Goal: Task Accomplishment & Management: Manage account settings

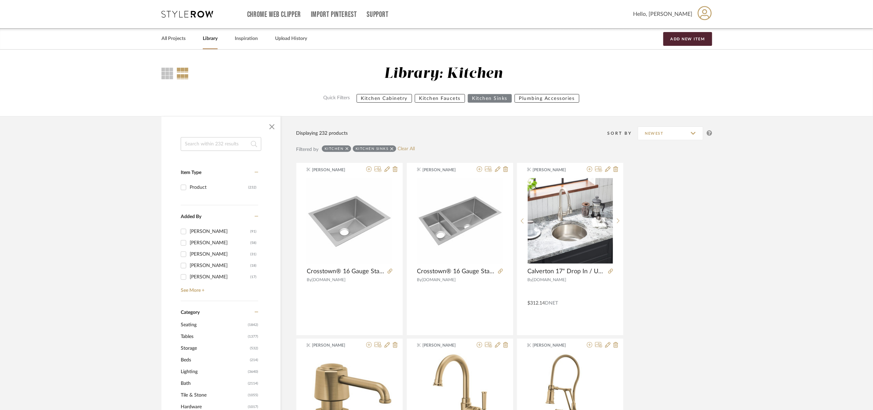
click at [234, 144] on input at bounding box center [221, 144] width 81 height 14
click at [409, 149] on link "Clear All" at bounding box center [406, 149] width 17 height 6
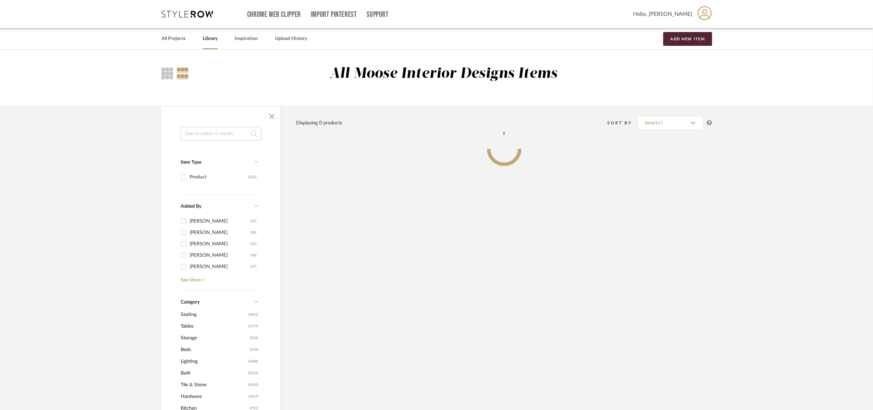
click at [211, 127] on input at bounding box center [221, 134] width 81 height 14
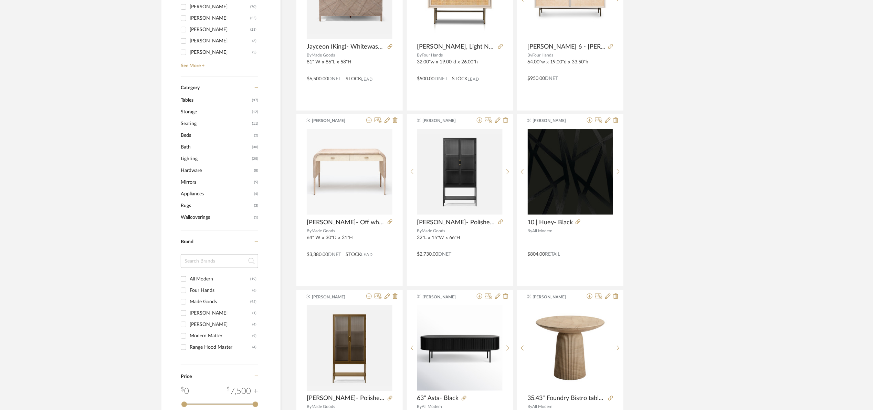
scroll to position [16, 0]
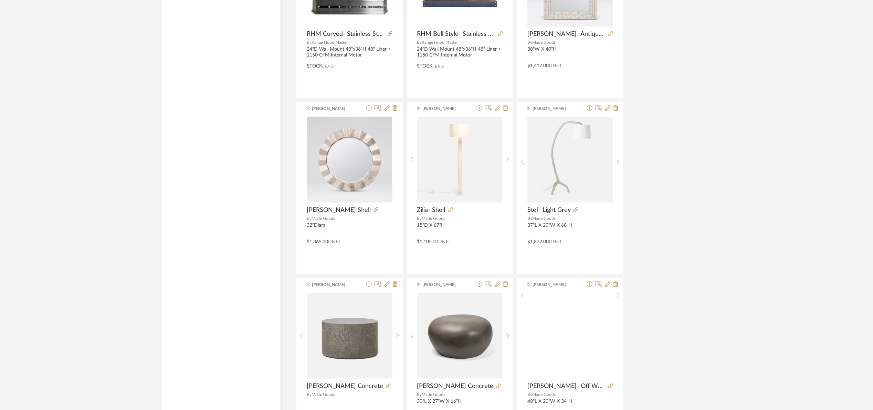
scroll to position [1927, 0]
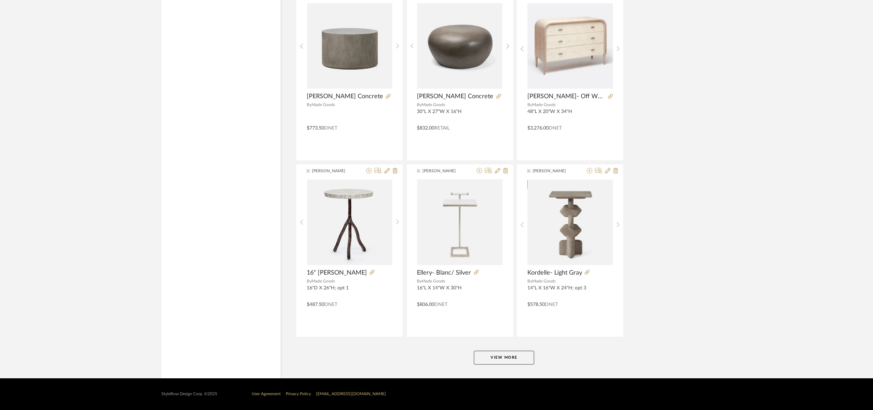
type input "matte alabaster"
drag, startPoint x: 513, startPoint y: 357, endPoint x: 553, endPoint y: 306, distance: 65.2
click at [513, 356] on button "View More" at bounding box center [504, 358] width 60 height 14
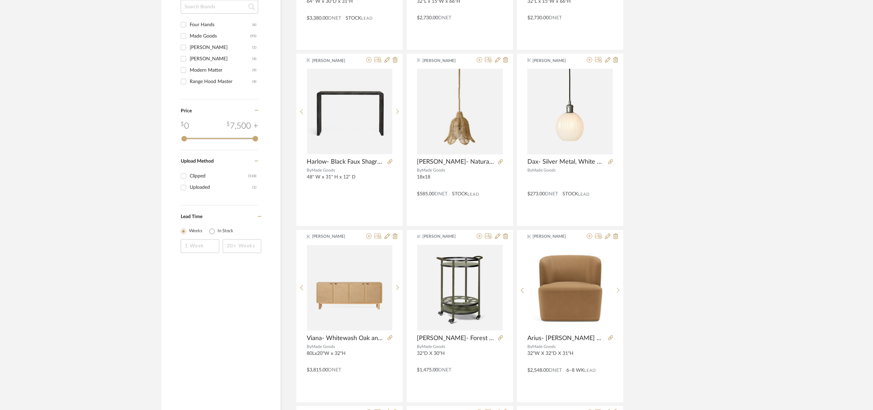
scroll to position [274, 0]
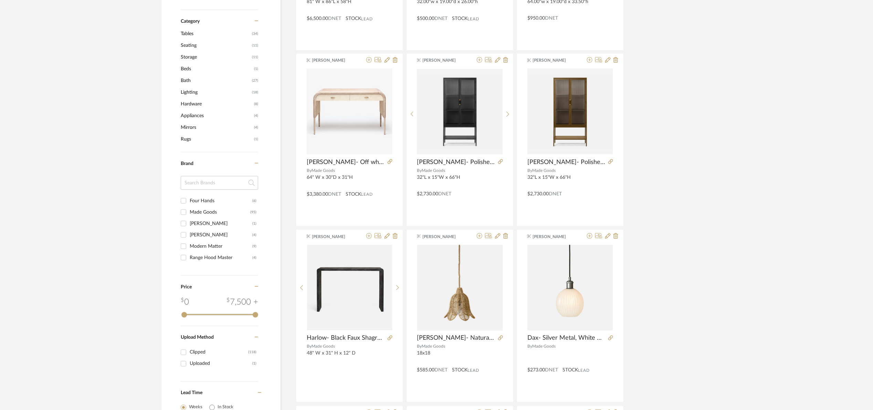
click at [210, 200] on div "Four Hands" at bounding box center [221, 200] width 63 height 11
click at [189, 200] on input "Four Hands (6)" at bounding box center [183, 200] width 11 height 11
checkbox input "true"
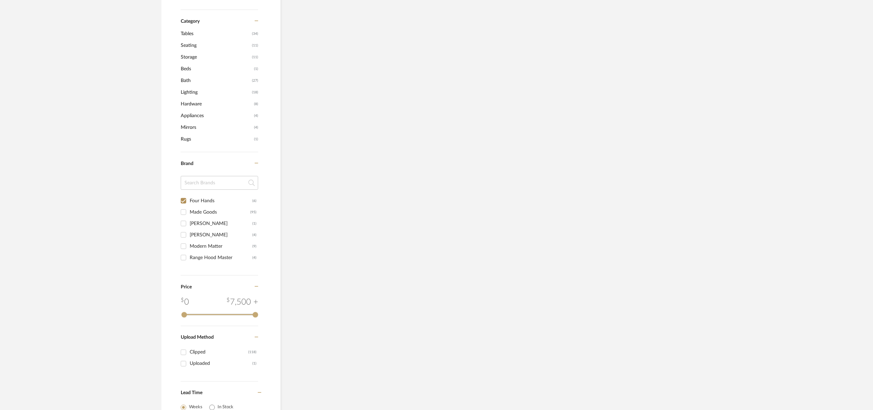
scroll to position [193, 0]
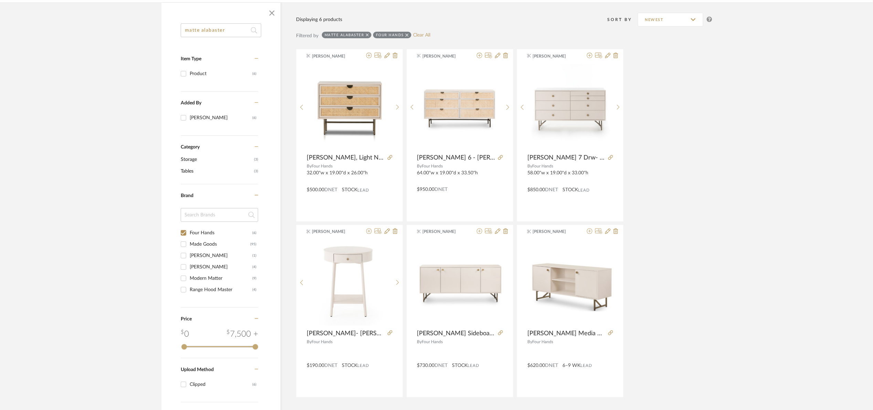
scroll to position [90, 0]
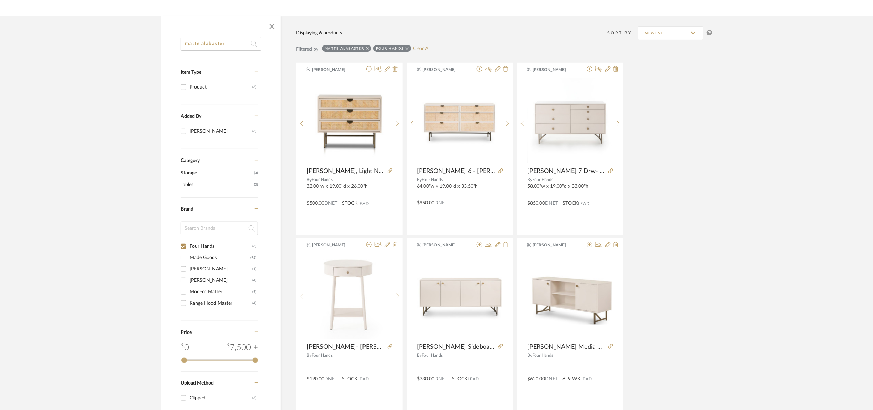
drag, startPoint x: 230, startPoint y: 46, endPoint x: 144, endPoint y: 56, distance: 87.0
click at [144, 56] on library-search-items "matte alabaster Item Type Product (6) Added By Maria Ortega (6) Category Storag…" at bounding box center [436, 248] width 873 height 465
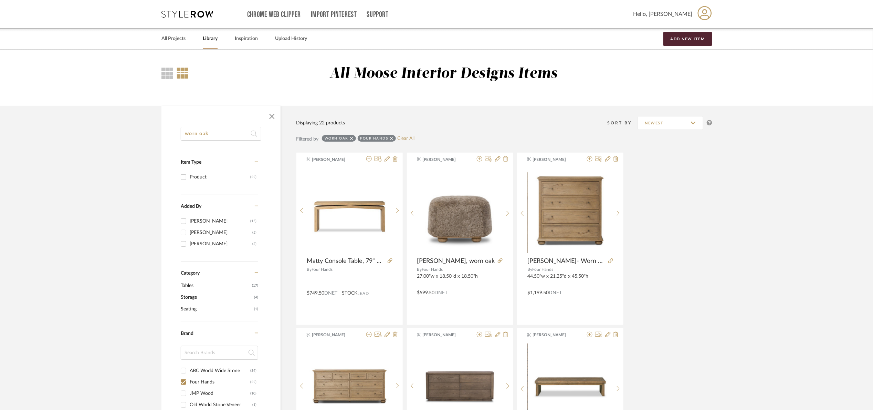
type input "worn oak"
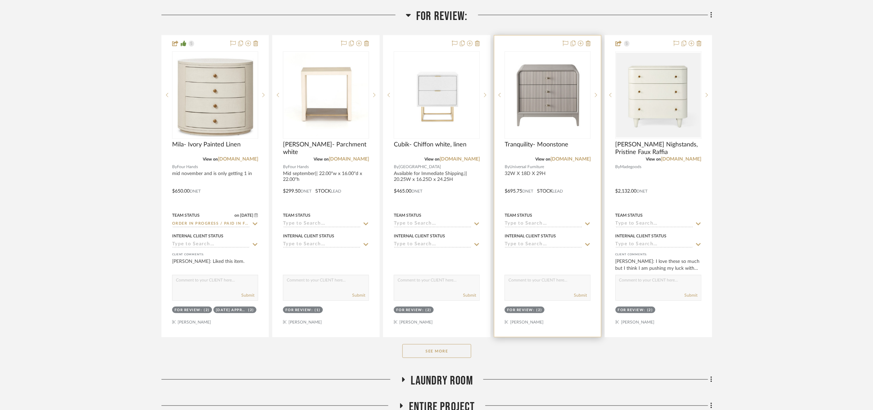
scroll to position [155, 0]
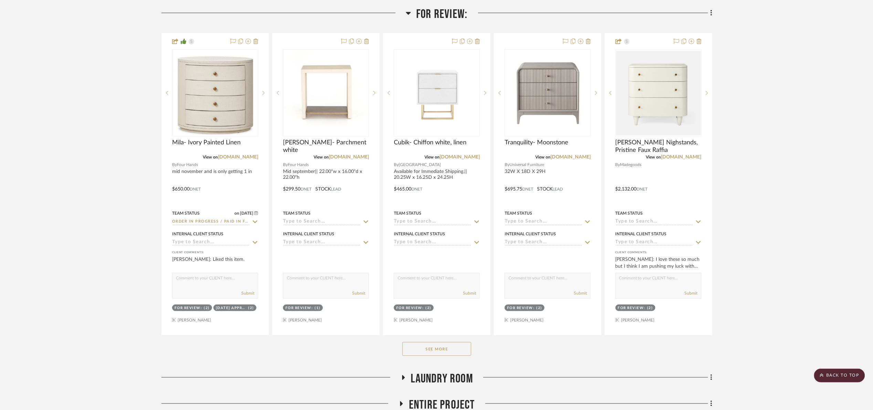
click at [458, 351] on button "See More" at bounding box center [437, 349] width 69 height 14
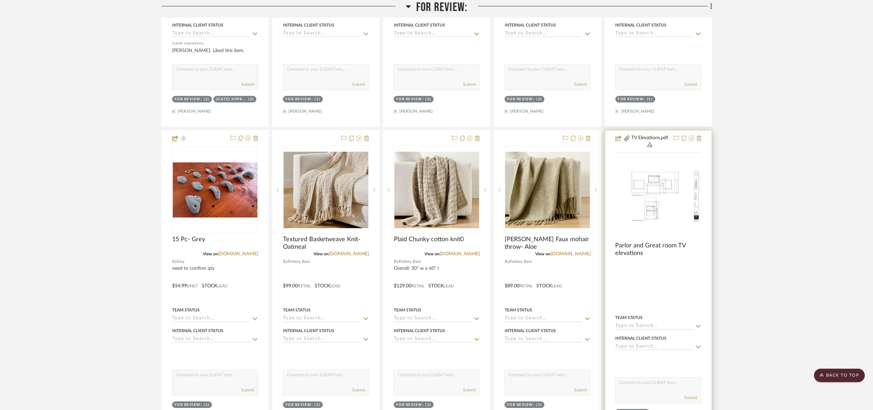
scroll to position [671, 0]
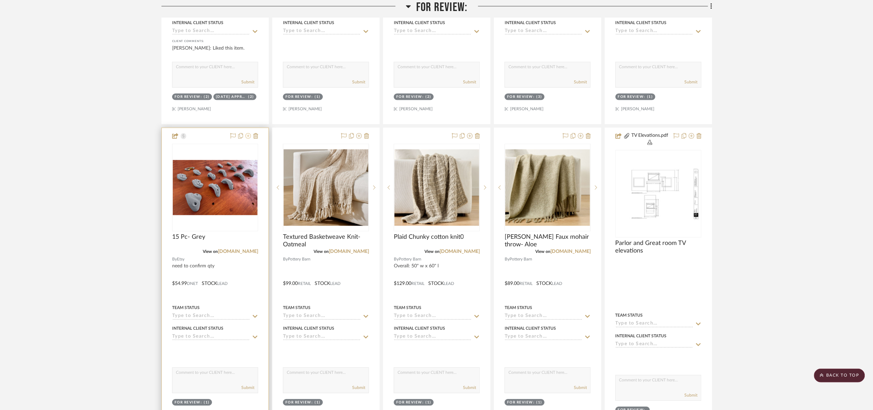
click at [246, 137] on icon at bounding box center [249, 136] width 6 height 6
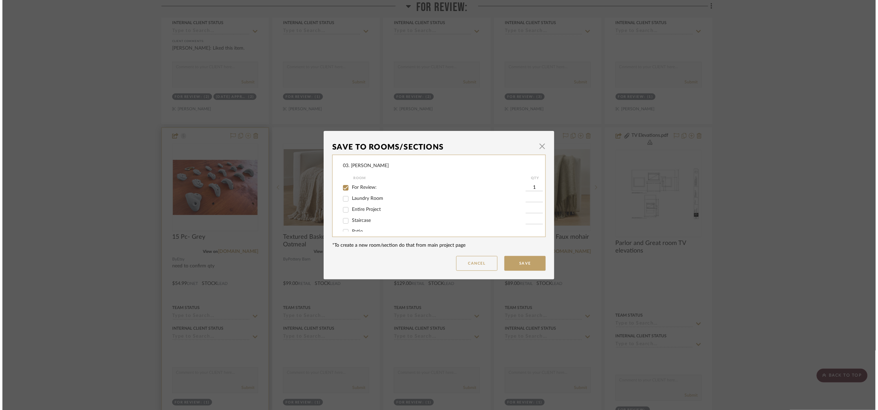
scroll to position [0, 0]
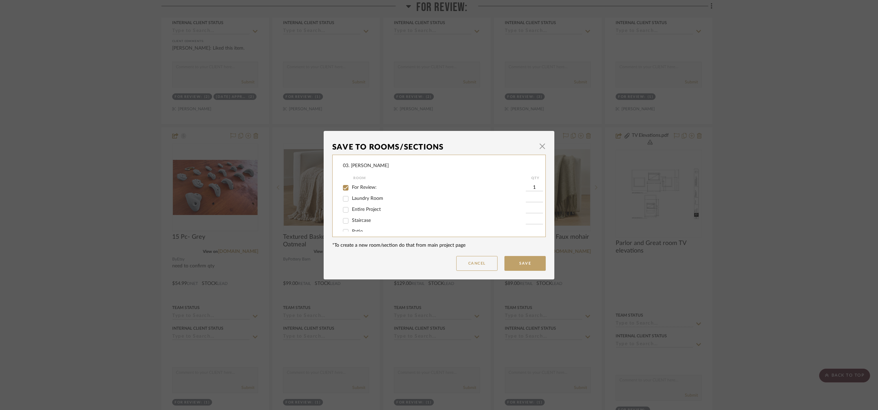
click at [356, 185] on label "For Review:" at bounding box center [439, 188] width 174 height 6
click at [351, 184] on input "For Review:" at bounding box center [345, 187] width 11 height 11
checkbox input "false"
click at [368, 224] on span "Will Not Use" at bounding box center [365, 224] width 27 height 5
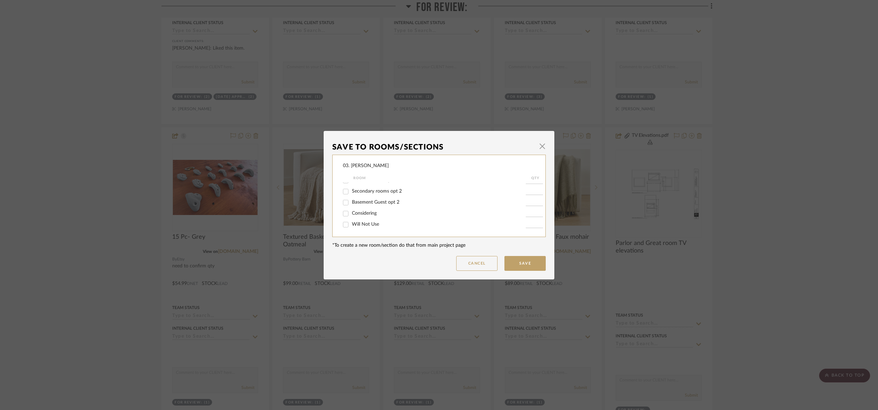
click at [351, 224] on input "Will Not Use" at bounding box center [345, 224] width 11 height 11
checkbox input "true"
type input "1"
click at [529, 267] on button "Save" at bounding box center [524, 263] width 41 height 15
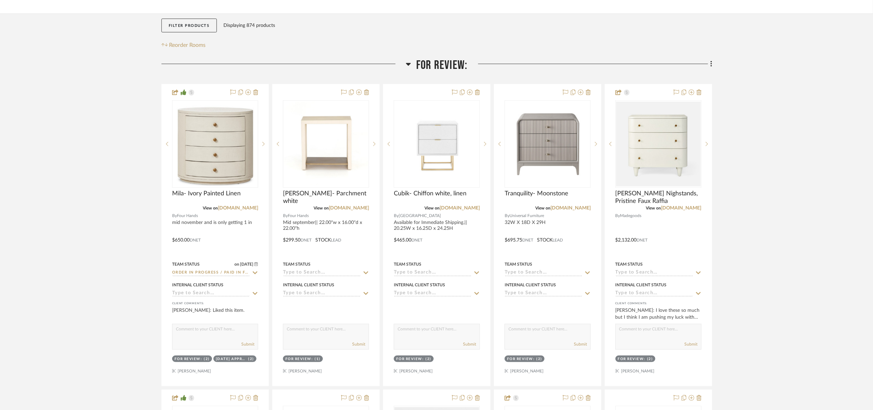
scroll to position [103, 0]
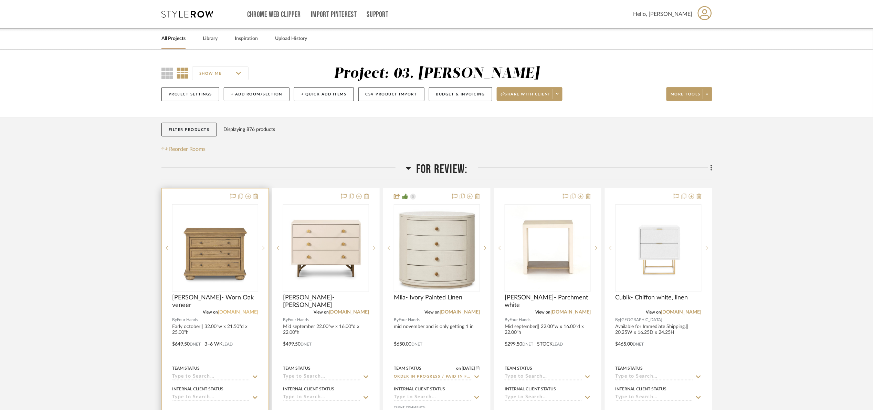
click at [249, 312] on link "[DOMAIN_NAME]" at bounding box center [238, 312] width 40 height 5
click at [0, 0] on img at bounding box center [0, 0] width 0 height 0
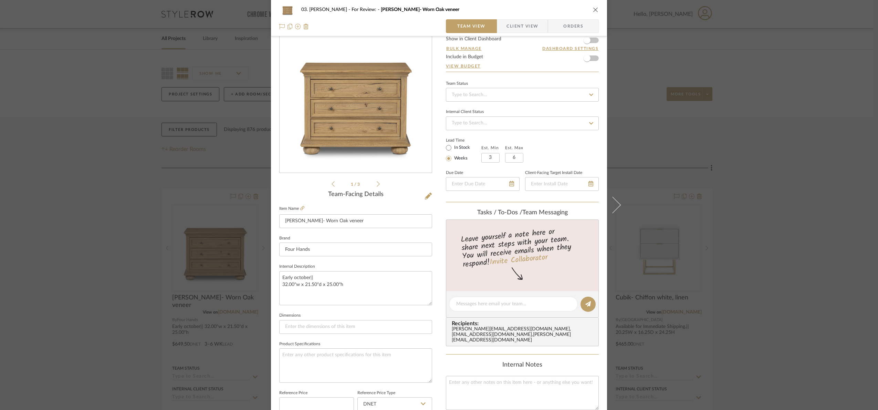
scroll to position [232, 0]
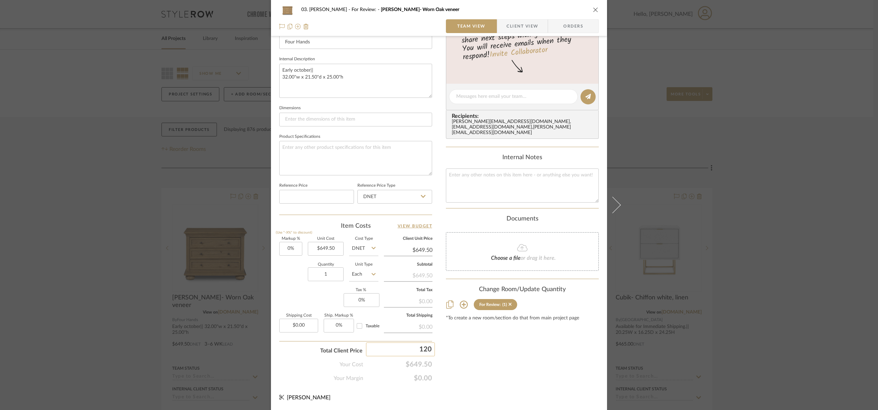
type input "1200"
click at [484, 359] on div "Content here copies to Client View - confirm visibility there. Show in Client D…" at bounding box center [522, 98] width 153 height 567
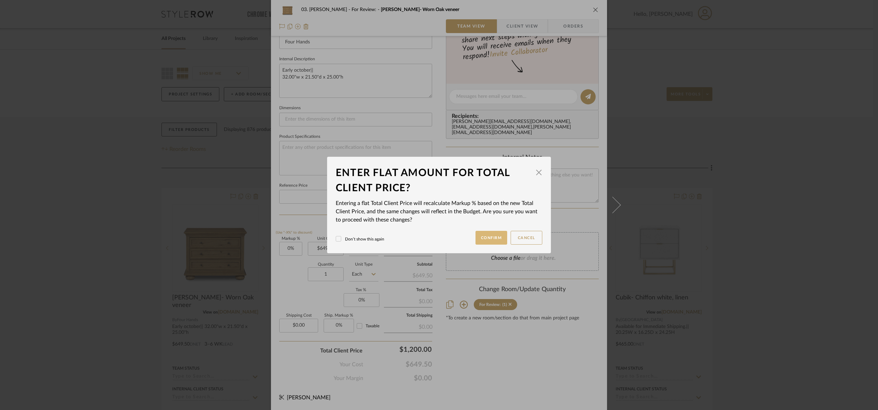
click at [494, 239] on button "Confirm" at bounding box center [492, 238] width 32 height 14
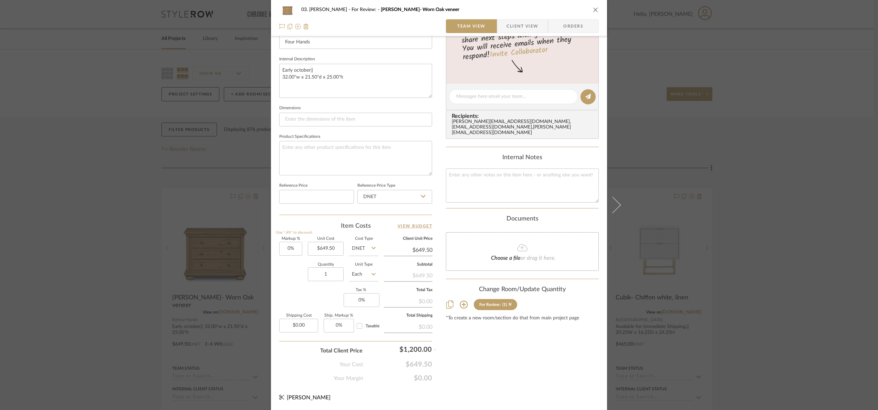
type input "84.75%"
type input "$1,200.00"
click at [326, 276] on input "1" at bounding box center [326, 274] width 36 height 14
type input "2"
click at [512, 359] on div "Content here copies to Client View - confirm visibility there. Show in Client D…" at bounding box center [522, 98] width 153 height 567
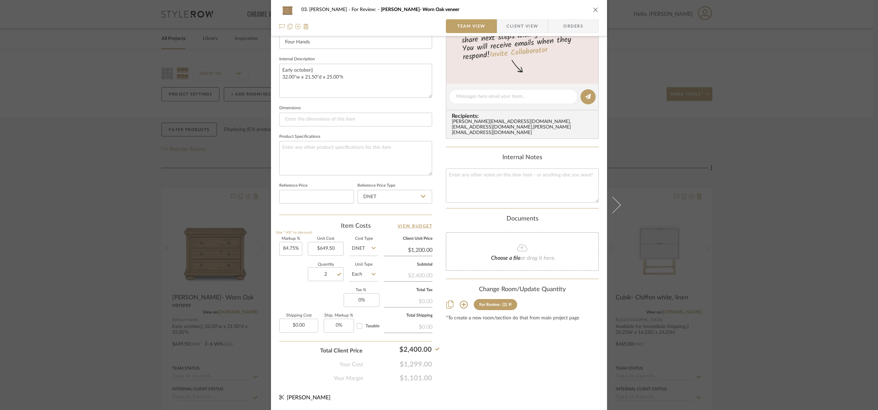
drag, startPoint x: 780, startPoint y: 247, endPoint x: 553, endPoint y: 208, distance: 229.9
click at [780, 246] on div "03. Jennifer For Review: Jeff- Worn Oak veneer Team View Client View Orders 1 /…" at bounding box center [439, 205] width 878 height 410
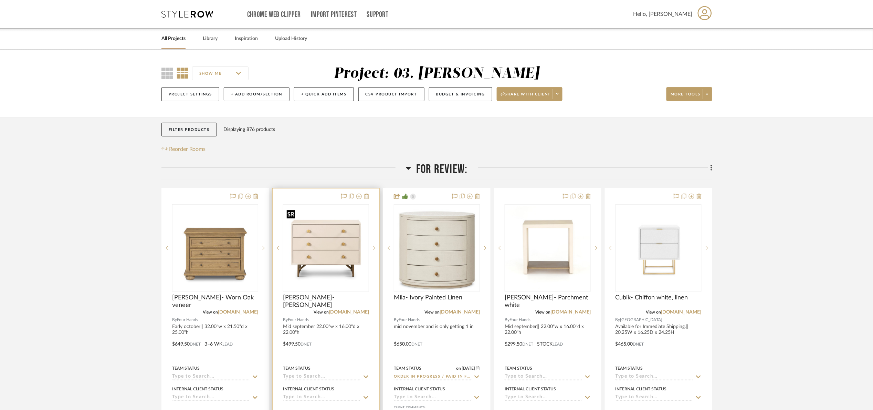
click at [331, 245] on img "0" at bounding box center [326, 248] width 85 height 85
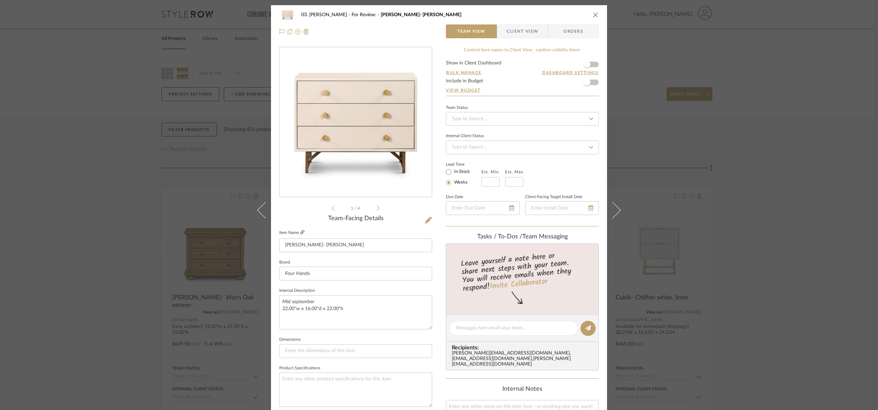
click at [300, 233] on icon at bounding box center [302, 232] width 4 height 4
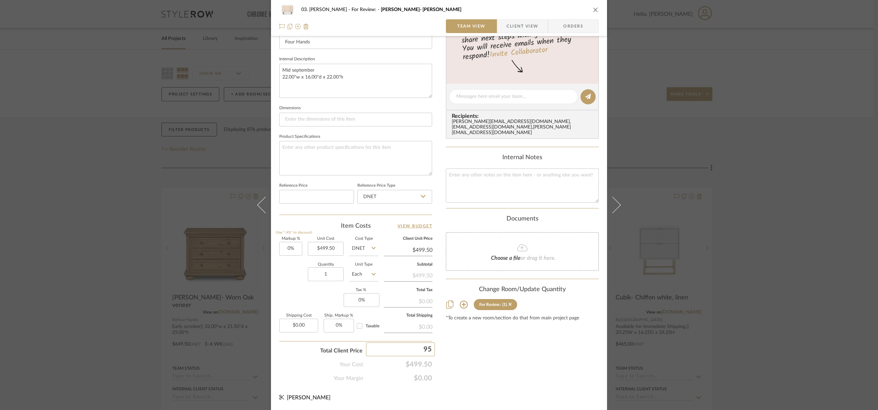
type input "950"
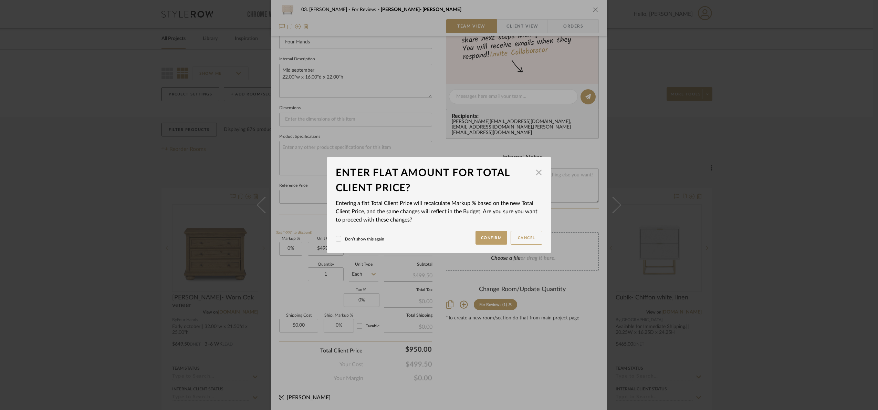
click at [518, 389] on div "03. Jennifer For Review: Dan- Matte Alabaster Team View Client View Orders 1 / …" at bounding box center [439, 205] width 878 height 410
click at [477, 237] on button "Confirm" at bounding box center [492, 238] width 32 height 14
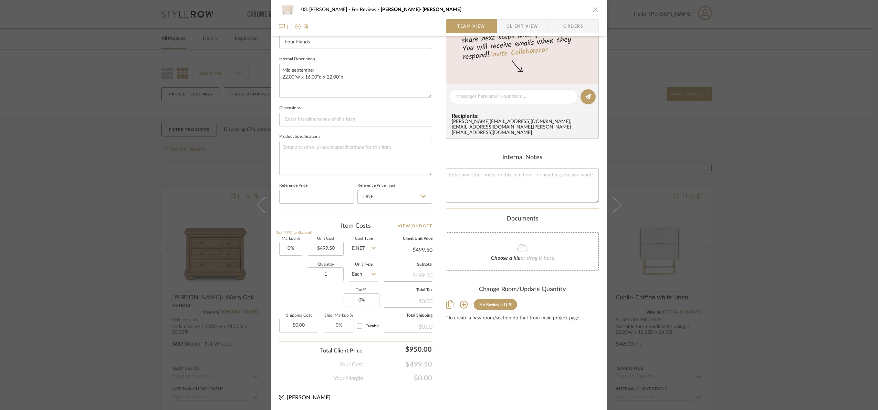
type input "90.19%"
type input "$950.00"
click at [325, 271] on input "1" at bounding box center [326, 274] width 36 height 14
type input "2"
click at [534, 365] on div "Content here copies to Client View - confirm visibility there. Show in Client D…" at bounding box center [522, 98] width 153 height 567
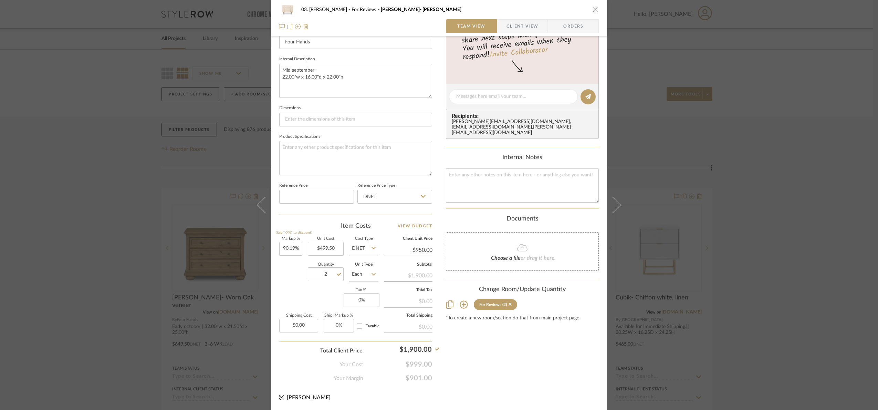
click at [807, 272] on div "03. Jennifer For Review: Dan- Matte Alabaster Team View Client View Orders 1 / …" at bounding box center [439, 205] width 878 height 410
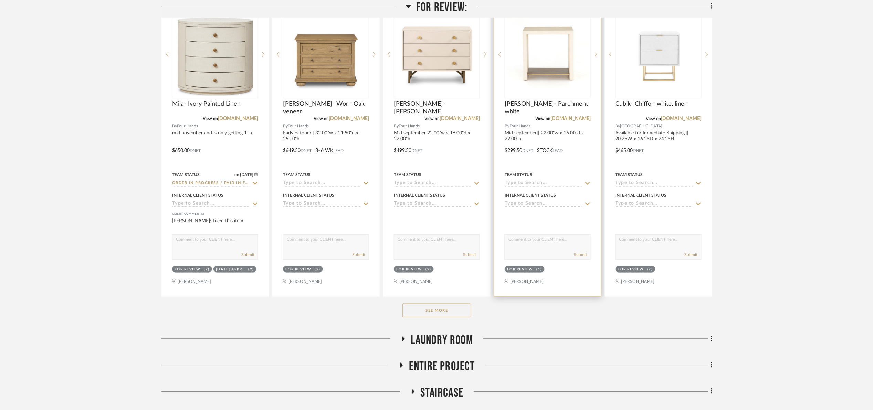
scroll to position [207, 0]
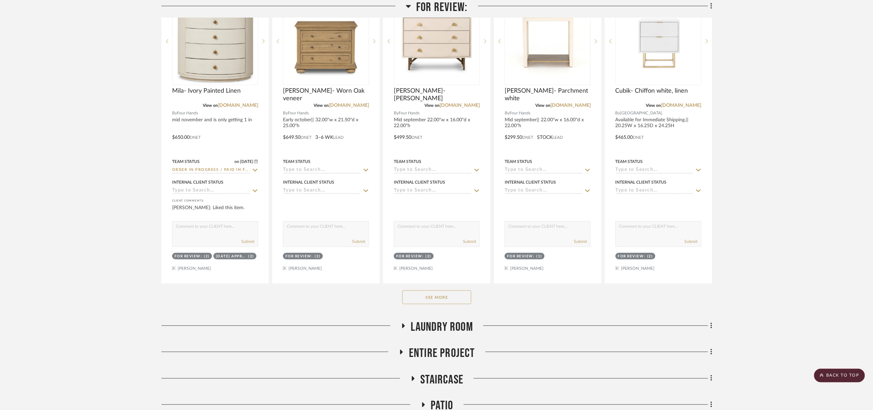
click at [454, 299] on button "See More" at bounding box center [437, 297] width 69 height 14
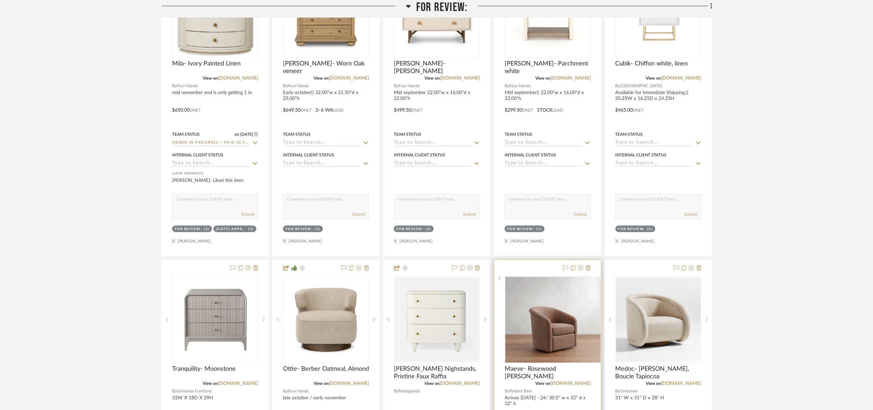
scroll to position [362, 0]
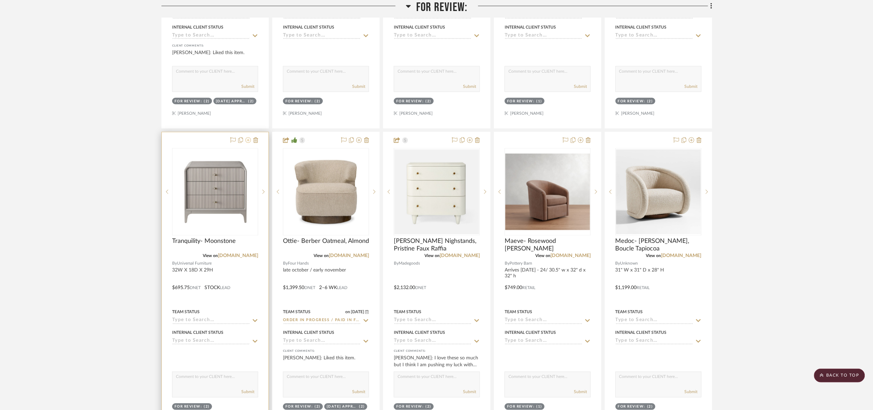
click at [246, 141] on icon at bounding box center [249, 140] width 6 height 6
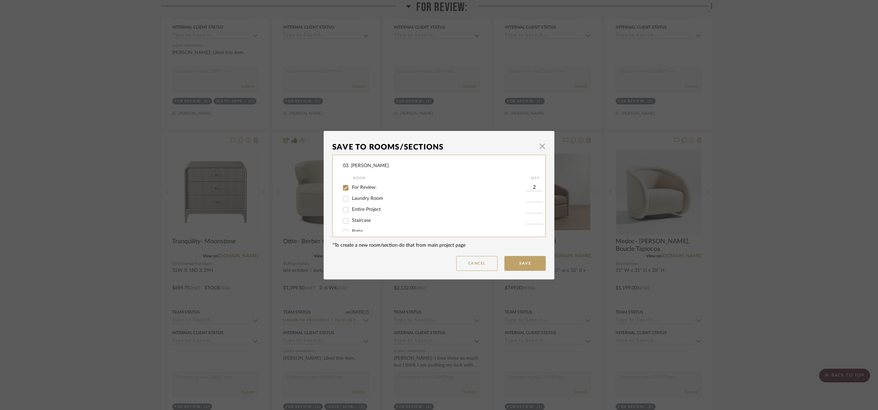
click at [365, 190] on label "For Review:" at bounding box center [439, 188] width 174 height 6
click at [351, 190] on input "For Review:" at bounding box center [345, 187] width 11 height 11
checkbox input "false"
click at [367, 222] on span "Will Not Use" at bounding box center [365, 224] width 27 height 5
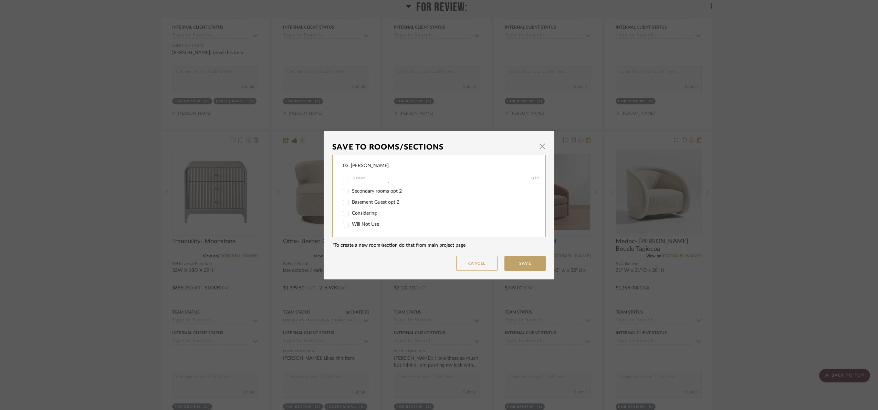
click at [357, 227] on div "Will Not Use" at bounding box center [434, 224] width 183 height 11
click at [354, 226] on span "Will Not Use" at bounding box center [365, 224] width 27 height 5
click at [351, 226] on input "Will Not Use" at bounding box center [345, 224] width 11 height 11
checkbox input "true"
type input "1"
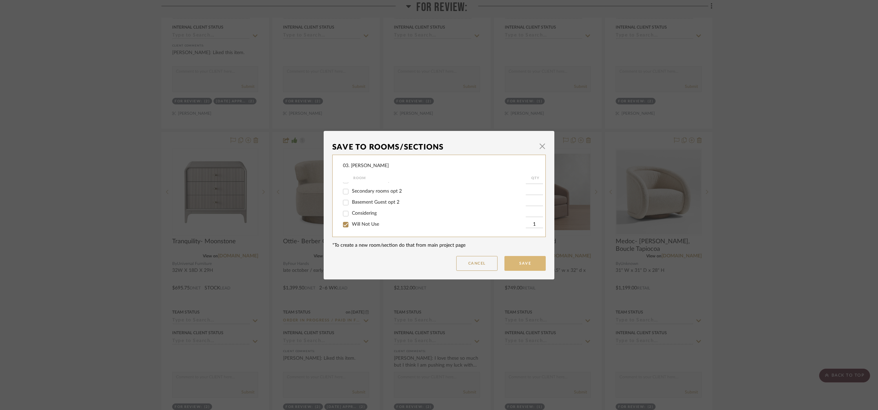
click at [522, 268] on button "Save" at bounding box center [524, 263] width 41 height 15
click at [769, 112] on div "Save To Rooms/Sections × 03. Jennifer Room QTY For Review: Laundry Room Entire …" at bounding box center [439, 205] width 878 height 410
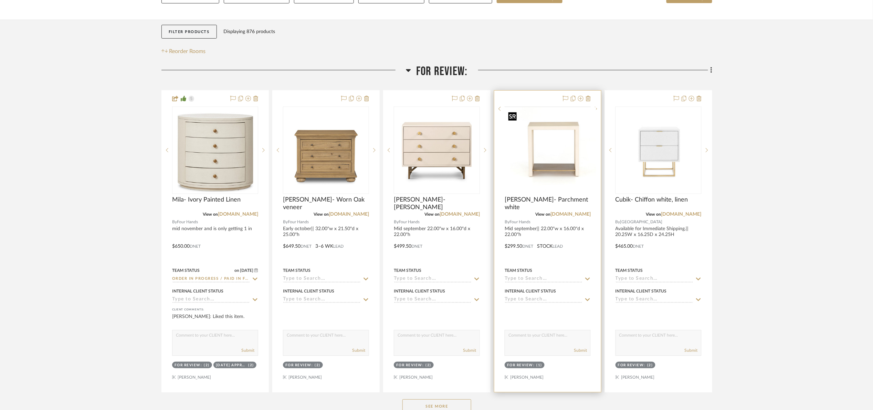
scroll to position [155, 0]
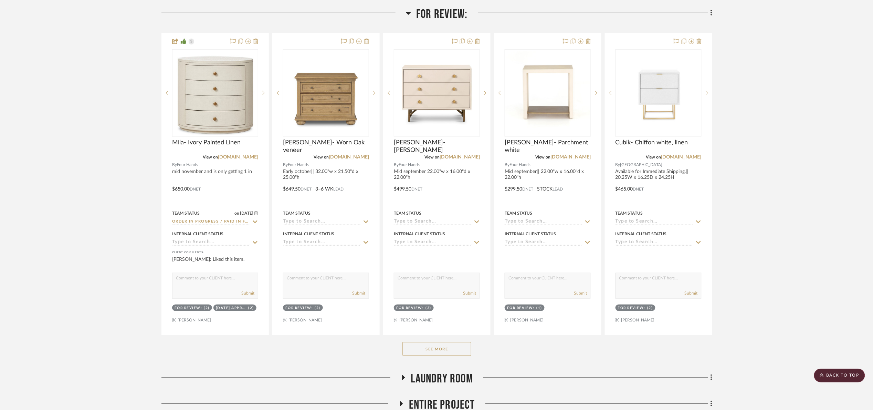
click at [455, 351] on button "See More" at bounding box center [437, 349] width 69 height 14
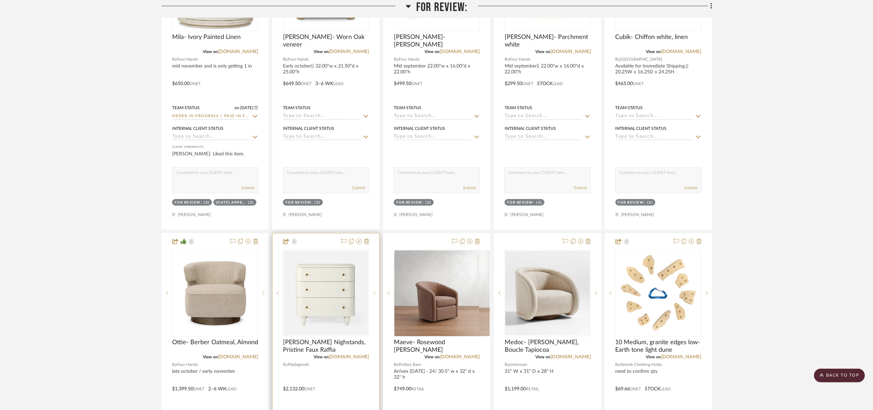
scroll to position [258, 0]
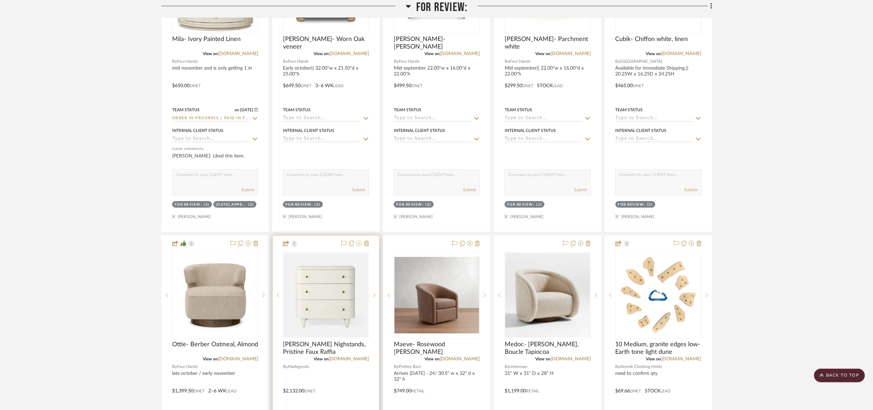
click at [359, 243] on icon at bounding box center [359, 244] width 6 height 6
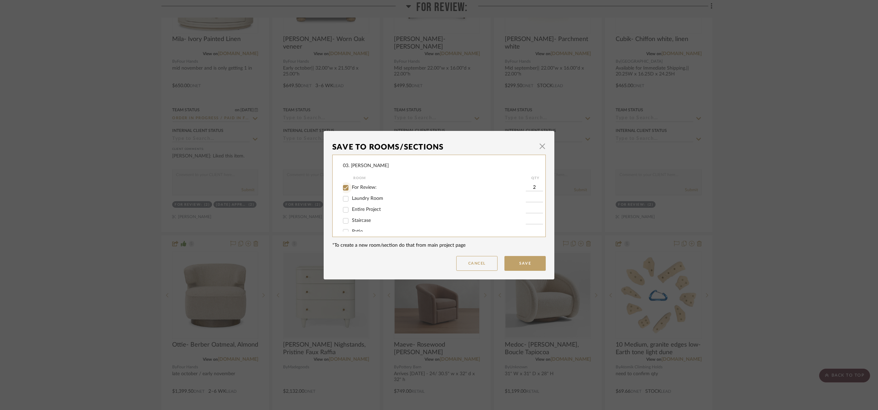
click at [348, 188] on input "For Review:" at bounding box center [345, 187] width 11 height 11
checkbox input "false"
click at [355, 227] on div "Will Not Use" at bounding box center [434, 224] width 183 height 11
click at [355, 224] on span "Will Not Use" at bounding box center [365, 224] width 27 height 5
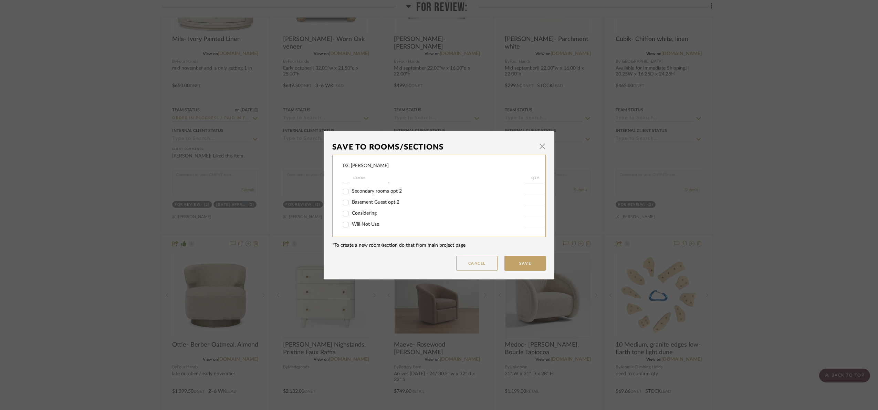
click at [351, 224] on input "Will Not Use" at bounding box center [345, 224] width 11 height 11
checkbox input "true"
type input "1"
click at [527, 264] on button "Save" at bounding box center [524, 263] width 41 height 15
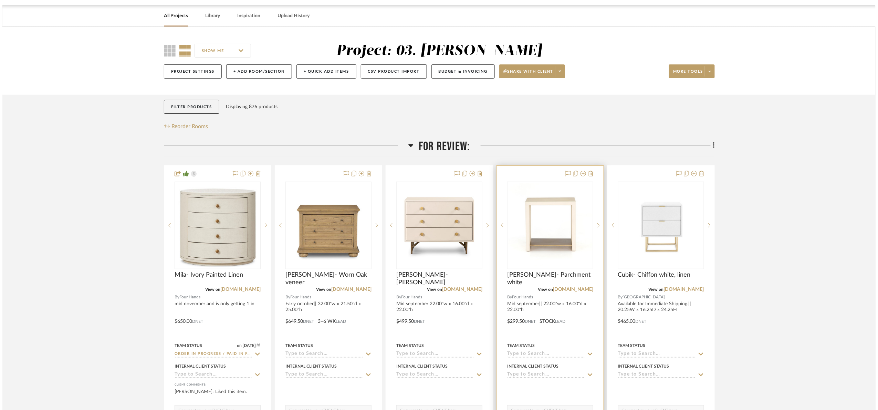
scroll to position [0, 0]
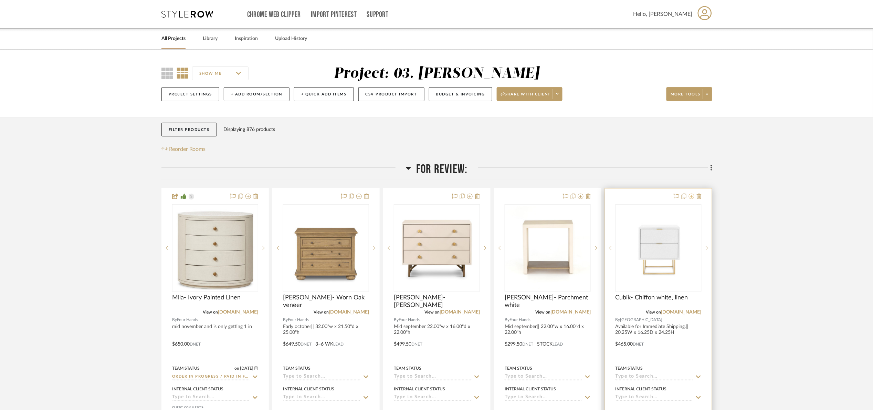
click at [692, 197] on icon at bounding box center [692, 197] width 6 height 6
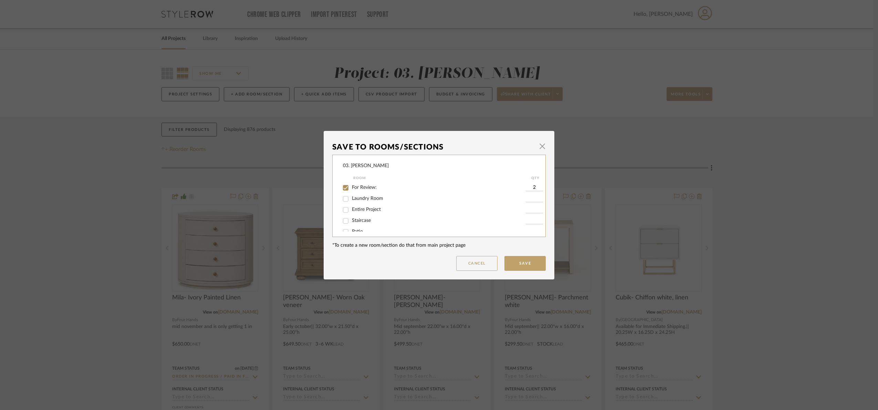
click at [359, 186] on span "For Review:" at bounding box center [364, 187] width 25 height 5
click at [351, 186] on input "For Review:" at bounding box center [345, 187] width 11 height 11
checkbox input "false"
click at [354, 225] on span "Will Not Use" at bounding box center [365, 224] width 27 height 5
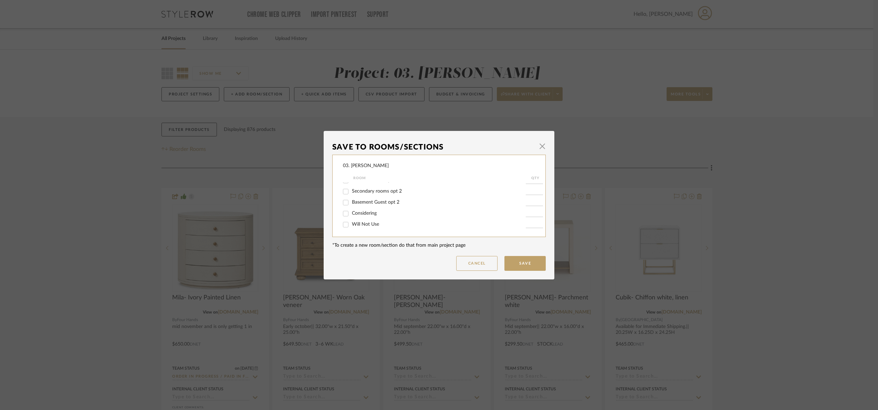
click at [351, 225] on input "Will Not Use" at bounding box center [345, 224] width 11 height 11
checkbox input "true"
type input "1"
click at [538, 261] on button "Save" at bounding box center [524, 263] width 41 height 15
click at [745, 195] on div "Save To Rooms/Sections × 03. Jennifer Room QTY For Review: Laundry Room Entire …" at bounding box center [439, 205] width 878 height 410
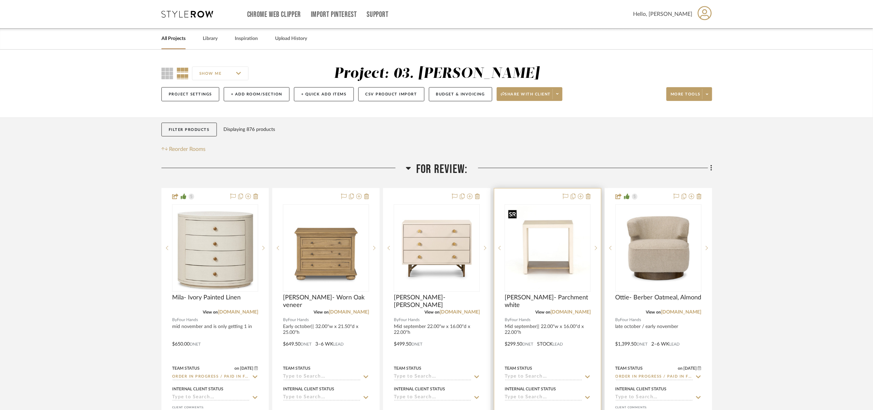
click at [0, 0] on img at bounding box center [0, 0] width 0 height 0
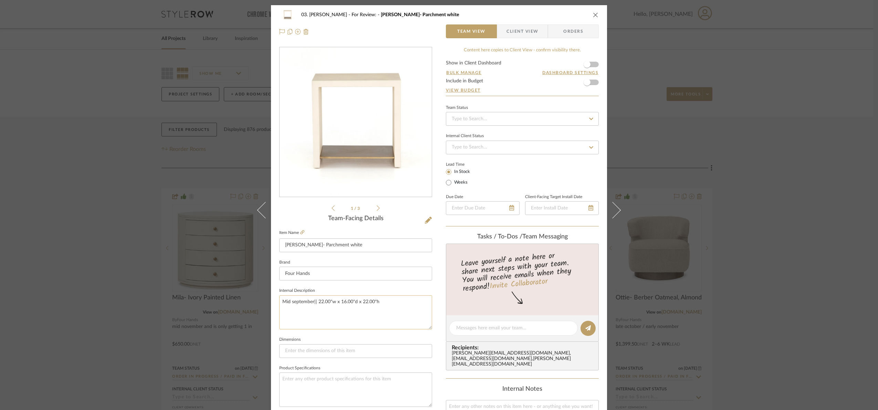
click at [398, 303] on textarea "Mid september|| 22.00"w x 16.00"d x 22.00"h" at bounding box center [355, 312] width 153 height 34
drag, startPoint x: 279, startPoint y: 299, endPoint x: 284, endPoint y: 307, distance: 9.6
click at [279, 300] on textarea "Mid september|| 22.00"w x 16.00"d x 22.00"h" at bounding box center [355, 312] width 153 height 34
click at [385, 313] on textarea "we can source basket for underneath.|| Mid september|| 22.00"w x 16.00"d x 22.0…" at bounding box center [355, 312] width 153 height 34
type textarea "we can source basket for underneath.|| Mid september|| 22.00"w x 16.00"d x 22.0…"
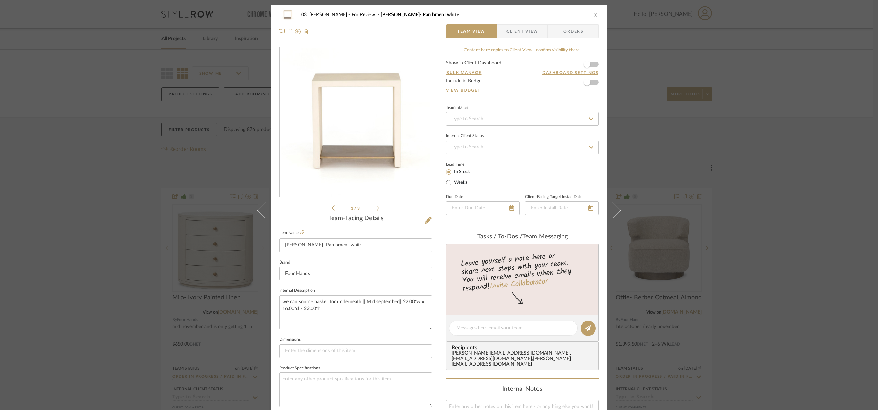
click at [798, 207] on div "03. [PERSON_NAME] For Review: [PERSON_NAME]- Parchment white Team View Client V…" at bounding box center [439, 205] width 878 height 410
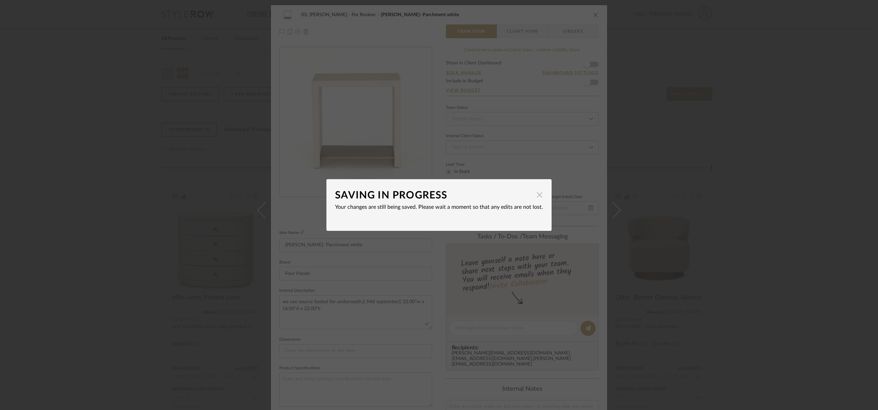
click at [536, 190] on span "button" at bounding box center [540, 195] width 14 height 14
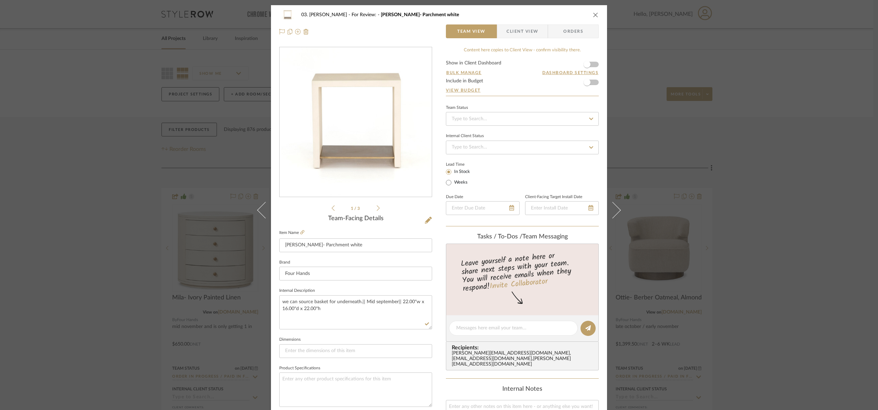
click at [824, 131] on div "03. [PERSON_NAME] For Review: [PERSON_NAME]- Parchment white Team View Client V…" at bounding box center [439, 205] width 878 height 410
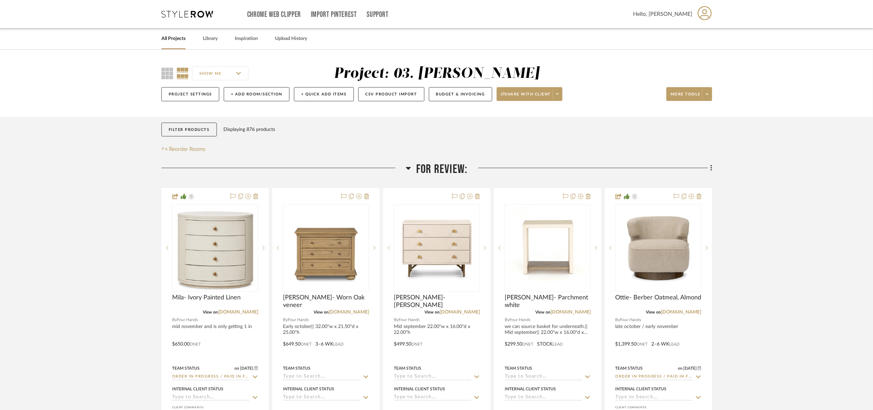
click at [448, 167] on span "For Review:" at bounding box center [441, 169] width 51 height 15
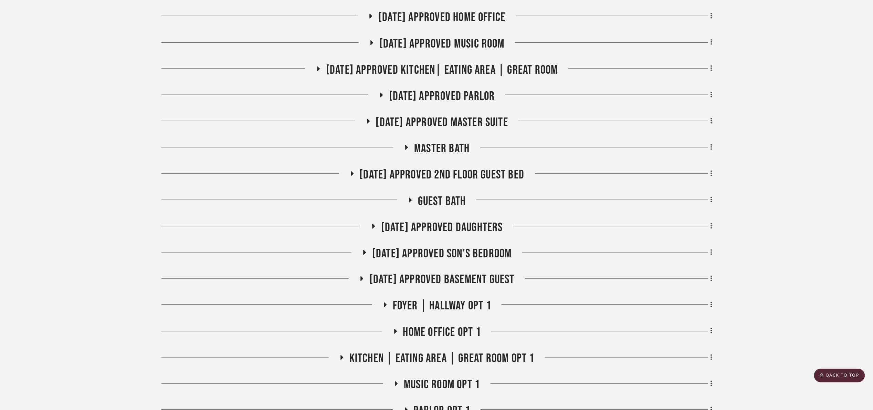
scroll to position [362, 0]
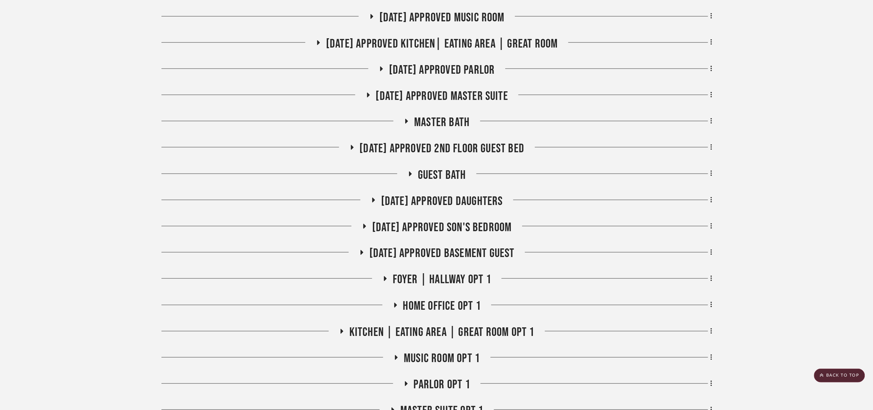
click at [491, 234] on span "[DATE] Approved Son's Bedroom" at bounding box center [442, 227] width 140 height 15
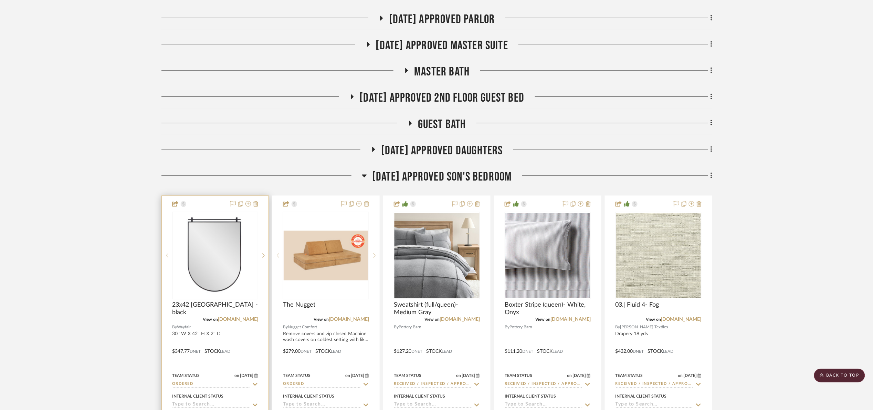
scroll to position [413, 0]
click at [241, 321] on div "View on wayfair.com" at bounding box center [215, 318] width 86 height 6
click at [246, 316] on link "wayfair.com" at bounding box center [238, 318] width 40 height 5
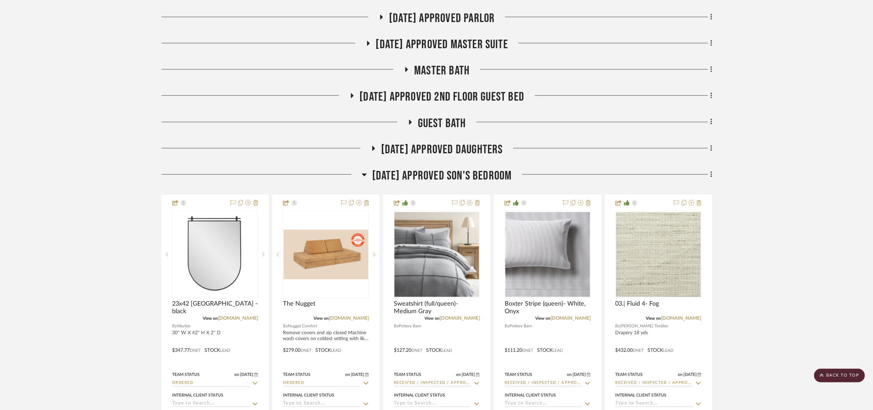
click at [812, 207] on project-details-page "SHOW ME Project: 03. Jennifer Project Settings + Add Room/Section + Quick Add I…" at bounding box center [436, 411] width 873 height 1550
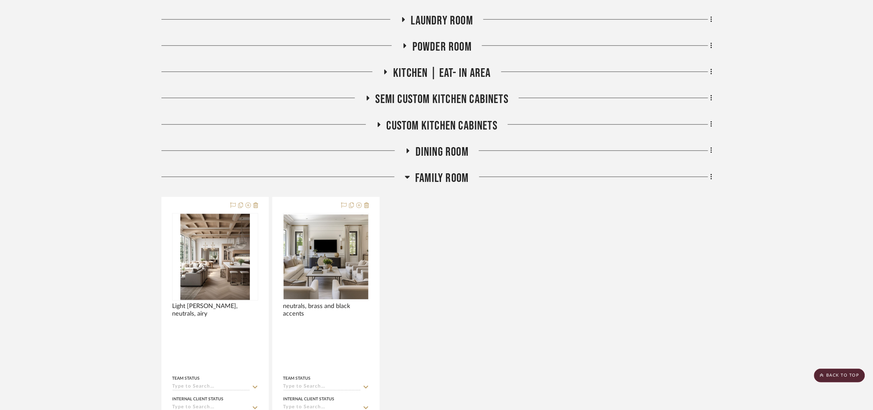
scroll to position [362, 0]
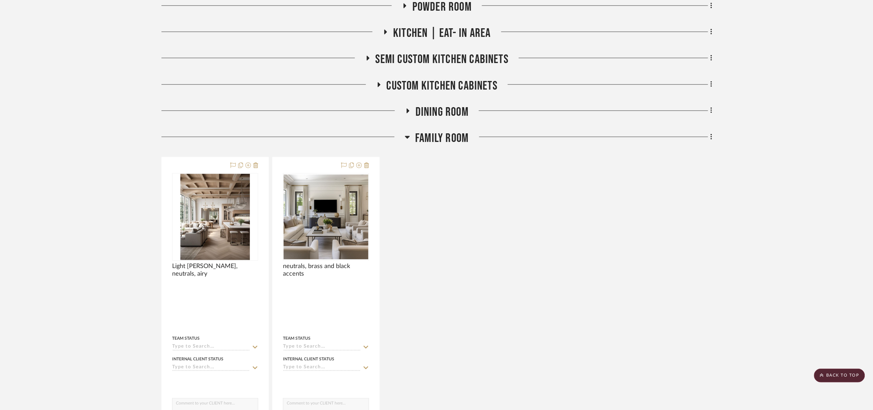
click at [447, 133] on span "Family room" at bounding box center [441, 138] width 53 height 15
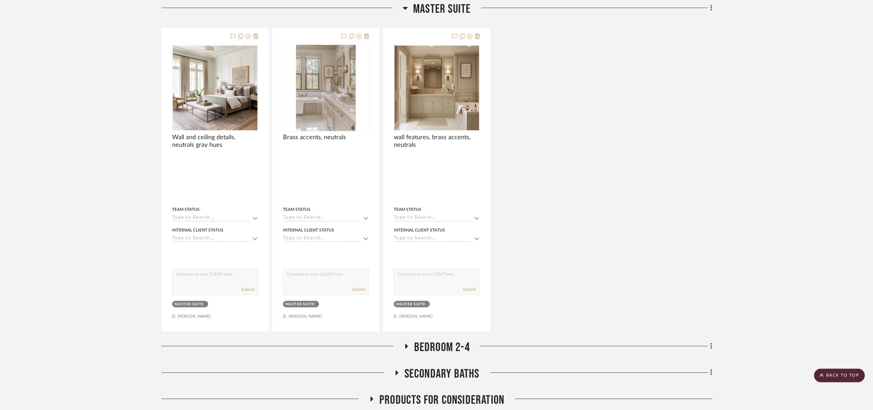
scroll to position [920, 0]
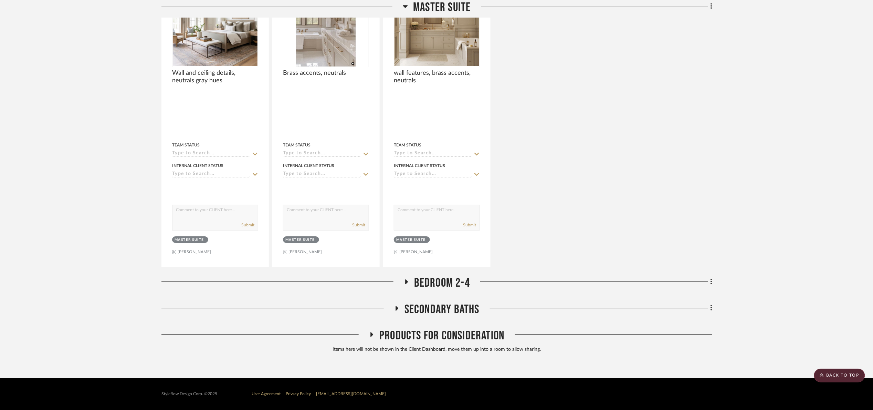
click at [440, 285] on span "Bedroom 2-4" at bounding box center [442, 282] width 56 height 15
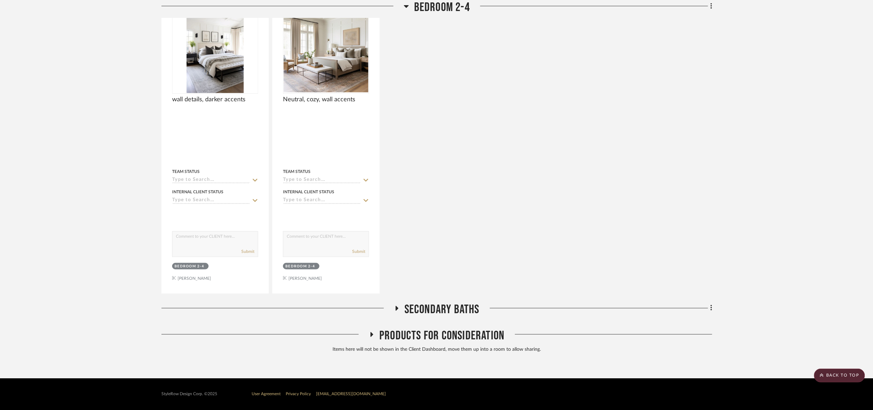
click at [451, 311] on span "Secondary Baths" at bounding box center [442, 309] width 75 height 15
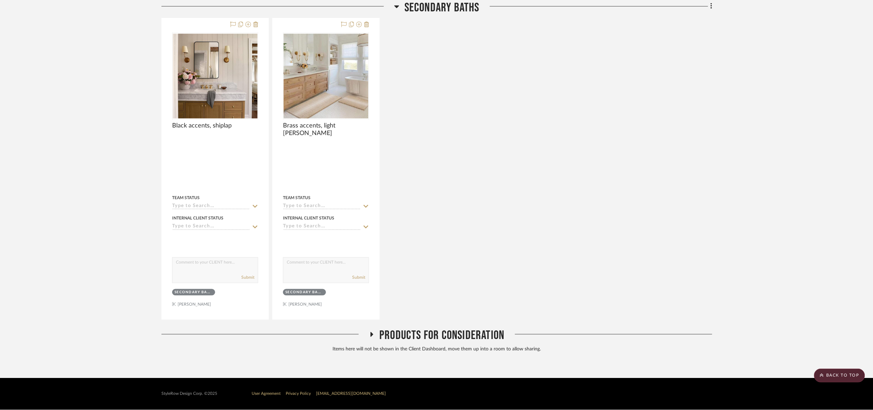
scroll to position [1545, 0]
drag, startPoint x: 447, startPoint y: 338, endPoint x: 450, endPoint y: 335, distance: 3.9
click at [447, 337] on span "Products For Consideration" at bounding box center [441, 335] width 125 height 15
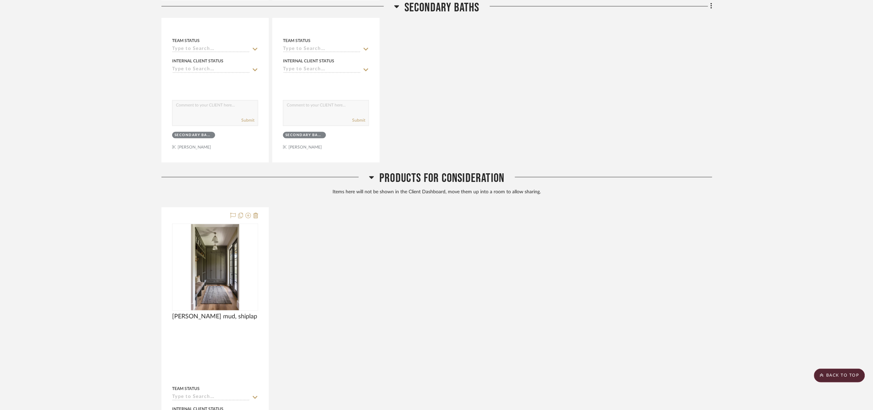
click at [446, 181] on span "Products For Consideration" at bounding box center [441, 178] width 125 height 15
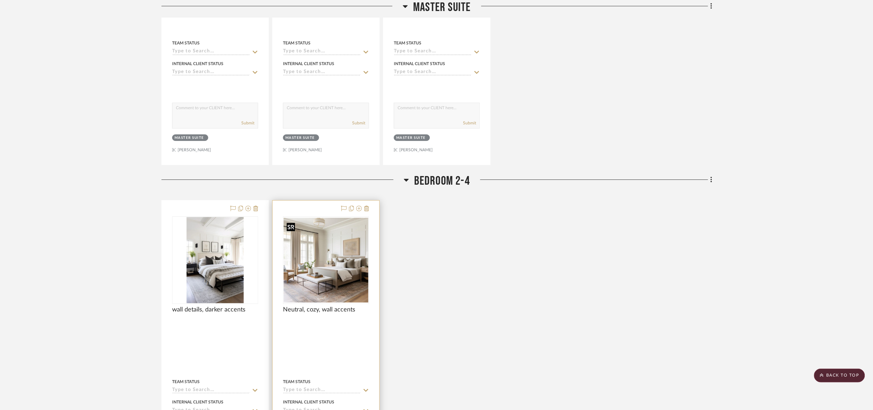
scroll to position [1029, 0]
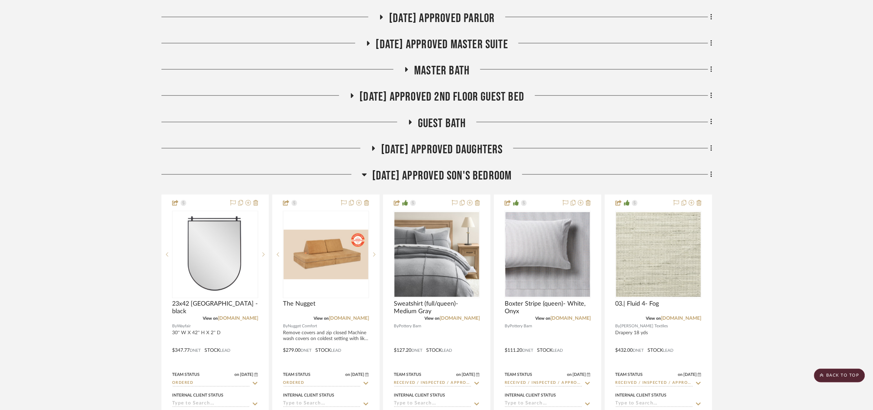
click at [444, 183] on span "[DATE] Approved Son's Bedroom" at bounding box center [442, 175] width 140 height 15
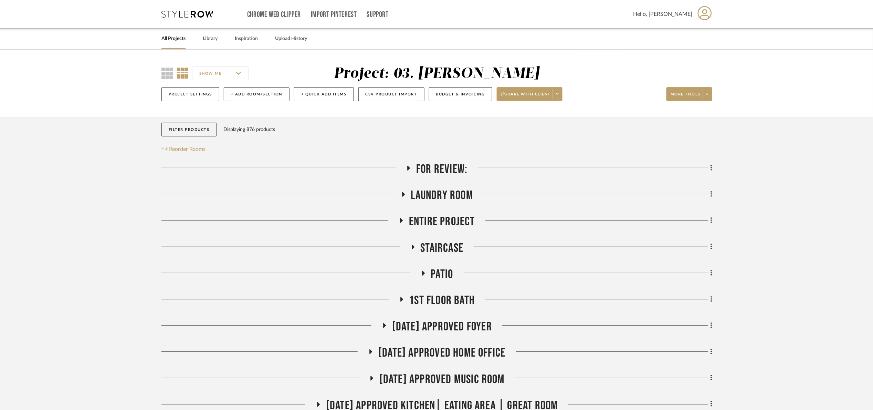
click at [438, 166] on span "For Review:" at bounding box center [441, 169] width 51 height 15
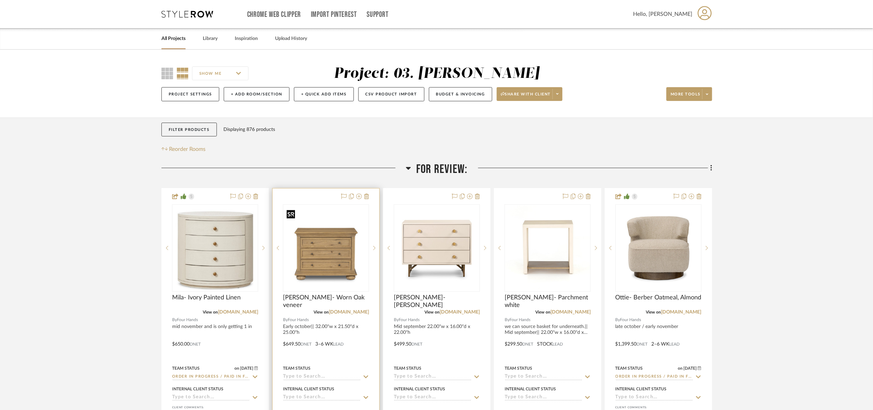
click at [310, 245] on img "0" at bounding box center [326, 248] width 85 height 85
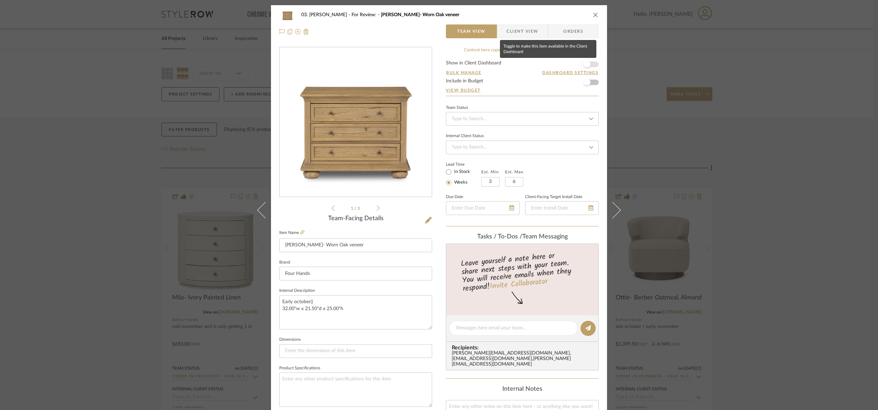
click at [590, 66] on span "button" at bounding box center [587, 64] width 15 height 15
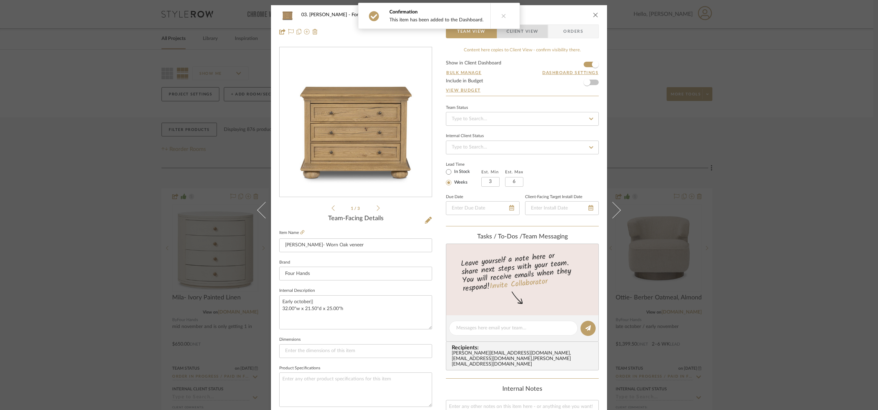
click at [539, 38] on span "Client View" at bounding box center [522, 31] width 50 height 14
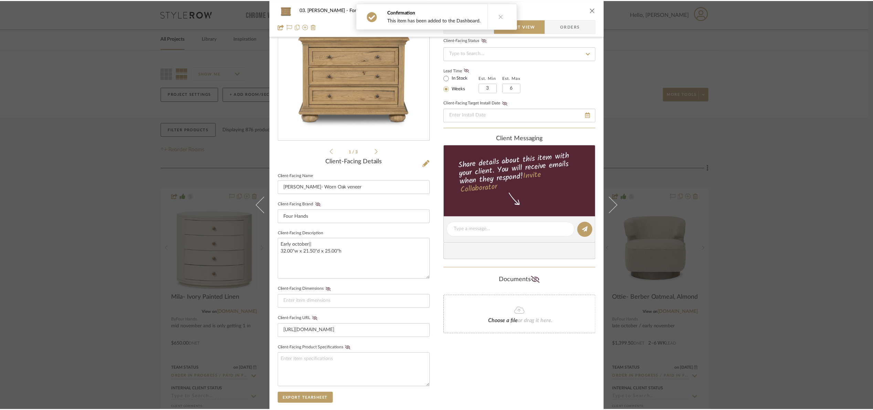
scroll to position [171, 0]
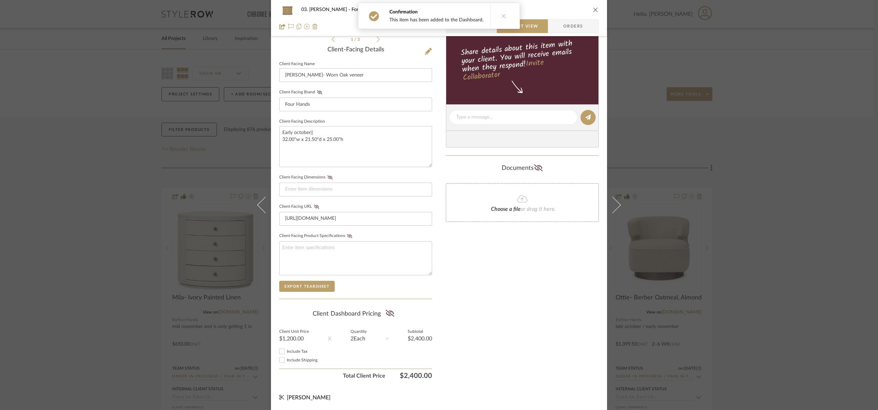
drag, startPoint x: 388, startPoint y: 313, endPoint x: 395, endPoint y: 311, distance: 6.5
click at [388, 313] on icon at bounding box center [389, 313] width 9 height 7
click at [770, 236] on div "03. Jennifer For Review: Jeff- Worn Oak veneer Team View Client View Orders 1 /…" at bounding box center [439, 205] width 878 height 410
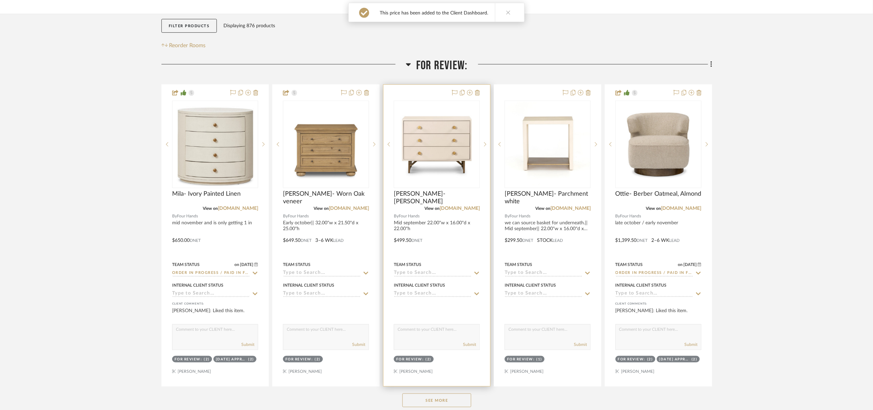
scroll to position [155, 0]
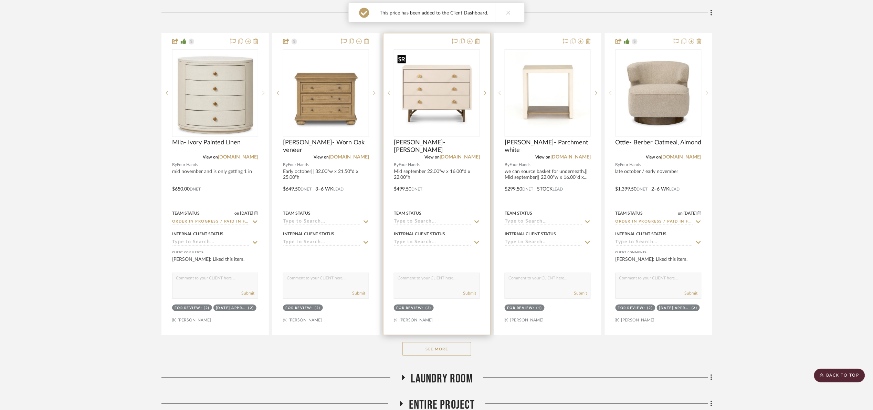
click at [444, 103] on img "0" at bounding box center [437, 93] width 85 height 85
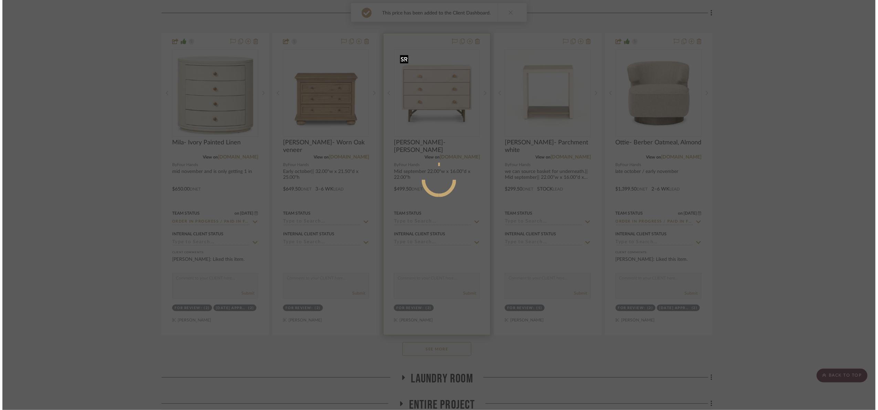
scroll to position [0, 0]
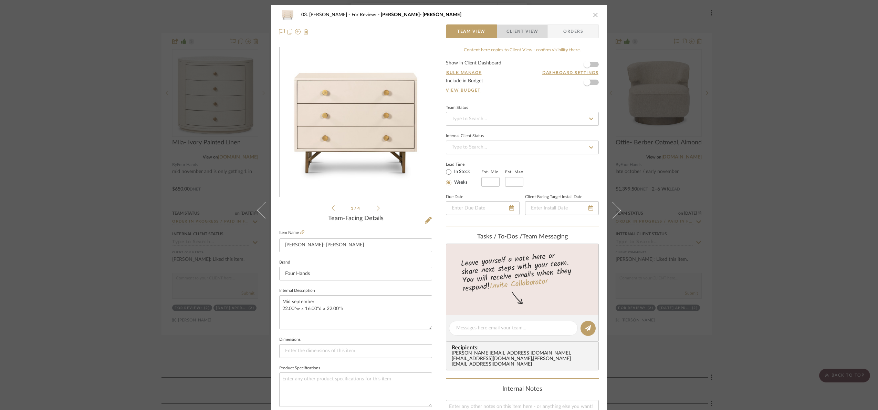
drag, startPoint x: 531, startPoint y: 33, endPoint x: 555, endPoint y: 39, distance: 24.4
click at [533, 33] on span "Client View" at bounding box center [523, 31] width 32 height 14
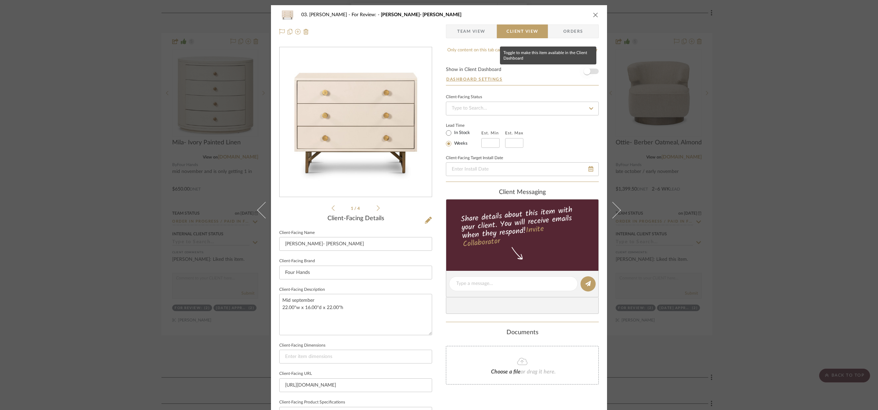
click at [592, 67] on span "button" at bounding box center [587, 71] width 15 height 15
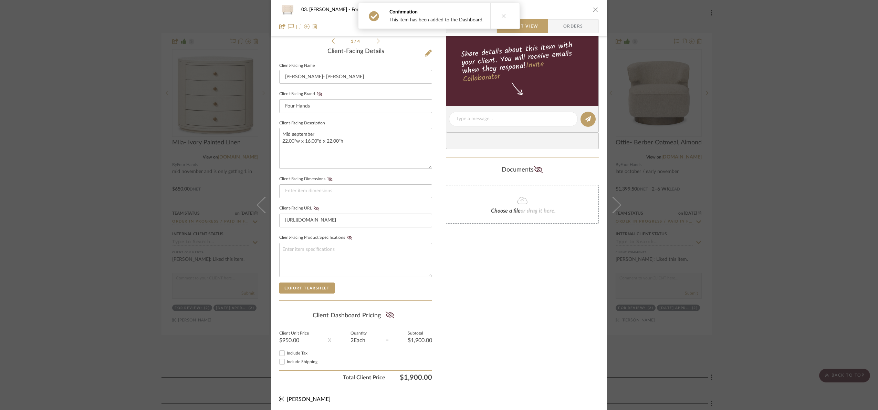
scroll to position [171, 0]
click at [387, 314] on icon at bounding box center [389, 313] width 9 height 7
click at [764, 242] on div "03. Jennifer For Review: Dan- Matte Alabaster Team View Client View Orders 1 / …" at bounding box center [439, 205] width 878 height 410
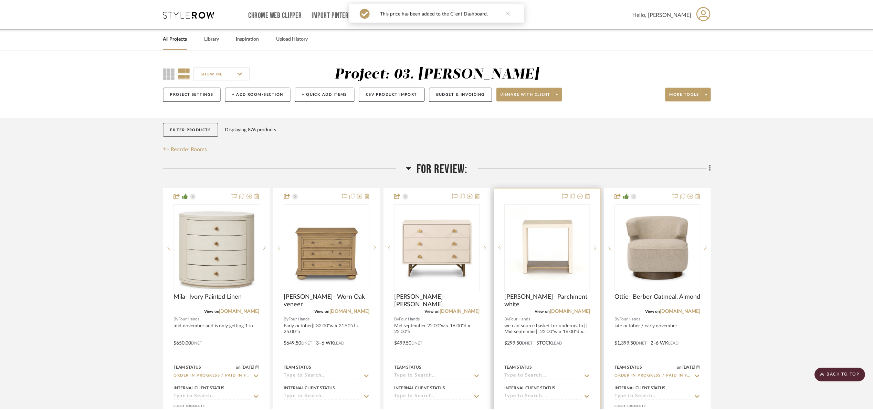
scroll to position [155, 0]
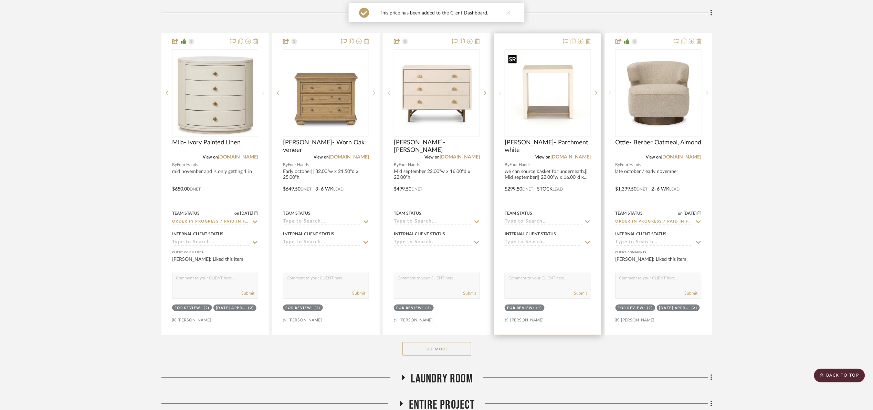
click at [543, 111] on img "0" at bounding box center [547, 93] width 85 height 85
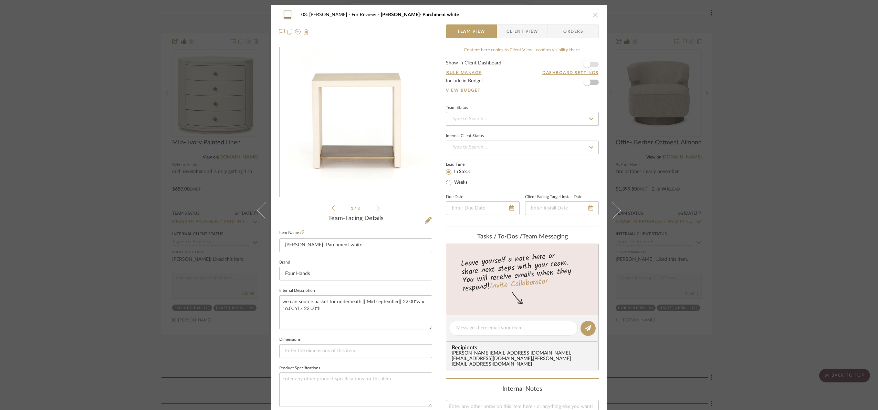
click at [592, 62] on span "button" at bounding box center [587, 64] width 15 height 15
click at [540, 29] on span "Client View" at bounding box center [522, 31] width 50 height 14
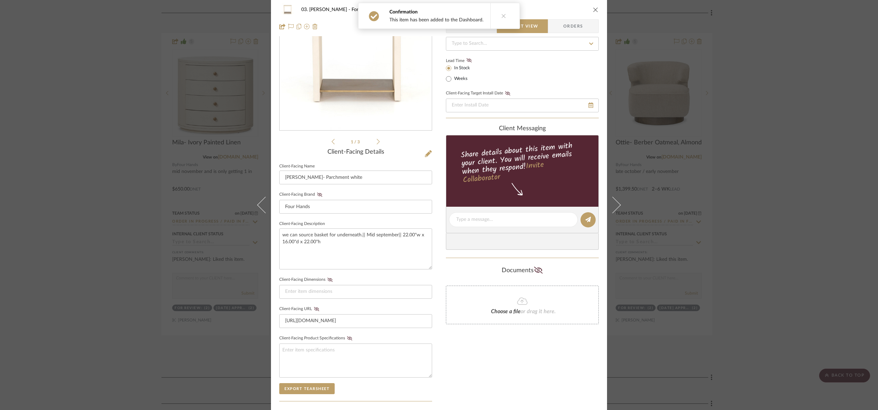
scroll to position [171, 0]
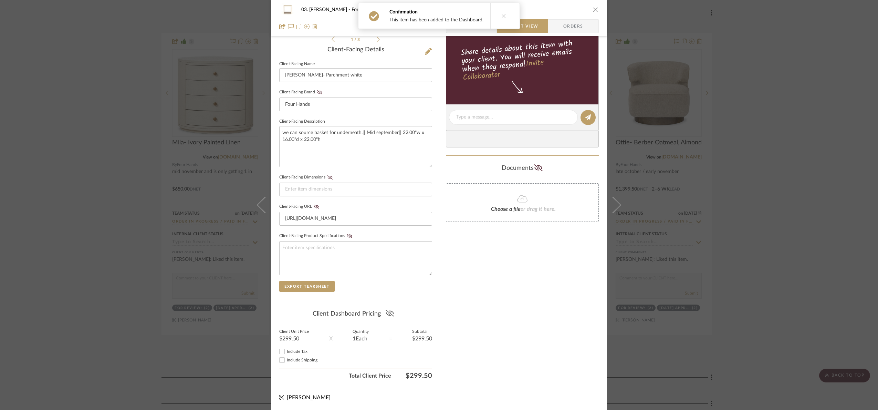
click at [389, 313] on icon at bounding box center [390, 313] width 9 height 7
drag, startPoint x: 776, startPoint y: 212, endPoint x: 770, endPoint y: 208, distance: 7.0
click at [776, 211] on div "03. Jennifer For Review: Helen- Parchment white Team View Client View Orders 1 …" at bounding box center [439, 205] width 878 height 410
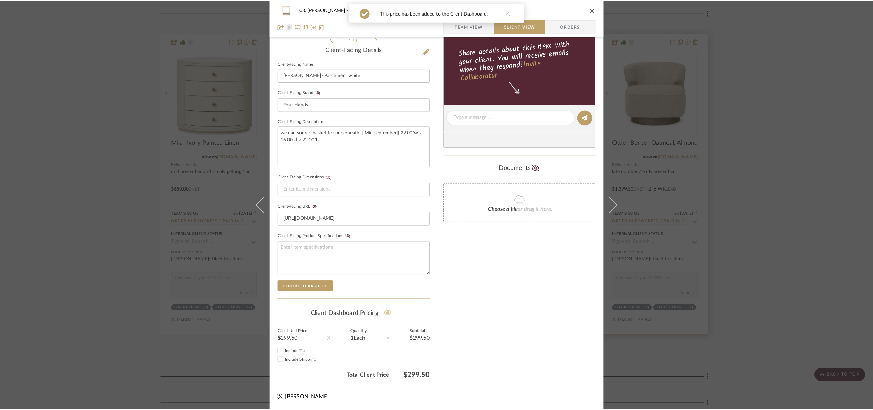
scroll to position [155, 0]
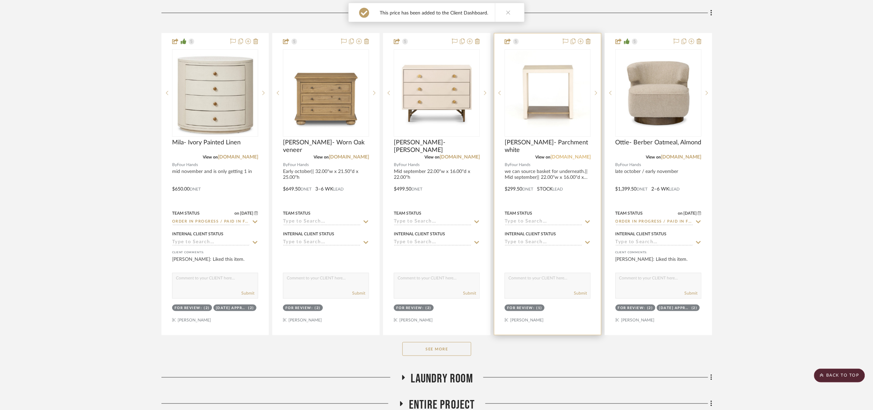
click at [580, 158] on link "[DOMAIN_NAME]" at bounding box center [571, 157] width 40 height 5
click at [537, 79] on img "0" at bounding box center [547, 93] width 85 height 85
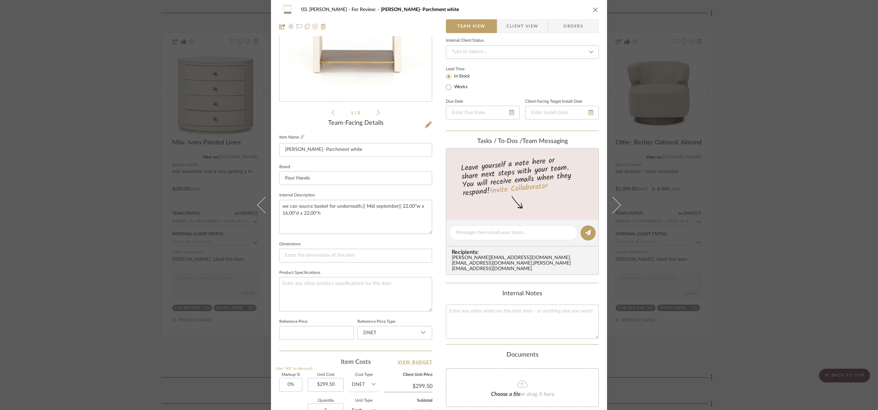
scroll to position [232, 0]
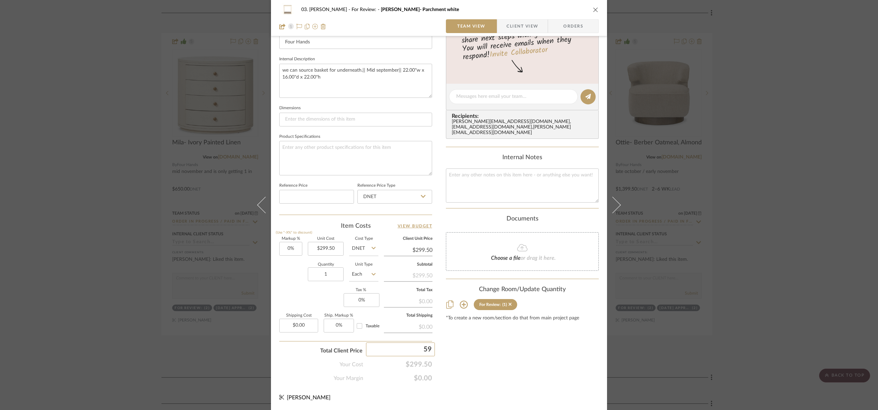
type input "599"
click at [520, 373] on div "03. Jennifer For Review: Helen- Parchment white Team View Client View Orders 1 …" at bounding box center [439, 205] width 878 height 410
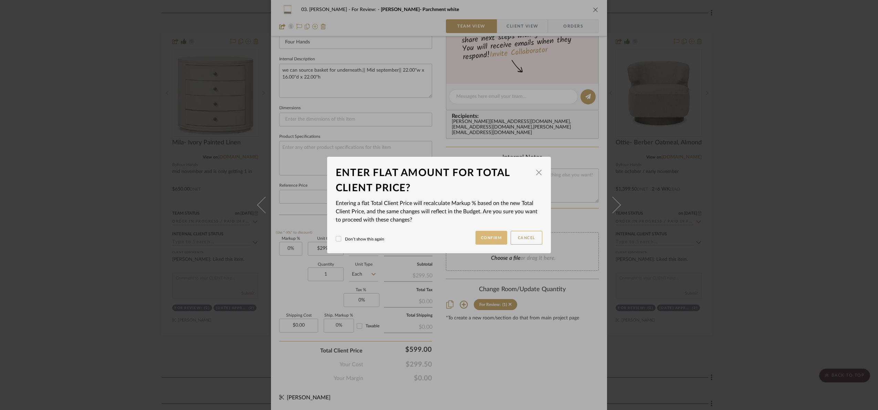
click at [480, 241] on button "Confirm" at bounding box center [492, 238] width 32 height 14
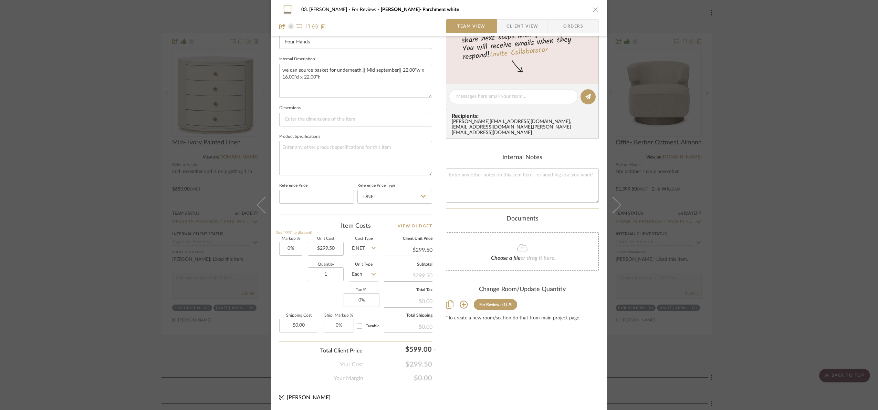
type input "100%"
type input "$599.00"
click at [339, 277] on input "1" at bounding box center [326, 274] width 36 height 14
type input "2"
click at [518, 354] on div "Content here copies to Client View - confirm visibility there. Show in Client D…" at bounding box center [522, 98] width 153 height 567
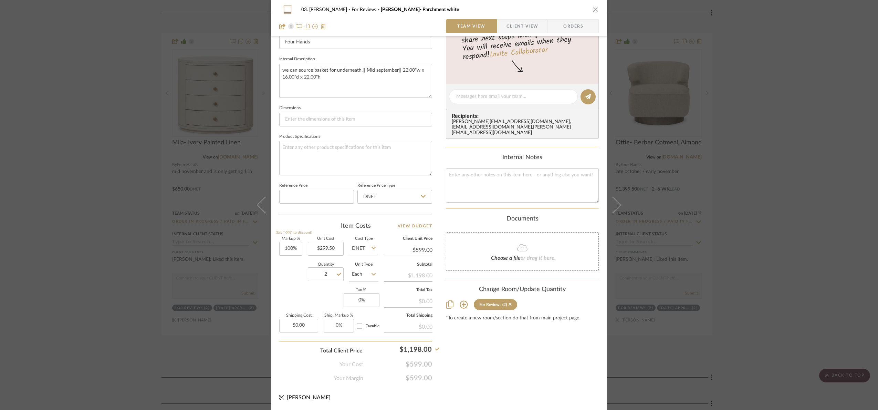
click at [824, 263] on div "03. Jennifer For Review: Helen- Parchment white Team View Client View Orders 1 …" at bounding box center [439, 205] width 878 height 410
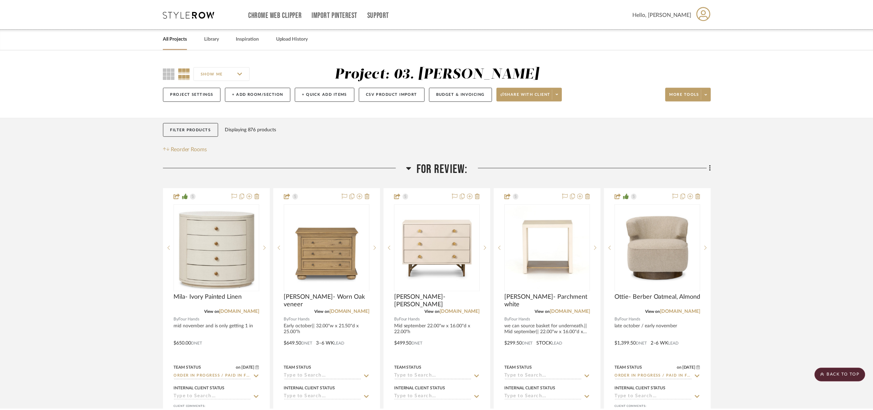
scroll to position [155, 0]
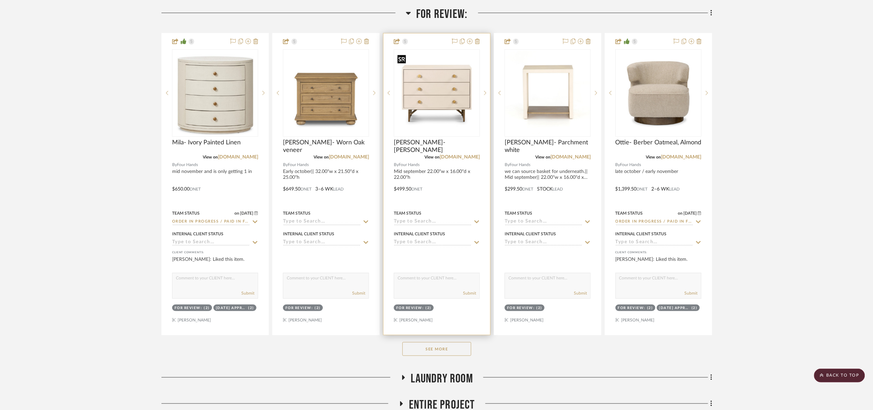
click at [433, 123] on img "0" at bounding box center [437, 93] width 85 height 85
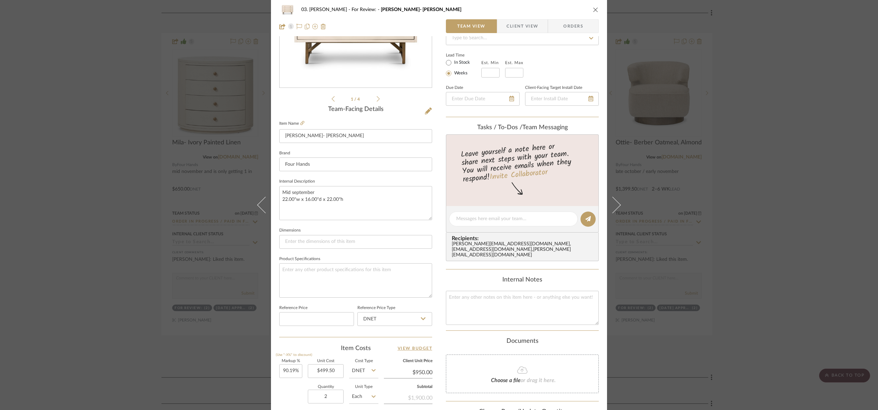
scroll to position [232, 0]
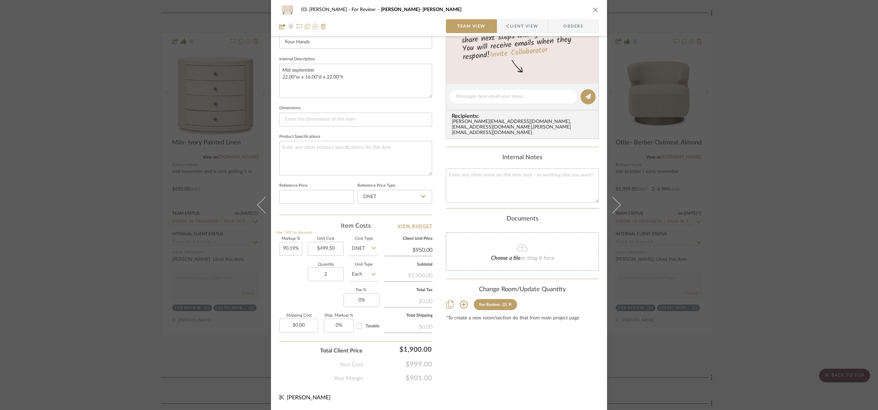
click at [326, 282] on sr-form-field "Quantity 2" at bounding box center [326, 275] width 36 height 24
type input "1"
click at [317, 309] on div "Markup % (Use "-X%" to discount) 90.19% Unit Cost $499.50 Cost Type DNET Client…" at bounding box center [355, 287] width 153 height 101
click at [327, 273] on input "1" at bounding box center [326, 274] width 36 height 14
type input "2"
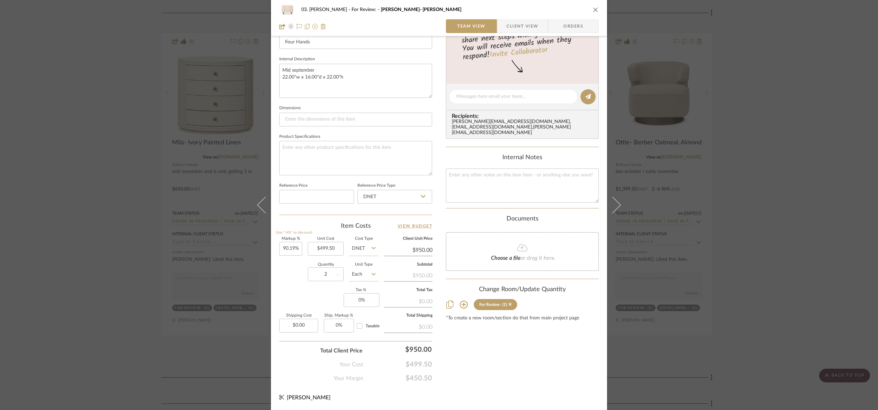
click at [319, 301] on div "Markup % (Use "-X%" to discount) 90.19% Unit Cost $499.50 Cost Type DNET Client…" at bounding box center [355, 287] width 153 height 101
drag, startPoint x: 802, startPoint y: 264, endPoint x: 715, endPoint y: 235, distance: 92.0
click at [803, 263] on div "03. Jennifer For Review: Dan- Matte Alabaster Team View Client View Orders 1 / …" at bounding box center [439, 205] width 878 height 410
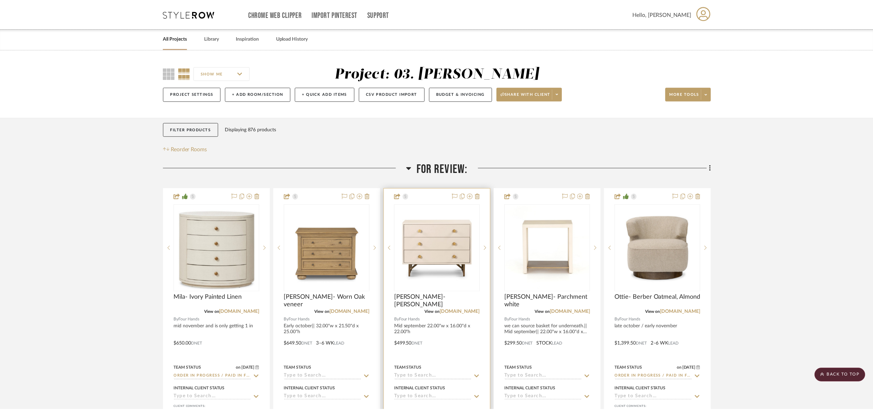
scroll to position [155, 0]
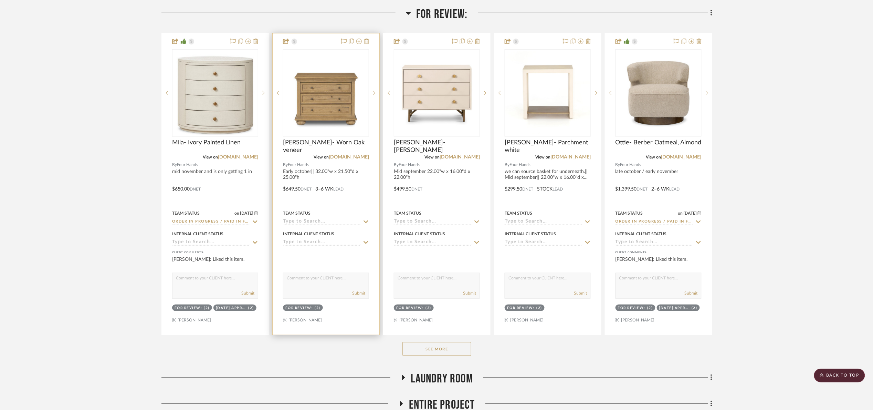
click at [340, 101] on img "0" at bounding box center [326, 93] width 85 height 85
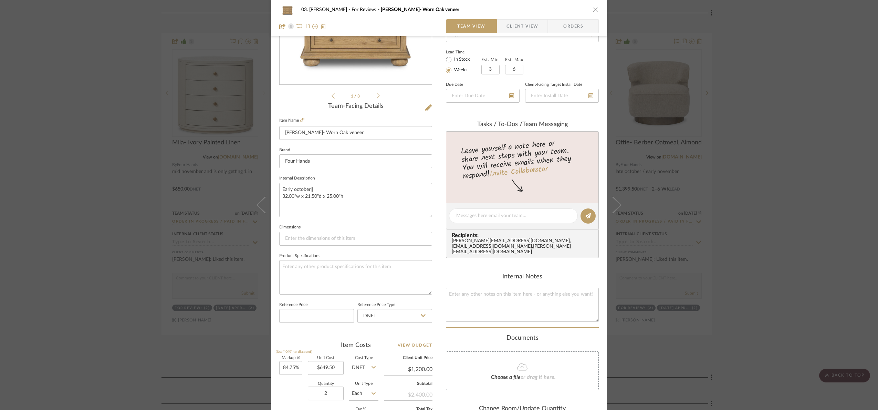
scroll to position [232, 0]
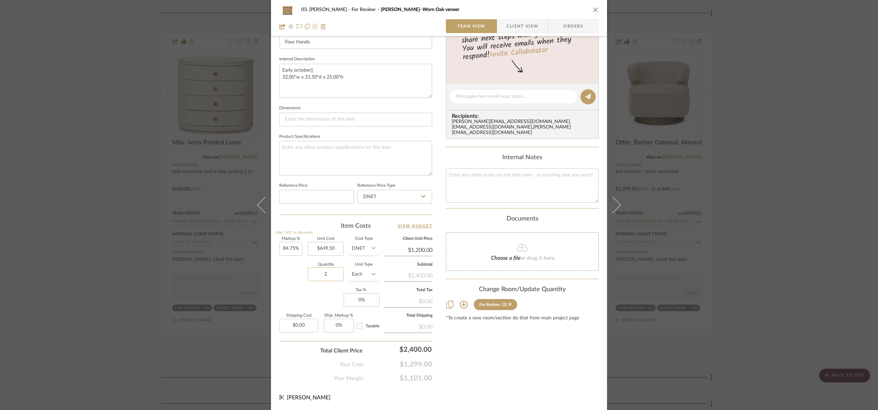
click at [337, 272] on input "2" at bounding box center [326, 274] width 36 height 14
type input "1"
drag, startPoint x: 309, startPoint y: 307, endPoint x: 307, endPoint y: 303, distance: 3.7
click at [307, 303] on div "Markup % (Use "-X%" to discount) 84.75% Unit Cost $649.50 Cost Type DNET Client…" at bounding box center [355, 287] width 153 height 101
click at [330, 271] on input "1" at bounding box center [326, 274] width 36 height 14
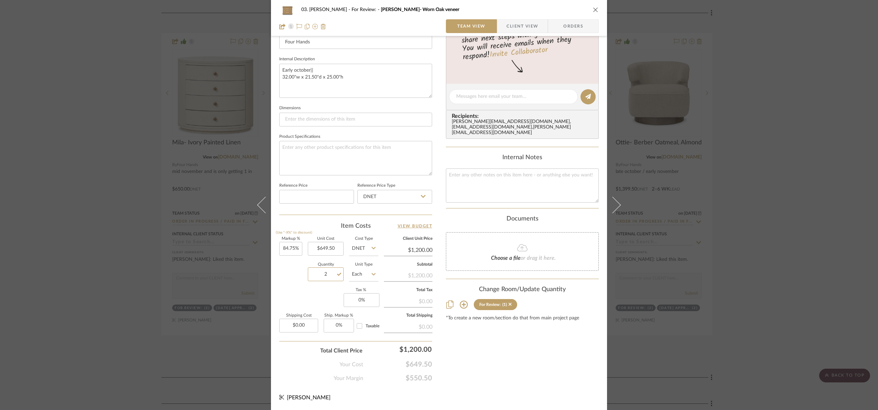
type input "2"
click at [457, 341] on div "Content here copies to Client View - confirm visibility there. Show in Client D…" at bounding box center [522, 98] width 153 height 567
click at [781, 212] on div "03. Jennifer For Review: Jeff- Worn Oak veneer Team View Client View Orders 1 /…" at bounding box center [439, 205] width 878 height 410
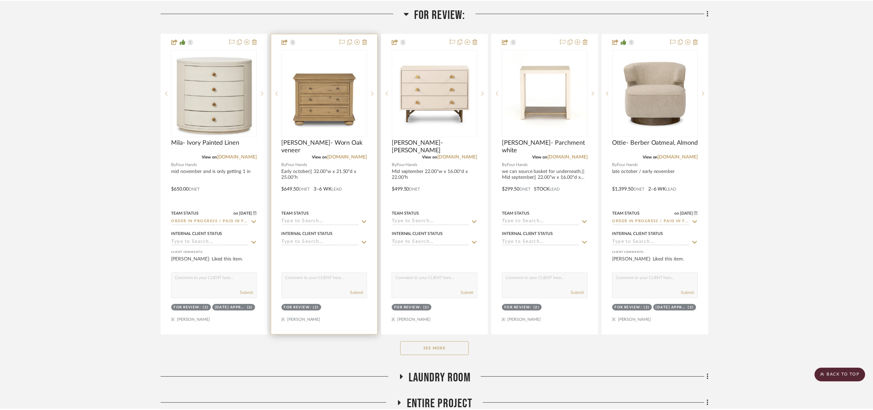
scroll to position [155, 0]
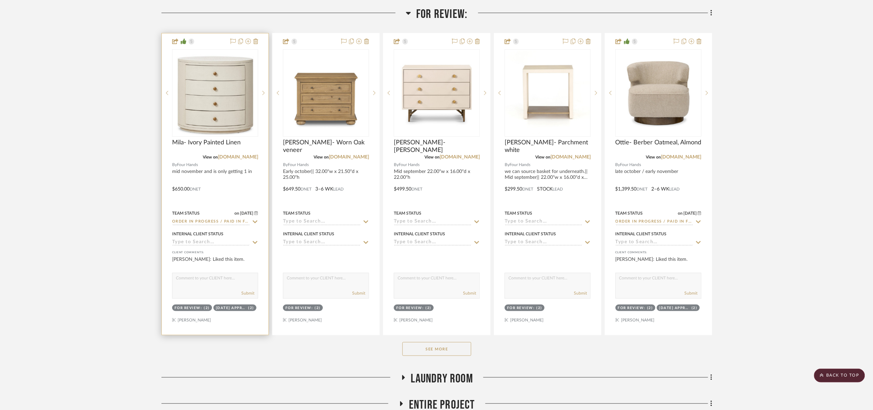
click at [249, 93] on img "0" at bounding box center [215, 93] width 85 height 84
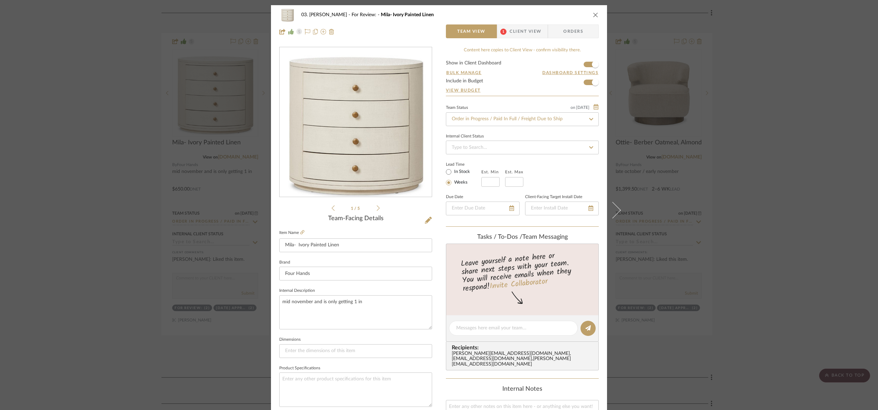
scroll to position [232, 0]
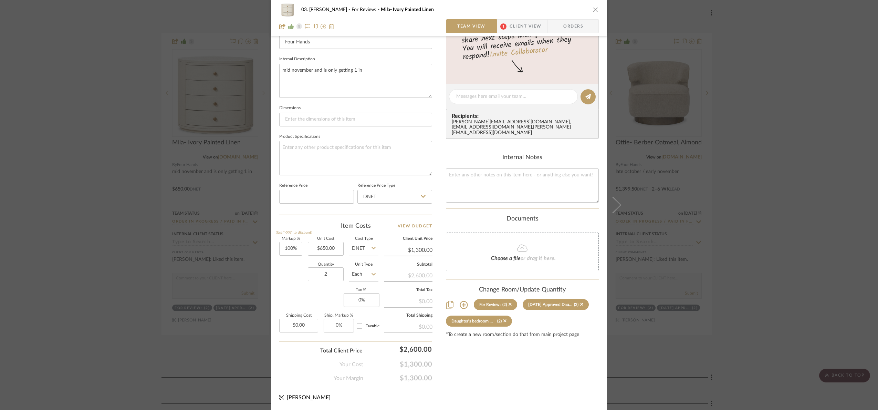
click at [753, 243] on div "03. Jennifer For Review: Mila- Ivory Painted Linen Team View 1 Client View Orde…" at bounding box center [439, 205] width 878 height 410
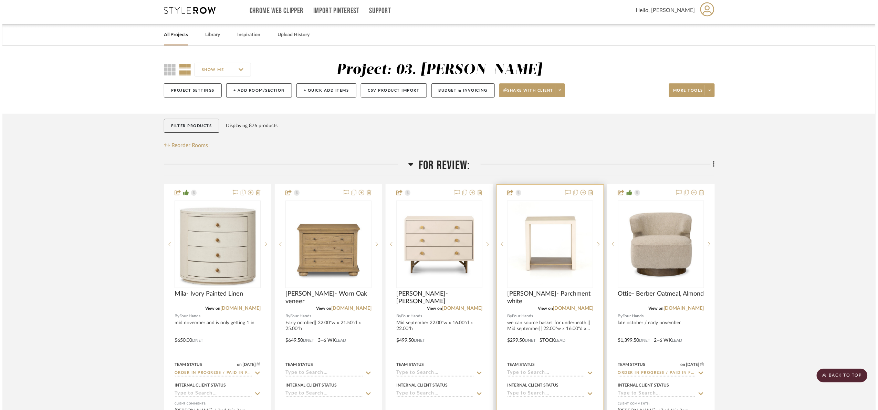
scroll to position [0, 0]
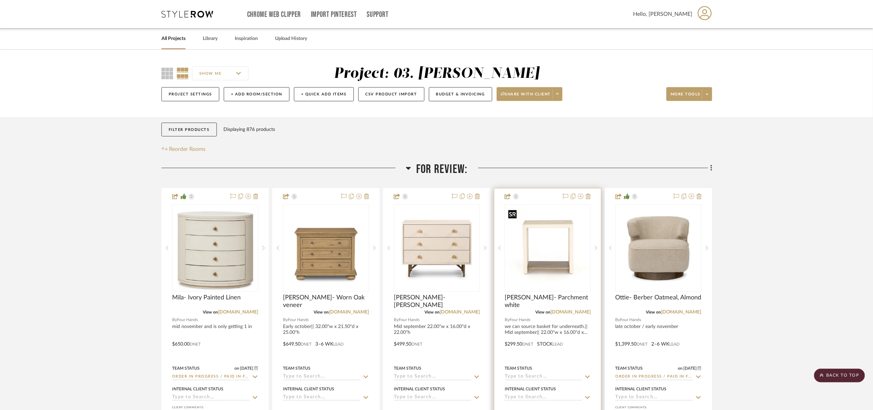
click at [520, 250] on img "0" at bounding box center [547, 248] width 85 height 85
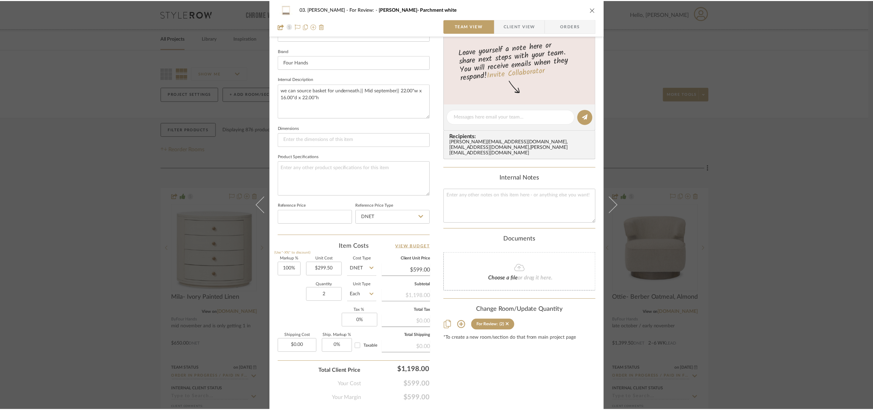
scroll to position [232, 0]
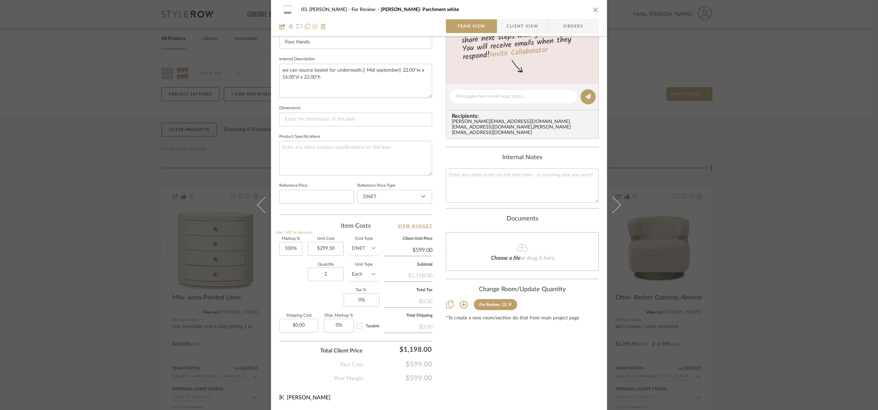
click at [729, 248] on div "03. Jennifer For Review: Helen- Parchment white Team View Client View Orders 1 …" at bounding box center [439, 205] width 878 height 410
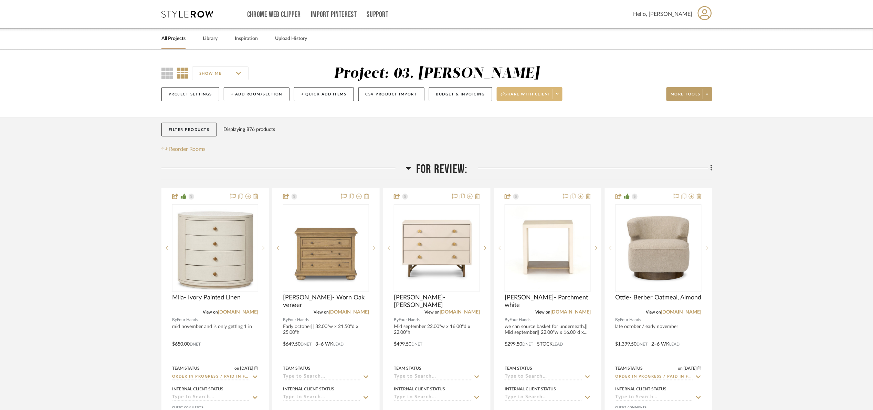
click at [503, 96] on fa-icon at bounding box center [503, 94] width 4 height 4
click at [519, 116] on span "Preview Client Dashboard" at bounding box center [533, 114] width 59 height 6
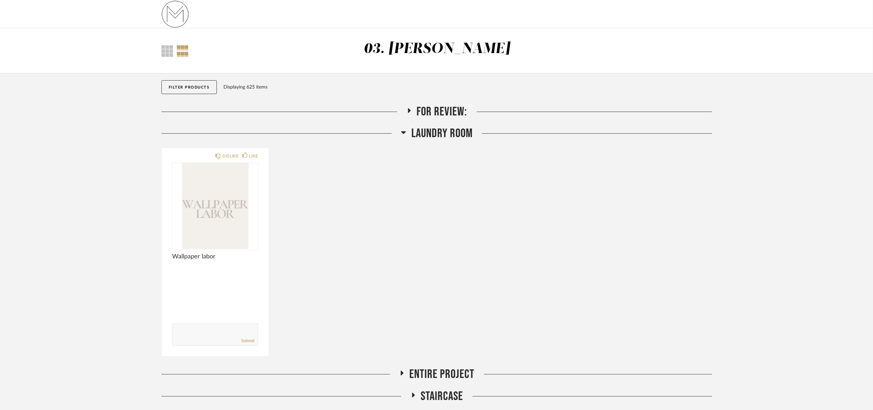
click at [445, 137] on span "Laundry Room" at bounding box center [441, 133] width 61 height 15
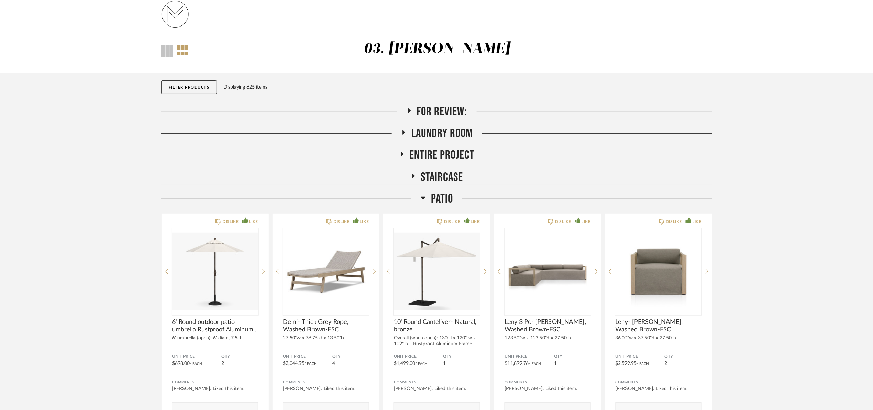
drag, startPoint x: 438, startPoint y: 195, endPoint x: 441, endPoint y: 174, distance: 21.9
click at [438, 194] on span "Patio" at bounding box center [442, 198] width 22 height 15
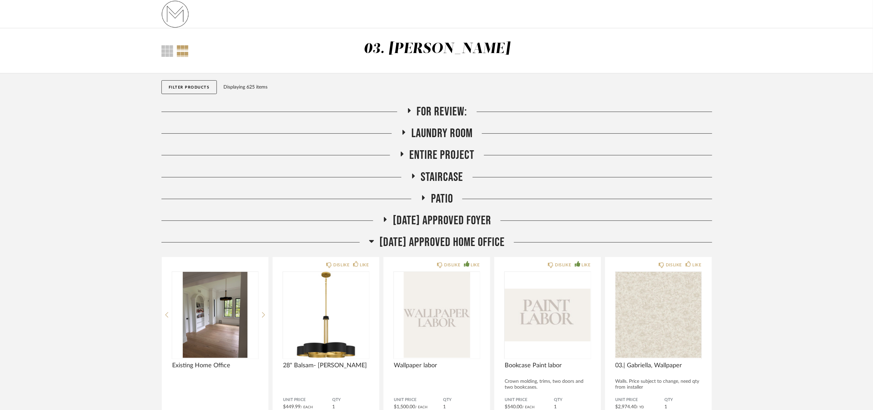
click at [447, 109] on span "For Review:" at bounding box center [442, 111] width 51 height 15
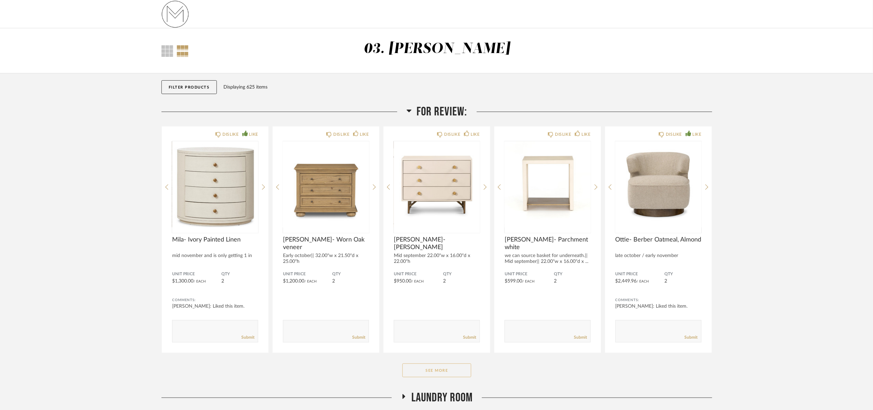
click at [448, 373] on button "See More" at bounding box center [437, 370] width 69 height 14
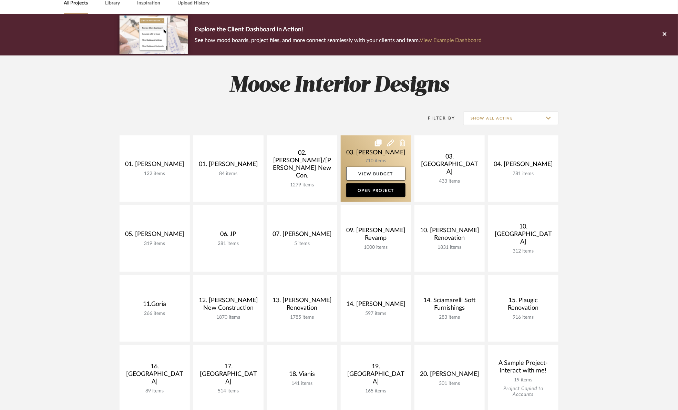
scroll to position [155, 0]
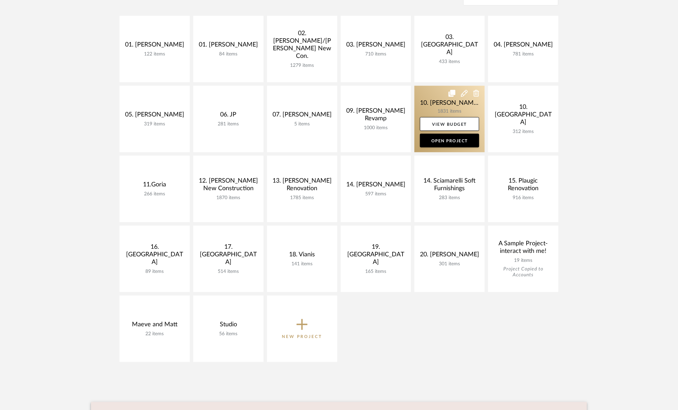
click at [426, 104] on link at bounding box center [449, 119] width 70 height 66
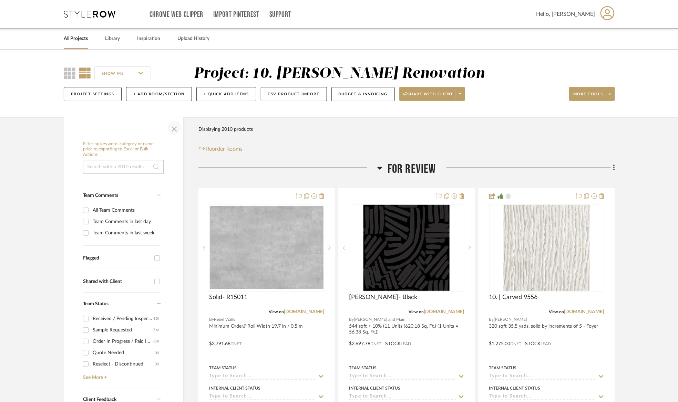
click at [176, 127] on span "button" at bounding box center [174, 127] width 17 height 17
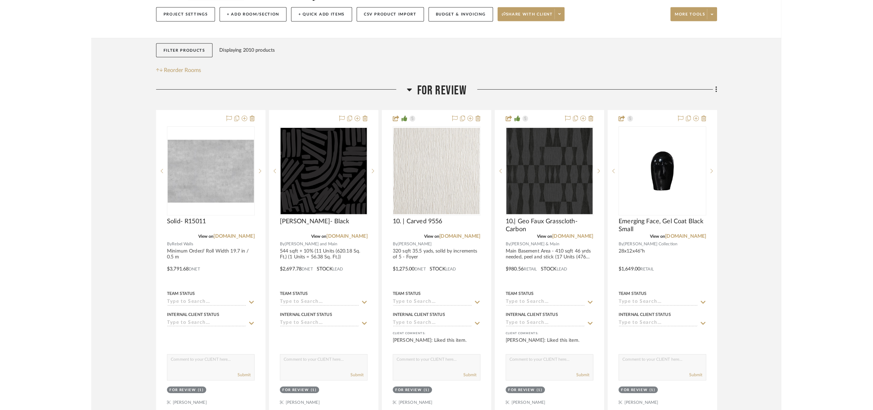
scroll to position [103, 0]
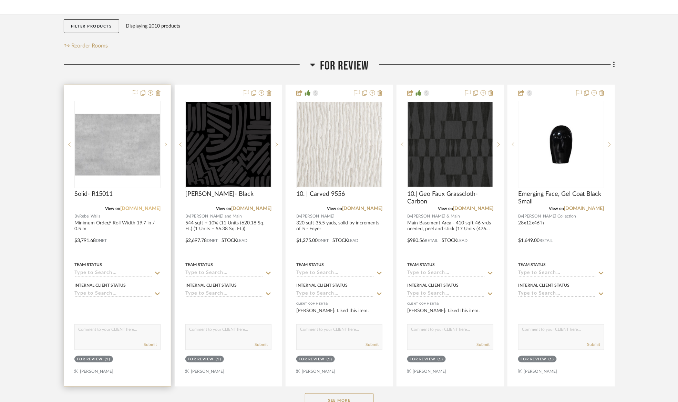
click at [147, 210] on link "rebelwalls.com" at bounding box center [140, 208] width 40 height 5
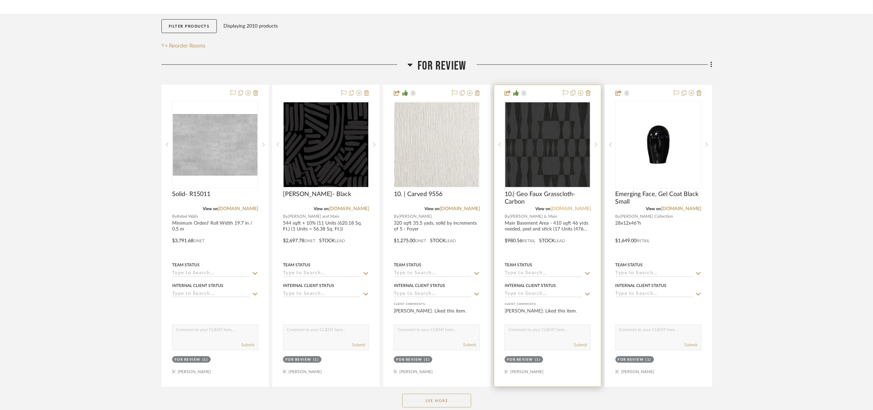
click at [563, 209] on link "jossandmain.com" at bounding box center [571, 208] width 40 height 5
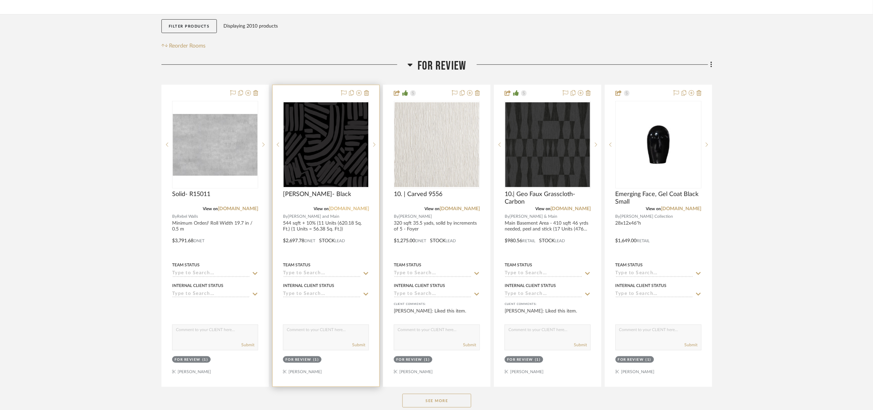
click at [367, 209] on link "jossandmain.com" at bounding box center [349, 208] width 40 height 5
click at [455, 209] on link "phillipjeffries.com" at bounding box center [460, 208] width 40 height 5
click at [404, 161] on img "0" at bounding box center [437, 144] width 85 height 85
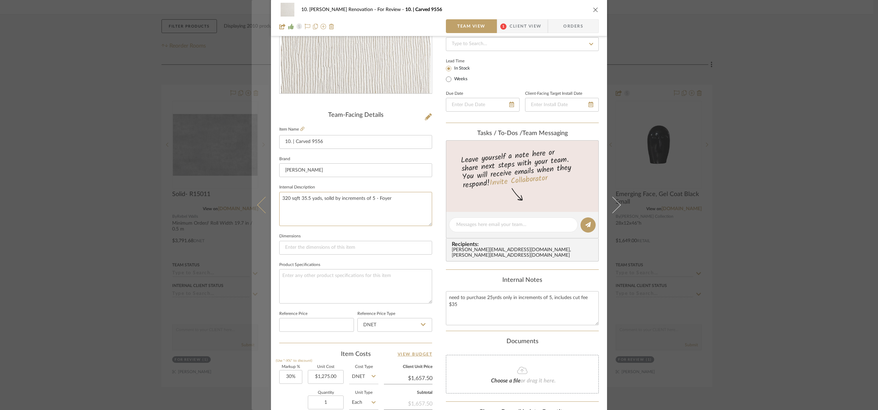
drag, startPoint x: 401, startPoint y: 197, endPoint x: 266, endPoint y: 189, distance: 135.2
click at [266, 189] on mat-dialog-content "10. Patel Renovation For Review 10. | Carved 9556 Team View 1 Client View Order…" at bounding box center [439, 220] width 375 height 636
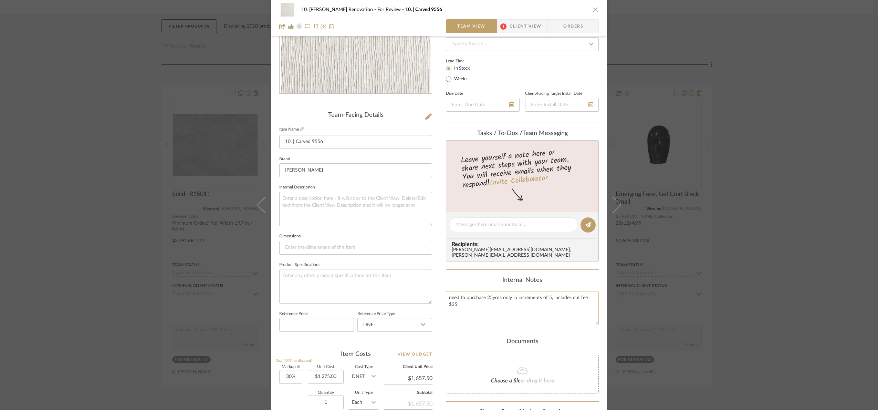
click at [500, 312] on textarea "need to purchase 25yrds only in increments of 5, includes cut fee $35" at bounding box center [522, 308] width 153 height 34
paste textarea "320 sqft 35.5 yads, solld by increments of 5 - Foyer"
type textarea "need to purchase 25yrds only in increments of 5, includes cut fee $35,320 sqft …"
click at [310, 205] on textarea at bounding box center [355, 209] width 153 height 34
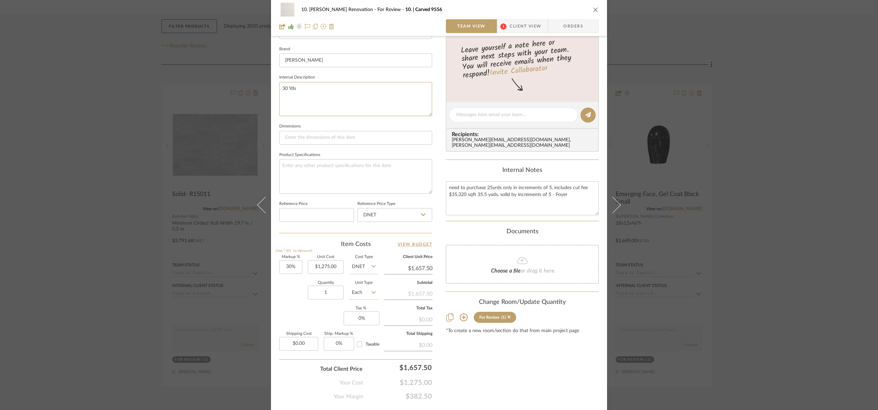
scroll to position [232, 0]
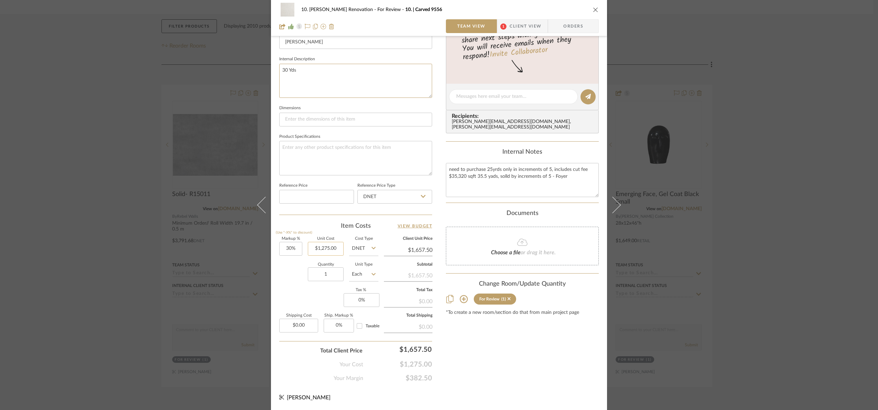
type textarea "30 Yds"
type input "1275.00"
click at [333, 244] on input "1275.00" at bounding box center [326, 249] width 36 height 14
type input "$1,860.00"
click at [514, 363] on div "Content here copies to Client View - confirm visibility there. Show in Client D…" at bounding box center [522, 98] width 153 height 567
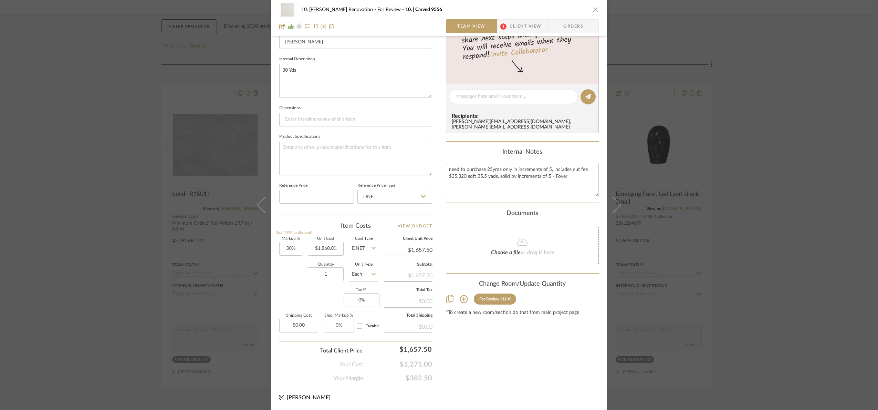
type input "$2,418.00"
click at [333, 254] on input "1860.00" at bounding box center [326, 249] width 36 height 14
type input "$965.00"
click at [503, 355] on div "Content here copies to Client View - confirm visibility there. Show in Client D…" at bounding box center [522, 98] width 153 height 567
type input "$1,254.50"
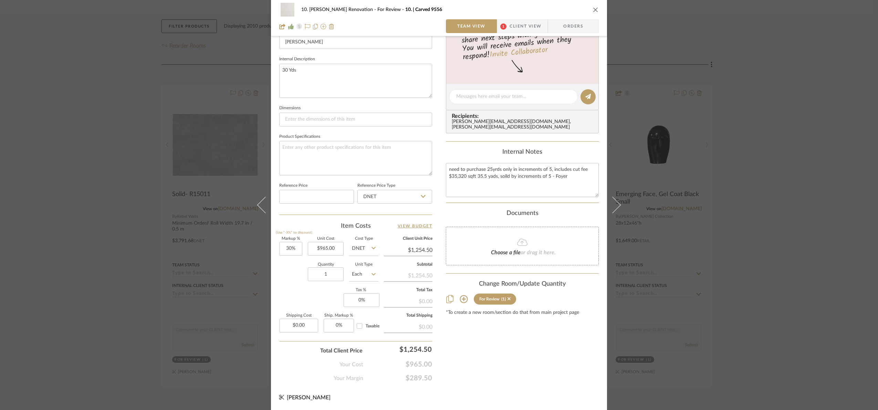
click at [573, 357] on div "Content here copies to Client View - confirm visibility there. Show in Client D…" at bounding box center [522, 98] width 153 height 567
click at [682, 239] on div "10. Patel Renovation For Review 10. | Carved 9556 Team View 1 Client View Order…" at bounding box center [439, 205] width 878 height 410
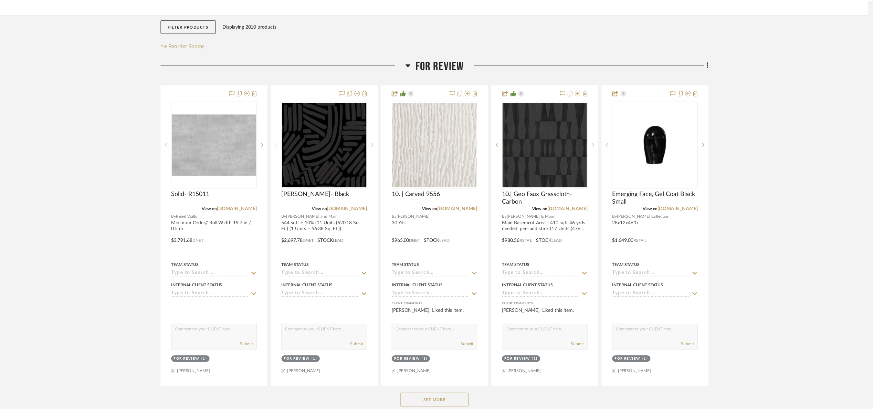
scroll to position [103, 0]
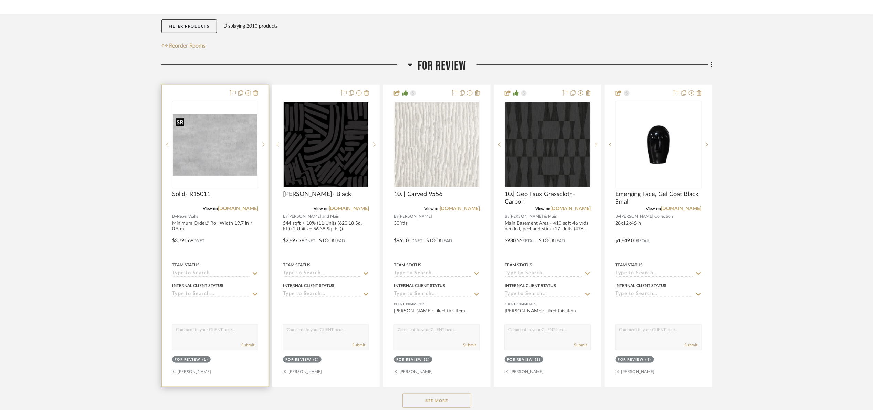
click at [233, 133] on img "0" at bounding box center [215, 145] width 85 height 62
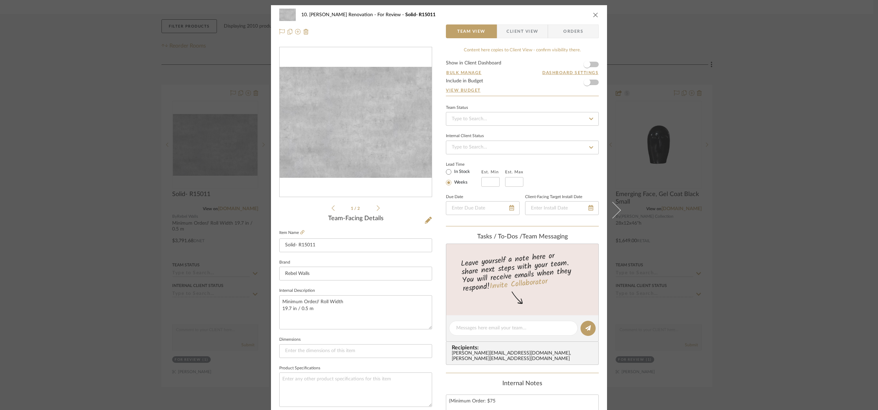
drag, startPoint x: 772, startPoint y: 63, endPoint x: 760, endPoint y: 43, distance: 23.0
click at [682, 56] on div "10. Patel Renovation For Review Solid- R15011 Team View Client View Orders 1 / …" at bounding box center [439, 205] width 878 height 410
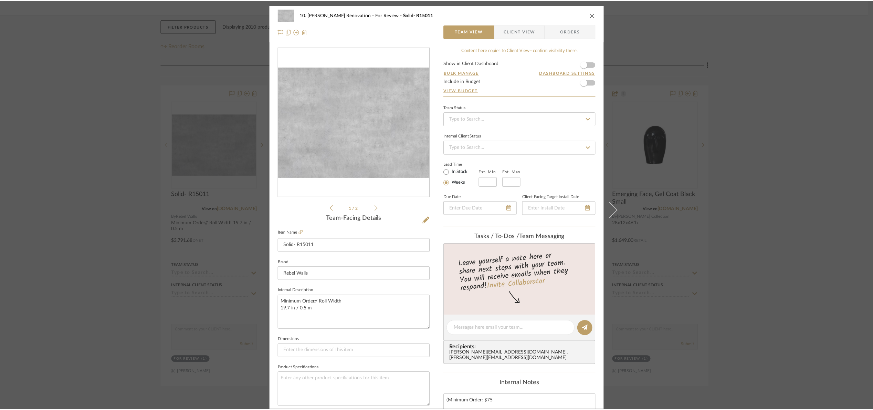
scroll to position [103, 0]
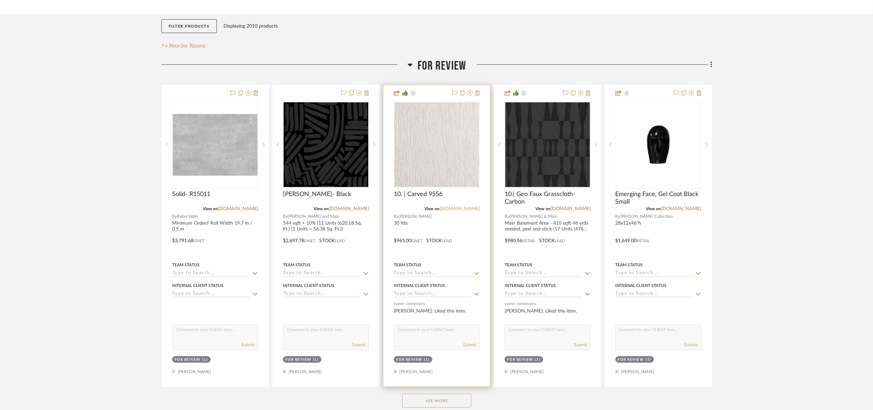
click at [465, 208] on link "phillipjeffries.com" at bounding box center [460, 208] width 40 height 5
click at [466, 148] on img "0" at bounding box center [437, 144] width 85 height 85
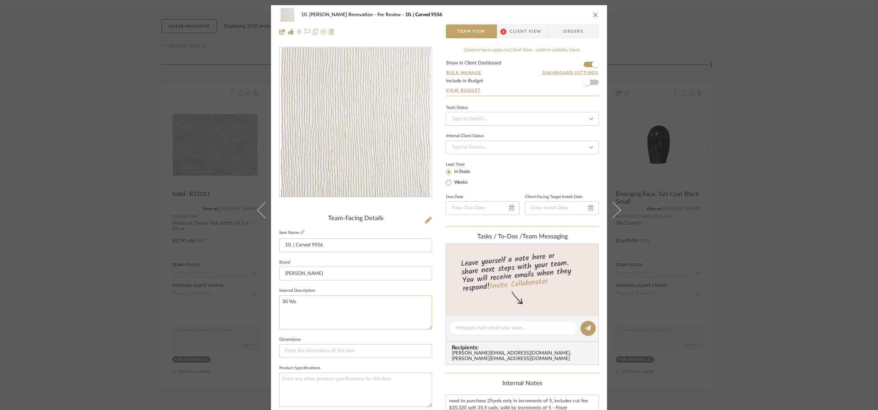
click at [343, 302] on textarea "30 Yds" at bounding box center [355, 312] width 153 height 34
type textarea "30 Yds + 20% as per Marcos"
click at [325, 339] on fieldset "Dimensions" at bounding box center [355, 346] width 153 height 23
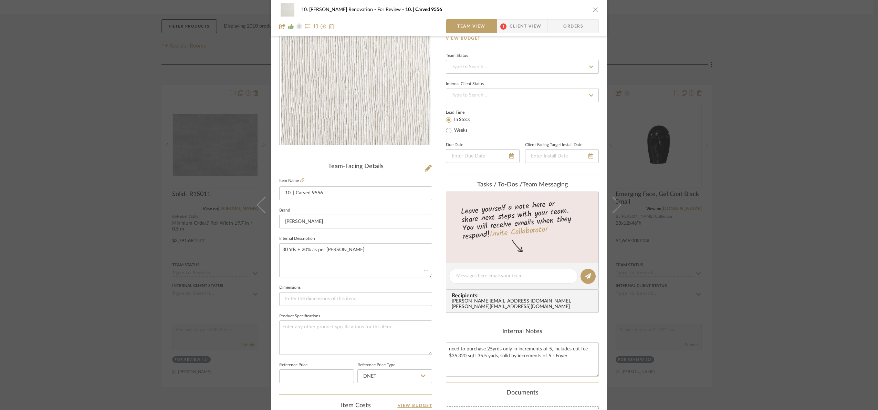
scroll to position [207, 0]
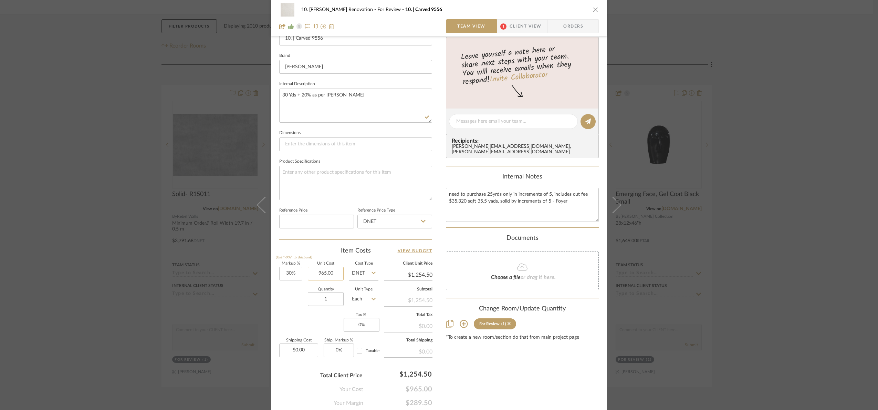
click at [333, 279] on input "965.00" at bounding box center [326, 274] width 36 height 14
type input "$1,085.00"
click at [464, 354] on div "Content here copies to Client View - confirm visibility there. Show in Client D…" at bounding box center [522, 123] width 153 height 567
type input "$1,410.50"
click at [297, 278] on input "30" at bounding box center [290, 274] width 23 height 14
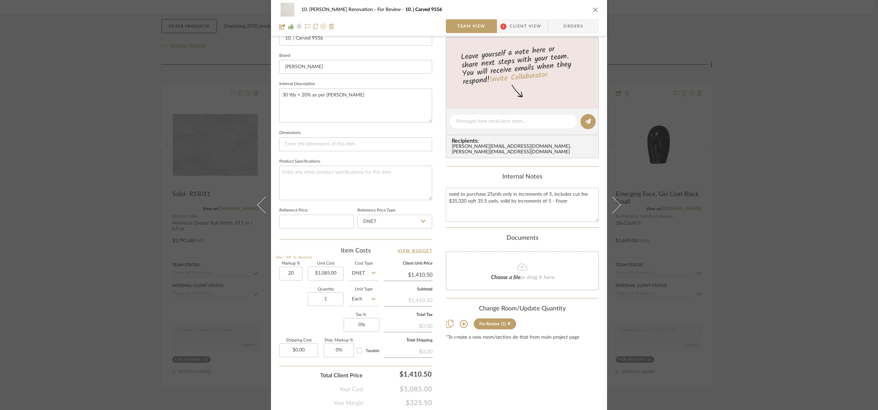
type input "20%"
click at [302, 310] on div "Quantity 1 Unit Type Each" at bounding box center [328, 300] width 99 height 24
type input "$1,302.00"
click at [682, 221] on div "10. Patel Renovation For Review 10. | Carved 9556 Team View 1 Client View Order…" at bounding box center [439, 205] width 878 height 410
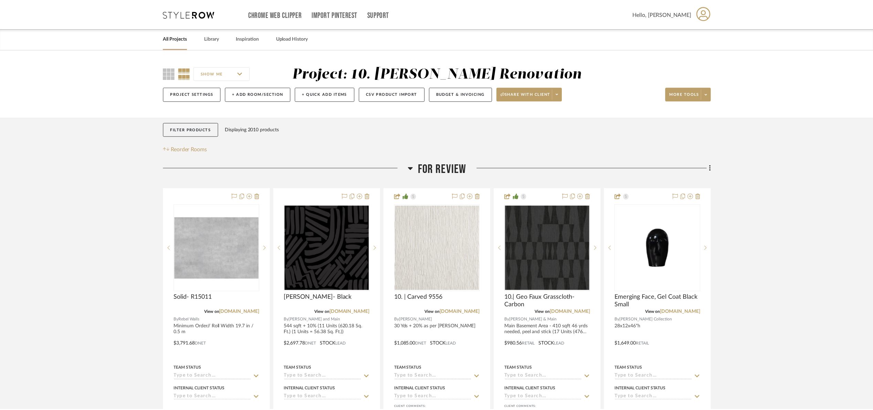
scroll to position [103, 0]
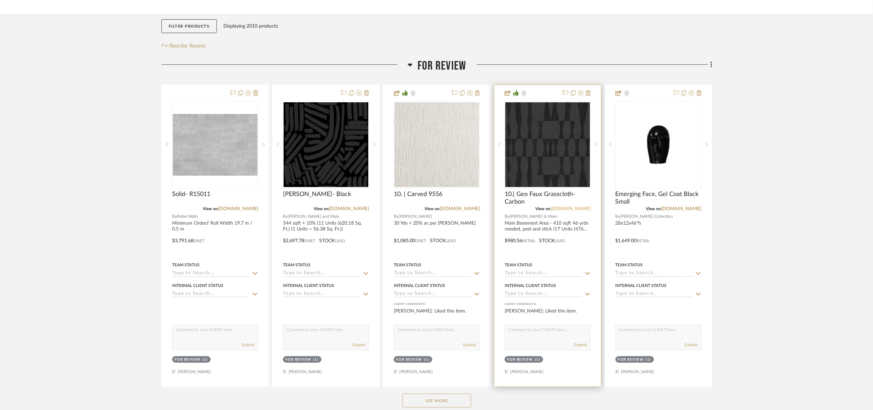
click at [564, 209] on link "jossandmain.com" at bounding box center [571, 208] width 40 height 5
click at [444, 166] on img "0" at bounding box center [437, 144] width 85 height 85
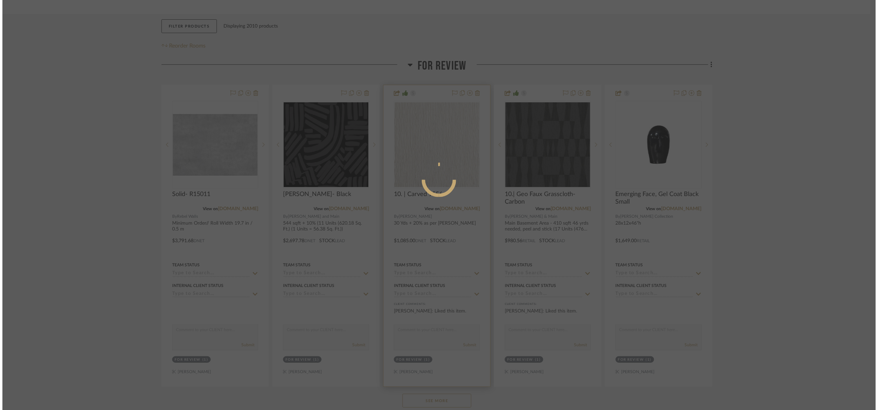
scroll to position [0, 0]
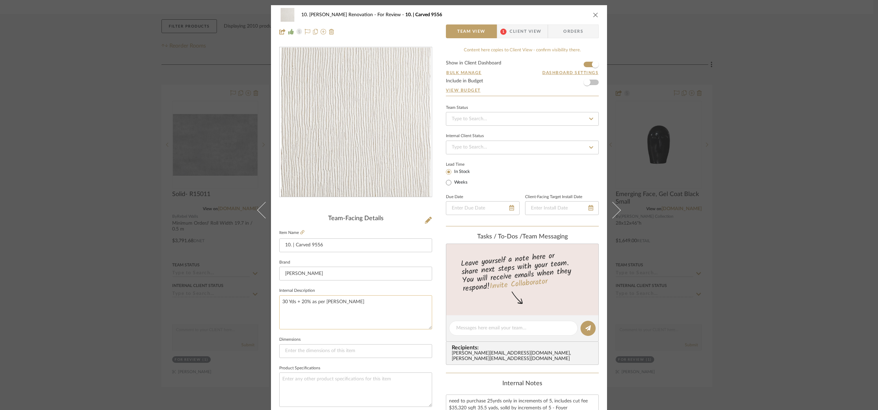
click at [279, 302] on textarea "30 Yds + 20% as per Marcos" at bounding box center [355, 312] width 153 height 34
type textarea "320 sqft, 30 Yds + 20% as per Marcos"
click at [325, 292] on fieldset "Internal Description 320 sqft, 30 Yds + 20% as per Marcos" at bounding box center [355, 307] width 153 height 43
click at [682, 345] on div "10. Patel Renovation For Review 10. | Carved 9556 Team View 1 Client View Order…" at bounding box center [439, 205] width 878 height 410
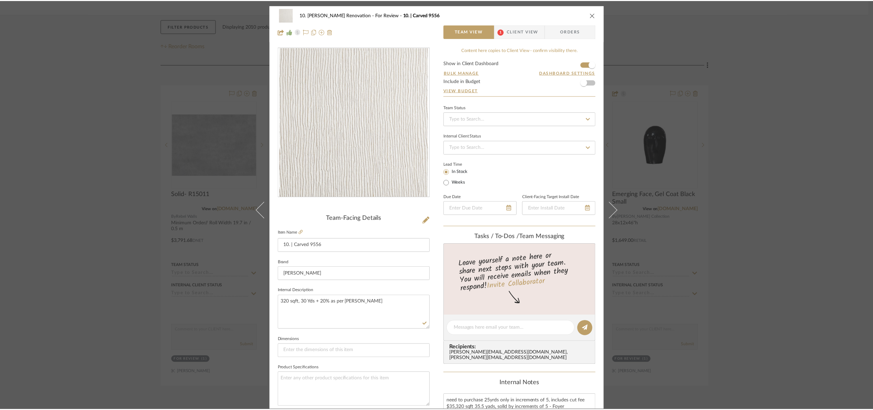
scroll to position [103, 0]
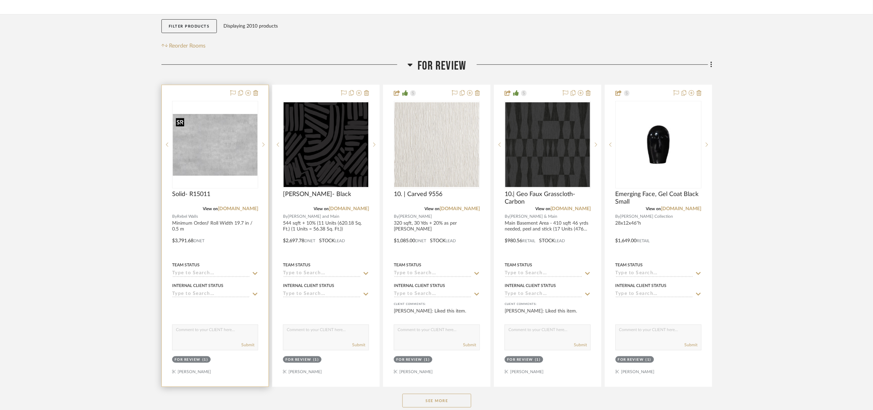
click at [206, 148] on img "0" at bounding box center [215, 145] width 85 height 62
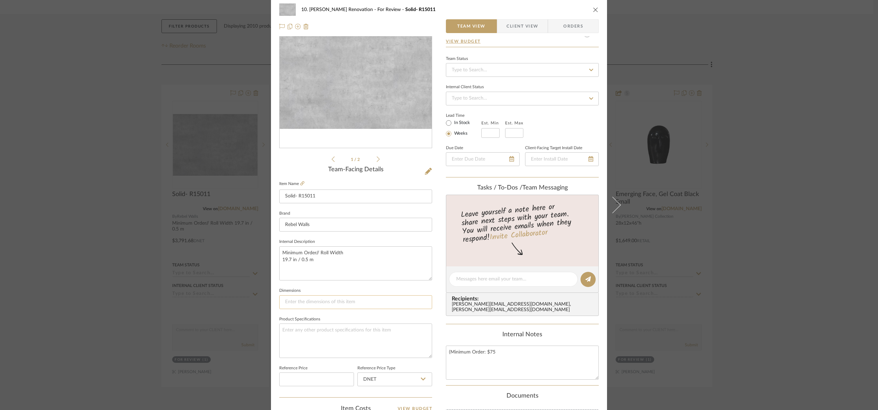
scroll to position [52, 0]
drag, startPoint x: 327, startPoint y: 263, endPoint x: 278, endPoint y: 243, distance: 53.3
click at [279, 243] on fieldset "Internal Description Minimum Order// Roll Width 19.7 in / 0.5 m" at bounding box center [355, 255] width 153 height 43
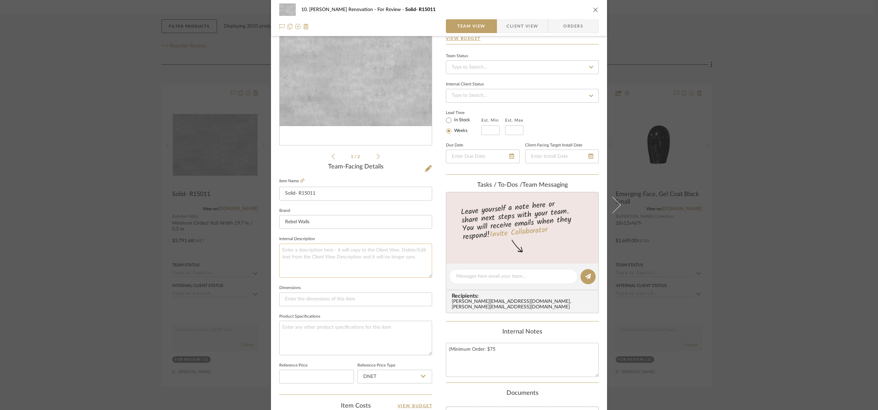
click at [313, 264] on textarea at bounding box center [355, 260] width 153 height 34
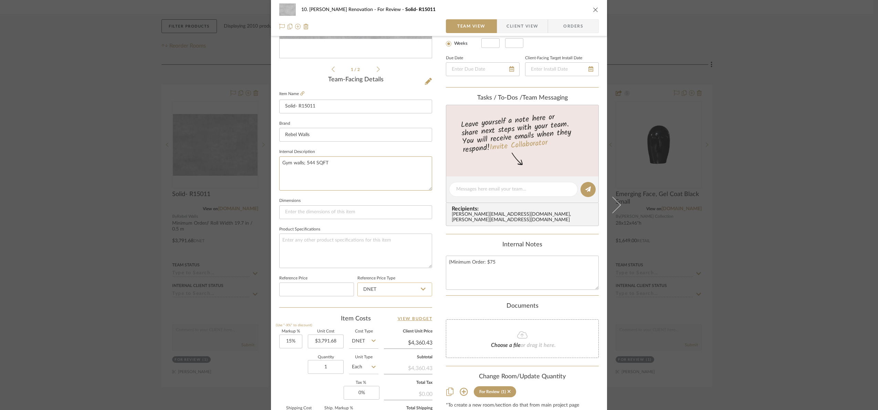
scroll to position [129, 0]
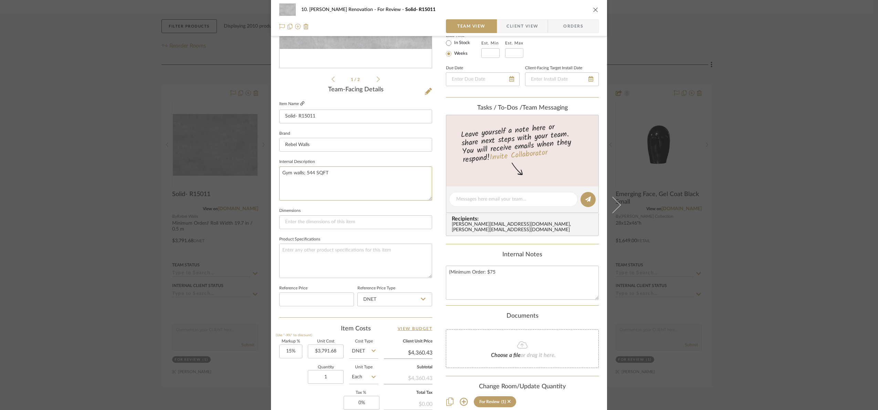
type textarea "Gym walls; 544 SQFT"
click at [302, 102] on icon at bounding box center [302, 103] width 4 height 4
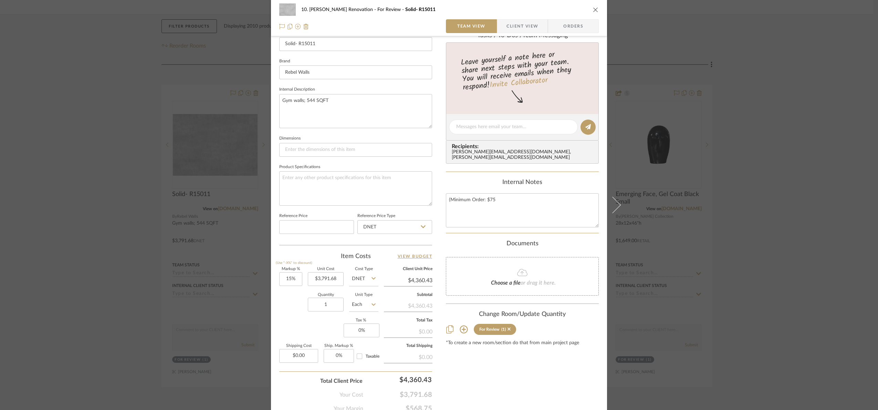
scroll to position [232, 0]
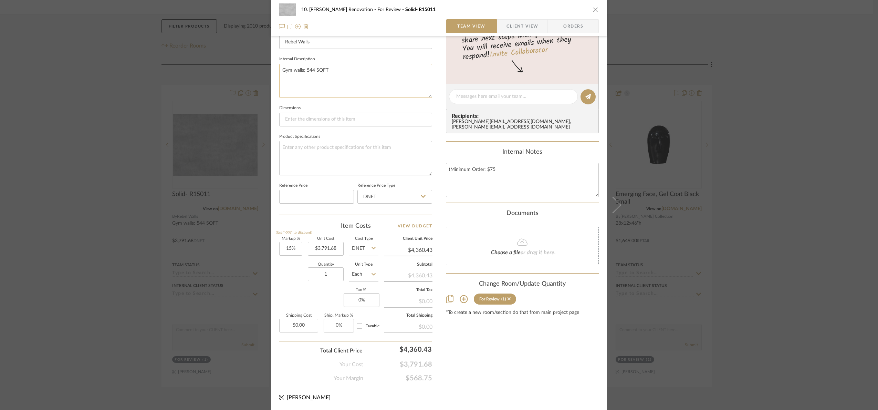
click at [346, 71] on textarea "Gym walls; 544 SQFT" at bounding box center [355, 81] width 153 height 34
type textarea "Gym walls; 544 SQFT + 20% as per Marcos."
type input "3791.68"
click at [330, 250] on input "3791.68" at bounding box center [326, 249] width 36 height 14
type input "$4,550.16"
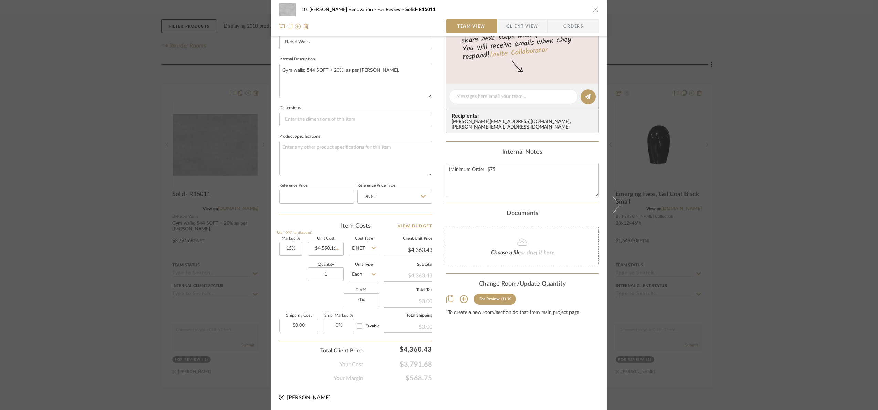
click at [502, 390] on div "10. Patel Renovation For Review Solid- R15011 Team View Client View Orders 1 / …" at bounding box center [439, 92] width 336 height 636
type input "$5,232.68"
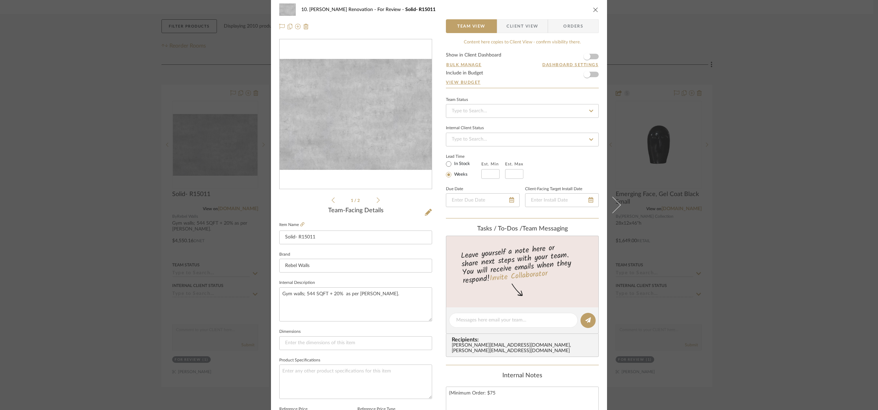
scroll to position [0, 0]
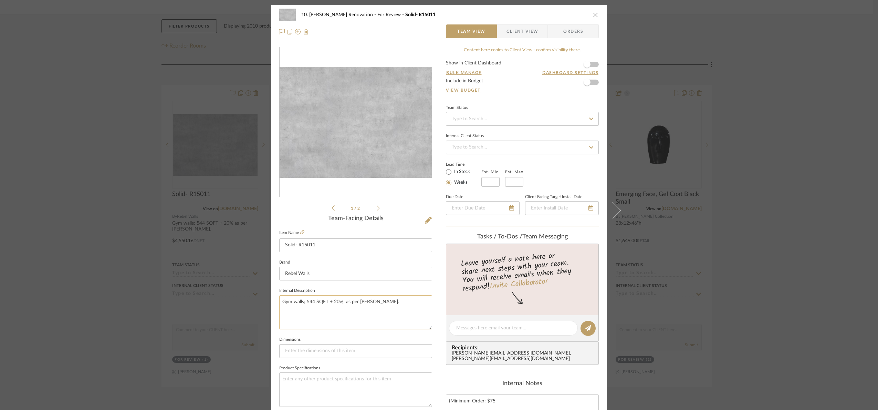
click at [375, 304] on textarea "Gym walls; 544 SQFT + 20% as per Marcos." at bounding box center [355, 312] width 153 height 34
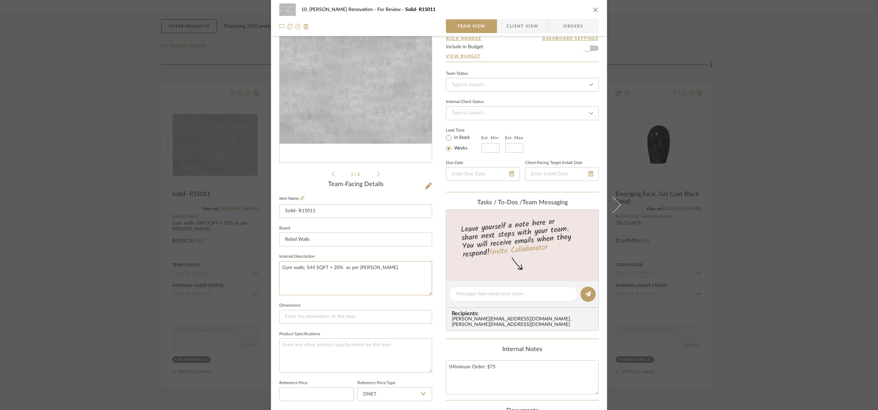
scroll to position [207, 0]
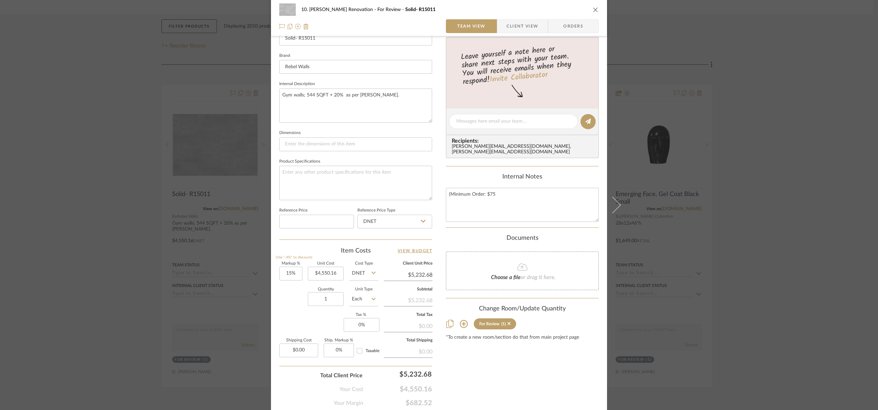
click at [682, 237] on div "10. Patel Renovation For Review Solid- R15011 Team View Client View Orders 1 / …" at bounding box center [439, 205] width 878 height 410
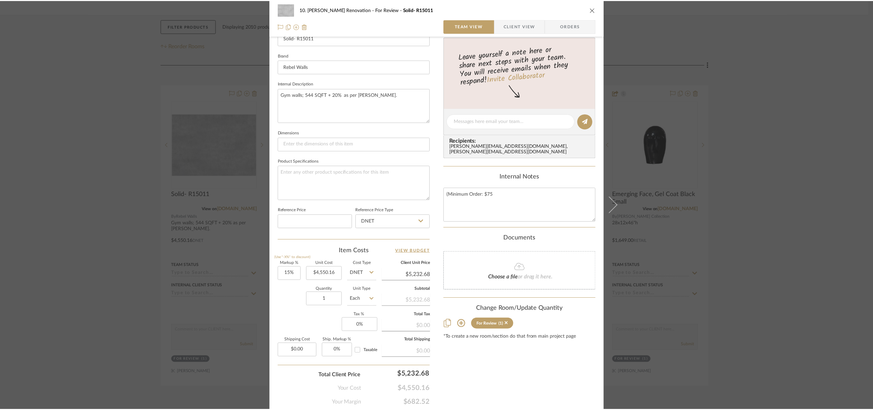
scroll to position [103, 0]
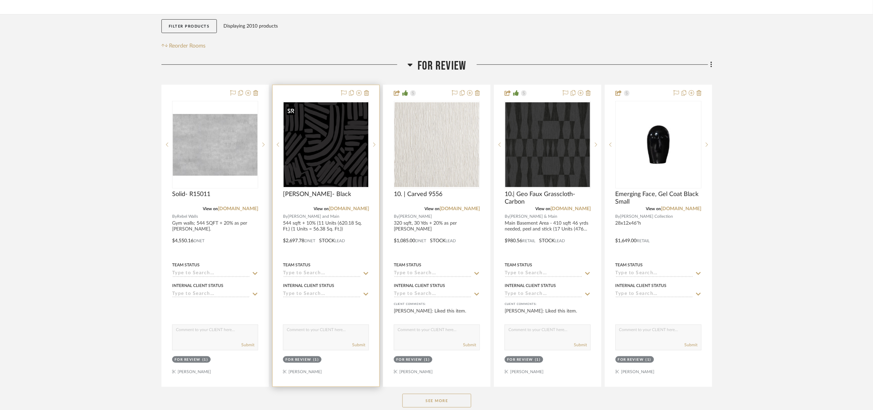
click at [345, 158] on img "0" at bounding box center [326, 144] width 85 height 85
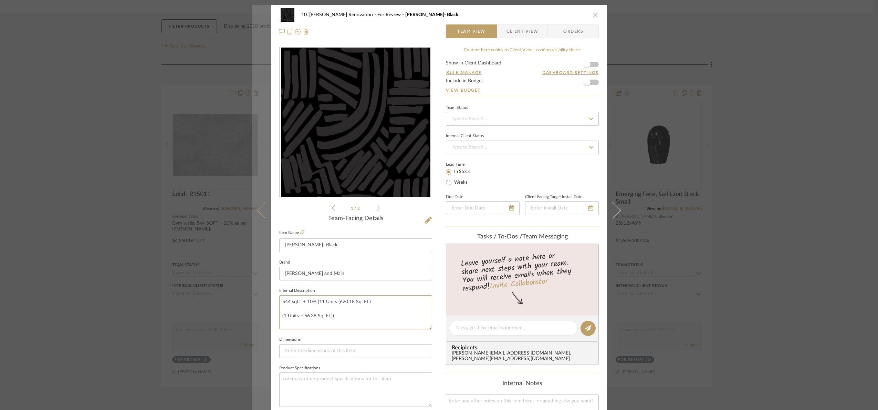
drag, startPoint x: 358, startPoint y: 321, endPoint x: 267, endPoint y: 296, distance: 94.1
click at [267, 296] on mat-dialog-content "10. Patel Renovation For Review Yuki Abastract- Black Team View Client View Ord…" at bounding box center [439, 323] width 375 height 636
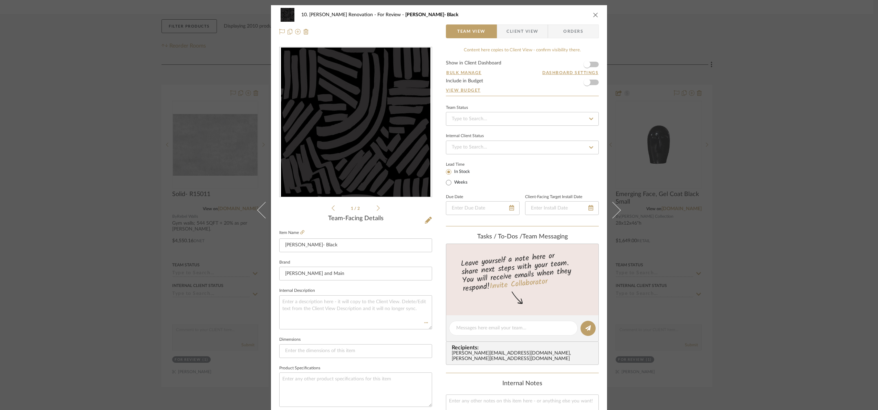
click at [682, 290] on div "10. Patel Renovation For Review Yuki Abastract- Black Team View Client View Ord…" at bounding box center [439, 205] width 878 height 410
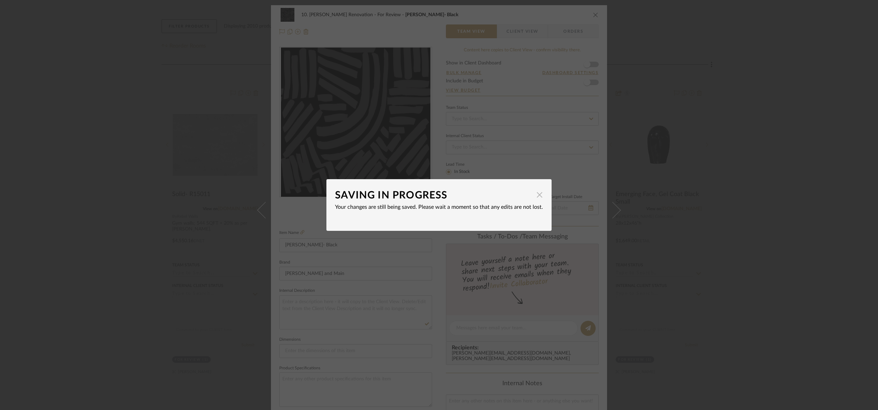
click at [534, 195] on span "button" at bounding box center [540, 195] width 14 height 14
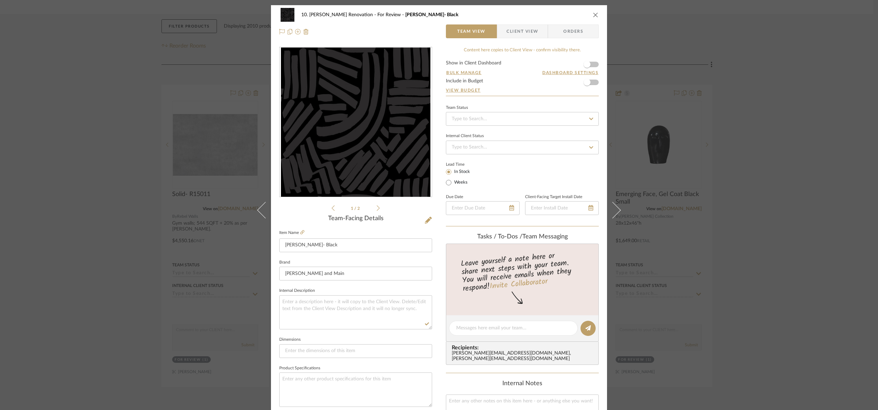
click at [682, 160] on div "10. Patel Renovation For Review Yuki Abastract- Black Team View Client View Ord…" at bounding box center [439, 205] width 878 height 410
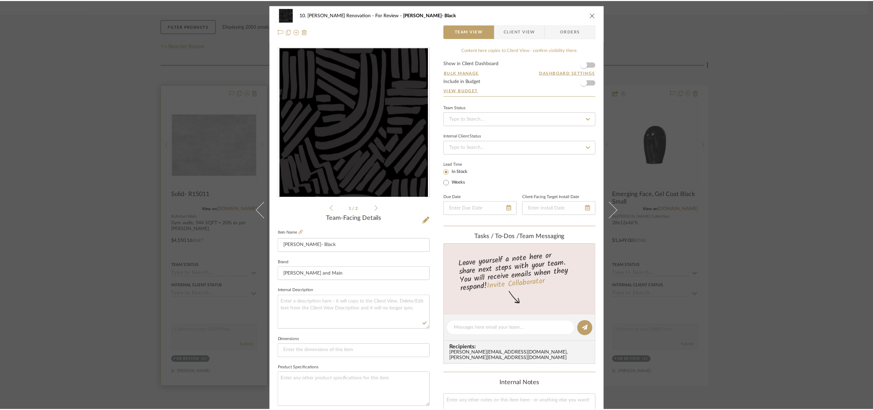
scroll to position [103, 0]
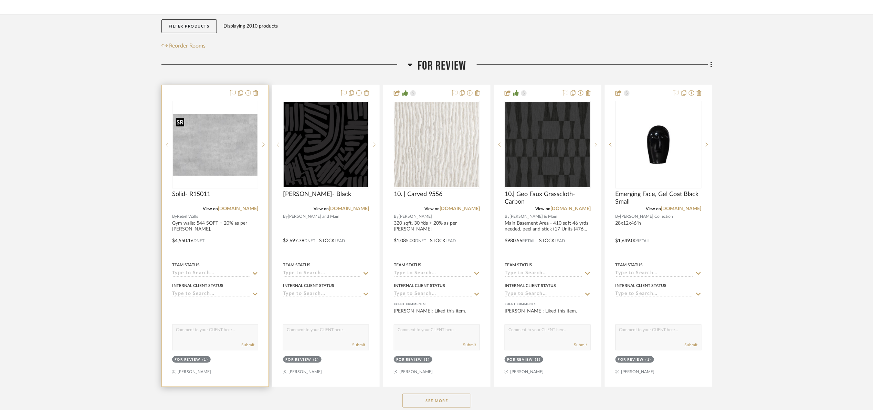
click at [225, 155] on img "0" at bounding box center [215, 145] width 85 height 62
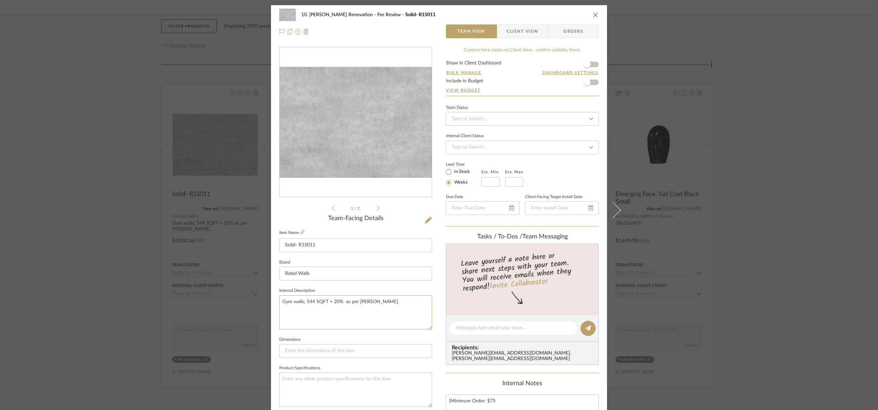
drag, startPoint x: 385, startPoint y: 305, endPoint x: 251, endPoint y: 315, distance: 135.0
click at [252, 316] on mat-dialog-content "10. Patel Renovation For Review Solid- R15011 Team View Client View Orders 1 / …" at bounding box center [439, 323] width 375 height 636
click at [682, 185] on div "10. Patel Renovation For Review Solid- R15011 Team View Client View Orders 1 / …" at bounding box center [439, 205] width 878 height 410
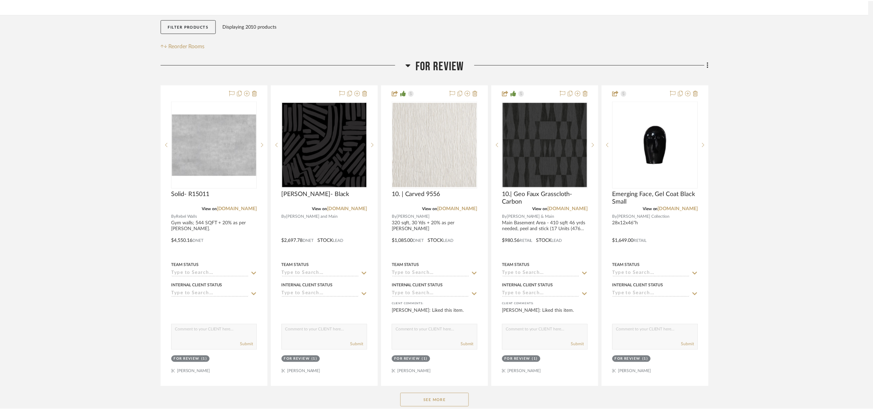
scroll to position [103, 0]
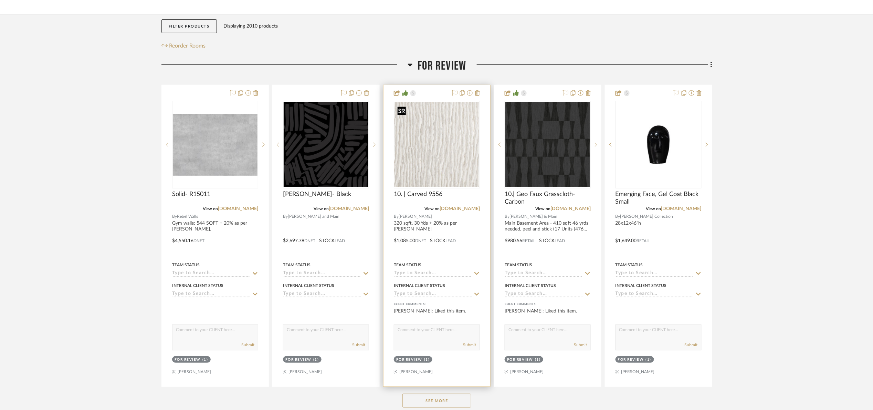
click at [446, 155] on img "0" at bounding box center [437, 144] width 85 height 85
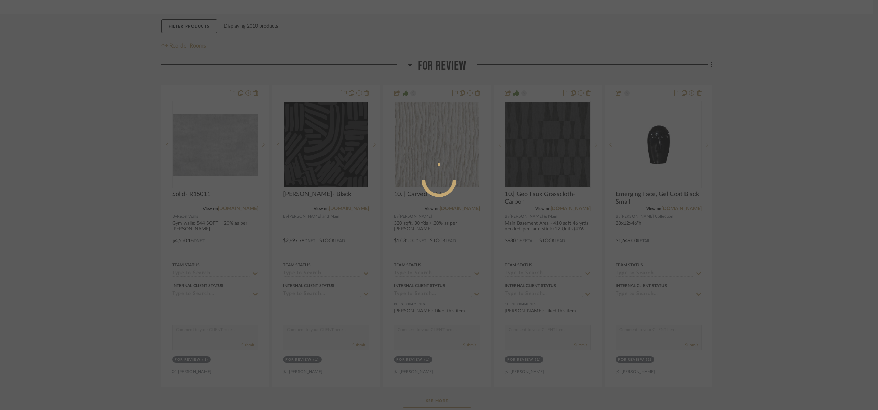
click at [355, 154] on div at bounding box center [439, 205] width 878 height 410
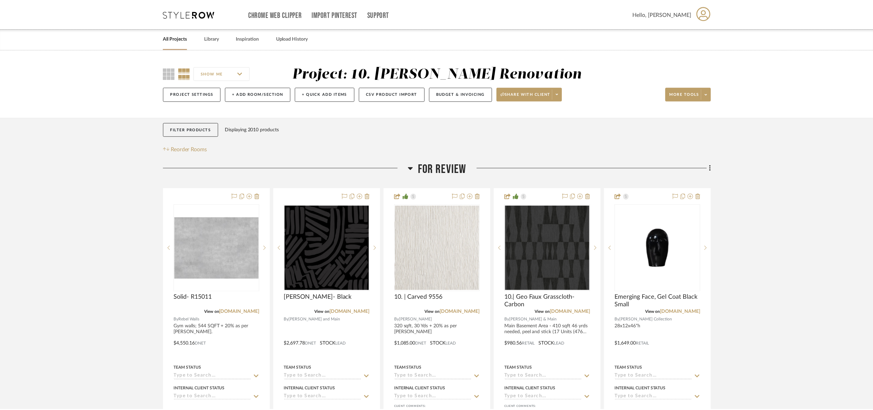
scroll to position [103, 0]
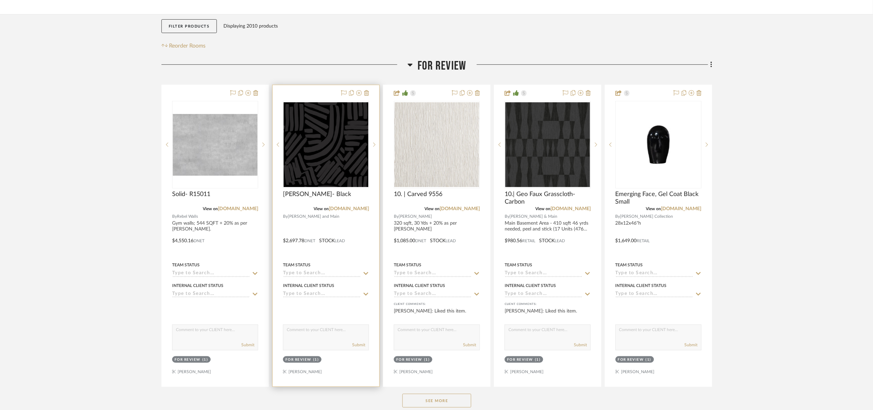
click at [336, 145] on img "0" at bounding box center [326, 144] width 85 height 85
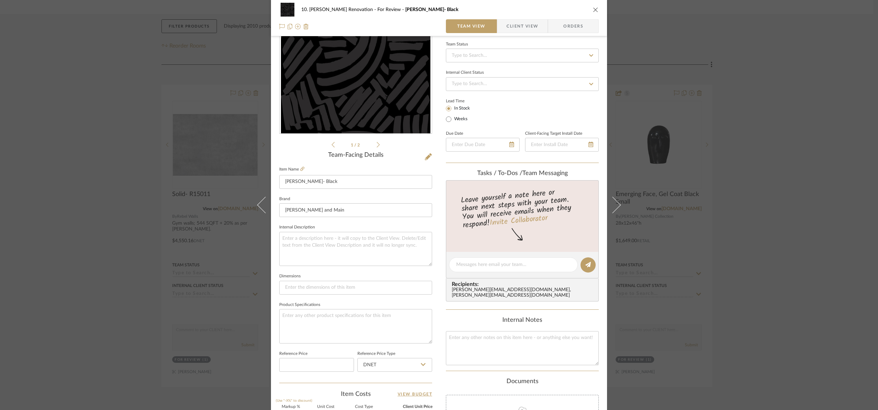
scroll to position [232, 0]
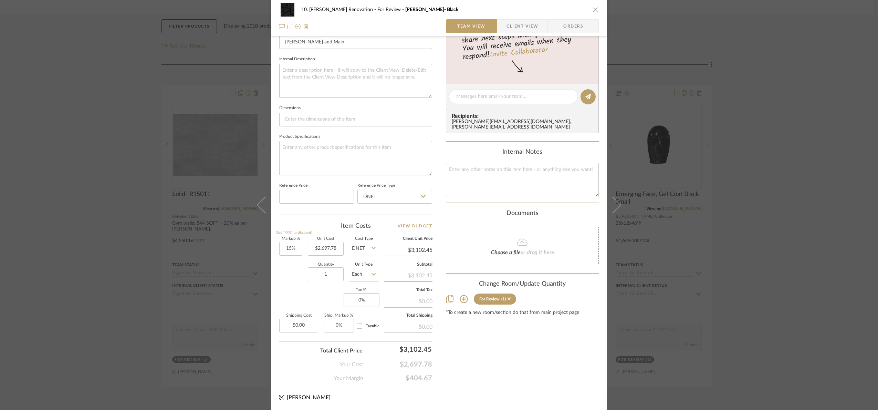
click at [302, 80] on textarea at bounding box center [355, 81] width 153 height 34
paste textarea "Gym walls; 544 SQFT + 20% as per Marcos."
type textarea "Gym walls; 544 SQFT + 20% as per Marcos."
click at [334, 105] on fieldset "Dimensions" at bounding box center [355, 114] width 153 height 23
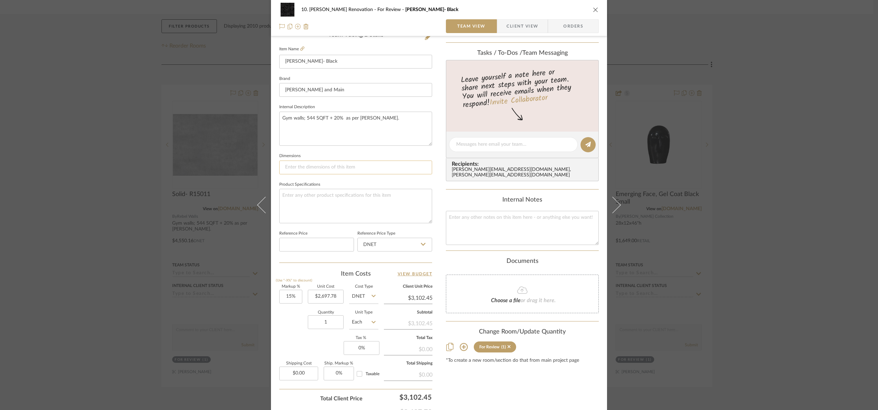
scroll to position [77, 0]
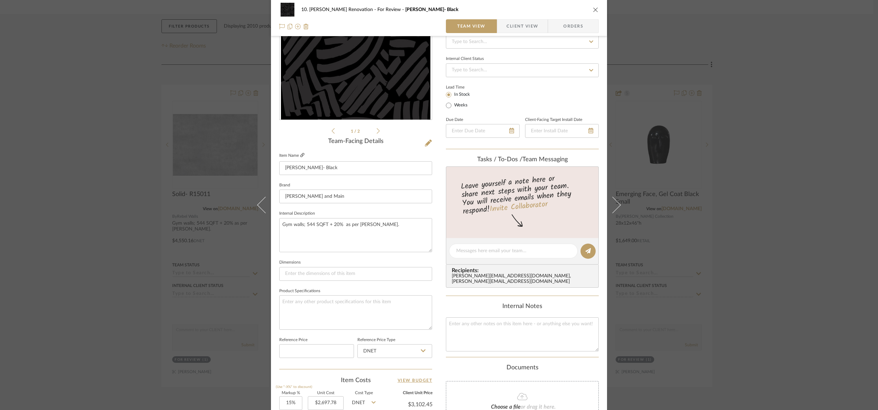
click at [300, 156] on icon at bounding box center [302, 155] width 4 height 4
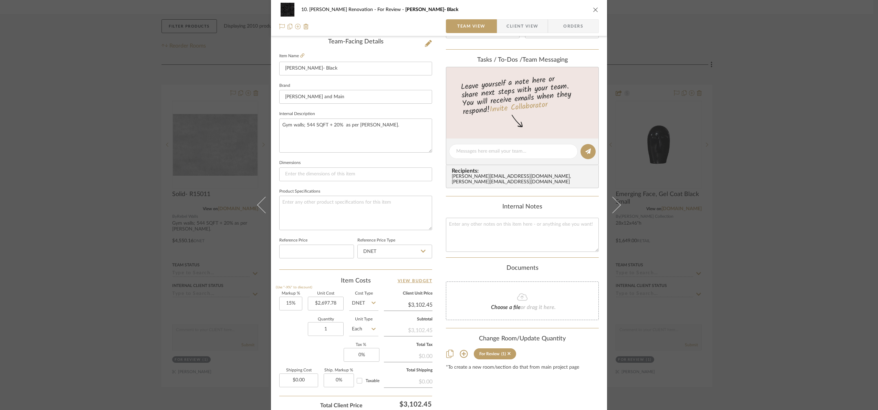
scroll to position [180, 0]
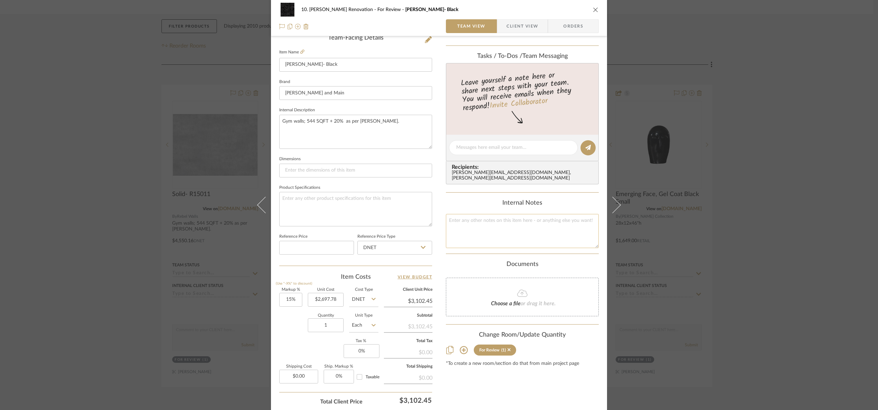
click at [470, 232] on textarea at bounding box center [522, 231] width 153 height 34
paste textarea "13 Units (732.94 Sq. Ft.) (1 Units = 56.38 Sq. Ft.)"
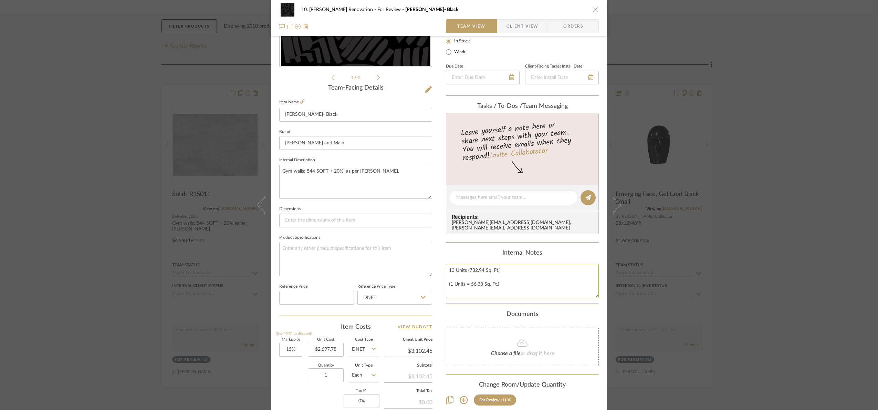
scroll to position [129, 0]
type textarea "13 Units (732.94 Sq. Ft.) (1 Units = 56.38 Sq. Ft.)"
click at [383, 179] on textarea "Gym walls; 544 SQFT + 20% as per Marcos." at bounding box center [355, 183] width 153 height 34
click at [330, 351] on input "2697.78" at bounding box center [326, 351] width 36 height 14
type input "$3,188.29"
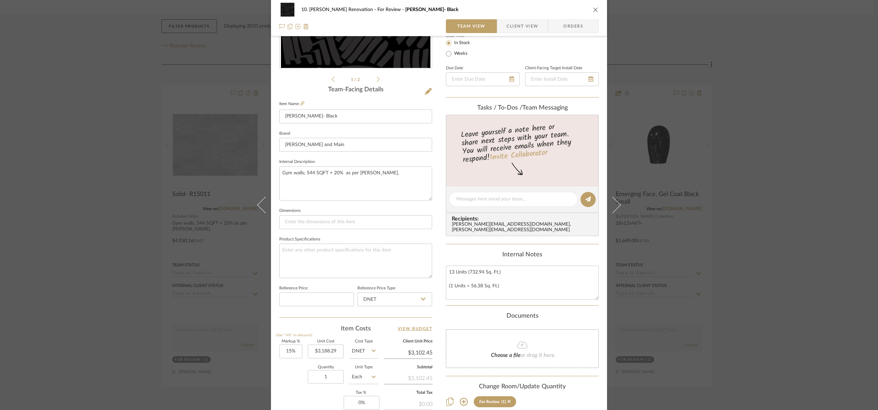
click at [299, 381] on div "Quantity 1 Unit Type Each" at bounding box center [328, 377] width 99 height 24
type input "$3,666.53"
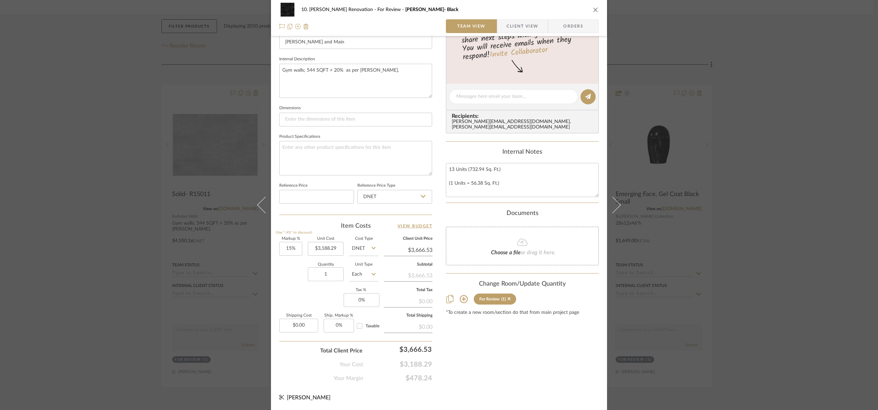
scroll to position [232, 0]
click at [323, 249] on input "3188.29" at bounding box center [326, 249] width 36 height 14
type input "$3,188.29"
click at [363, 172] on textarea at bounding box center [355, 158] width 153 height 34
paste textarea "3188.29"
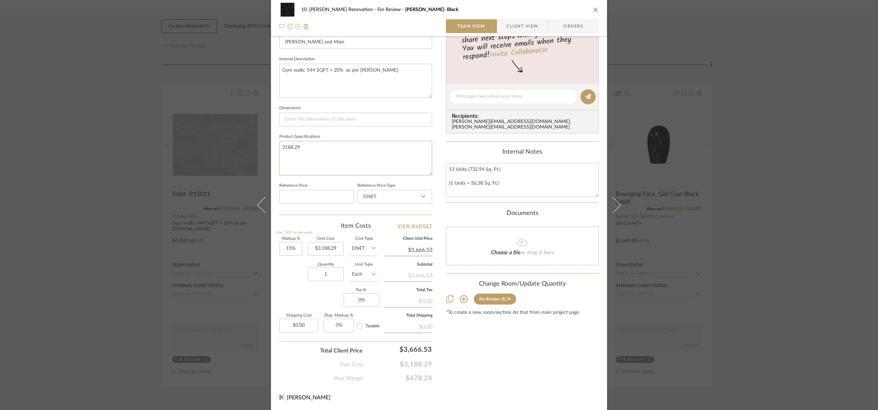
type textarea "3188.29"
click at [489, 368] on div "Content here copies to Client View - confirm visibility there. Show in Client D…" at bounding box center [522, 98] width 153 height 567
click at [682, 176] on div "10. Patel Renovation For Review Yuki Abastract- Black Team View Client View Ord…" at bounding box center [439, 205] width 878 height 410
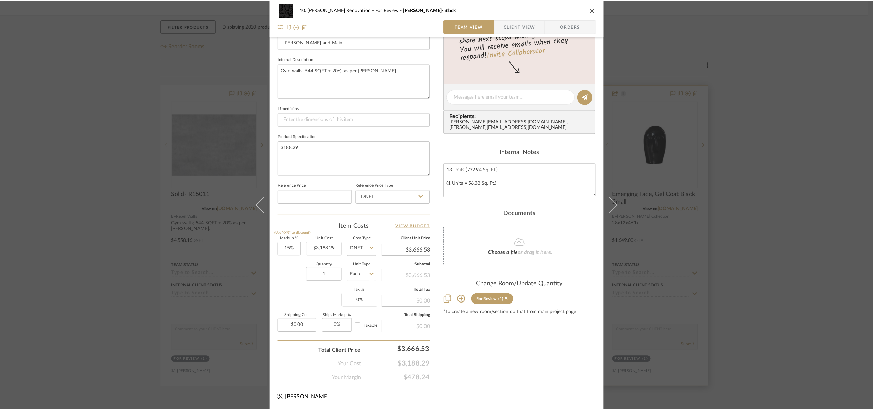
scroll to position [103, 0]
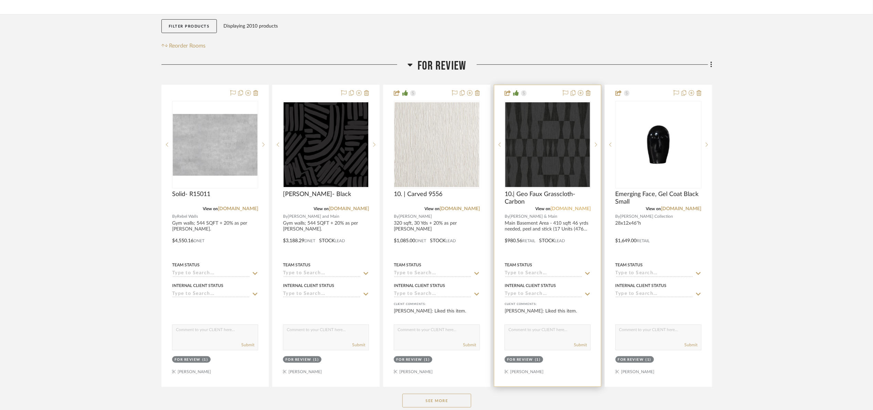
click at [579, 208] on link "jossandmain.com" at bounding box center [571, 208] width 40 height 5
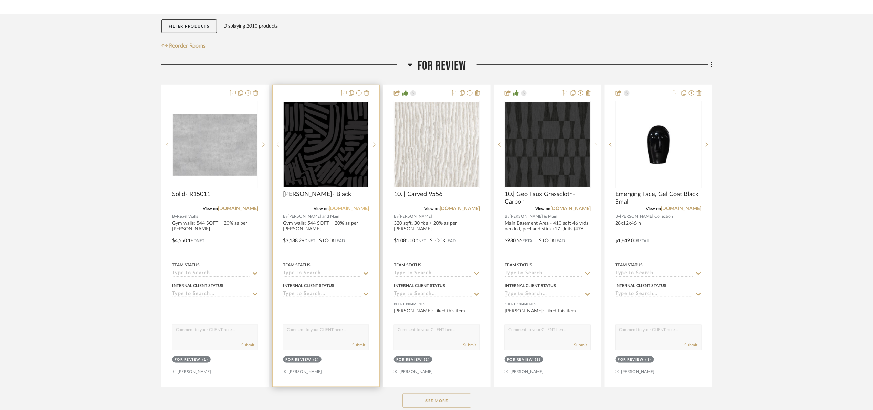
click at [357, 210] on link "jossandmain.com" at bounding box center [349, 208] width 40 height 5
click at [341, 167] on img "0" at bounding box center [326, 144] width 85 height 85
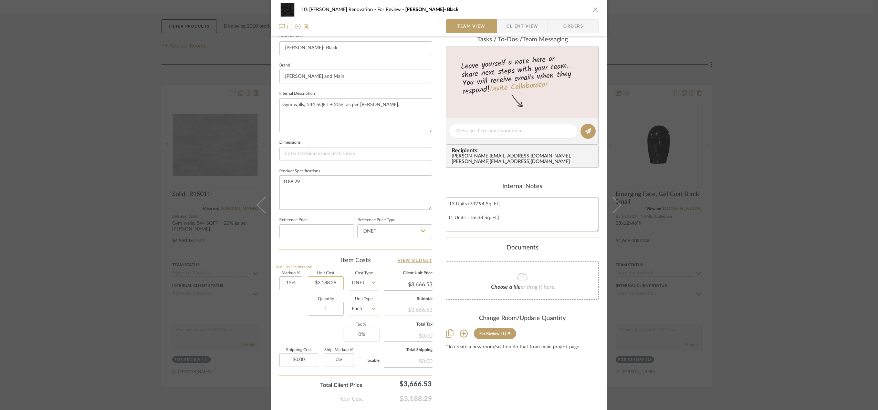
scroll to position [207, 0]
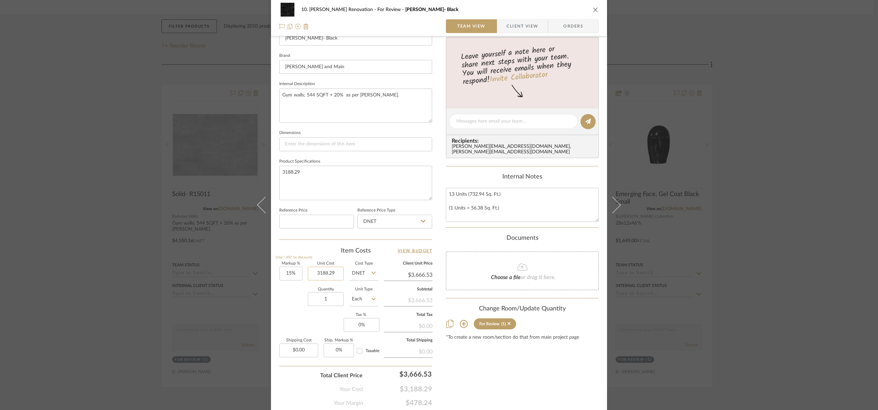
click at [331, 278] on input "3188.29" at bounding box center [326, 274] width 36 height 14
click at [335, 271] on input "3188.29" at bounding box center [326, 274] width 36 height 14
type input "$3,188.29"
type input "3"
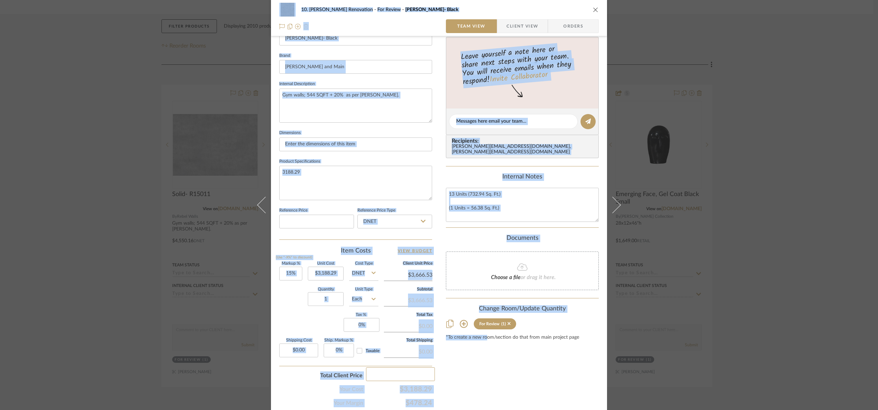
click at [477, 383] on div "10. Patel Renovation For Review Yuki Abastract- Black Team View Client View Ord…" at bounding box center [439, 205] width 878 height 410
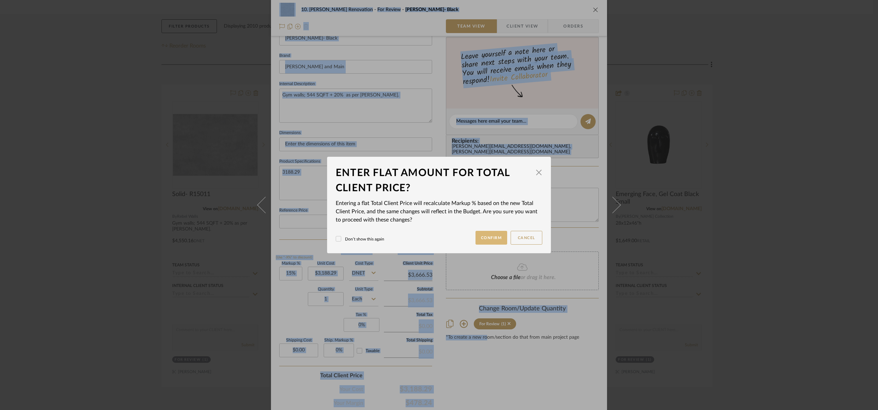
click at [487, 239] on button "Confirm" at bounding box center [492, 238] width 32 height 14
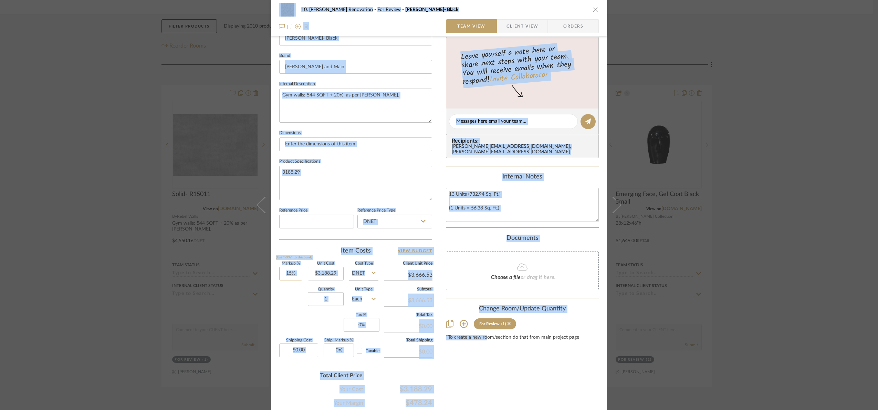
type input "-100%"
type input "$0.00"
type input "3188.29"
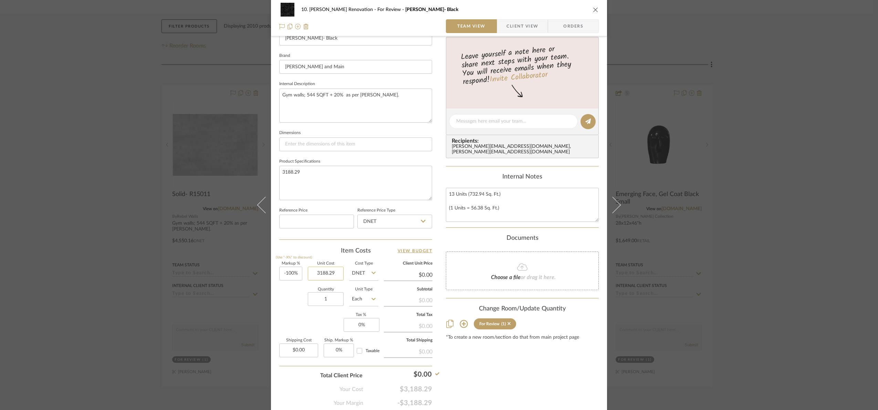
click at [337, 278] on input "3188.29" at bounding box center [326, 274] width 36 height 14
type input "-100"
click at [292, 275] on input "-100" at bounding box center [290, 274] width 23 height 14
type input "$0.00"
drag, startPoint x: 295, startPoint y: 292, endPoint x: 306, endPoint y: 285, distance: 12.8
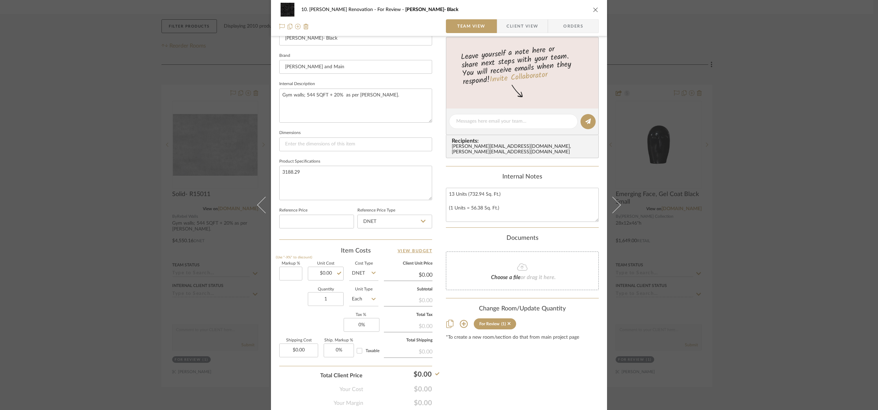
click at [295, 292] on div "Quantity 1 Unit Type Each" at bounding box center [328, 300] width 99 height 24
type input "0%"
click at [327, 271] on input "0.00" at bounding box center [326, 274] width 36 height 14
type input "$2,873.12"
click at [474, 374] on div "Content here copies to Client View - confirm visibility there. Show in Client D…" at bounding box center [522, 123] width 153 height 567
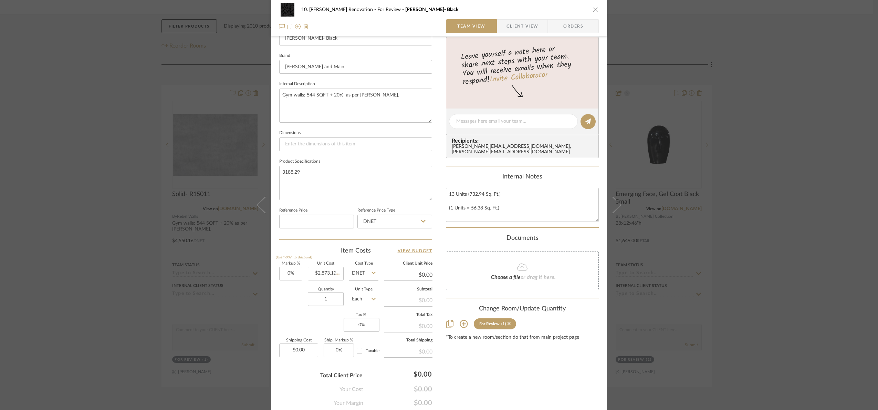
type input "$2,873.12"
drag, startPoint x: 311, startPoint y: 175, endPoint x: 242, endPoint y: 171, distance: 69.0
click at [242, 171] on div "10. Patel Renovation For Review Yuki Abastract- Black Team View Client View Ord…" at bounding box center [439, 205] width 878 height 410
type input "3188.29"
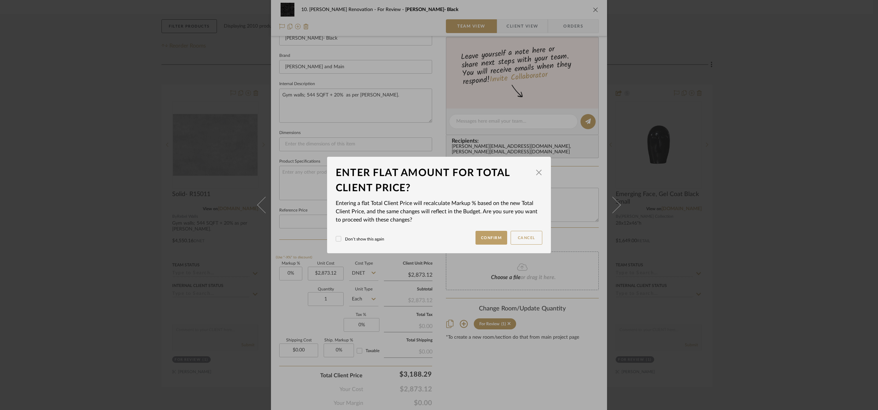
click at [486, 386] on div "10. Patel Renovation For Review Yuki Abastract- Black Team View Client View Ord…" at bounding box center [439, 205] width 878 height 410
click at [492, 233] on button "Confirm" at bounding box center [492, 238] width 32 height 14
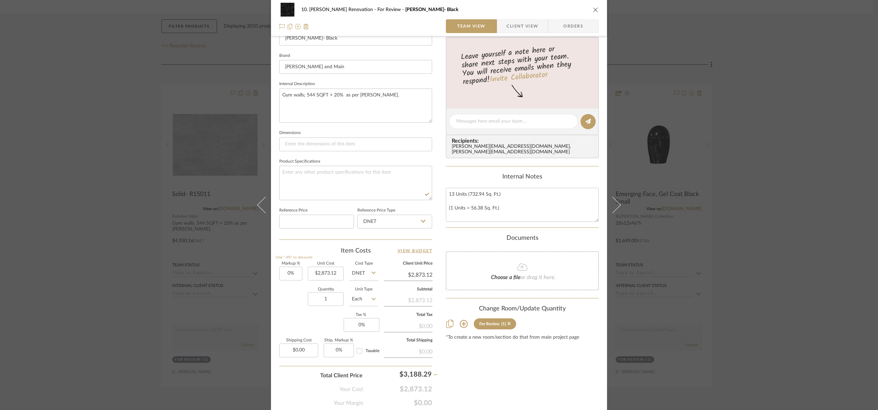
type input "10.96%"
type input "$3,188.29"
click at [682, 275] on div "10. Patel Renovation For Review Yuki Abastract- Black Team View Client View Ord…" at bounding box center [439, 205] width 878 height 410
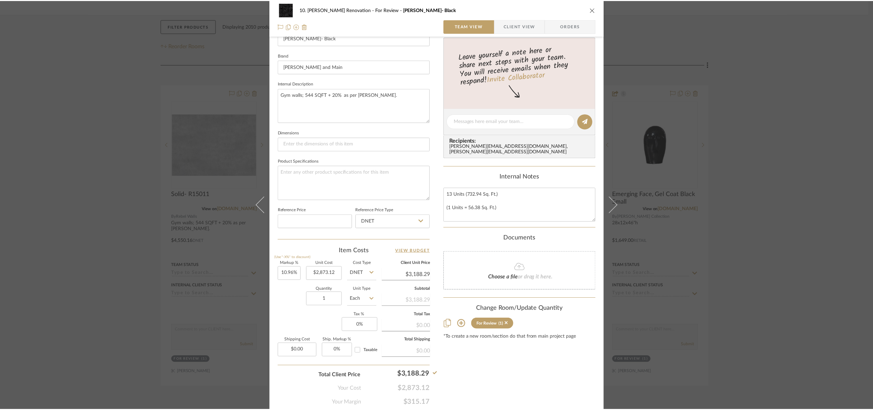
scroll to position [103, 0]
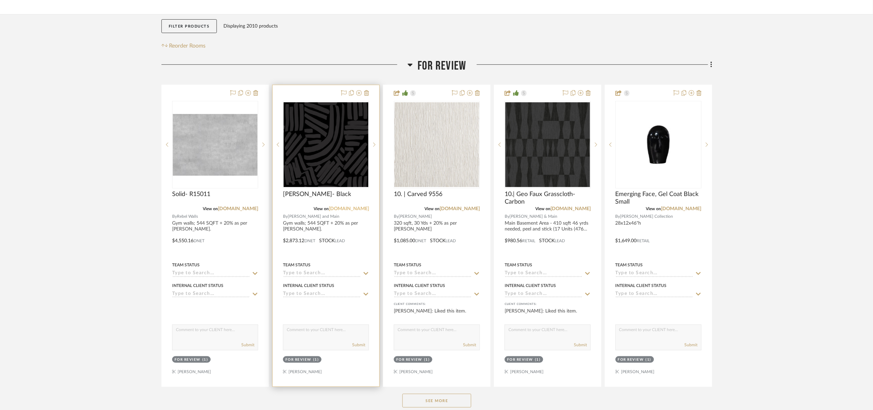
click at [354, 209] on link "jossandmain.com" at bounding box center [349, 208] width 40 height 5
click at [338, 159] on img "0" at bounding box center [326, 144] width 85 height 85
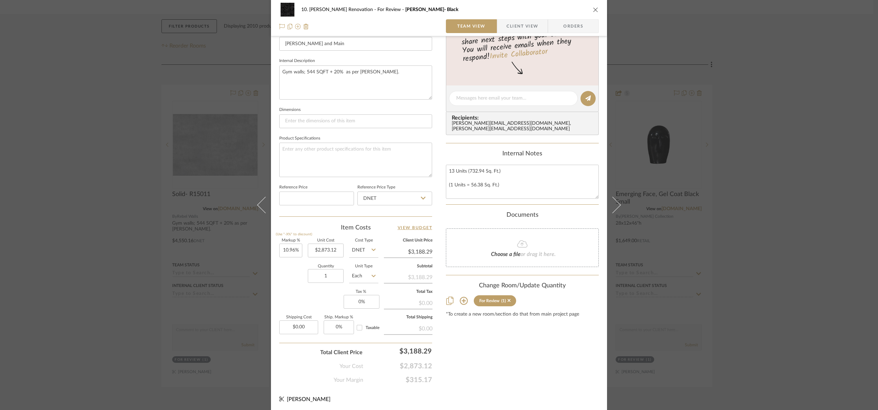
scroll to position [232, 0]
drag, startPoint x: 771, startPoint y: 308, endPoint x: 767, endPoint y: 307, distance: 3.8
click at [682, 307] on div "10. Patel Renovation For Review Yuki Abastract- Black Team View Client View Ord…" at bounding box center [439, 205] width 878 height 410
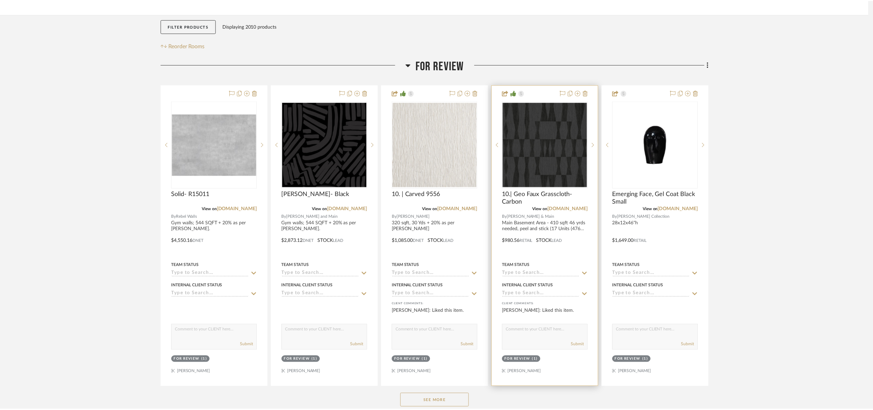
scroll to position [103, 0]
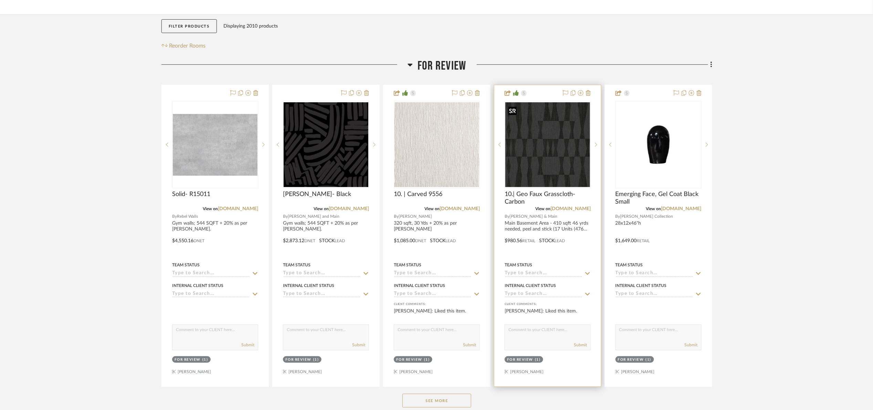
click at [545, 130] on img "0" at bounding box center [547, 144] width 85 height 85
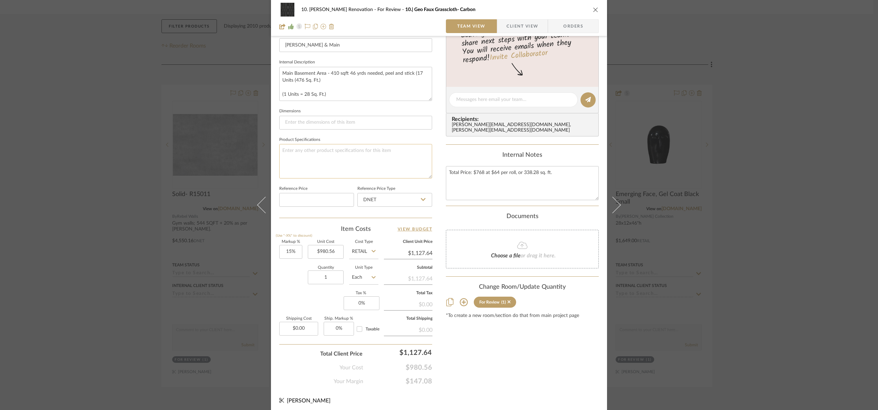
scroll to position [232, 0]
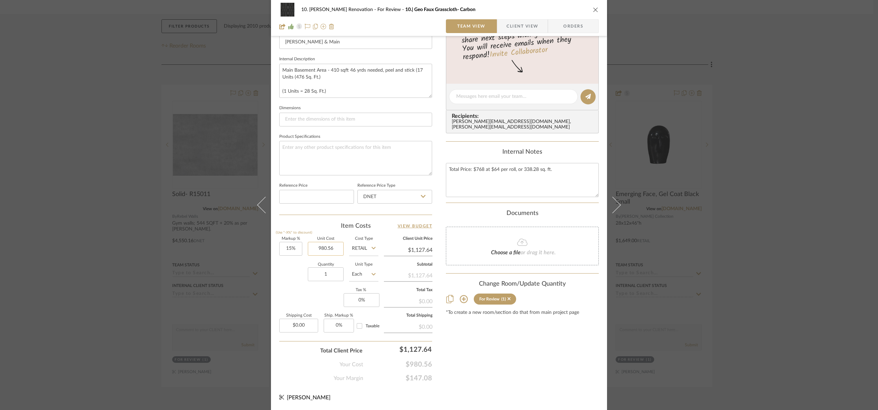
click at [335, 255] on input "980.56" at bounding box center [326, 249] width 36 height 14
type input "$980.56"
click at [330, 149] on textarea at bounding box center [355, 158] width 153 height 34
paste textarea "980.56"
type textarea "980.56"
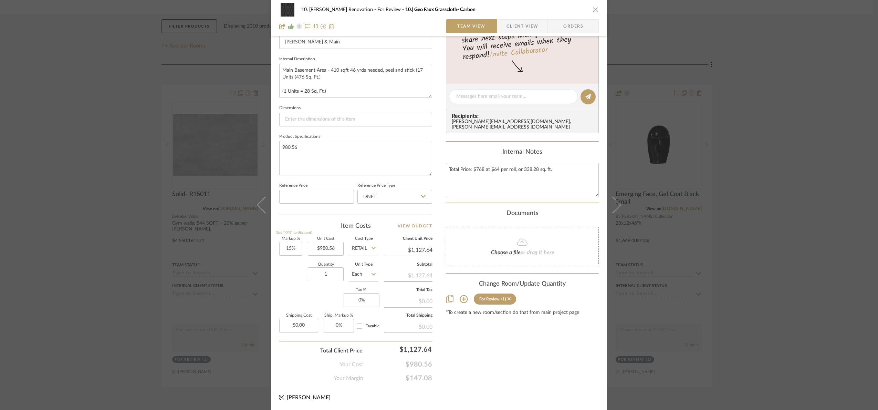
drag, startPoint x: 521, startPoint y: 370, endPoint x: 525, endPoint y: 373, distance: 5.4
click at [521, 370] on div "Content here copies to Client View - confirm visibility there. Show in Client D…" at bounding box center [522, 98] width 153 height 567
drag, startPoint x: 505, startPoint y: 163, endPoint x: 428, endPoint y: 166, distance: 77.2
click at [428, 166] on div "10. Patel Renovation For Review 10.| Geo Faux Grasscloth- Carbon Team View Clie…" at bounding box center [439, 92] width 336 height 636
click at [455, 159] on div "Internal Notes" at bounding box center [522, 172] width 153 height 49
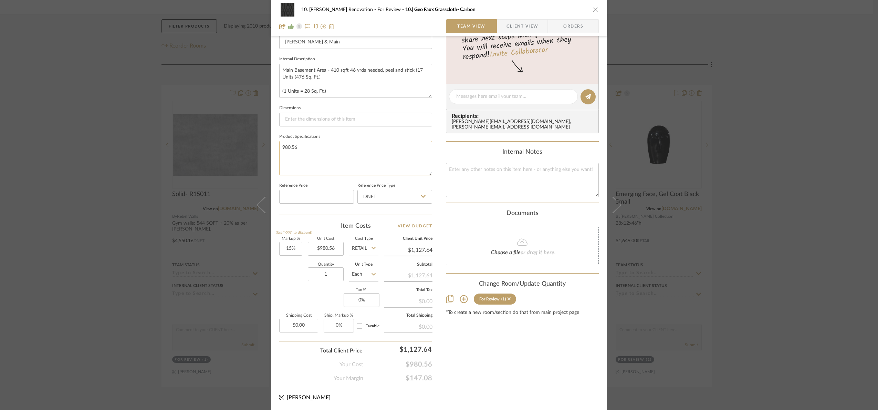
click at [354, 160] on textarea "980.56" at bounding box center [355, 158] width 153 height 34
drag, startPoint x: 342, startPoint y: 91, endPoint x: 277, endPoint y: 72, distance: 68.1
click at [279, 72] on textarea "Main Basement Area - 410 sqft 46 yrds needed, peel and stick (17 Units (476 Sq.…" at bounding box center [355, 81] width 153 height 34
click at [330, 87] on textarea "Main Basement Area - 410 sqft 46 yrds needed, peel and stick (17 Units (476 Sq.…" at bounding box center [355, 81] width 153 height 34
drag, startPoint x: 340, startPoint y: 77, endPoint x: 339, endPoint y: 70, distance: 7.0
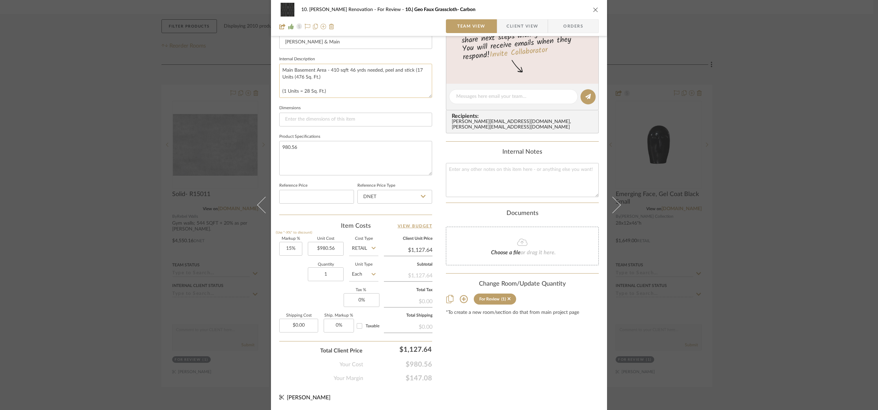
click at [339, 70] on textarea "Main Basement Area - 410 sqft 46 yrds needed, peel and stick (17 Units (476 Sq.…" at bounding box center [355, 81] width 153 height 34
click at [324, 70] on textarea "Main Basement Area - 410 sqft + 20% as per Marcos (1 Units = 28 Sq. Ft.)" at bounding box center [355, 81] width 153 height 34
click at [324, 69] on textarea "Main Basement Area - 410 sqft + 20% as per Marcos (1 Units = 28 Sq. Ft.)" at bounding box center [355, 81] width 153 height 34
click at [325, 69] on textarea "Main Basement Area - 410 sqft + 20% as per Marcos (1 Units = 28 Sq. Ft.)" at bounding box center [355, 81] width 153 height 34
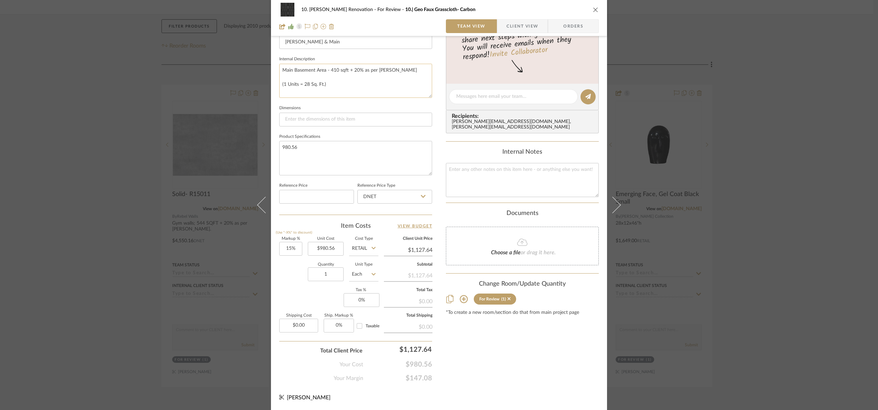
click at [325, 70] on textarea "Main Basement Area - 410 sqft + 20% as per Marcos (1 Units = 28 Sq. Ft.)" at bounding box center [355, 81] width 153 height 34
click at [323, 69] on textarea "Main Basement Area - 410 sqft + 20% as per Marcos (1 Units = 28 Sq. Ft.)" at bounding box center [355, 81] width 153 height 34
drag, startPoint x: 324, startPoint y: 70, endPoint x: 318, endPoint y: 70, distance: 6.2
click at [323, 70] on textarea "Main Basement Area - 410 sqft + 20% as per Marcos (1 Units = 28 Sq. Ft.)" at bounding box center [355, 81] width 153 height 34
click at [318, 69] on textarea "Main Basement Area - 410 sqft + 20% as per Marcos (1 Units = 28 Sq. Ft.)" at bounding box center [355, 81] width 153 height 34
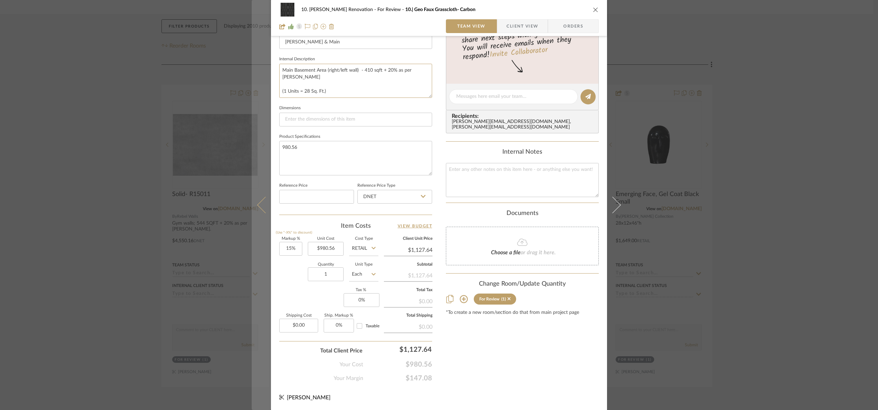
drag, startPoint x: 319, startPoint y: 87, endPoint x: 268, endPoint y: 94, distance: 51.4
click at [268, 94] on mat-dialog-content "10. Patel Renovation For Review 10.| Geo Faux Grasscloth- Carbon Team View Clie…" at bounding box center [439, 92] width 375 height 636
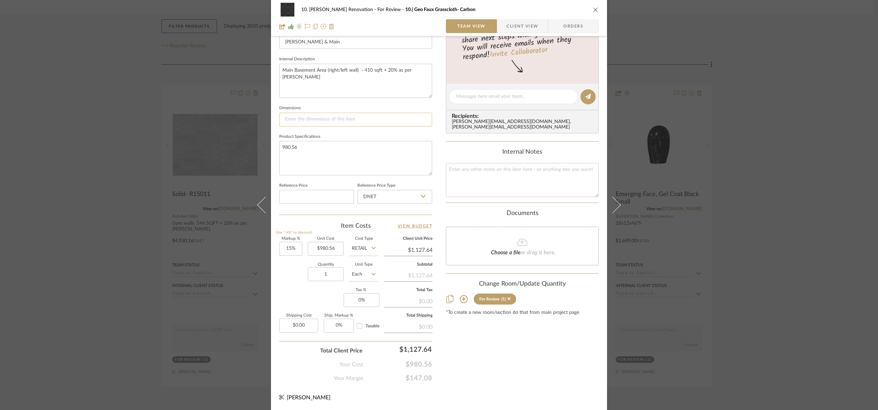
type textarea "Main Basement Area (right/left wall) - 410 sqft + 20% as per Marcos"
click at [346, 113] on input at bounding box center [355, 120] width 153 height 14
click at [344, 107] on fieldset "Dimensions" at bounding box center [355, 114] width 153 height 23
drag, startPoint x: 323, startPoint y: 165, endPoint x: 236, endPoint y: 152, distance: 88.1
click at [236, 152] on div "10. Patel Renovation For Review 10.| Geo Faux Grasscloth- Carbon Team View Clie…" at bounding box center [439, 205] width 878 height 410
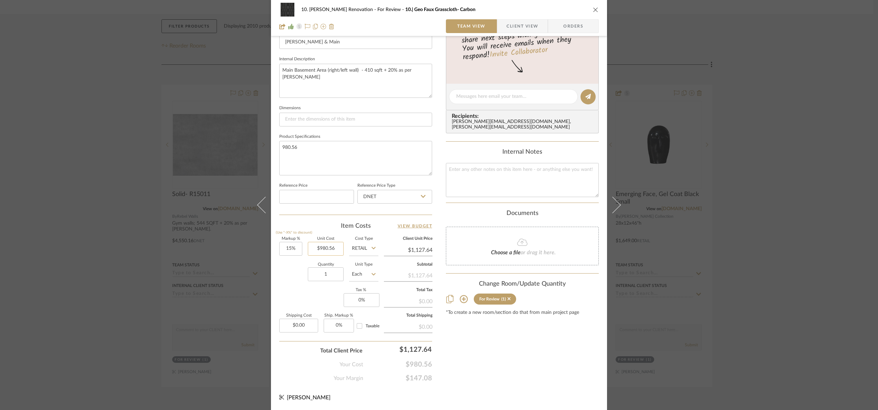
type input "980.56"
click at [337, 249] on input "980.56" at bounding box center [326, 249] width 36 height 14
click at [326, 248] on input at bounding box center [326, 249] width 36 height 14
type input "$806.40"
click at [543, 355] on div "Content here copies to Client View - confirm visibility there. Show in Client D…" at bounding box center [522, 98] width 153 height 567
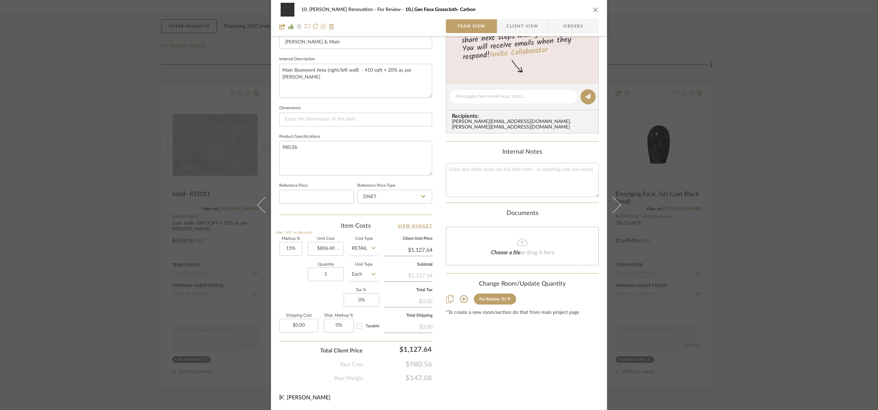
type input "$927.36"
type input "980.56"
click at [476, 352] on div "10. Patel Renovation For Review 10.| Geo Faux Grasscloth- Carbon Team View Clie…" at bounding box center [439, 205] width 878 height 410
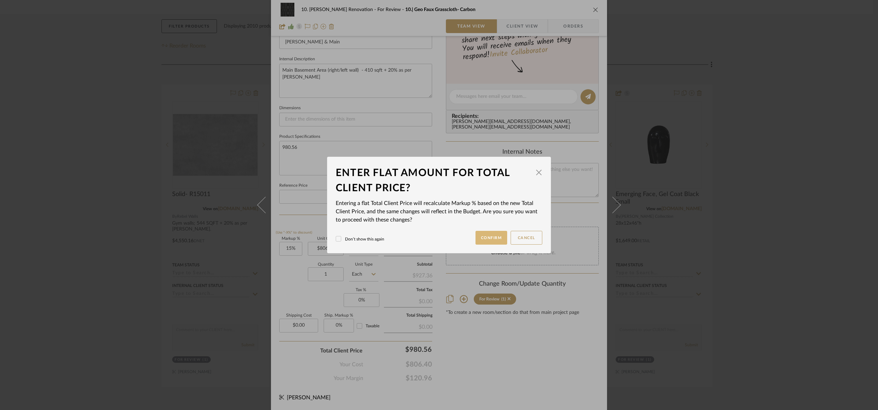
click at [480, 237] on button "Confirm" at bounding box center [492, 238] width 32 height 14
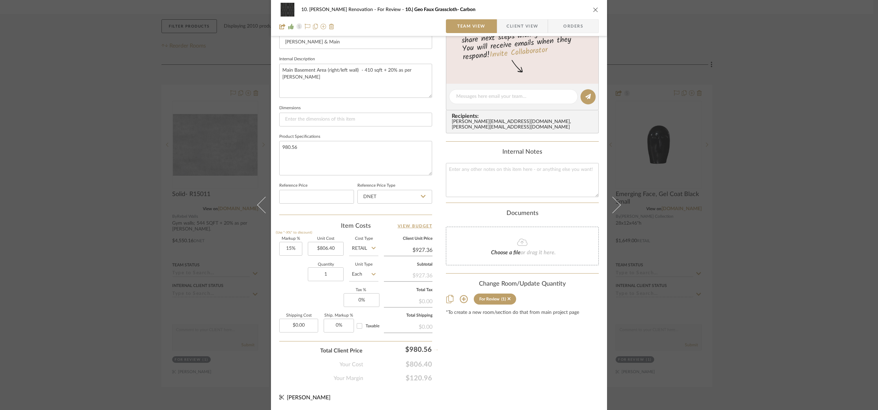
type input "21.59%"
type input "$980.56"
click at [682, 277] on div "10. Patel Renovation For Review 10.| Geo Faux Grasscloth- Carbon Team View Clie…" at bounding box center [439, 205] width 878 height 410
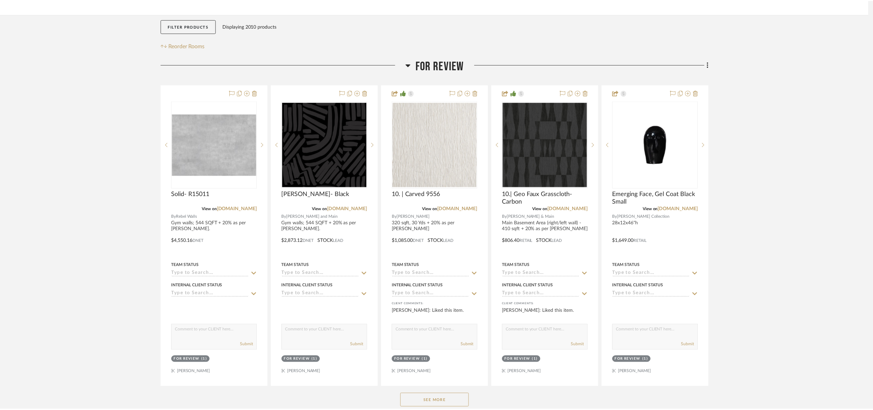
scroll to position [103, 0]
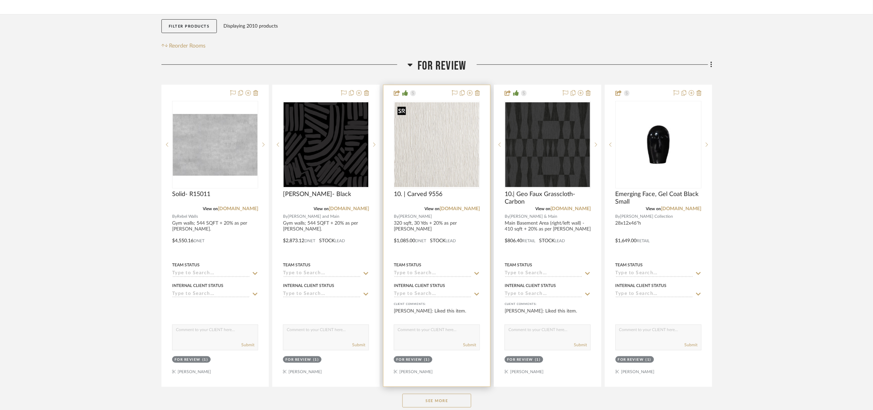
click at [435, 161] on img "0" at bounding box center [437, 144] width 85 height 85
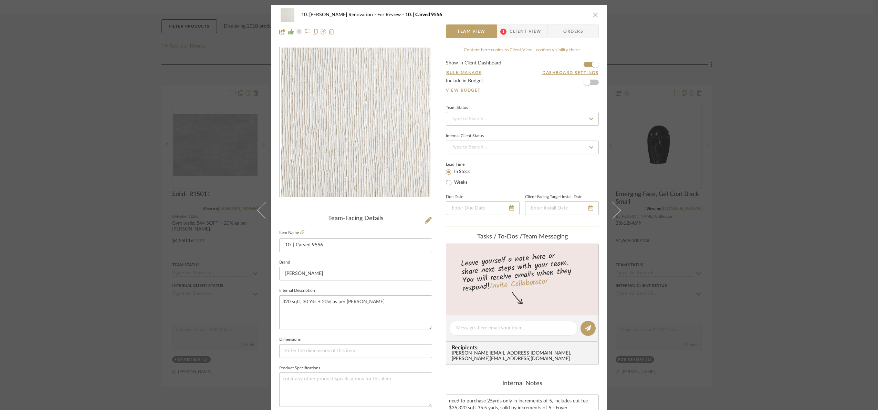
click at [281, 300] on textarea "320 sqft, 30 Yds + 20% as per Marcos" at bounding box center [355, 312] width 153 height 34
type textarea "Foyer/ Entry wall: 320 sqft, 30 Yds + 20% as per Marcos"
click at [406, 286] on fieldset "Internal Description Foyer/ Entry wall: 320 sqft, 30 Yds + 20% as per Marcos" at bounding box center [355, 307] width 153 height 43
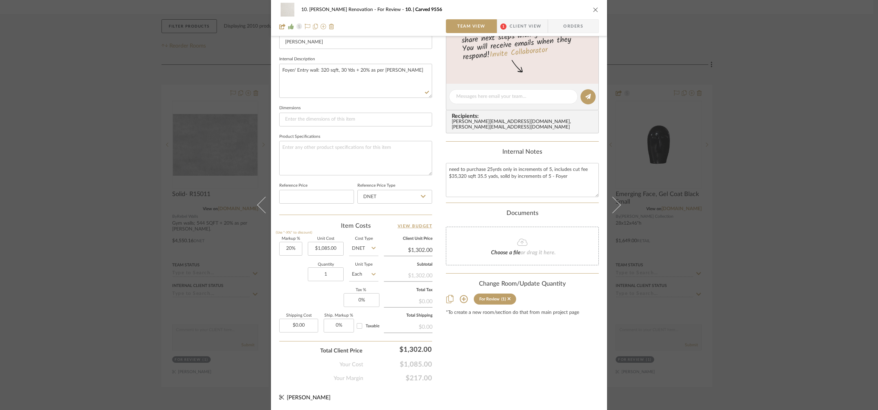
click at [682, 269] on div "10. Patel Renovation For Review 10. | Carved 9556 Team View 1 Client View Order…" at bounding box center [439, 205] width 878 height 410
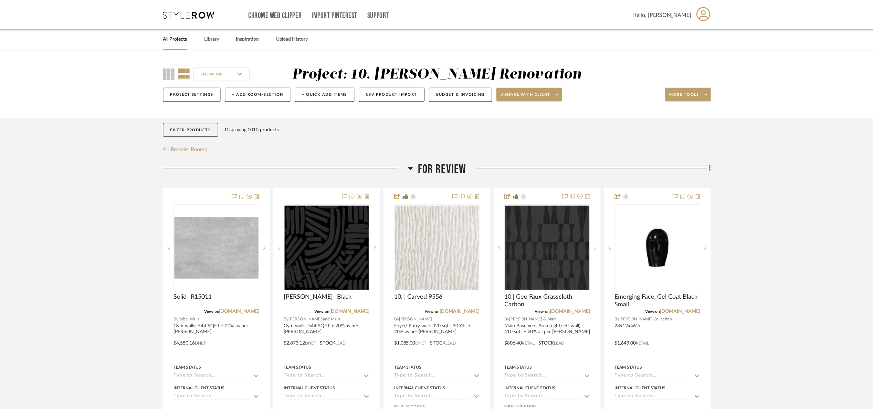
scroll to position [103, 0]
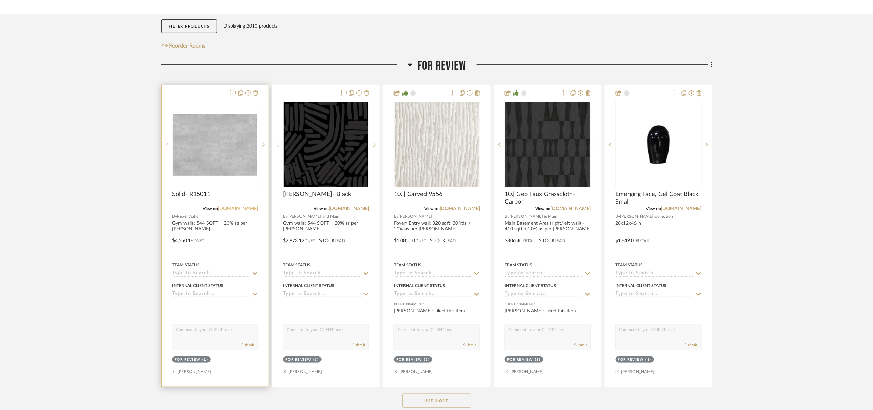
click at [238, 208] on link "rebelwalls.com" at bounding box center [238, 208] width 40 height 5
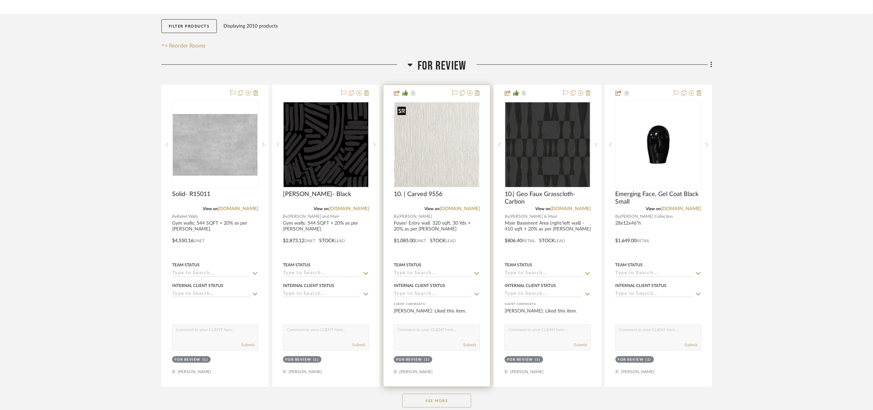
click at [399, 145] on img "0" at bounding box center [437, 144] width 85 height 85
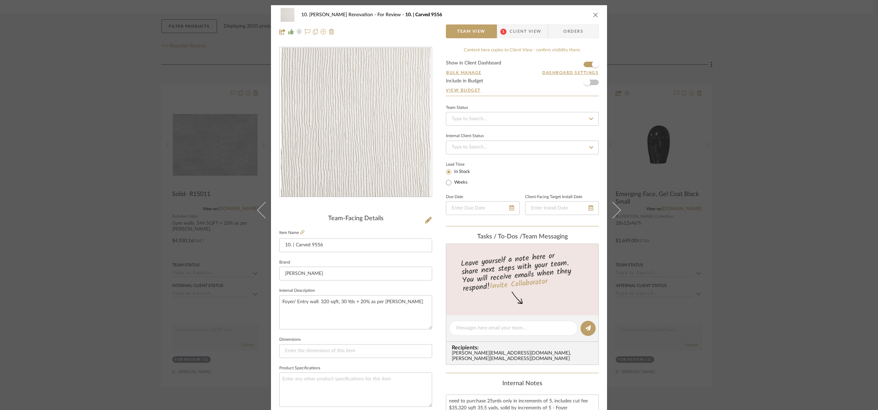
scroll to position [232, 0]
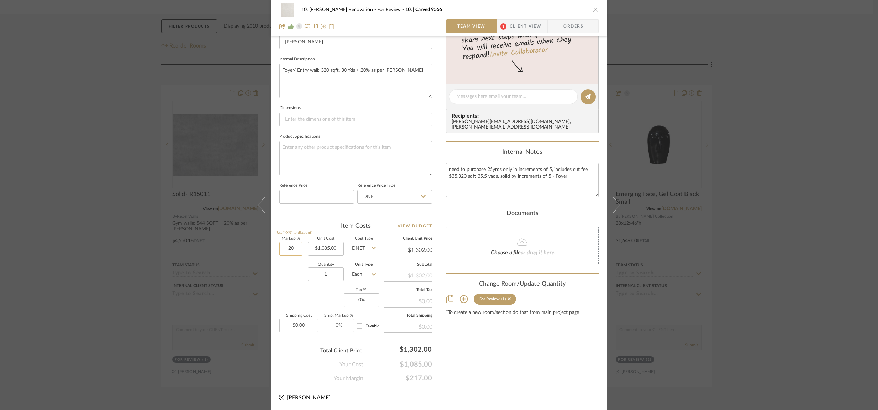
click at [291, 249] on input "20" at bounding box center [290, 249] width 23 height 14
type input "25%"
click at [296, 285] on div "Quantity 1 Unit Type Each" at bounding box center [328, 275] width 99 height 24
type input "$1,356.25"
type input "1360"
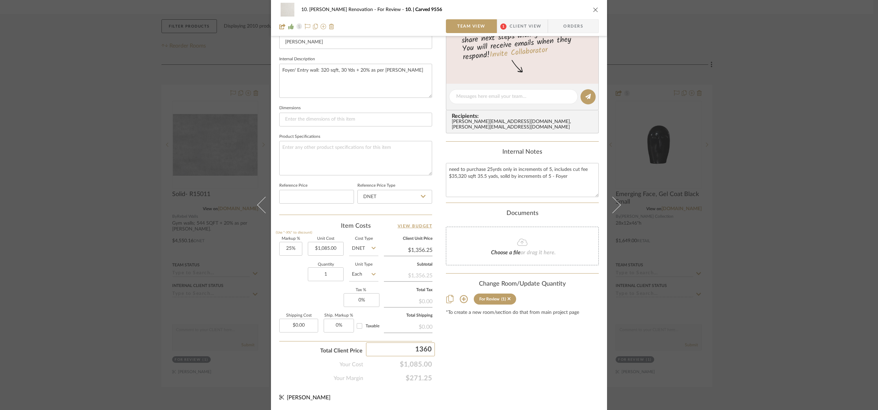
click at [454, 354] on div "10. Patel Renovation For Review 10. | Carved 9556 Team View 1 Client View Order…" at bounding box center [439, 205] width 878 height 410
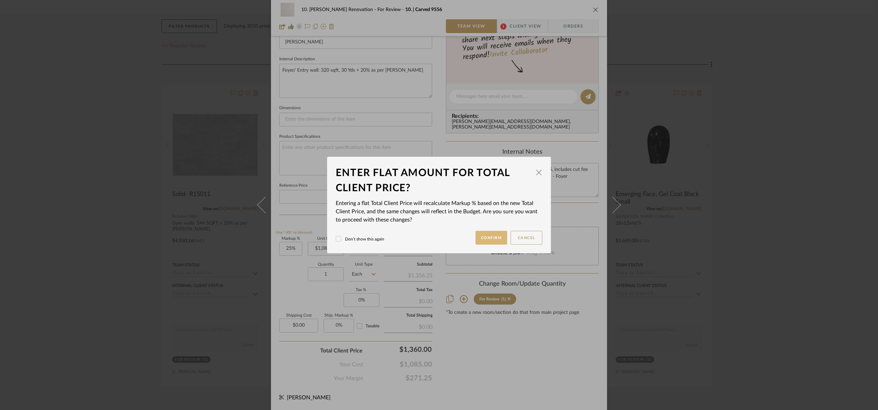
click at [481, 242] on button "Confirm" at bounding box center [492, 238] width 32 height 14
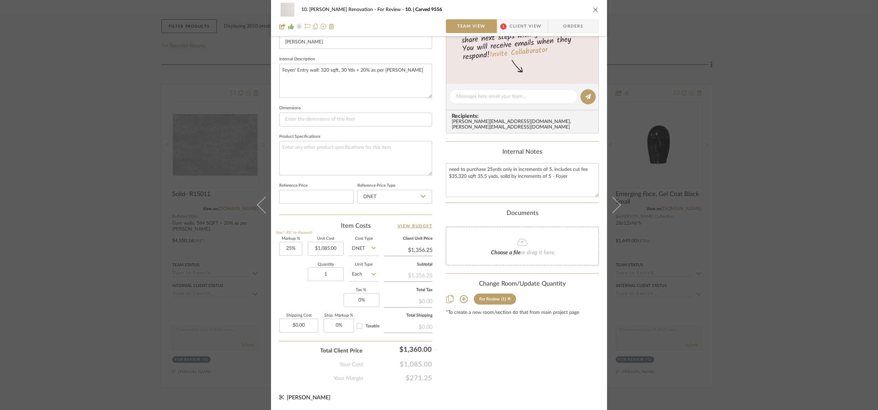
type input "25.34%"
type input "$1,360.00"
click at [682, 220] on div "10. Patel Renovation For Review 10. | Carved 9556 Team View 1 Client View Order…" at bounding box center [439, 205] width 878 height 410
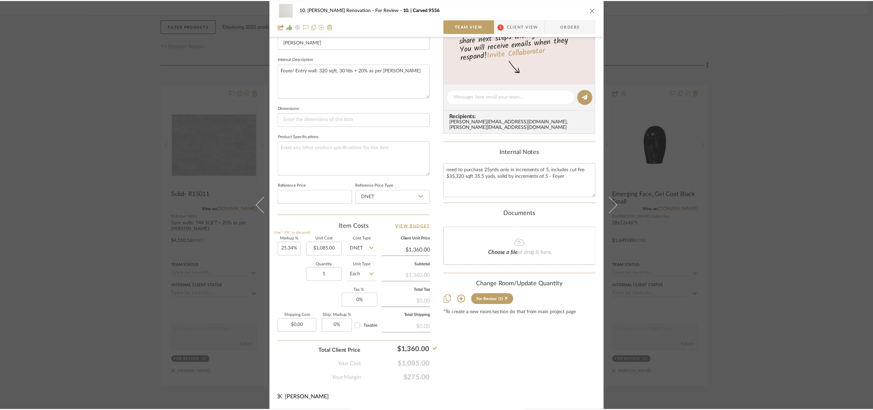
scroll to position [103, 0]
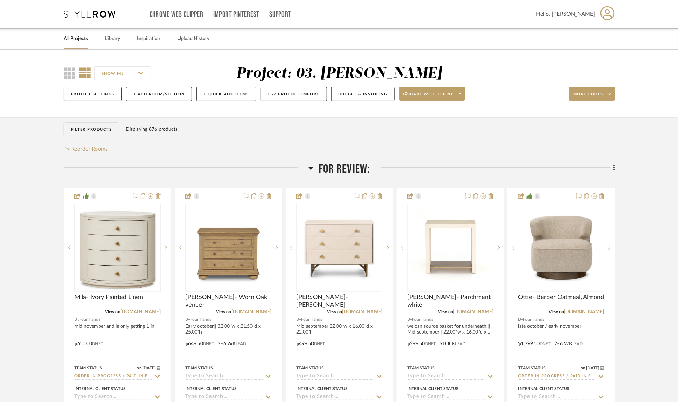
click at [344, 169] on span "For Review:" at bounding box center [344, 169] width 51 height 15
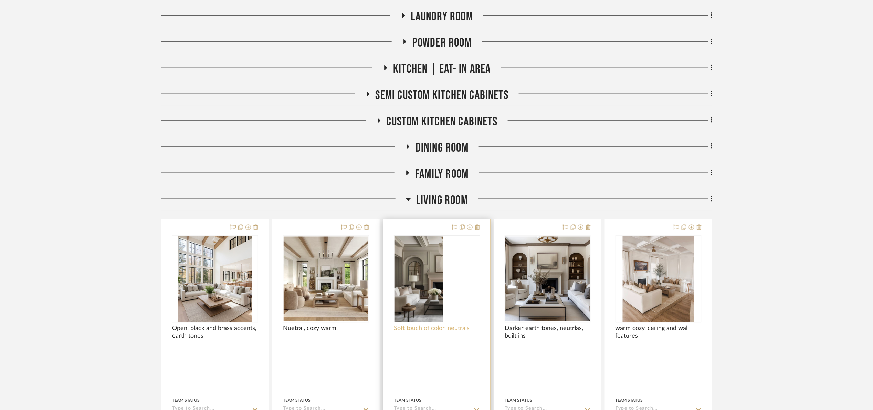
scroll to position [465, 0]
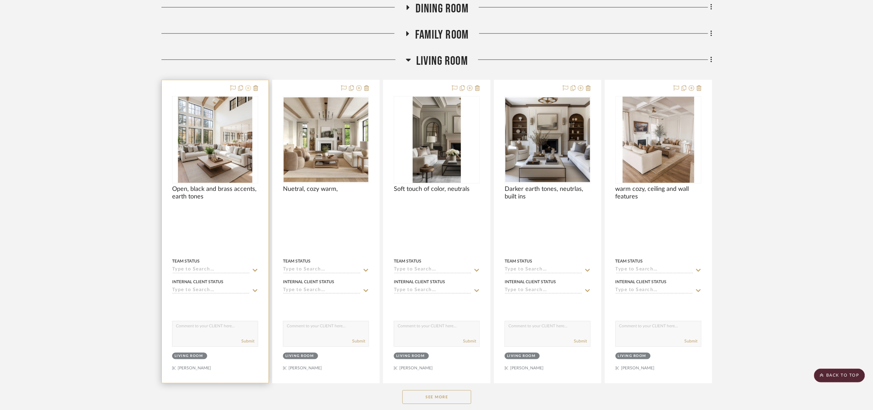
click at [248, 91] on icon at bounding box center [249, 88] width 6 height 6
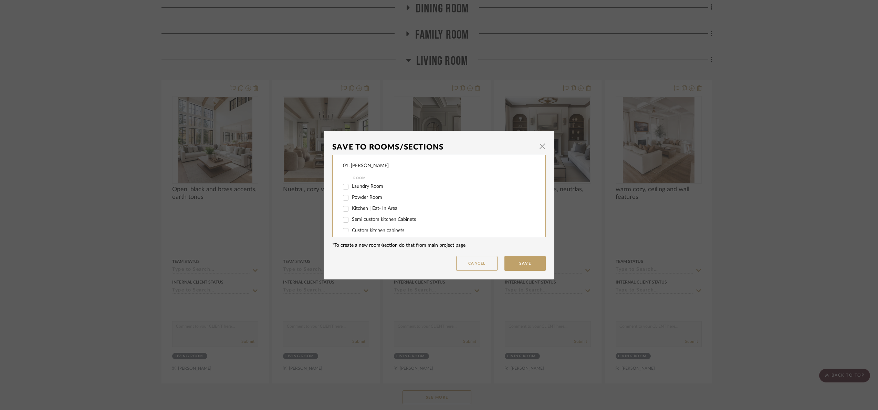
scroll to position [103, 0]
click at [365, 194] on span "Family room" at bounding box center [365, 194] width 26 height 5
click at [351, 194] on input "Family room" at bounding box center [345, 194] width 11 height 11
checkbox input "true"
drag, startPoint x: 362, startPoint y: 201, endPoint x: 367, endPoint y: 207, distance: 7.6
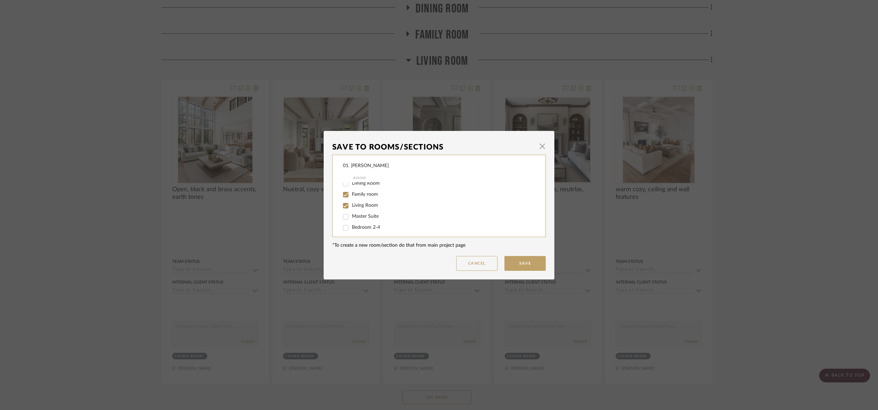
click at [362, 201] on div "Living Room" at bounding box center [434, 205] width 183 height 11
click at [367, 207] on span "Living Room" at bounding box center [365, 205] width 26 height 5
click at [351, 207] on input "Living Room" at bounding box center [345, 205] width 11 height 11
checkbox input "false"
click at [517, 261] on button "Save" at bounding box center [524, 263] width 41 height 15
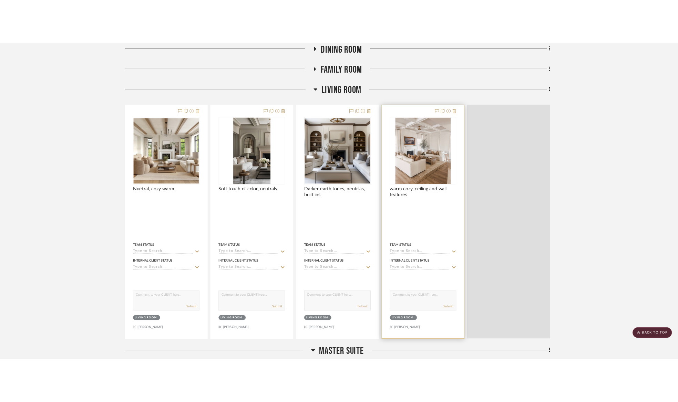
scroll to position [465, 0]
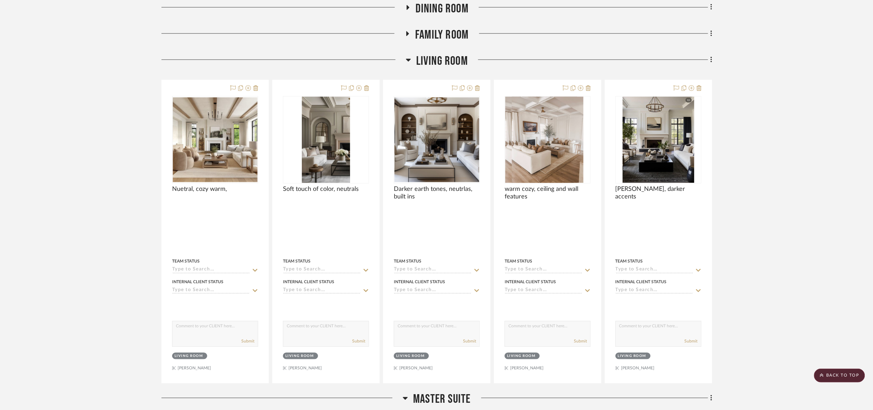
click at [436, 60] on span "Living Room" at bounding box center [442, 61] width 52 height 15
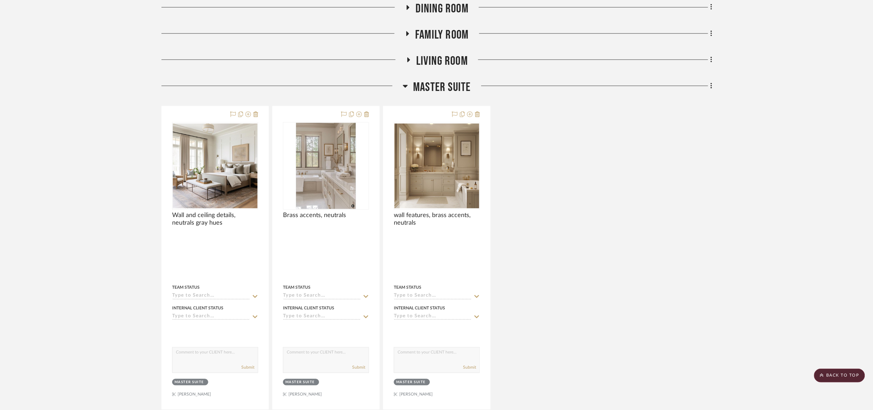
click at [463, 36] on span "Family room" at bounding box center [441, 35] width 53 height 15
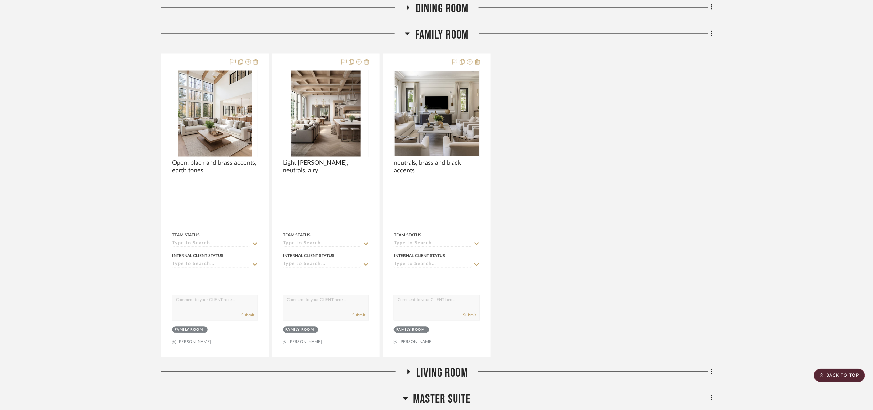
click at [440, 38] on span "Family room" at bounding box center [441, 35] width 53 height 15
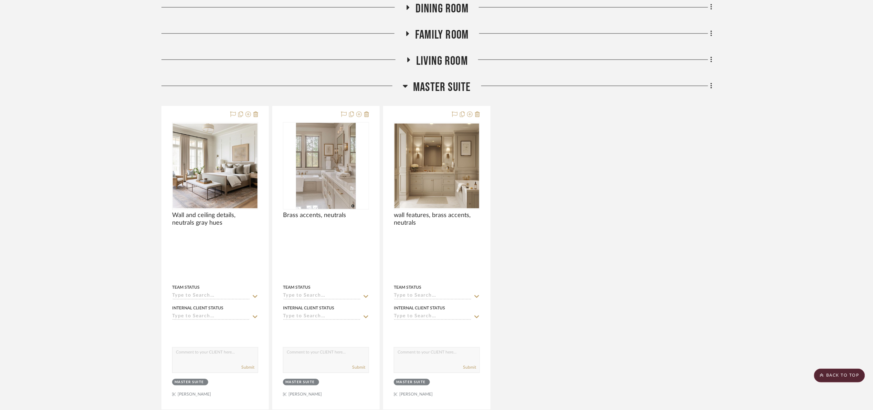
click at [451, 95] on div "Master Suite" at bounding box center [436, 89] width 551 height 18
click at [449, 88] on span "Master Suite" at bounding box center [442, 87] width 58 height 15
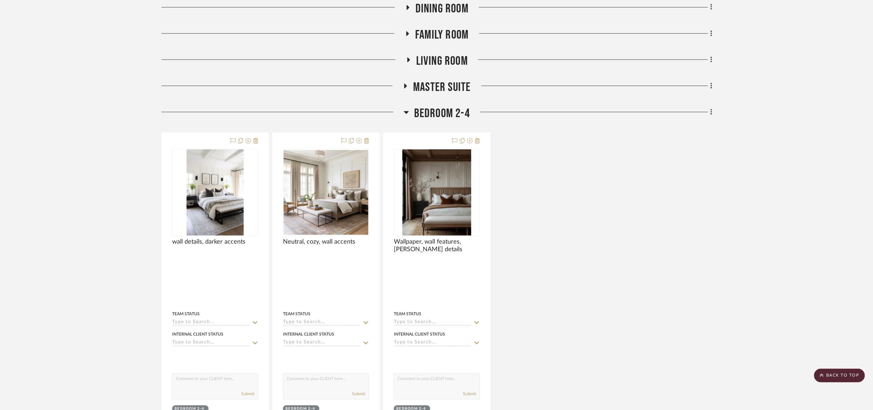
click at [445, 122] on div "Bedroom 2-4" at bounding box center [436, 115] width 551 height 18
click at [444, 117] on span "Bedroom 2-4" at bounding box center [442, 113] width 56 height 15
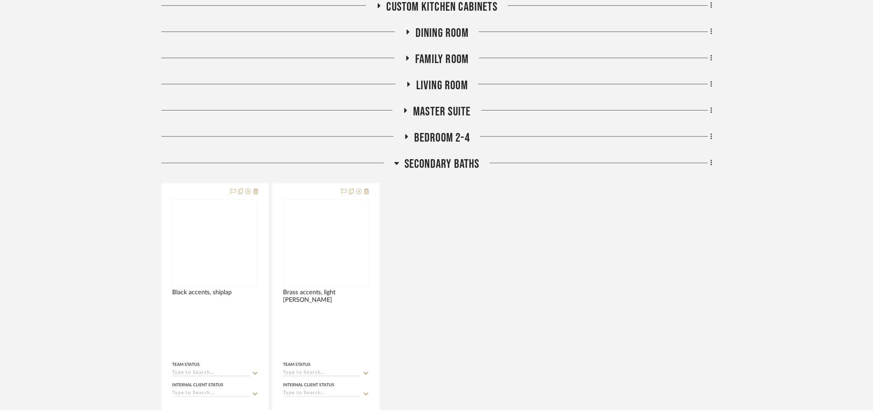
scroll to position [465, 0]
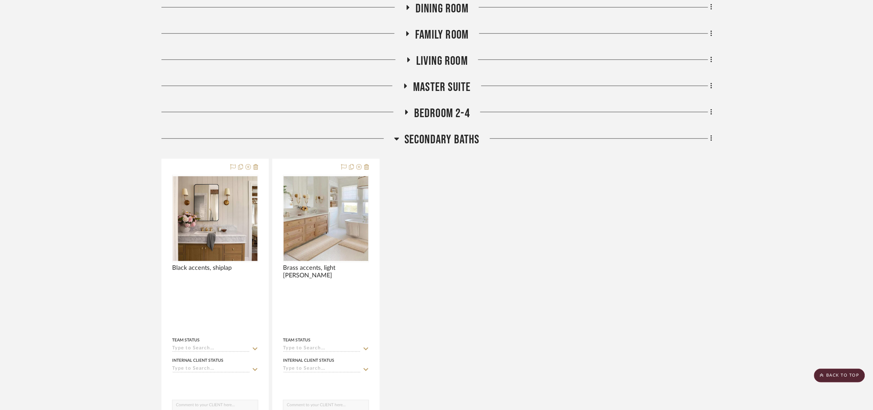
click at [411, 141] on span "Secondary Baths" at bounding box center [442, 140] width 75 height 15
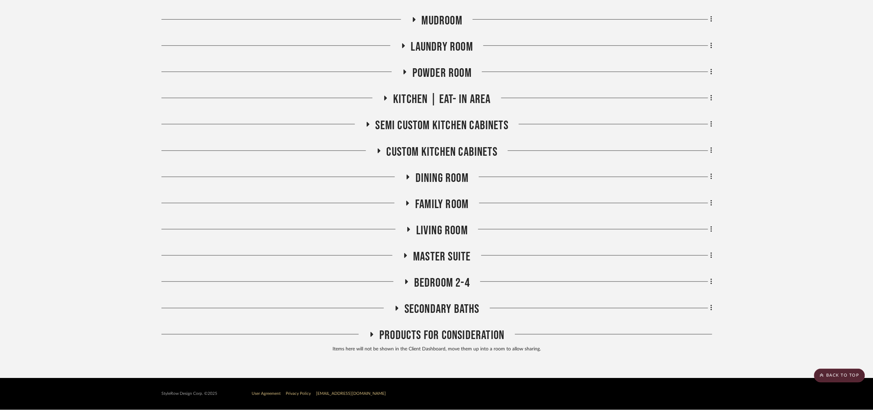
click at [443, 303] on span "Secondary Baths" at bounding box center [442, 309] width 75 height 15
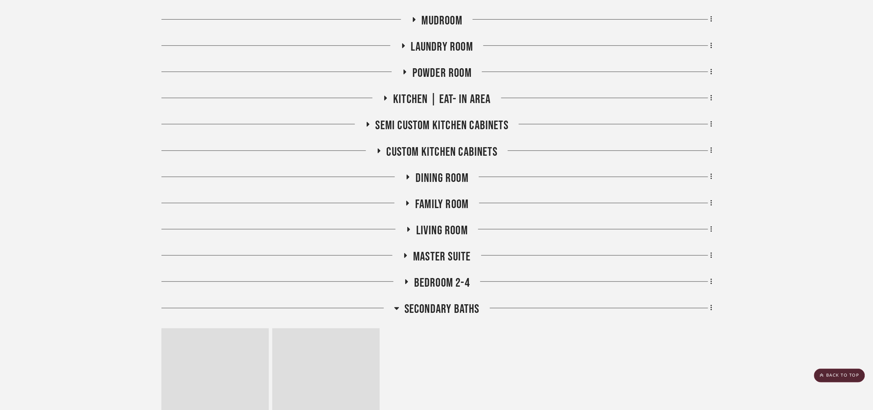
scroll to position [465, 0]
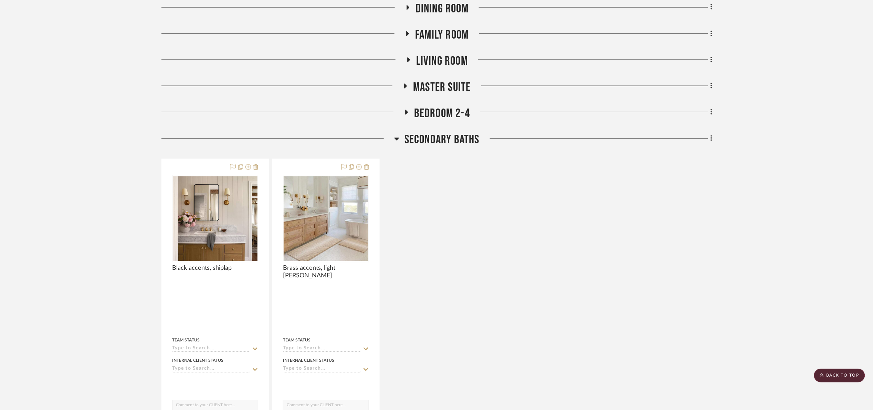
click at [418, 137] on span "Secondary Baths" at bounding box center [442, 140] width 75 height 15
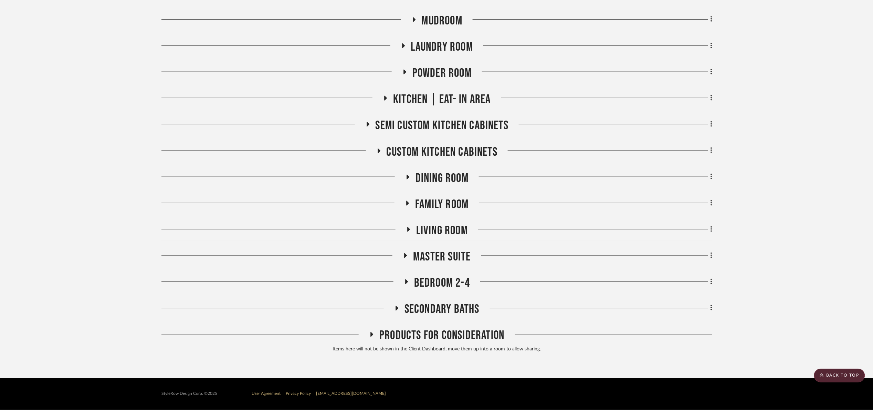
click at [449, 284] on span "Bedroom 2-4" at bounding box center [442, 282] width 56 height 15
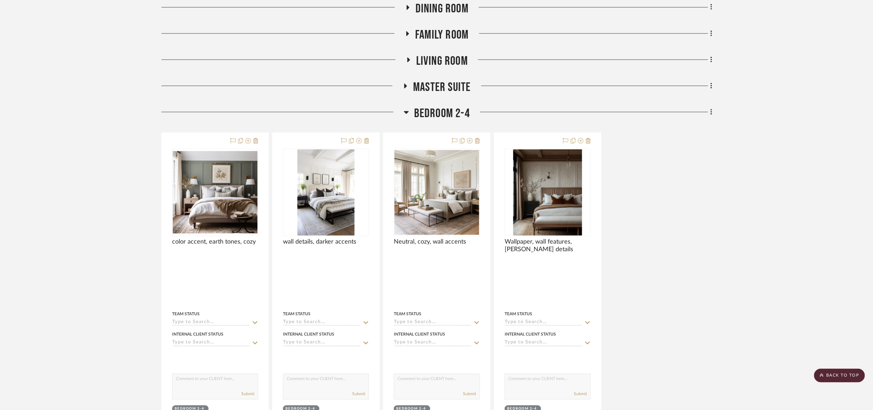
click at [427, 114] on span "Bedroom 2-4" at bounding box center [442, 113] width 56 height 15
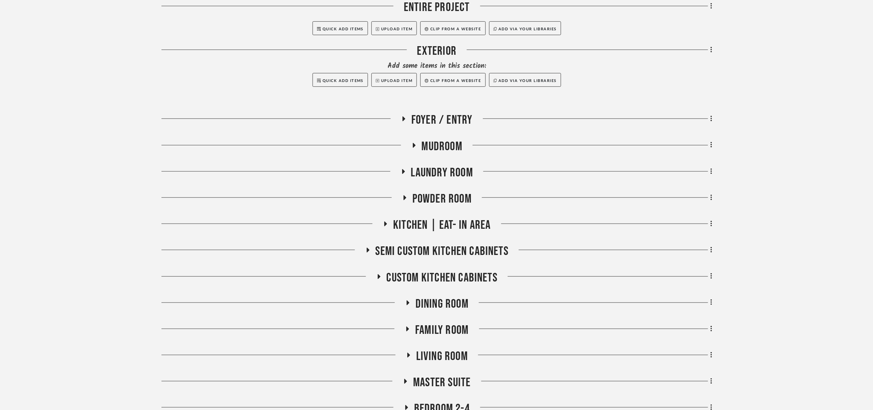
scroll to position [207, 0]
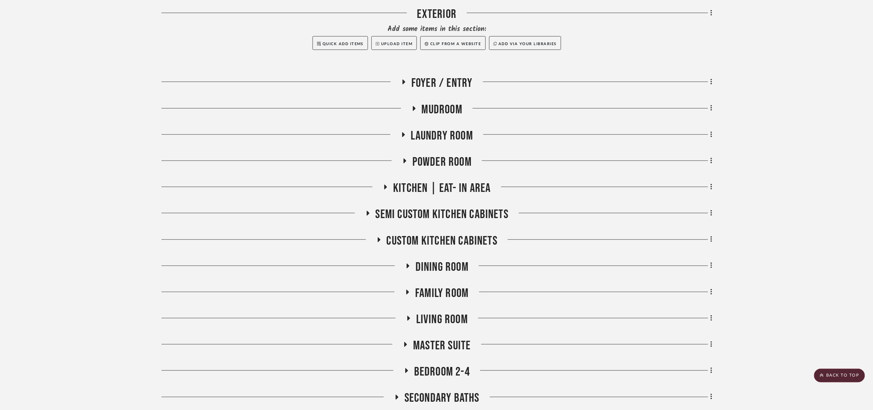
click at [453, 157] on span "Powder Room" at bounding box center [442, 162] width 59 height 15
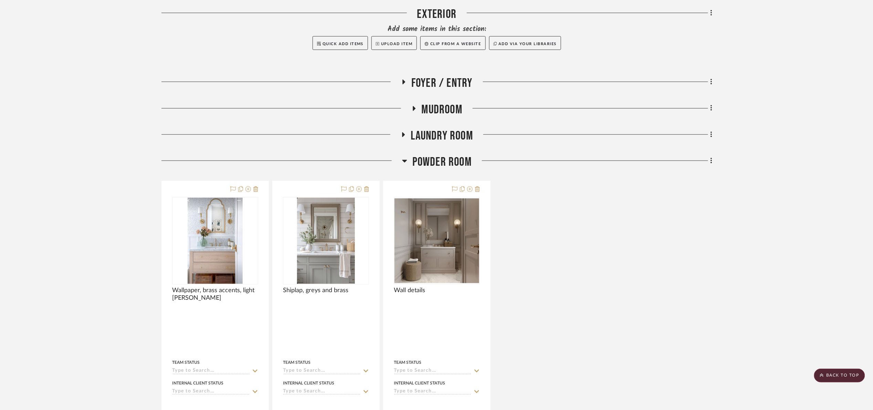
click at [453, 157] on span "Powder Room" at bounding box center [442, 162] width 59 height 15
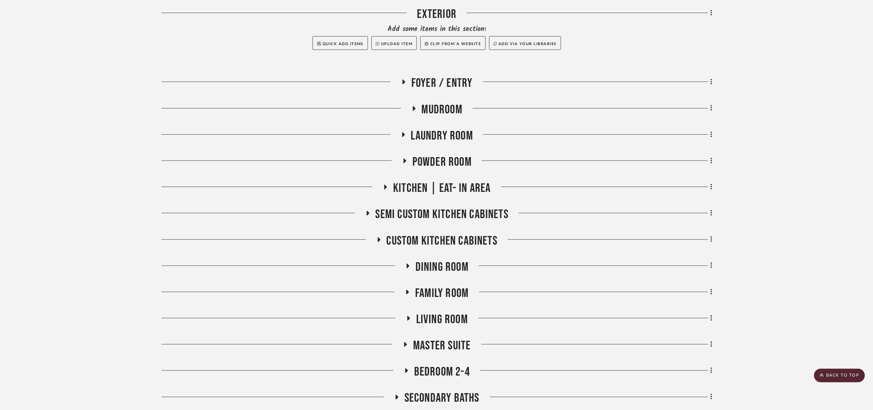
click at [449, 186] on span "Kitchen | Eat- In Area" at bounding box center [441, 188] width 97 height 15
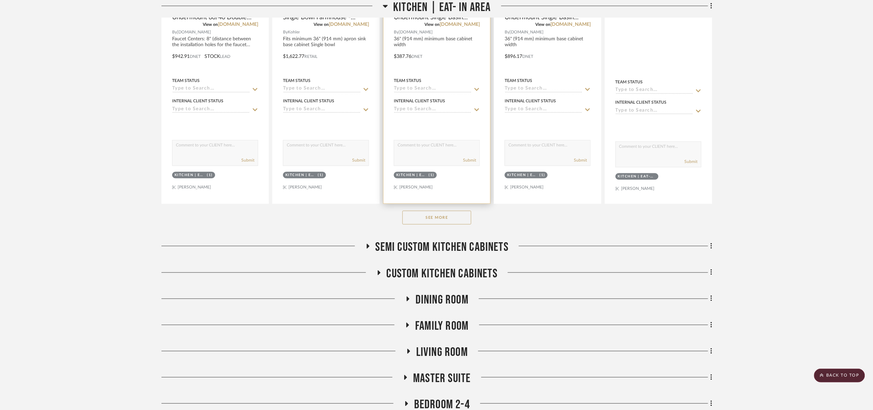
scroll to position [517, 0]
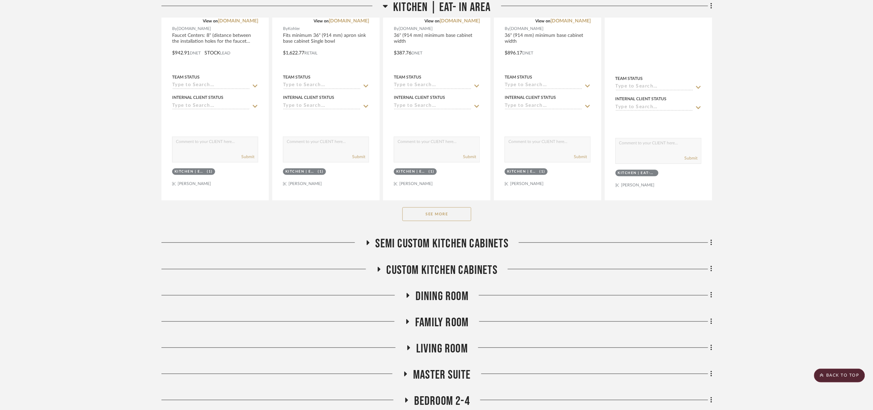
click at [445, 220] on button "See More" at bounding box center [437, 214] width 69 height 14
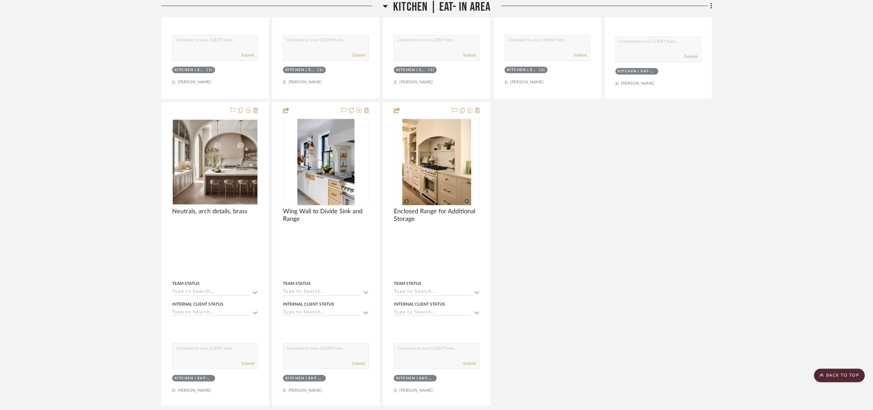
scroll to position [620, 0]
click at [594, 209] on div "Kohler Riverby 33" Undermount 60/40 Double Basin Enameled -White Cast Iron View…" at bounding box center [436, 99] width 551 height 610
drag, startPoint x: 771, startPoint y: 239, endPoint x: 768, endPoint y: 215, distance: 24.3
click at [771, 237] on project-details-page "SHOW ME Project: 01. [PERSON_NAME] Project Settings + Add Room/Section + Quick …" at bounding box center [436, 65] width 873 height 1270
drag, startPoint x: 779, startPoint y: 236, endPoint x: 614, endPoint y: 164, distance: 180.2
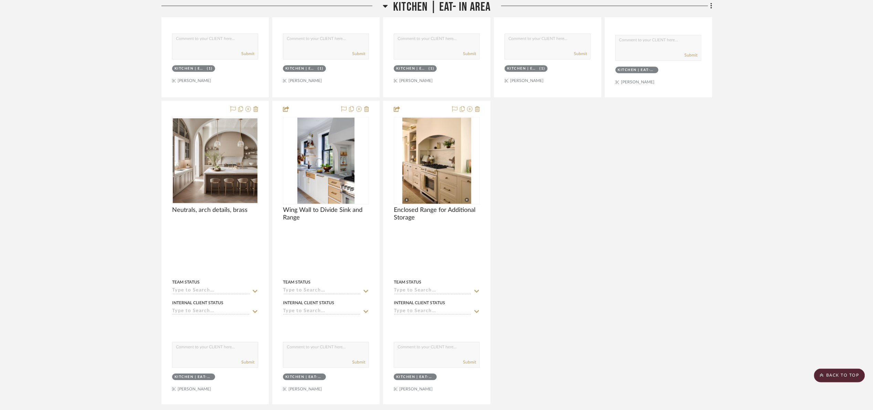
click at [779, 236] on project-details-page "SHOW ME Project: 01. [PERSON_NAME] Project Settings + Add Room/Section + Quick …" at bounding box center [436, 65] width 873 height 1270
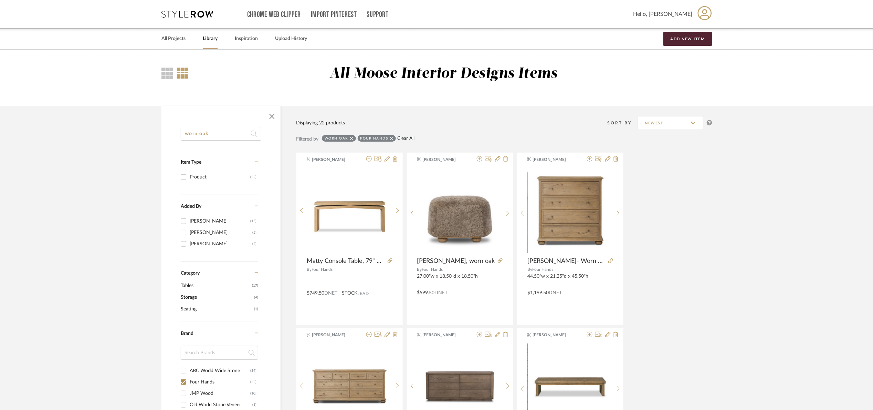
click at [407, 136] on link "Clear All" at bounding box center [406, 139] width 17 height 6
checkbox input "false"
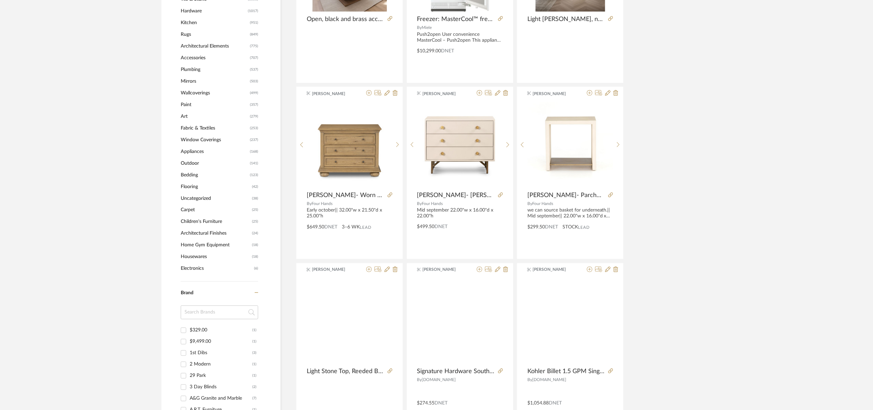
scroll to position [413, 0]
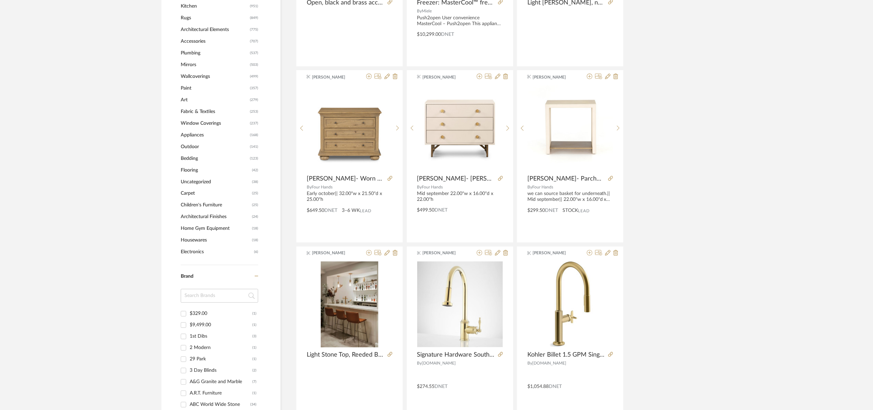
click at [194, 51] on span "Plumbing" at bounding box center [214, 53] width 67 height 12
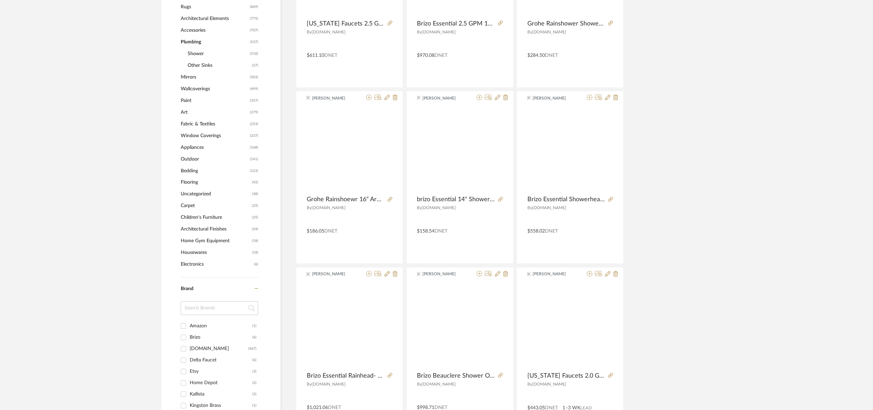
scroll to position [412, 0]
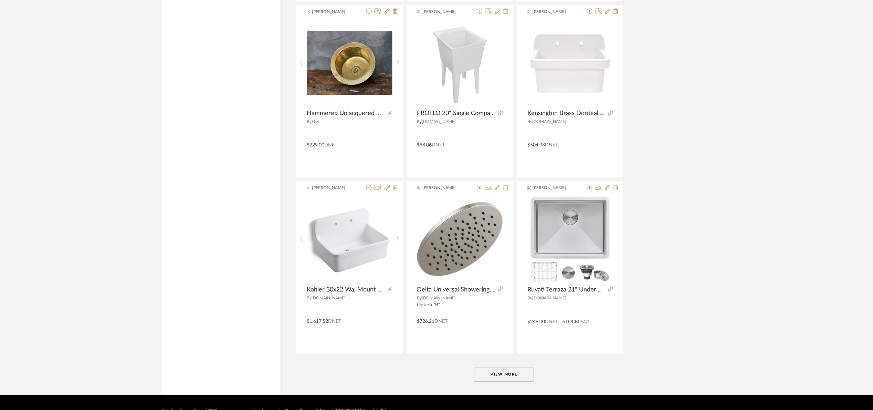
scroll to position [1937, 0]
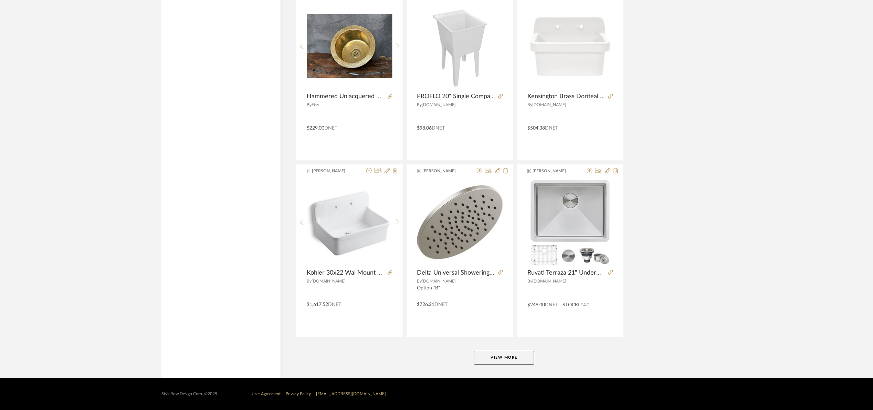
click at [504, 360] on button "View More" at bounding box center [504, 358] width 60 height 14
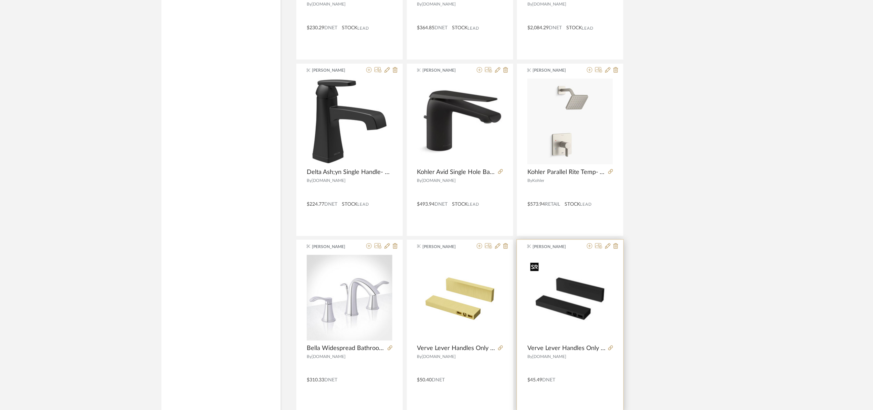
scroll to position [3797, 0]
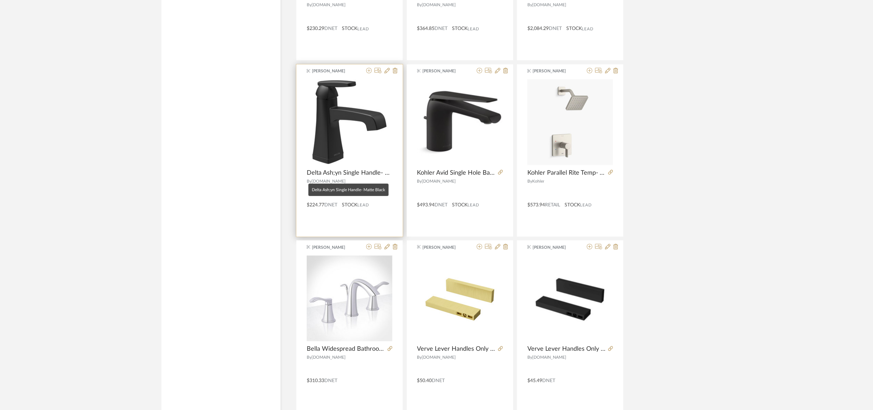
click at [381, 177] on span "Delta Ash;yn Single Handle- Matte Black" at bounding box center [348, 173] width 83 height 8
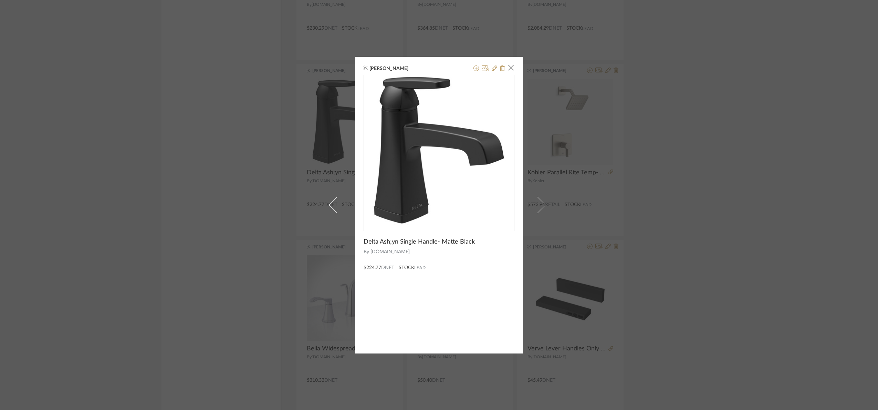
click at [664, 128] on div "Maria Ortega × Delta Ash;yn Single Handle- Matte Black By Build.com $224.77 DNE…" at bounding box center [439, 205] width 878 height 410
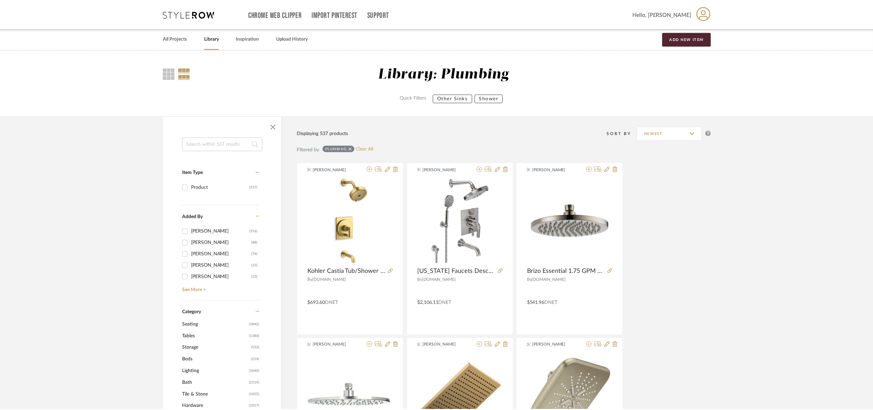
scroll to position [3797, 0]
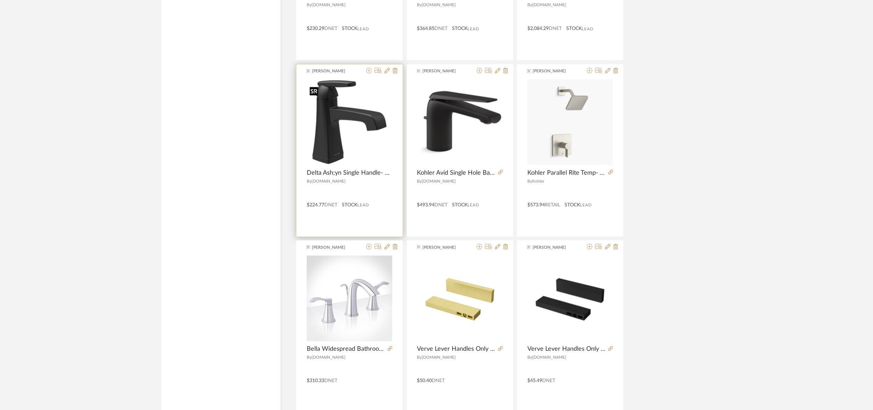
click at [0, 0] on img at bounding box center [0, 0] width 0 height 0
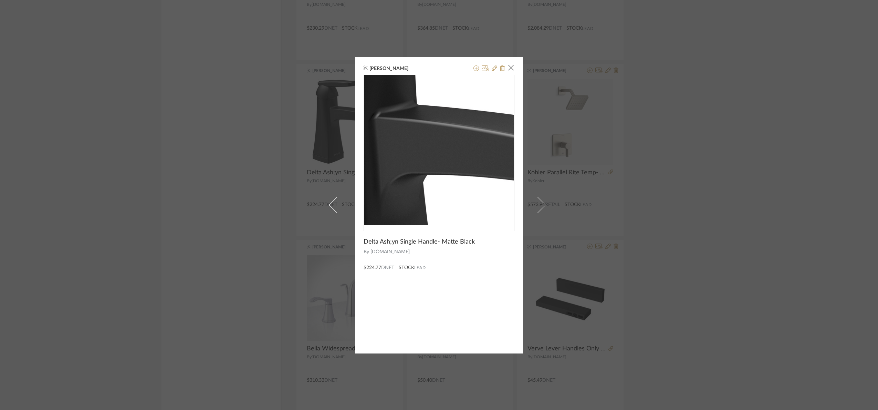
click at [423, 138] on img "0" at bounding box center [439, 150] width 150 height 150
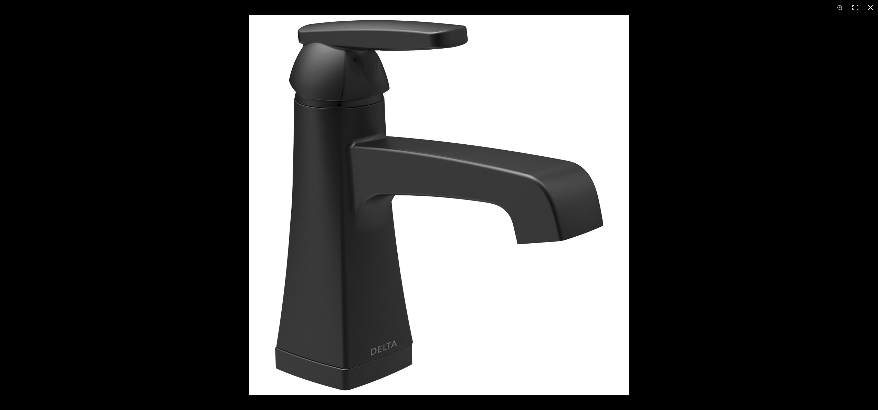
click at [687, 154] on div at bounding box center [688, 220] width 878 height 410
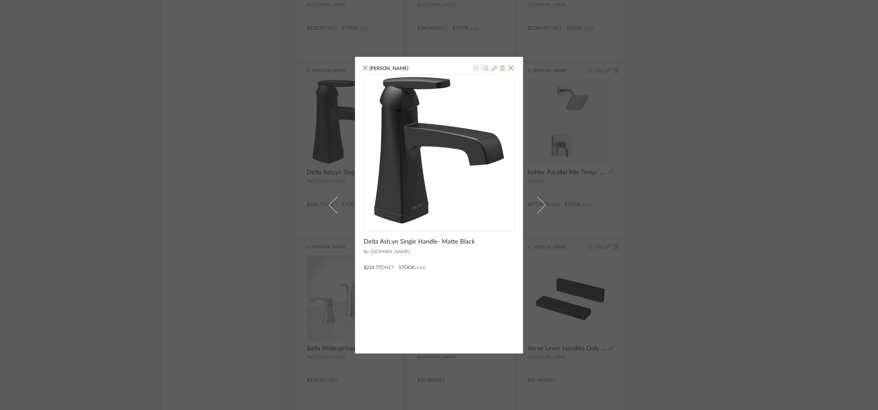
drag, startPoint x: 675, startPoint y: 166, endPoint x: 480, endPoint y: 141, distance: 195.8
click at [672, 166] on div "Maria Ortega × Delta Ash;yn Single Handle- Matte Black By Build.com $224.77 DNE…" at bounding box center [439, 205] width 878 height 410
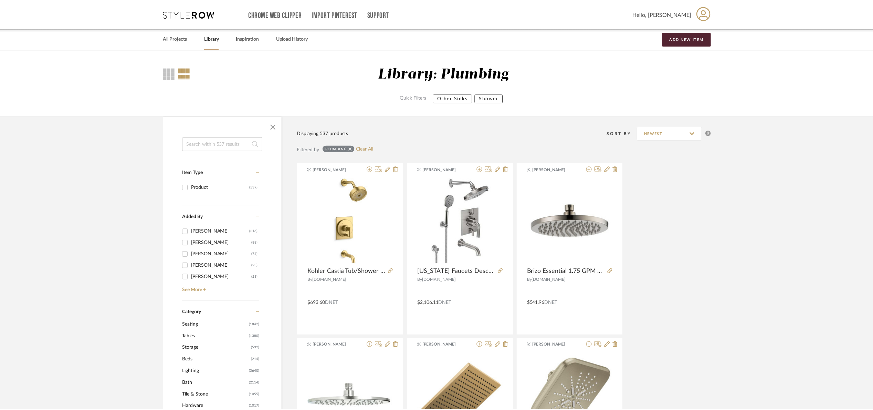
scroll to position [3797, 0]
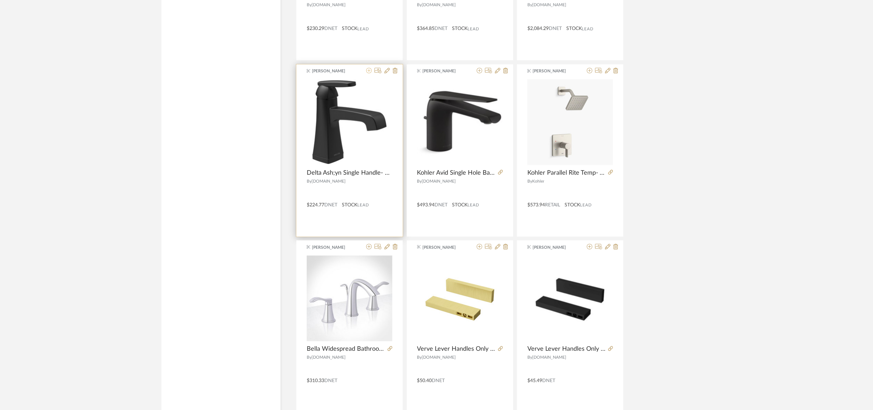
click at [369, 73] on icon at bounding box center [369, 71] width 6 height 6
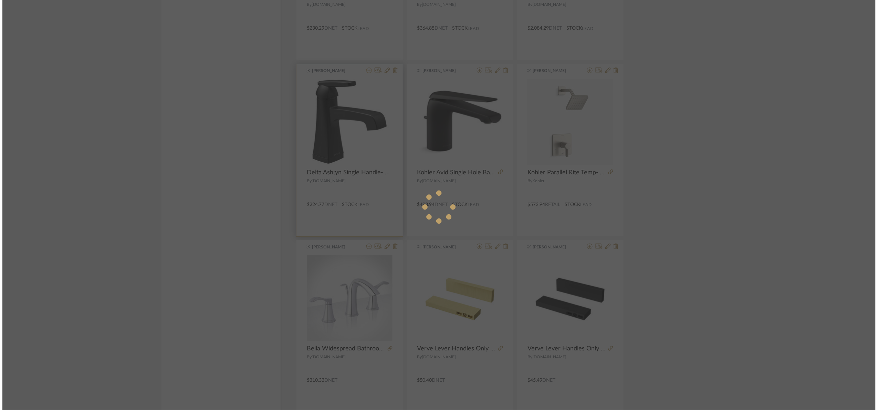
scroll to position [0, 0]
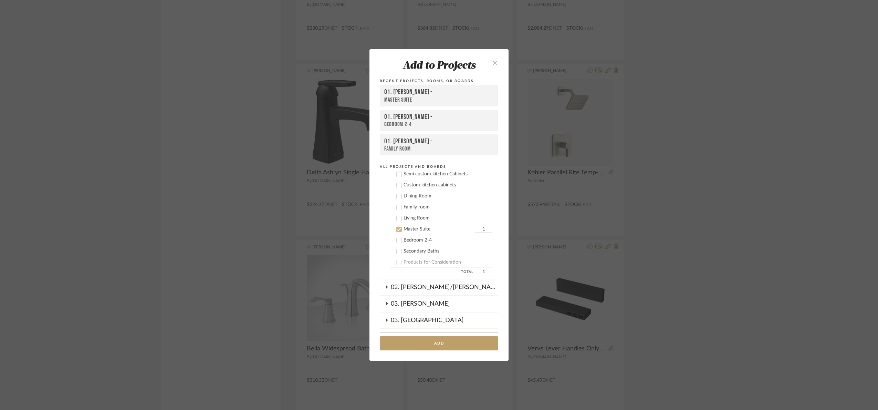
click at [414, 229] on div "Master Suite" at bounding box center [439, 229] width 70 height 6
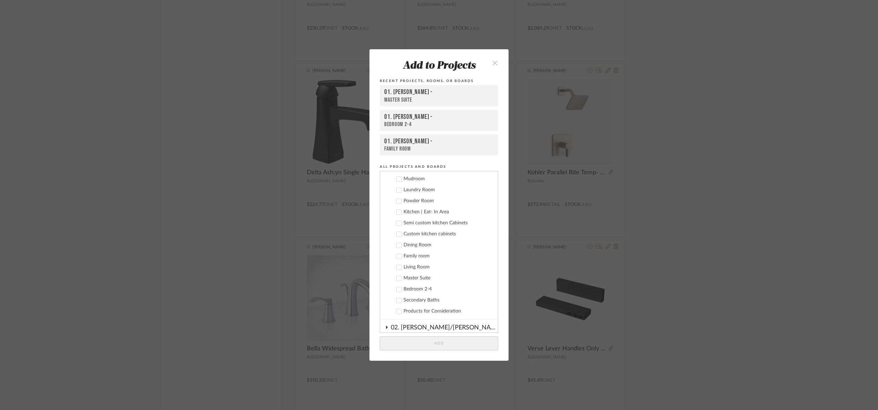
scroll to position [73, 0]
click at [415, 210] on cdk-nested-tree-node "Kitchen | Eat- In Area" at bounding box center [436, 214] width 112 height 11
click at [412, 205] on div "Powder Room" at bounding box center [448, 204] width 89 height 6
click at [455, 345] on button "Add" at bounding box center [439, 343] width 118 height 14
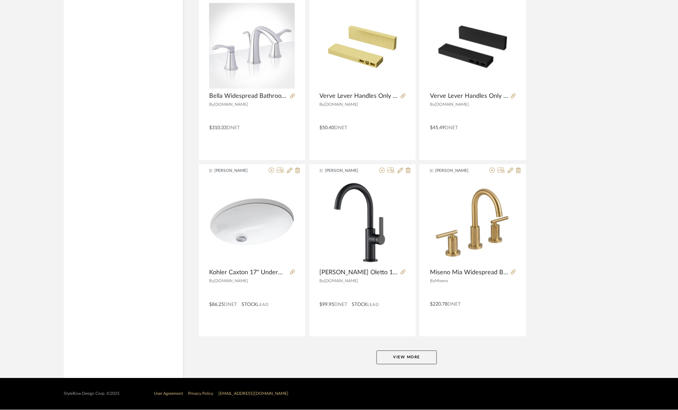
scroll to position [4054, 0]
drag, startPoint x: 422, startPoint y: 356, endPoint x: 490, endPoint y: 306, distance: 84.3
click at [422, 354] on button "View More" at bounding box center [406, 358] width 60 height 14
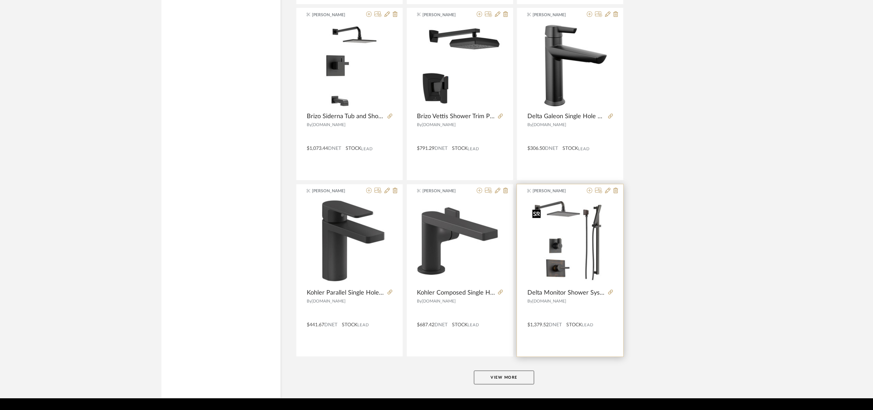
scroll to position [6170, 0]
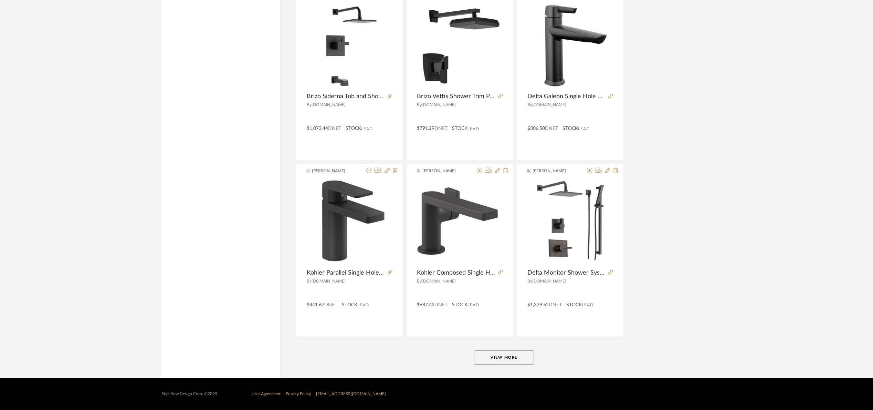
click at [505, 358] on button "View More" at bounding box center [504, 358] width 60 height 14
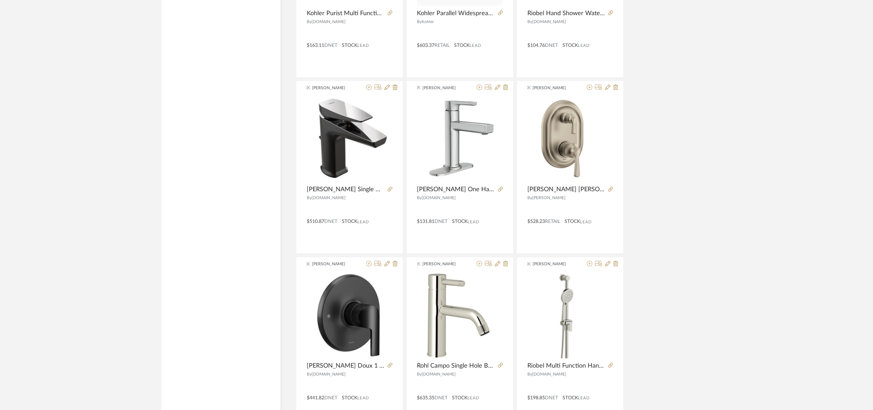
scroll to position [8287, 0]
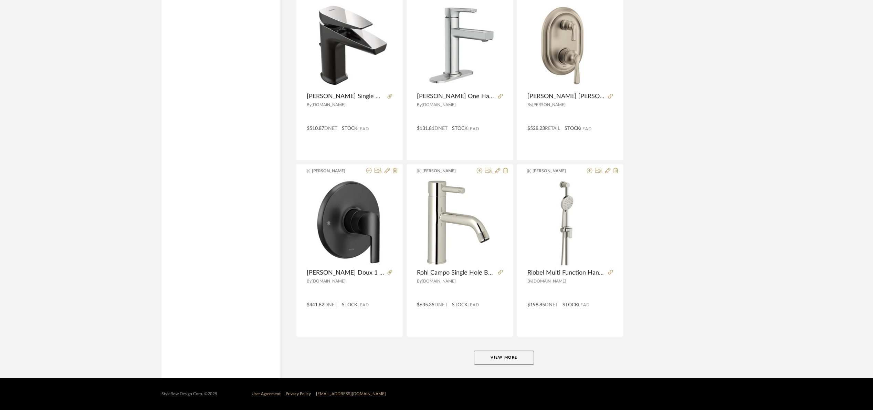
click at [496, 356] on button "View More" at bounding box center [504, 358] width 60 height 14
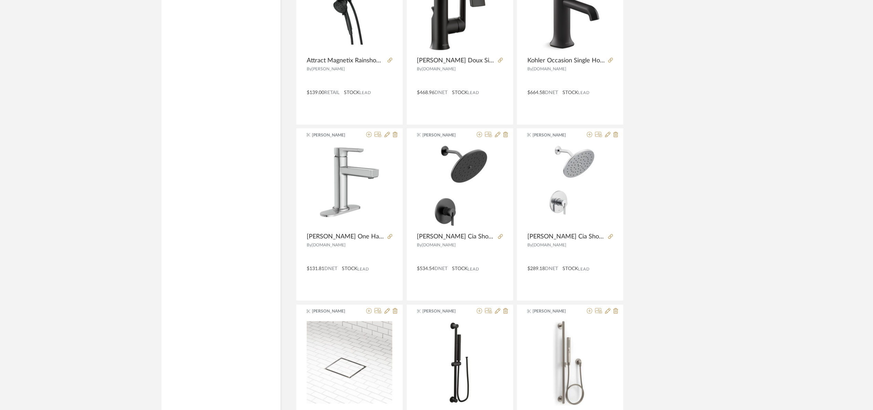
scroll to position [10402, 0]
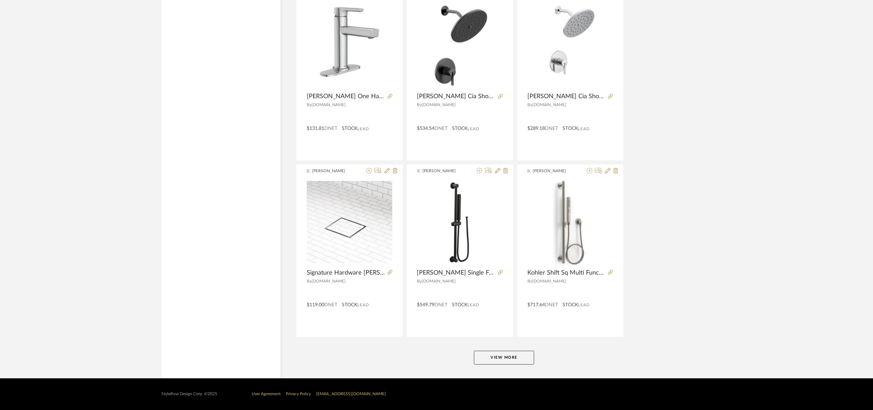
click at [524, 364] on button "View More" at bounding box center [504, 358] width 60 height 14
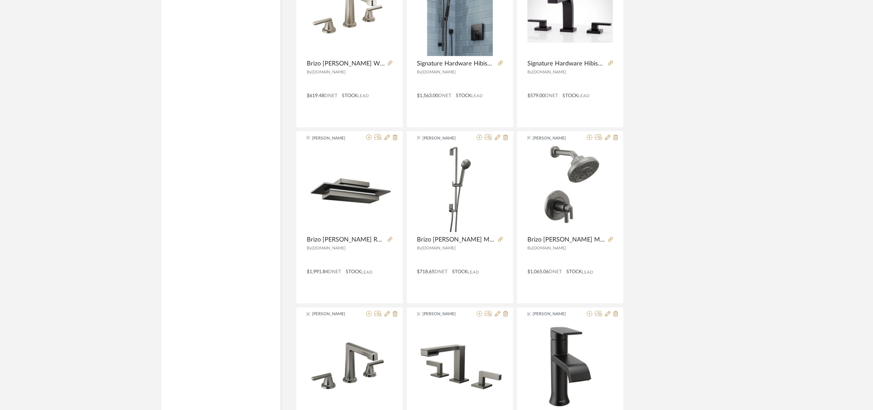
scroll to position [12518, 0]
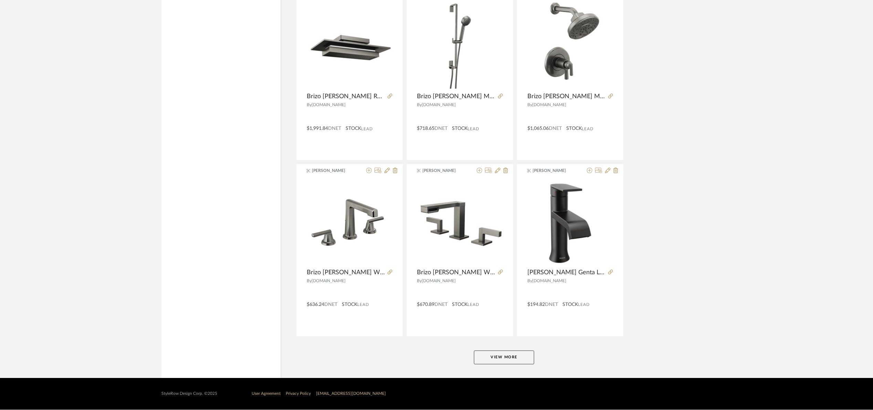
click at [530, 360] on button "View More" at bounding box center [504, 358] width 60 height 14
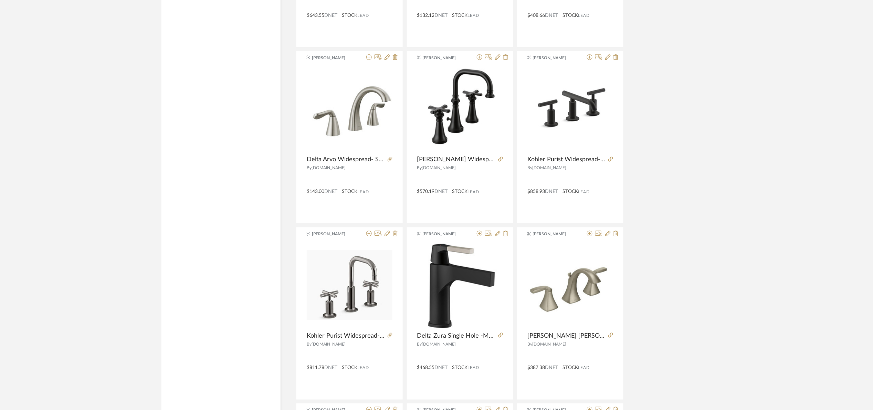
scroll to position [13500, 0]
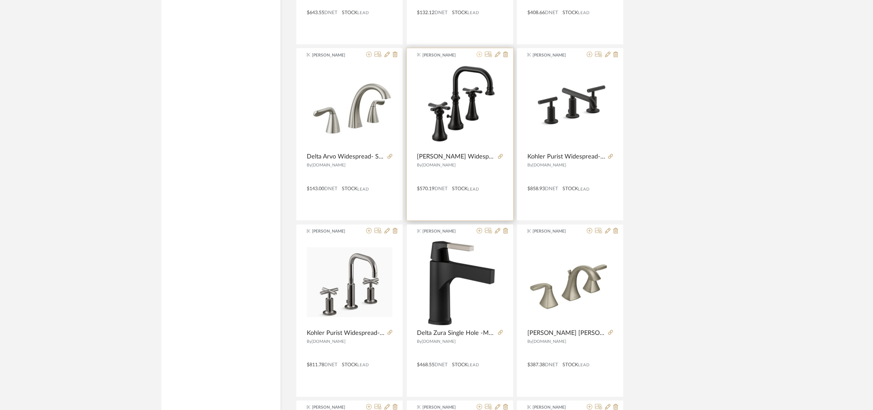
click at [477, 57] on icon at bounding box center [480, 55] width 6 height 6
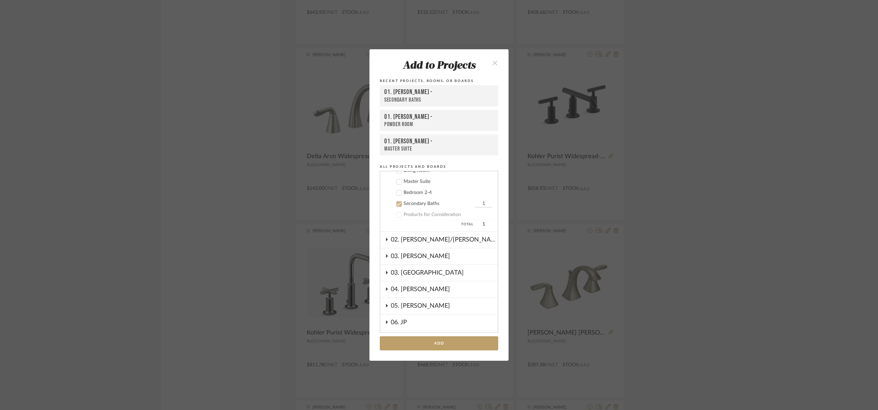
scroll to position [95, 0]
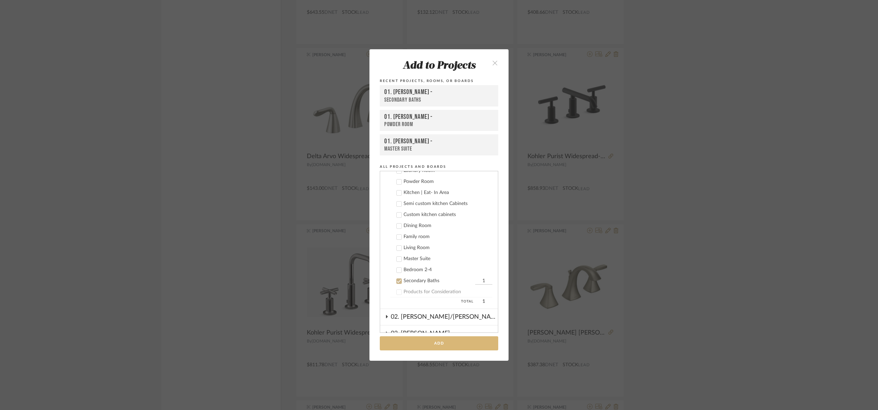
click at [445, 345] on button "Add" at bounding box center [439, 343] width 118 height 14
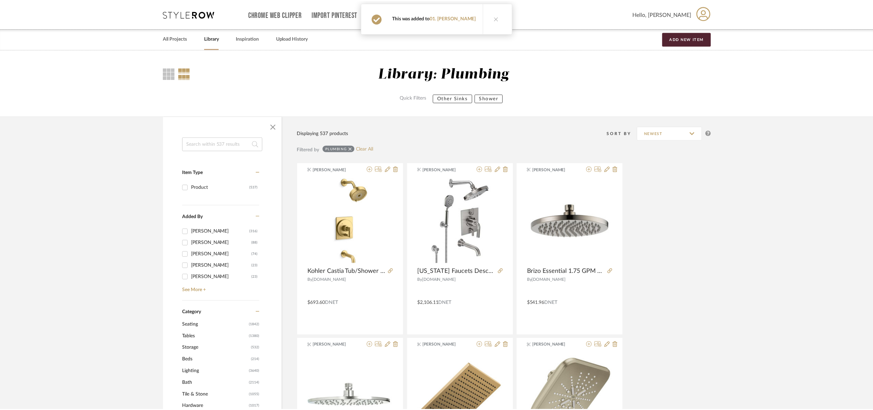
scroll to position [13500, 0]
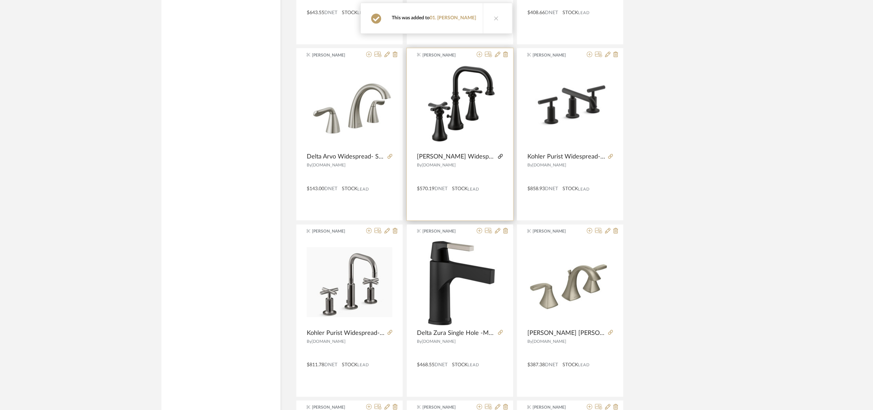
click at [502, 159] on icon at bounding box center [500, 156] width 5 height 5
click at [499, 57] on icon at bounding box center [498, 55] width 6 height 6
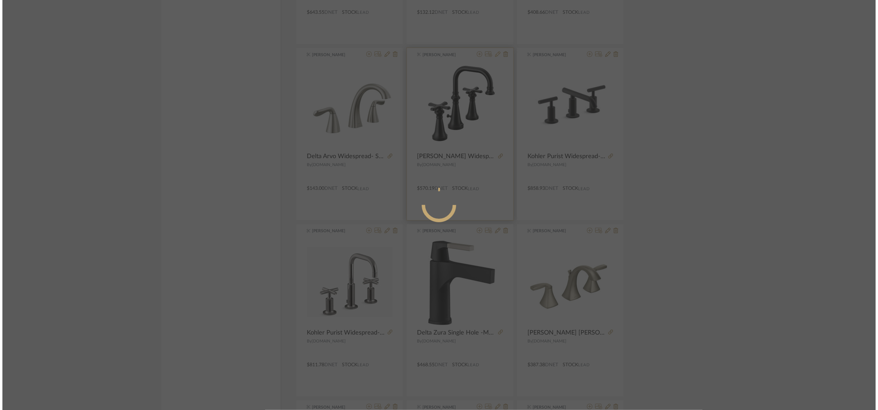
scroll to position [0, 0]
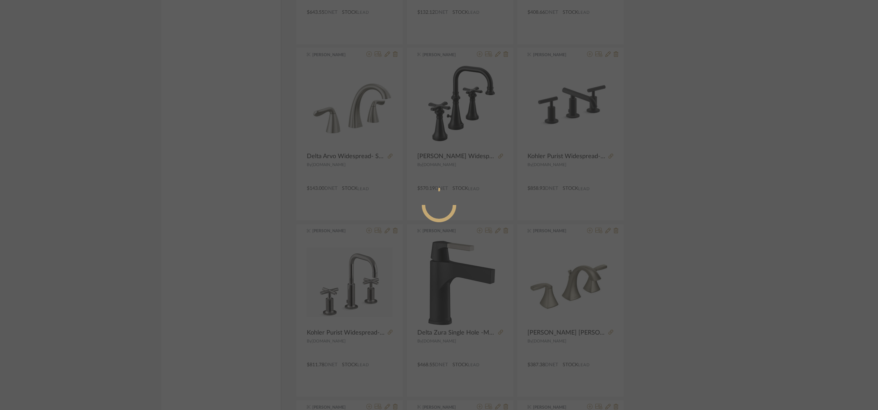
radio input "true"
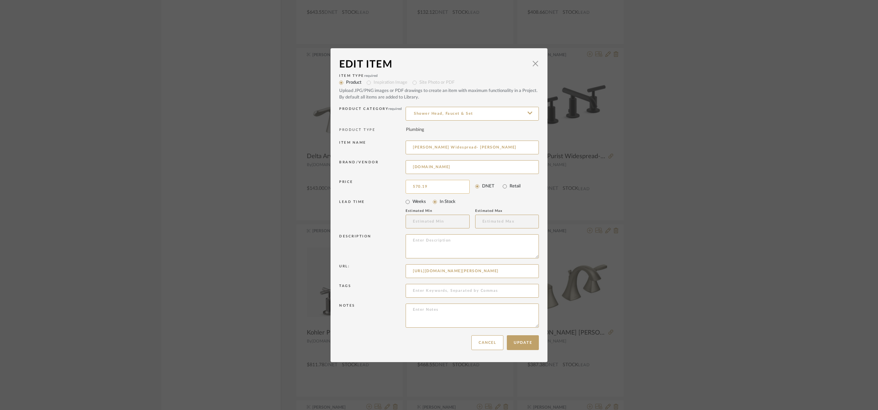
click at [459, 185] on input "570.19" at bounding box center [438, 187] width 64 height 14
type input "$685.24"
drag, startPoint x: 494, startPoint y: 200, endPoint x: 536, endPoint y: 344, distance: 150.1
click at [495, 200] on mat-radio-group "Weeks In Stock" at bounding box center [472, 202] width 133 height 10
click at [531, 343] on button "Update" at bounding box center [523, 342] width 32 height 15
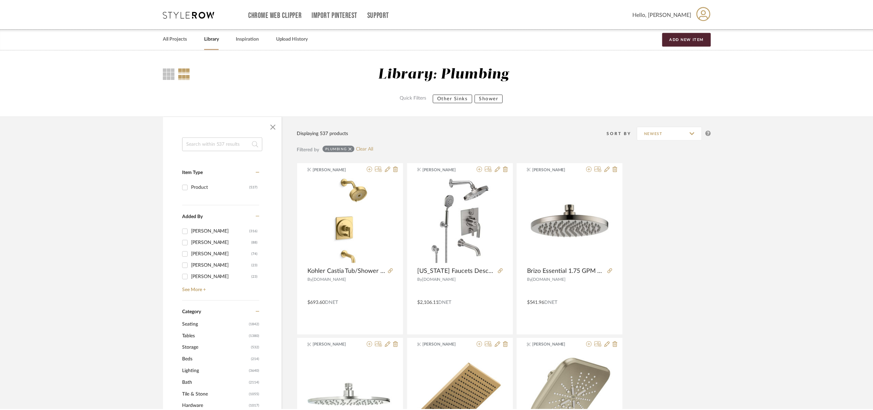
scroll to position [13500, 0]
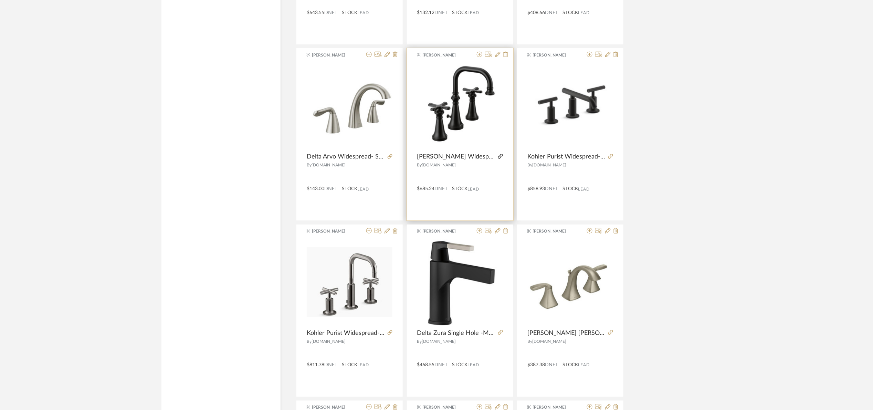
click at [501, 159] on icon at bounding box center [500, 156] width 5 height 5
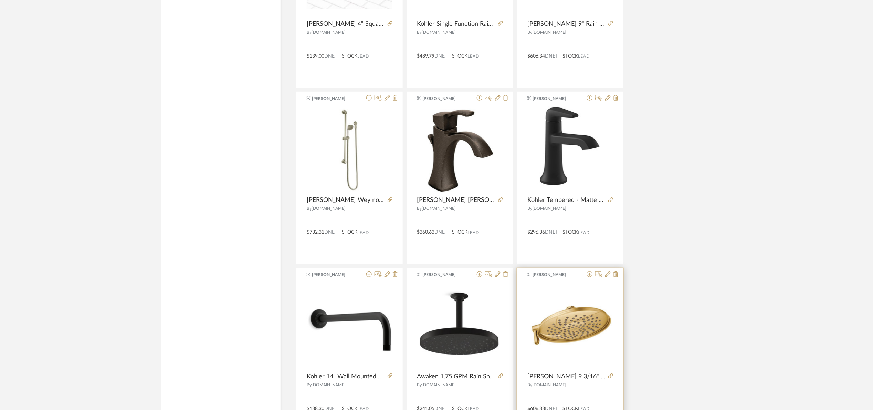
scroll to position [14635, 0]
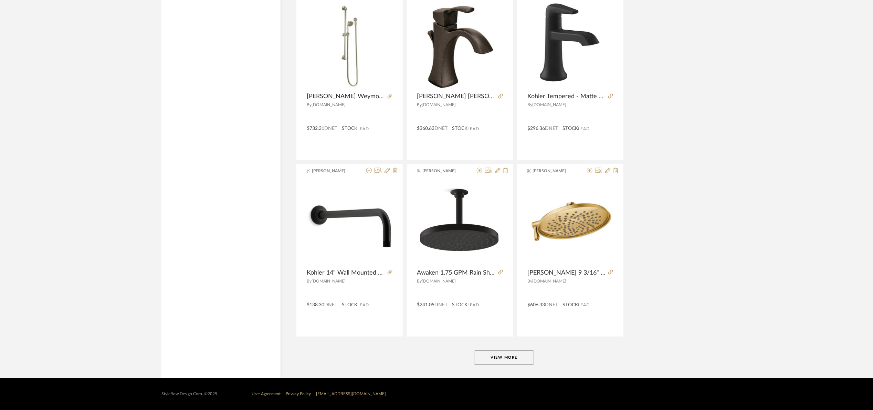
click at [515, 359] on button "View More" at bounding box center [504, 358] width 60 height 14
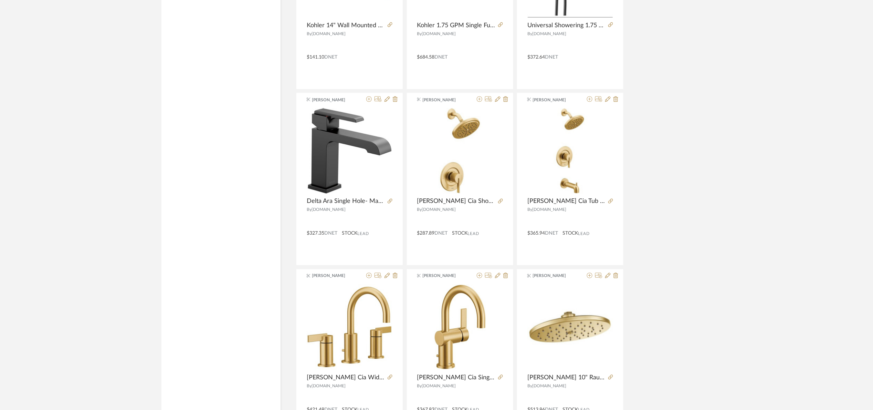
scroll to position [0, 0]
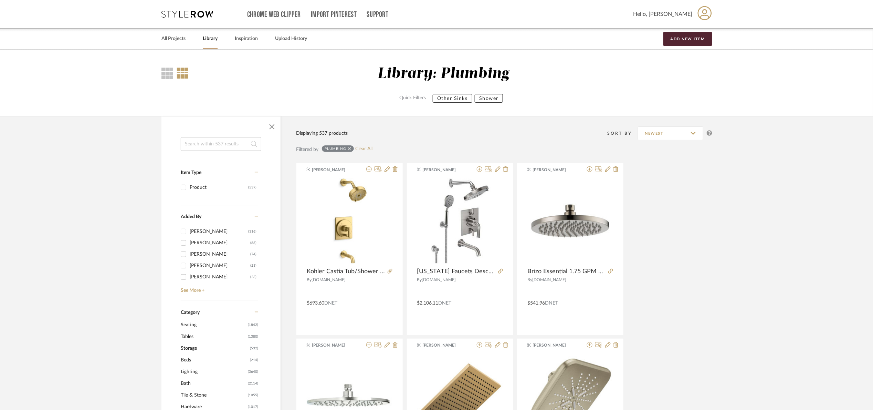
click at [229, 146] on input at bounding box center [221, 144] width 81 height 14
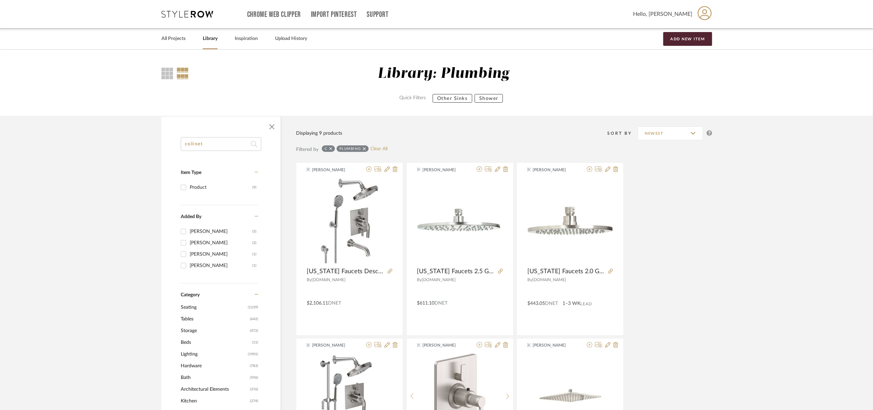
type input "colinet"
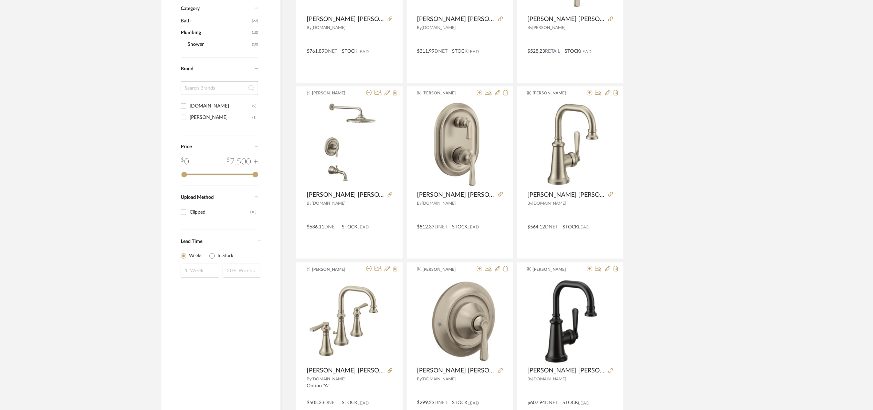
scroll to position [465, 0]
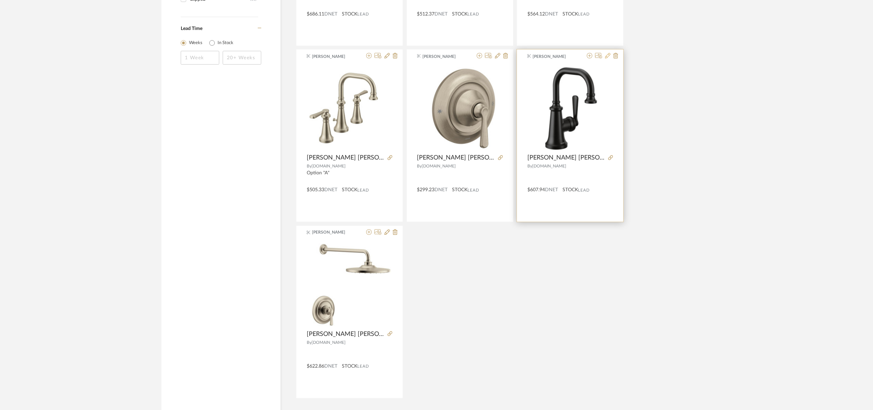
click at [609, 57] on icon at bounding box center [608, 56] width 6 height 6
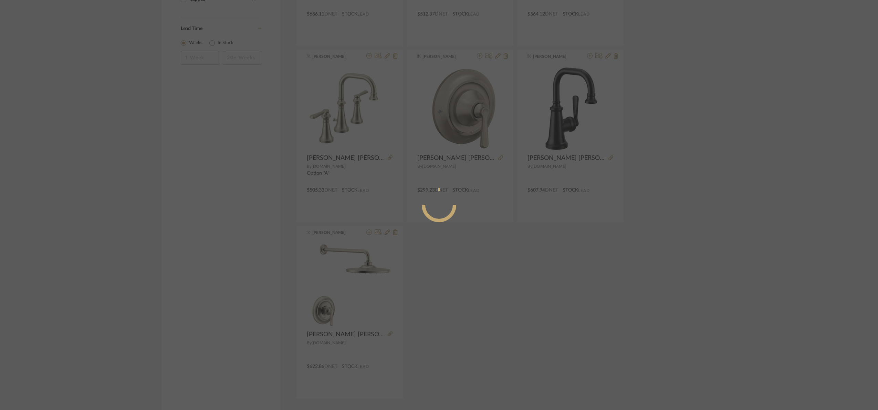
radio input "true"
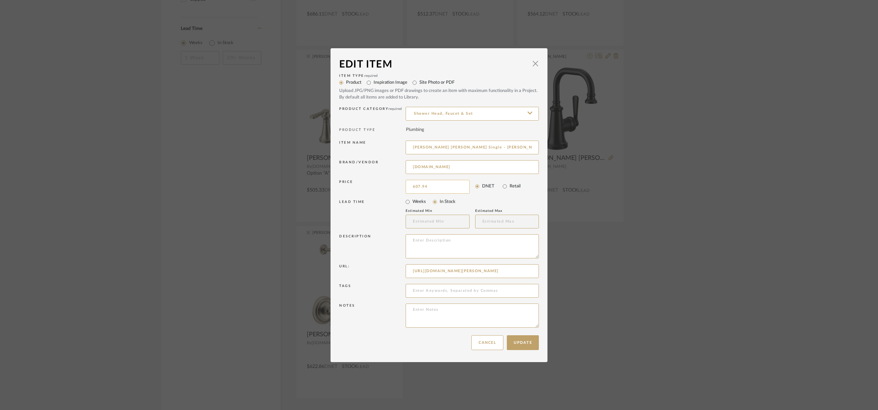
click at [450, 188] on input "607.94" at bounding box center [438, 187] width 64 height 14
type input "$756.23"
click at [519, 344] on button "Update" at bounding box center [523, 342] width 32 height 15
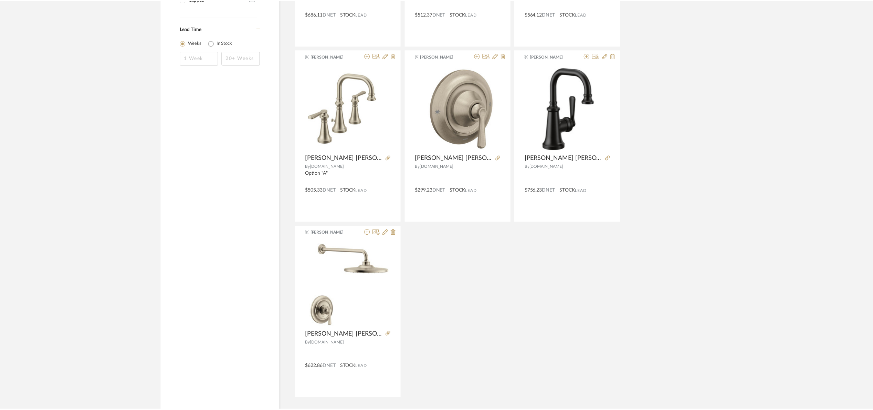
scroll to position [465, 0]
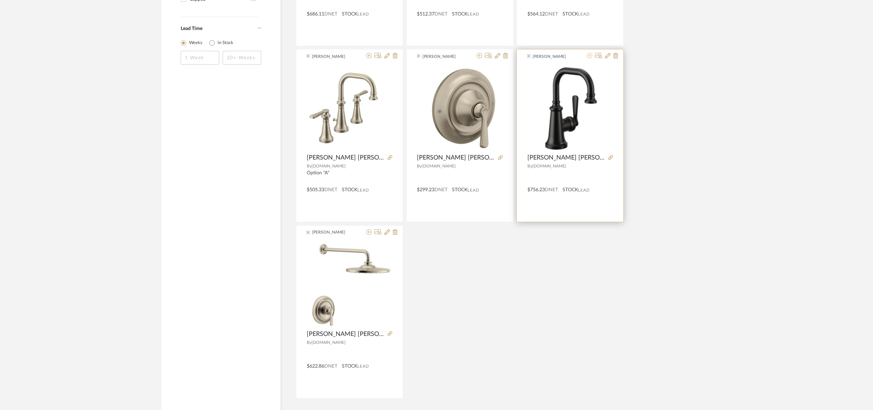
click at [591, 58] on icon at bounding box center [590, 56] width 6 height 6
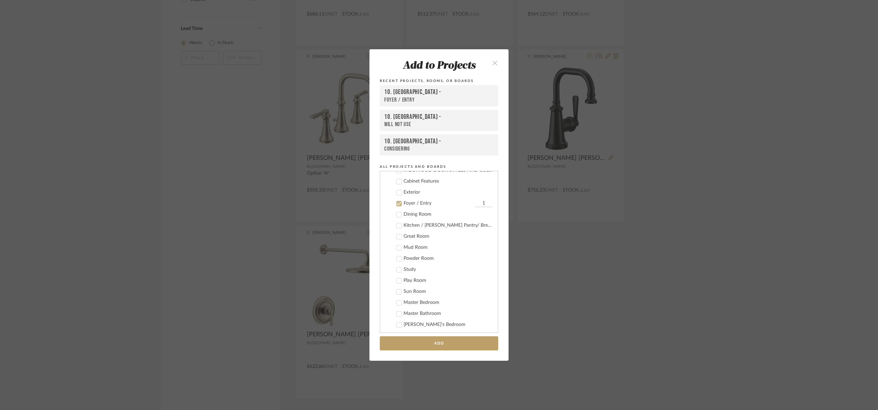
scroll to position [137, 0]
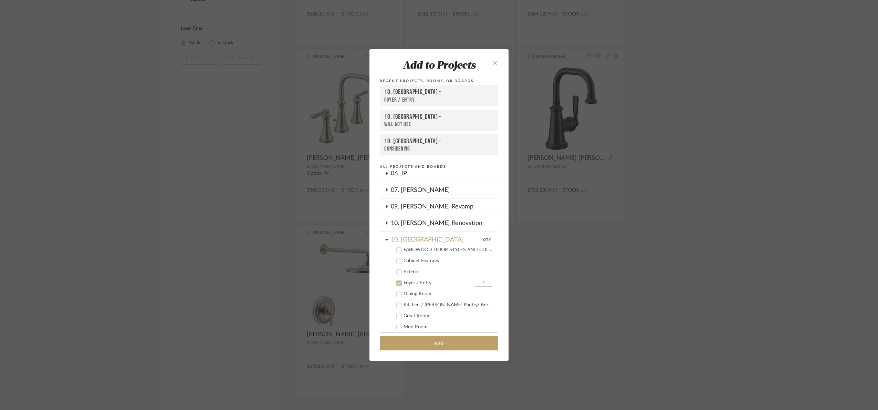
click at [410, 280] on div "Foyer / Entry" at bounding box center [439, 283] width 70 height 6
click at [408, 238] on div "10. [GEOGRAPHIC_DATA]" at bounding box center [444, 238] width 107 height 12
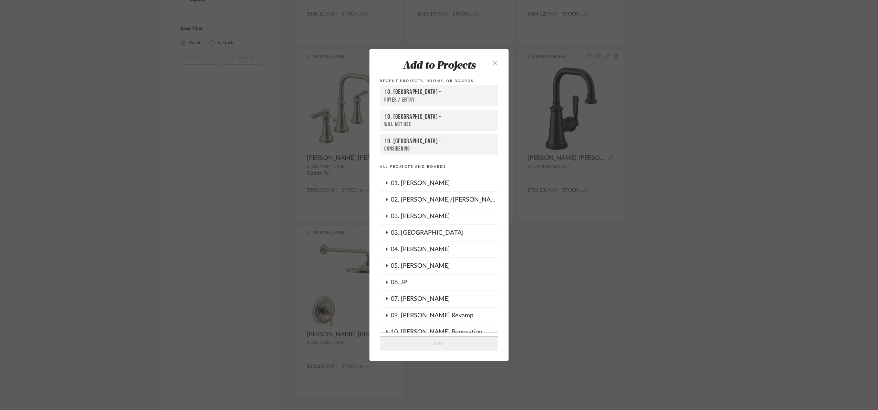
scroll to position [0, 0]
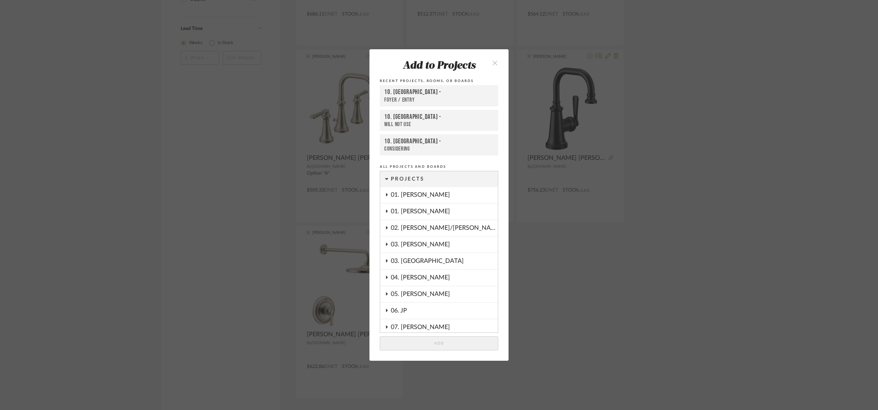
click at [423, 213] on div "01. [PERSON_NAME]" at bounding box center [444, 212] width 107 height 16
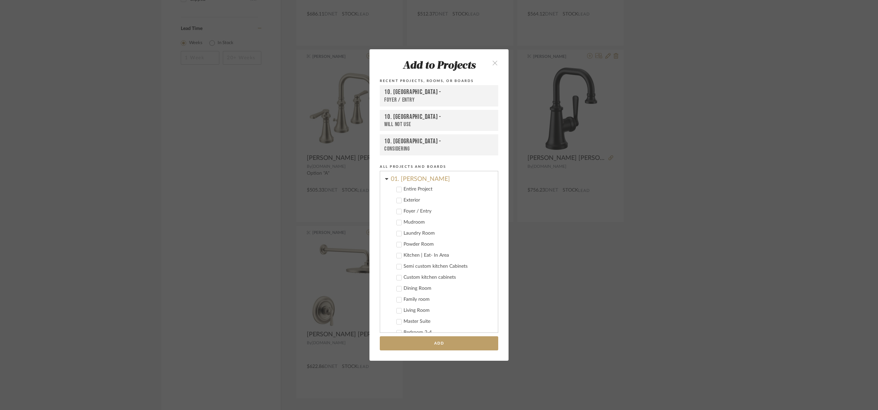
scroll to position [103, 0]
drag, startPoint x: 418, startPoint y: 283, endPoint x: 417, endPoint y: 267, distance: 16.2
click at [417, 283] on div "Products for Consideration" at bounding box center [448, 284] width 89 height 6
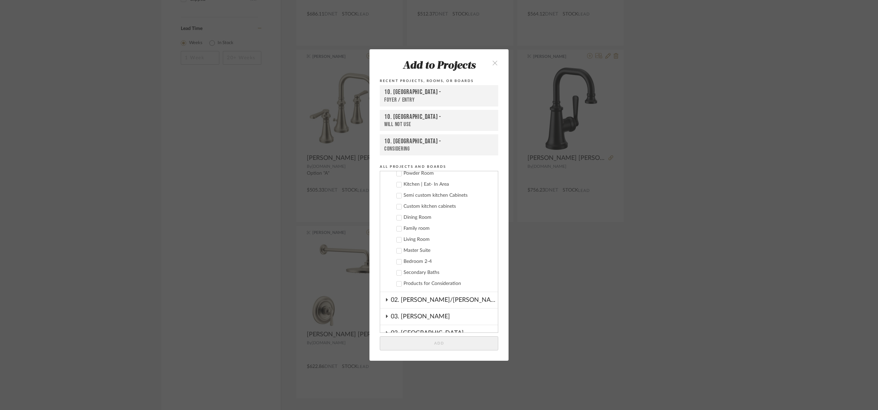
click at [420, 273] on div "Secondary Baths" at bounding box center [448, 273] width 89 height 6
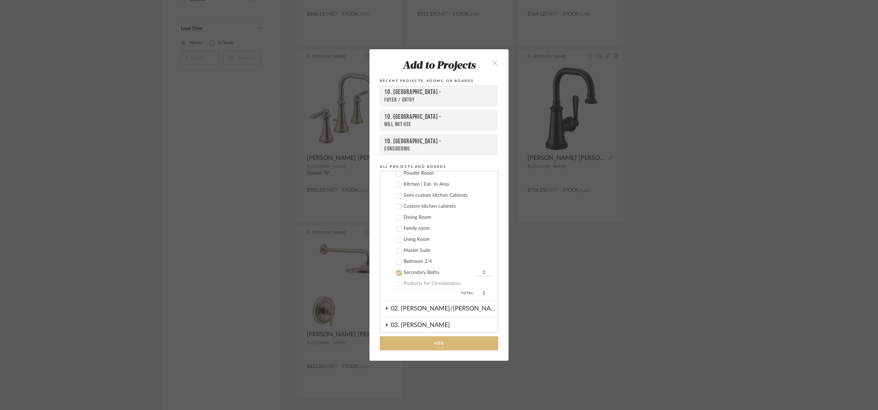
click at [451, 340] on button "Add" at bounding box center [439, 343] width 118 height 14
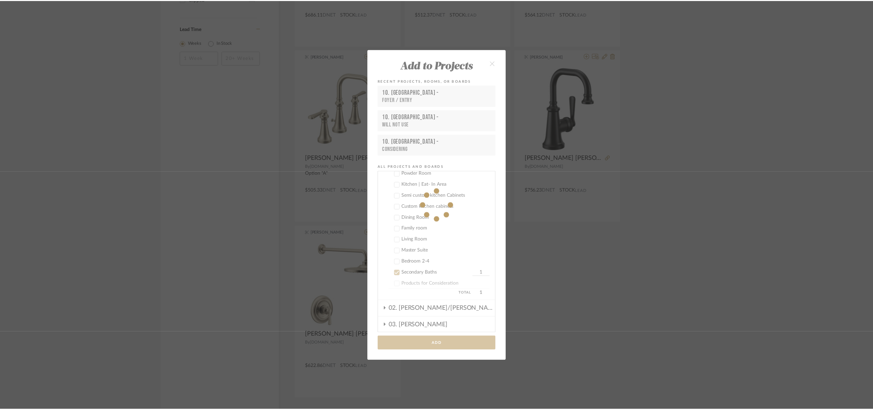
scroll to position [465, 0]
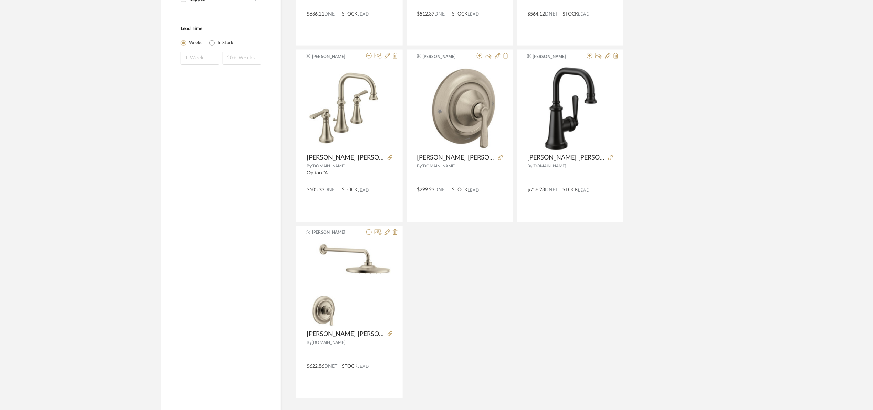
click at [753, 154] on library-search-items "colinet Item Type Product (10) Added By Maria Ortega (10) Category Bath (22) Pl…" at bounding box center [436, 31] width 873 height 761
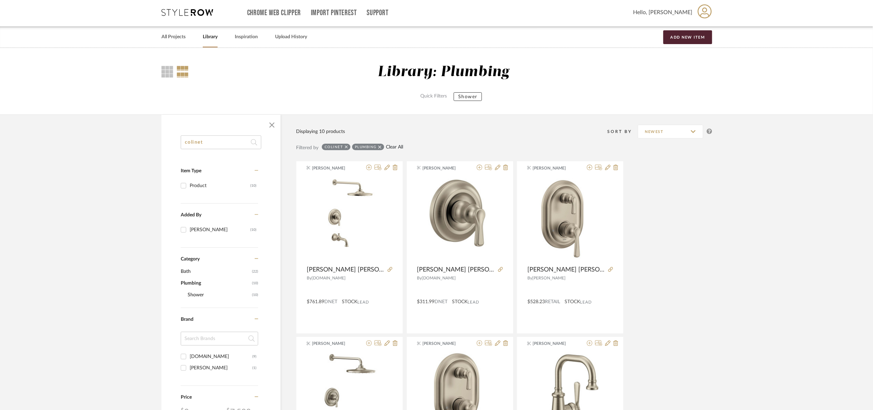
scroll to position [0, 0]
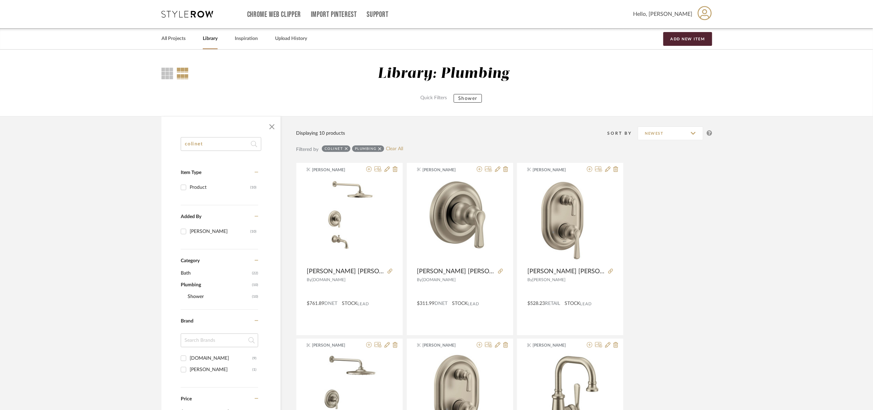
click at [346, 147] on icon at bounding box center [346, 148] width 3 height 5
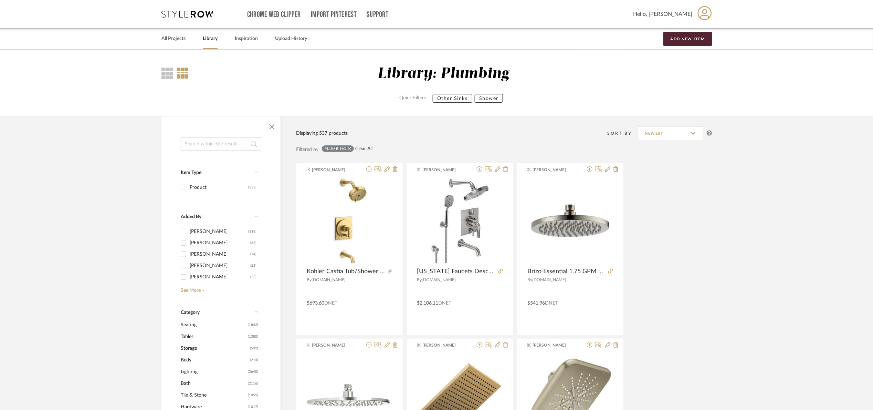
click at [361, 146] on link "Clear All" at bounding box center [364, 149] width 17 height 6
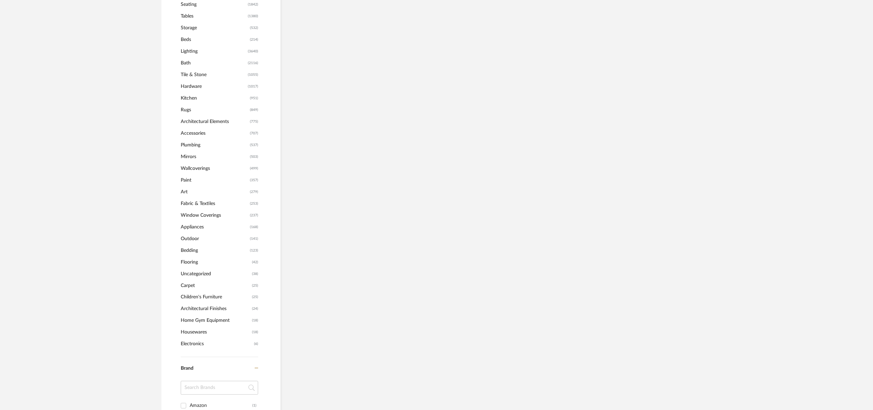
scroll to position [321, 0]
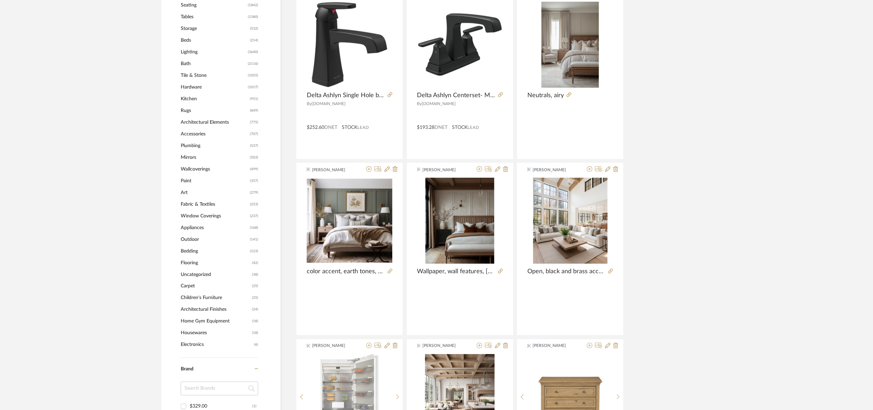
click at [188, 98] on span "Kitchen" at bounding box center [214, 99] width 67 height 12
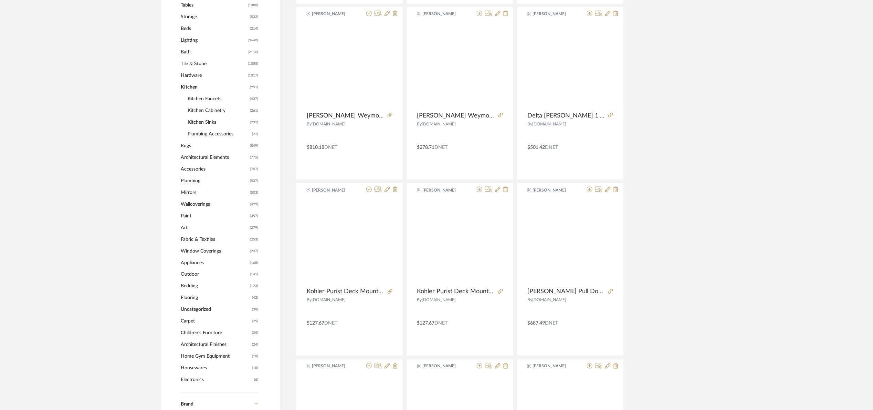
scroll to position [320, 0]
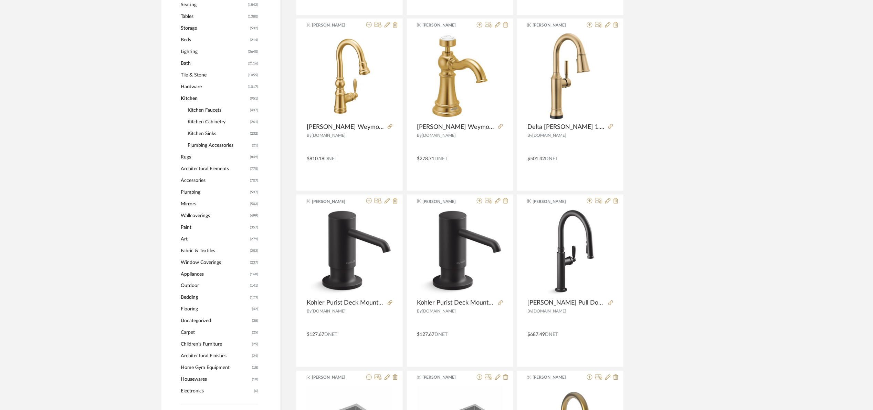
click at [212, 109] on span "Kitchen Faucets" at bounding box center [218, 110] width 61 height 12
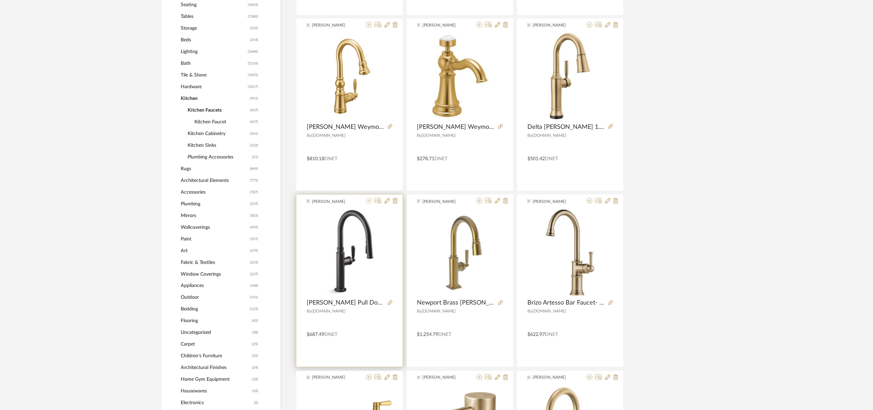
click at [369, 202] on icon at bounding box center [369, 201] width 6 height 6
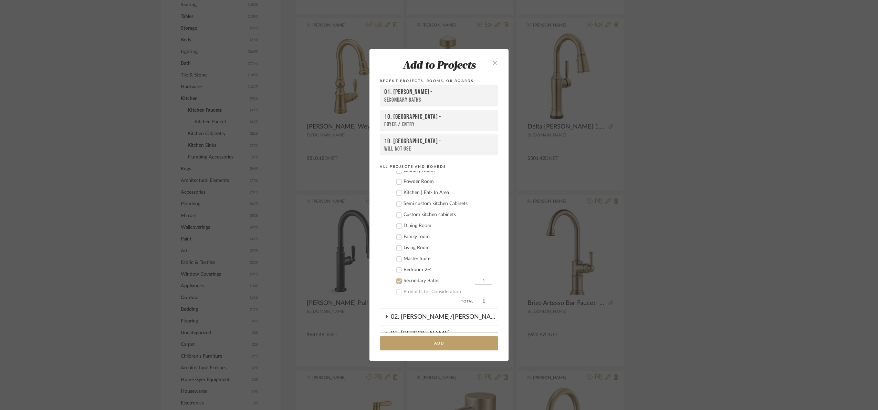
click at [411, 279] on div "Secondary Baths" at bounding box center [439, 281] width 70 height 6
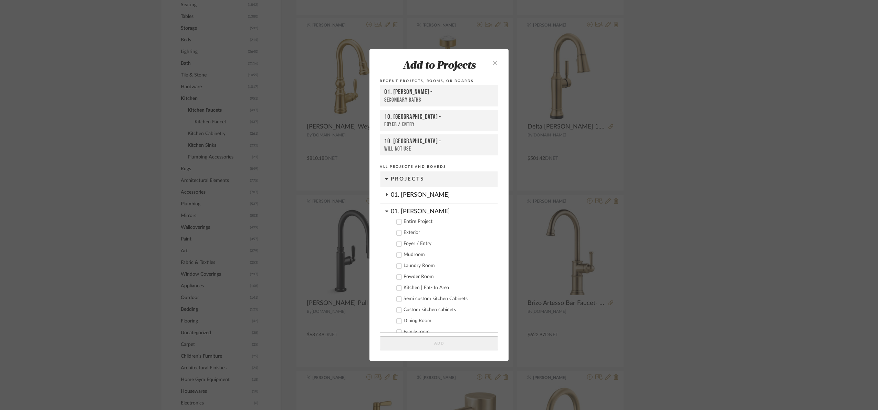
click at [418, 289] on div "Kitchen | Eat- In Area" at bounding box center [448, 288] width 89 height 6
click at [440, 339] on button "Add" at bounding box center [439, 343] width 118 height 14
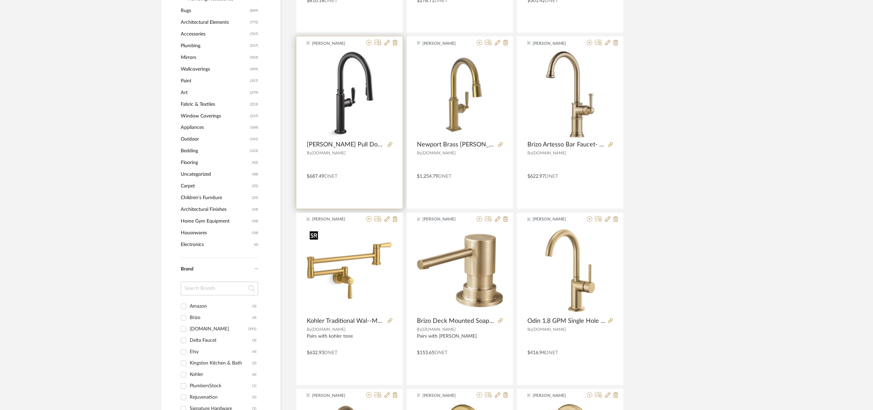
scroll to position [475, 0]
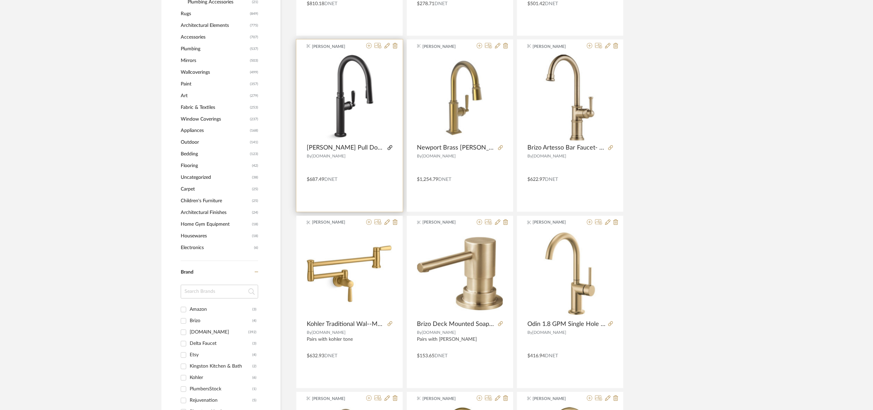
click at [390, 146] on icon at bounding box center [390, 147] width 5 height 5
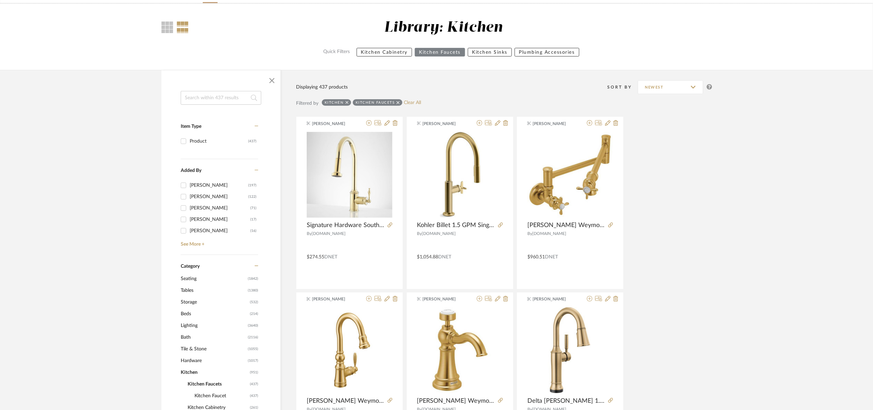
scroll to position [10, 0]
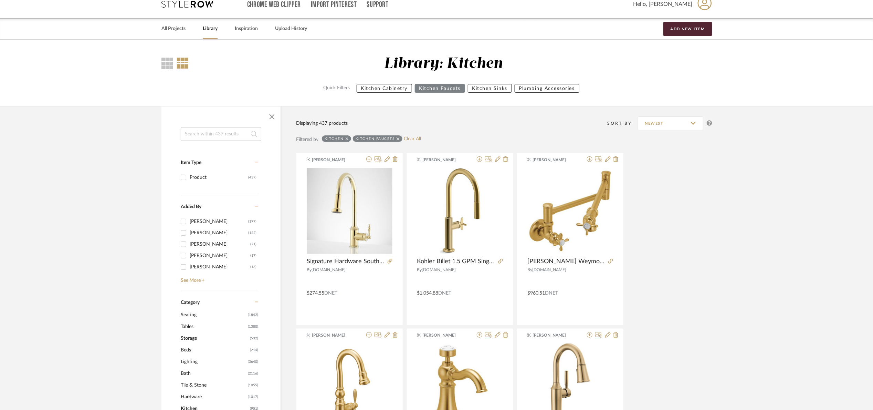
click at [238, 133] on input at bounding box center [221, 134] width 81 height 14
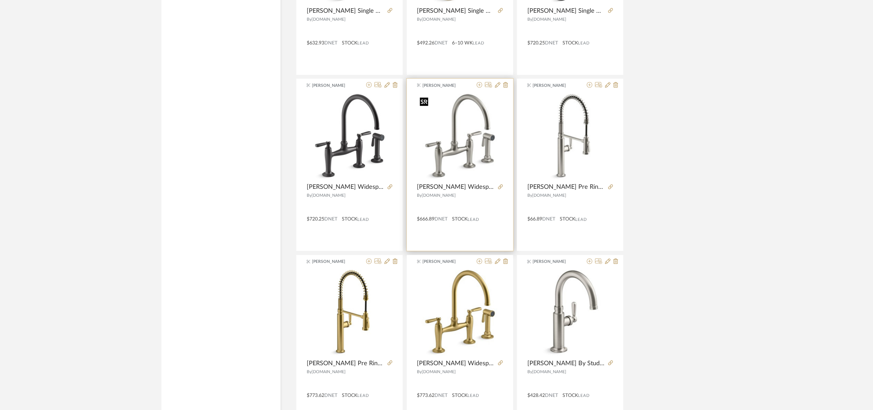
scroll to position [785, 0]
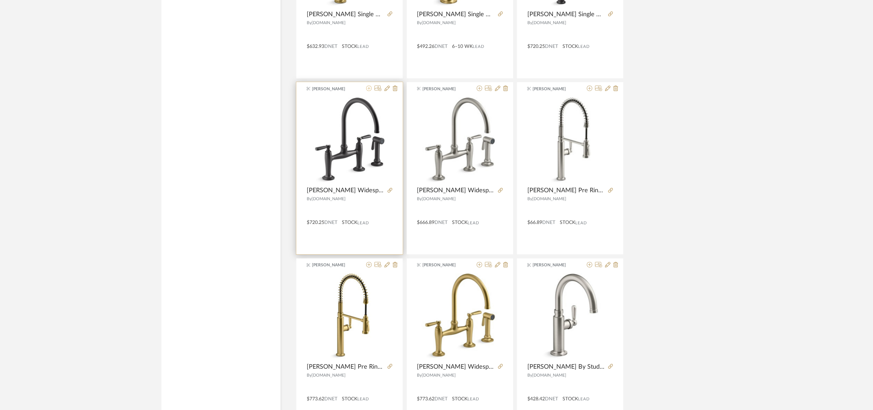
type input "edal"
click at [369, 89] on icon at bounding box center [369, 88] width 6 height 6
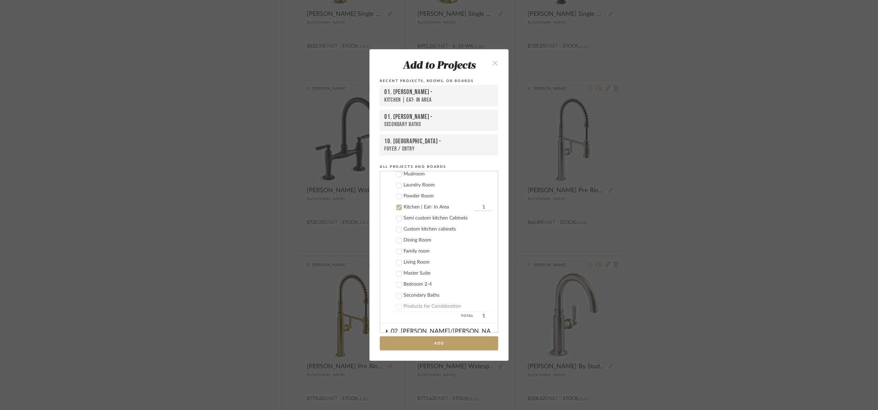
scroll to position [110, 0]
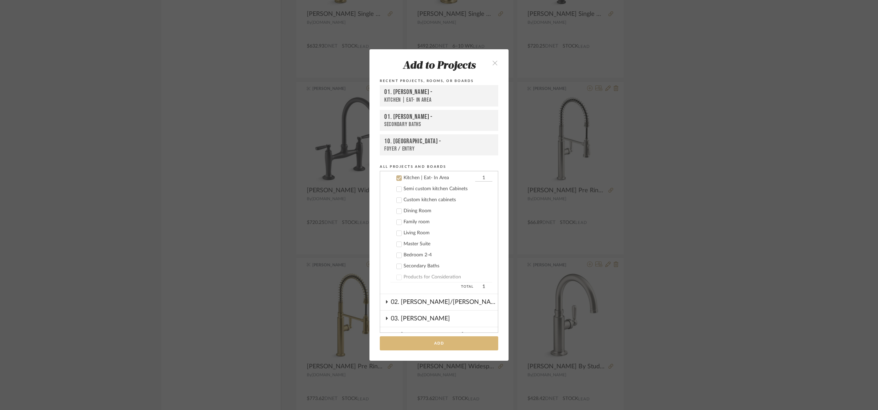
click at [436, 346] on button "Add" at bounding box center [439, 343] width 118 height 14
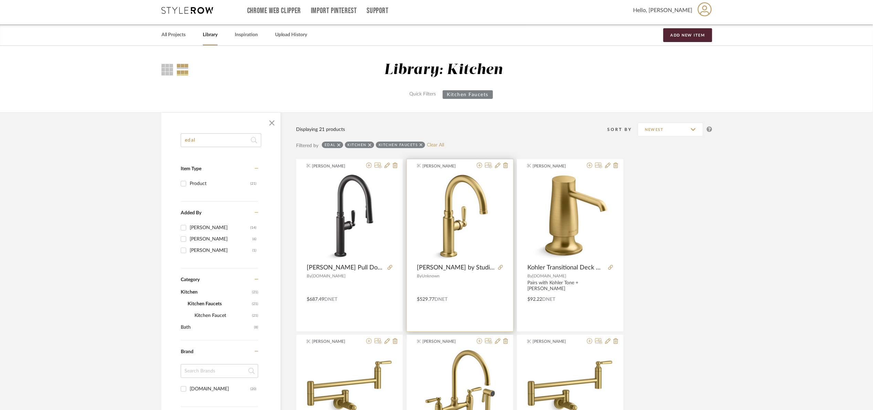
scroll to position [0, 0]
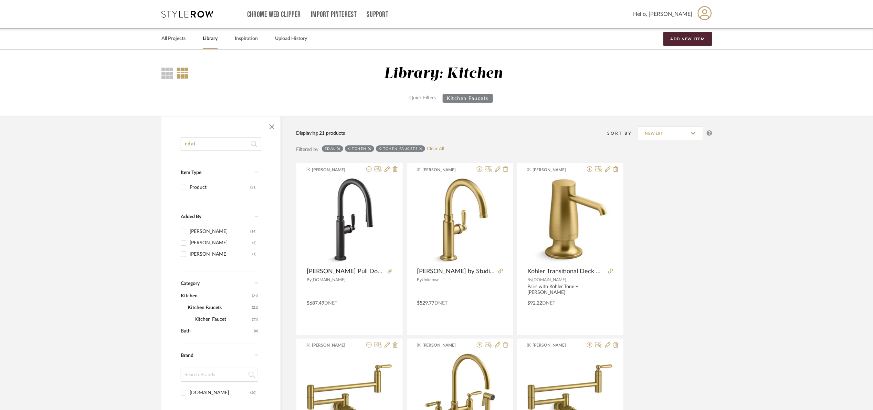
click at [340, 147] on icon at bounding box center [338, 148] width 3 height 5
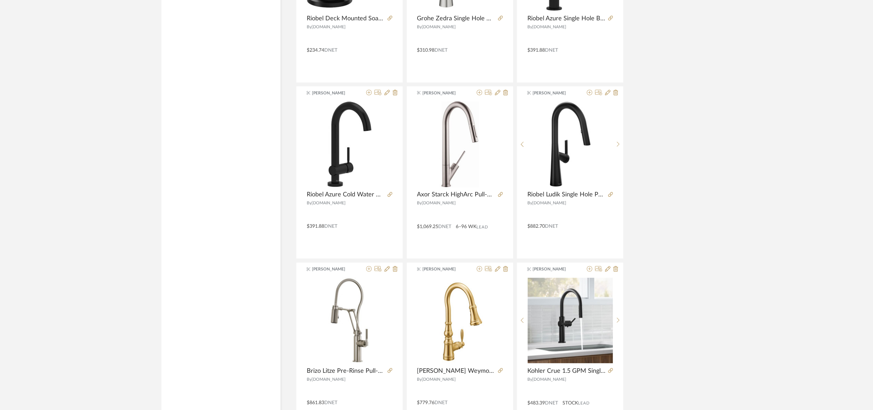
scroll to position [1937, 0]
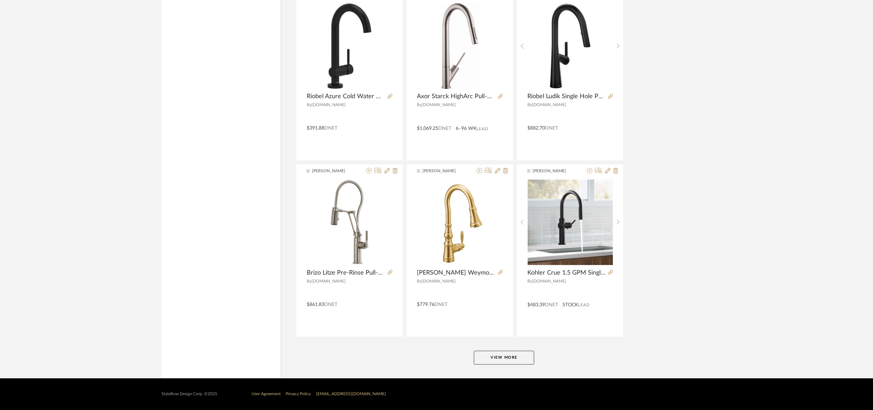
click at [503, 358] on button "View More" at bounding box center [504, 358] width 60 height 14
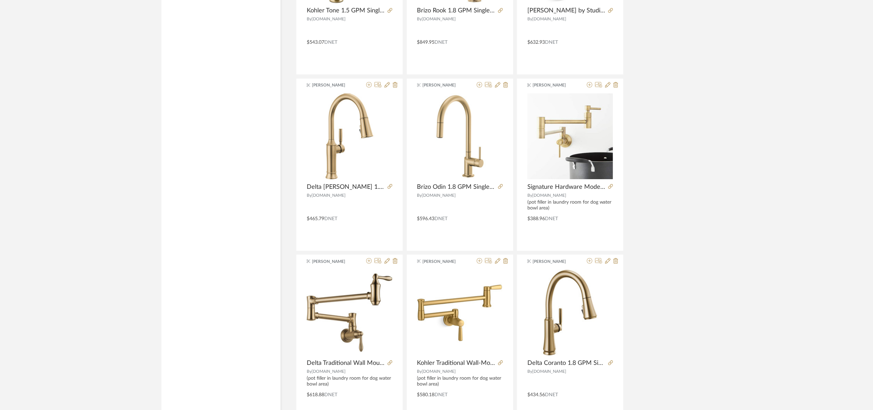
scroll to position [3435, 0]
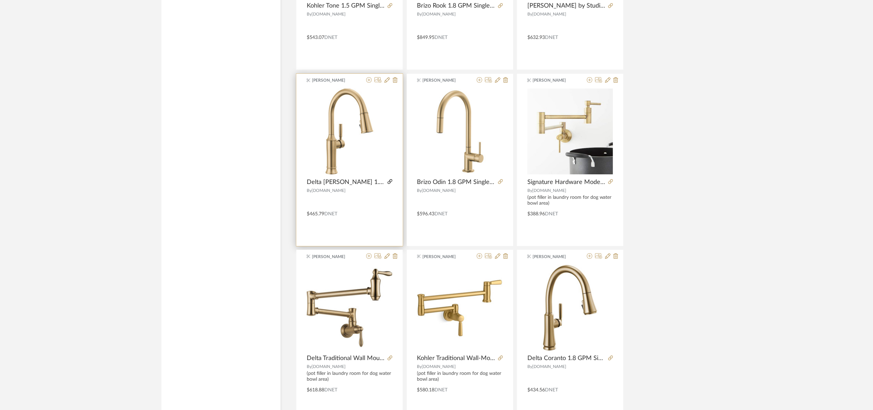
click at [390, 184] on icon at bounding box center [390, 181] width 5 height 5
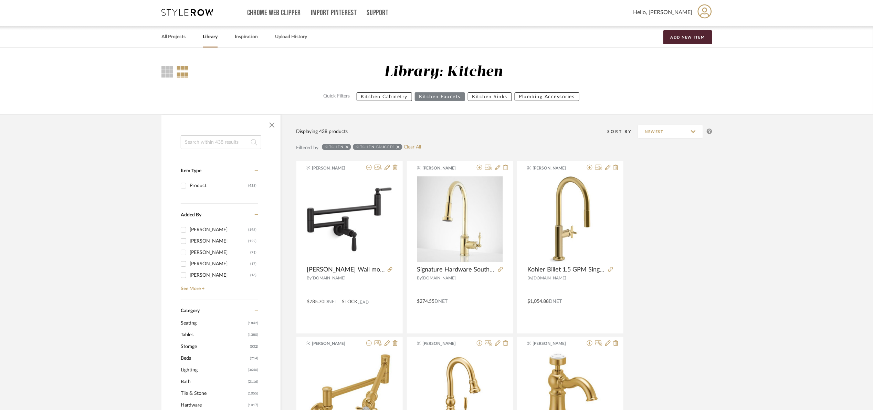
scroll to position [0, 0]
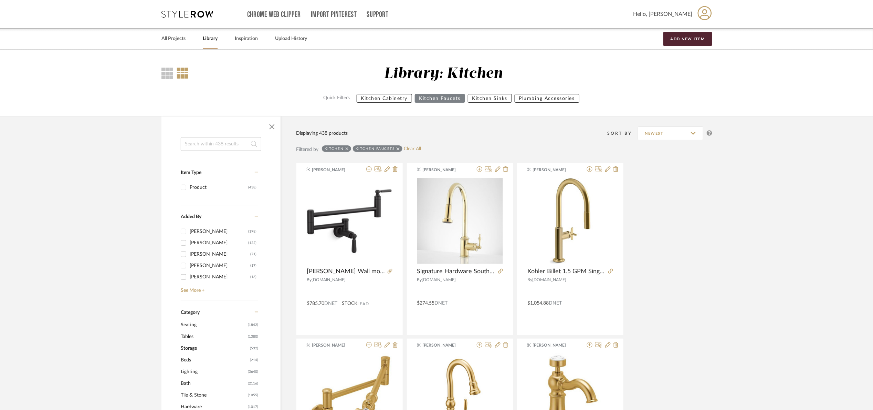
click at [228, 141] on input at bounding box center [221, 144] width 81 height 14
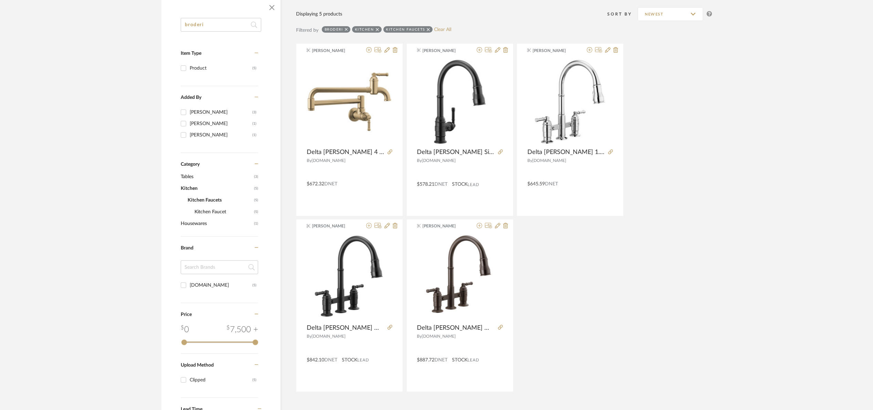
scroll to position [155, 0]
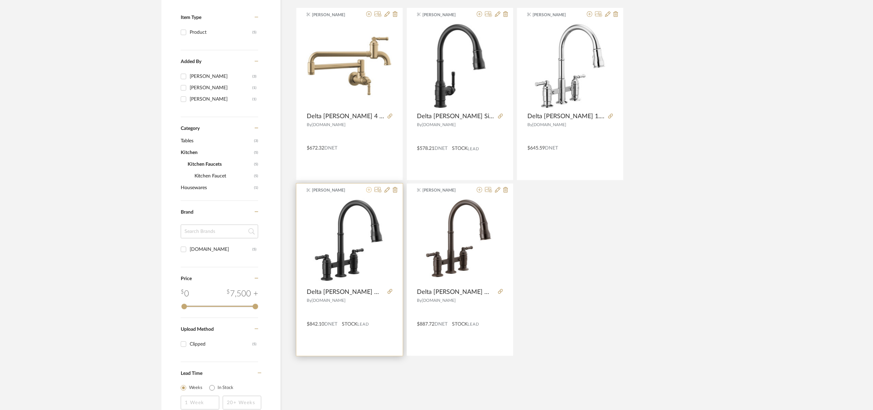
type input "broderi"
click at [370, 190] on icon at bounding box center [369, 190] width 6 height 6
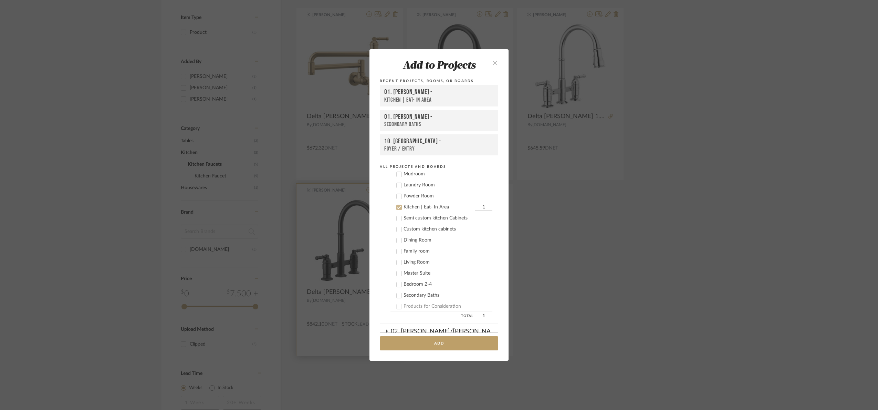
scroll to position [110, 0]
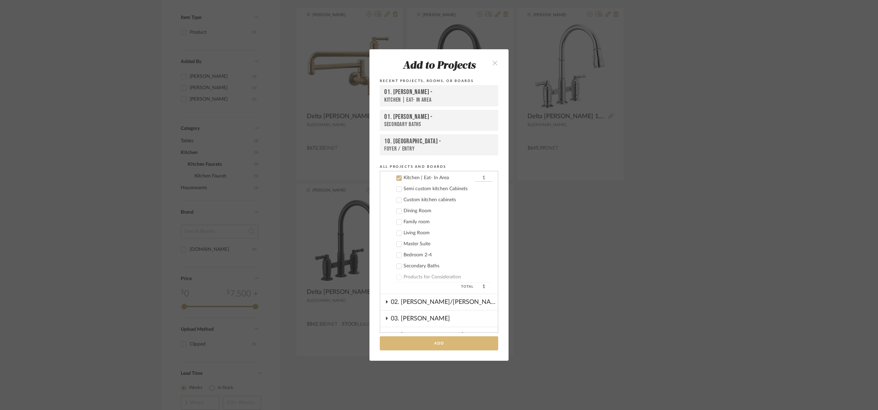
click at [455, 339] on button "Add" at bounding box center [439, 343] width 118 height 14
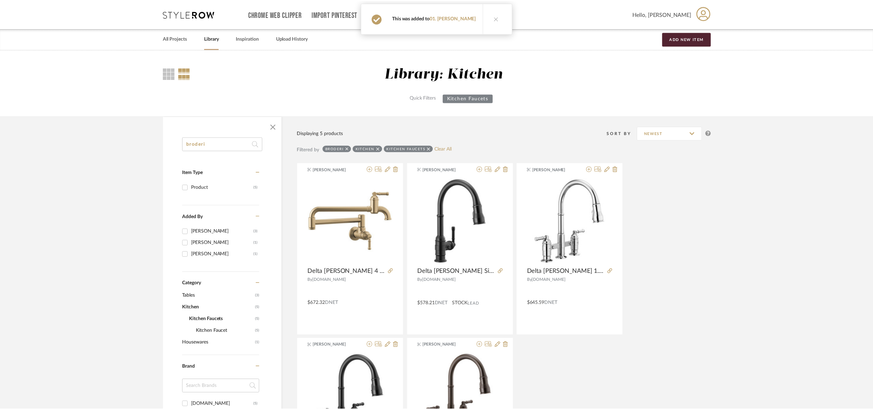
scroll to position [155, 0]
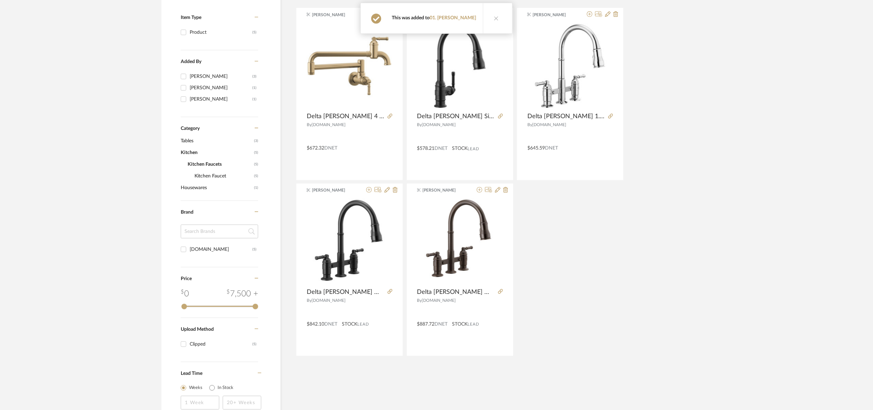
click at [491, 18] on button at bounding box center [496, 18] width 27 height 30
click at [479, 16] on icon at bounding box center [480, 14] width 6 height 6
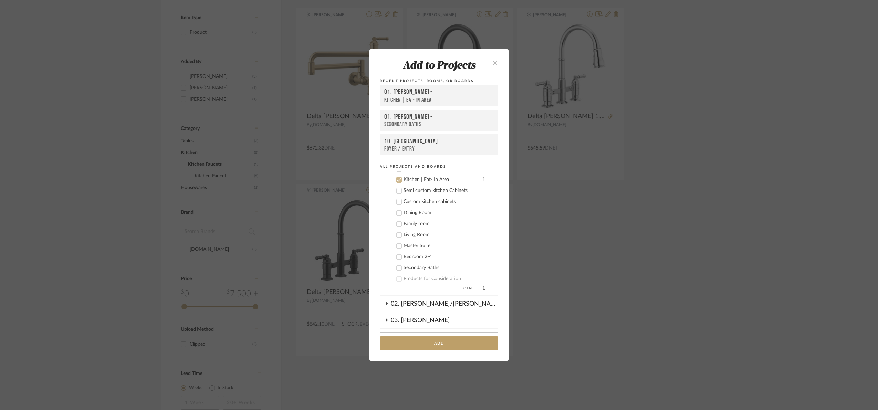
scroll to position [110, 0]
click at [455, 344] on button "Add" at bounding box center [439, 343] width 118 height 14
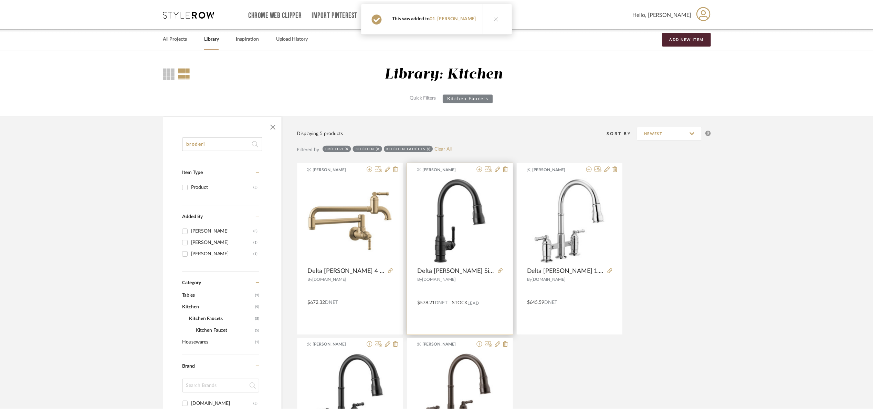
scroll to position [155, 0]
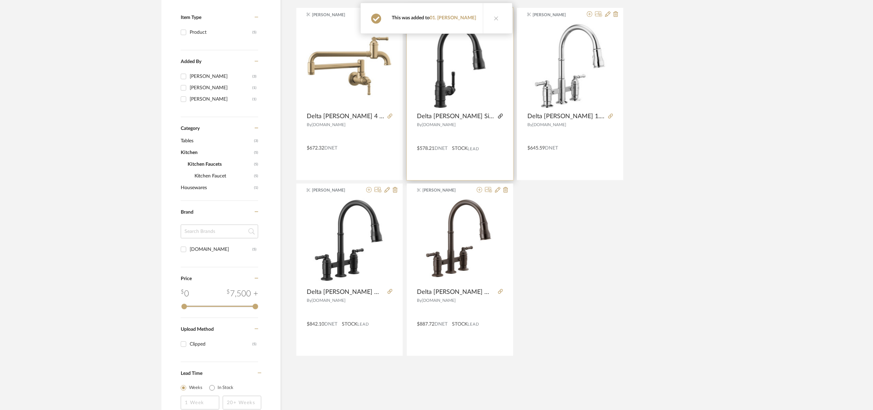
click at [500, 115] on icon at bounding box center [500, 116] width 5 height 5
click at [496, 13] on icon at bounding box center [498, 14] width 6 height 6
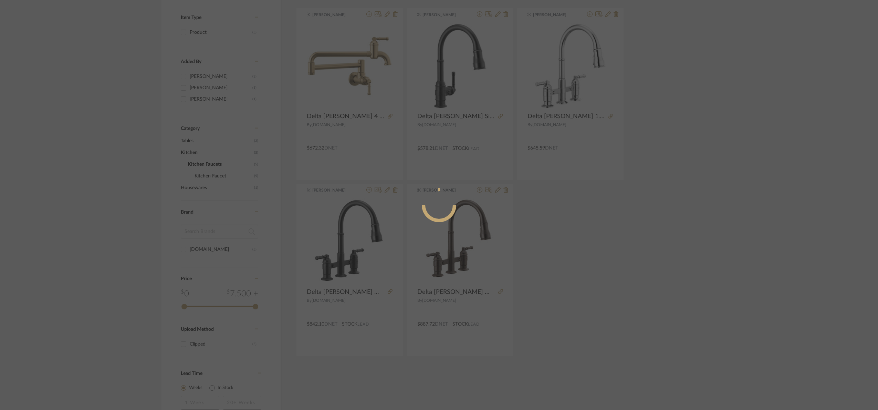
radio input "true"
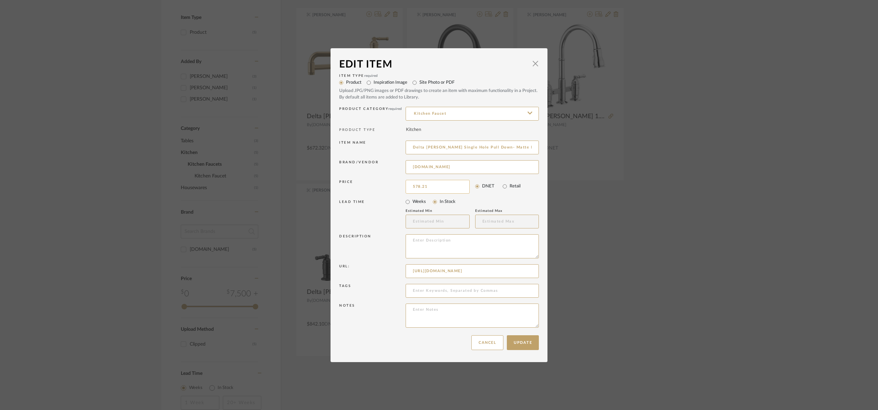
click at [434, 186] on input "578.21" at bounding box center [438, 187] width 64 height 14
type input "$652.79"
click at [520, 345] on button "Update" at bounding box center [523, 342] width 32 height 15
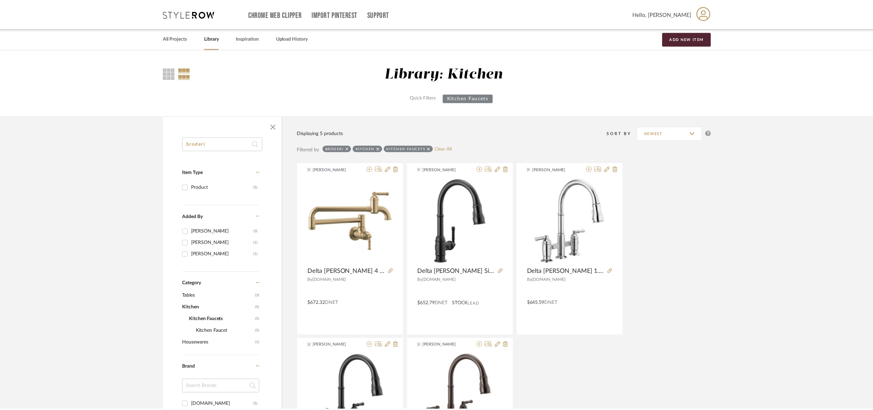
scroll to position [155, 0]
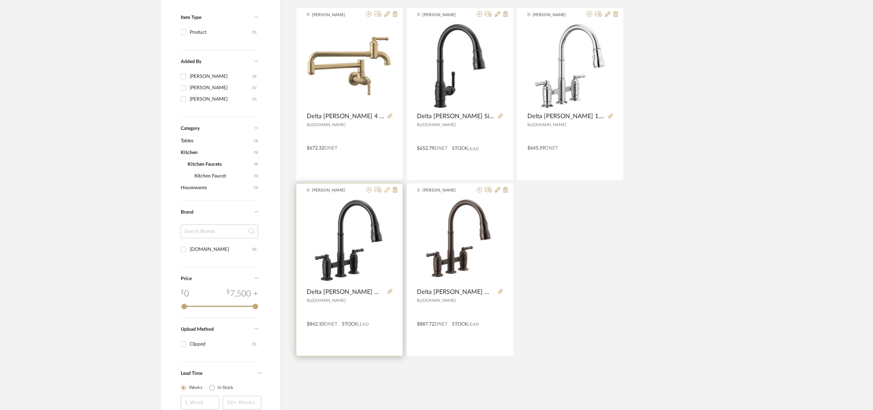
click at [385, 192] on icon at bounding box center [388, 190] width 6 height 6
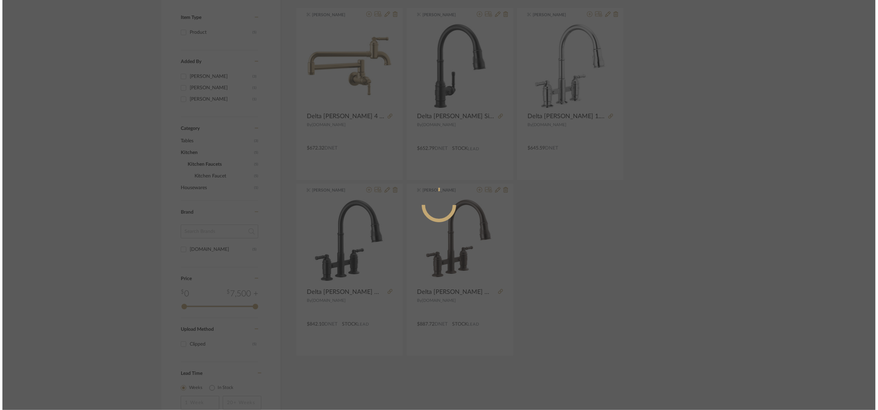
scroll to position [0, 0]
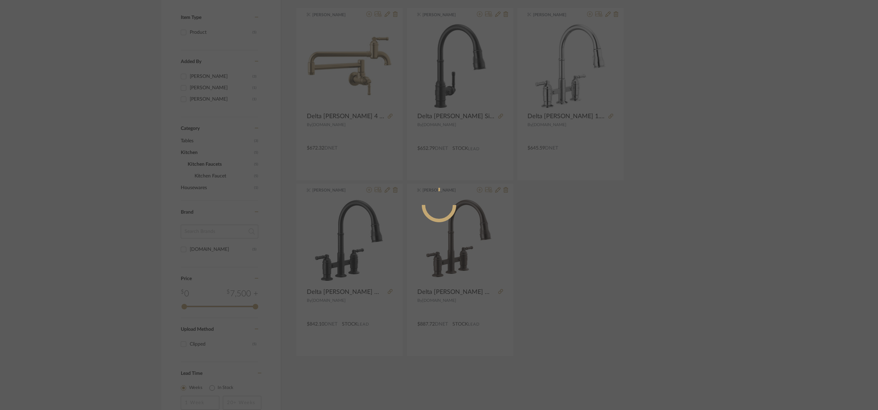
drag, startPoint x: 689, startPoint y: 267, endPoint x: 585, endPoint y: 254, distance: 104.4
click at [688, 267] on div "Edit Item × Item Type required Product Inspiration Image Site Photo or PDF Upda…" at bounding box center [439, 205] width 878 height 410
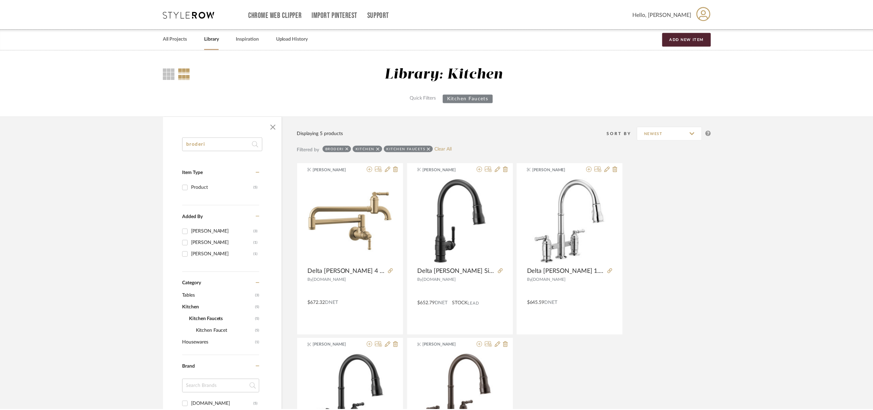
scroll to position [155, 0]
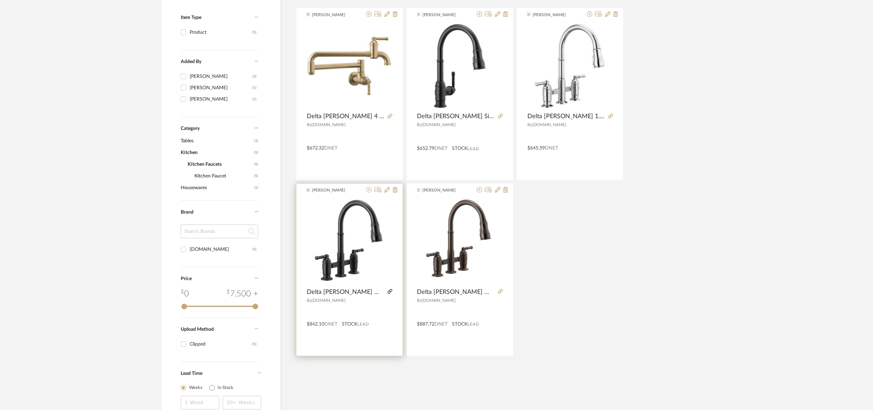
click at [389, 290] on icon at bounding box center [390, 291] width 5 height 5
click at [361, 235] on img "0" at bounding box center [349, 241] width 79 height 86
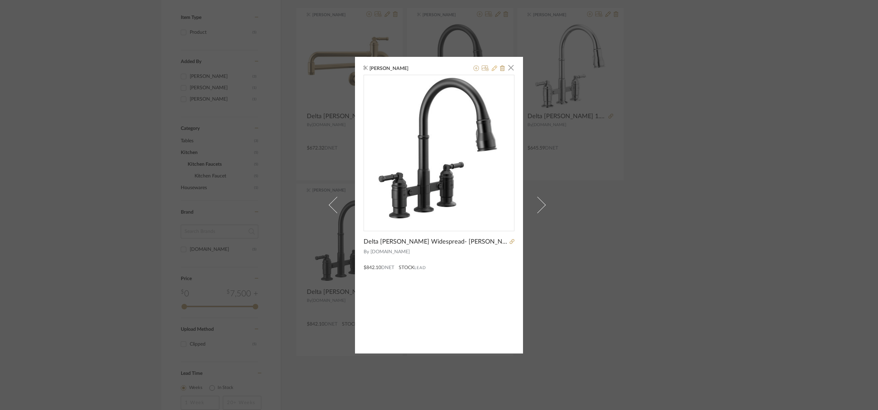
click at [492, 69] on icon at bounding box center [495, 68] width 6 height 6
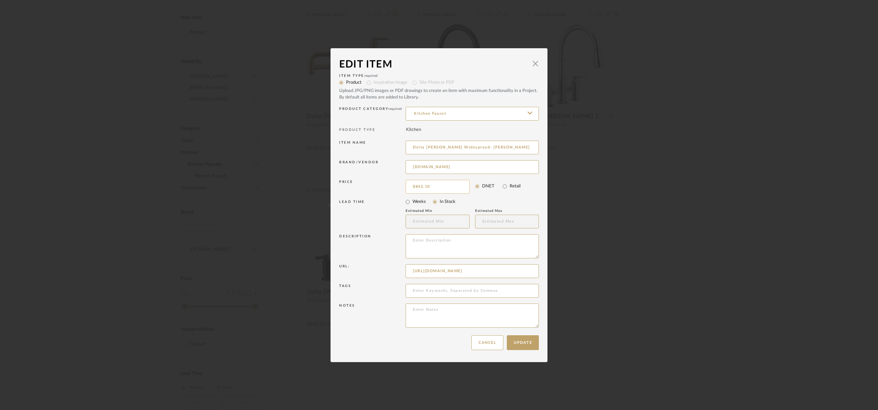
type input "842.10"
type input "$954.40"
click at [526, 349] on button "Update" at bounding box center [523, 342] width 32 height 15
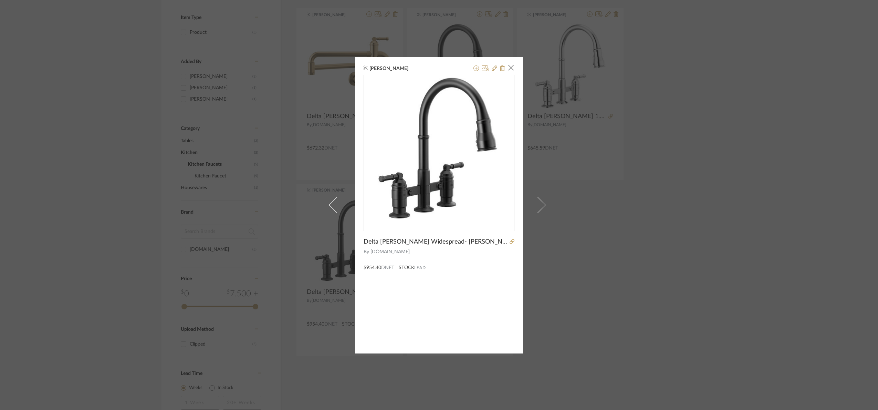
click at [763, 203] on div "Maria Ortega × Delta Broderick Widespread- Matte Black By Build.com $954.40 DNE…" at bounding box center [439, 205] width 878 height 410
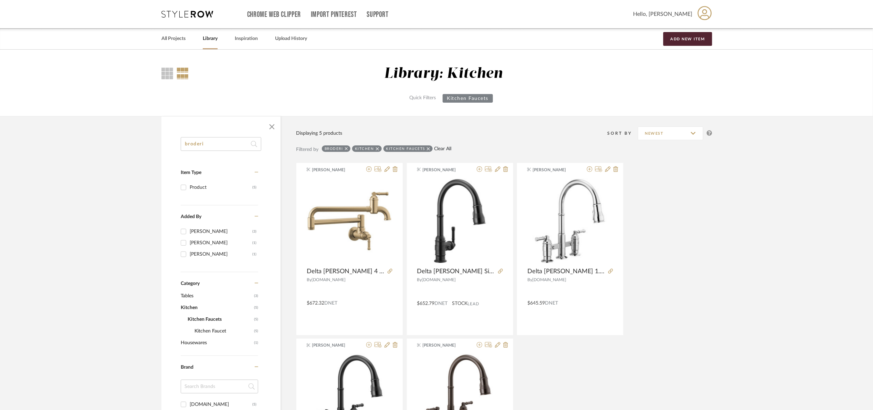
click at [446, 148] on link "Clear All" at bounding box center [443, 149] width 17 height 6
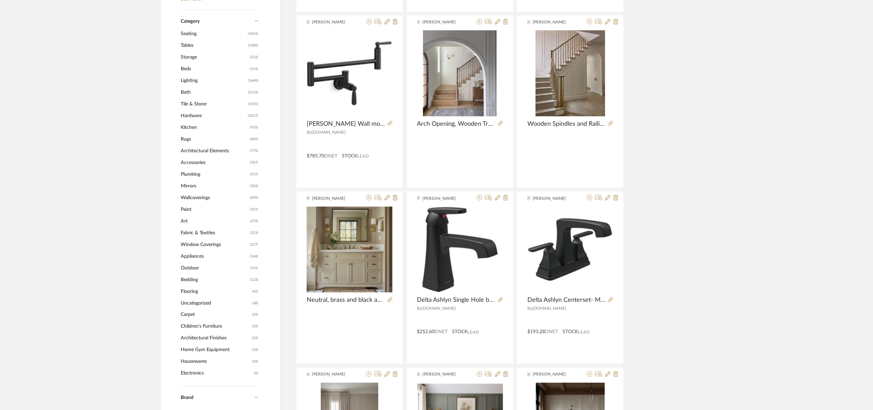
scroll to position [310, 0]
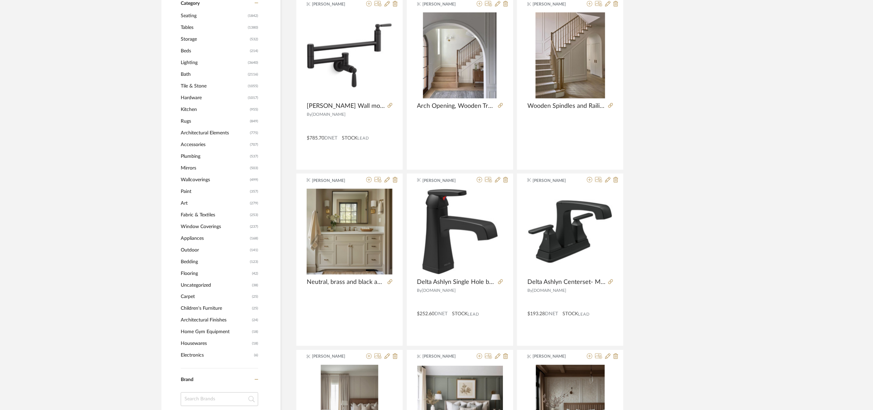
click at [192, 156] on span "Plumbing" at bounding box center [214, 156] width 67 height 12
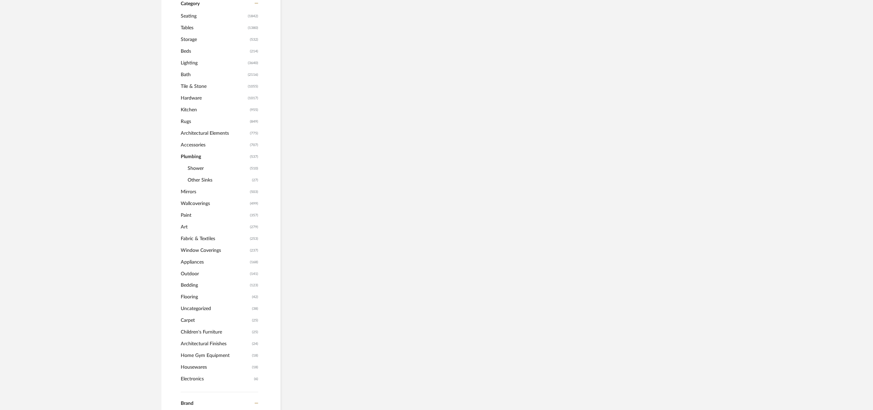
scroll to position [309, 0]
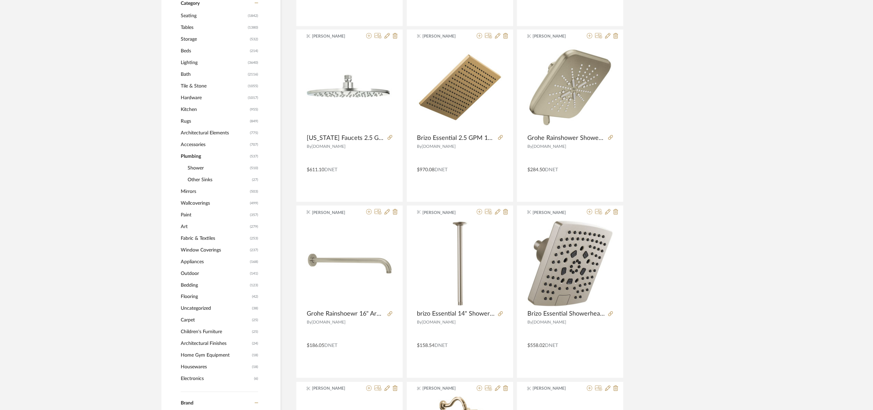
click at [192, 155] on span "Plumbing" at bounding box center [214, 156] width 67 height 12
click at [185, 71] on span "Bath" at bounding box center [213, 75] width 65 height 12
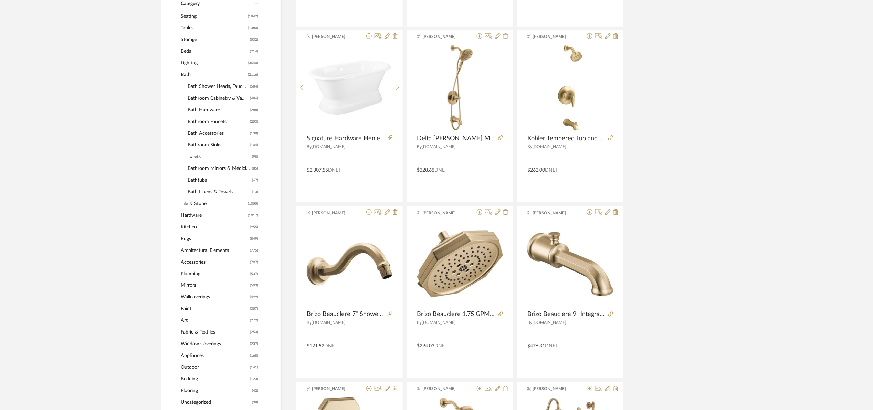
click at [196, 84] on span "Bath Shower Heads, Faucets & Sets" at bounding box center [218, 87] width 61 height 12
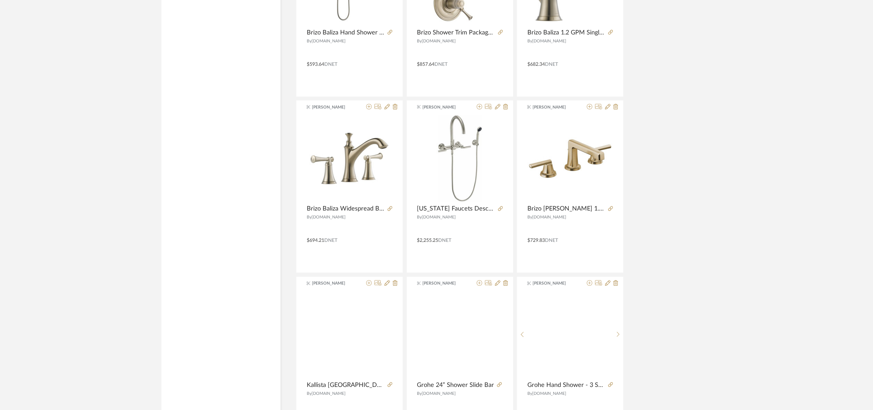
scroll to position [1920, 0]
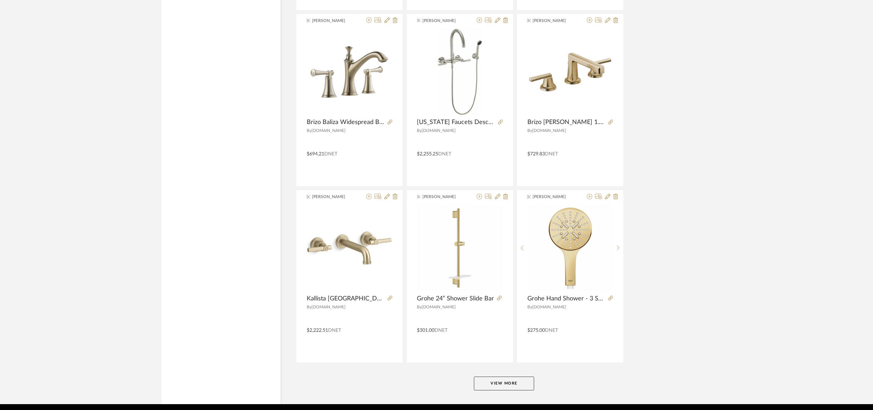
click at [507, 384] on button "View More" at bounding box center [504, 383] width 60 height 14
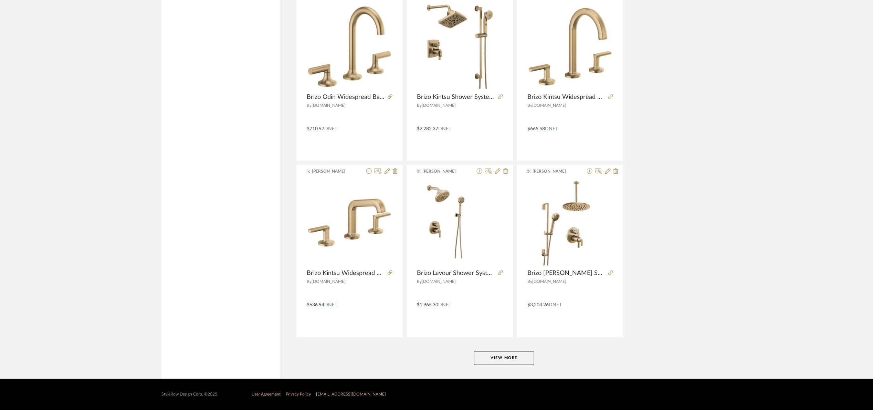
scroll to position [4064, 0]
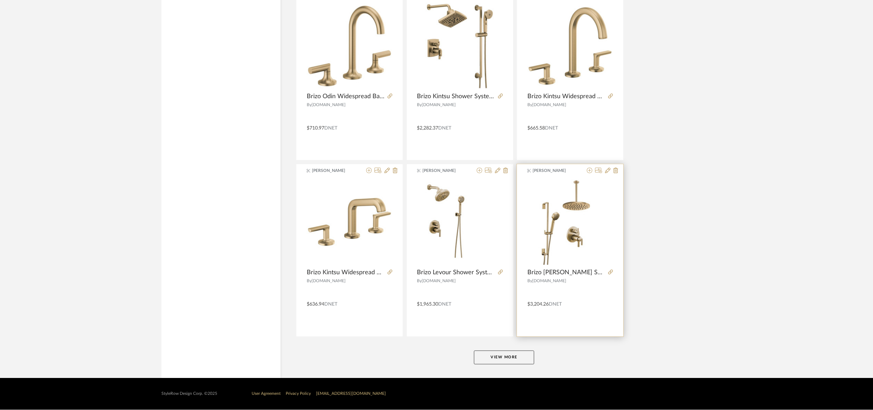
drag, startPoint x: 516, startPoint y: 352, endPoint x: 601, endPoint y: 299, distance: 100.5
click at [518, 351] on button "View More" at bounding box center [504, 358] width 60 height 14
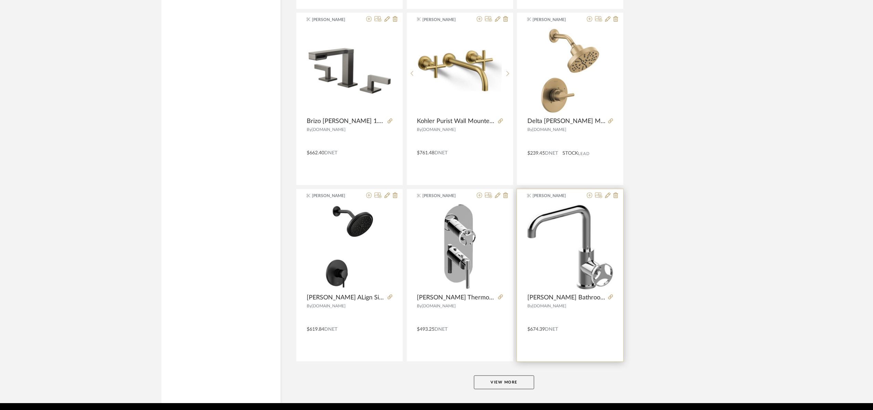
scroll to position [6180, 0]
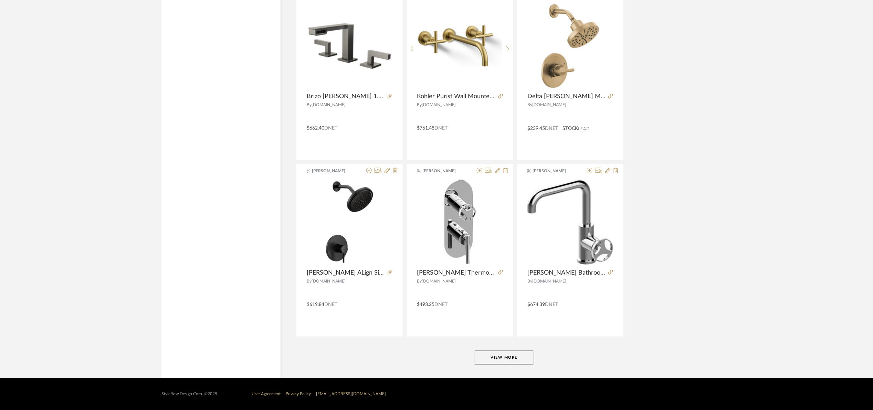
click at [507, 359] on button "View More" at bounding box center [504, 358] width 60 height 14
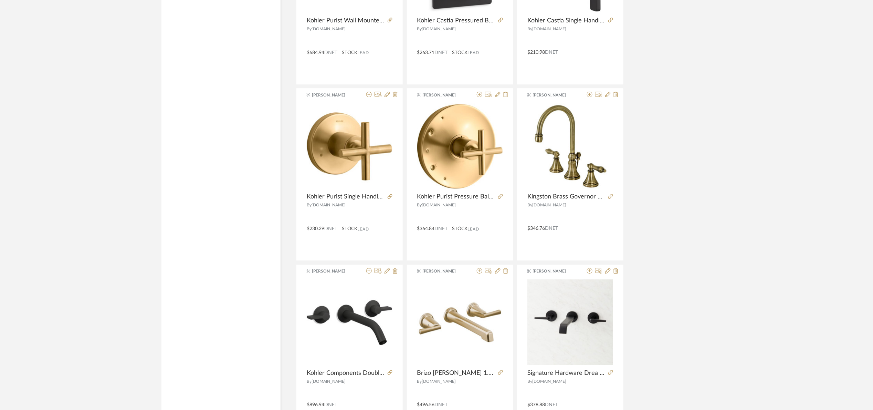
scroll to position [8297, 0]
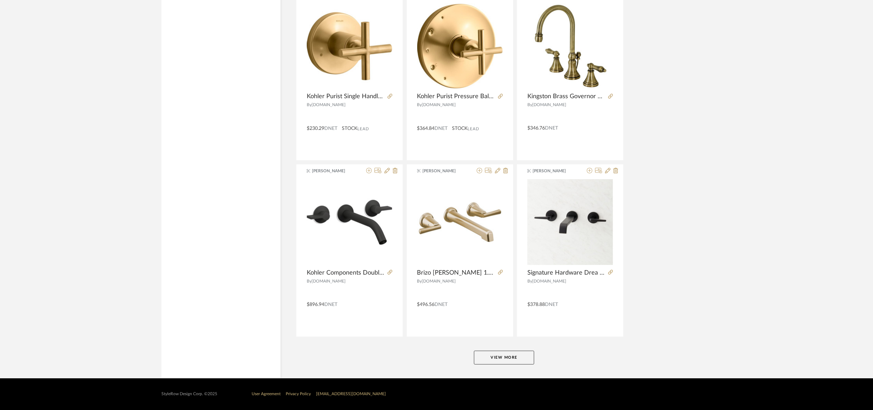
click at [500, 357] on button "View More" at bounding box center [504, 358] width 60 height 14
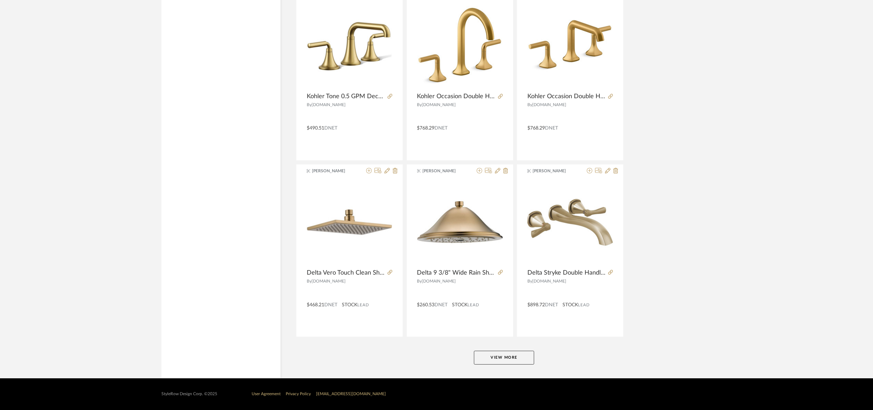
scroll to position [10413, 0]
click at [521, 353] on button "View More" at bounding box center [504, 358] width 60 height 14
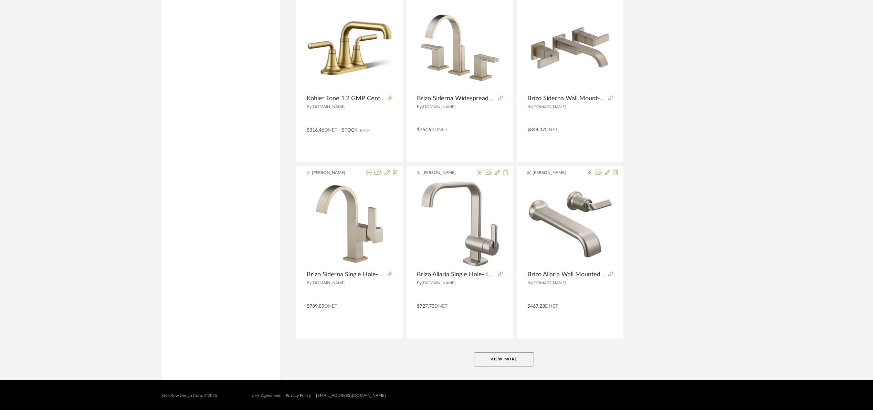
scroll to position [12529, 0]
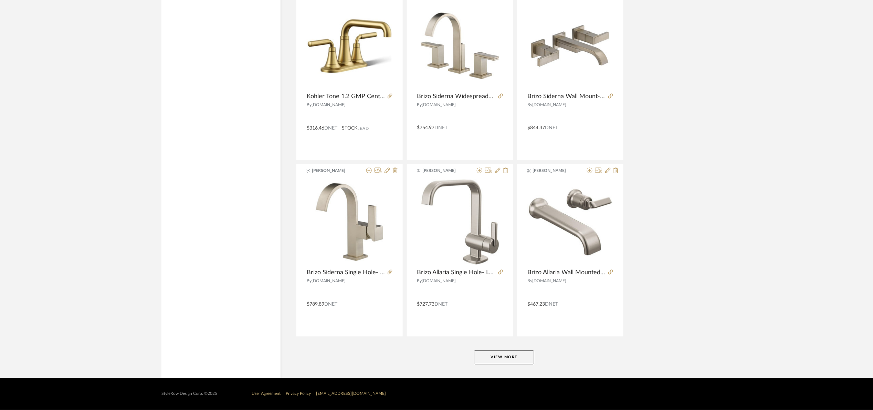
click at [509, 355] on button "View More" at bounding box center [504, 358] width 60 height 14
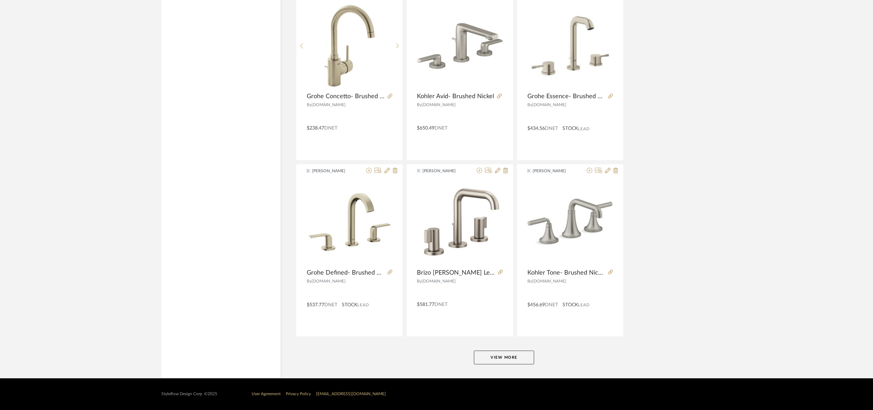
scroll to position [14645, 0]
drag, startPoint x: 496, startPoint y: 366, endPoint x: 496, endPoint y: 357, distance: 8.3
drag, startPoint x: 497, startPoint y: 357, endPoint x: 499, endPoint y: 348, distance: 9.4
click at [497, 356] on button "View More" at bounding box center [504, 358] width 60 height 14
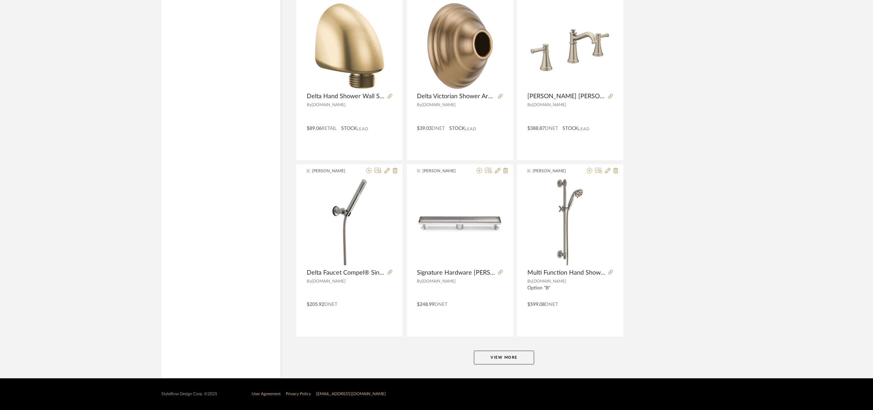
scroll to position [16761, 0]
drag, startPoint x: 502, startPoint y: 359, endPoint x: 540, endPoint y: 328, distance: 49.5
click at [502, 358] on button "View More" at bounding box center [504, 358] width 60 height 14
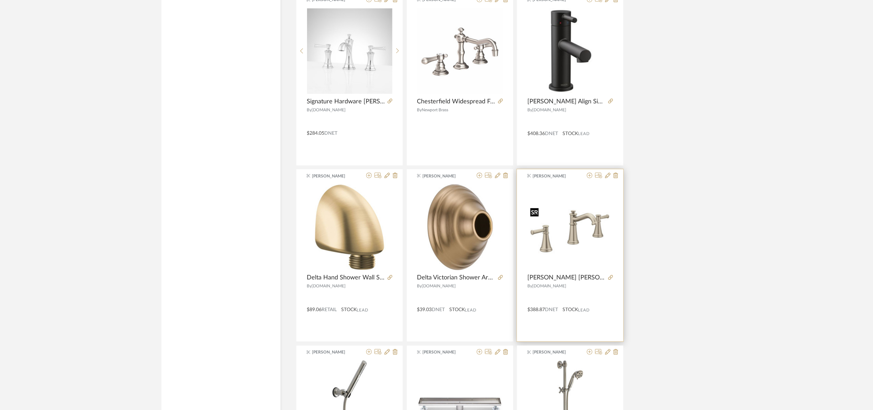
scroll to position [16554, 0]
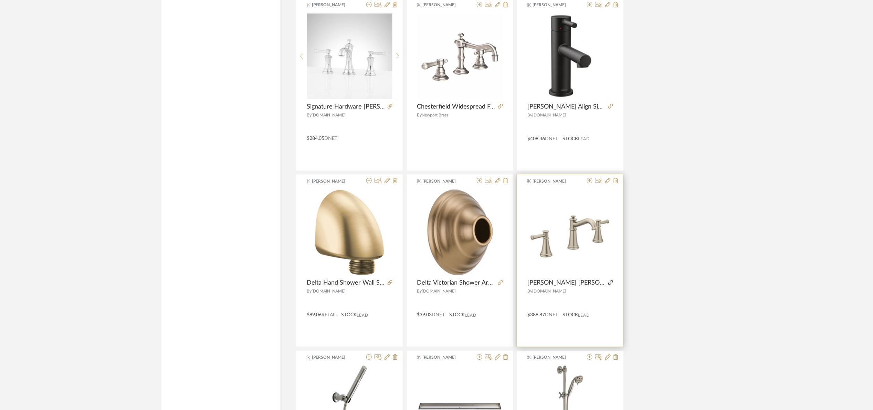
click at [611, 285] on icon at bounding box center [610, 282] width 5 height 5
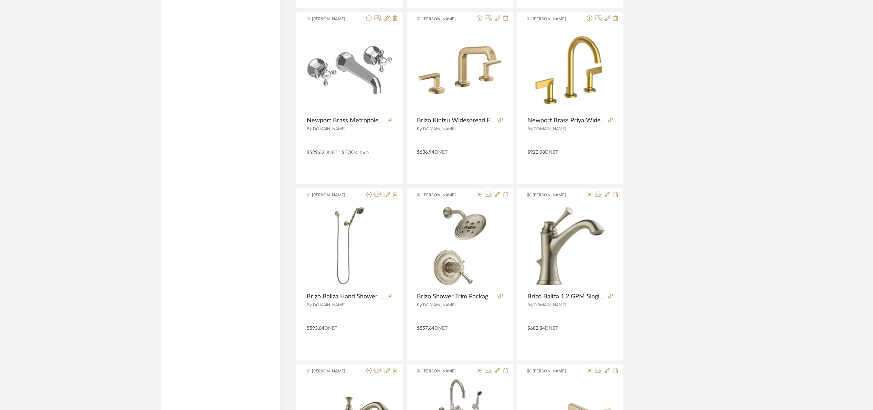
scroll to position [0, 0]
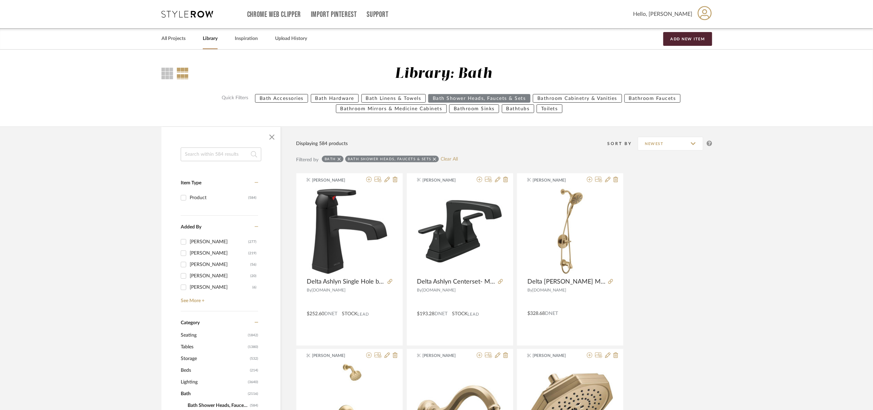
drag, startPoint x: 204, startPoint y: 154, endPoint x: 201, endPoint y: 149, distance: 5.2
click at [201, 149] on input at bounding box center [221, 154] width 81 height 14
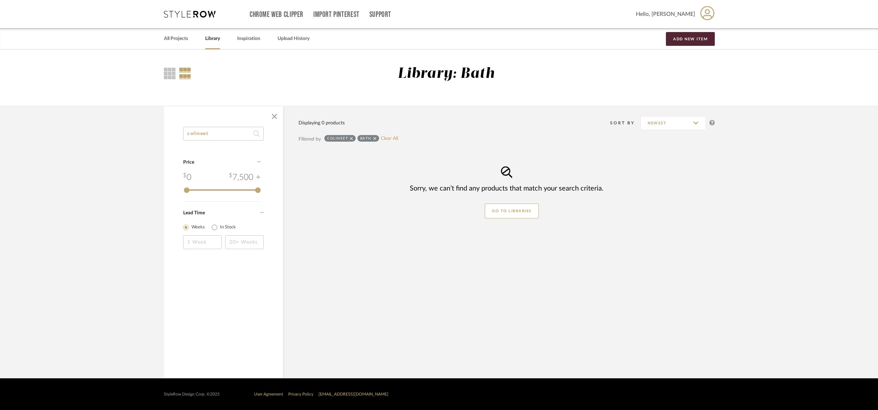
click at [373, 140] on icon at bounding box center [374, 138] width 3 height 5
click at [222, 132] on input "colineet" at bounding box center [223, 134] width 81 height 14
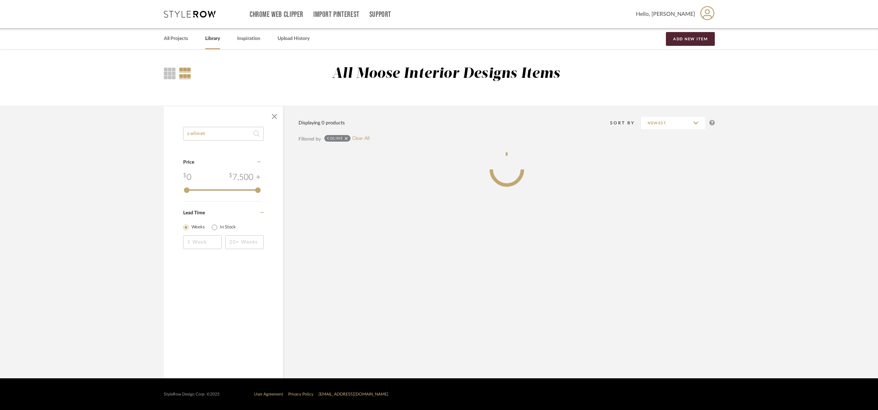
type input "colinet"
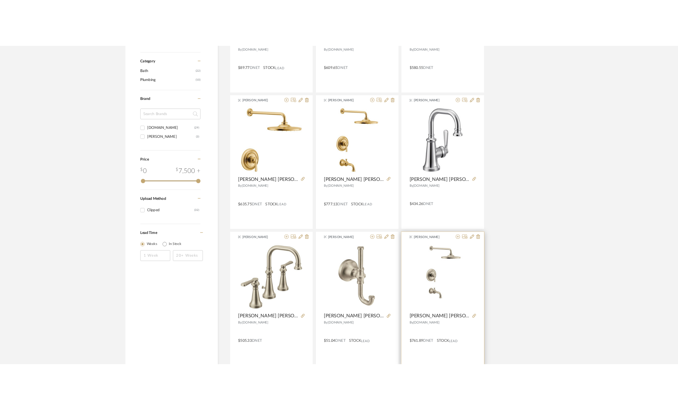
scroll to position [329, 0]
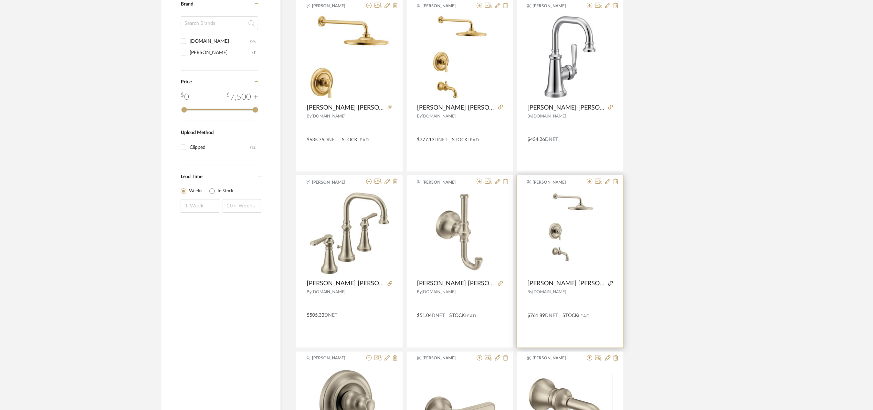
click at [609, 282] on icon at bounding box center [610, 283] width 5 height 5
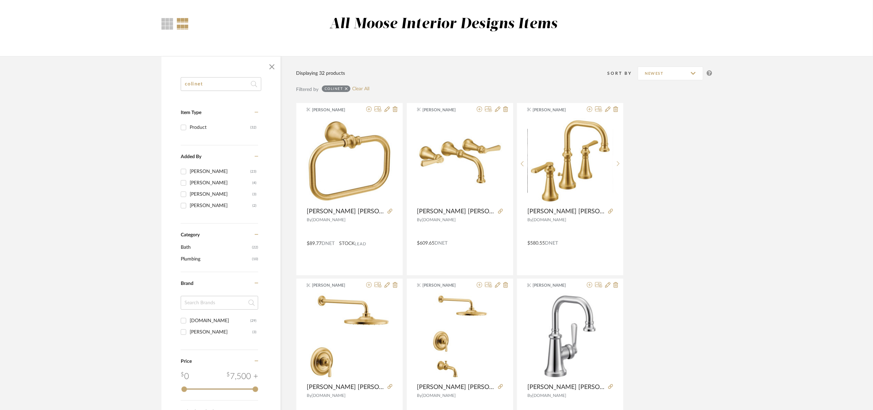
scroll to position [0, 0]
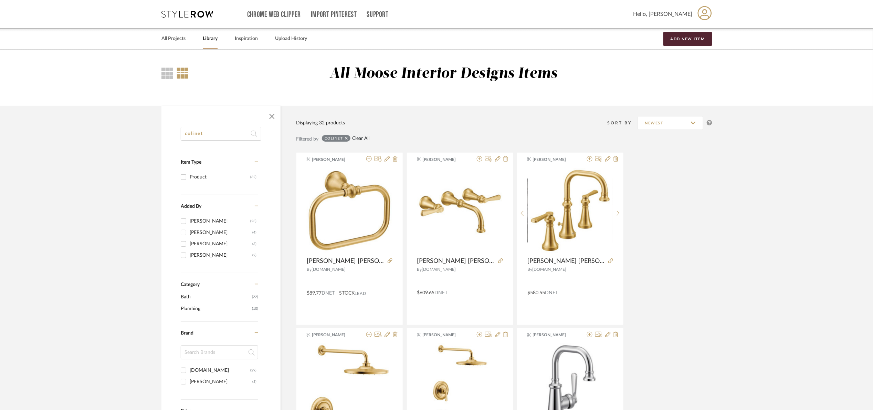
click at [363, 136] on link "Clear All" at bounding box center [360, 139] width 17 height 6
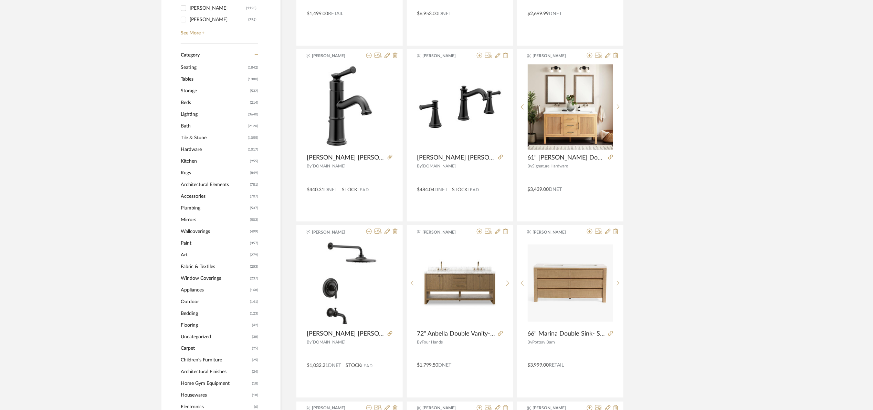
scroll to position [310, 0]
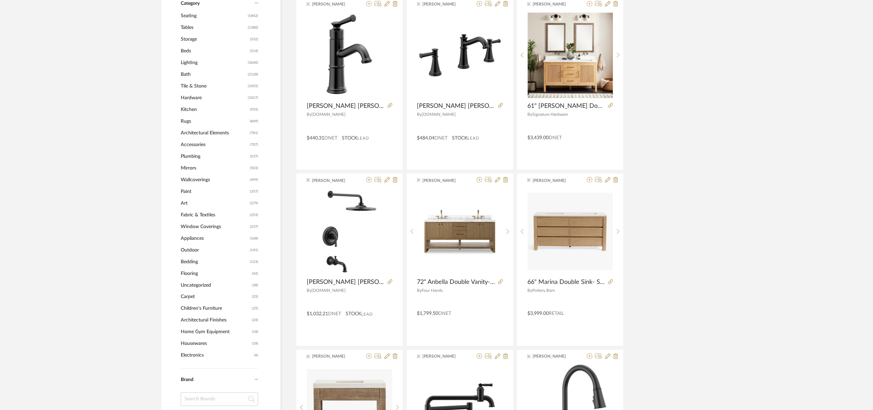
click at [185, 109] on span "Kitchen" at bounding box center [214, 110] width 67 height 12
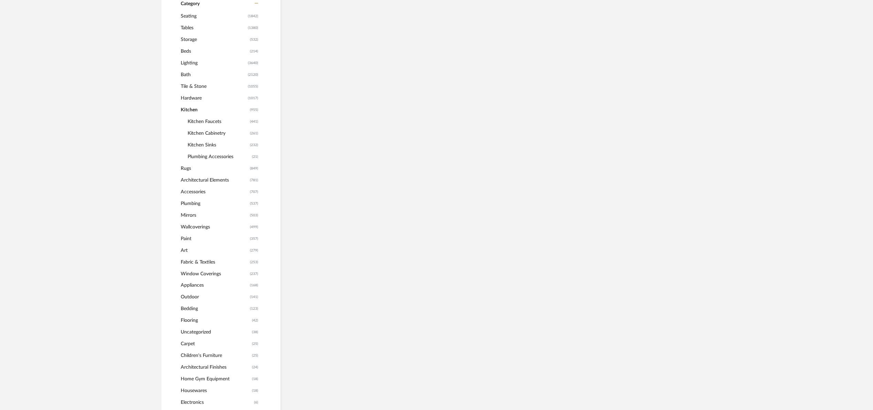
scroll to position [309, 0]
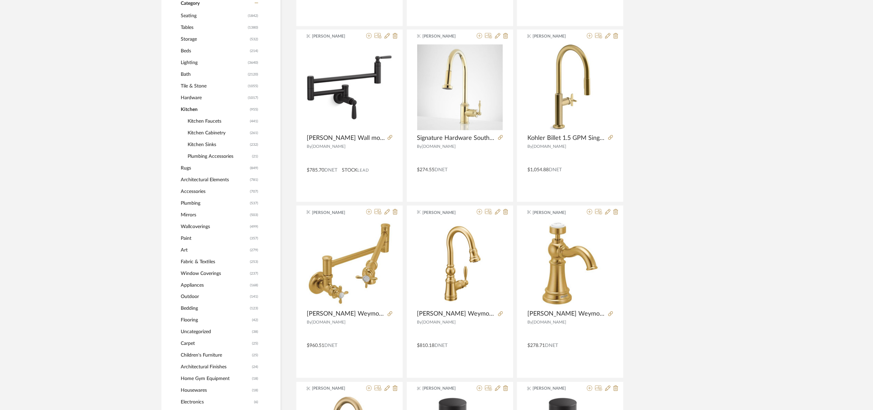
click at [212, 145] on span "Kitchen Sinks" at bounding box center [218, 145] width 61 height 12
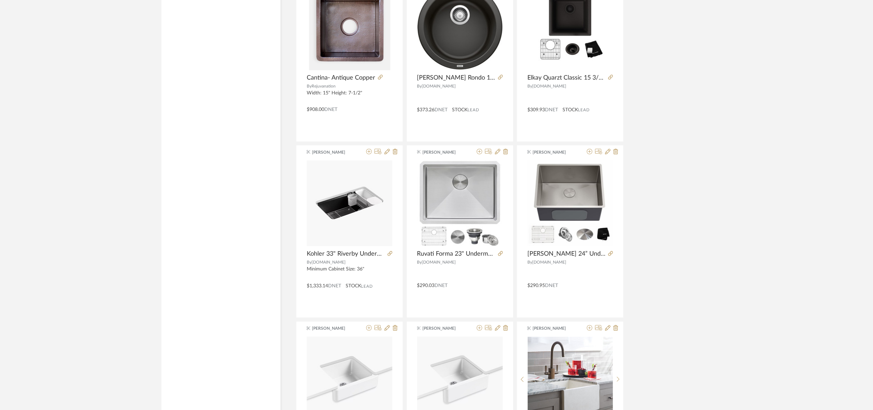
scroll to position [1445, 0]
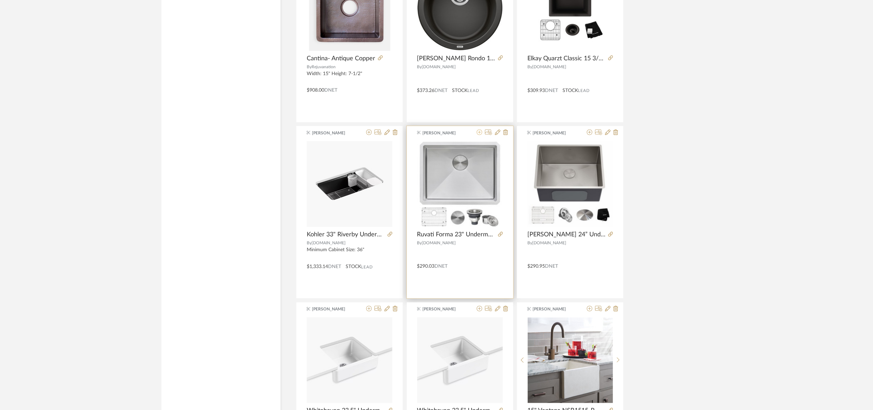
click at [478, 135] on icon at bounding box center [480, 132] width 6 height 6
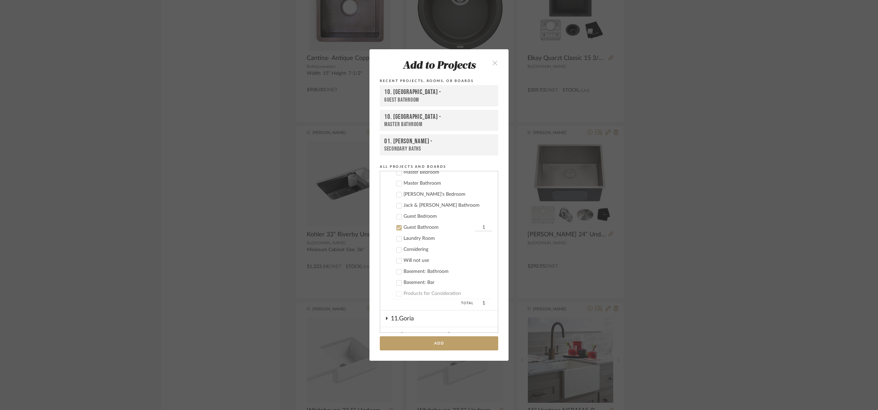
scroll to position [343, 0]
click at [416, 229] on div "Guest Bathroom" at bounding box center [439, 232] width 70 height 6
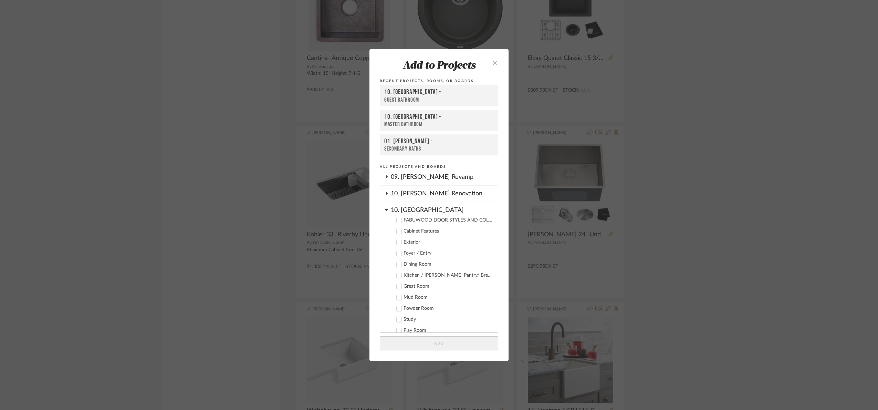
scroll to position [136, 0]
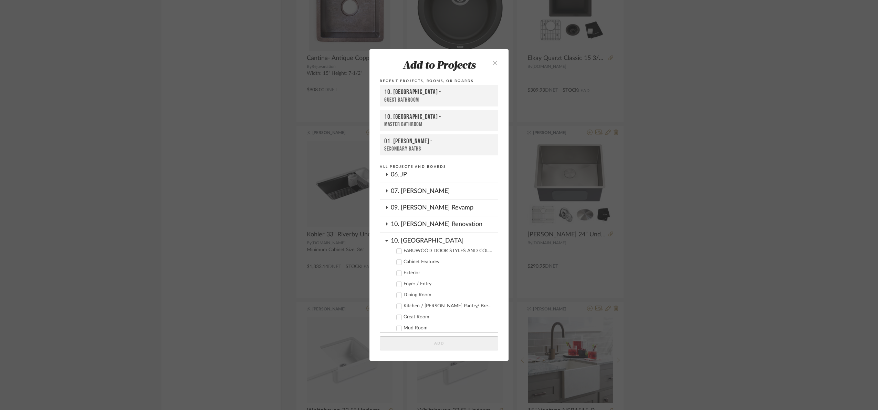
click at [411, 235] on div "10. [GEOGRAPHIC_DATA]" at bounding box center [444, 239] width 107 height 12
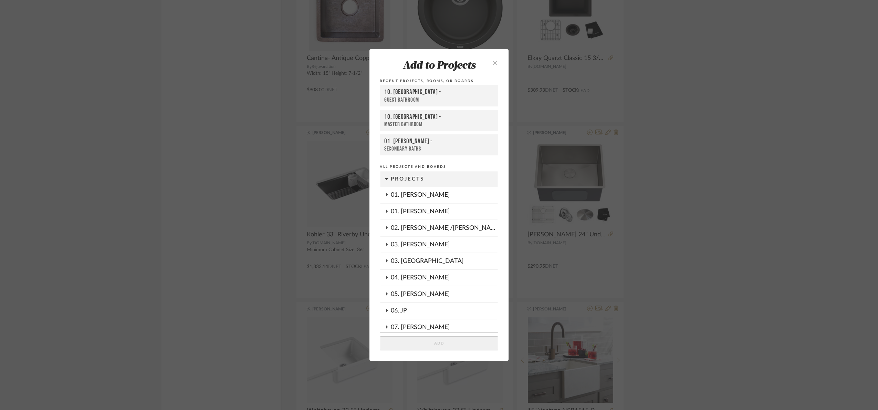
click at [413, 213] on div "01. [PERSON_NAME]" at bounding box center [444, 212] width 107 height 16
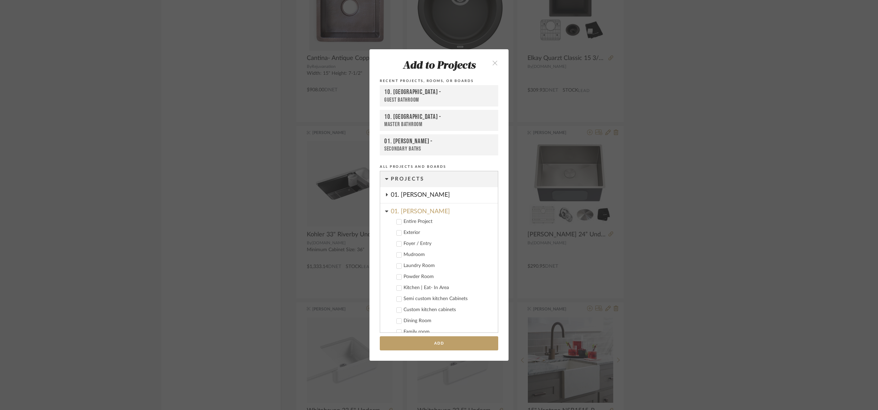
click at [425, 264] on div "Laundry Room" at bounding box center [448, 266] width 89 height 6
drag, startPoint x: 441, startPoint y: 344, endPoint x: 519, endPoint y: 339, distance: 77.6
click at [441, 343] on button "Add" at bounding box center [439, 343] width 118 height 14
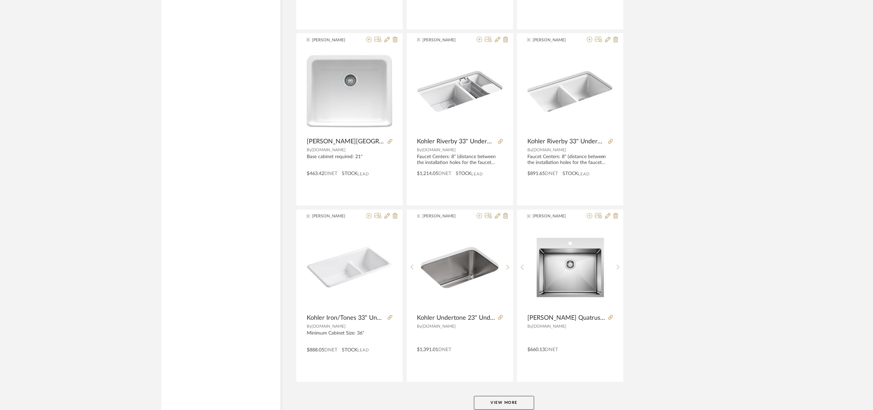
scroll to position [1937, 0]
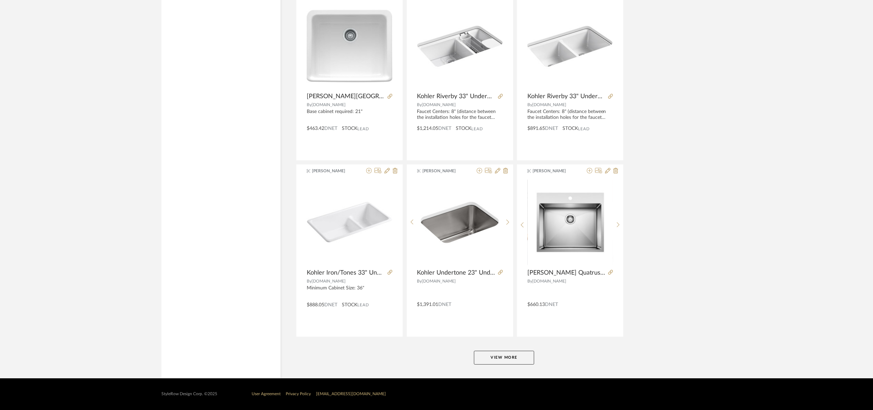
drag, startPoint x: 517, startPoint y: 357, endPoint x: 614, endPoint y: 265, distance: 134.0
click at [517, 356] on button "View More" at bounding box center [504, 358] width 60 height 14
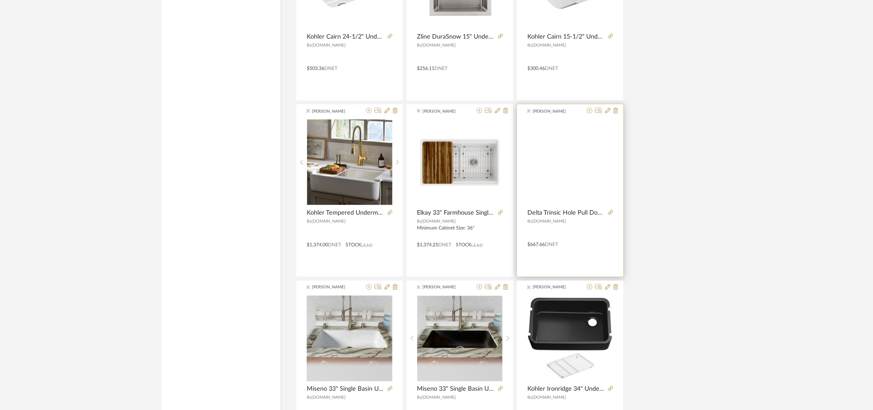
scroll to position [3899, 0]
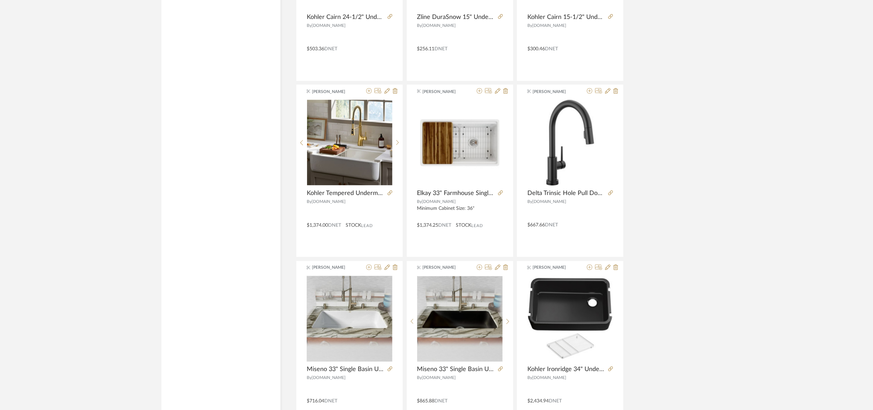
scroll to position [4054, 0]
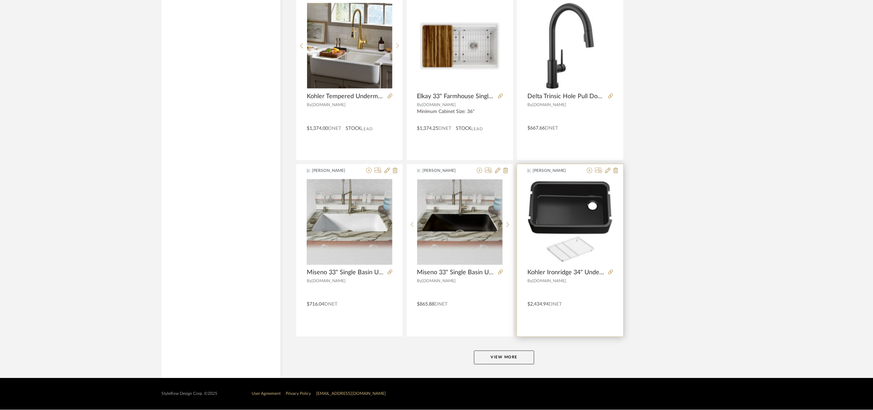
drag, startPoint x: 516, startPoint y: 357, endPoint x: 615, endPoint y: 273, distance: 130.2
click at [516, 358] on button "View More" at bounding box center [504, 358] width 60 height 14
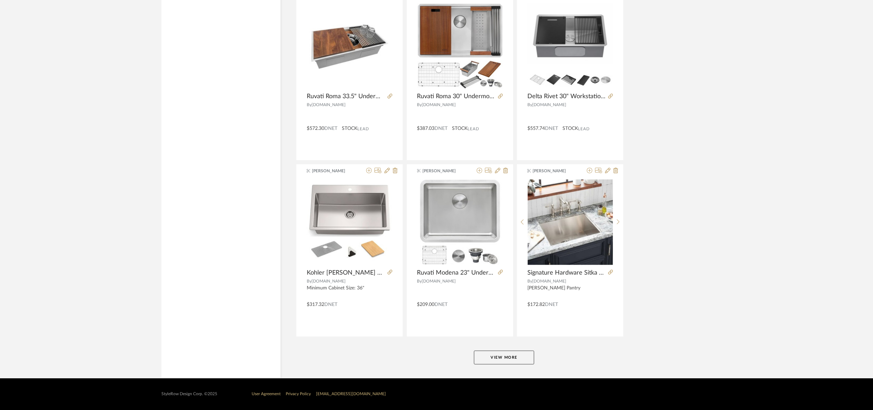
scroll to position [6170, 0]
click at [498, 358] on button "View More" at bounding box center [504, 358] width 60 height 14
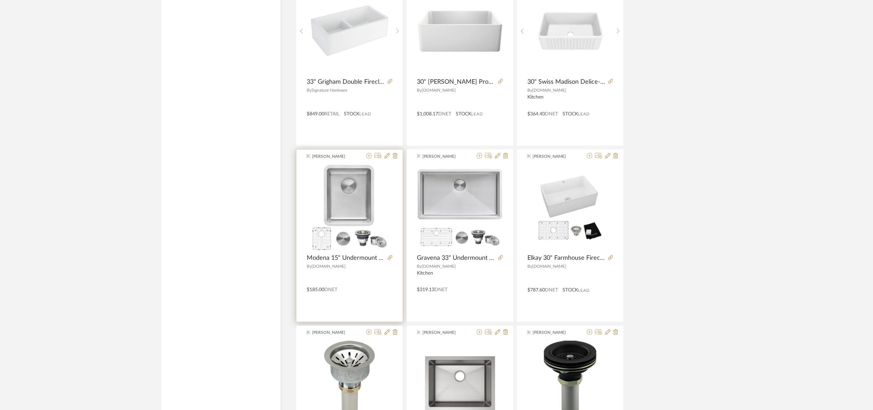
scroll to position [7410, 0]
click at [370, 159] on icon at bounding box center [369, 156] width 6 height 6
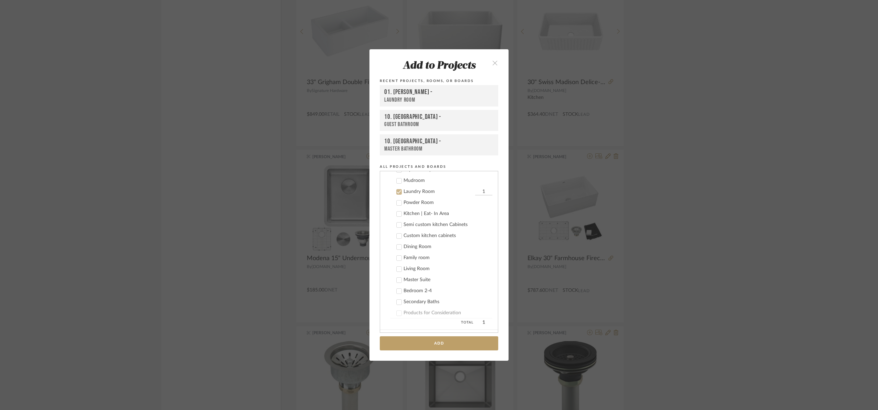
scroll to position [88, 0]
click at [437, 343] on button "Add" at bounding box center [439, 343] width 118 height 14
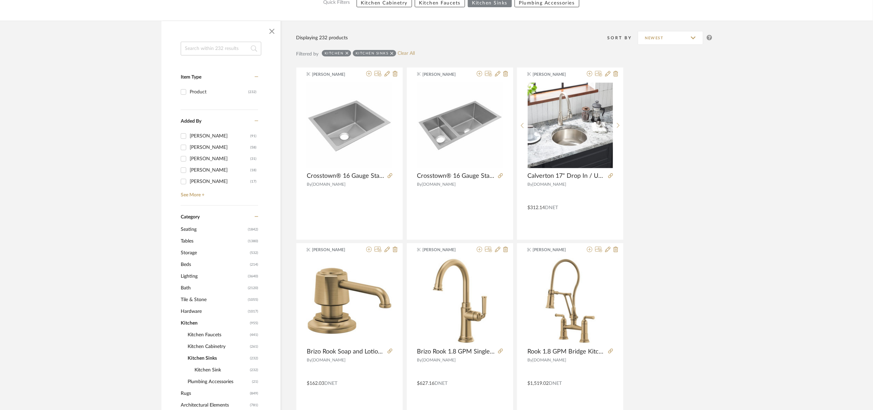
scroll to position [0, 0]
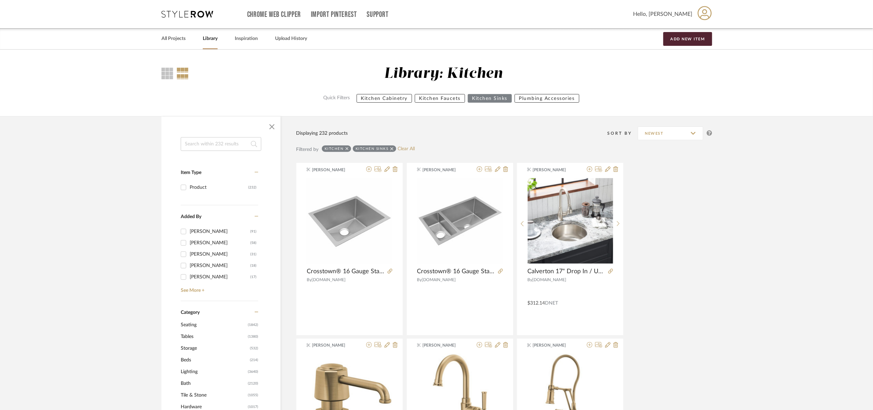
click at [390, 148] on icon at bounding box center [391, 148] width 3 height 3
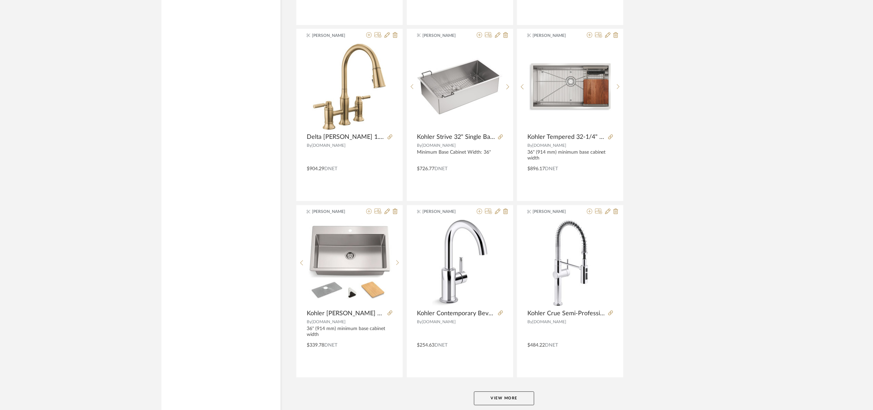
scroll to position [1937, 0]
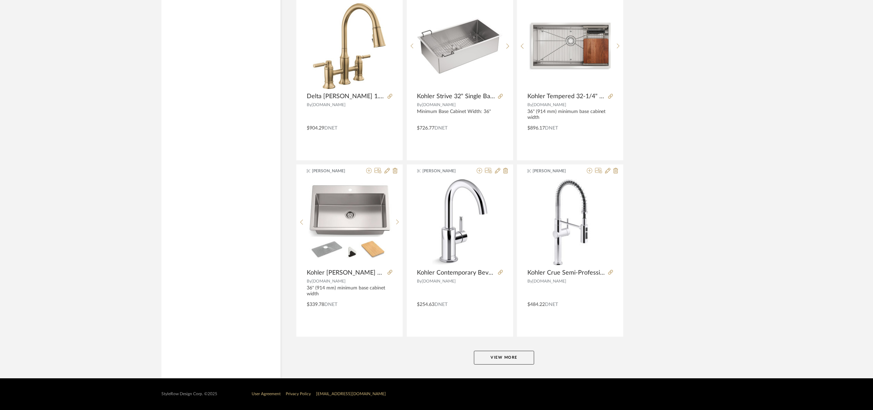
click at [504, 364] on button "View More" at bounding box center [504, 358] width 60 height 14
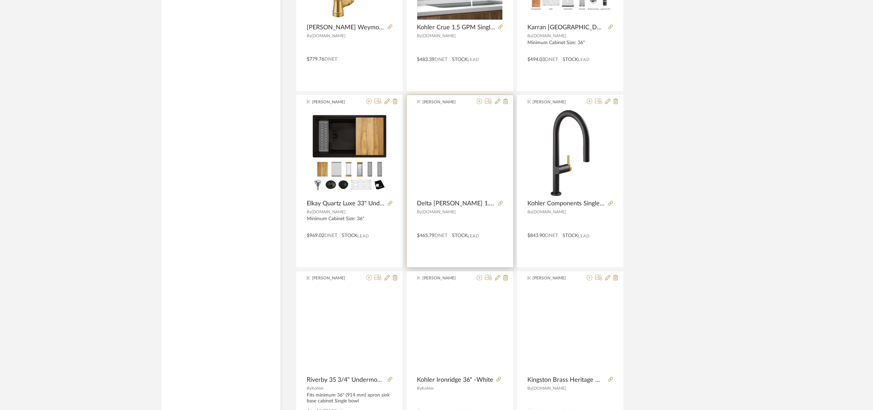
scroll to position [3590, 0]
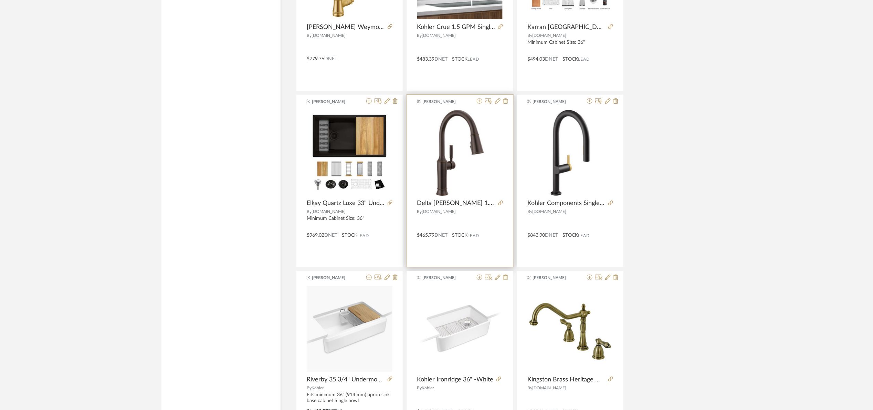
click at [479, 104] on icon at bounding box center [480, 101] width 6 height 6
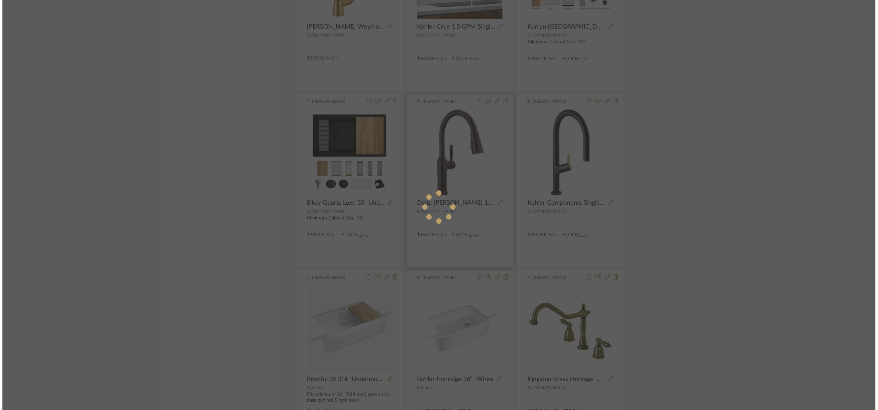
scroll to position [0, 0]
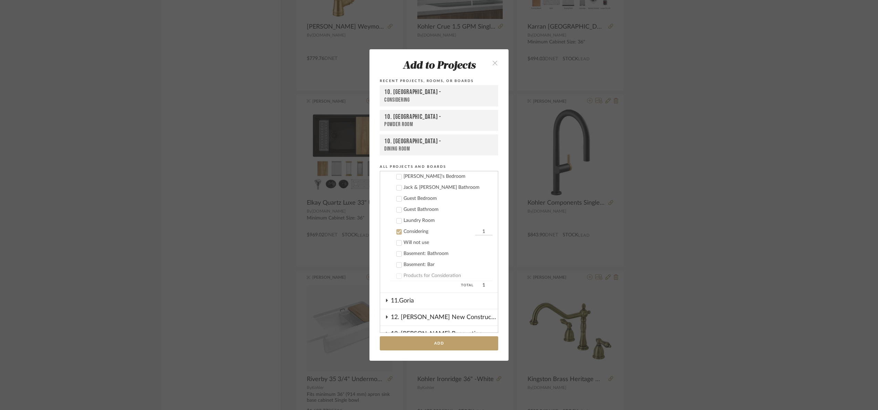
click at [404, 230] on div "Considering" at bounding box center [439, 232] width 70 height 6
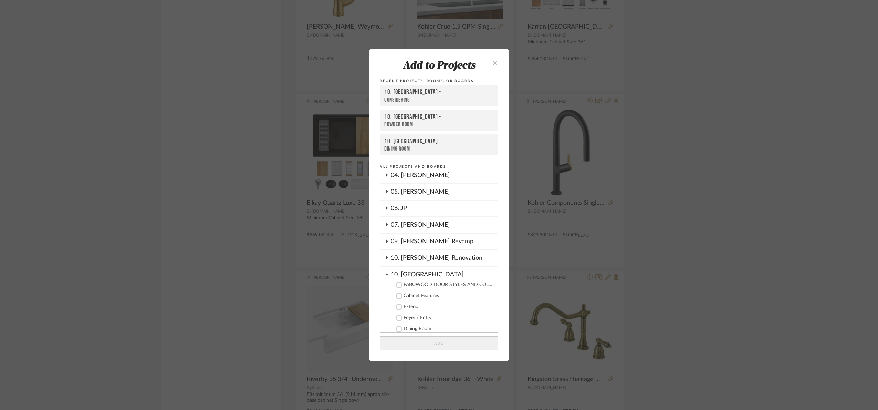
scroll to position [106, 0]
click at [403, 267] on div "10. [GEOGRAPHIC_DATA]" at bounding box center [444, 268] width 107 height 12
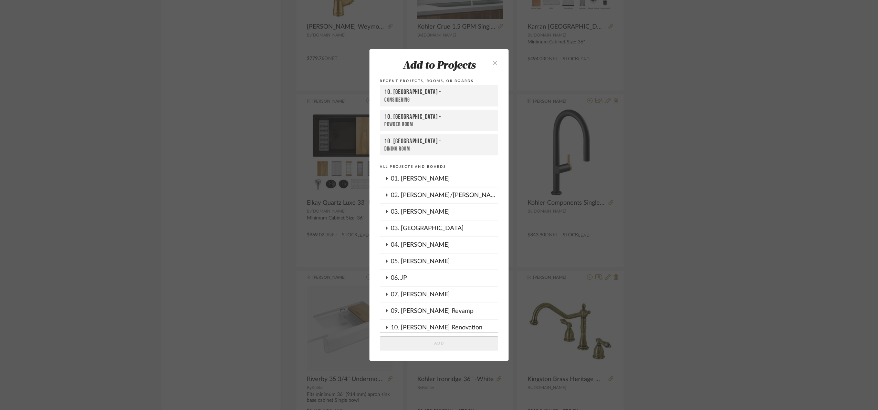
scroll to position [3, 0]
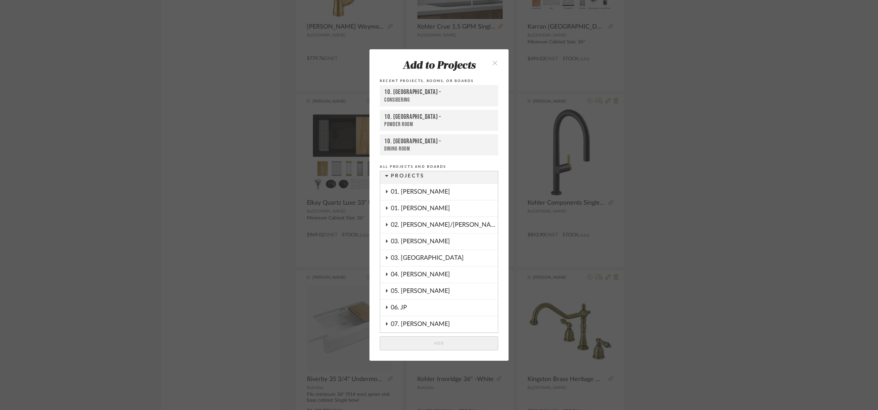
click at [416, 203] on div "01. [PERSON_NAME]" at bounding box center [444, 208] width 107 height 16
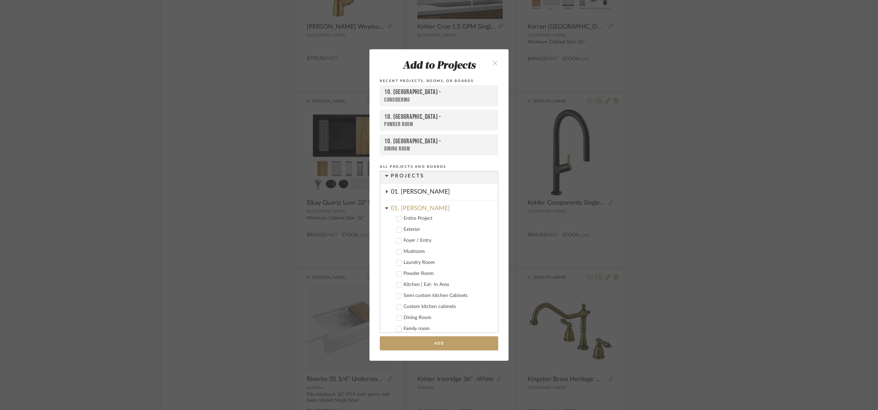
click at [421, 262] on div "Laundry Room" at bounding box center [448, 263] width 89 height 6
click at [452, 346] on button "Add" at bounding box center [439, 343] width 118 height 14
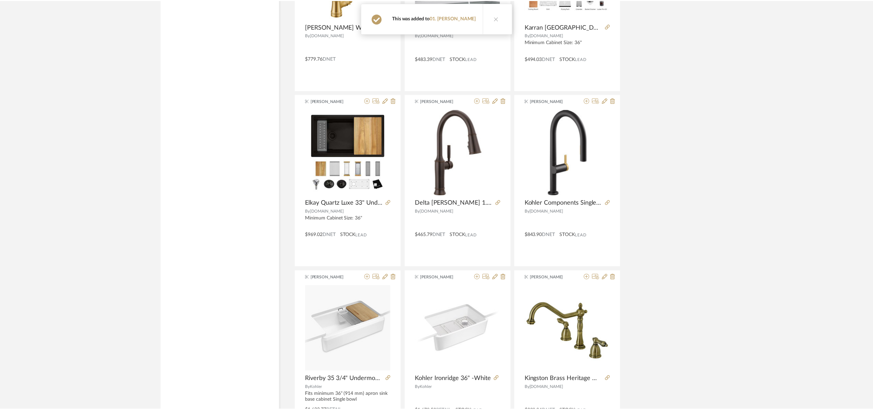
scroll to position [3590, 0]
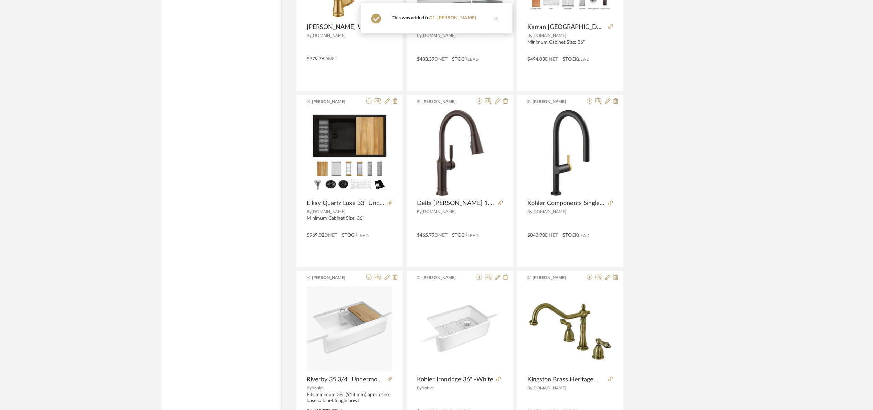
click at [500, 205] on icon at bounding box center [500, 202] width 5 height 5
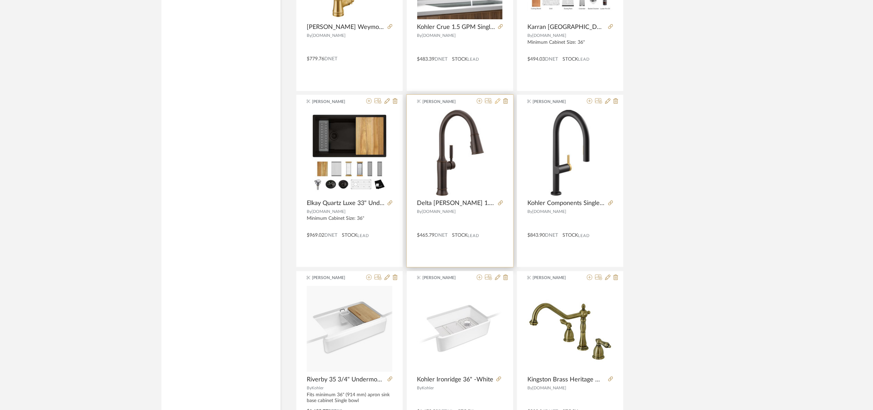
click at [497, 104] on icon at bounding box center [498, 101] width 6 height 6
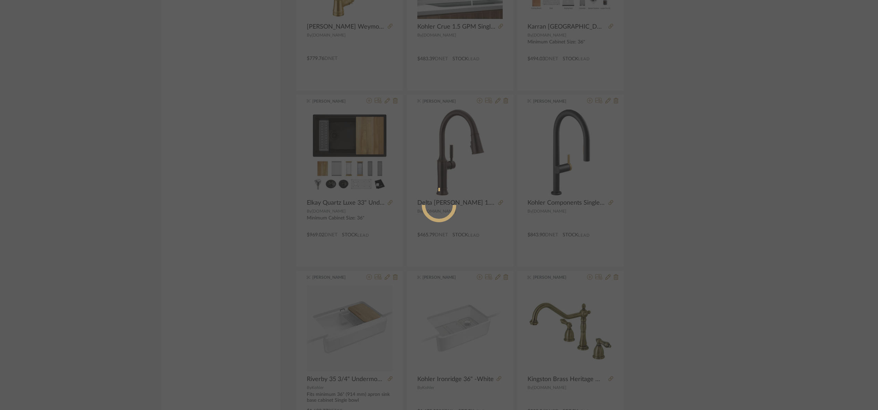
radio input "true"
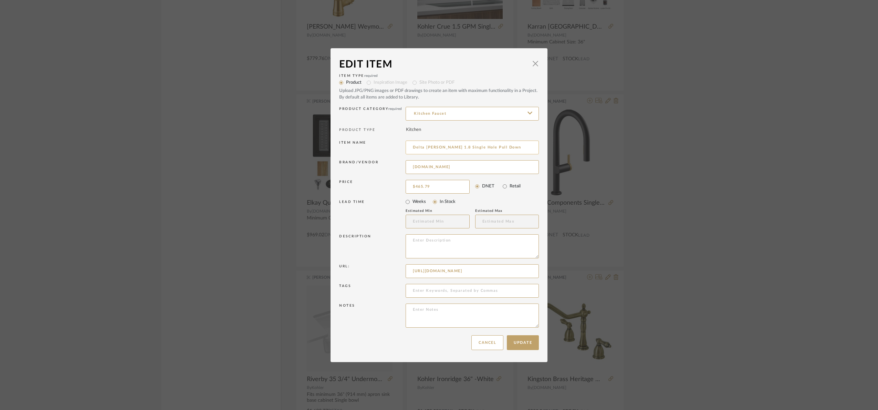
click at [503, 148] on input "Delta Renaldi 1.8 Single Hole Pull Down" at bounding box center [472, 147] width 133 height 14
type input "Delta Renaldi 1.8 Single Hole Pull Down- Venetian Bronze"
type input "$502.19"
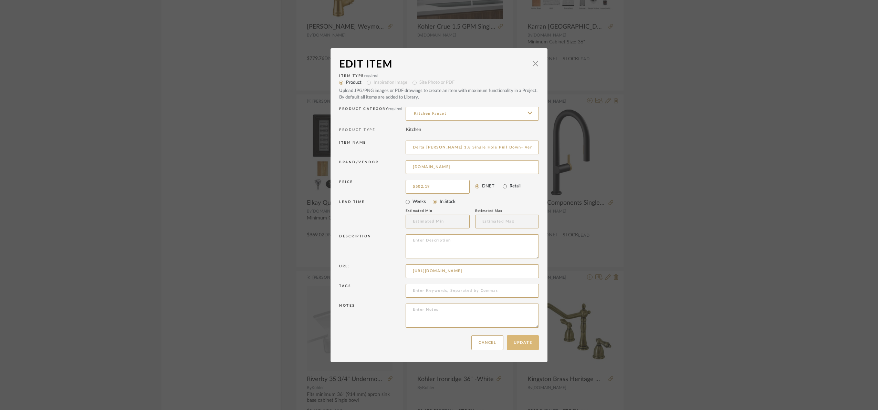
click at [528, 343] on button "Update" at bounding box center [523, 342] width 32 height 15
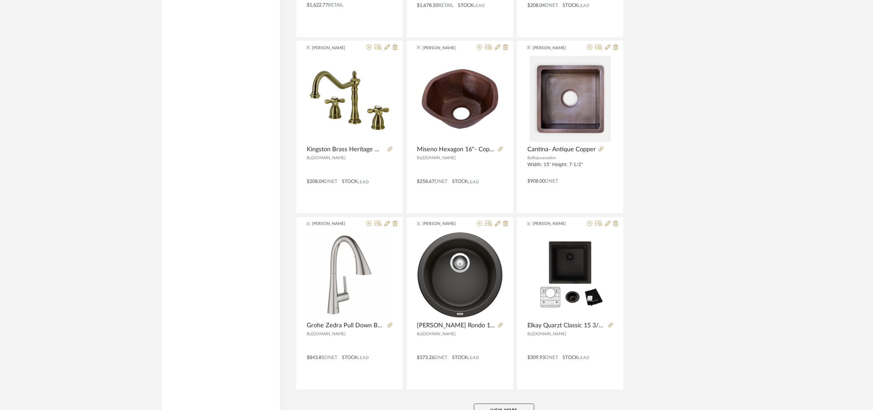
scroll to position [4054, 0]
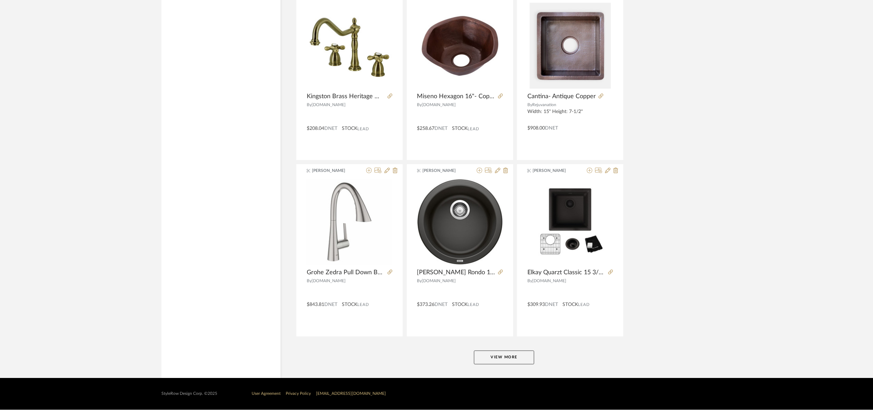
click at [526, 354] on button "View More" at bounding box center [504, 358] width 60 height 14
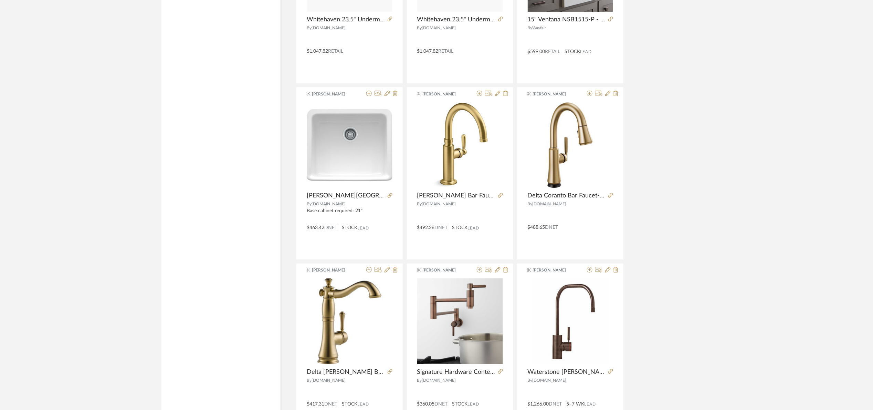
scroll to position [6170, 0]
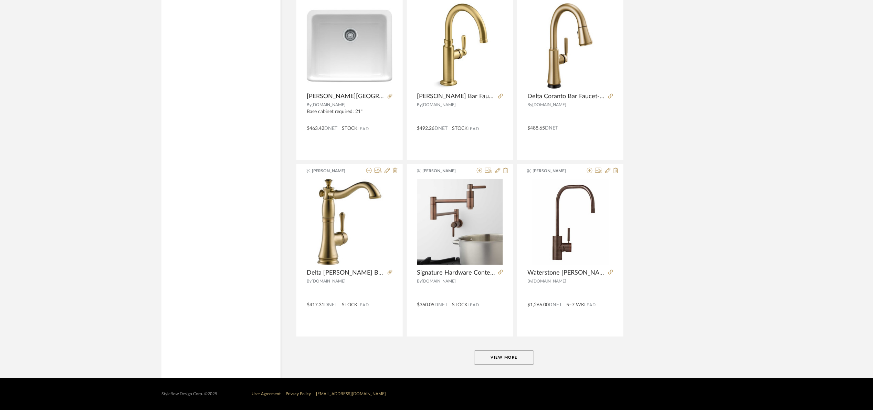
click at [498, 352] on button "View More" at bounding box center [504, 358] width 60 height 14
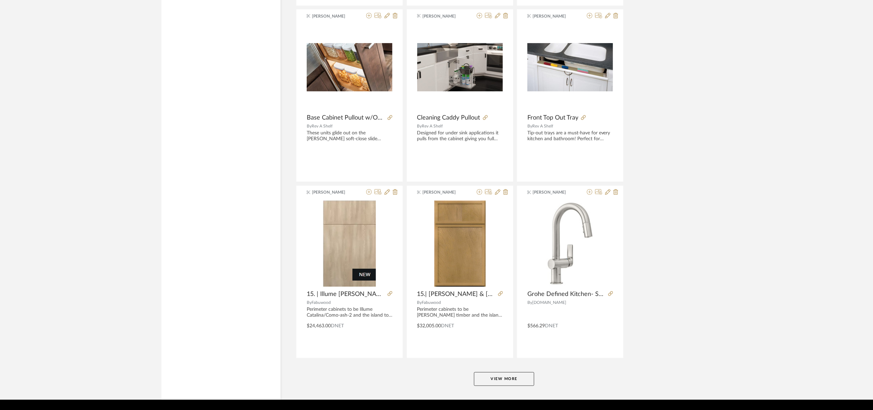
scroll to position [8287, 0]
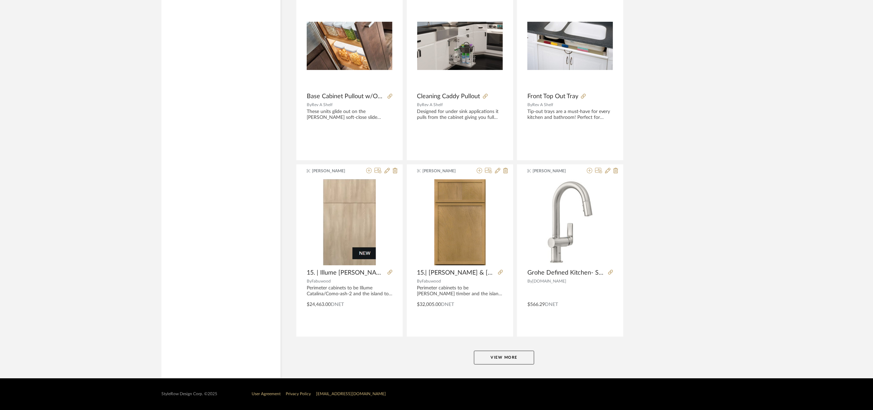
drag, startPoint x: 520, startPoint y: 356, endPoint x: 651, endPoint y: 295, distance: 144.2
click at [520, 355] on button "View More" at bounding box center [504, 358] width 60 height 14
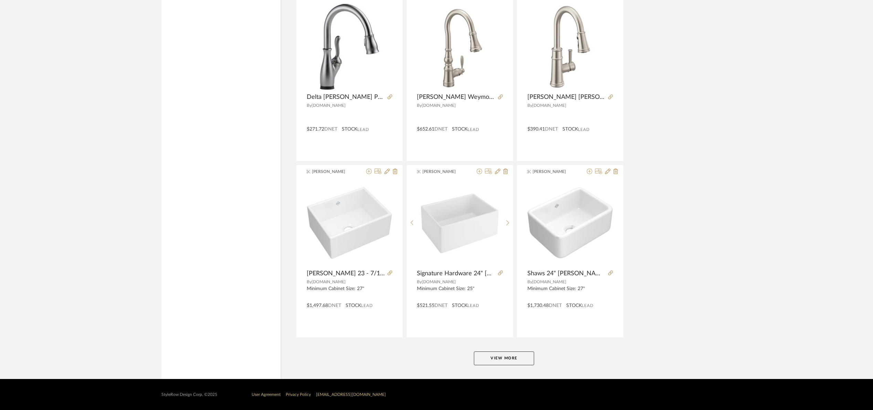
scroll to position [10402, 0]
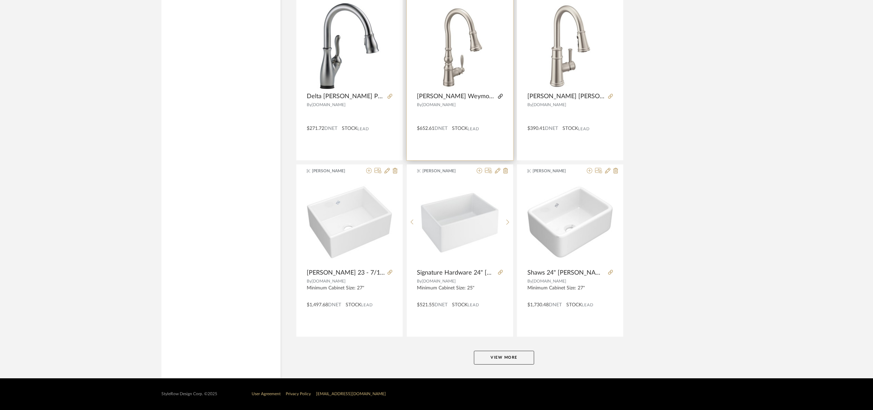
click at [499, 96] on icon at bounding box center [500, 96] width 5 height 5
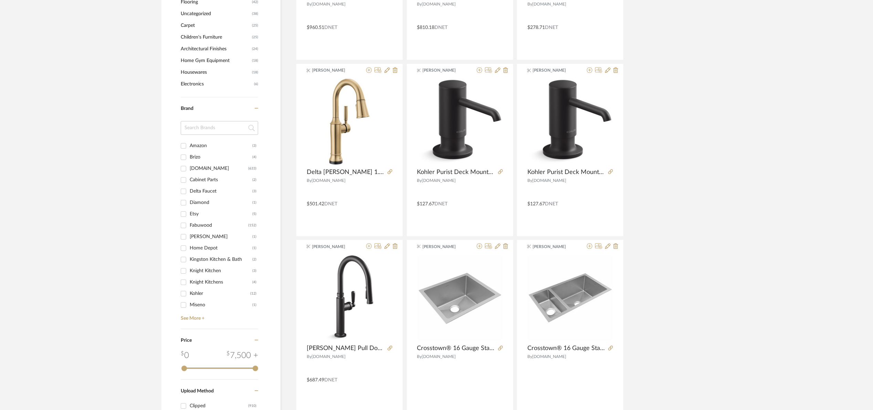
scroll to position [0, 0]
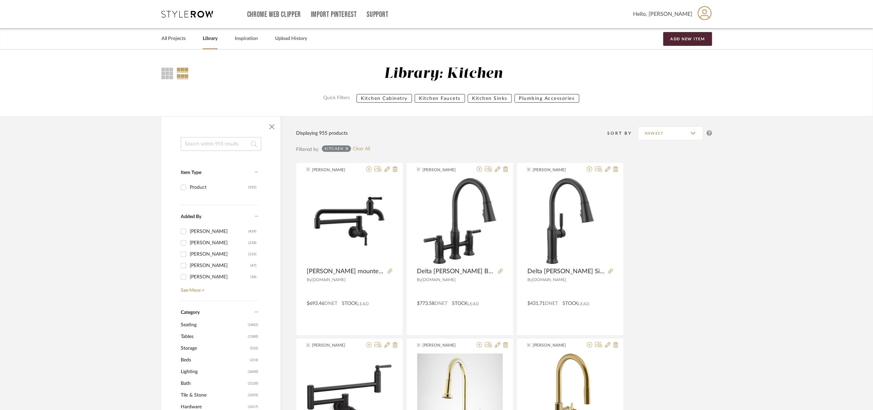
click at [362, 145] on div "Kitchen Clear All" at bounding box center [346, 149] width 48 height 8
click at [364, 150] on link "Clear All" at bounding box center [361, 149] width 17 height 6
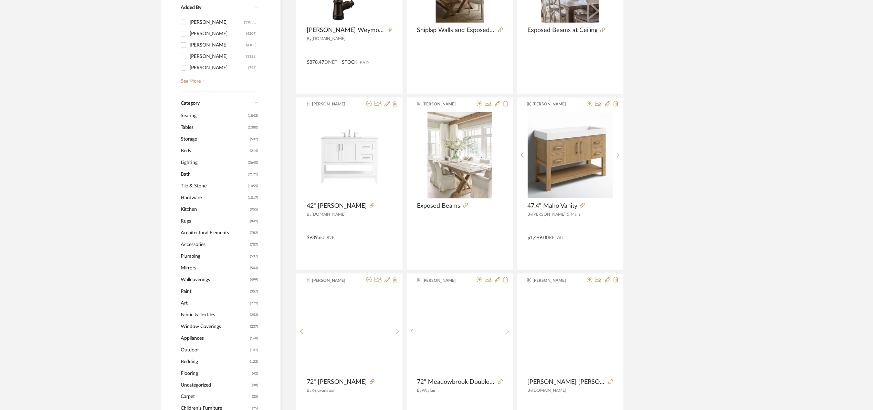
scroll to position [258, 0]
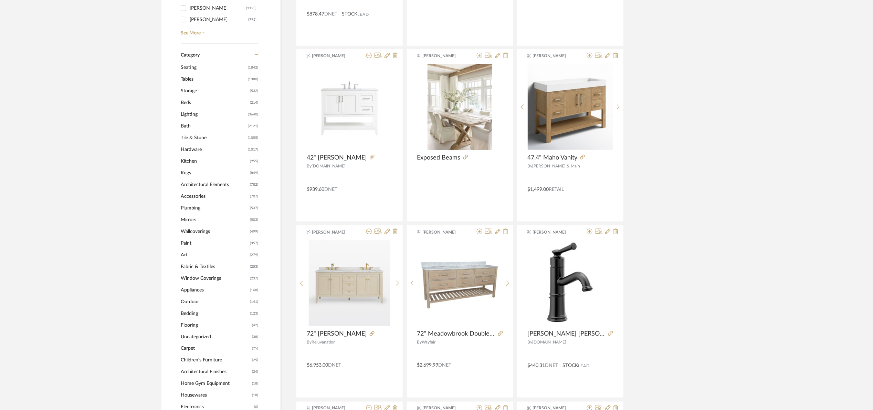
click at [185, 127] on span "Bath" at bounding box center [213, 126] width 65 height 12
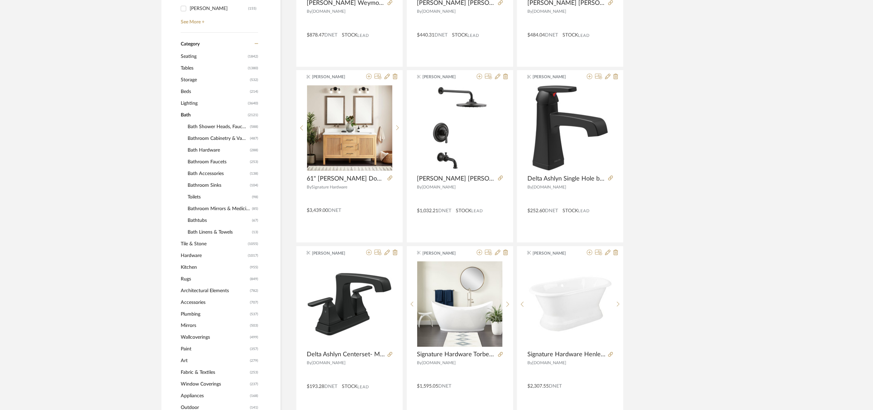
scroll to position [267, 0]
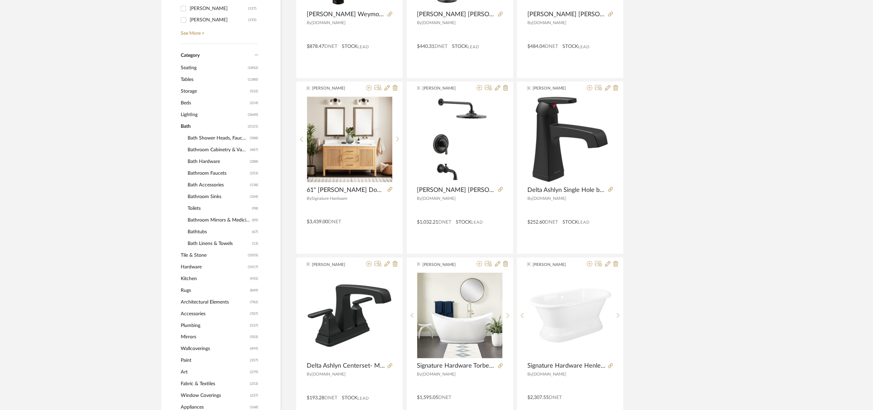
click at [190, 137] on span "Bath Shower Heads, Faucets & Sets" at bounding box center [218, 138] width 61 height 12
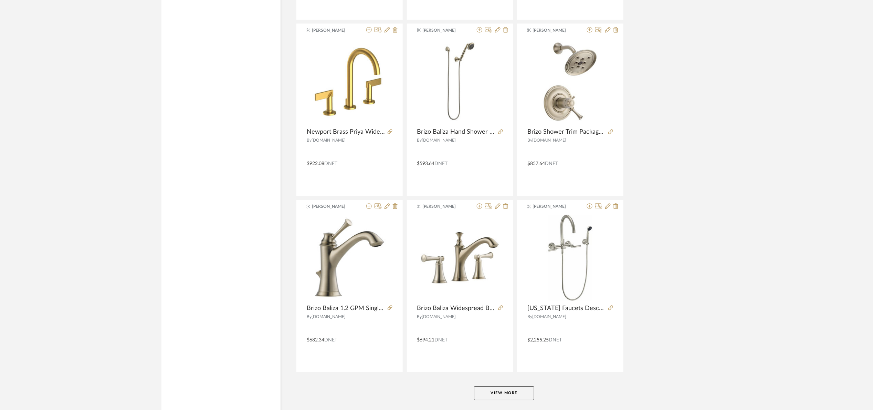
scroll to position [1948, 0]
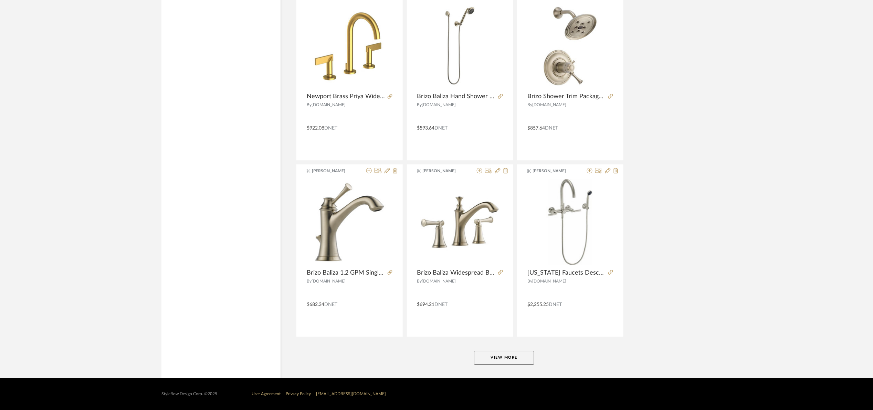
drag, startPoint x: 487, startPoint y: 358, endPoint x: 641, endPoint y: 284, distance: 171.1
click at [487, 358] on button "View More" at bounding box center [504, 358] width 60 height 14
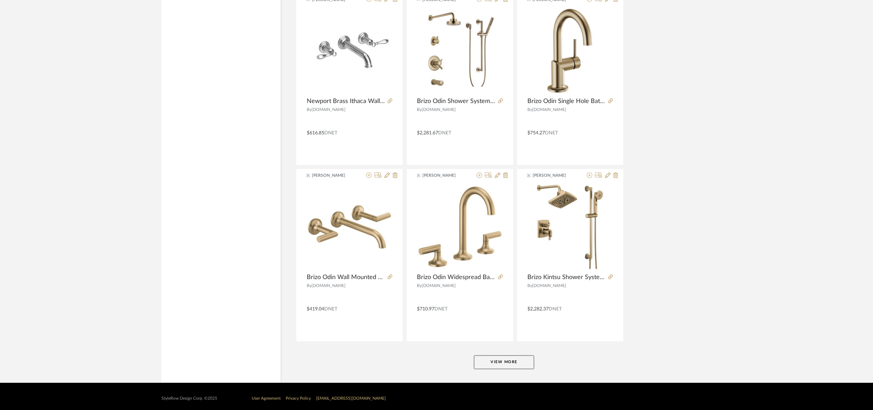
scroll to position [4064, 0]
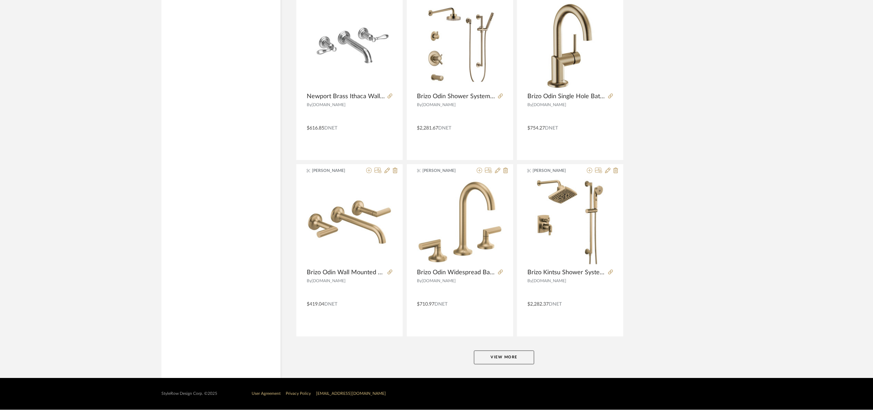
click at [510, 355] on button "View More" at bounding box center [504, 358] width 60 height 14
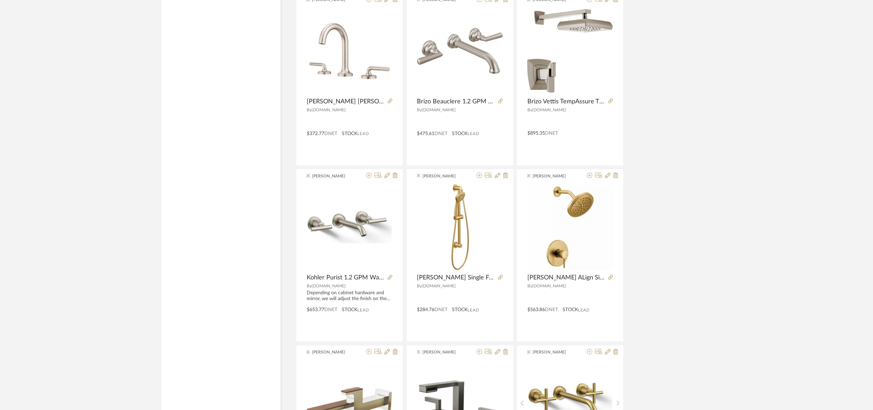
scroll to position [6180, 0]
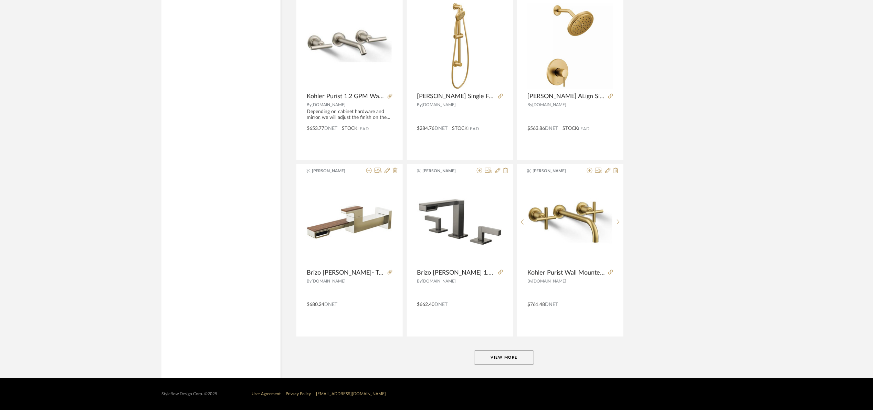
click at [519, 356] on button "View More" at bounding box center [504, 358] width 60 height 14
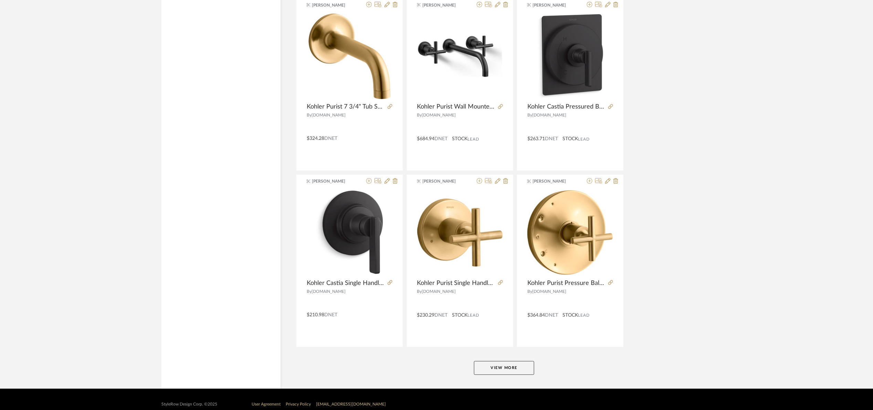
scroll to position [8297, 0]
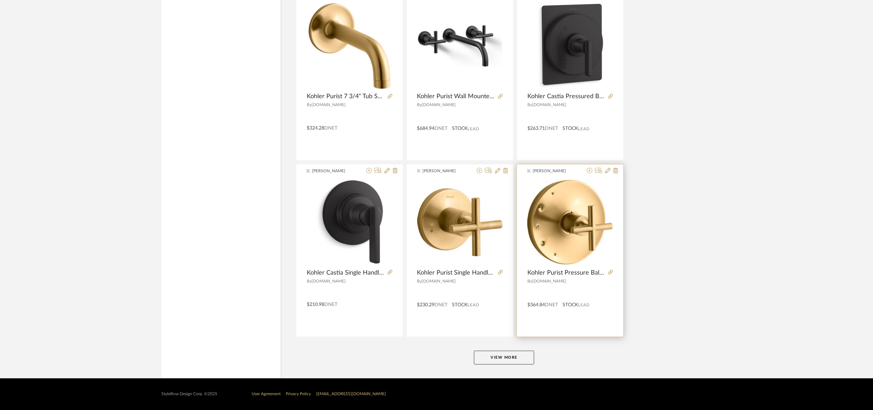
drag, startPoint x: 529, startPoint y: 356, endPoint x: 577, endPoint y: 324, distance: 58.4
click at [530, 355] on button "View More" at bounding box center [504, 358] width 60 height 14
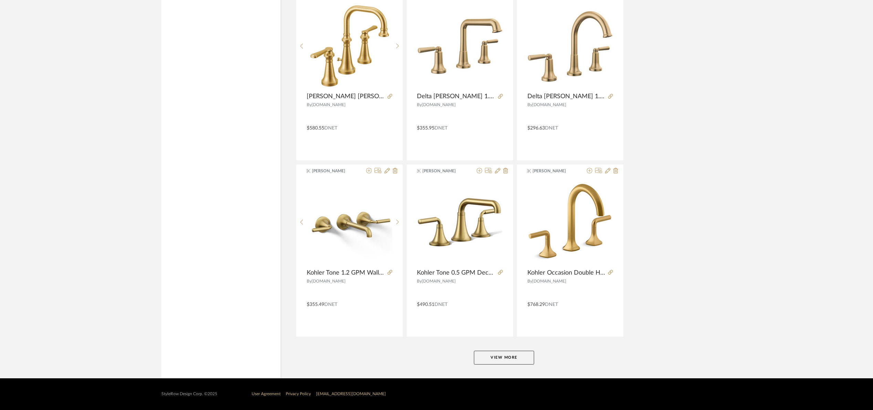
scroll to position [10413, 0]
drag, startPoint x: 503, startPoint y: 359, endPoint x: 559, endPoint y: 285, distance: 93.0
click at [503, 357] on button "View More" at bounding box center [504, 358] width 60 height 14
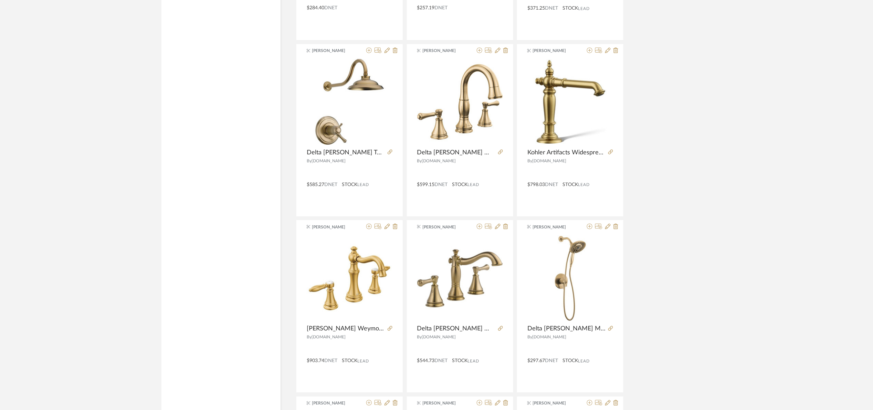
scroll to position [11911, 0]
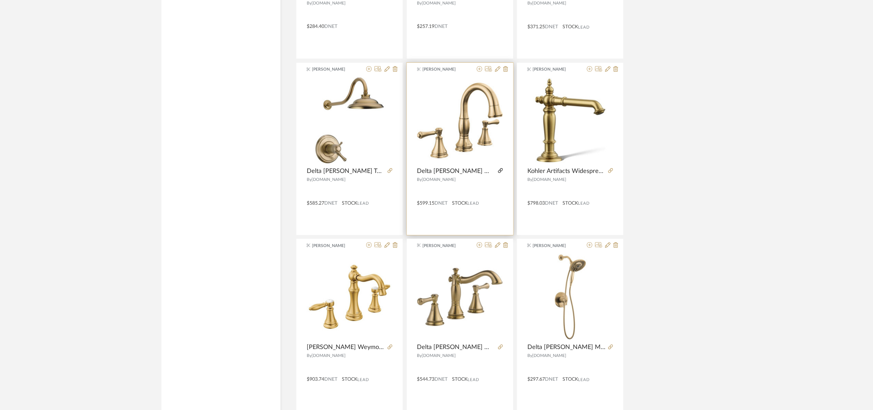
click at [500, 173] on icon at bounding box center [500, 170] width 5 height 5
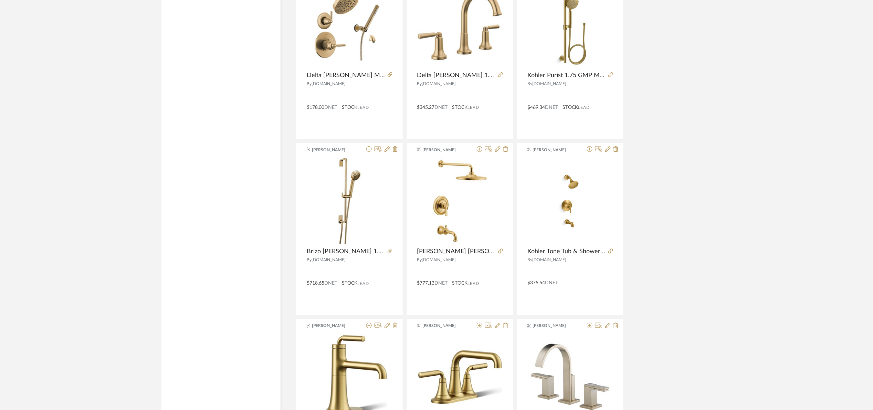
scroll to position [12529, 0]
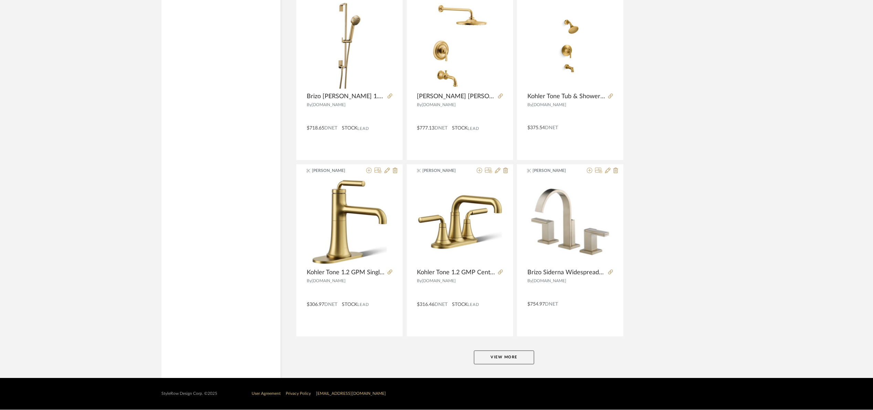
drag, startPoint x: 507, startPoint y: 359, endPoint x: 508, endPoint y: 349, distance: 10.0
click at [506, 355] on button "View More" at bounding box center [504, 358] width 60 height 14
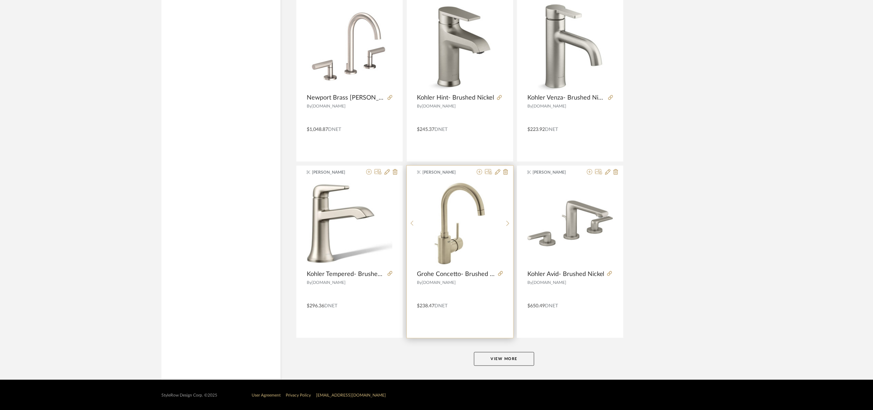
scroll to position [14645, 0]
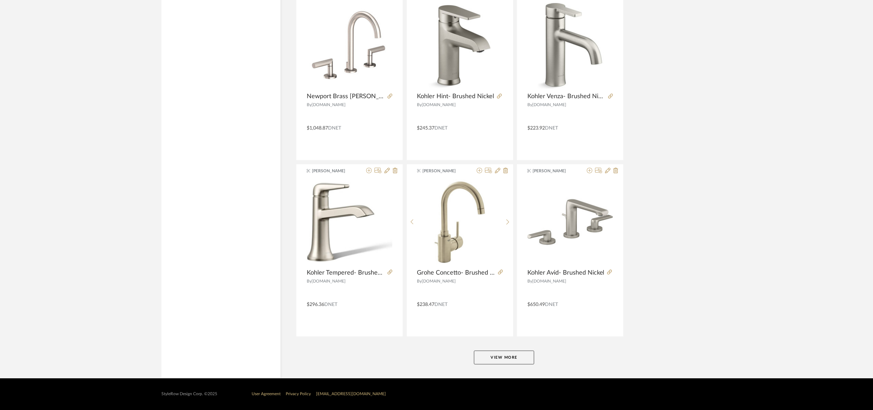
click at [511, 357] on button "View More" at bounding box center [504, 358] width 60 height 14
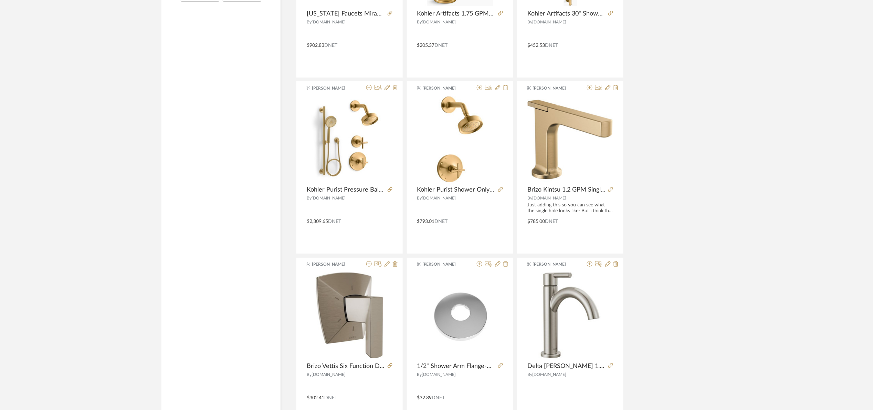
scroll to position [0, 0]
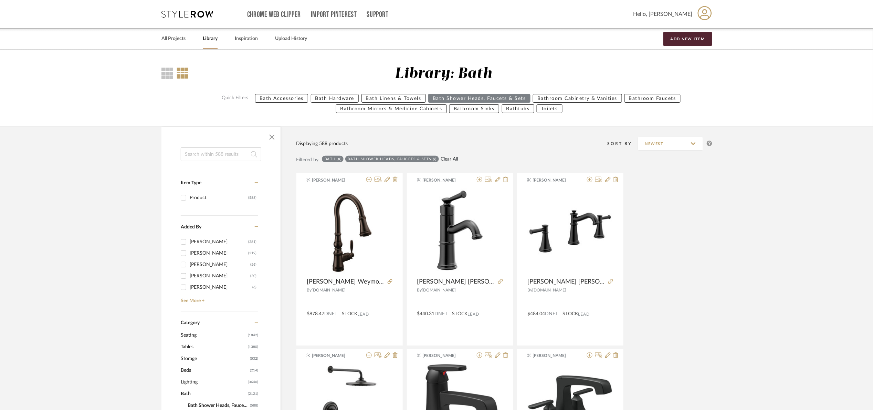
click at [450, 158] on link "Clear All" at bounding box center [449, 159] width 17 height 6
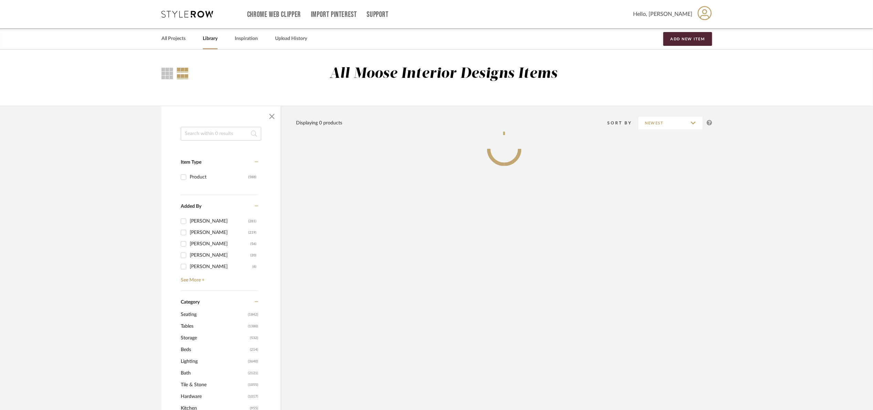
click at [207, 136] on input at bounding box center [221, 134] width 81 height 14
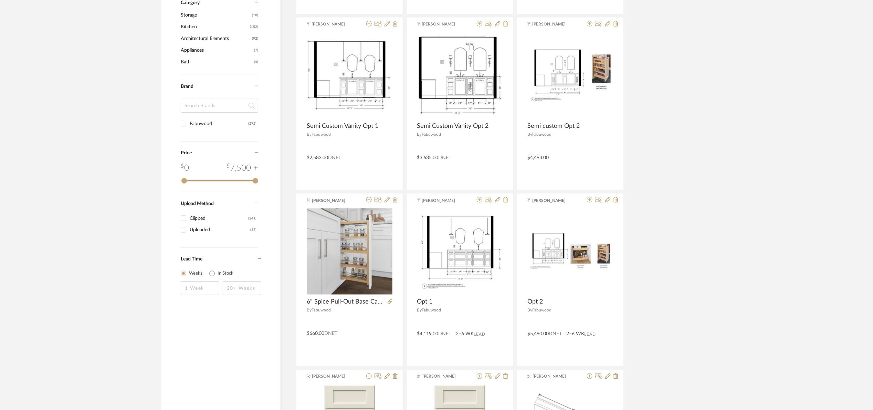
scroll to position [310, 0]
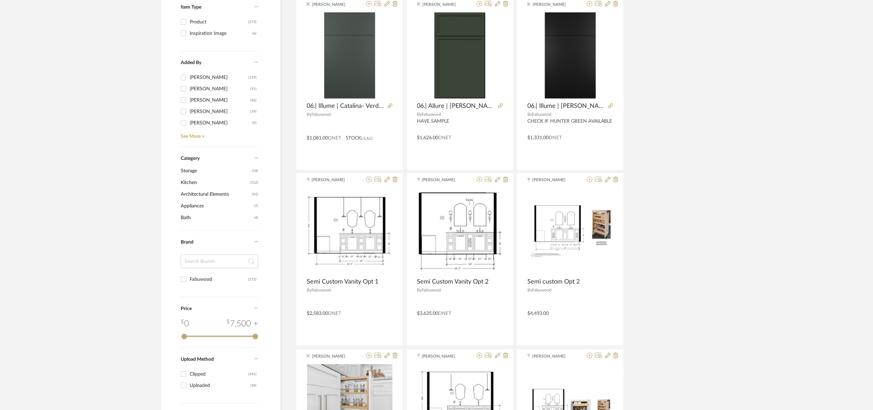
click at [202, 182] on span "Kitchen" at bounding box center [214, 183] width 67 height 12
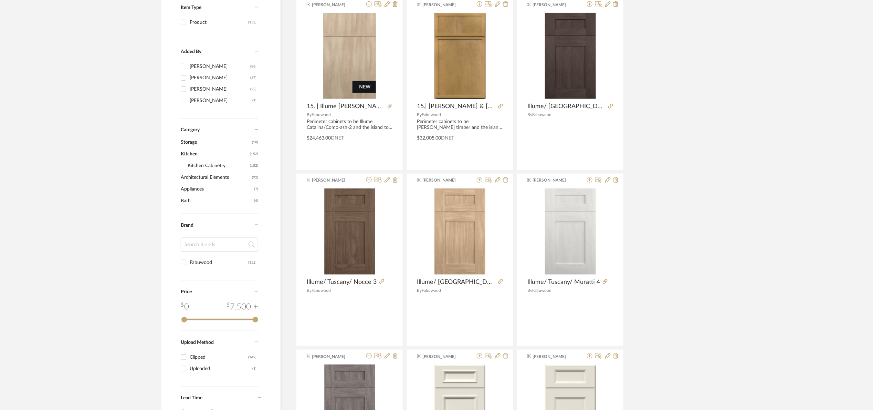
click at [214, 164] on span "Kitchen Cabinetry" at bounding box center [218, 166] width 61 height 12
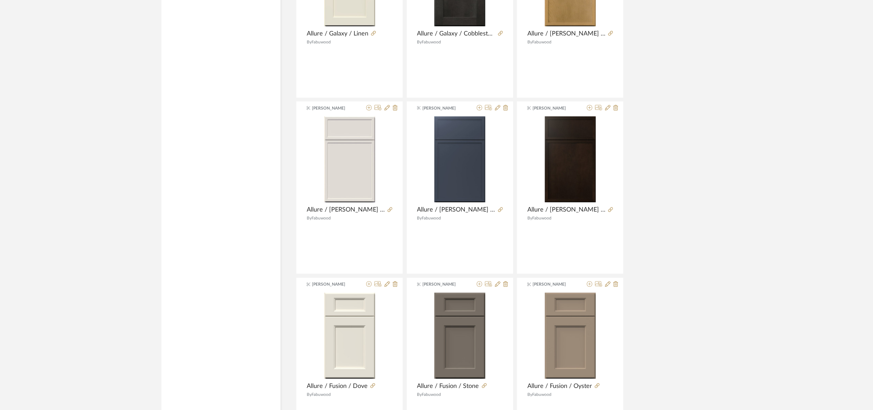
scroll to position [1937, 0]
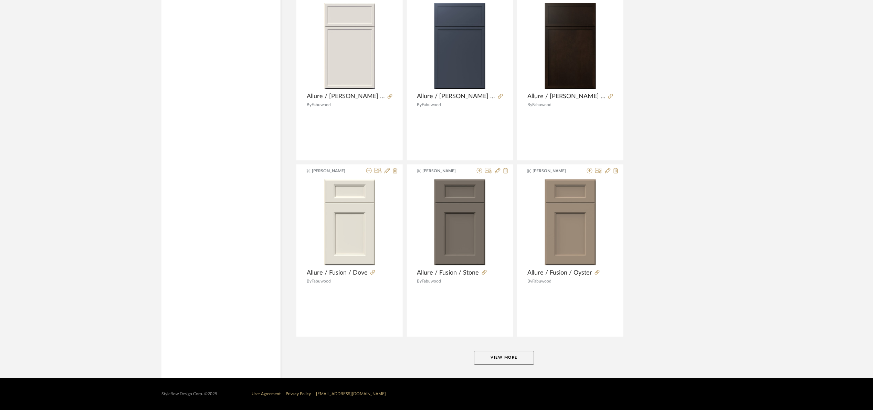
click at [506, 354] on button "View More" at bounding box center [504, 358] width 60 height 14
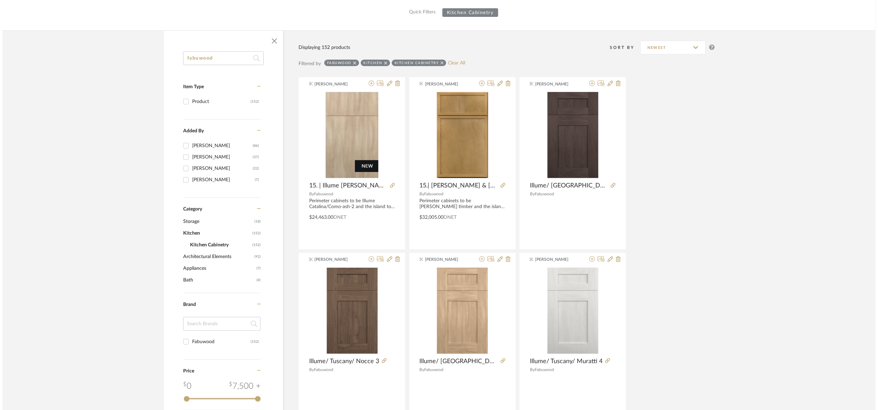
scroll to position [0, 0]
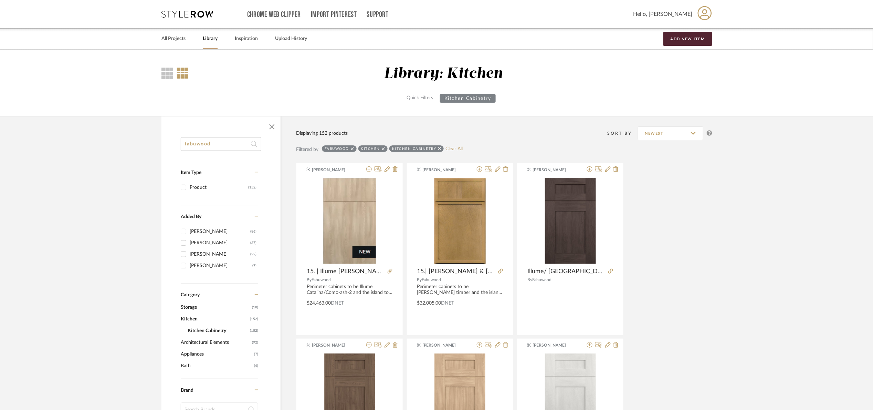
drag, startPoint x: 217, startPoint y: 147, endPoint x: 139, endPoint y: 156, distance: 78.7
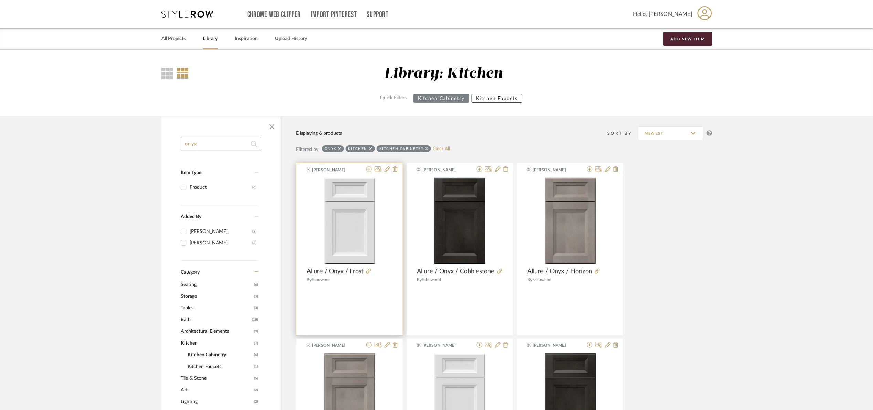
click at [368, 172] on icon at bounding box center [369, 169] width 6 height 6
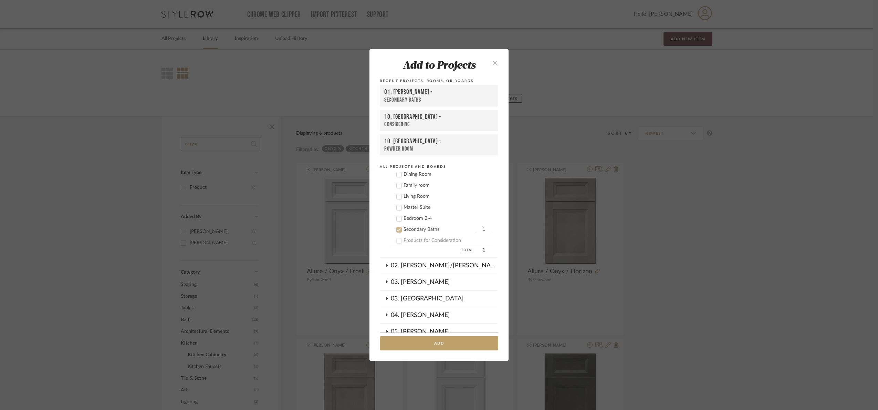
click at [414, 231] on div "Secondary Baths" at bounding box center [439, 230] width 70 height 6
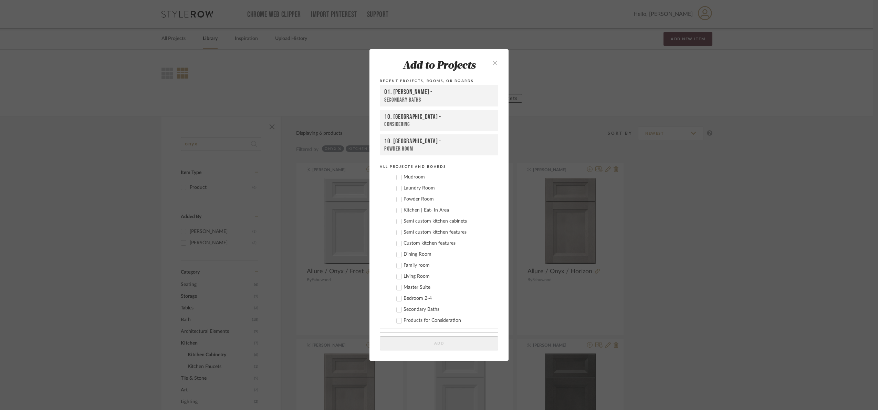
scroll to position [54, 0]
click at [417, 243] on div "Semi custom kitchen cabinets" at bounding box center [448, 245] width 89 height 6
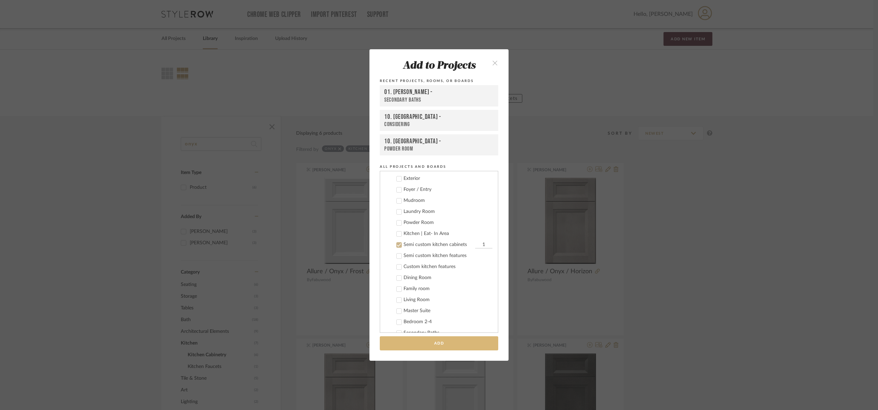
click at [457, 343] on button "Add" at bounding box center [439, 343] width 118 height 14
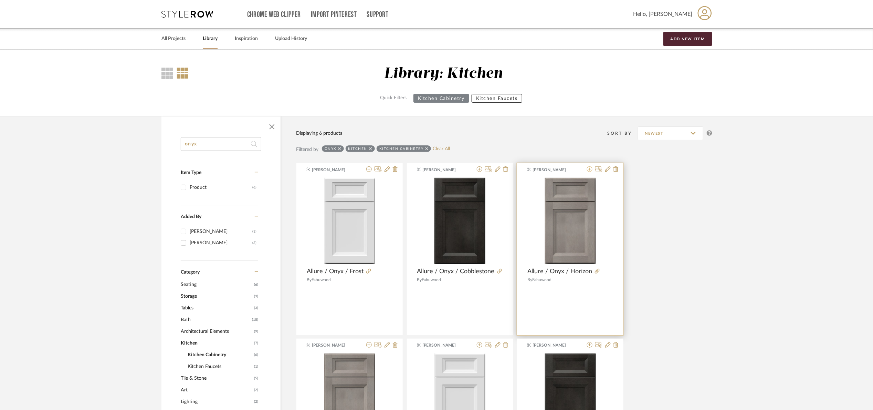
click at [589, 170] on icon at bounding box center [590, 169] width 6 height 6
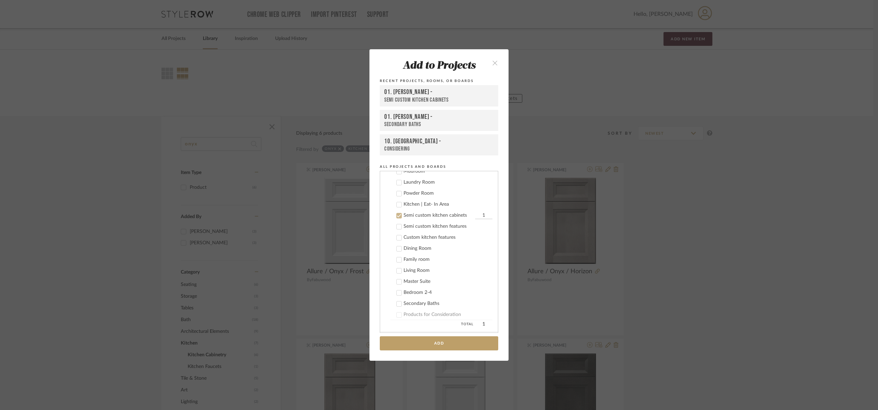
scroll to position [121, 0]
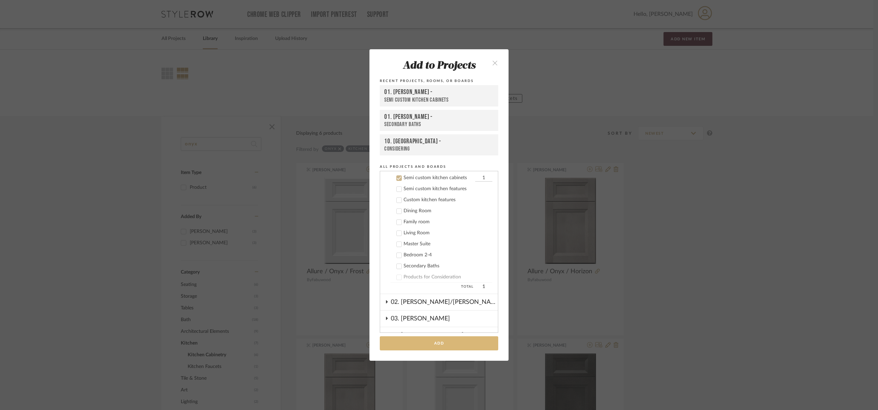
click at [480, 348] on button "Add" at bounding box center [439, 343] width 118 height 14
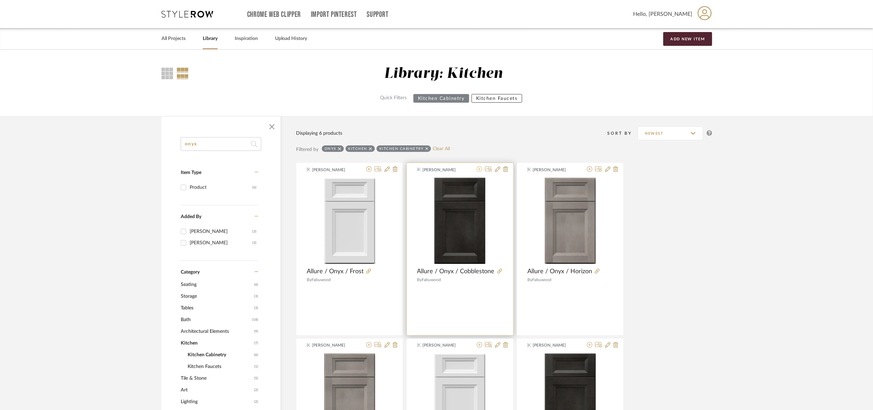
click at [478, 170] on icon at bounding box center [480, 169] width 6 height 6
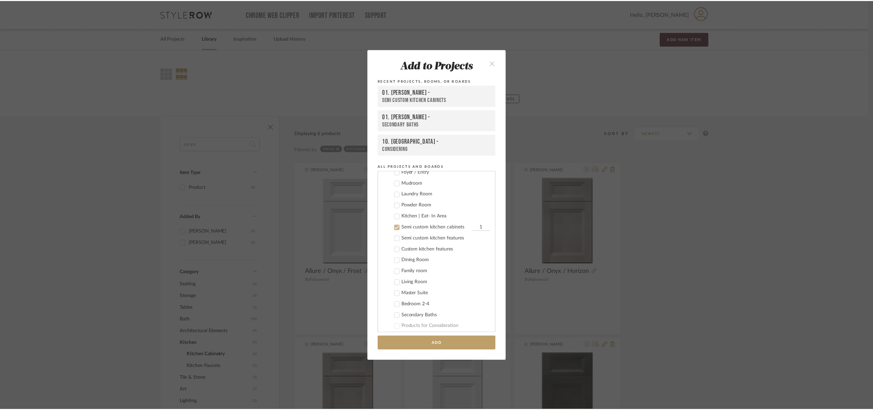
scroll to position [69, 0]
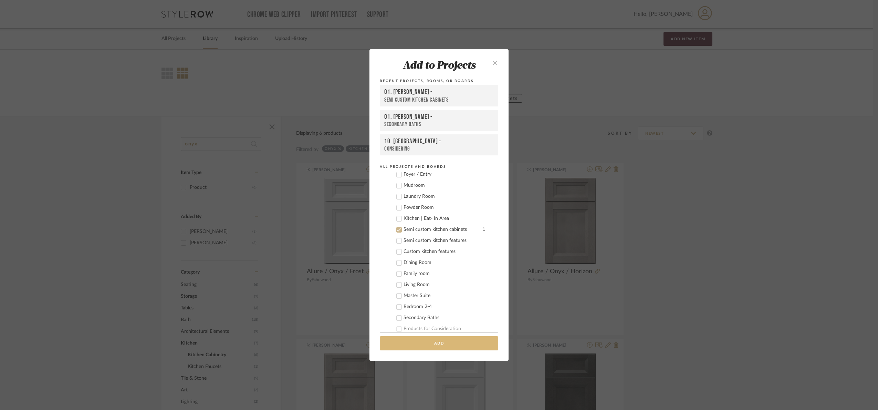
click at [469, 345] on button "Add" at bounding box center [439, 343] width 118 height 14
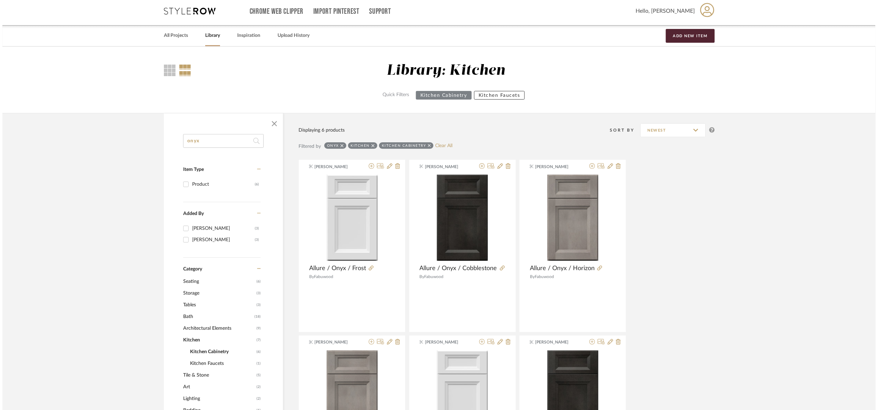
scroll to position [0, 0]
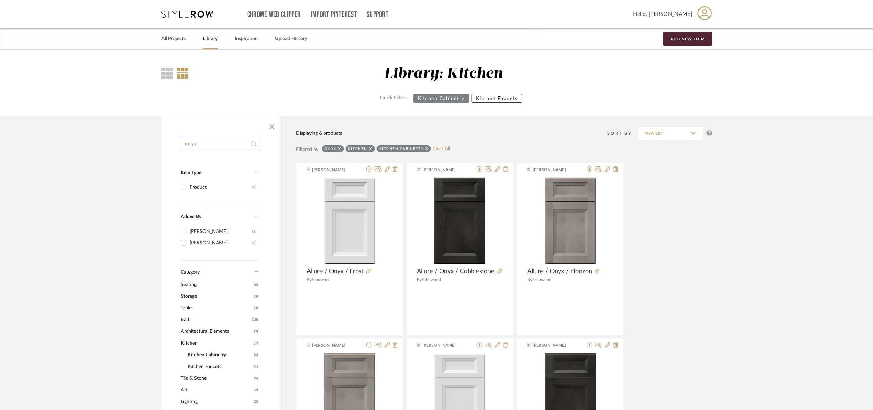
drag, startPoint x: 210, startPoint y: 145, endPoint x: 123, endPoint y: 155, distance: 88.0
click at [123, 155] on library-search-items "onyx Item Type Product (6) Added By Maria Ortega (3) Angelena Boeta (3) Categor…" at bounding box center [436, 396] width 873 height 560
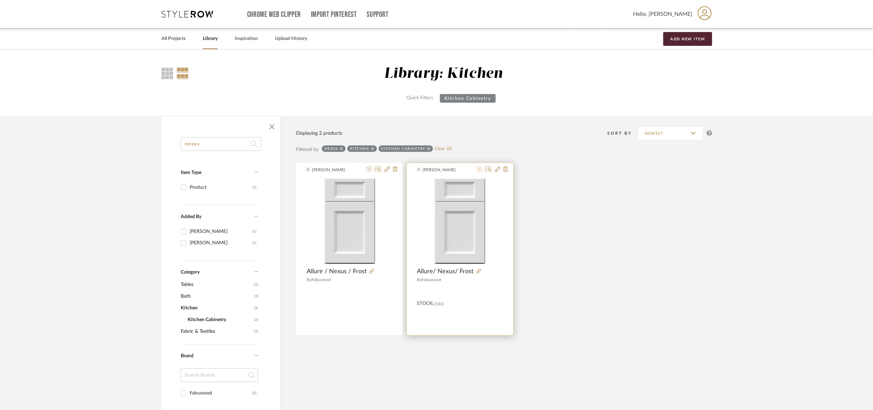
click at [479, 169] on icon at bounding box center [480, 169] width 6 height 6
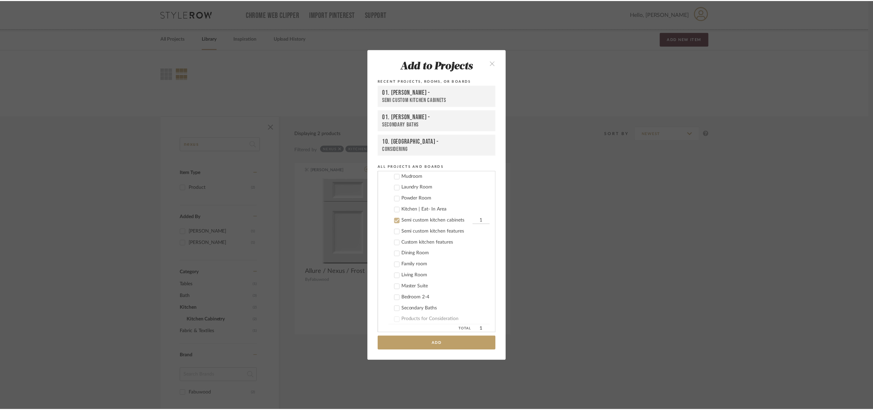
scroll to position [121, 0]
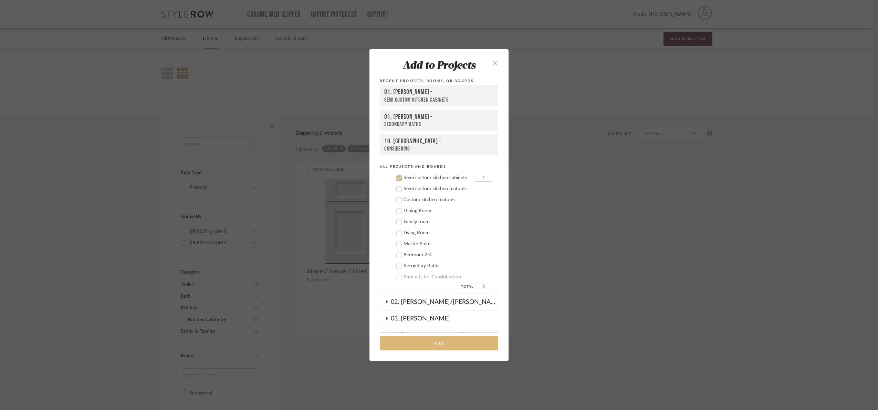
click at [456, 349] on button "Add" at bounding box center [439, 343] width 118 height 14
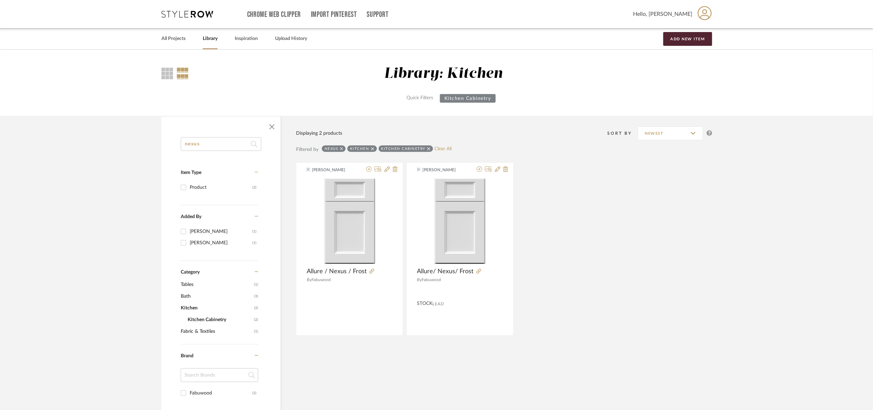
drag, startPoint x: 202, startPoint y: 147, endPoint x: 179, endPoint y: 142, distance: 23.6
click at [179, 142] on div "nexus Item Type Product (2) Added By Maria Ortega (1) Angelena Boeta (1) Catego…" at bounding box center [220, 354] width 119 height 434
type input "fusion"
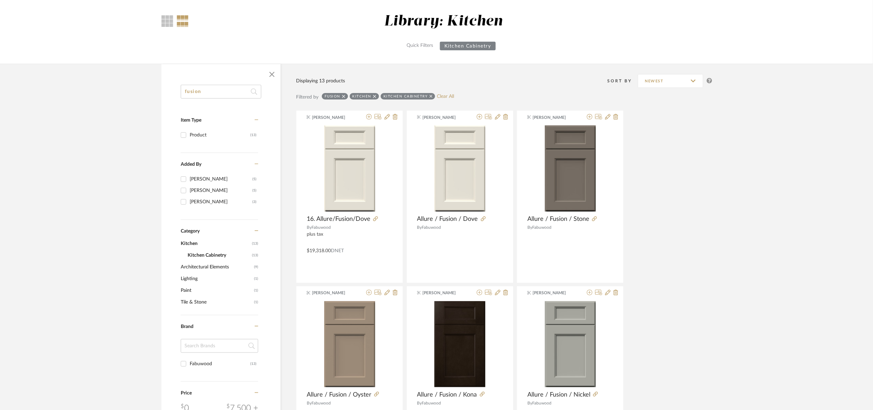
scroll to position [52, 0]
click at [588, 119] on icon at bounding box center [590, 118] width 6 height 6
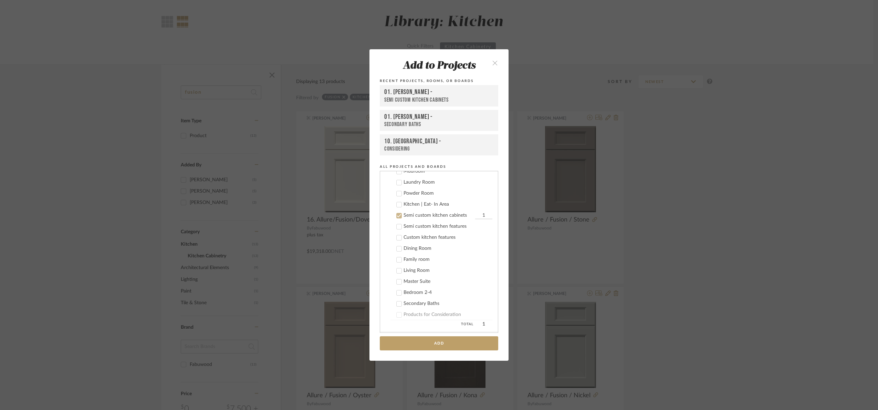
scroll to position [121, 0]
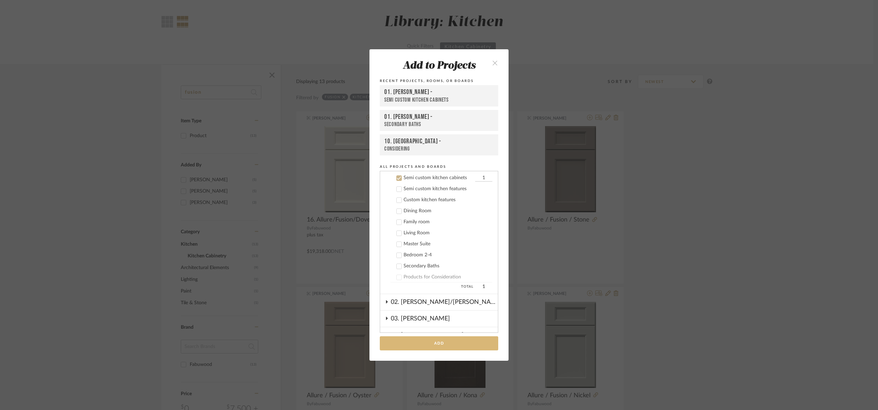
click at [446, 345] on button "Add" at bounding box center [439, 343] width 118 height 14
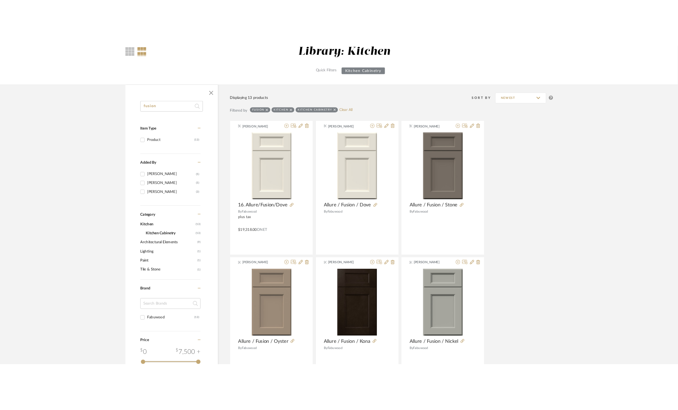
scroll to position [55, 0]
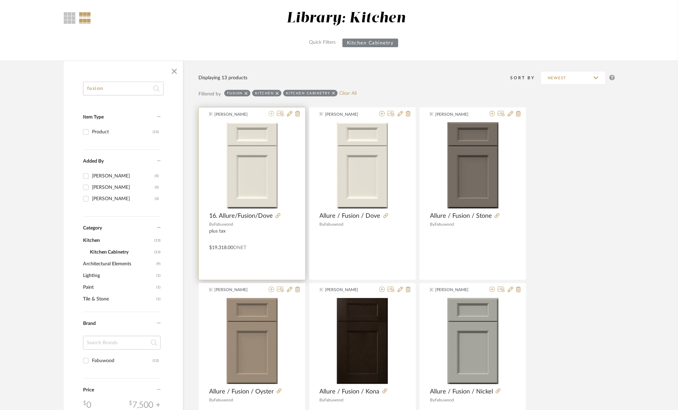
click at [272, 112] on icon at bounding box center [272, 114] width 6 height 6
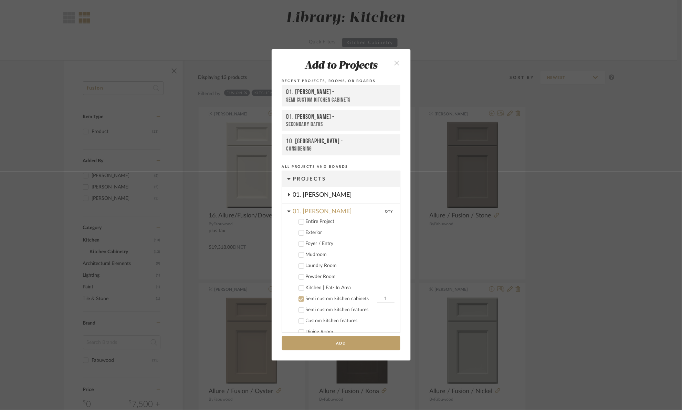
click at [599, 192] on div "Add to Projects Recent Projects, Rooms, or Boards 01. Merker - Semi custom kitc…" at bounding box center [341, 205] width 682 height 410
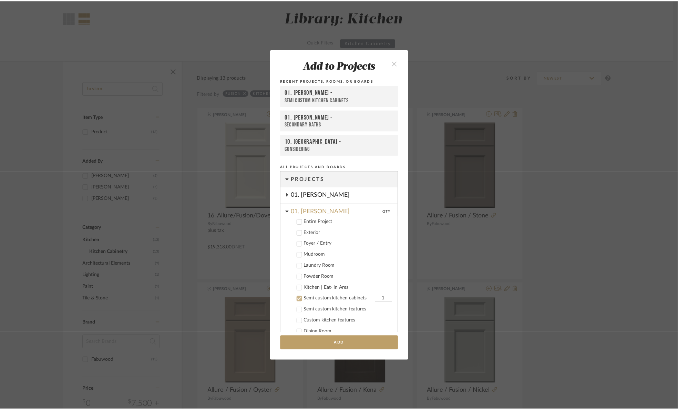
scroll to position [55, 0]
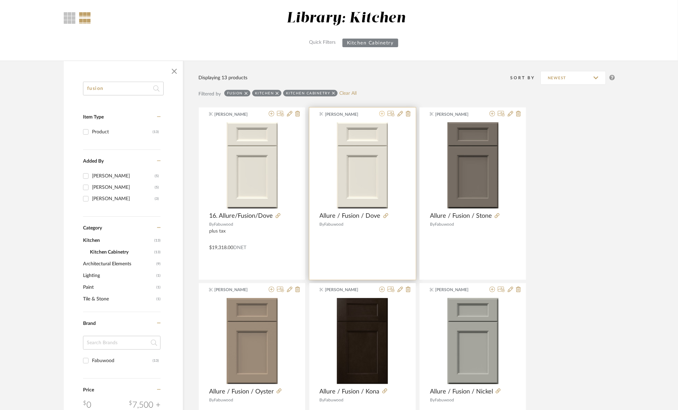
click at [383, 112] on icon at bounding box center [382, 114] width 6 height 6
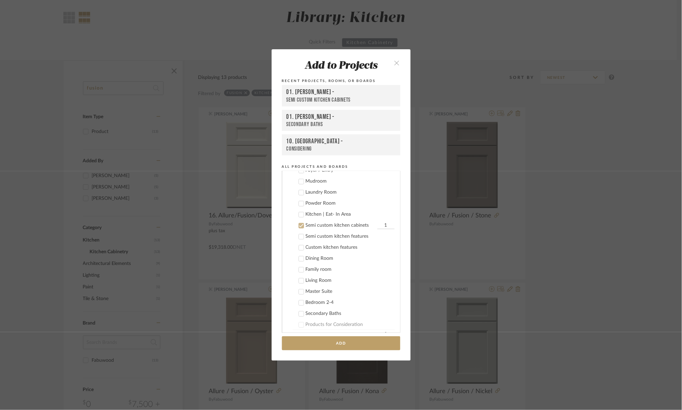
scroll to position [69, 0]
click at [362, 346] on button "Add" at bounding box center [341, 343] width 118 height 14
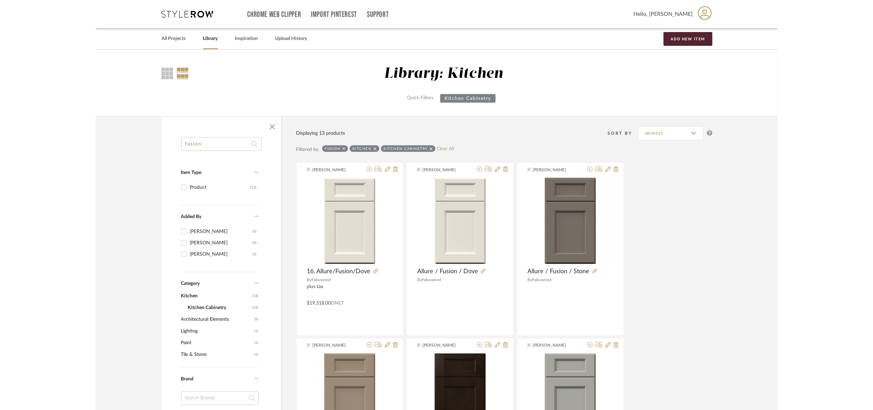
scroll to position [55, 0]
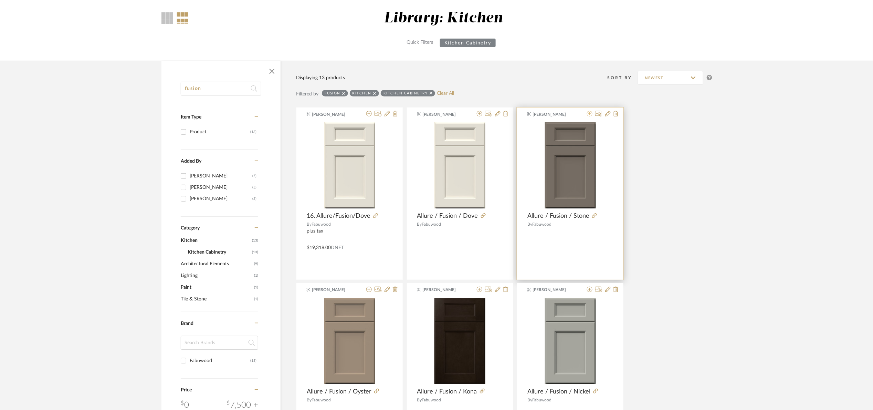
click at [588, 113] on icon at bounding box center [590, 114] width 6 height 6
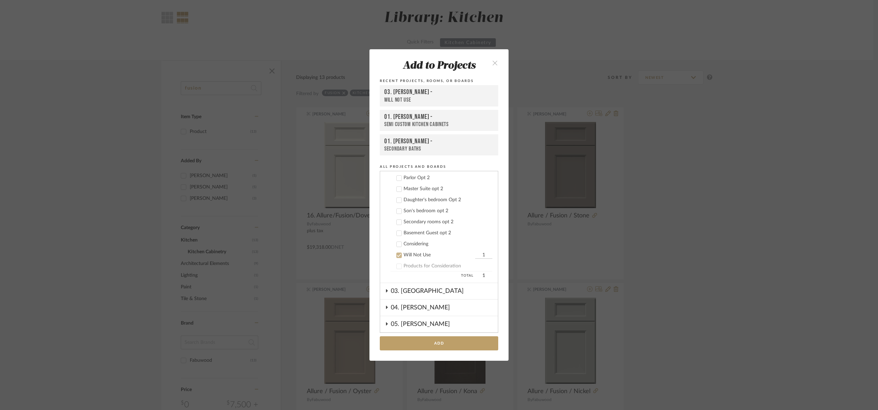
scroll to position [403, 0]
click at [411, 279] on div "Will Not Use" at bounding box center [439, 282] width 70 height 6
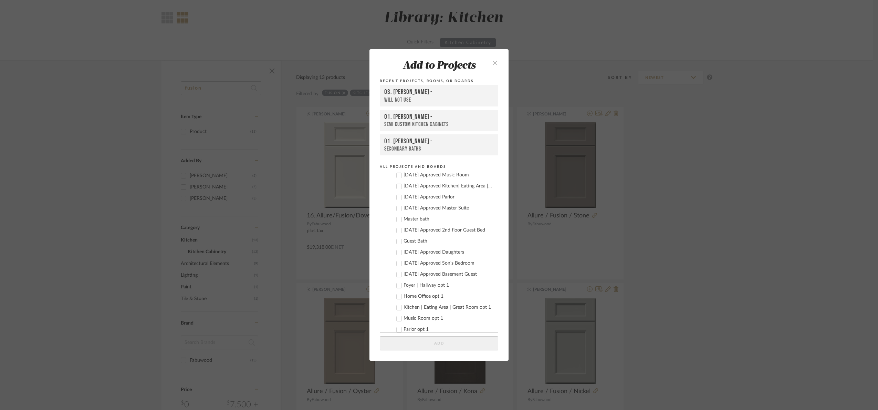
scroll to position [41, 0]
click at [404, 198] on div "03. [PERSON_NAME]" at bounding box center [444, 201] width 107 height 12
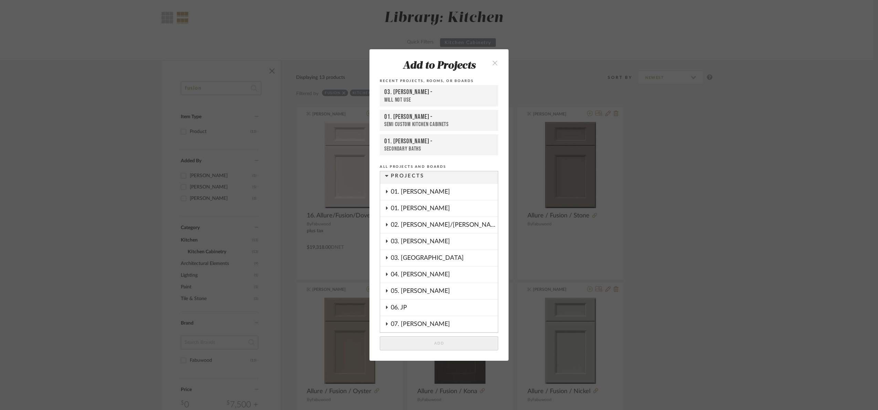
scroll to position [0, 0]
click at [414, 211] on div "01. Merker" at bounding box center [444, 212] width 107 height 16
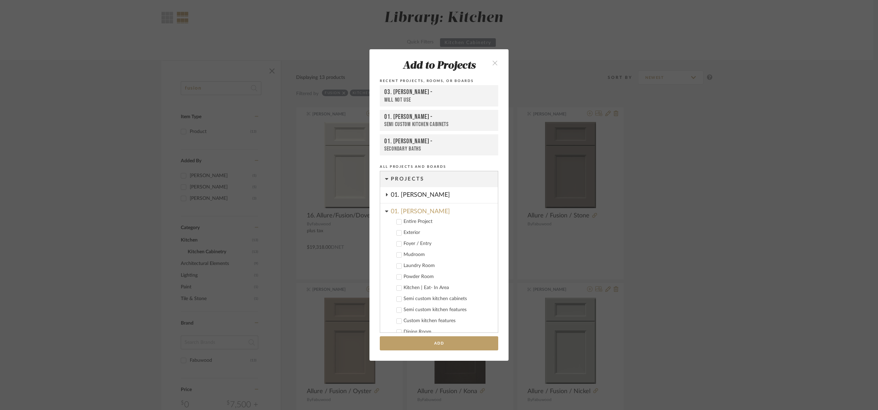
drag, startPoint x: 428, startPoint y: 299, endPoint x: 435, endPoint y: 317, distance: 18.9
click at [427, 298] on div "Semi custom kitchen cabinets" at bounding box center [448, 299] width 89 height 6
drag, startPoint x: 444, startPoint y: 343, endPoint x: 601, endPoint y: 330, distance: 156.9
click at [446, 342] on button "Add" at bounding box center [439, 343] width 118 height 14
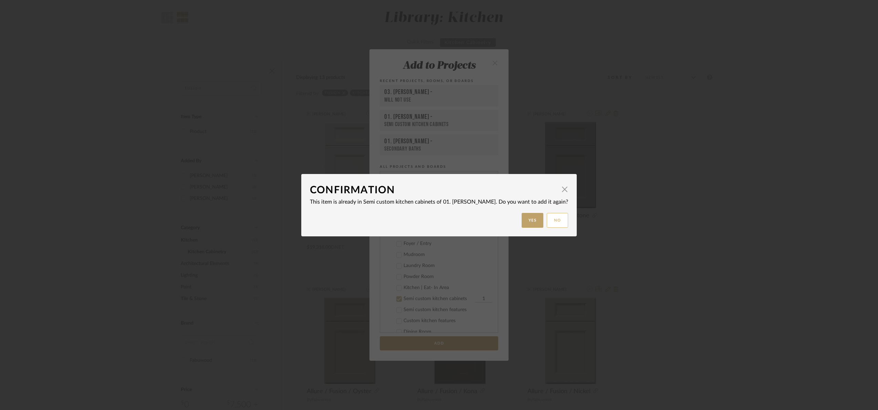
click at [547, 218] on button "No" at bounding box center [557, 220] width 21 height 15
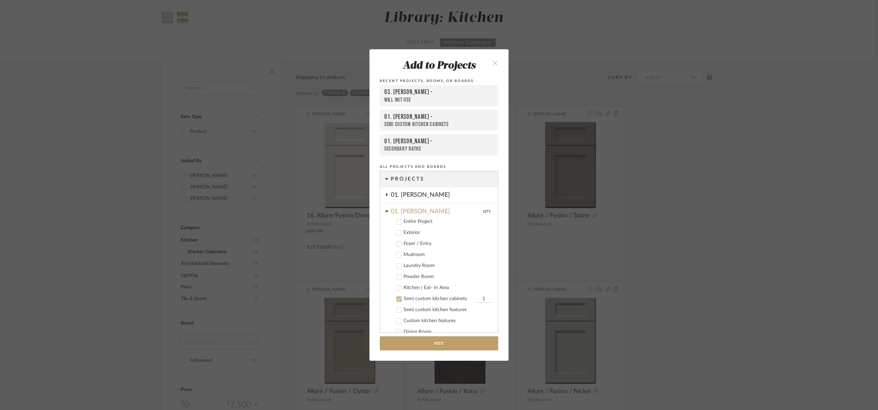
click at [771, 212] on div "Add to Projects Recent Projects, Rooms, or Boards 03. Jennifer - Will Not Use 0…" at bounding box center [439, 205] width 878 height 410
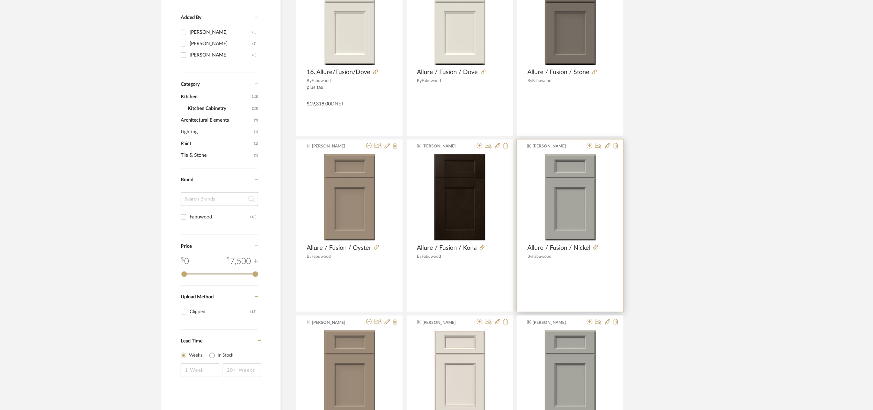
scroll to position [210, 0]
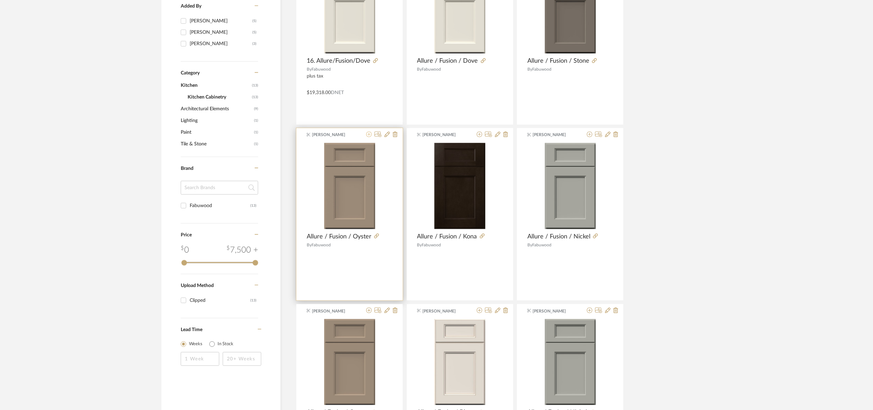
click at [370, 135] on icon at bounding box center [369, 135] width 6 height 6
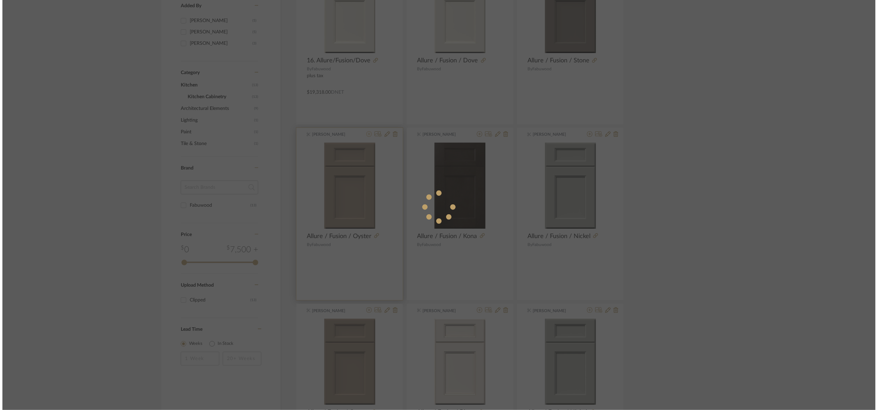
scroll to position [0, 0]
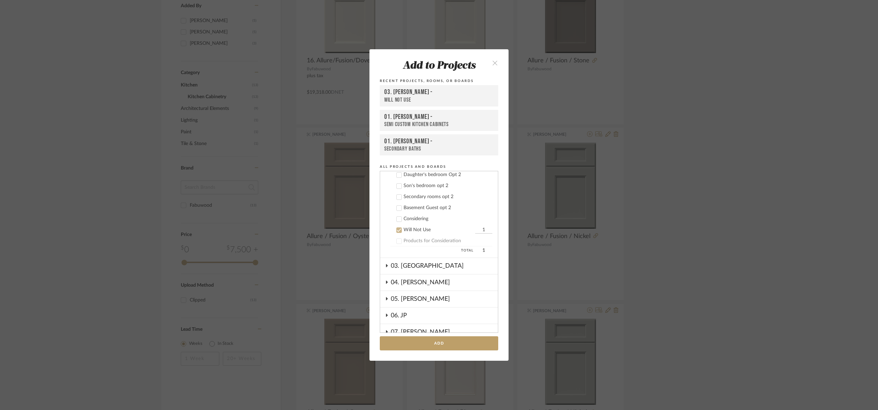
click at [407, 227] on div "Will Not Use" at bounding box center [439, 230] width 70 height 6
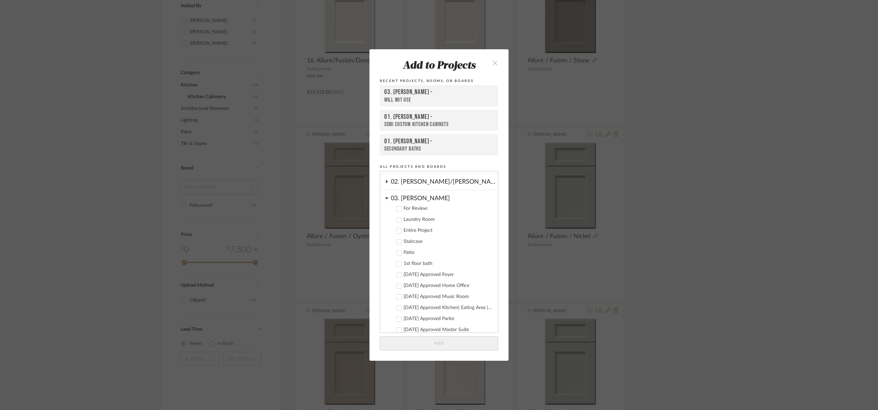
scroll to position [41, 0]
click at [407, 200] on div "03. [PERSON_NAME]" at bounding box center [444, 201] width 107 height 12
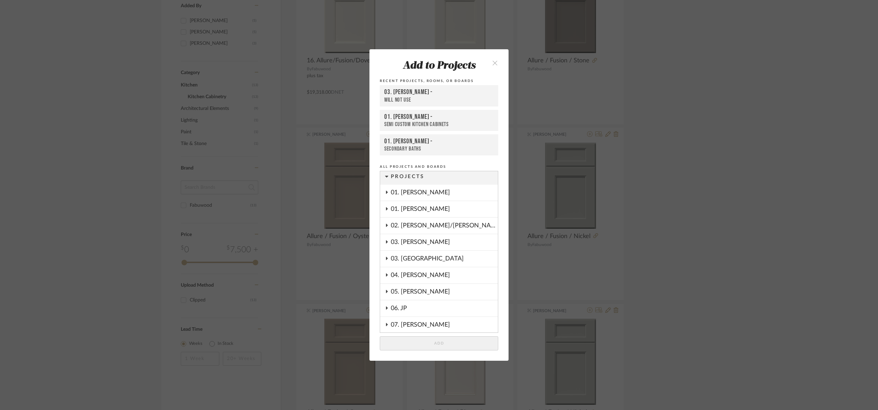
scroll to position [0, 0]
click at [425, 214] on div "01. Merker" at bounding box center [444, 212] width 107 height 16
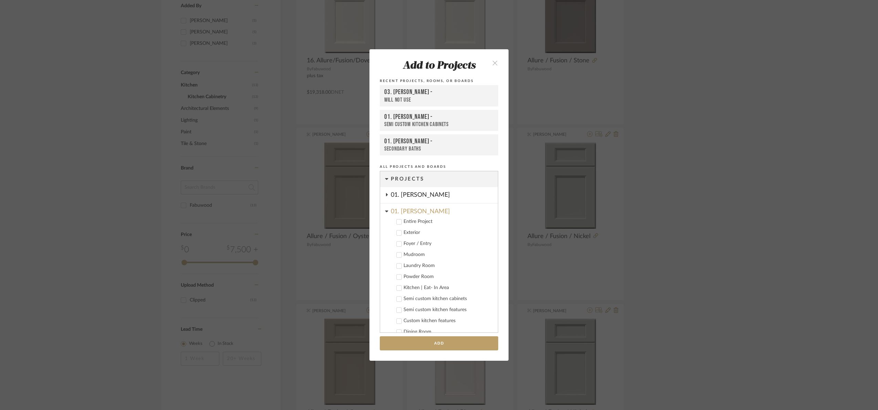
click at [430, 298] on div "Semi custom kitchen cabinets" at bounding box center [448, 299] width 89 height 6
click at [452, 347] on button "Add" at bounding box center [439, 343] width 118 height 14
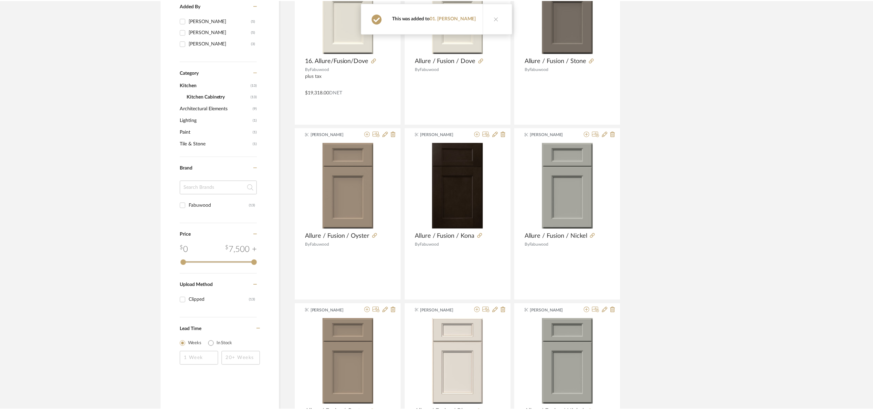
scroll to position [210, 0]
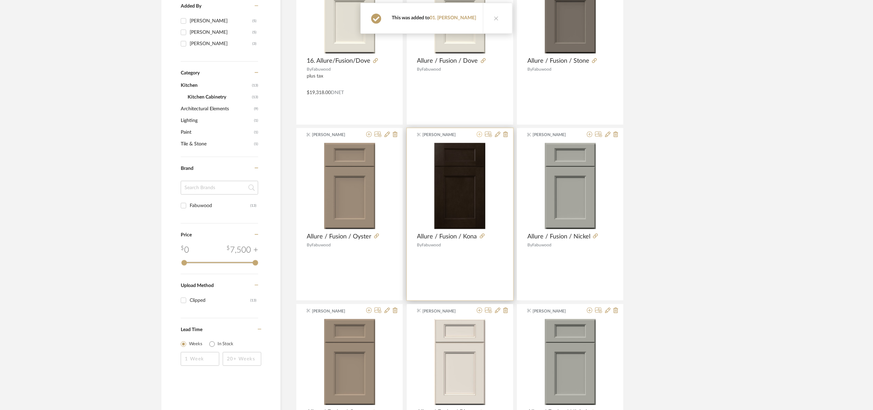
click at [480, 134] on icon at bounding box center [480, 135] width 6 height 6
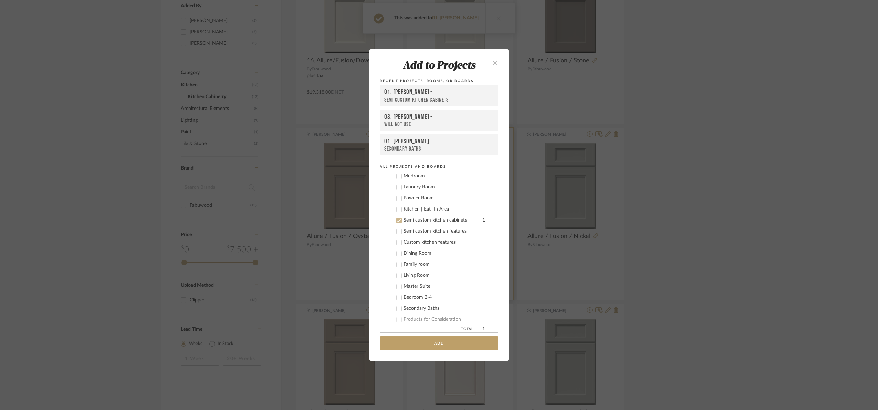
scroll to position [121, 0]
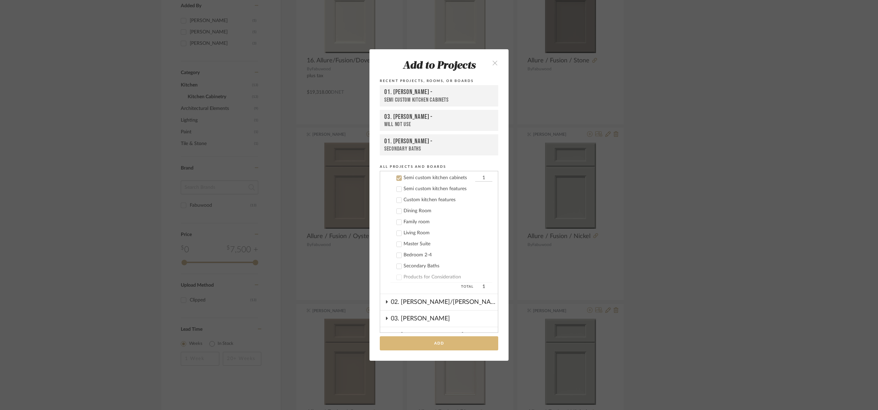
click at [443, 342] on button "Add" at bounding box center [439, 343] width 118 height 14
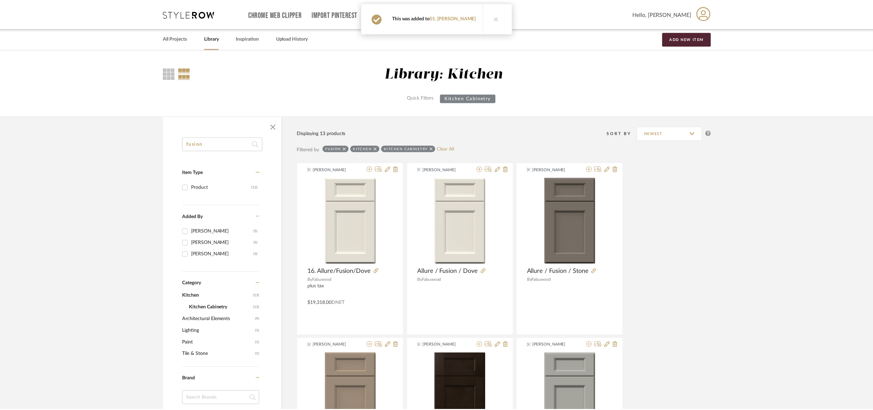
scroll to position [210, 0]
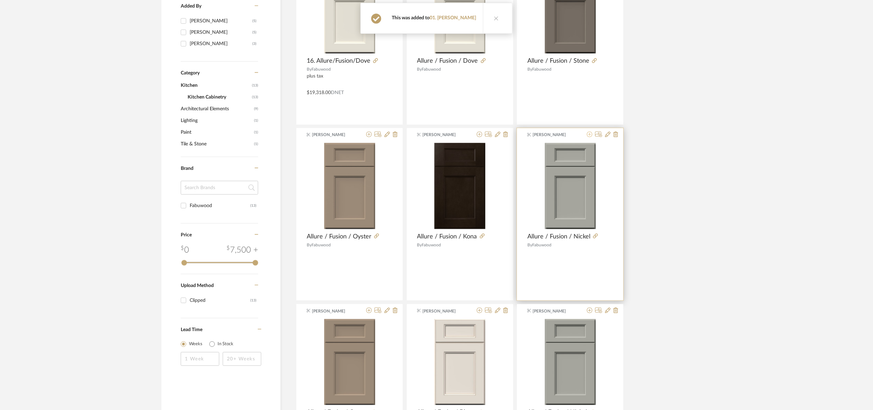
click at [588, 134] on icon at bounding box center [590, 135] width 6 height 6
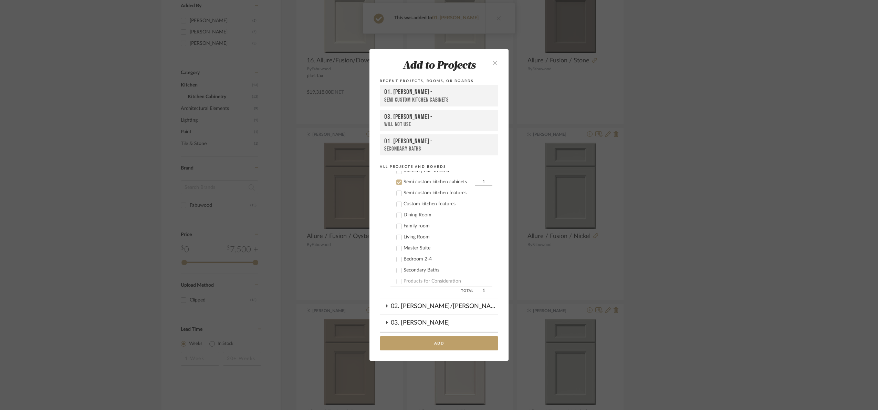
scroll to position [121, 0]
drag, startPoint x: 463, startPoint y: 344, endPoint x: 656, endPoint y: 290, distance: 199.4
click at [465, 343] on button "Add" at bounding box center [439, 343] width 118 height 14
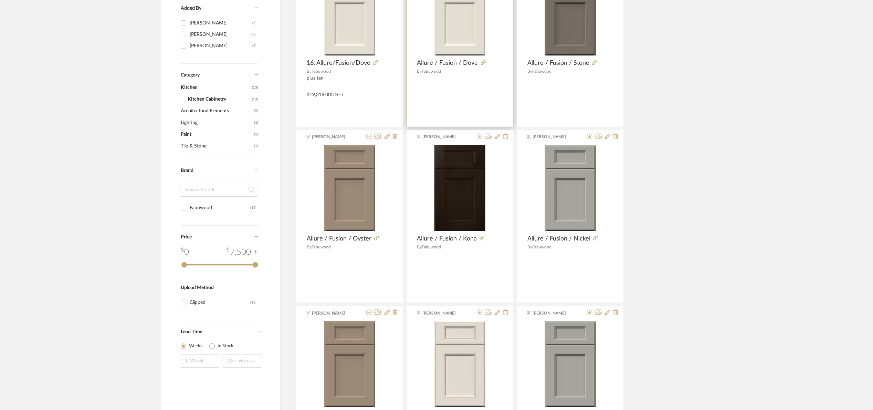
scroll to position [107, 0]
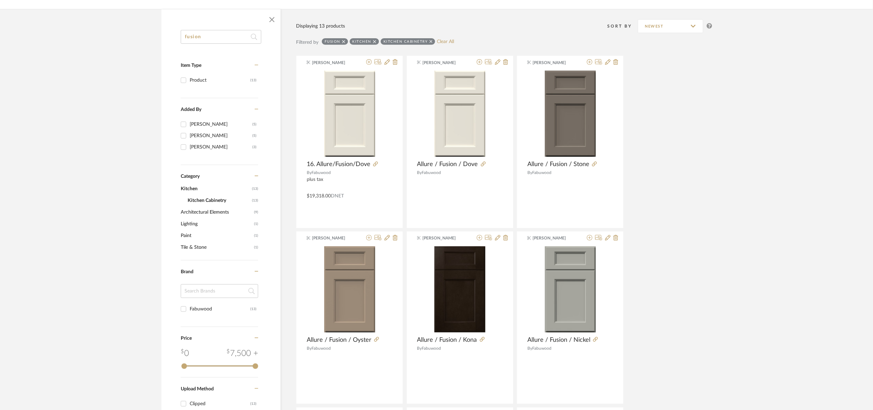
drag, startPoint x: 255, startPoint y: 37, endPoint x: 120, endPoint y: 52, distance: 135.5
click at [344, 41] on icon at bounding box center [343, 41] width 3 height 5
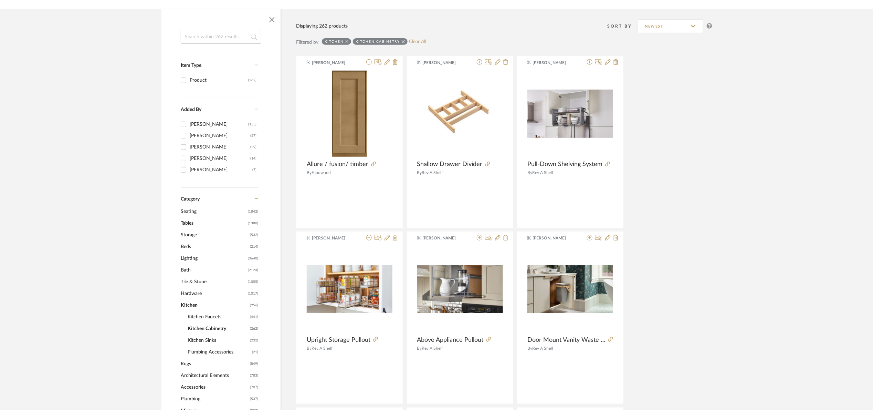
drag, startPoint x: 224, startPoint y: 38, endPoint x: 241, endPoint y: 42, distance: 17.6
click at [224, 38] on input at bounding box center [221, 37] width 81 height 14
type input "l"
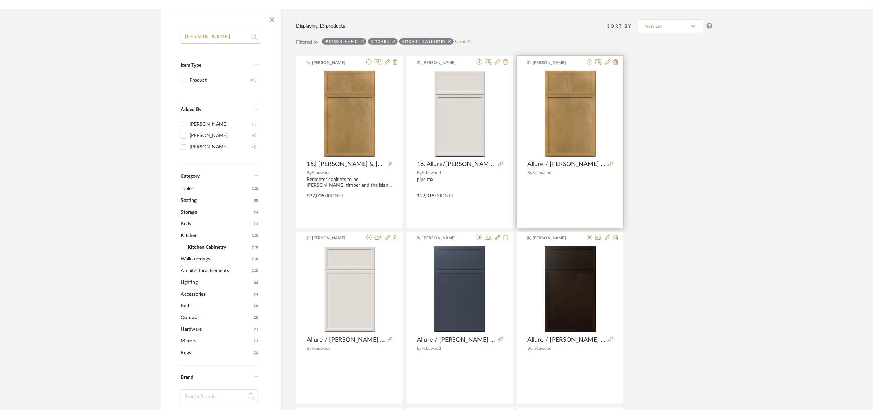
click at [588, 61] on icon at bounding box center [590, 62] width 6 height 6
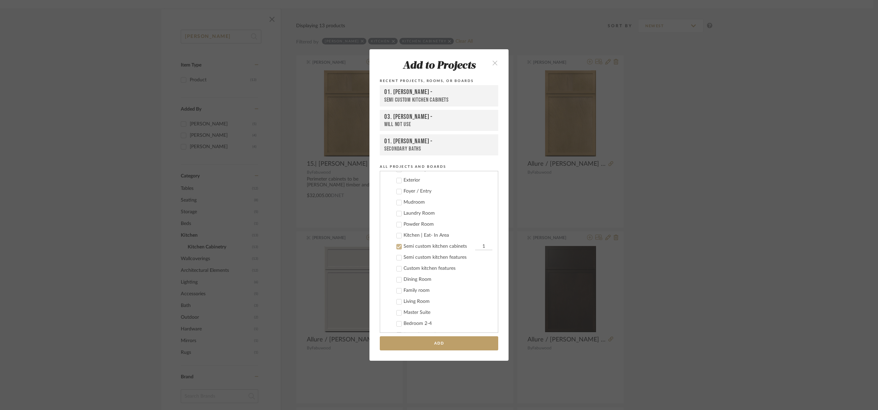
scroll to position [121, 0]
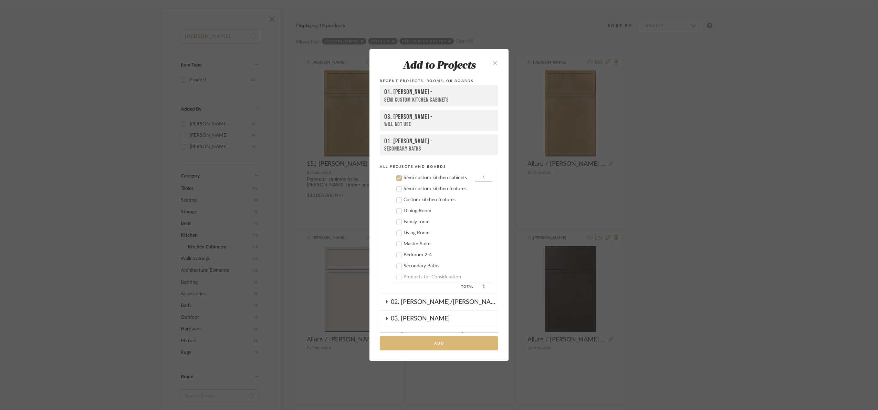
click at [463, 343] on button "Add" at bounding box center [439, 343] width 118 height 14
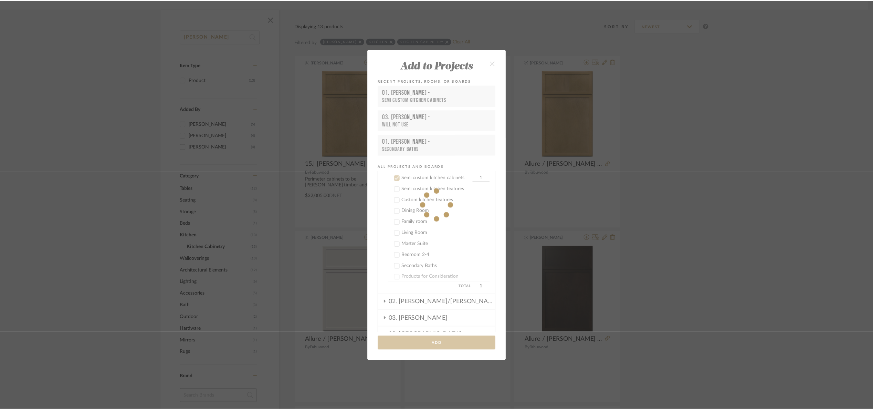
scroll to position [107, 0]
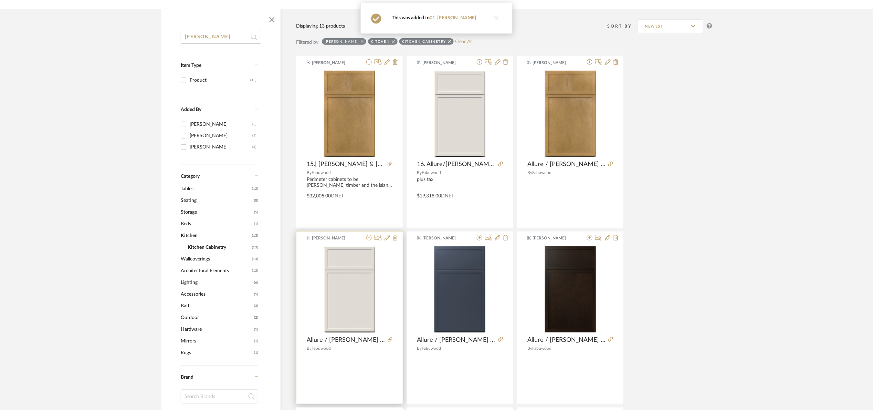
click at [368, 237] on icon at bounding box center [369, 238] width 6 height 6
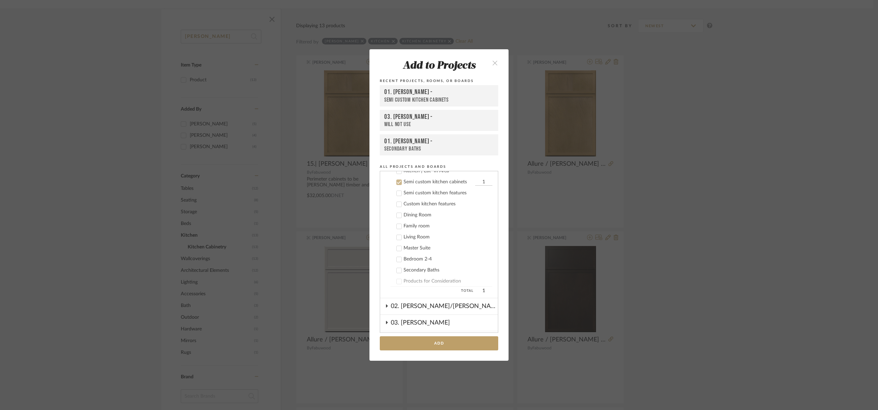
scroll to position [121, 0]
click at [448, 338] on button "Add" at bounding box center [439, 343] width 118 height 14
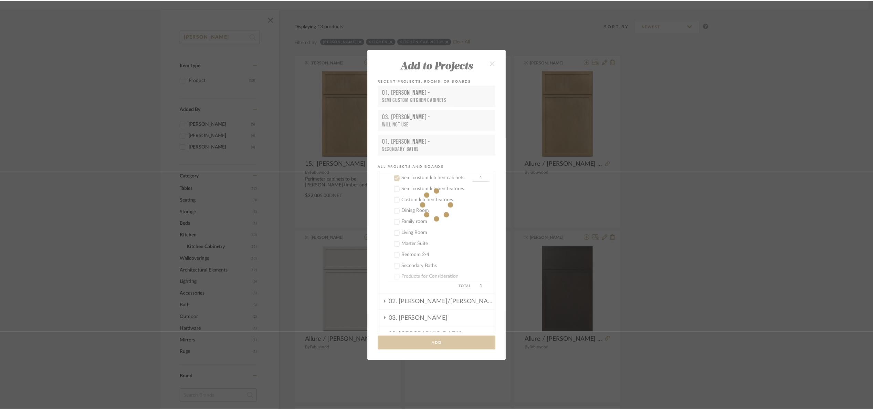
scroll to position [107, 0]
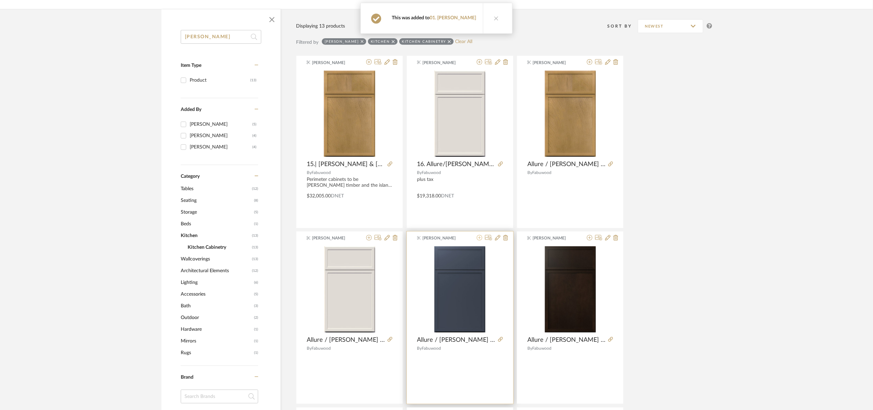
click at [478, 237] on icon at bounding box center [480, 238] width 6 height 6
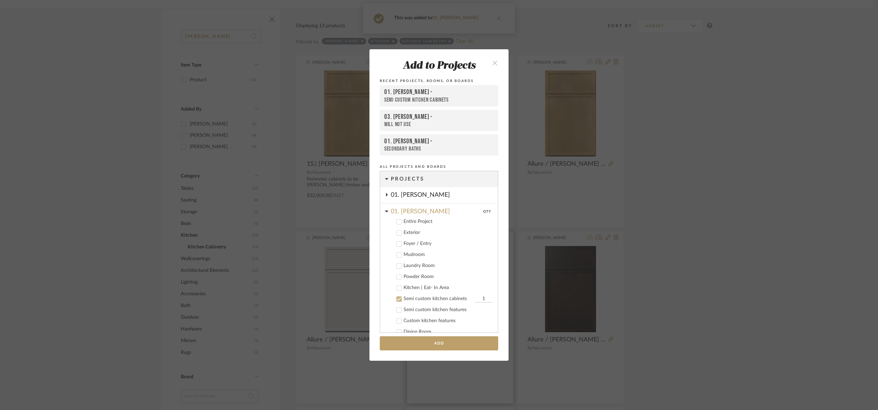
scroll to position [121, 0]
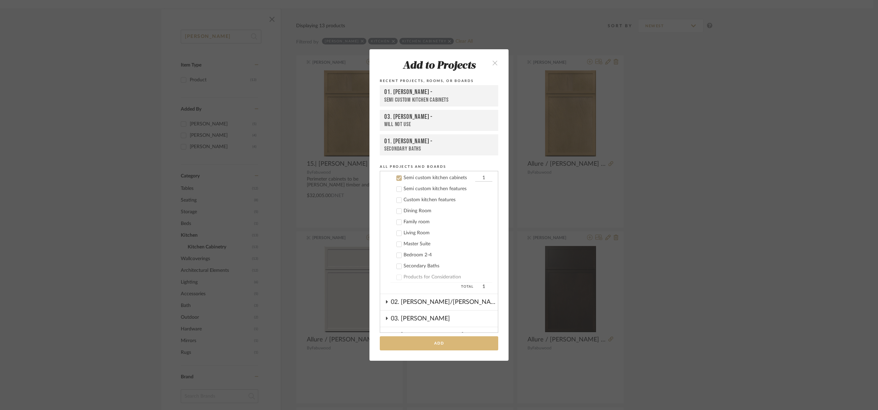
click at [455, 344] on button "Add" at bounding box center [439, 343] width 118 height 14
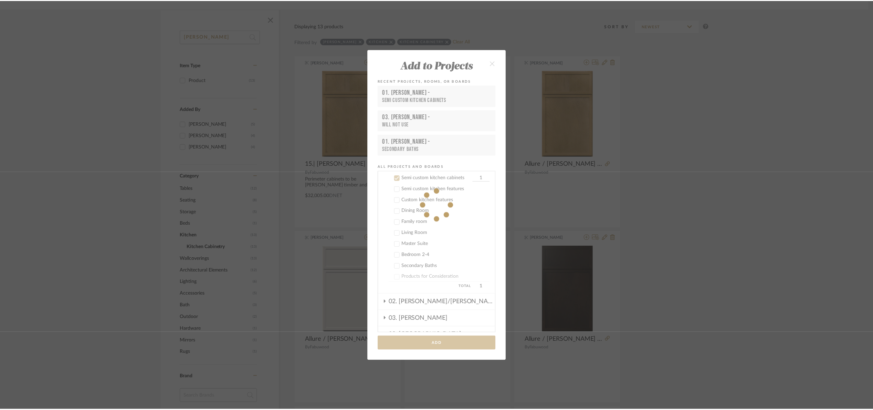
scroll to position [107, 0]
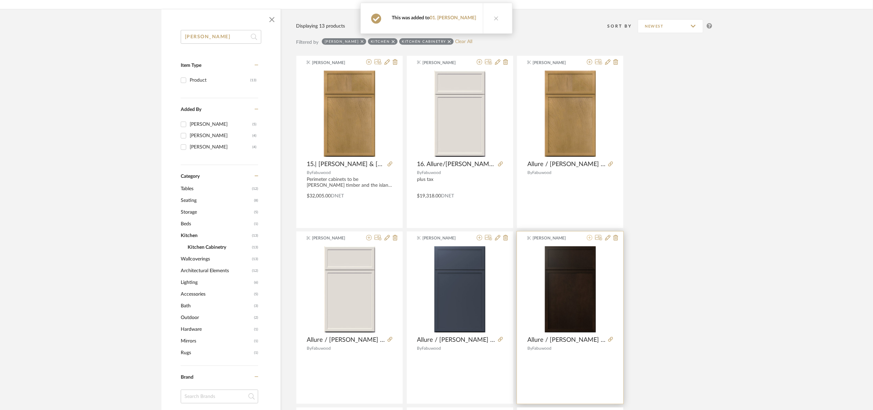
click at [588, 235] on icon at bounding box center [590, 238] width 6 height 6
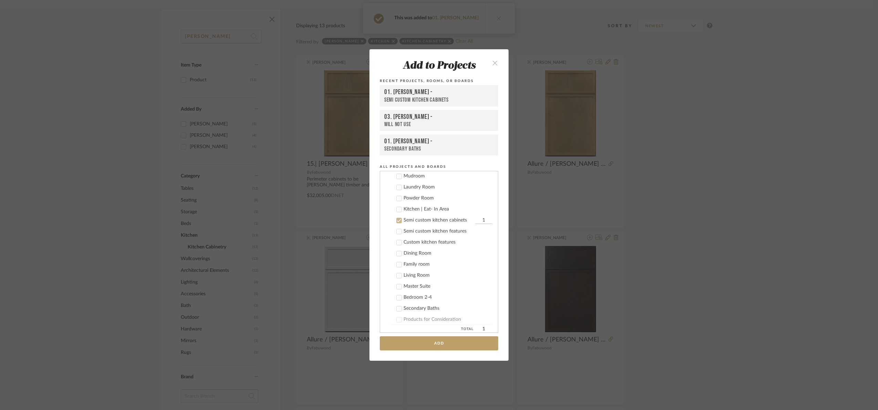
scroll to position [121, 0]
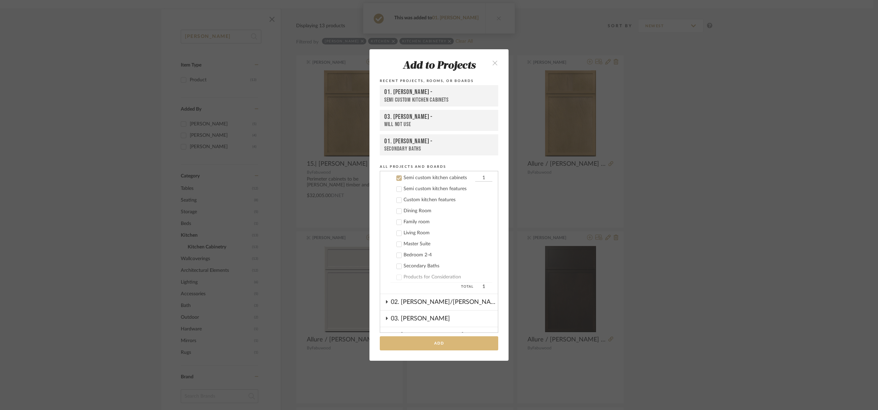
click at [458, 338] on button "Add" at bounding box center [439, 343] width 118 height 14
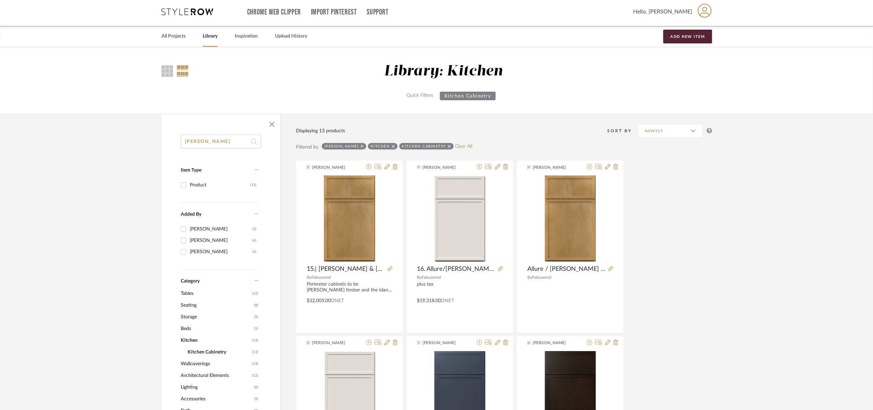
scroll to position [0, 0]
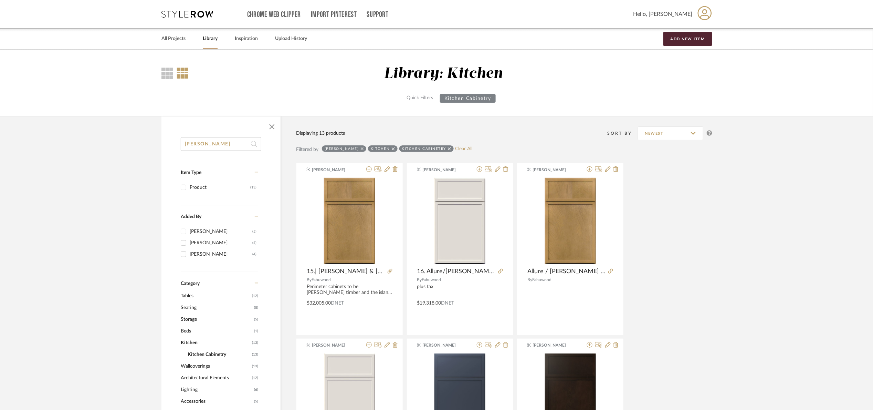
drag, startPoint x: 225, startPoint y: 146, endPoint x: 99, endPoint y: 170, distance: 128.1
type input "galaxy"
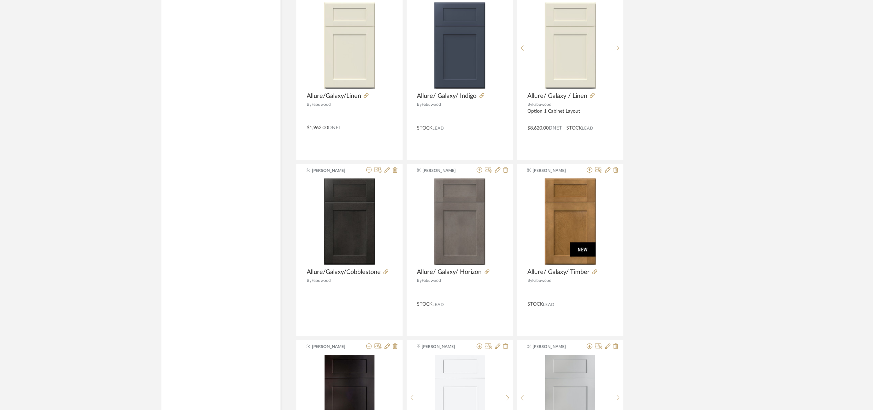
scroll to position [968, 0]
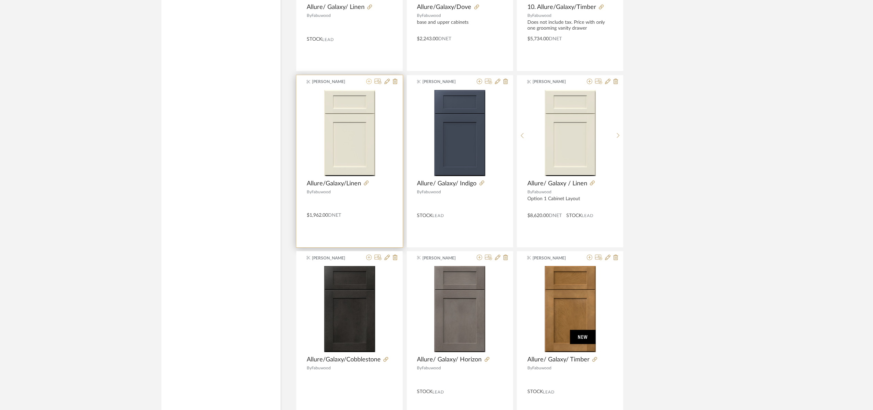
click at [367, 84] on icon at bounding box center [369, 82] width 6 height 6
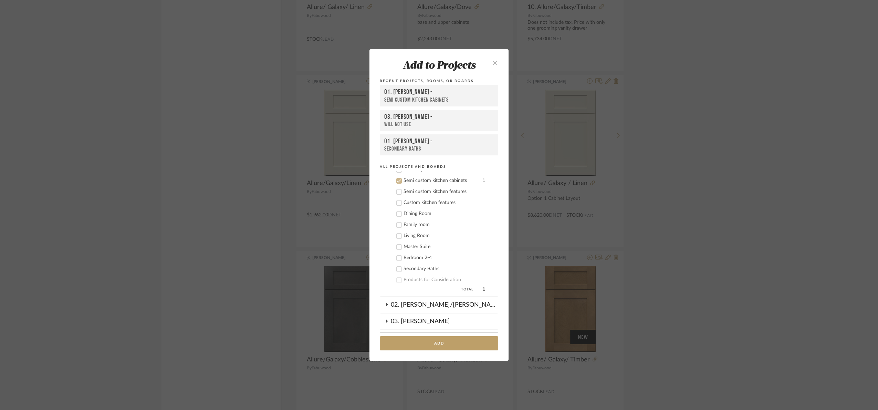
scroll to position [121, 0]
click at [731, 174] on div "Add to Projects Recent Projects, Rooms, or Boards 01. [PERSON_NAME] - Semi cust…" at bounding box center [439, 205] width 878 height 410
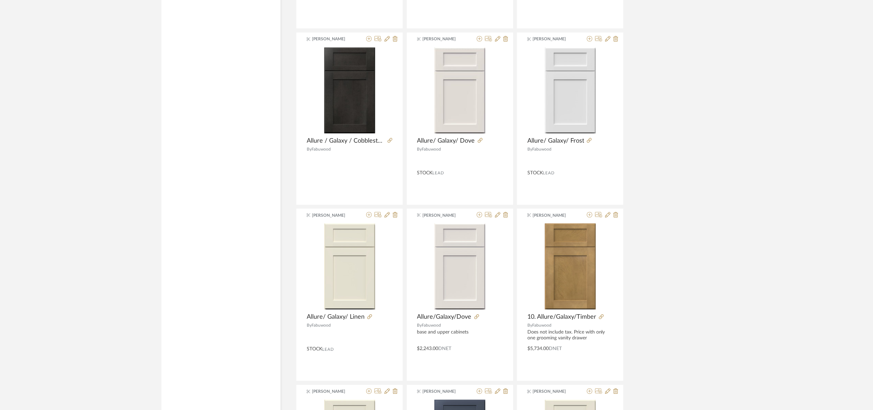
scroll to position [658, 0]
click at [368, 216] on icon at bounding box center [369, 215] width 6 height 6
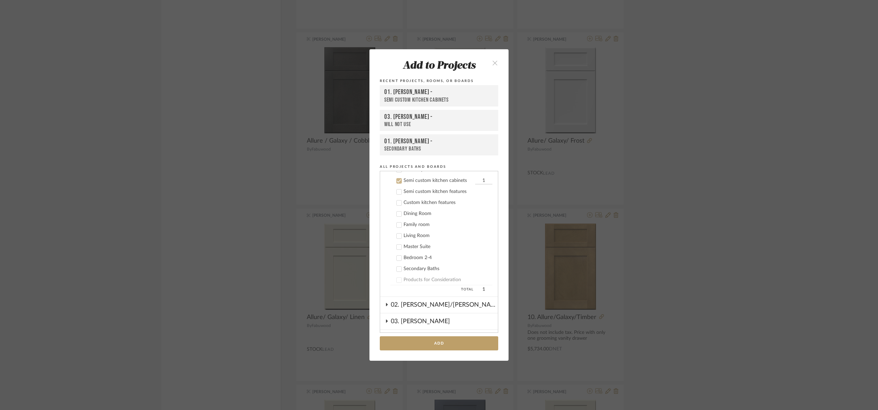
scroll to position [121, 0]
click at [447, 344] on button "Add" at bounding box center [439, 343] width 118 height 14
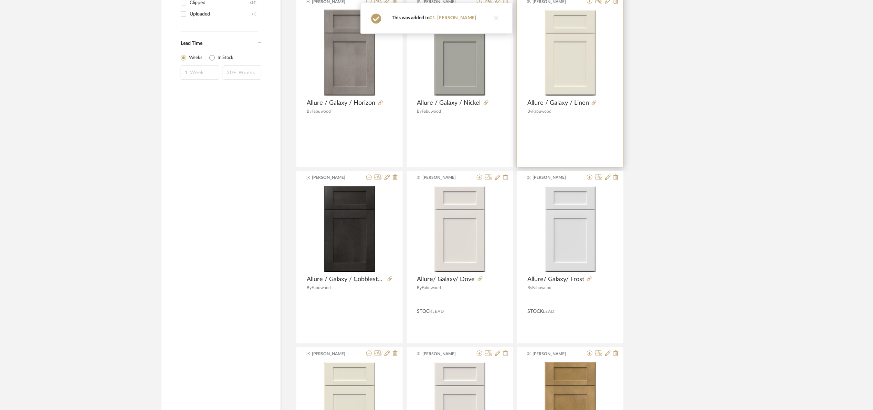
scroll to position [503, 0]
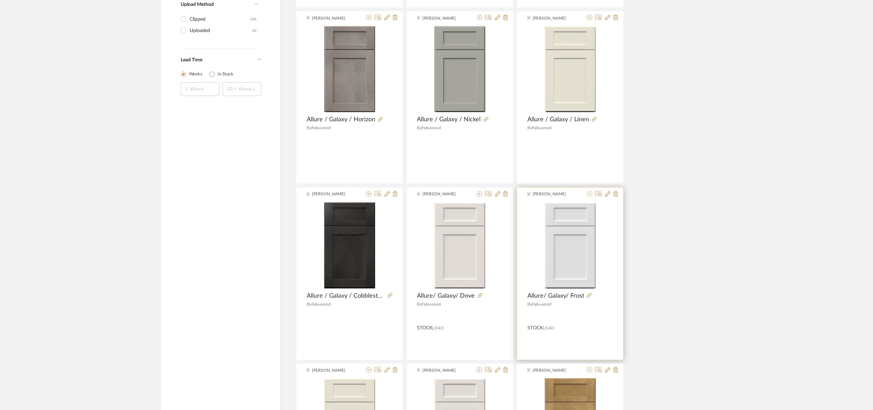
click at [588, 195] on icon at bounding box center [590, 194] width 6 height 6
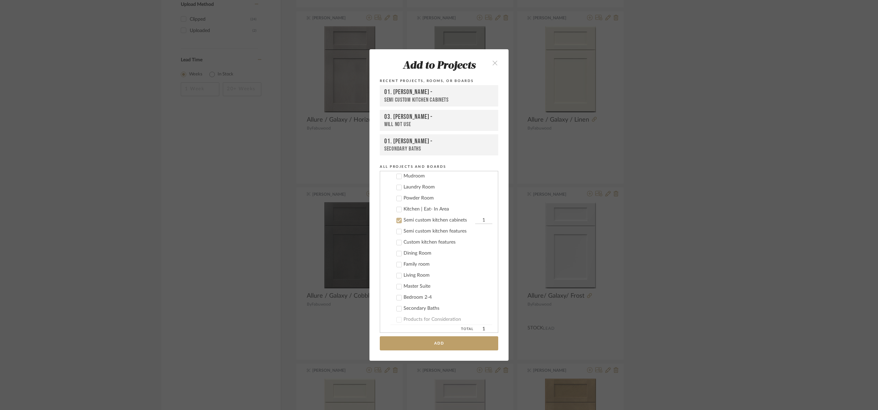
scroll to position [121, 0]
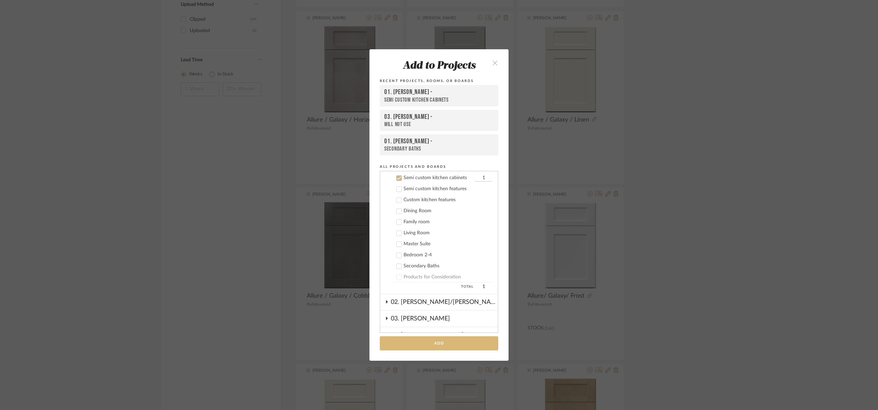
click at [451, 340] on button "Add" at bounding box center [439, 343] width 118 height 14
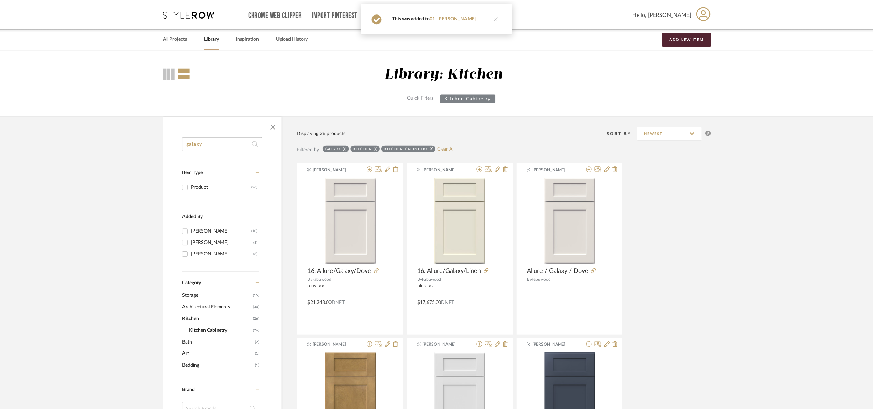
scroll to position [503, 0]
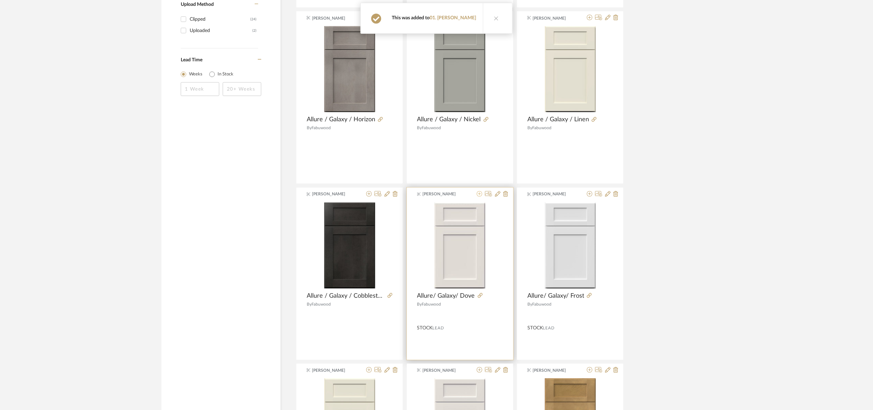
click at [480, 193] on icon at bounding box center [480, 194] width 6 height 6
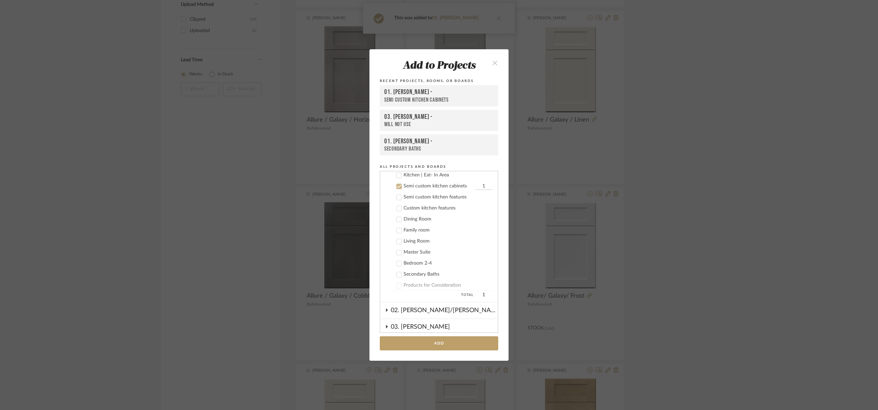
scroll to position [121, 0]
click at [443, 341] on button "Add" at bounding box center [439, 343] width 118 height 14
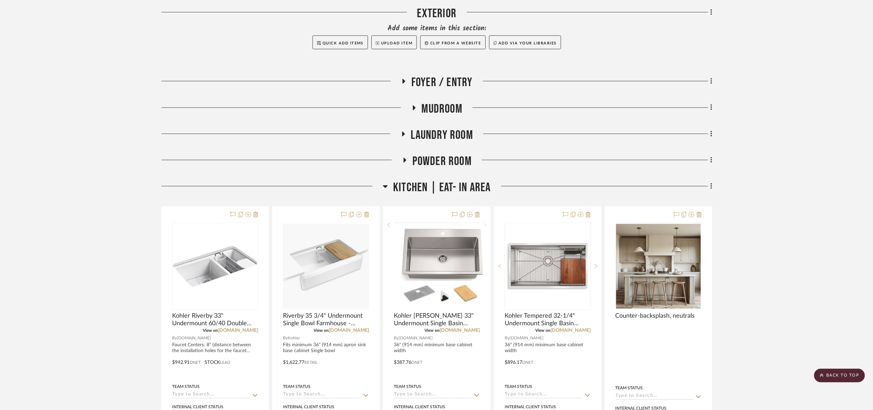
scroll to position [207, 0]
click at [425, 176] on div "Entire Project Add some items in this section: Quick Add Items Upload Item Clip…" at bounding box center [436, 369] width 551 height 829
click at [430, 189] on span "Kitchen | Eat- In Area" at bounding box center [441, 188] width 97 height 15
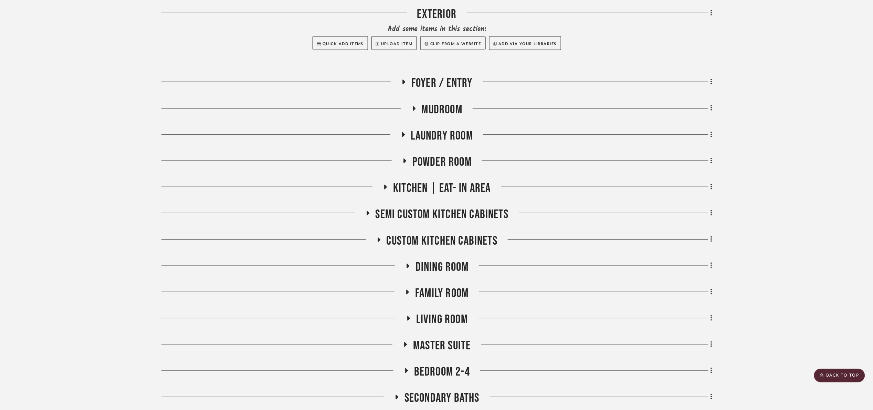
click at [435, 154] on div "Entire Project Add some items in this section: Quick Add Items Upload Item Clip…" at bounding box center [436, 199] width 551 height 489
click at [433, 158] on span "Powder Room" at bounding box center [442, 162] width 59 height 15
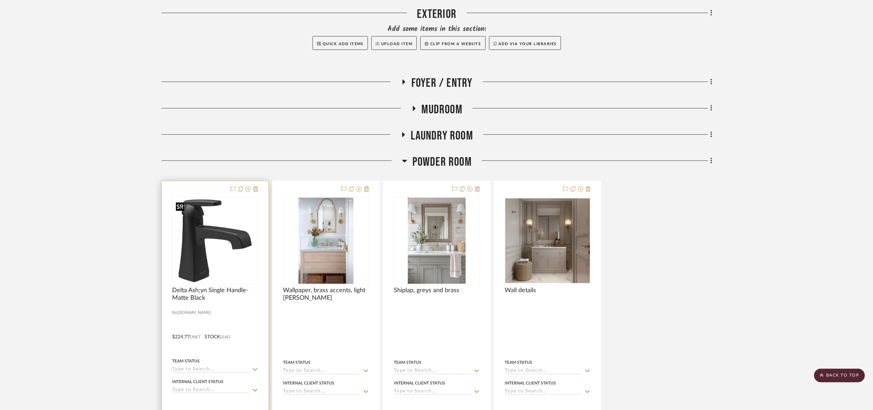
click at [255, 259] on img "0" at bounding box center [215, 240] width 85 height 85
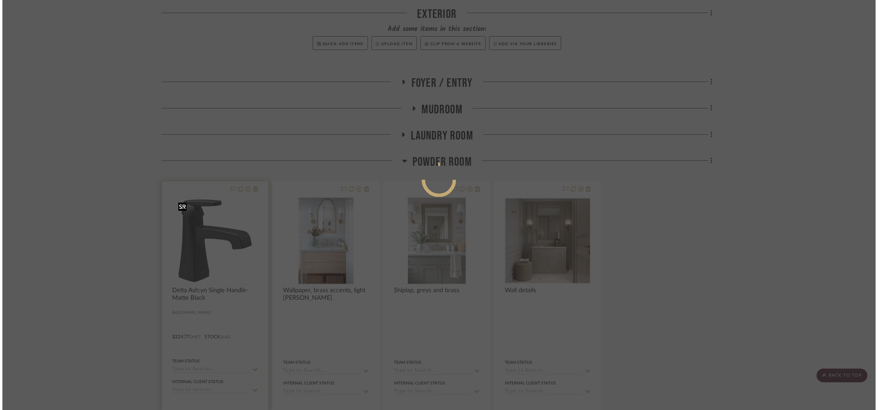
scroll to position [0, 0]
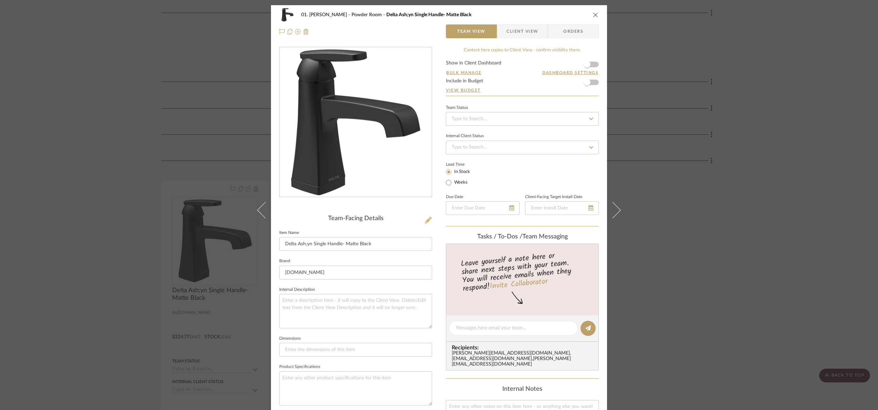
click at [425, 218] on icon at bounding box center [428, 220] width 7 height 7
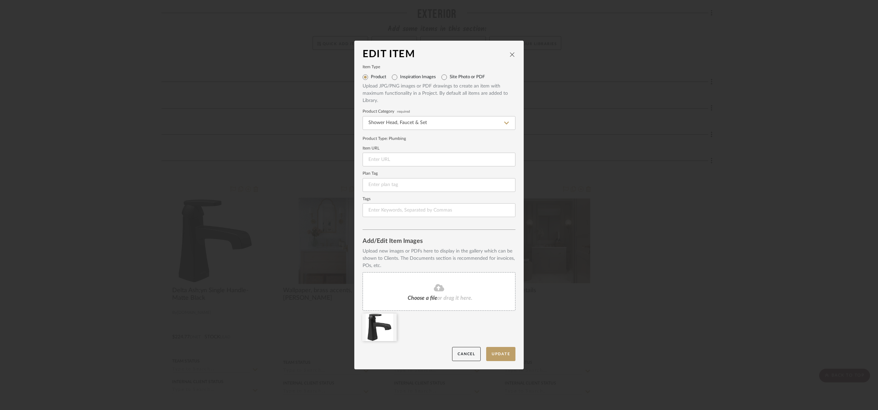
click at [654, 194] on div "Edit Item Item Type Product Inspiration Images Site Photo or PDF Upload JPG/PNG…" at bounding box center [439, 205] width 878 height 410
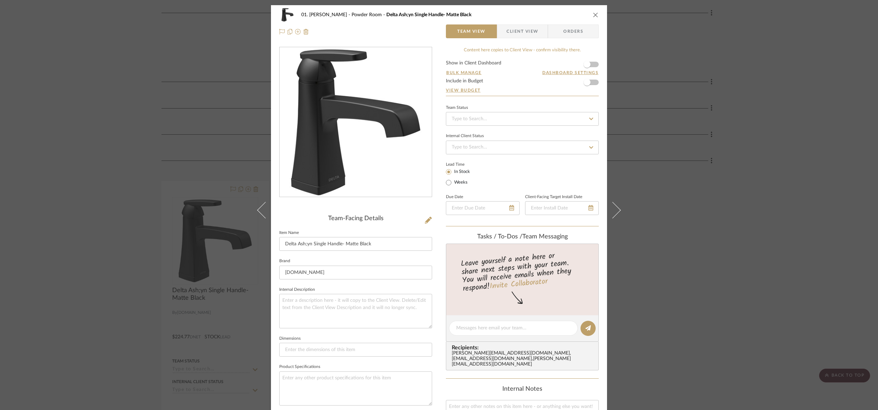
drag, startPoint x: 743, startPoint y: 241, endPoint x: 687, endPoint y: 233, distance: 57.1
click at [743, 242] on div "01. [PERSON_NAME] Powder Room Delta Ash;yn Single Handle- Matte Black Team View…" at bounding box center [439, 205] width 878 height 410
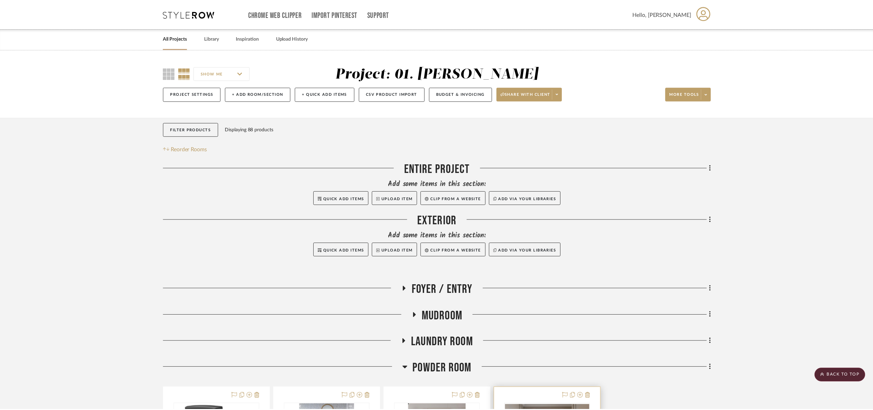
scroll to position [207, 0]
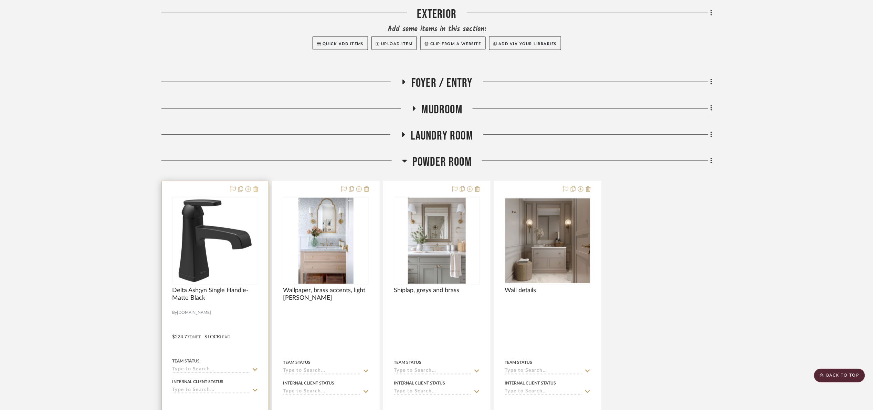
click at [257, 187] on icon at bounding box center [255, 189] width 5 height 6
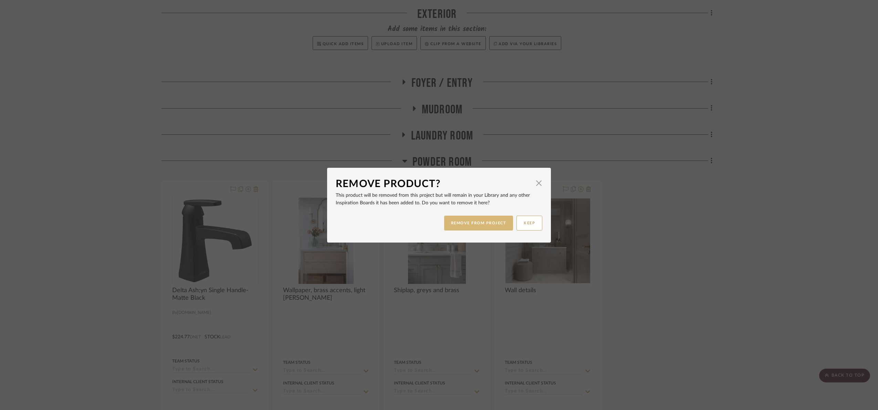
click at [457, 221] on button "REMOVE FROM PROJECT" at bounding box center [478, 223] width 69 height 15
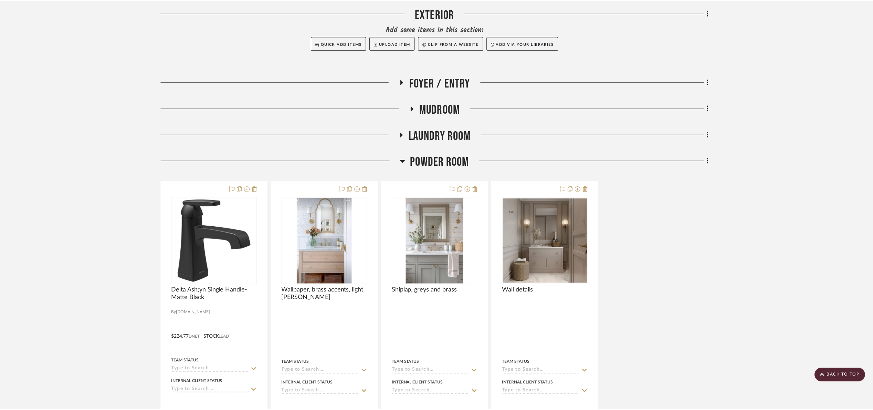
scroll to position [207, 0]
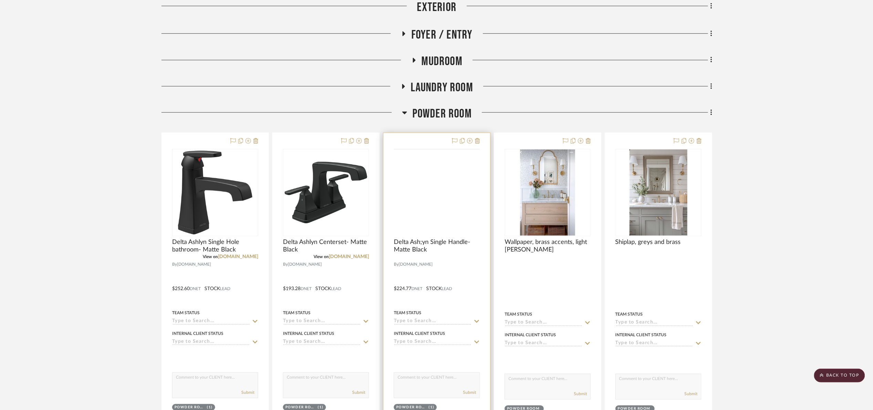
scroll to position [207, 0]
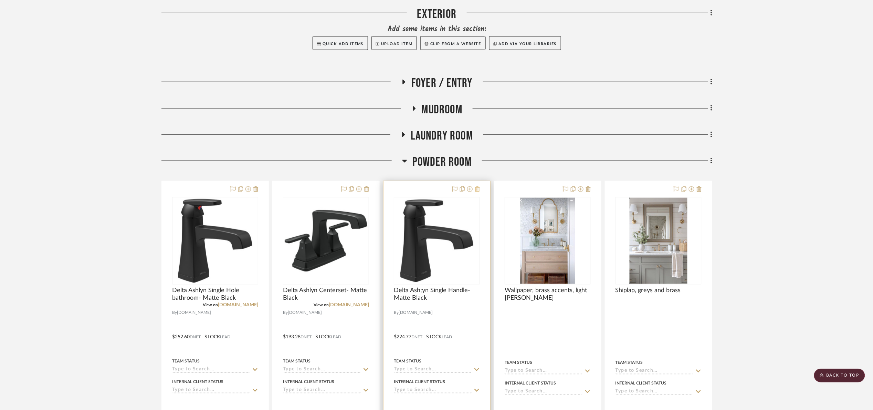
click at [477, 189] on icon at bounding box center [477, 189] width 5 height 6
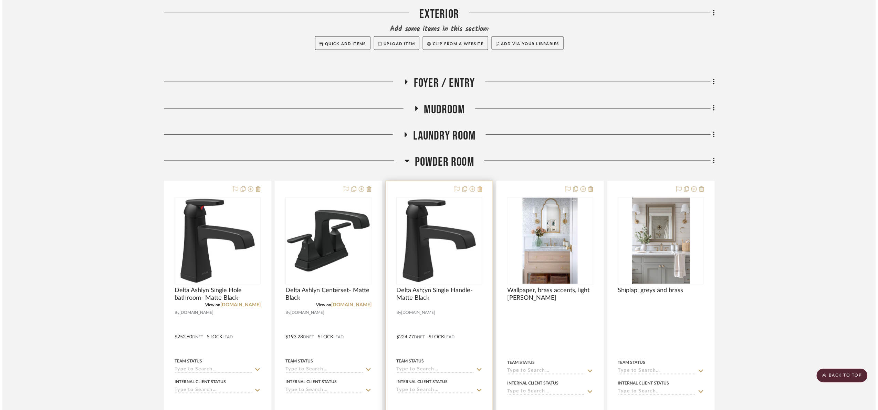
scroll to position [0, 0]
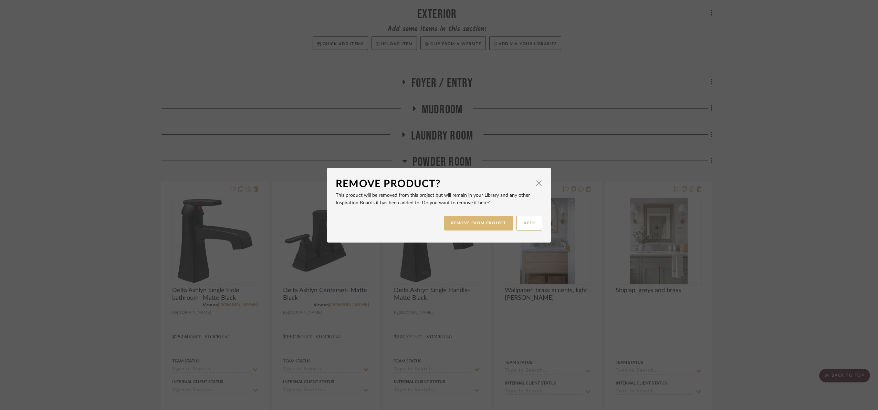
click at [483, 228] on button "REMOVE FROM PROJECT" at bounding box center [478, 223] width 69 height 15
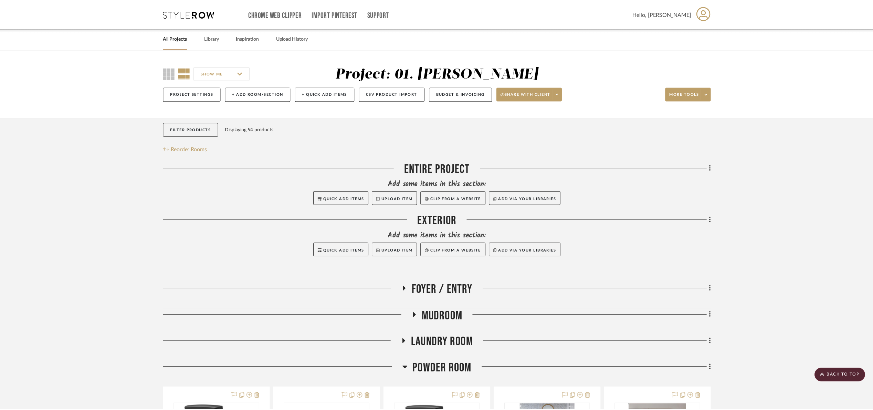
scroll to position [207, 0]
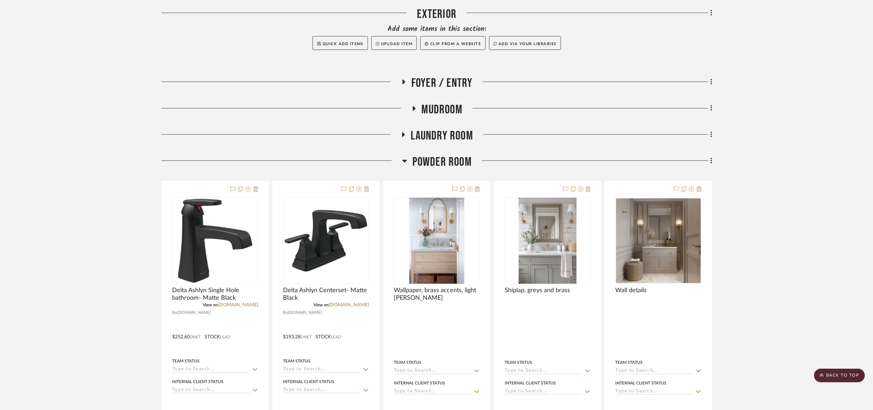
click at [445, 165] on span "Powder Room" at bounding box center [442, 162] width 59 height 15
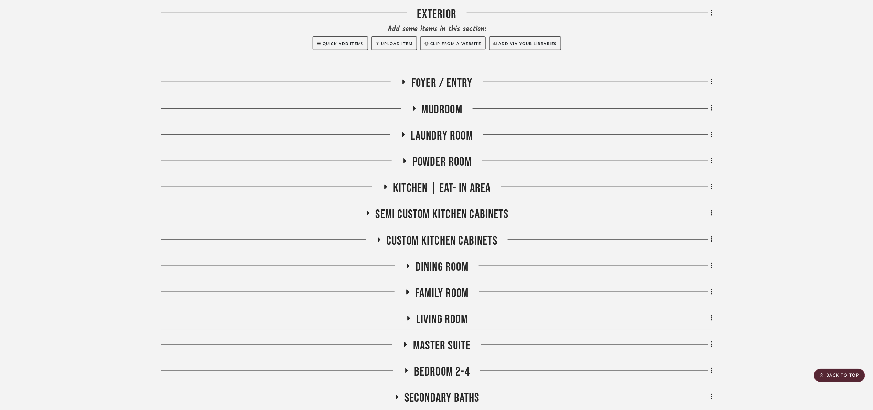
click at [436, 186] on span "Kitchen | Eat- In Area" at bounding box center [441, 188] width 97 height 15
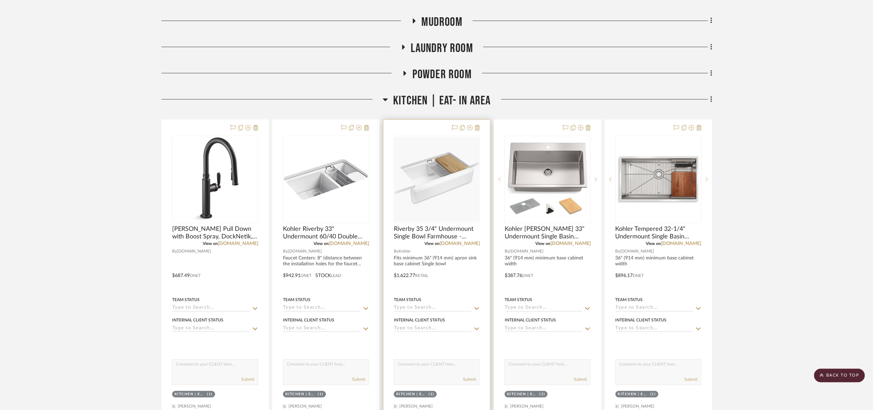
scroll to position [310, 0]
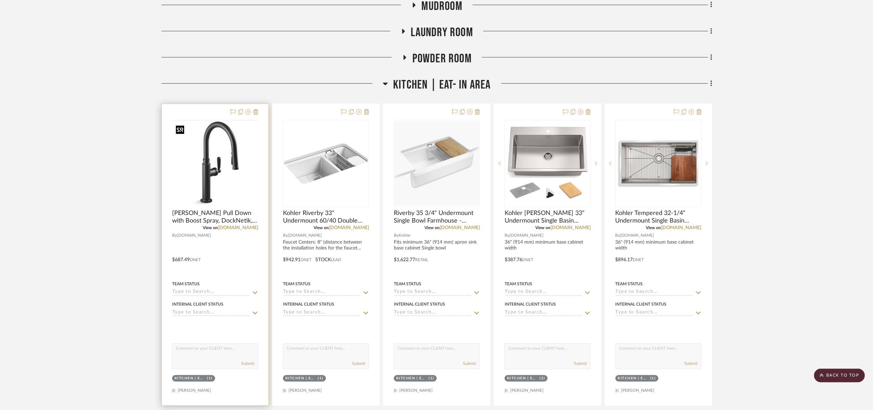
click at [0, 0] on img at bounding box center [0, 0] width 0 height 0
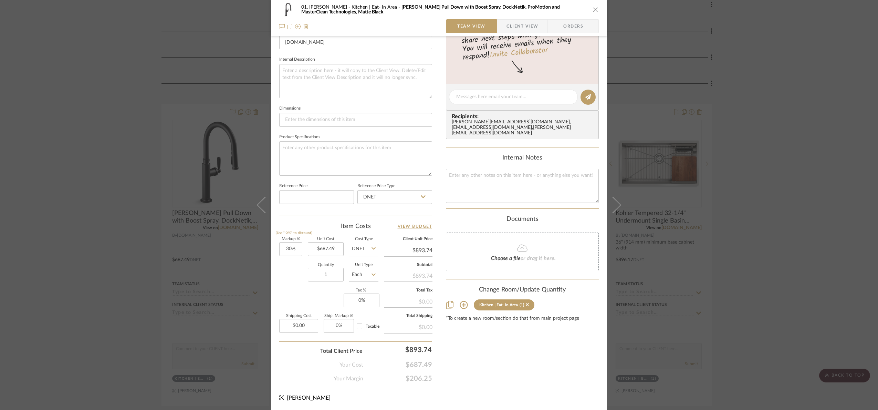
scroll to position [232, 0]
type input "$687.49"
click at [302, 253] on div "Markup % (Use "-X%" to discount) 30% Unit Cost $687.49 Cost Type DNET Client Un…" at bounding box center [355, 287] width 153 height 101
click at [295, 248] on input "30" at bounding box center [290, 249] width 23 height 14
type input "30%"
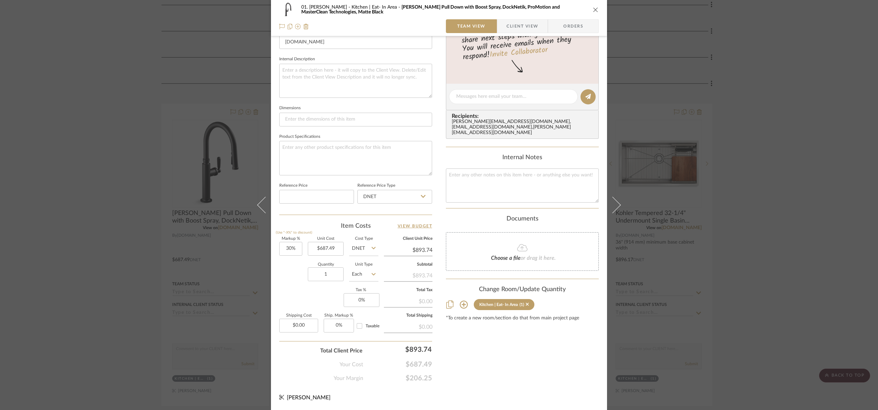
drag, startPoint x: 505, startPoint y: 361, endPoint x: 510, endPoint y: 359, distance: 5.9
click at [505, 361] on div "Content here copies to Client View - confirm visibility there. Show in Client D…" at bounding box center [522, 98] width 153 height 567
drag, startPoint x: 809, startPoint y: 249, endPoint x: 546, endPoint y: 88, distance: 307.9
click at [809, 249] on div "01. [PERSON_NAME] Kitchen | Eat- In Area [PERSON_NAME] Pull Down with Boost Spr…" at bounding box center [439, 205] width 878 height 410
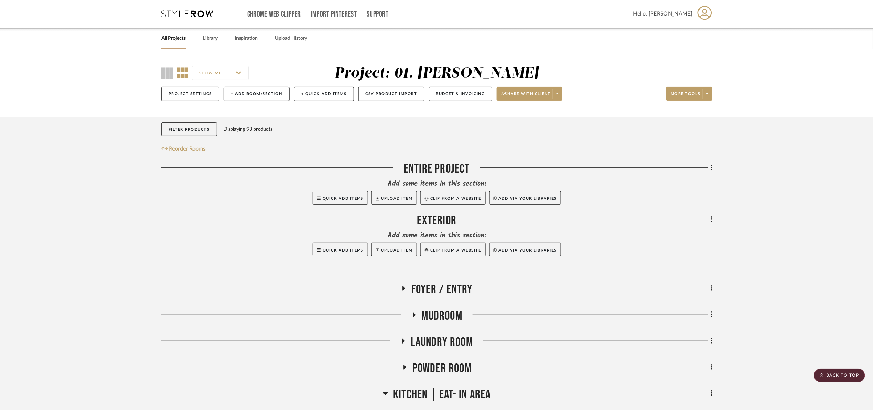
scroll to position [0, 0]
click at [195, 95] on button "Project Settings" at bounding box center [190, 94] width 58 height 14
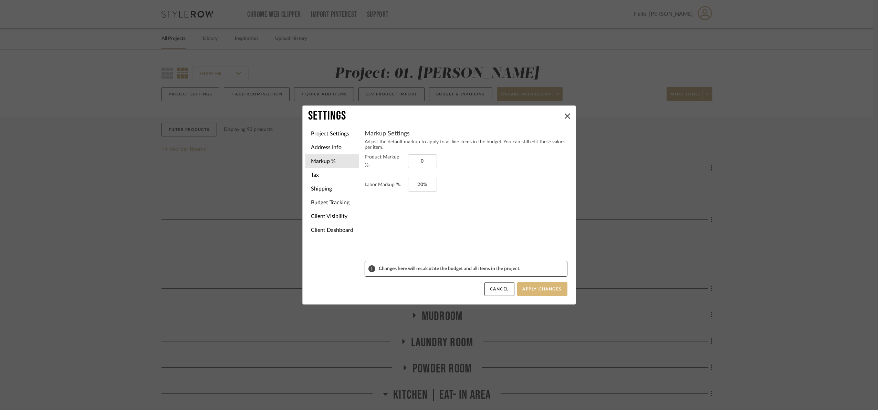
type input "0%"
click at [551, 286] on button "Apply Changes" at bounding box center [542, 289] width 50 height 14
click at [566, 113] on icon at bounding box center [568, 116] width 6 height 6
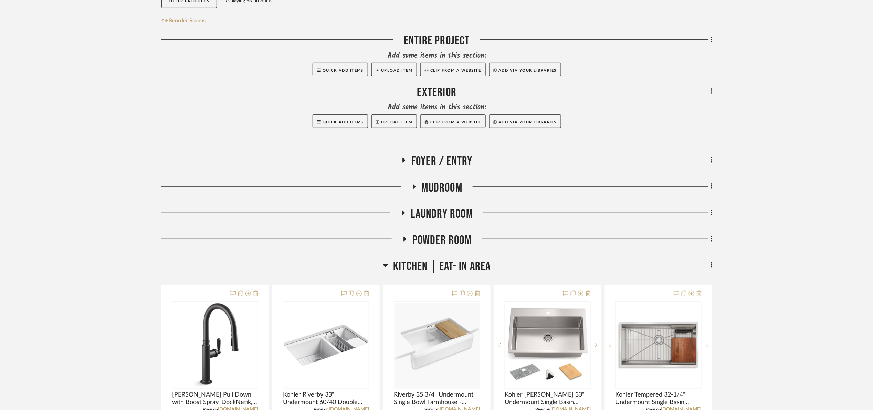
scroll to position [155, 0]
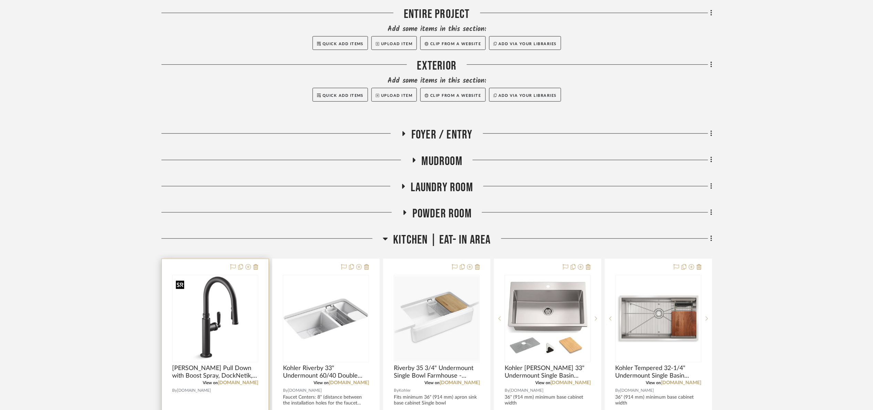
click at [222, 314] on img "0" at bounding box center [215, 318] width 85 height 85
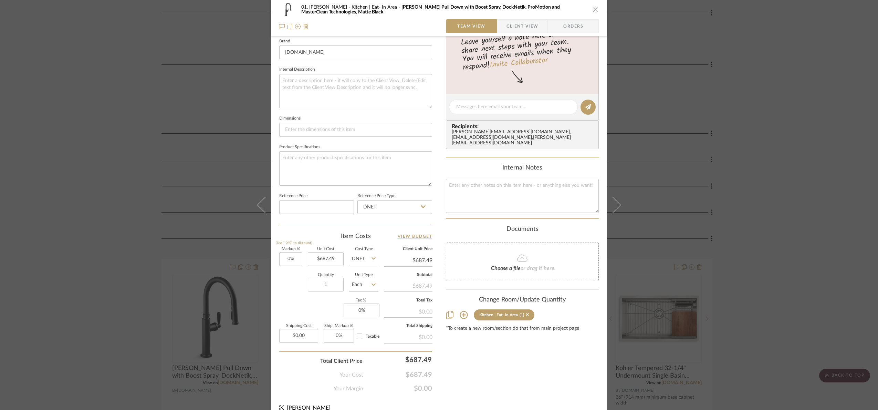
scroll to position [232, 0]
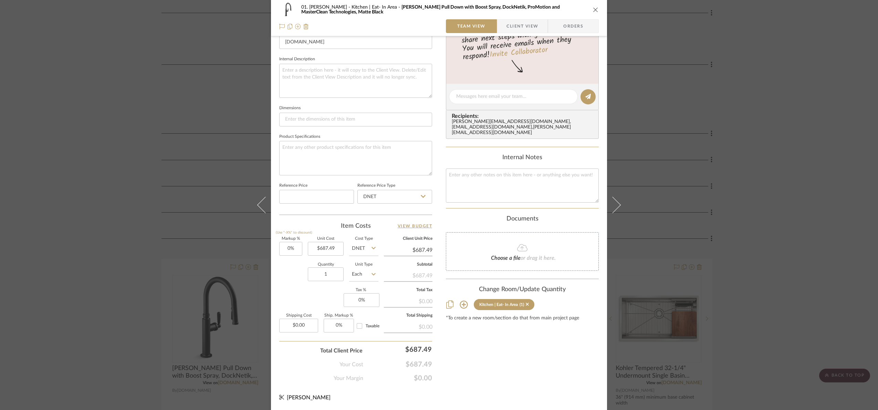
click at [796, 241] on div "01. [PERSON_NAME] Kitchen | Eat- In Area [PERSON_NAME] Pull Down with Boost Spr…" at bounding box center [439, 205] width 878 height 410
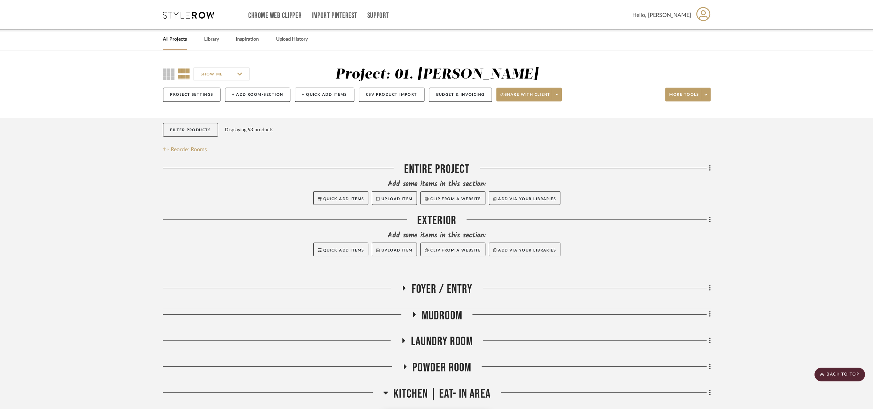
scroll to position [155, 0]
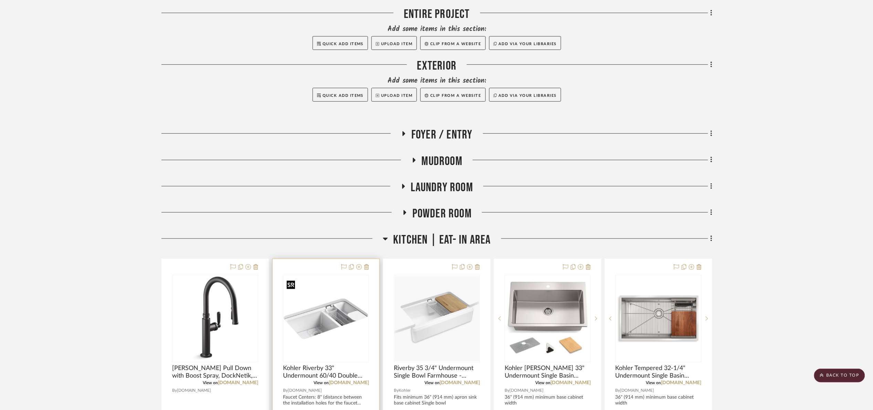
click at [347, 305] on img "0" at bounding box center [326, 318] width 85 height 85
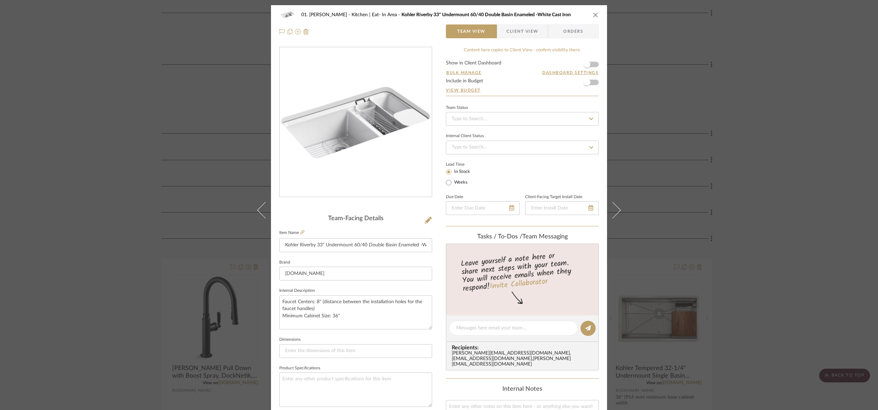
scroll to position [232, 0]
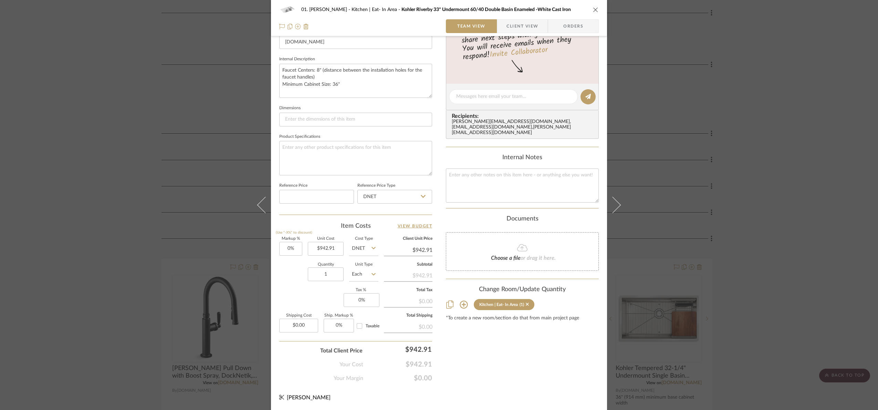
click at [777, 223] on div "01. [PERSON_NAME] Kitchen | Eat- In Area Kohler Riverby 33" Undermount 60/40 Do…" at bounding box center [439, 205] width 878 height 410
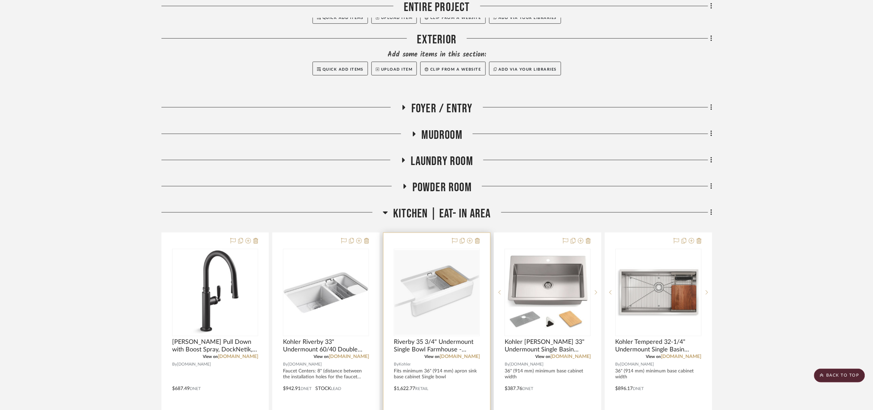
scroll to position [258, 0]
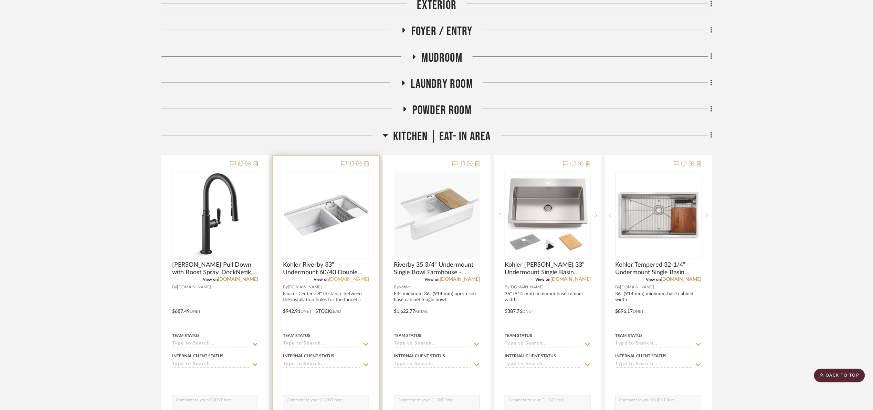
click at [359, 281] on link "[DOMAIN_NAME]" at bounding box center [349, 279] width 40 height 5
click at [278, 237] on div at bounding box center [326, 306] width 107 height 301
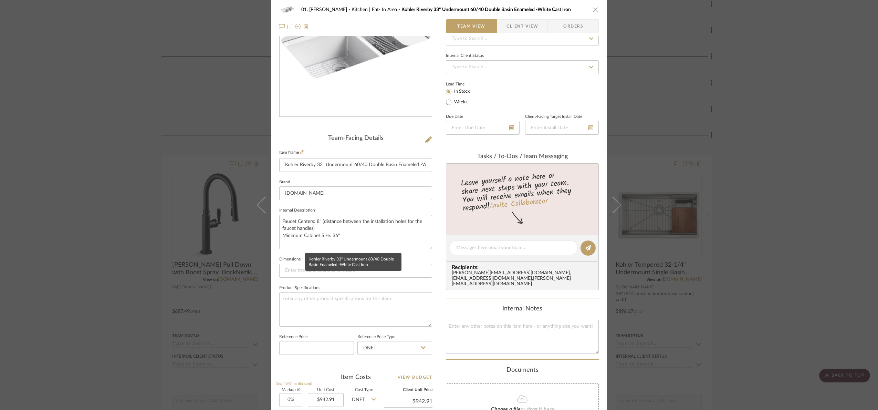
scroll to position [232, 0]
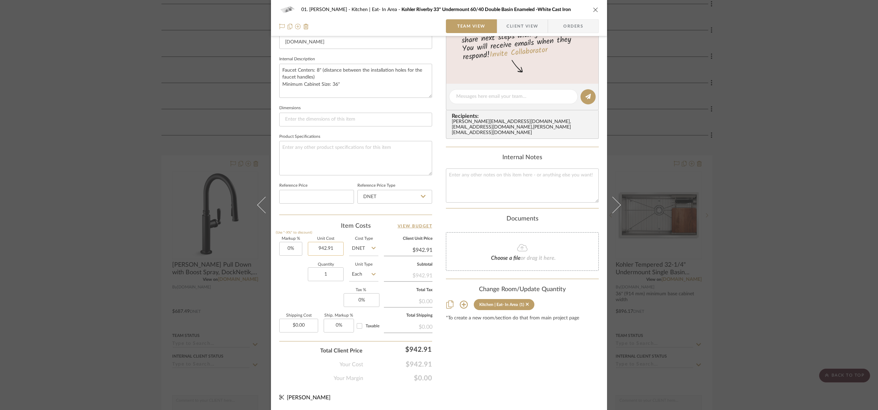
click at [336, 244] on input "942.91" at bounding box center [326, 249] width 36 height 14
type input "$1,214.05"
click at [518, 361] on div "Content here copies to Client View - confirm visibility there. Show in Client D…" at bounding box center [522, 98] width 153 height 567
type input "$1,214.05"
click at [834, 234] on div "01. [PERSON_NAME] Kitchen | Eat- In Area Kohler Riverby 33" Undermount 60/40 Do…" at bounding box center [439, 205] width 878 height 410
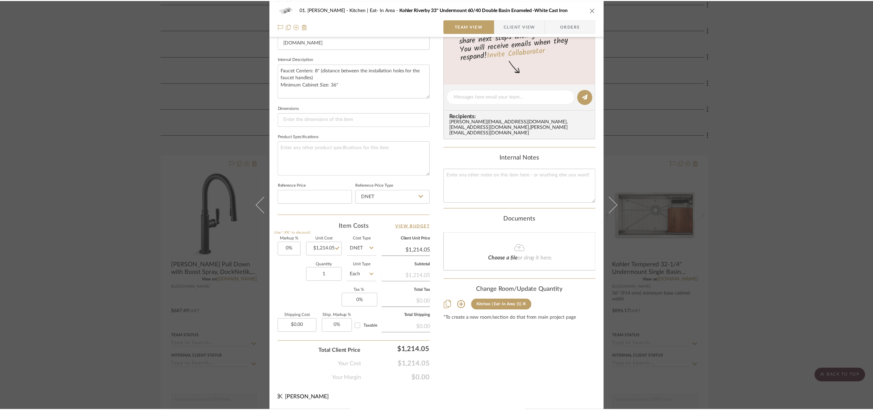
scroll to position [258, 0]
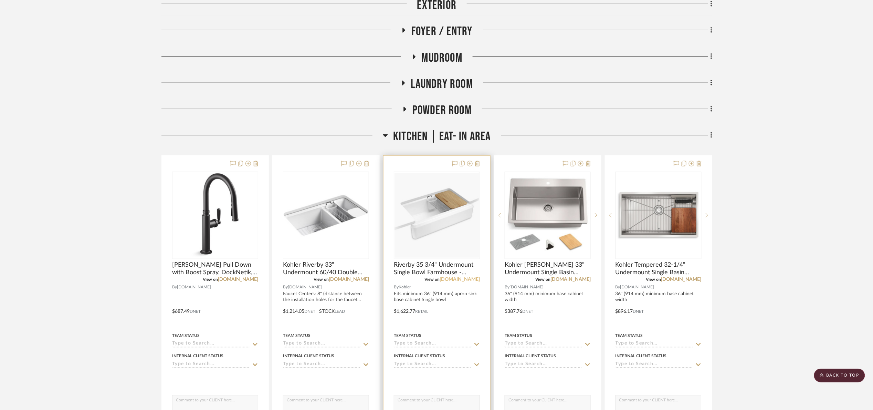
click at [471, 280] on link "[DOMAIN_NAME]" at bounding box center [460, 279] width 40 height 5
click at [576, 281] on link "[DOMAIN_NAME]" at bounding box center [571, 279] width 40 height 5
click at [567, 226] on img "0" at bounding box center [547, 215] width 85 height 85
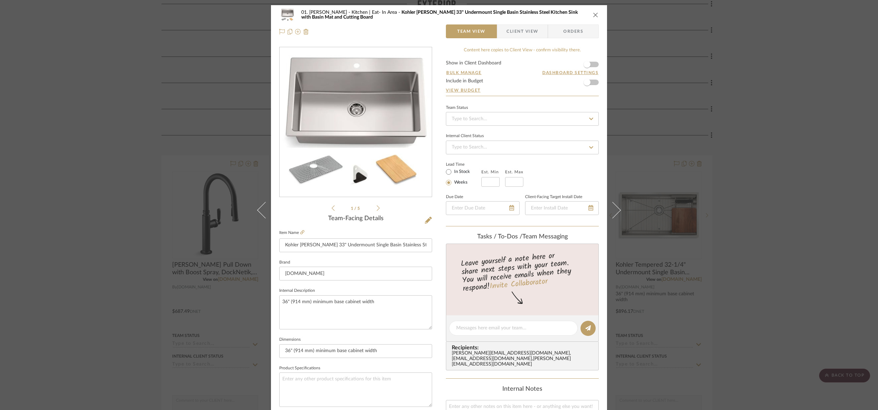
scroll to position [232, 0]
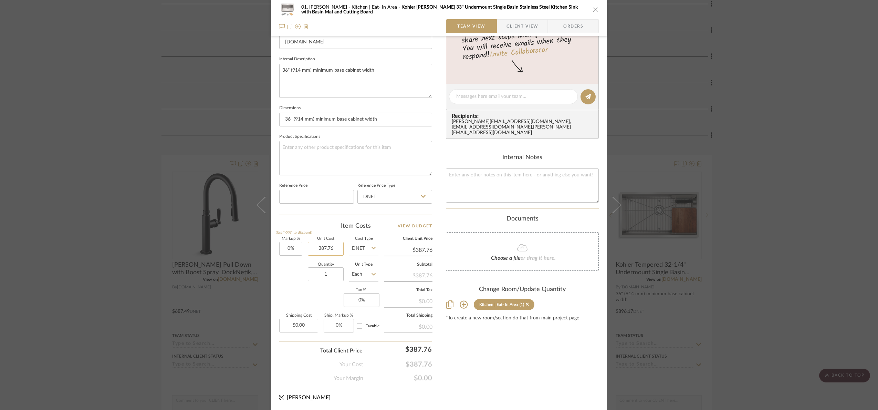
click at [337, 249] on input "387.76" at bounding box center [326, 249] width 36 height 14
type input "$339.78"
click at [501, 374] on div "Content here copies to Client View - confirm visibility there. Show in Client D…" at bounding box center [522, 98] width 153 height 567
type input "$339.78"
click at [812, 160] on div "01. [PERSON_NAME] Kitchen | Eat- In Area Kohler [PERSON_NAME] 33" Undermount Si…" at bounding box center [439, 205] width 878 height 410
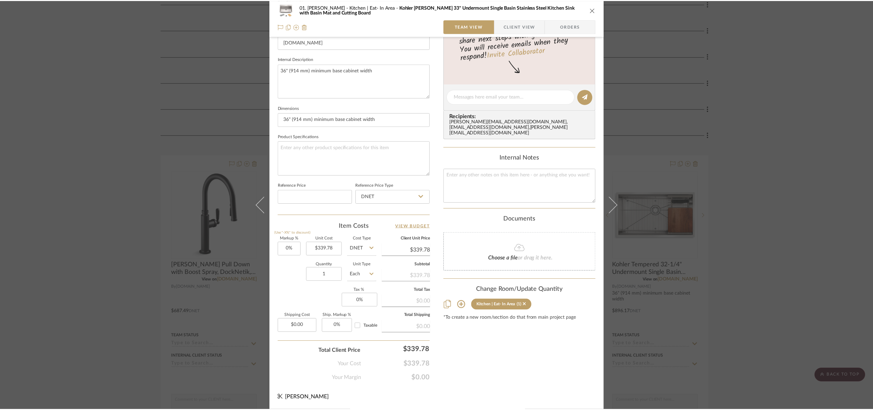
scroll to position [258, 0]
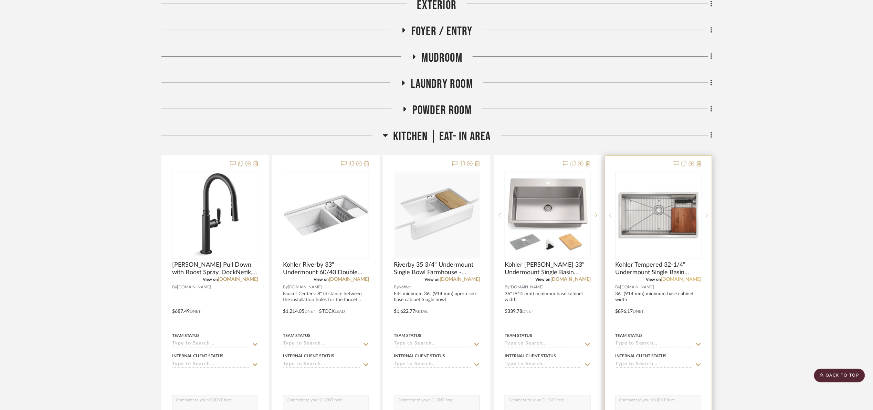
click at [686, 278] on link "[DOMAIN_NAME]" at bounding box center [681, 279] width 40 height 5
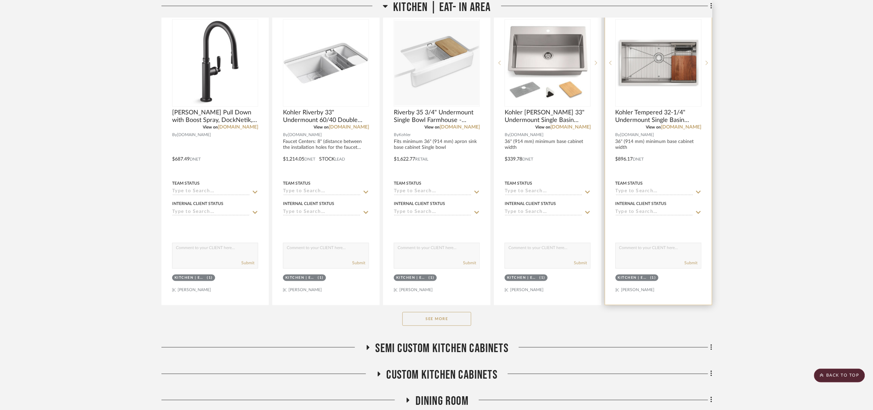
scroll to position [413, 0]
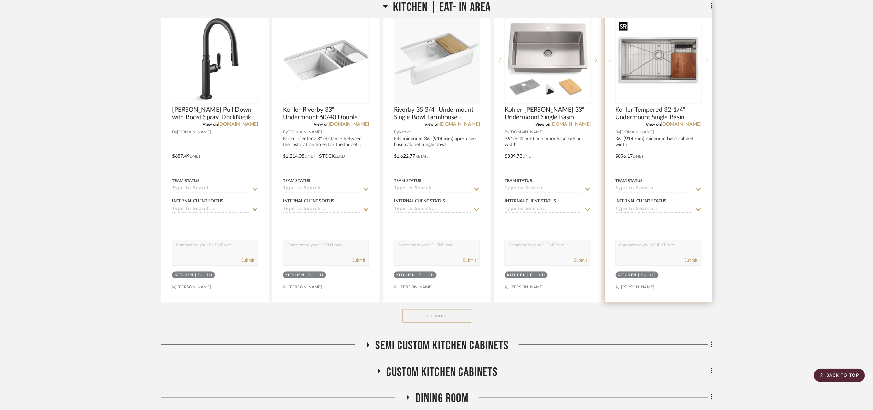
click at [667, 65] on img "0" at bounding box center [658, 60] width 85 height 85
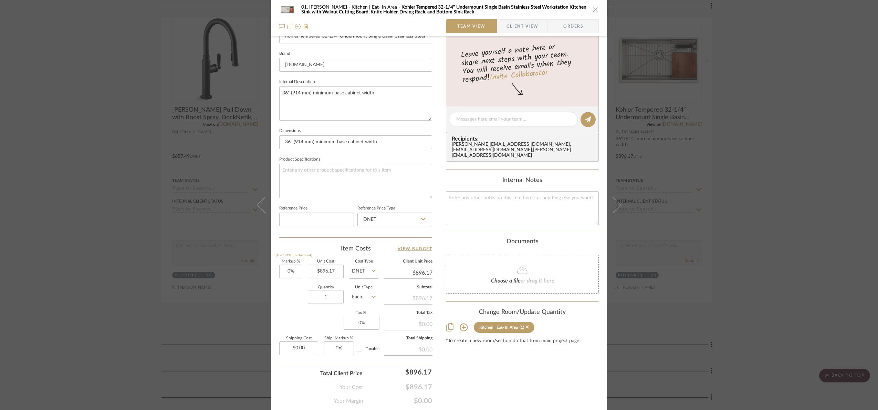
scroll to position [232, 0]
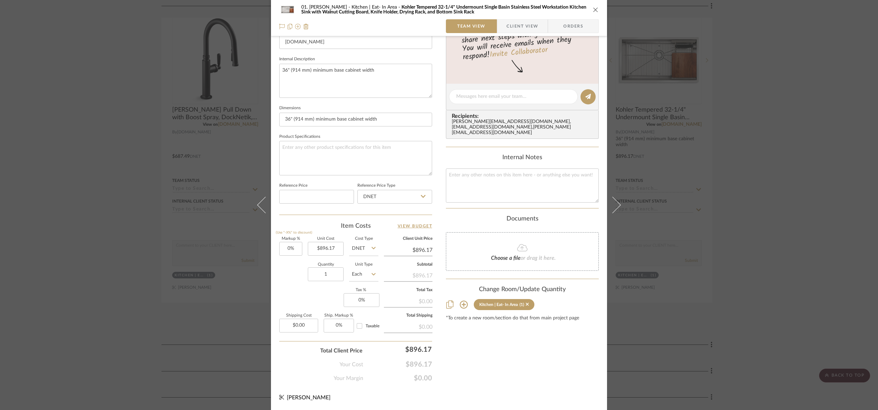
click at [851, 220] on div "01. [PERSON_NAME] Kitchen | Eat- In Area Kohler Tempered 32-1/4" Undermount Sin…" at bounding box center [439, 205] width 878 height 410
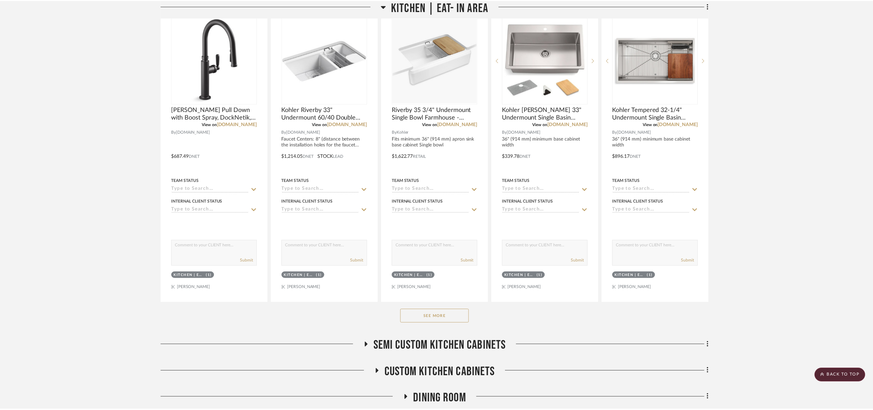
scroll to position [413, 0]
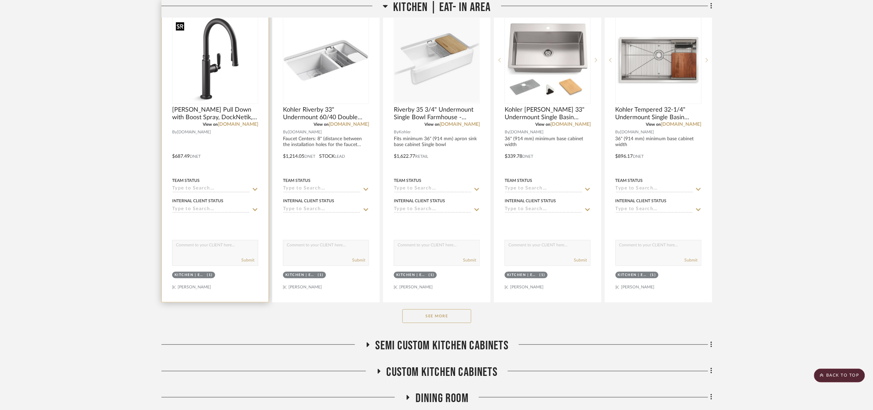
click at [199, 80] on img "0" at bounding box center [215, 60] width 85 height 85
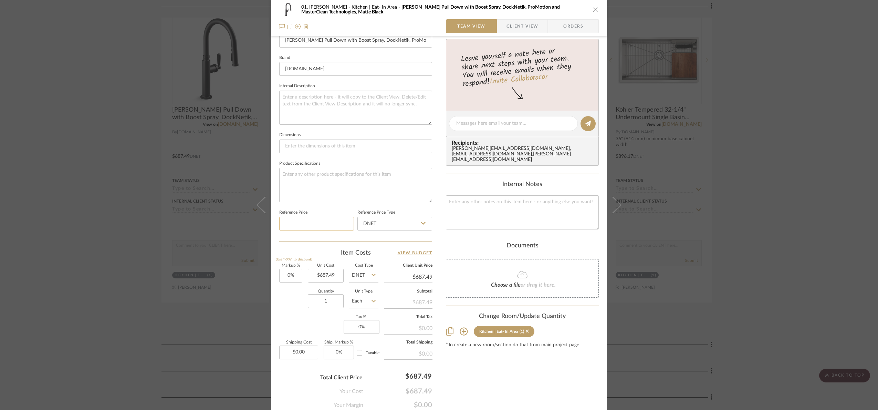
scroll to position [207, 0]
click at [807, 137] on div "01. [PERSON_NAME] Kitchen | Eat- In Area [PERSON_NAME] Pull Down with Boost Spr…" at bounding box center [439, 205] width 878 height 410
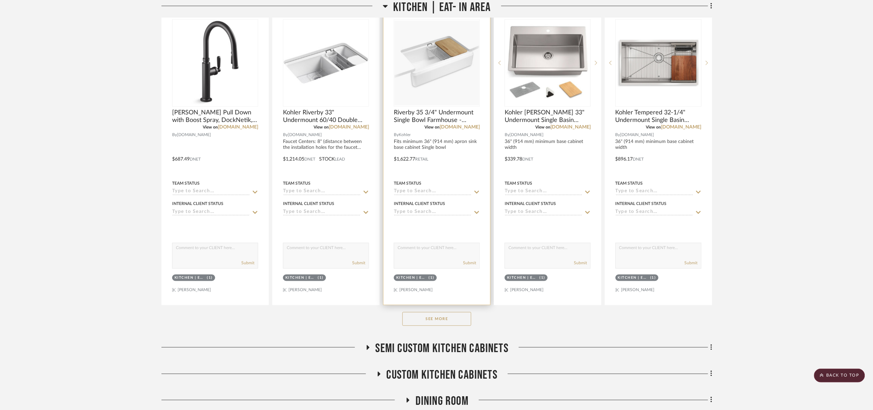
scroll to position [413, 0]
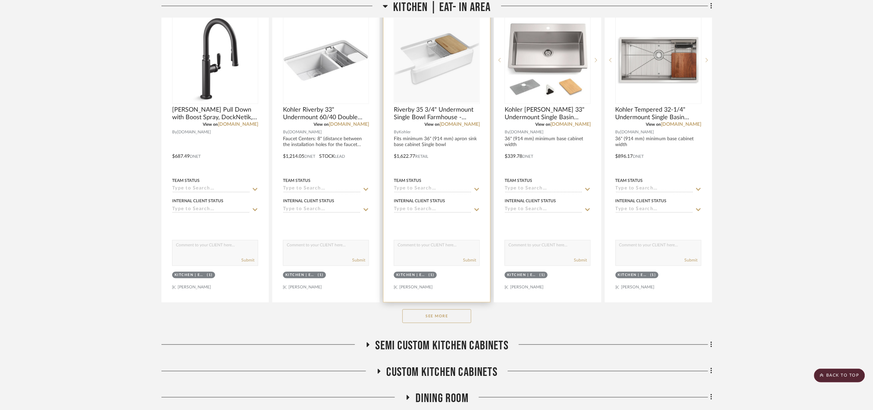
click at [437, 314] on button "See More" at bounding box center [437, 316] width 69 height 14
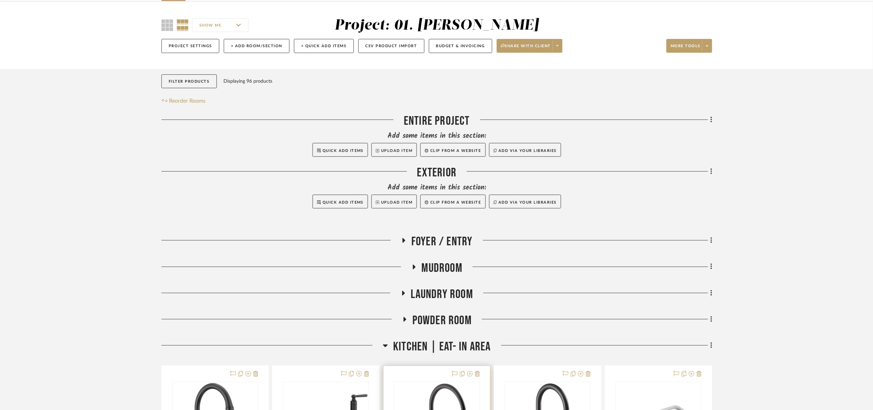
scroll to position [310, 0]
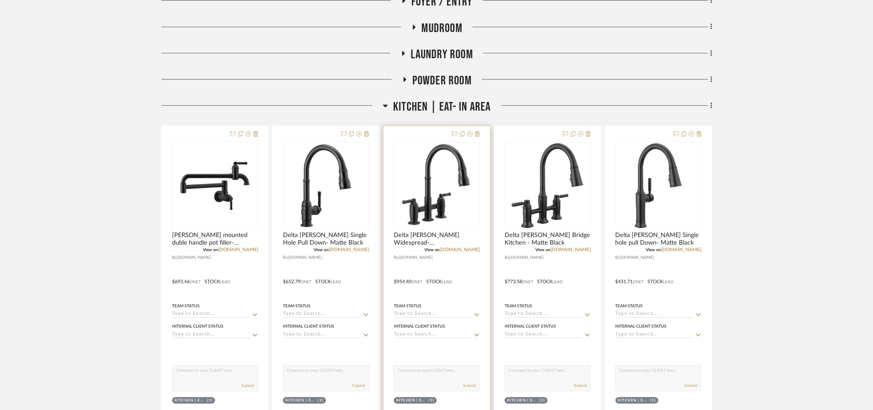
scroll to position [310, 0]
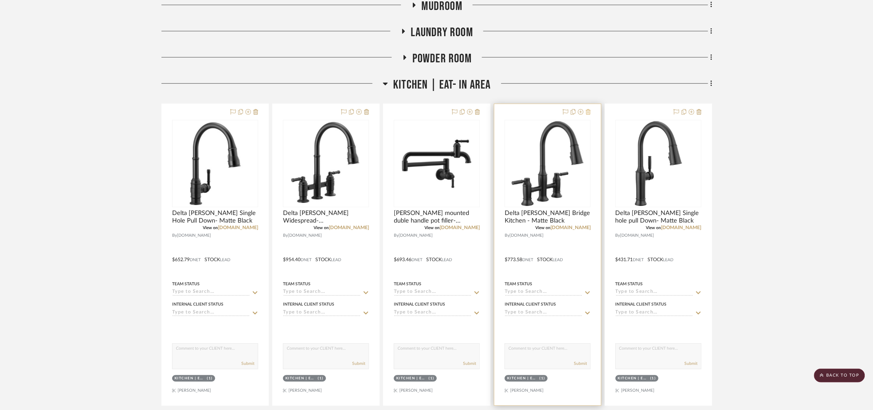
click at [588, 110] on icon at bounding box center [588, 112] width 5 height 6
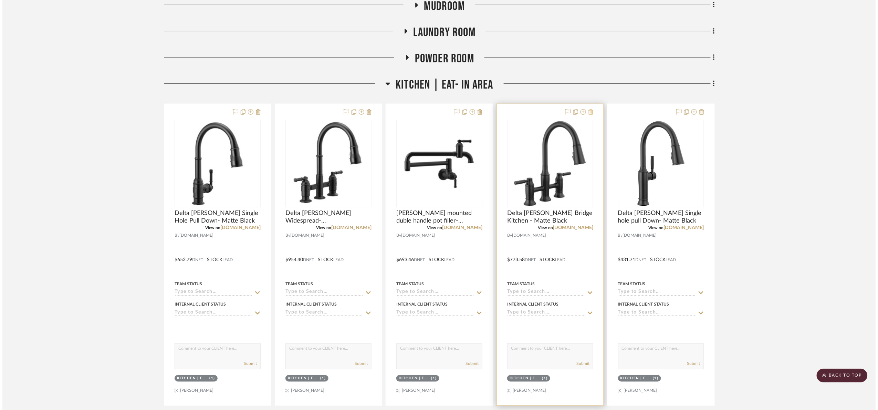
scroll to position [0, 0]
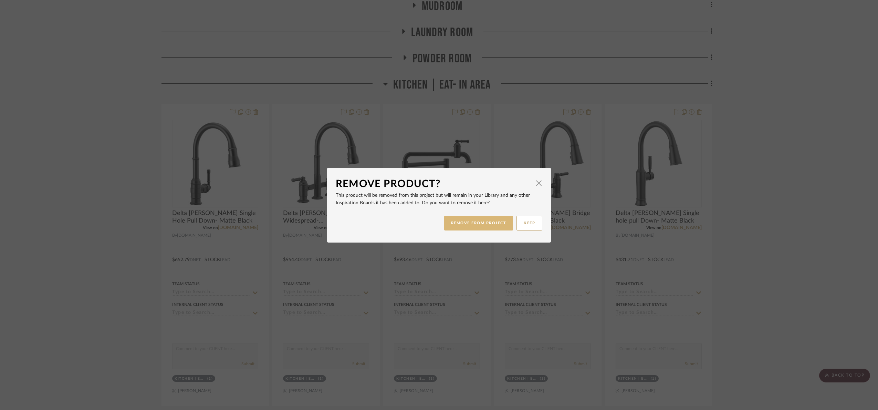
drag, startPoint x: 456, startPoint y: 219, endPoint x: 461, endPoint y: 218, distance: 5.7
click at [457, 219] on button "REMOVE FROM PROJECT" at bounding box center [478, 223] width 69 height 15
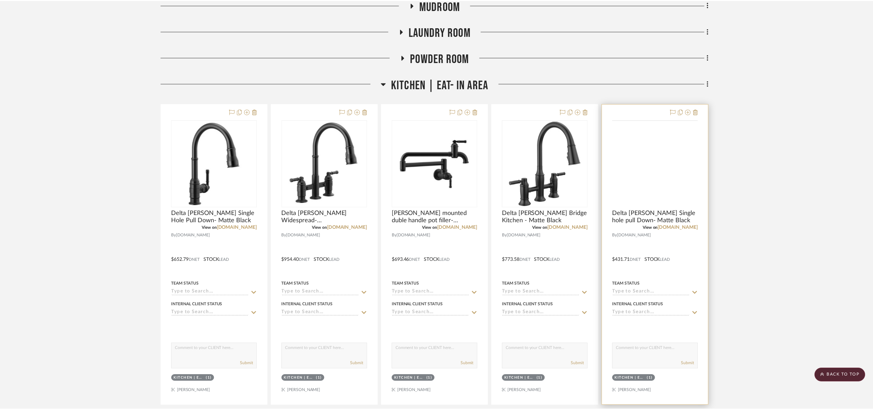
scroll to position [310, 0]
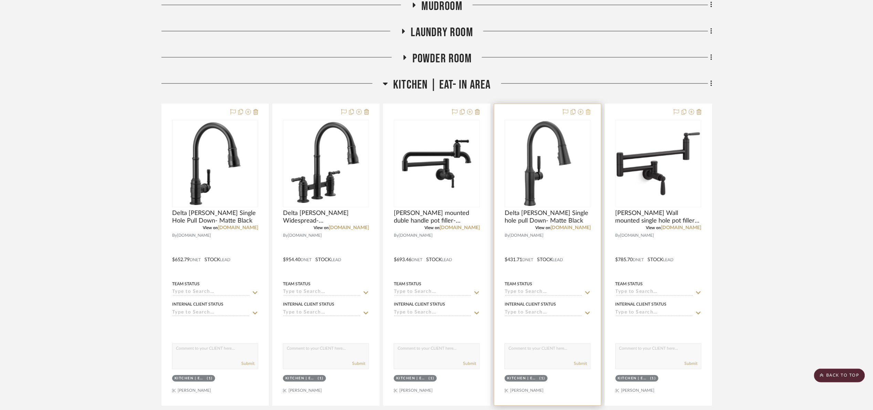
click at [588, 113] on icon at bounding box center [588, 112] width 5 height 6
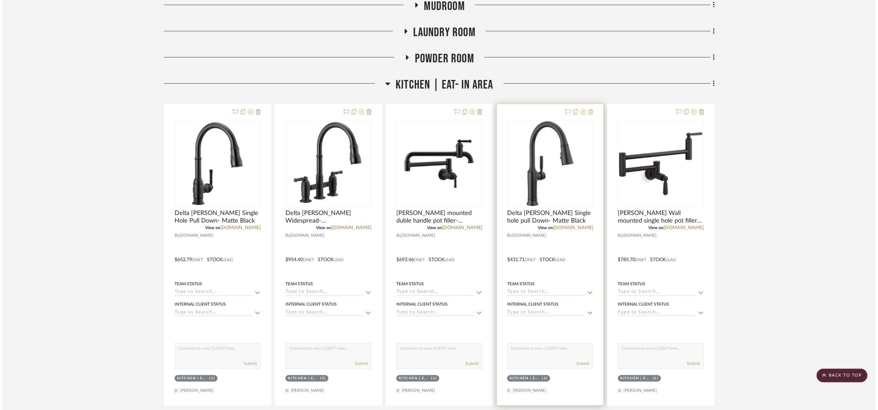
scroll to position [0, 0]
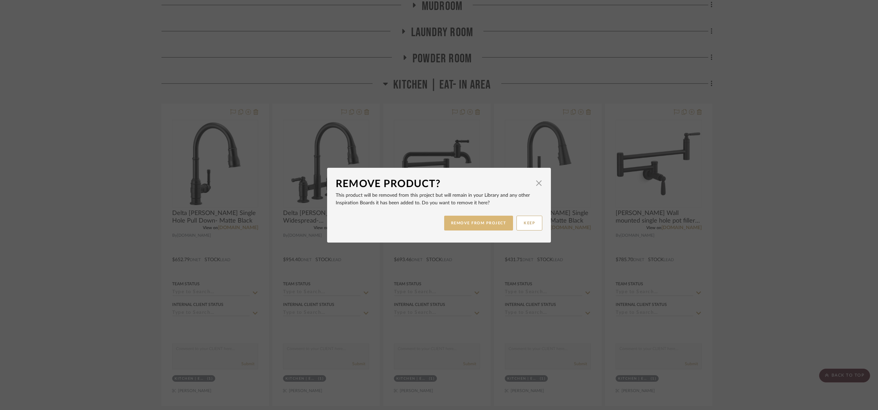
click at [471, 221] on button "REMOVE FROM PROJECT" at bounding box center [478, 223] width 69 height 15
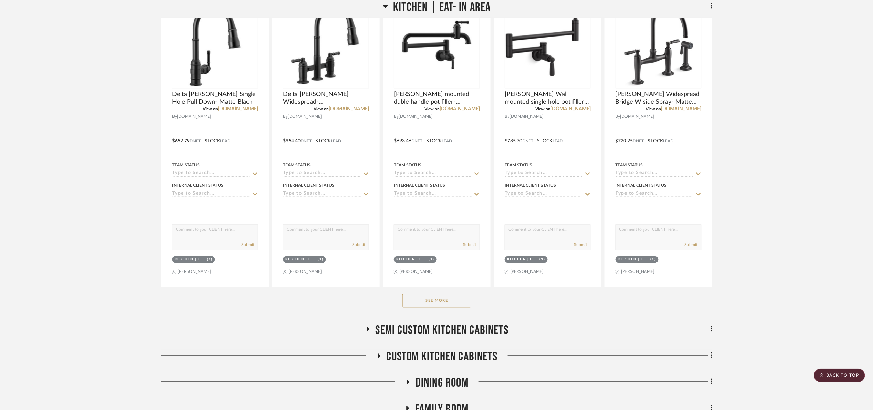
scroll to position [465, 0]
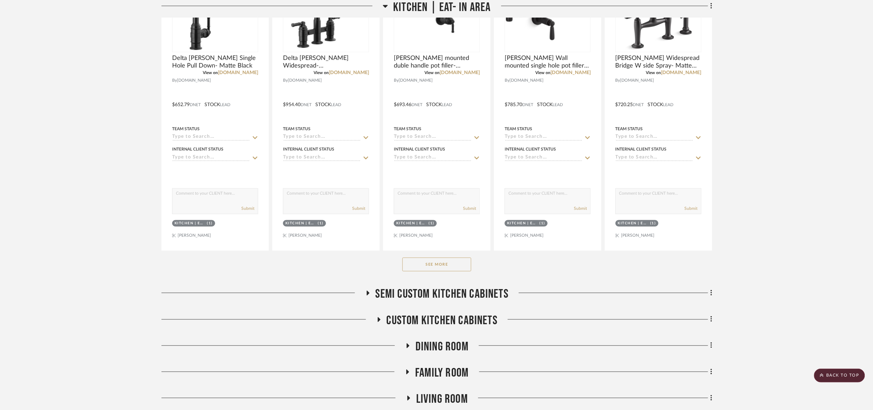
click at [439, 267] on button "See More" at bounding box center [437, 265] width 69 height 14
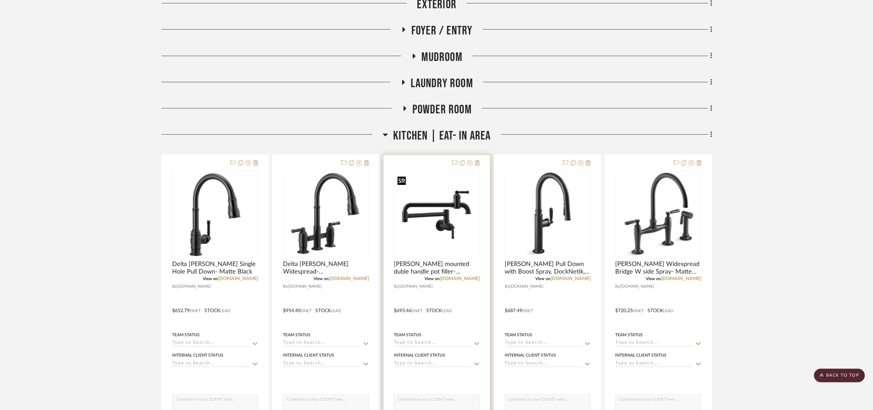
scroll to position [258, 0]
click at [437, 137] on span "Kitchen | Eat- In Area" at bounding box center [441, 136] width 97 height 15
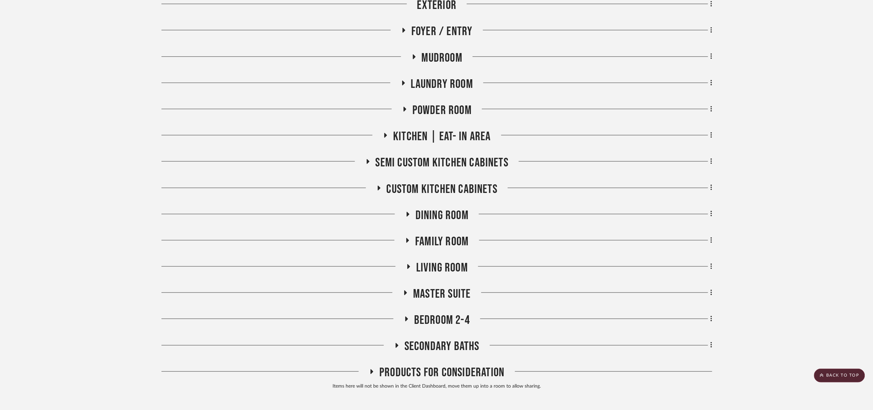
click at [449, 106] on span "Powder Room" at bounding box center [442, 110] width 59 height 15
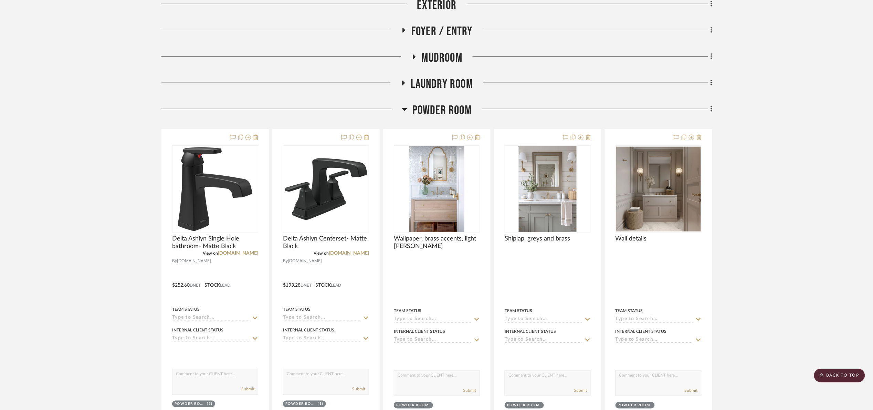
click at [449, 105] on span "Powder Room" at bounding box center [442, 110] width 59 height 15
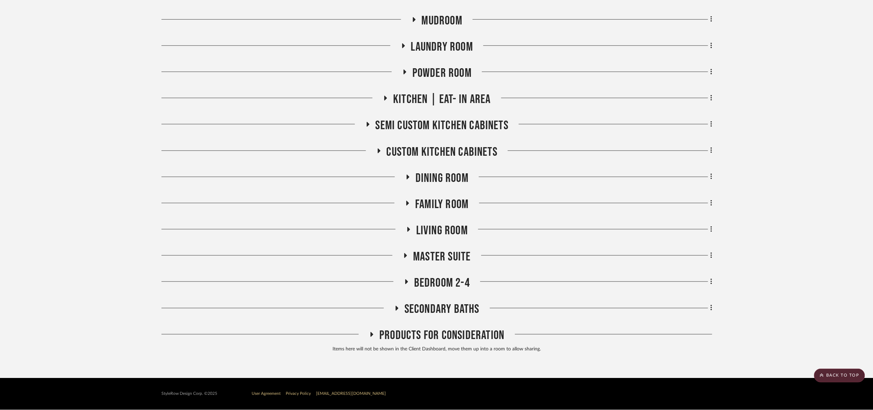
click at [445, 253] on span "Master Suite" at bounding box center [442, 256] width 58 height 15
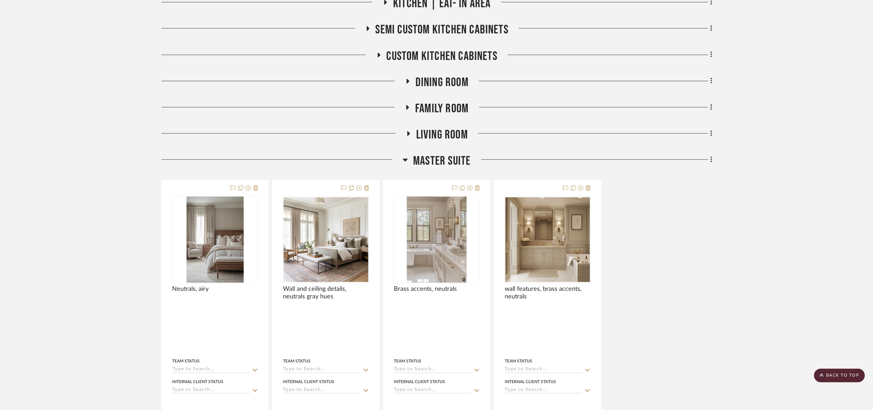
scroll to position [399, 0]
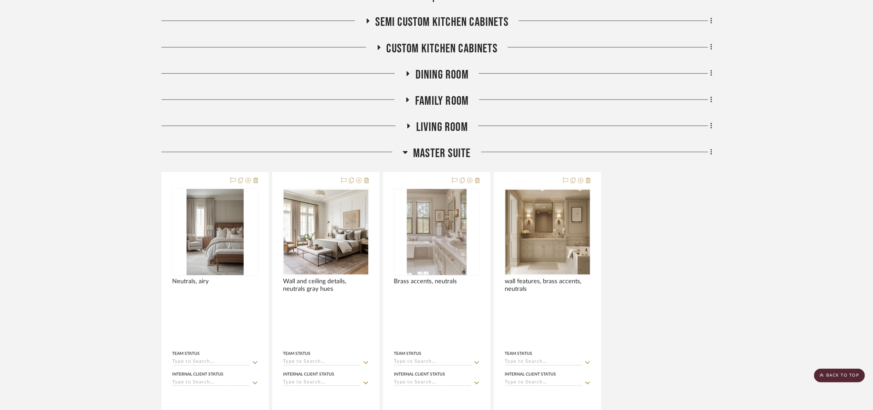
click at [436, 154] on span "Master Suite" at bounding box center [442, 153] width 58 height 15
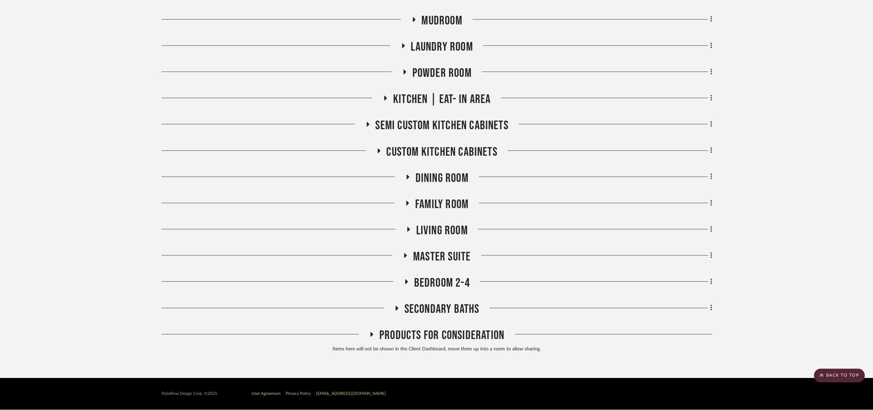
click at [436, 236] on span "Living Room" at bounding box center [442, 230] width 52 height 15
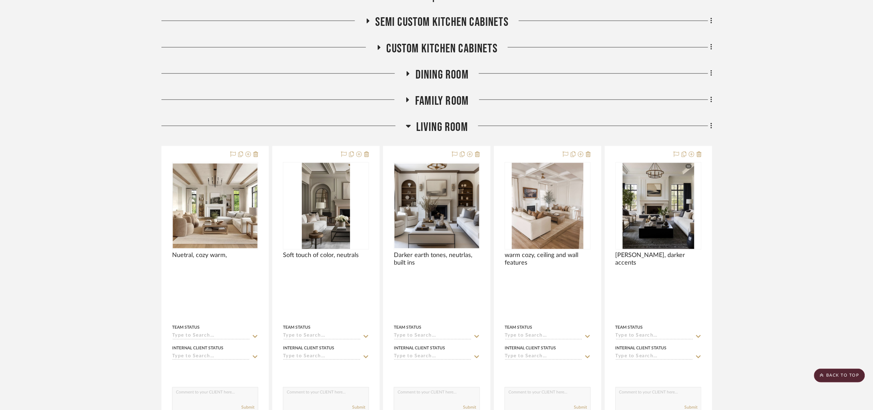
click at [426, 124] on span "Living Room" at bounding box center [442, 127] width 52 height 15
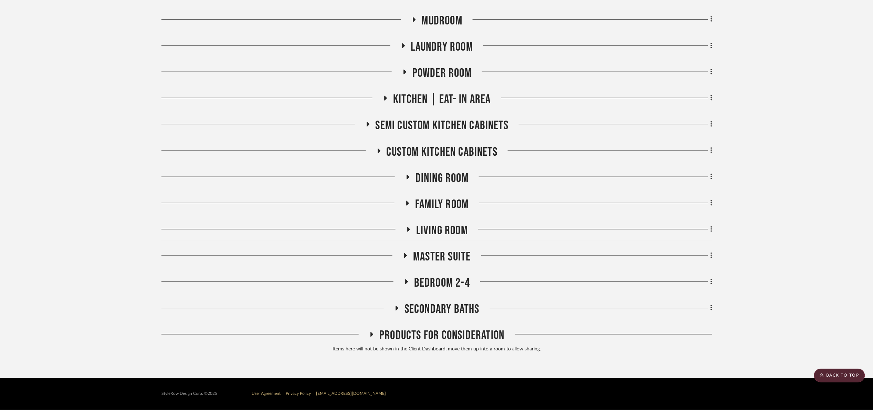
click at [437, 206] on span "Family room" at bounding box center [441, 204] width 53 height 15
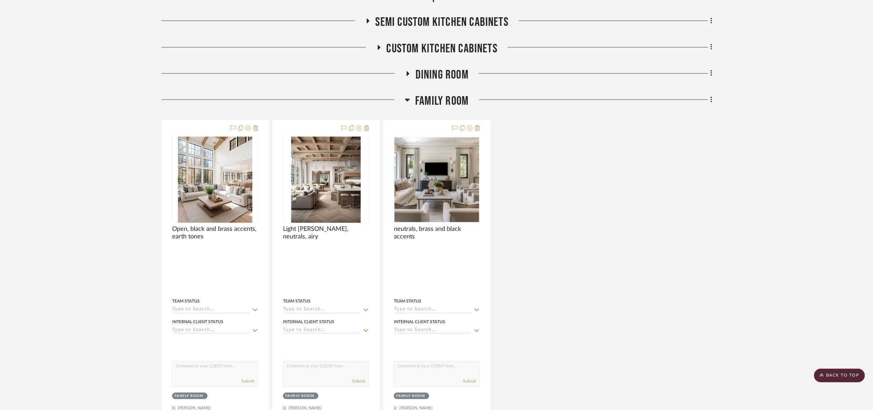
click at [436, 96] on span "Family room" at bounding box center [441, 101] width 53 height 15
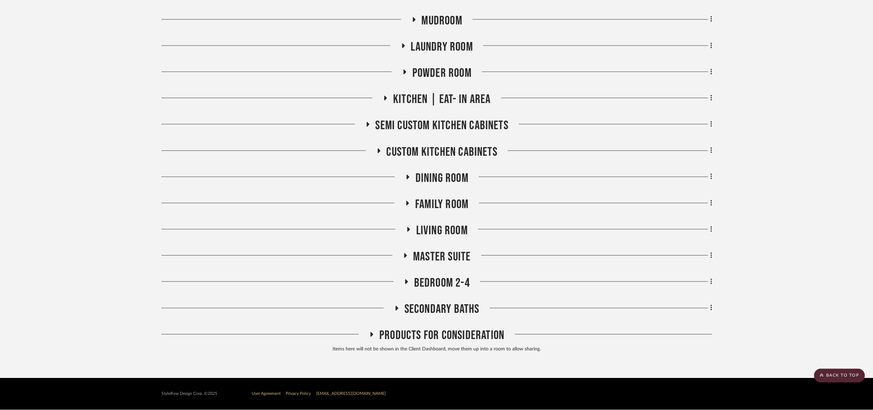
click at [430, 175] on span "Dining Room" at bounding box center [442, 178] width 53 height 15
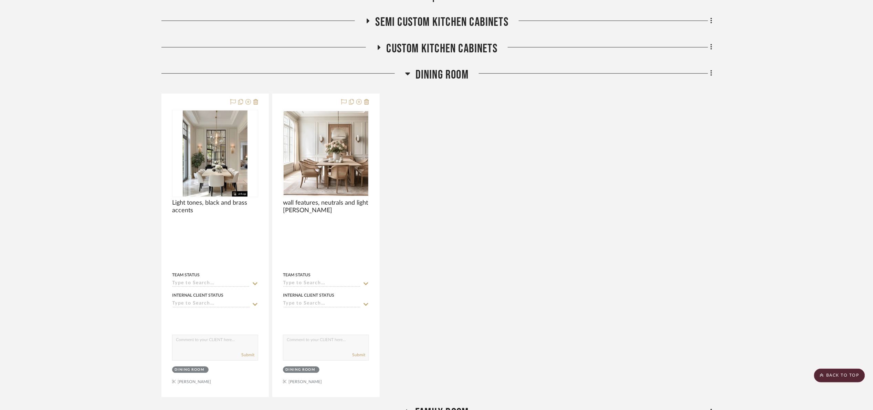
click at [448, 72] on span "Dining Room" at bounding box center [442, 74] width 53 height 15
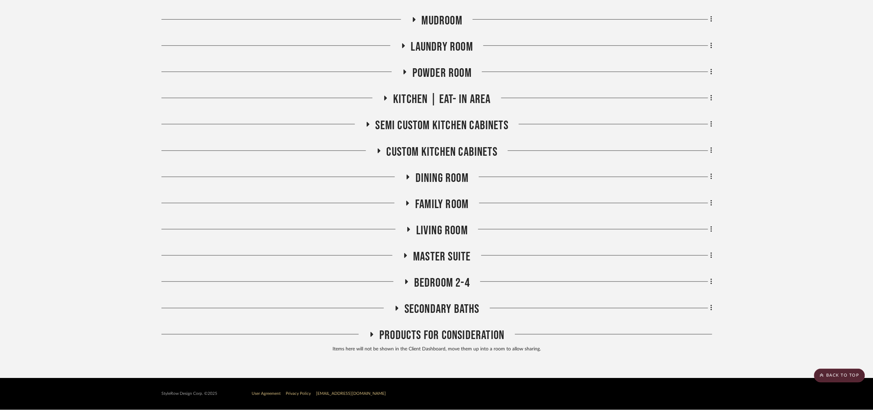
scroll to position [295, 0]
click at [439, 337] on span "Products For Consideration" at bounding box center [441, 335] width 125 height 15
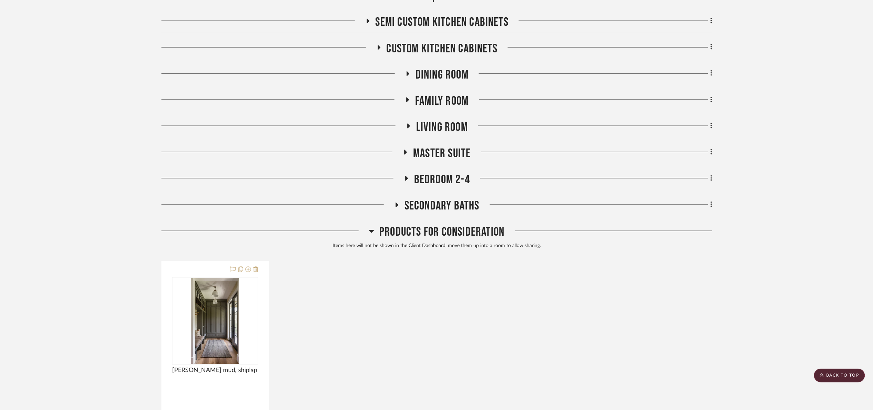
click at [421, 238] on span "Products For Consideration" at bounding box center [441, 232] width 125 height 15
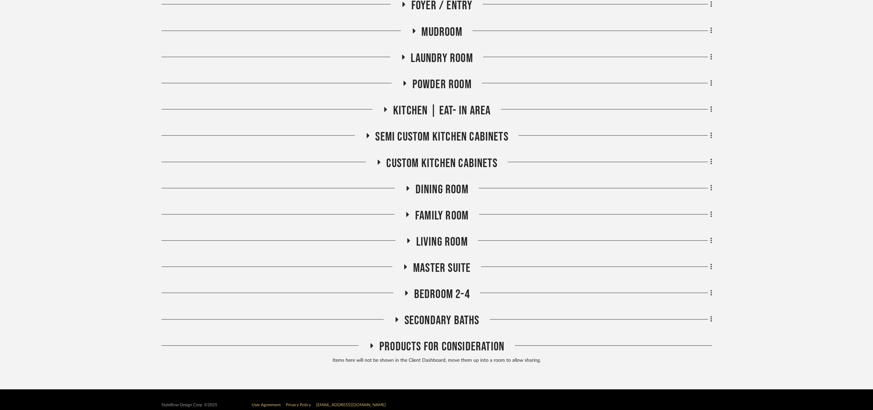
scroll to position [295, 0]
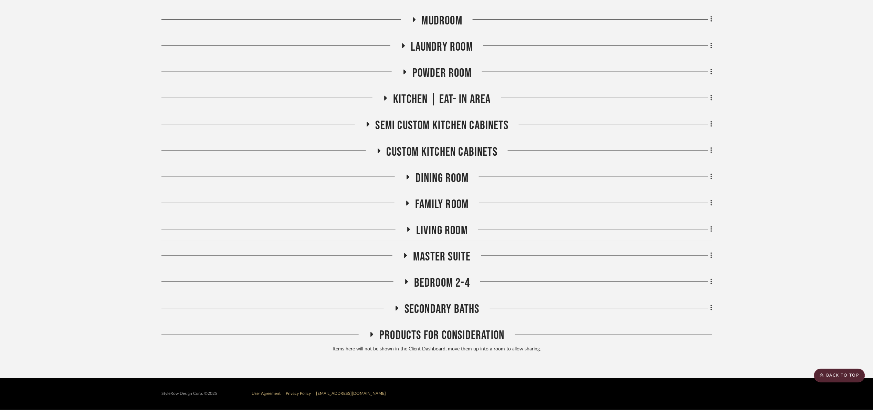
drag, startPoint x: 454, startPoint y: 308, endPoint x: 467, endPoint y: 288, distance: 24.4
click at [453, 307] on span "Secondary Baths" at bounding box center [442, 309] width 75 height 15
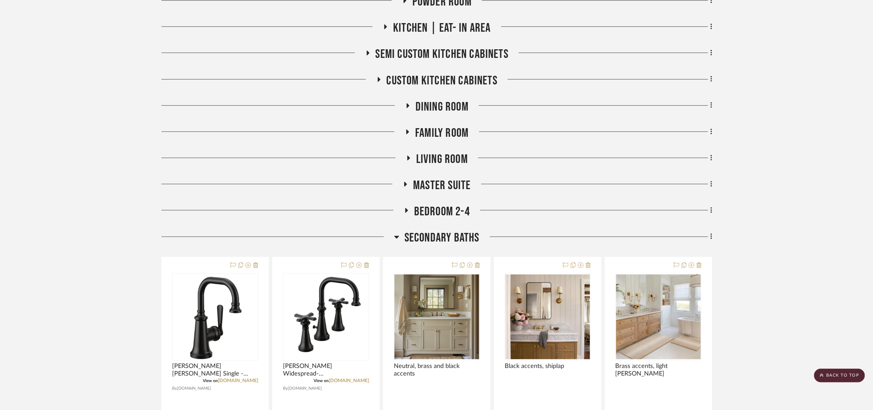
scroll to position [502, 0]
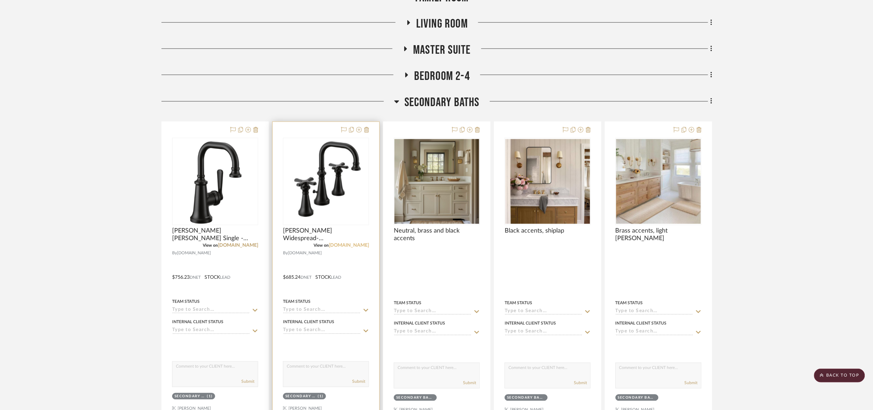
click at [354, 243] on link "[DOMAIN_NAME]" at bounding box center [349, 245] width 40 height 5
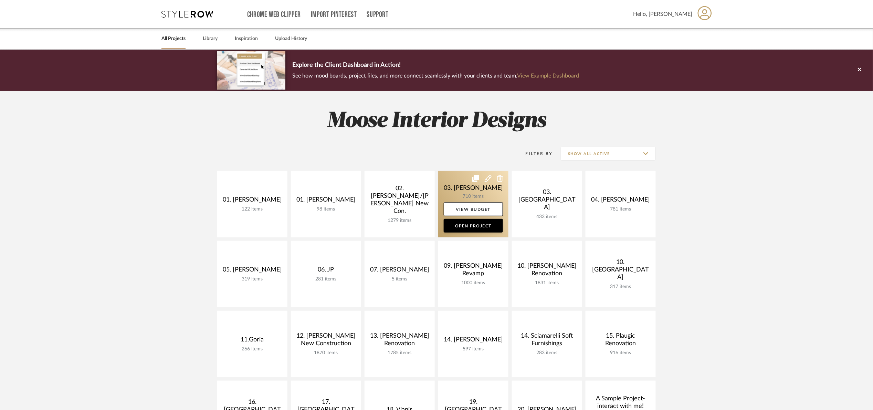
click at [465, 179] on link at bounding box center [473, 204] width 70 height 66
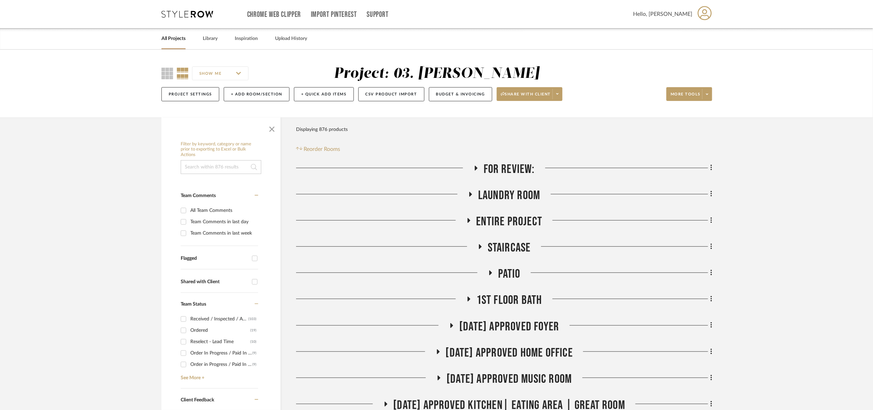
drag, startPoint x: 519, startPoint y: 249, endPoint x: 523, endPoint y: 249, distance: 4.1
click at [520, 250] on span "Staircase" at bounding box center [509, 247] width 43 height 15
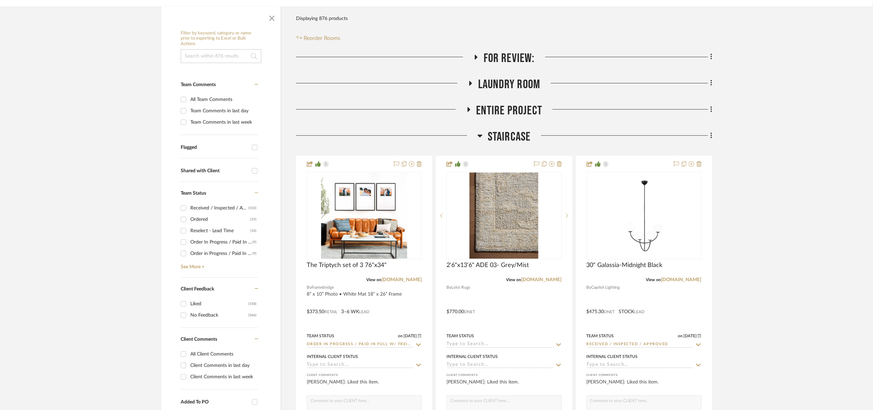
scroll to position [155, 0]
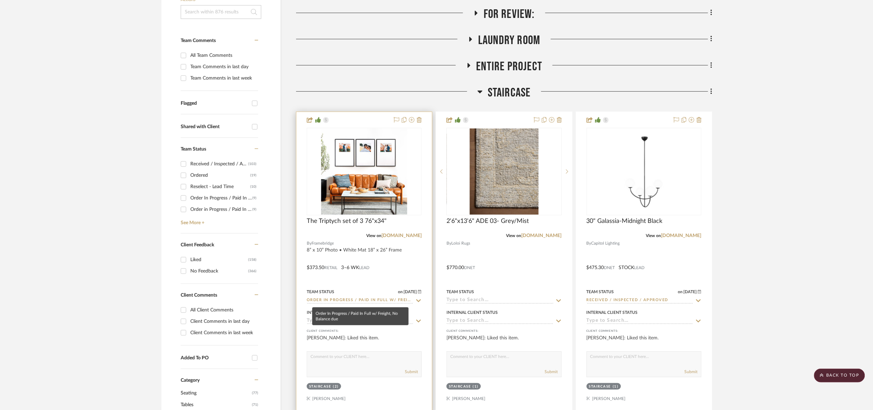
click at [372, 302] on input "Order In Progress / Paid In Full w/ Freight, No Balance due" at bounding box center [360, 300] width 107 height 7
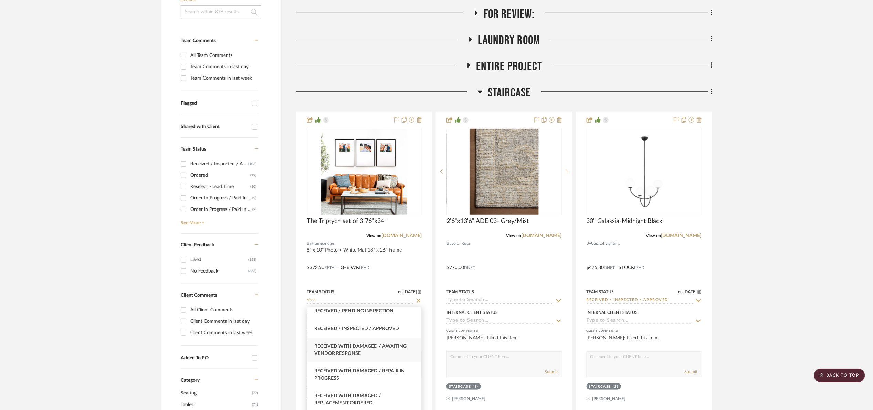
scroll to position [36, 0]
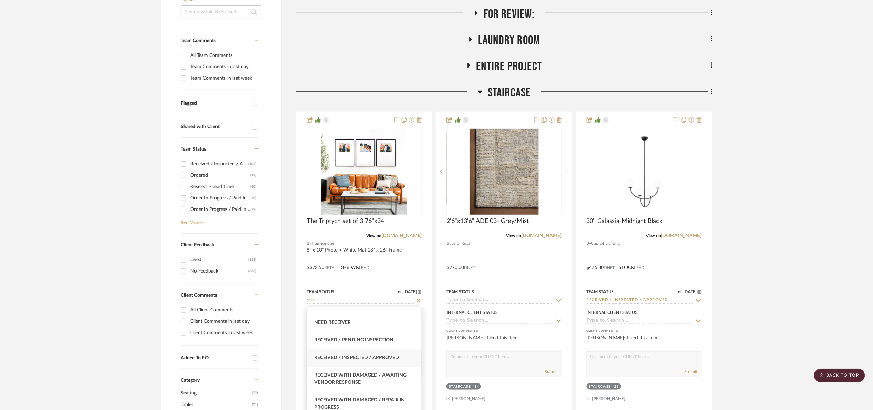
type input "rece"
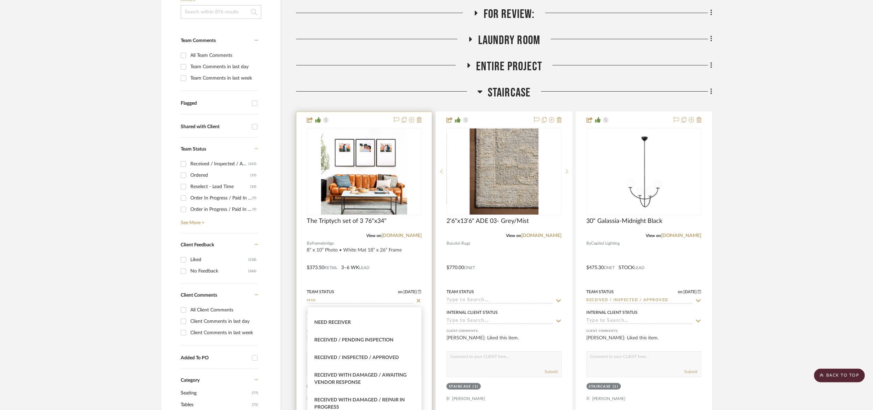
click at [396, 353] on div "Received / Inspected / Approved" at bounding box center [364, 358] width 114 height 18
type input "[DATE]"
type input "Received / Inspected / Approved"
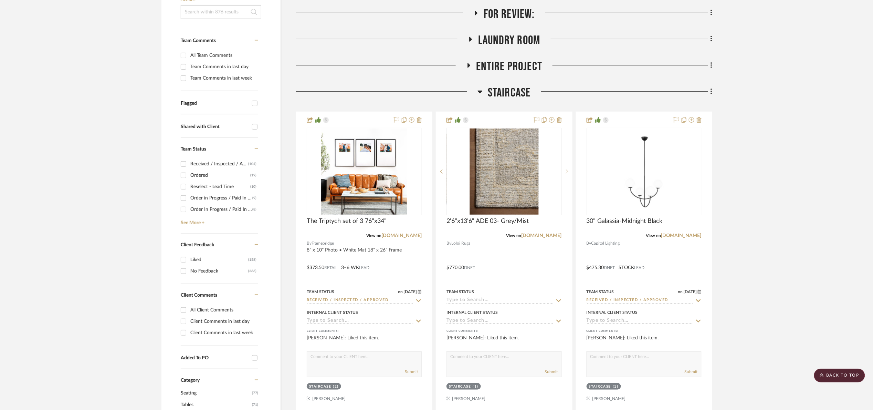
click at [495, 92] on span "Staircase" at bounding box center [509, 92] width 43 height 15
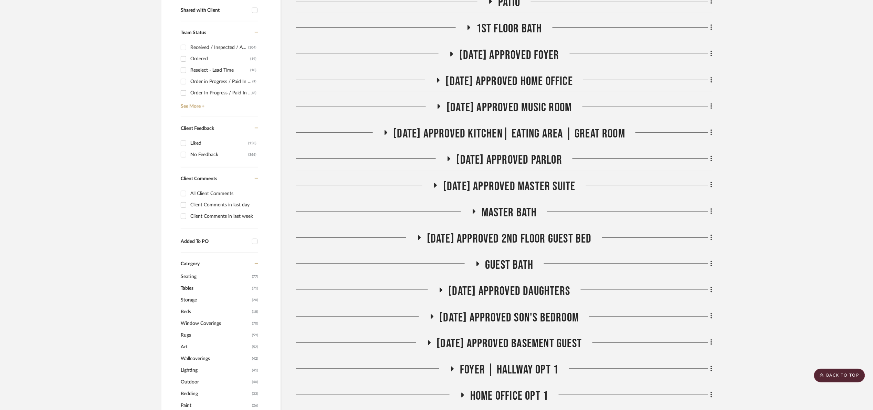
scroll to position [258, 0]
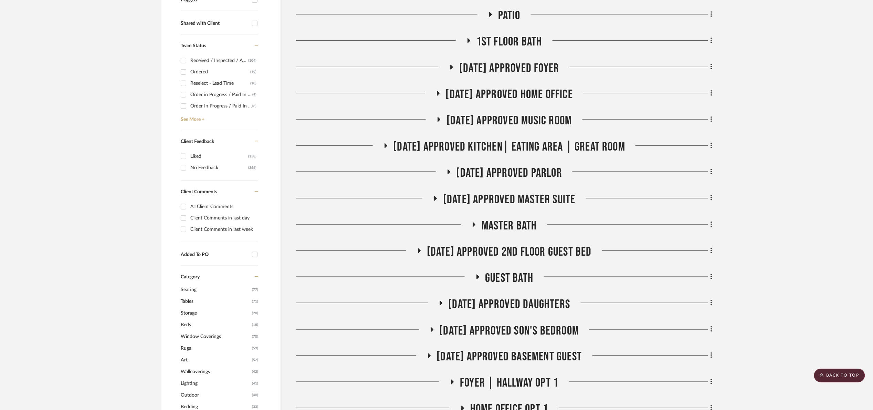
click at [519, 203] on span "[DATE] Approved Master Suite" at bounding box center [509, 199] width 133 height 15
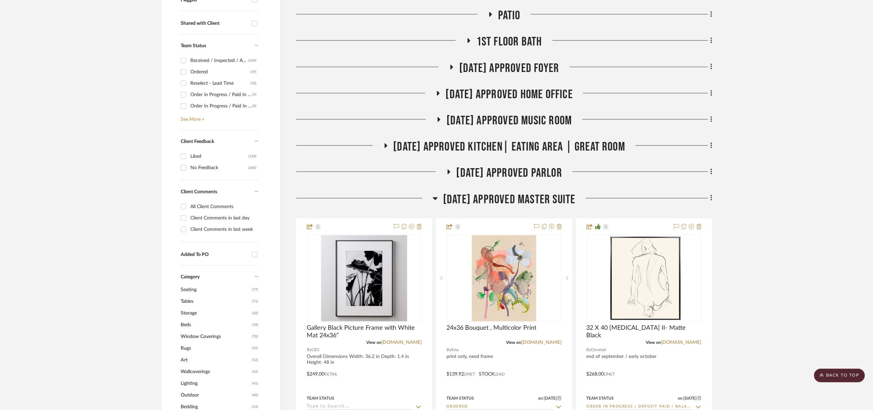
click at [517, 201] on span "[DATE] Approved Master Suite" at bounding box center [509, 199] width 133 height 15
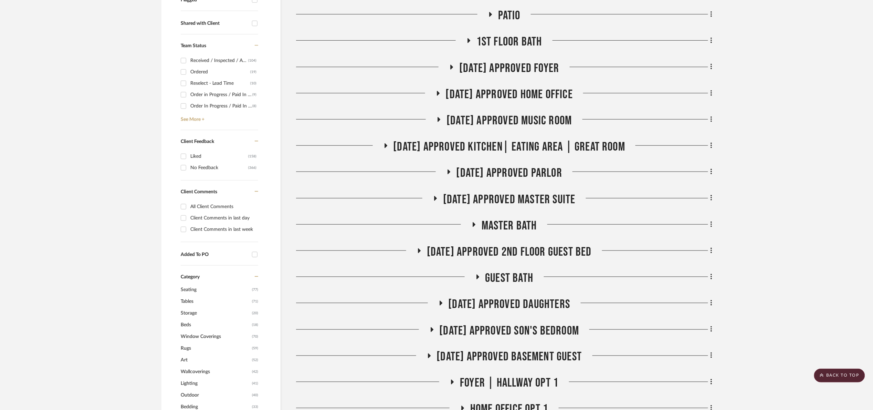
click at [496, 223] on span "Master bath" at bounding box center [509, 225] width 55 height 15
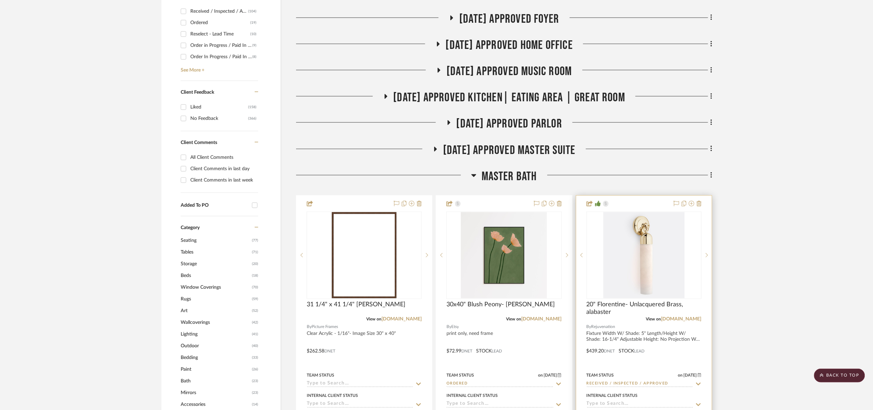
scroll to position [310, 0]
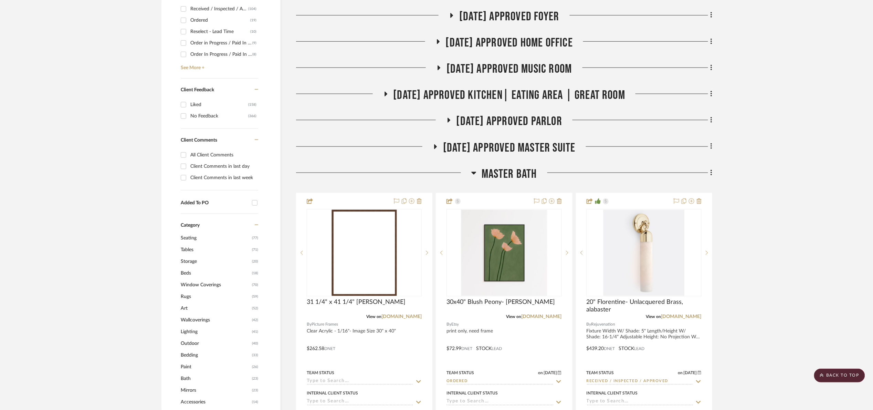
click at [500, 169] on span "Master bath" at bounding box center [509, 174] width 55 height 15
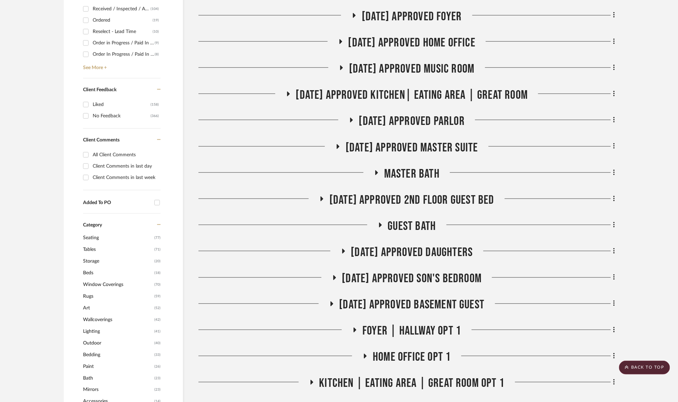
click at [415, 177] on span "Master bath" at bounding box center [411, 174] width 55 height 15
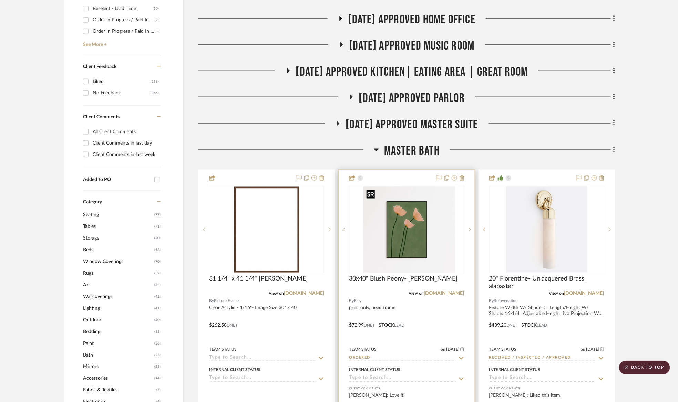
scroll to position [413, 0]
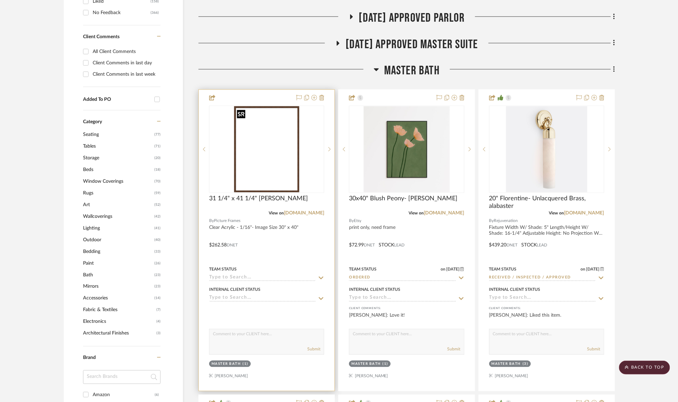
click at [282, 161] on img "0" at bounding box center [266, 149] width 65 height 86
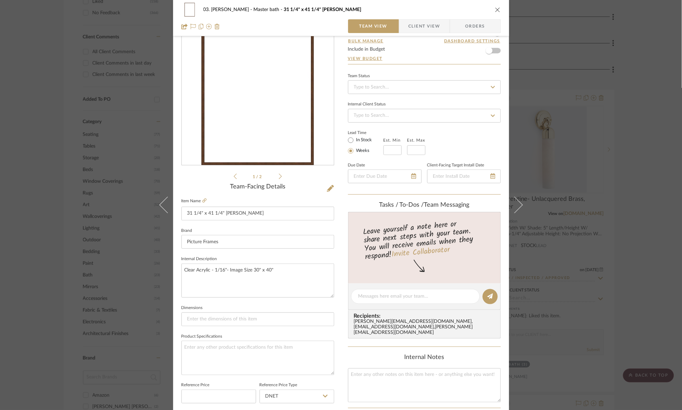
scroll to position [232, 0]
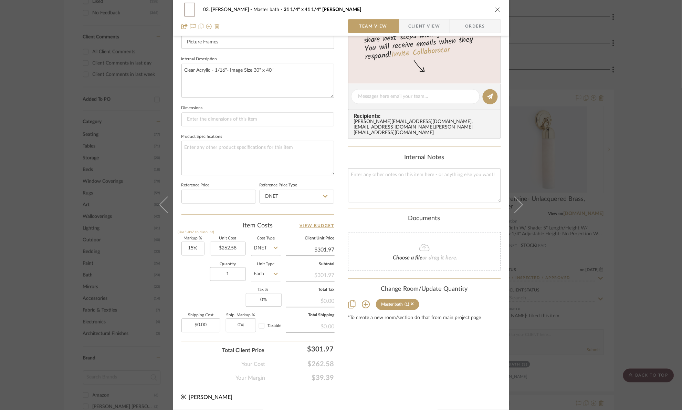
drag, startPoint x: 423, startPoint y: 370, endPoint x: 221, endPoint y: 265, distance: 226.7
click at [422, 369] on div "Content here copies to Client View - confirm visibility there. Show in Client D…" at bounding box center [424, 98] width 153 height 567
click at [240, 243] on input "262.58" at bounding box center [228, 249] width 36 height 14
type input "$196.18"
click at [398, 381] on div "Content here copies to Client View - confirm visibility there. Show in Client D…" at bounding box center [424, 98] width 153 height 567
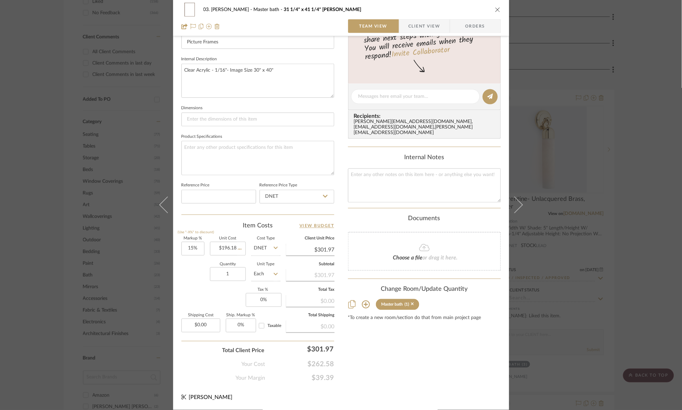
type input "$225.61"
type input "301.97"
click at [383, 360] on div "03. [PERSON_NAME] Master bath 31 1/4" x 41 1/4" Caterina- Walnut Team View Clie…" at bounding box center [341, 205] width 682 height 410
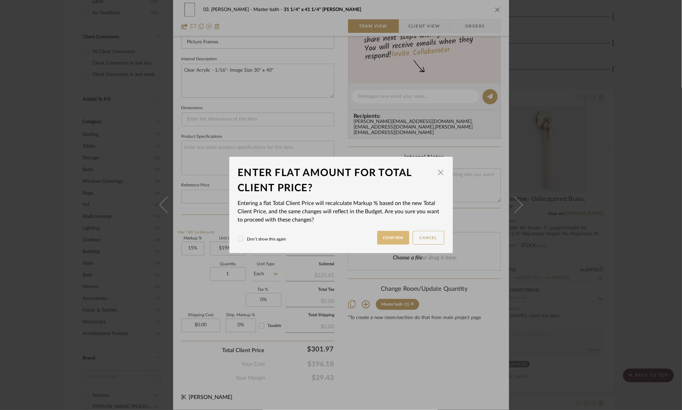
click at [392, 238] on button "Confirm" at bounding box center [393, 238] width 32 height 14
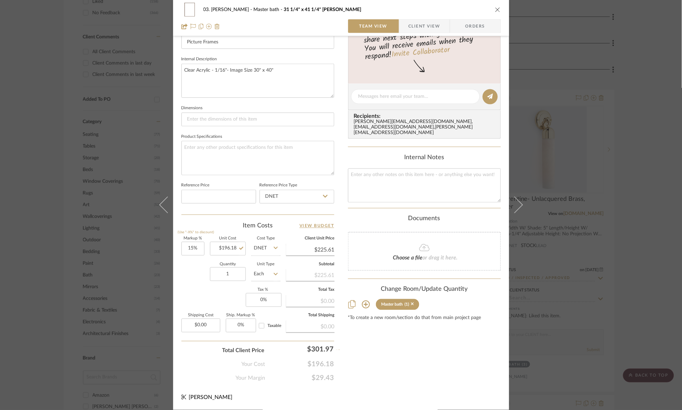
type input "53.92%"
type input "$301.97"
type input "300"
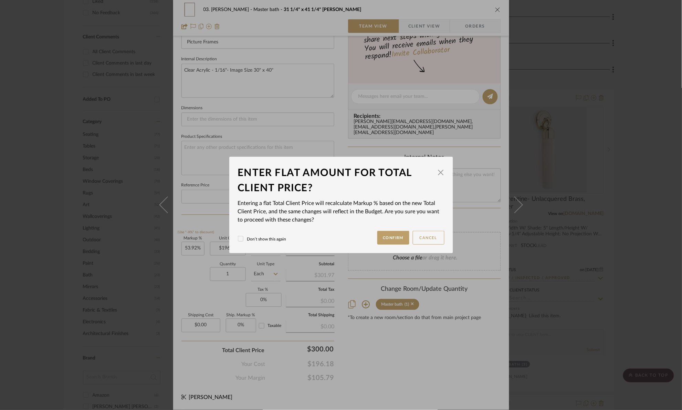
drag, startPoint x: 369, startPoint y: 360, endPoint x: 366, endPoint y: 304, distance: 55.9
click at [370, 358] on div "03. [PERSON_NAME] Master bath 31 1/4" x 41 1/4" Caterina- Walnut Team View Clie…" at bounding box center [341, 205] width 682 height 410
click at [383, 237] on button "Confirm" at bounding box center [393, 238] width 32 height 14
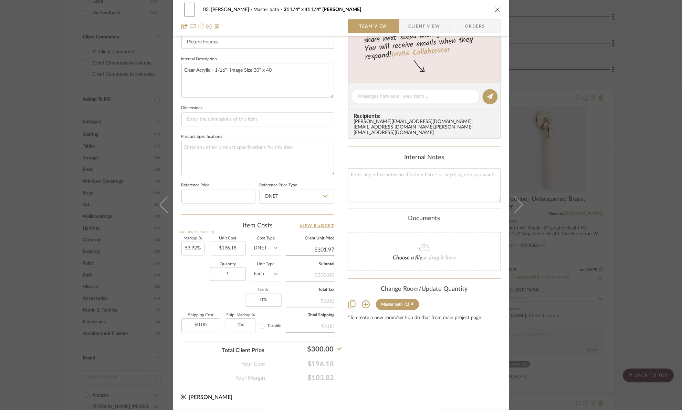
type input "52.92%"
type input "$300.00"
click at [233, 250] on input "196.18" at bounding box center [228, 249] width 36 height 14
type input "$171.18"
click at [417, 388] on div "03. [PERSON_NAME] Master bath 31 1/4" x 41 1/4" Caterina- Walnut Team View Clie…" at bounding box center [341, 92] width 336 height 636
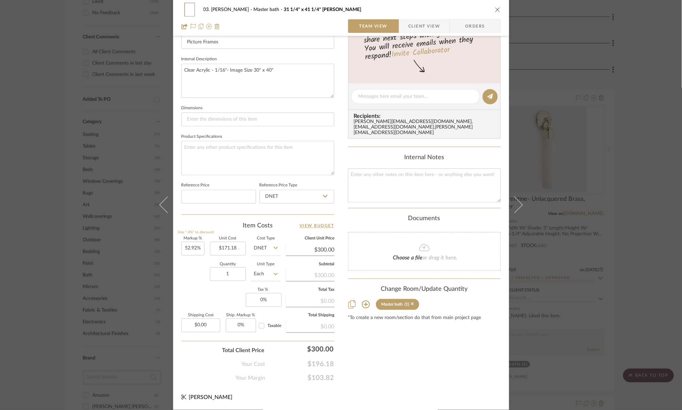
type input "$261.77"
type input "300"
click at [374, 361] on div "03. [PERSON_NAME] Master bath 31 1/4" x 41 1/4" Caterina- Walnut Team View Clie…" at bounding box center [341, 205] width 682 height 410
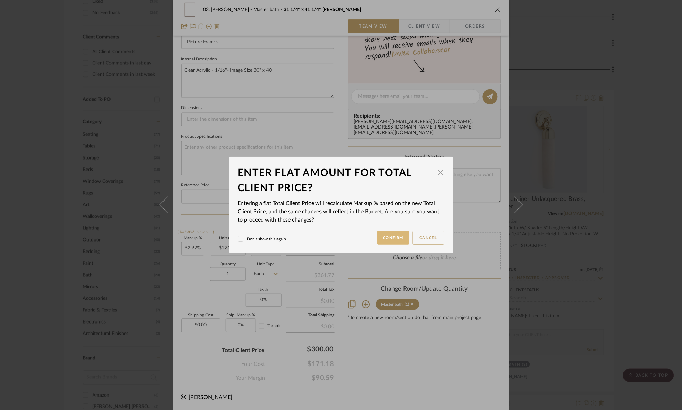
click at [380, 239] on button "Confirm" at bounding box center [393, 238] width 32 height 14
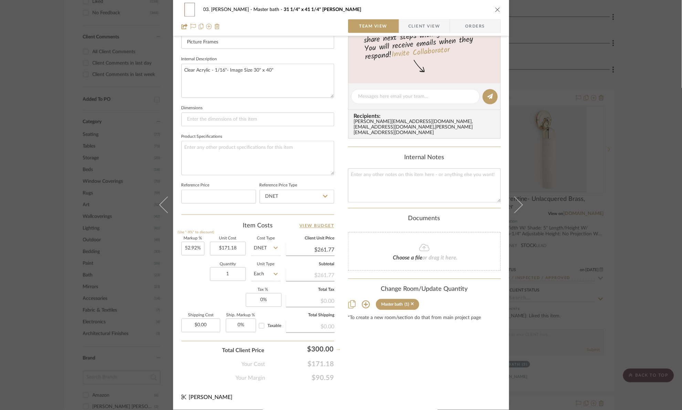
type input "75.25%"
type input "$300.00"
click at [627, 180] on div "03. [PERSON_NAME] Master bath 31 1/4" x 41 1/4" Caterina- Walnut Team View Clie…" at bounding box center [341, 205] width 682 height 410
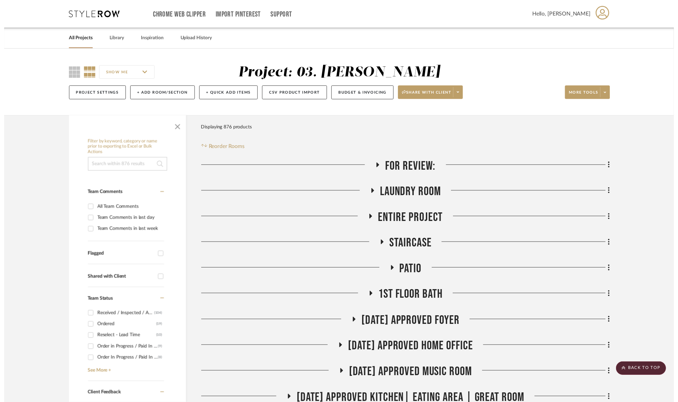
scroll to position [413, 0]
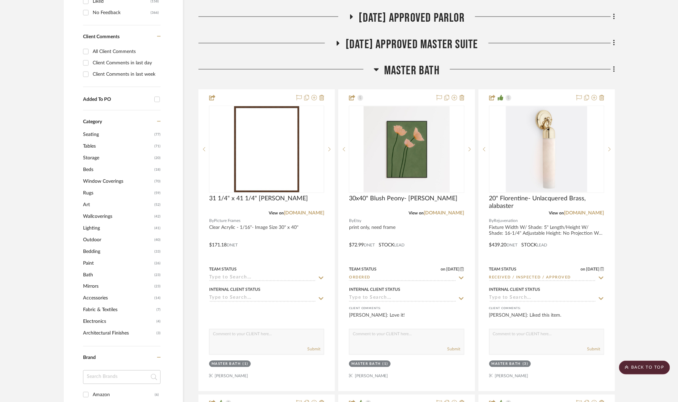
click at [438, 70] on span "Master bath" at bounding box center [411, 70] width 55 height 15
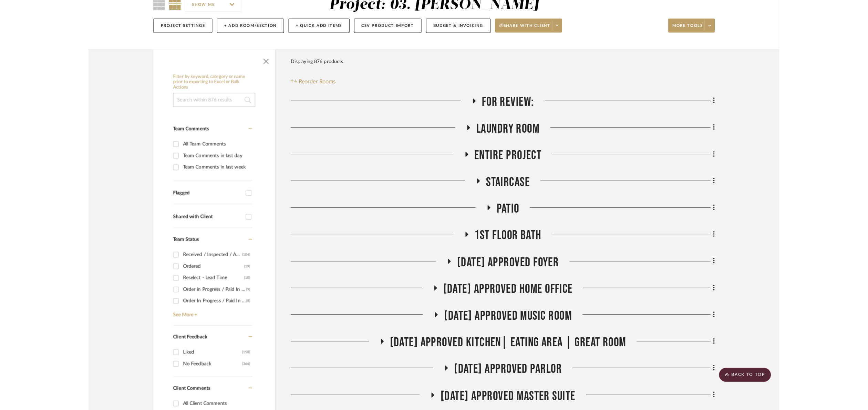
scroll to position [0, 0]
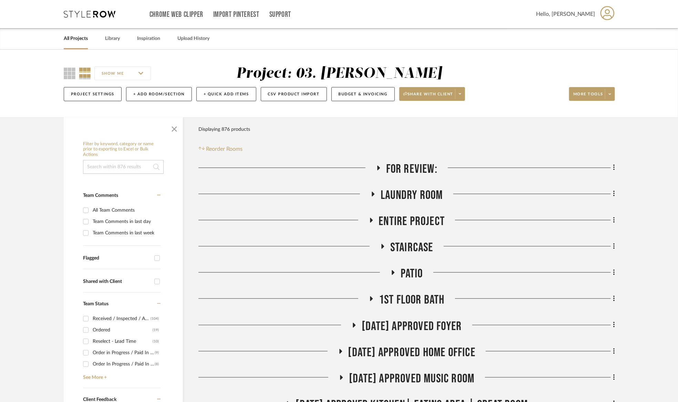
click at [405, 164] on span "For Review:" at bounding box center [411, 169] width 51 height 15
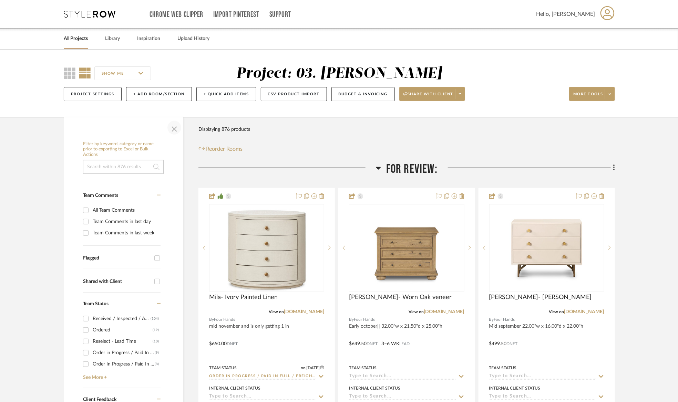
click at [174, 127] on span "button" at bounding box center [174, 127] width 17 height 17
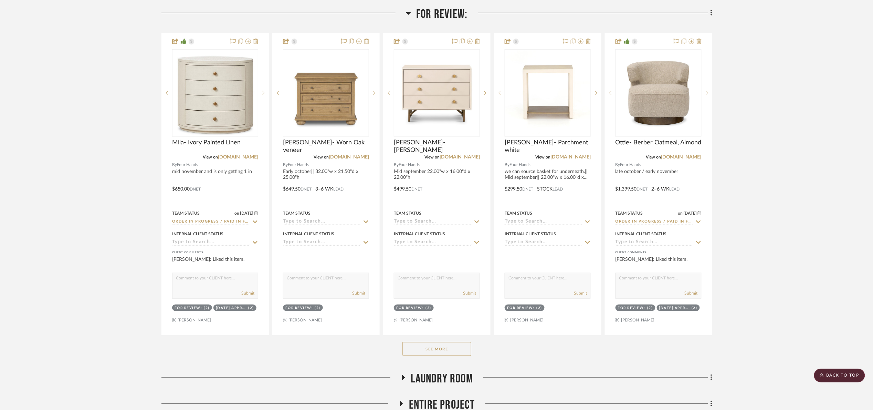
drag, startPoint x: 452, startPoint y: 352, endPoint x: 458, endPoint y: 345, distance: 9.0
click at [452, 352] on button "See More" at bounding box center [437, 349] width 69 height 14
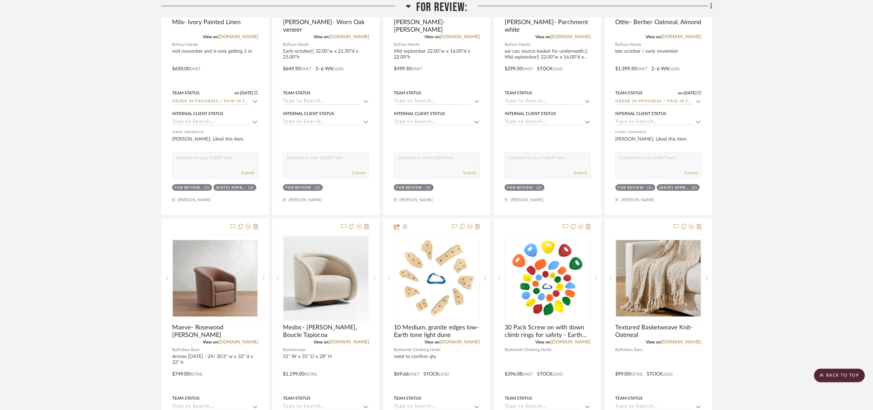
scroll to position [362, 0]
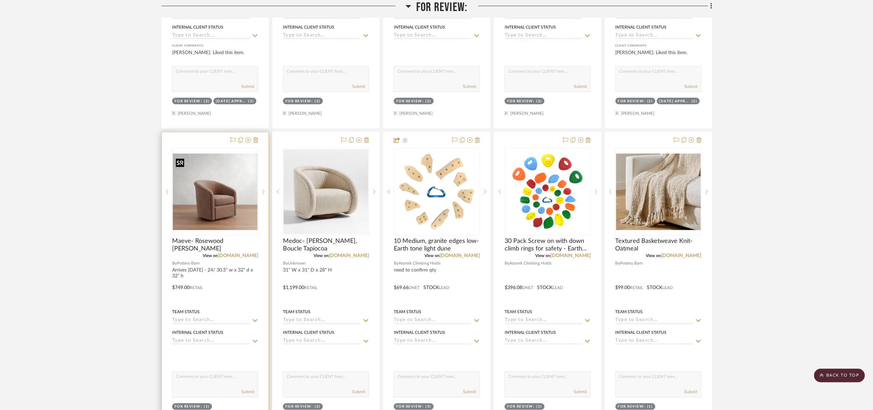
click at [235, 221] on img "0" at bounding box center [215, 192] width 85 height 76
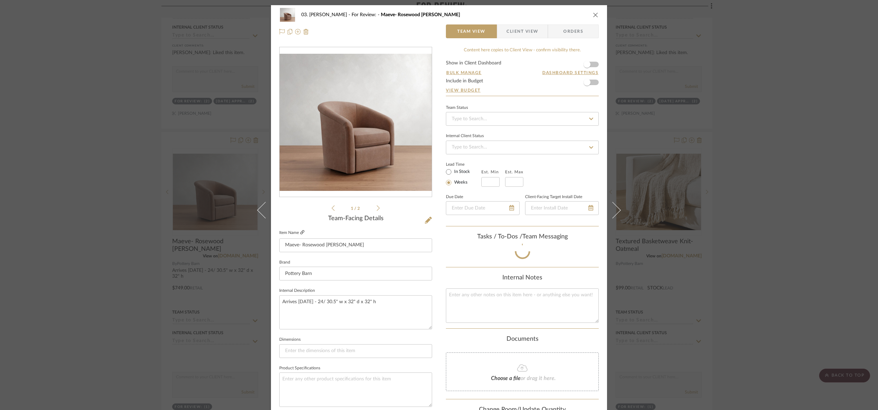
click at [300, 230] on icon at bounding box center [302, 232] width 4 height 4
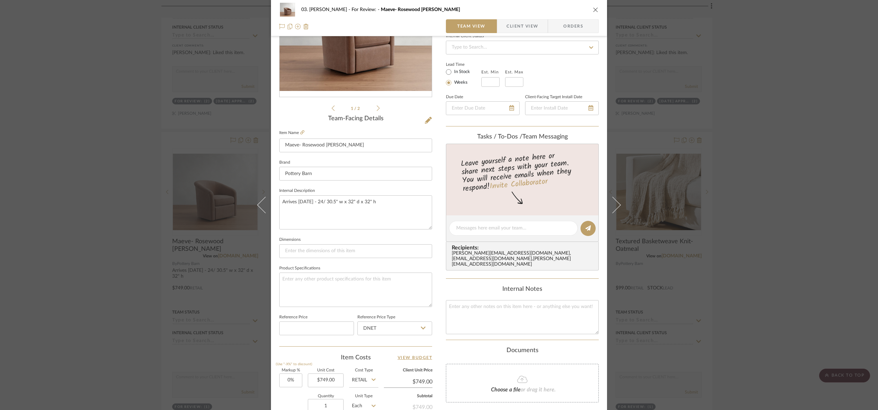
scroll to position [232, 0]
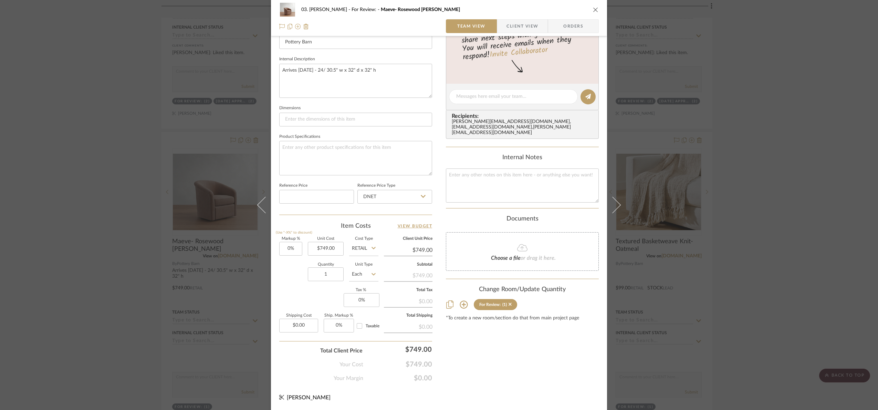
click at [362, 250] on input "Retail" at bounding box center [363, 249] width 29 height 14
click at [373, 268] on div "DNET" at bounding box center [389, 267] width 85 height 18
type input "DNET"
click at [334, 249] on input "749.00" at bounding box center [326, 249] width 36 height 14
type input "$599.20"
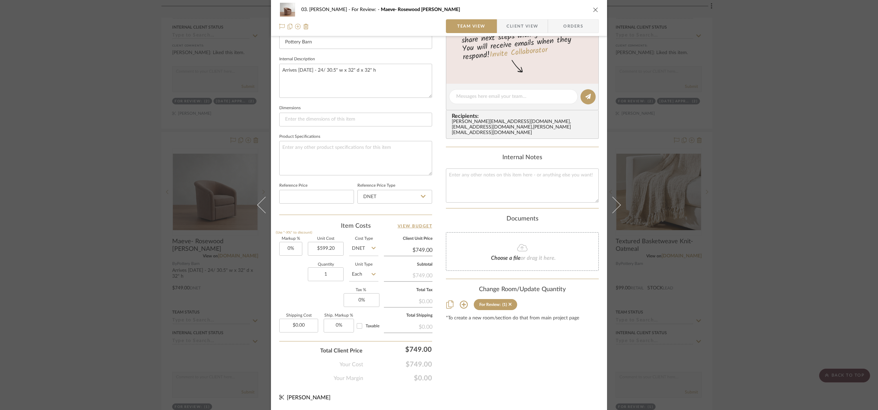
click at [496, 387] on div "03. [PERSON_NAME] For Review: [PERSON_NAME] rustic chenille Team View Client Vi…" at bounding box center [439, 92] width 336 height 636
type input "$599.20"
click at [417, 355] on div "Your Cost $599.20" at bounding box center [355, 362] width 153 height 14
type input "4"
type input "749"
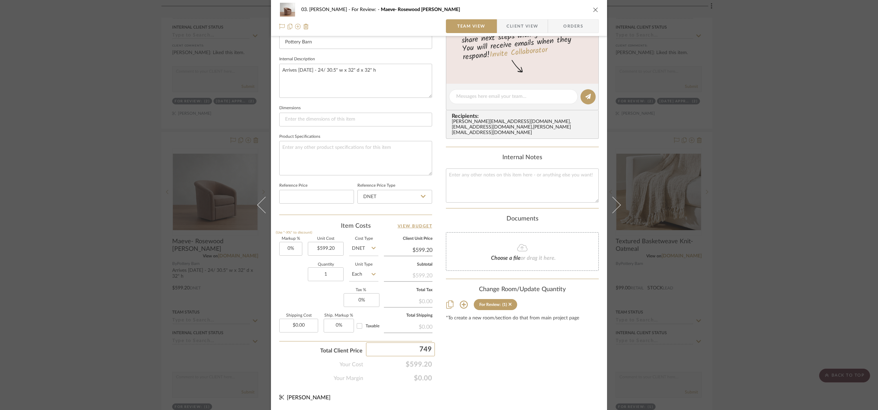
click at [496, 390] on div "03. [PERSON_NAME] For Review: [PERSON_NAME] rustic chenille Team View Client Vi…" at bounding box center [439, 205] width 878 height 410
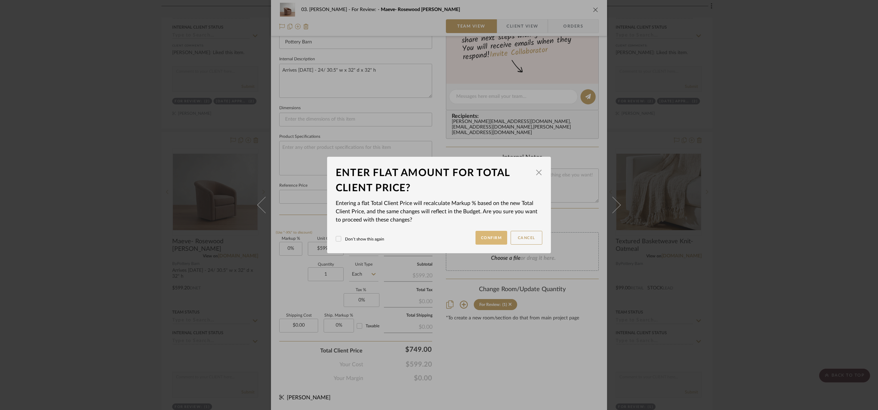
click at [478, 240] on button "Confirm" at bounding box center [492, 238] width 32 height 14
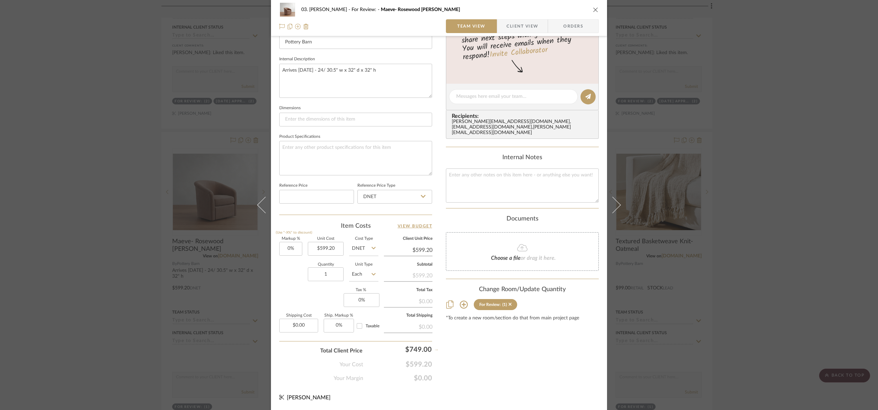
type input "25%"
type input "$749.00"
click at [795, 250] on div "03. [PERSON_NAME] For Review: [PERSON_NAME] rustic chenille Team View Client Vi…" at bounding box center [439, 205] width 878 height 410
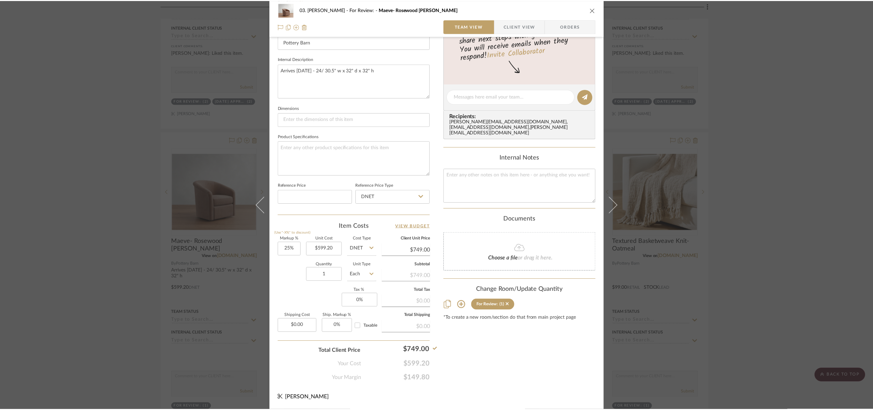
scroll to position [362, 0]
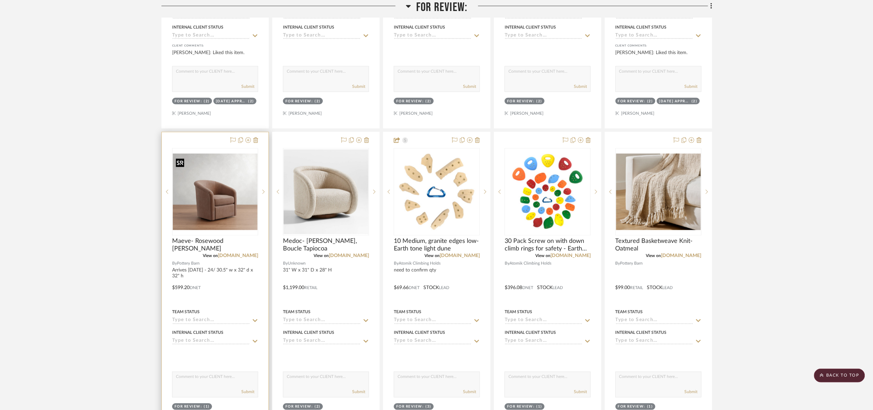
click at [203, 197] on img "0" at bounding box center [215, 192] width 85 height 76
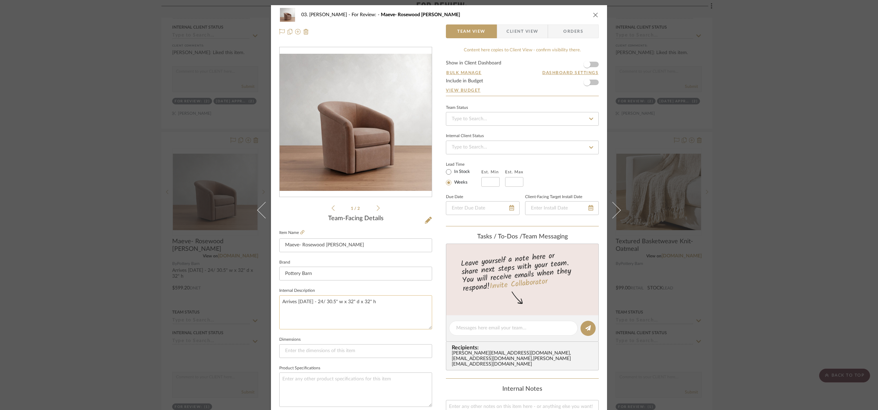
drag, startPoint x: 321, startPoint y: 299, endPoint x: 324, endPoint y: 303, distance: 5.2
click at [322, 300] on textarea "Arrives [DATE] - 24/ 30.5" w x 32" d x 32" h" at bounding box center [355, 312] width 153 height 34
type textarea "Arrives mid september / 30.5" w x 32" d x 32" h"
click at [343, 290] on fieldset "Internal Description Arrives mid september / 30.5" w x 32" d x 32" h" at bounding box center [355, 307] width 153 height 43
click at [588, 64] on span "button" at bounding box center [587, 64] width 15 height 15
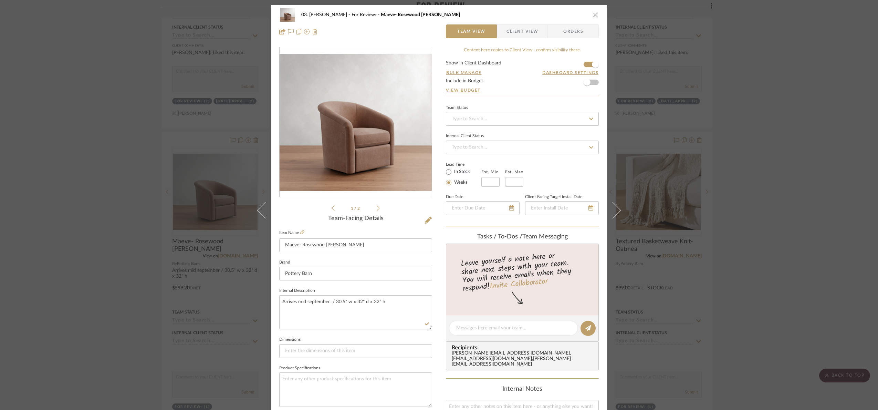
click at [528, 34] on span "Client View" at bounding box center [523, 31] width 32 height 14
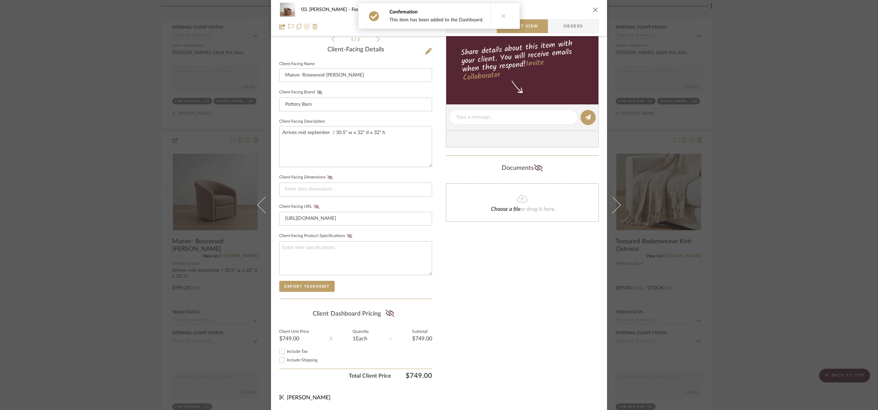
scroll to position [171, 0]
click at [388, 307] on summary-project-share-button at bounding box center [390, 314] width 18 height 16
click at [387, 313] on icon at bounding box center [389, 313] width 9 height 7
click at [785, 190] on div "03. [PERSON_NAME] For Review: Maeve- Rosewood rustic chenille Team View Client …" at bounding box center [439, 205] width 878 height 410
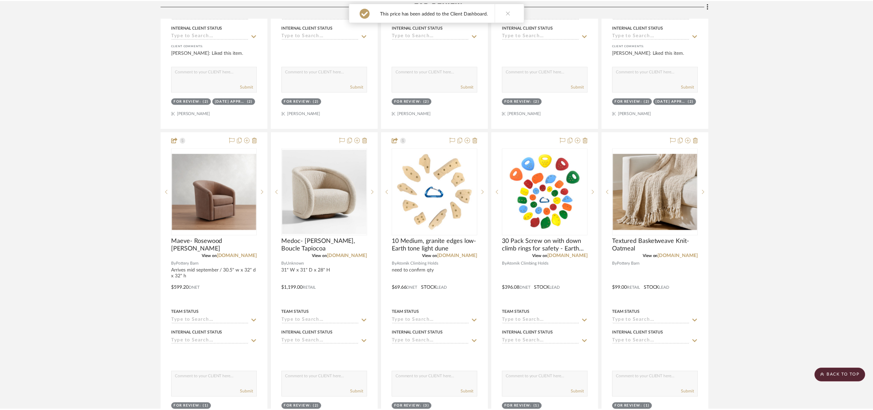
scroll to position [362, 0]
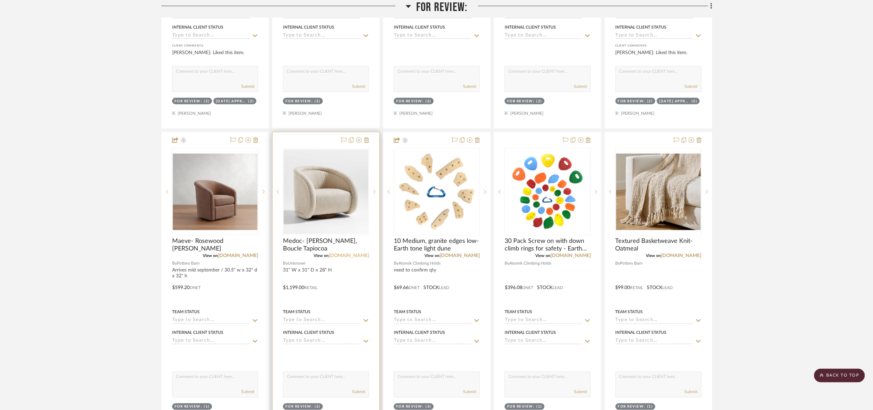
click at [344, 257] on link "[DOMAIN_NAME]" at bounding box center [349, 255] width 40 height 5
click at [335, 188] on img "0" at bounding box center [326, 191] width 85 height 85
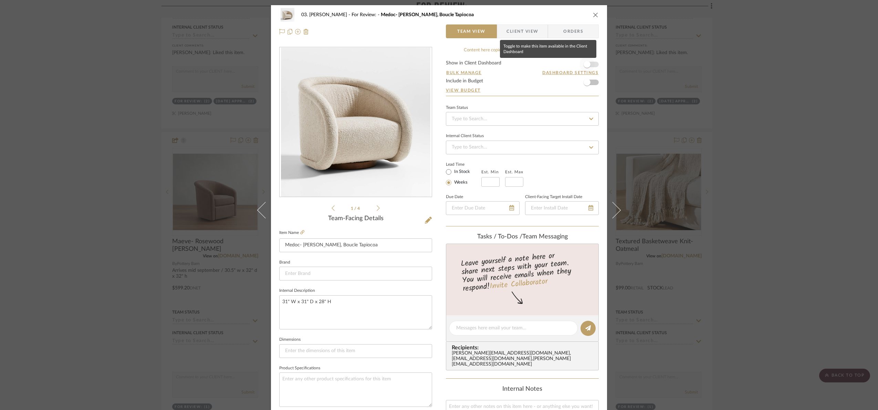
click at [586, 63] on span "button" at bounding box center [587, 64] width 7 height 7
click at [521, 33] on span "Client View" at bounding box center [523, 31] width 32 height 14
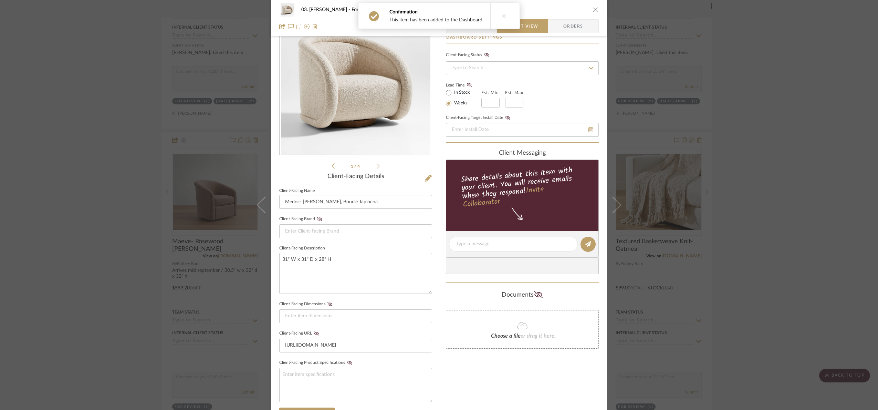
scroll to position [155, 0]
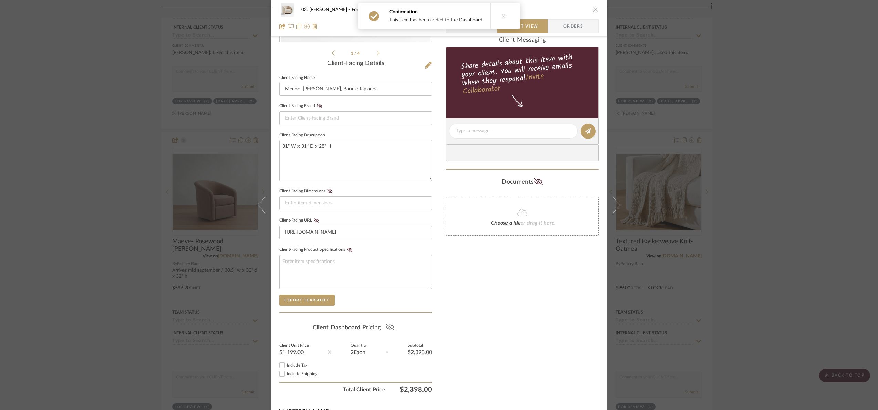
click at [386, 327] on icon at bounding box center [390, 326] width 9 height 7
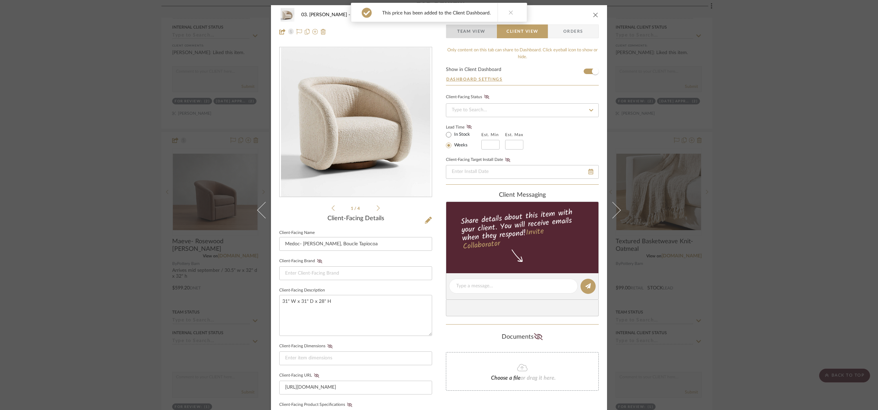
click at [475, 32] on span "Team View" at bounding box center [471, 31] width 28 height 14
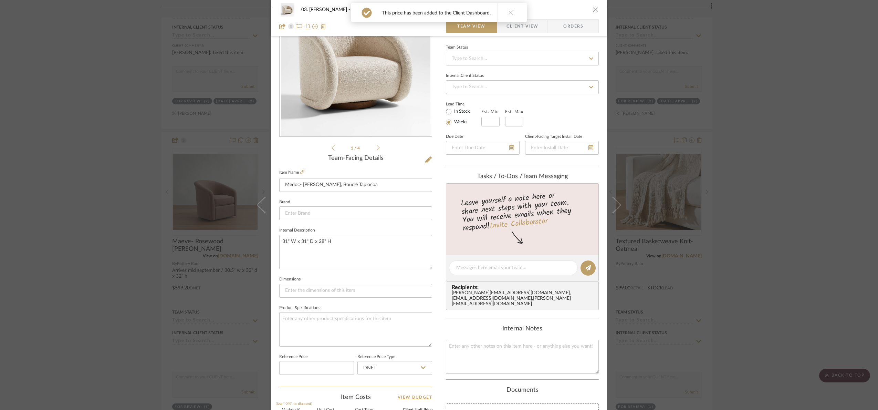
scroll to position [232, 0]
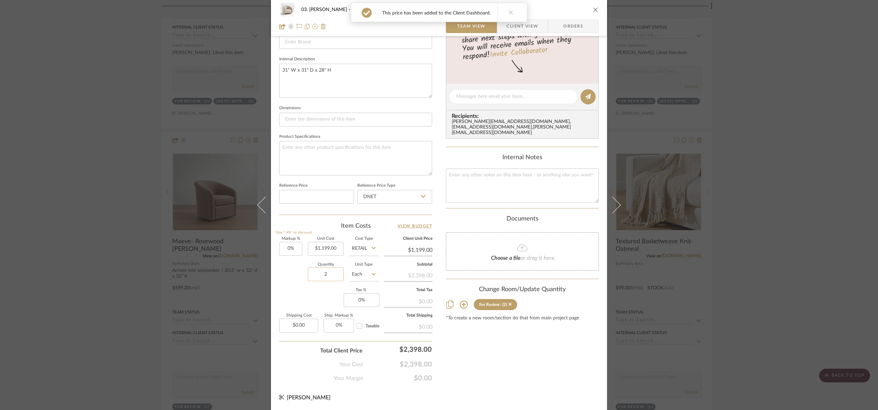
click at [322, 274] on input "2" at bounding box center [326, 274] width 36 height 14
type input "1"
click at [323, 299] on div "Markup % (Use "-X%" to discount) 0% Unit Cost $1,199.00 Cost Type Retail Client…" at bounding box center [355, 287] width 153 height 101
click at [365, 253] on input "Retail" at bounding box center [363, 249] width 29 height 14
click at [371, 264] on div "DNET" at bounding box center [389, 267] width 85 height 18
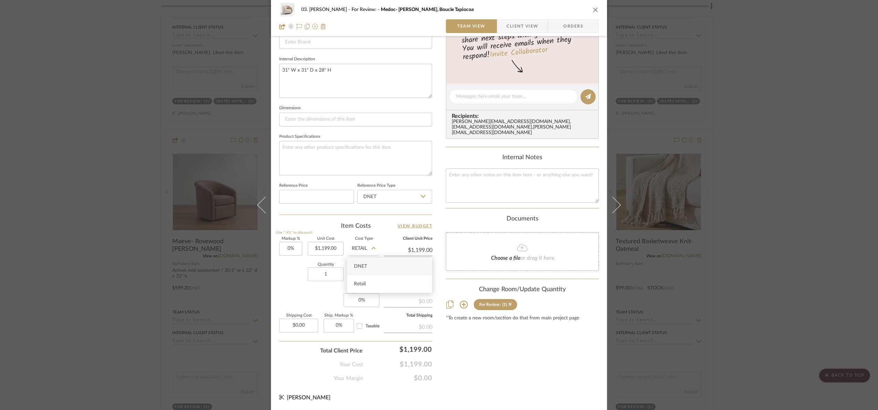
type input "DNET"
click at [328, 247] on input "1199.00" at bounding box center [326, 249] width 36 height 14
type input "$959.20"
click at [483, 345] on div "Content here copies to Client View - confirm visibility there. Show in Client D…" at bounding box center [522, 98] width 153 height 567
type input "$959.20"
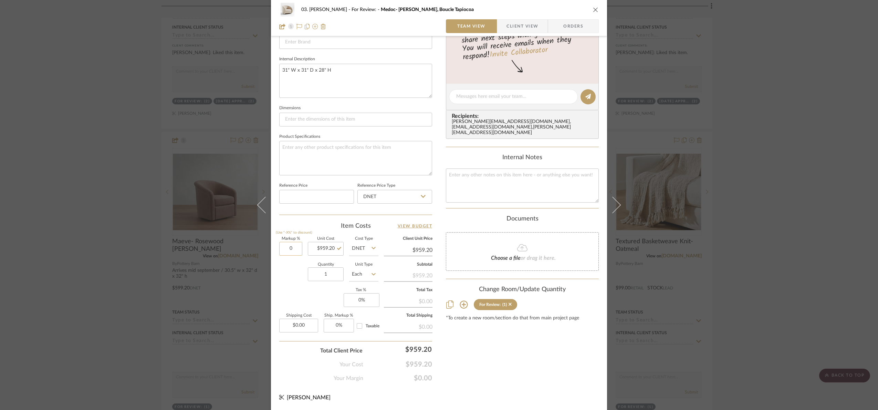
click at [292, 249] on input "0" at bounding box center [290, 249] width 23 height 14
type input "20%"
click at [298, 276] on div "Quantity 1 Unit Type Each" at bounding box center [328, 275] width 99 height 24
type input "$1,151.04"
type input "1199"
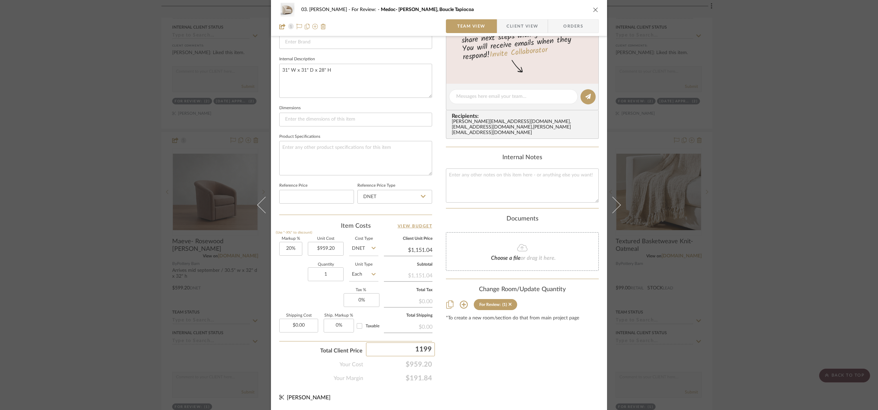
click at [492, 345] on div "03. [PERSON_NAME] For Review: Medoc- Lucie, Boucle Tapiocoa Team View Client Vi…" at bounding box center [439, 205] width 878 height 410
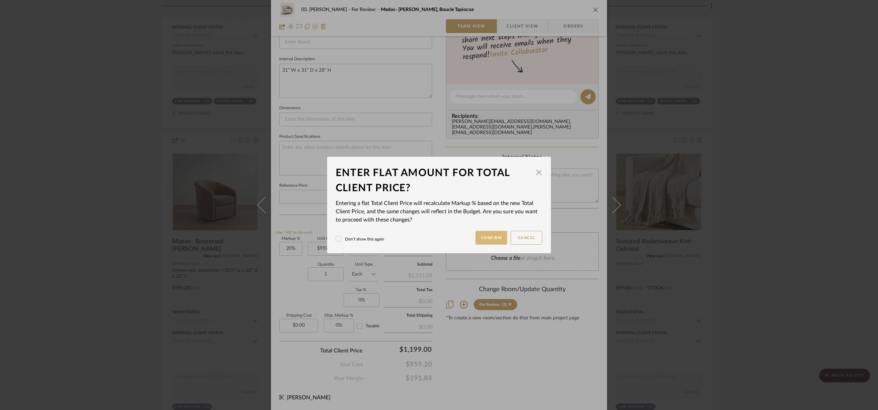
click at [483, 231] on button "Confirm" at bounding box center [492, 238] width 32 height 14
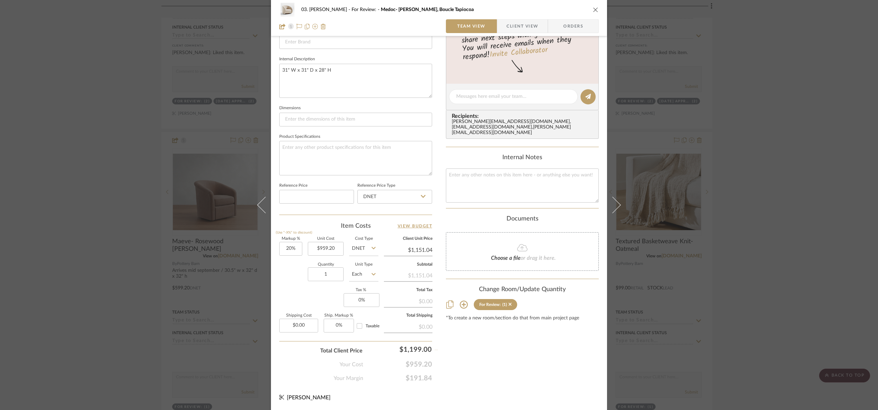
type input "25%"
type input "$1,199.00"
click at [800, 257] on div "03. [PERSON_NAME] For Review: Medoc- Lucie, Boucle Tapiocoa Team View Client Vi…" at bounding box center [439, 205] width 878 height 410
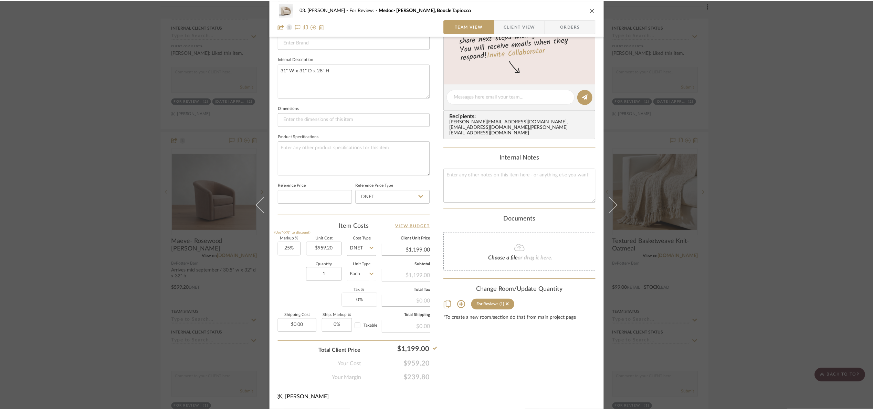
scroll to position [362, 0]
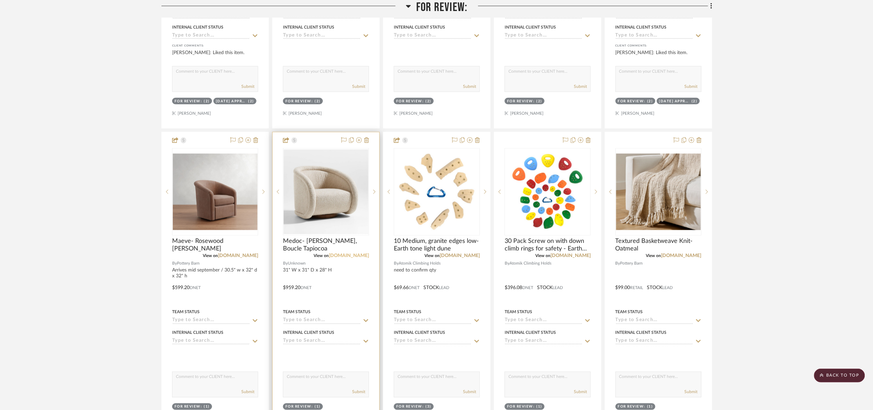
click at [359, 257] on link "[DOMAIN_NAME]" at bounding box center [349, 255] width 40 height 5
click at [327, 204] on img "0" at bounding box center [326, 191] width 85 height 85
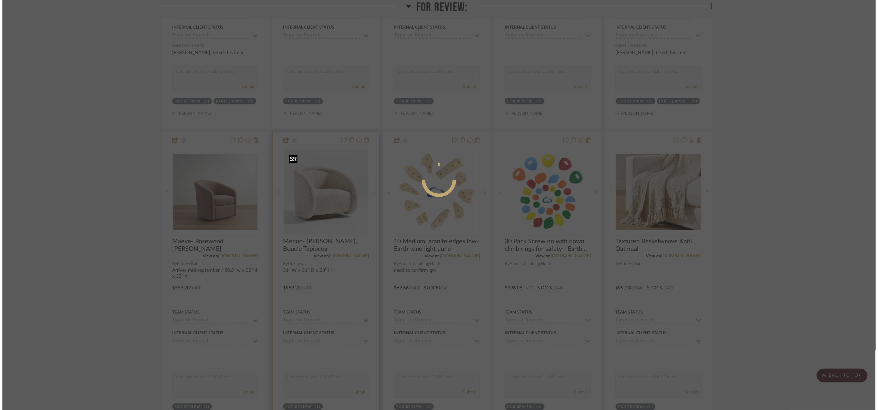
scroll to position [0, 0]
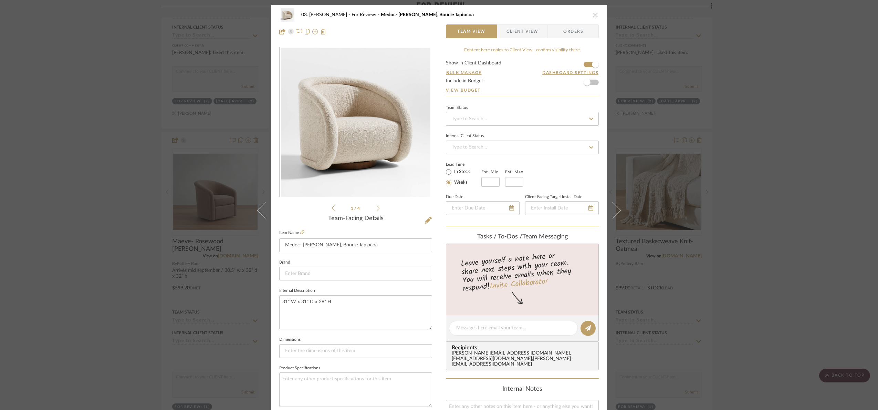
click at [523, 32] on span "Client View" at bounding box center [523, 31] width 32 height 14
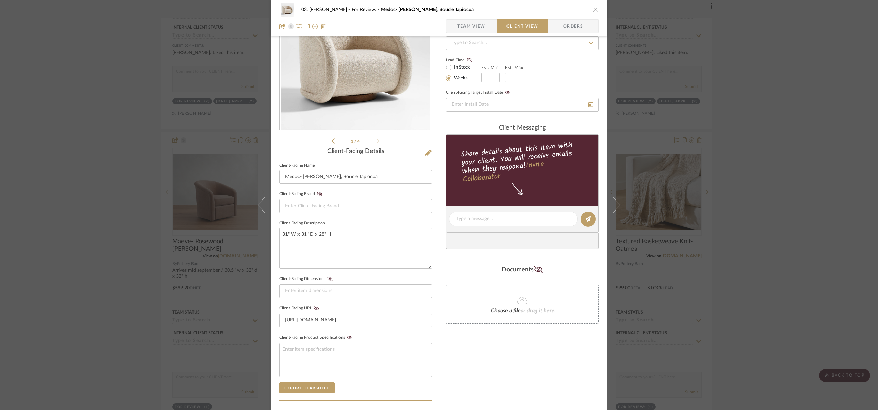
scroll to position [171, 0]
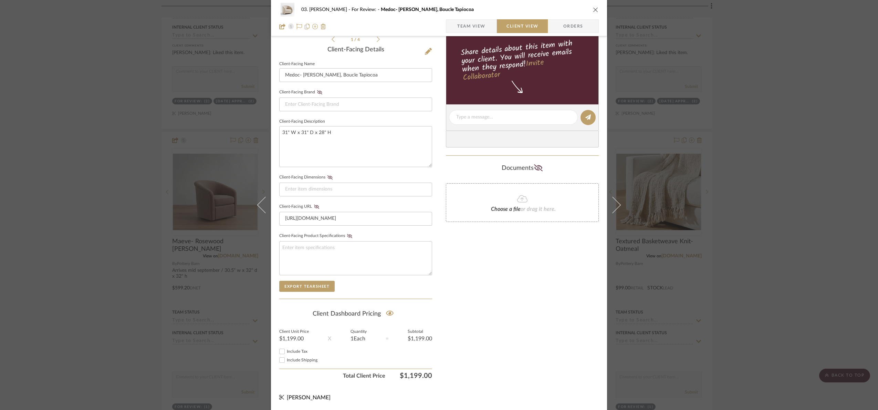
click at [753, 202] on div "03. [PERSON_NAME] For Review: Medoc- [PERSON_NAME], Boucle Tapiocoa Team View C…" at bounding box center [439, 205] width 878 height 410
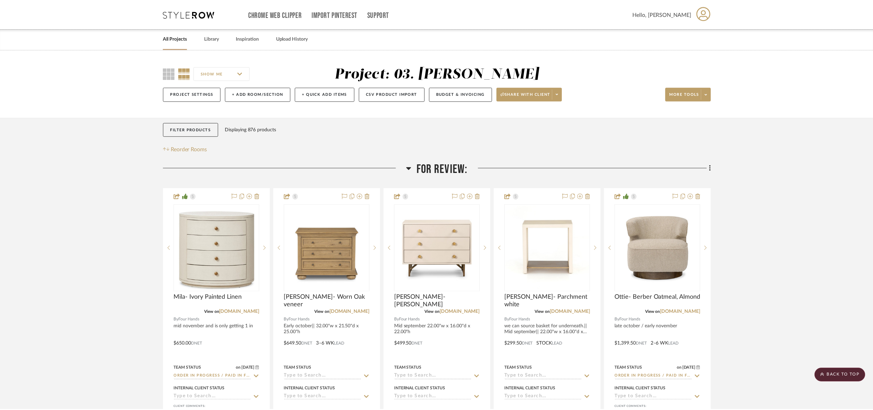
scroll to position [362, 0]
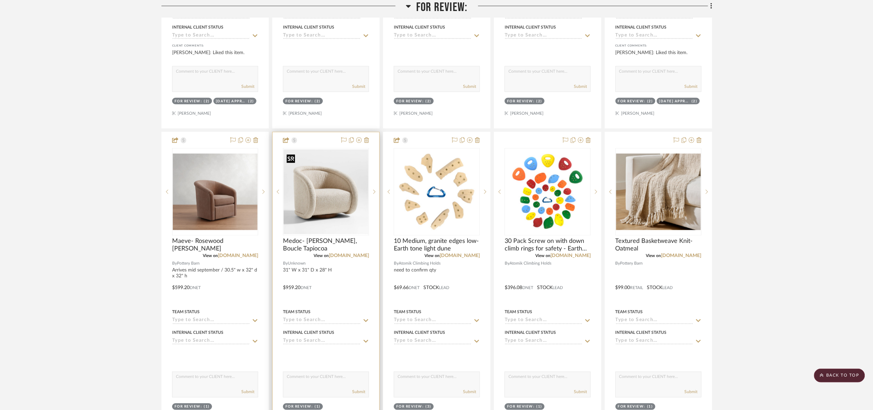
click at [350, 199] on img "0" at bounding box center [326, 191] width 85 height 85
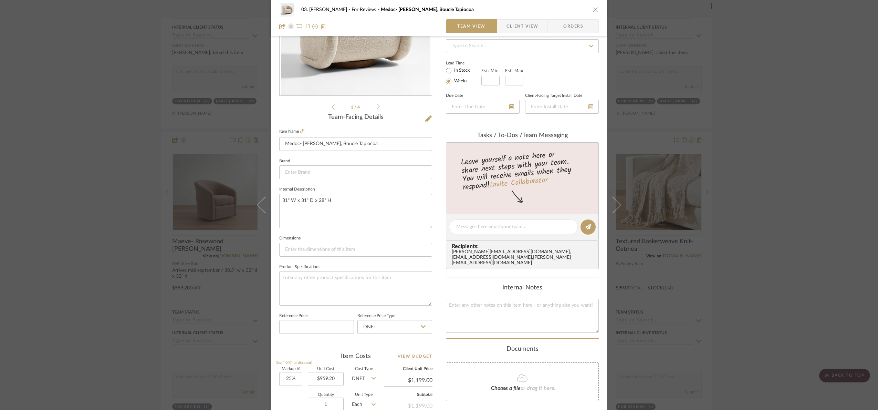
scroll to position [232, 0]
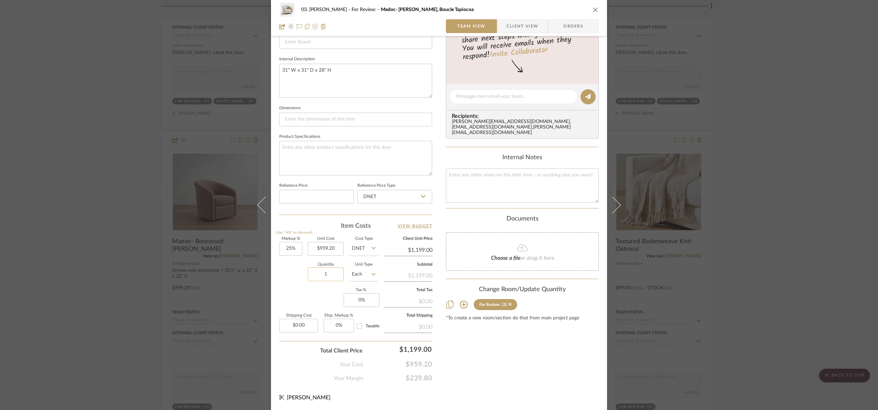
click at [326, 271] on input "1" at bounding box center [326, 274] width 36 height 14
type input "2"
click at [744, 240] on div "03. [PERSON_NAME] For Review: Medoc- Lucie, Boucle Tapiocoa Team View Client Vi…" at bounding box center [439, 205] width 878 height 410
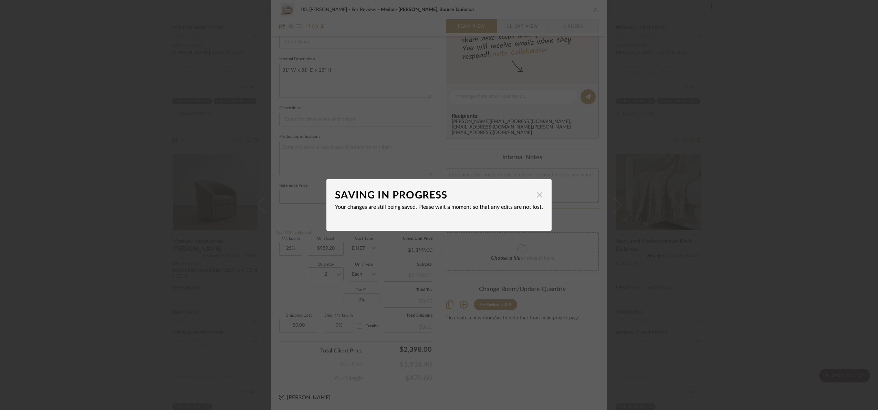
click at [535, 194] on span "button" at bounding box center [540, 195] width 14 height 14
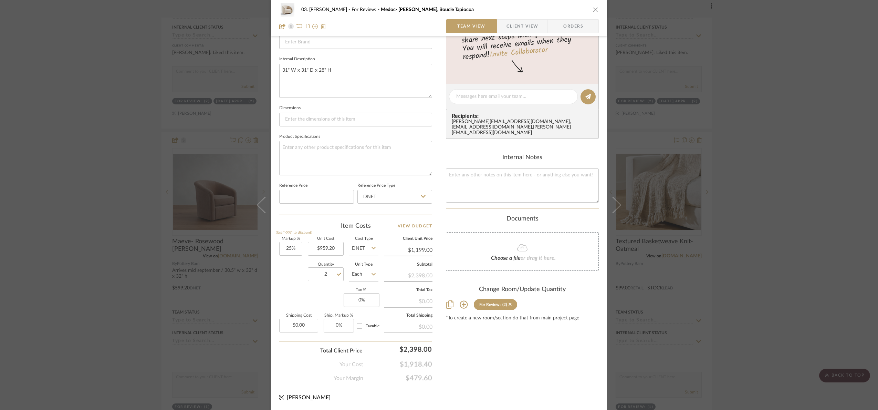
drag, startPoint x: 863, startPoint y: 221, endPoint x: 856, endPoint y: 218, distance: 7.7
click at [863, 221] on div "03. [PERSON_NAME] For Review: Medoc- Lucie, Boucle Tapiocoa Team View Client Vi…" at bounding box center [439, 205] width 878 height 410
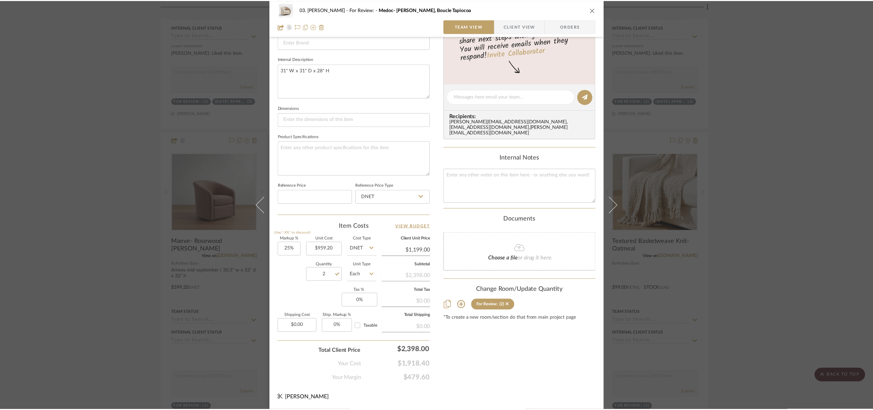
scroll to position [362, 0]
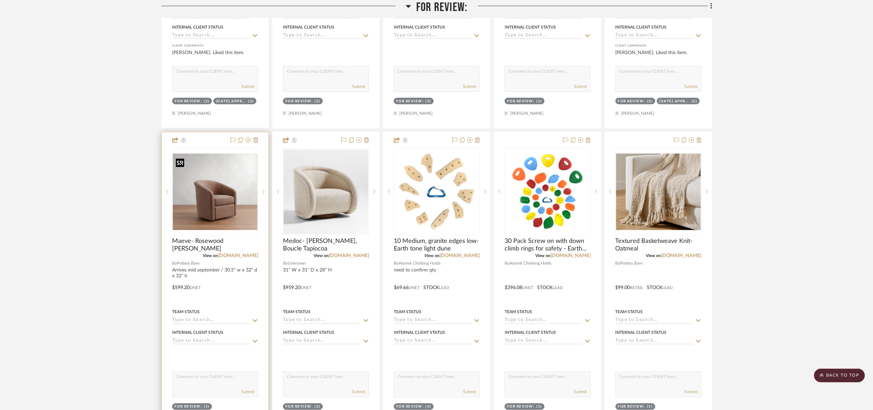
click at [206, 189] on img "0" at bounding box center [215, 192] width 85 height 76
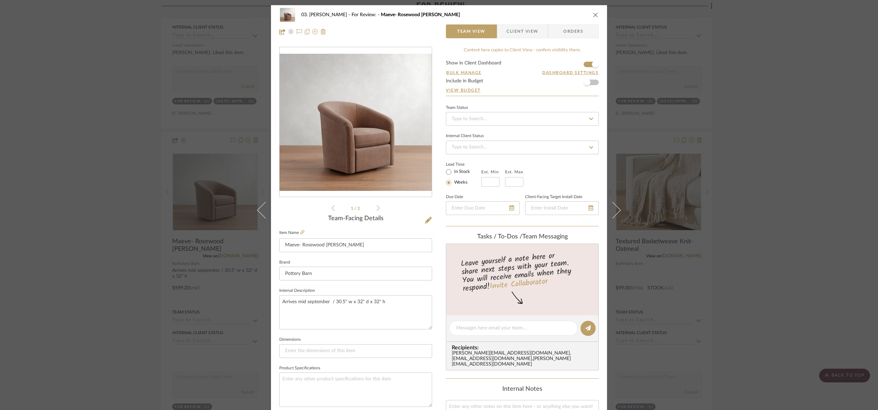
scroll to position [232, 0]
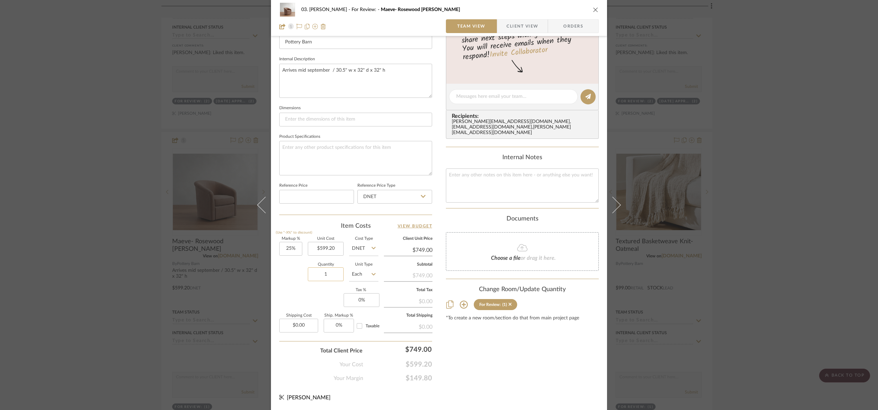
click at [328, 277] on input "1" at bounding box center [326, 274] width 36 height 14
type input "2"
click at [495, 355] on div "Content here copies to Client View - confirm visibility there. Show in Client D…" at bounding box center [522, 98] width 153 height 567
click at [780, 232] on div "03. [PERSON_NAME] For Review: Maeve- Rosewood rustic chenille Team View Client …" at bounding box center [439, 205] width 878 height 410
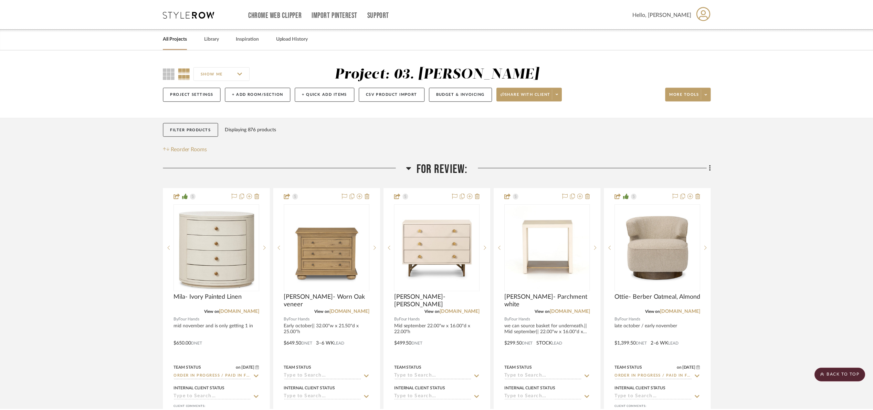
scroll to position [362, 0]
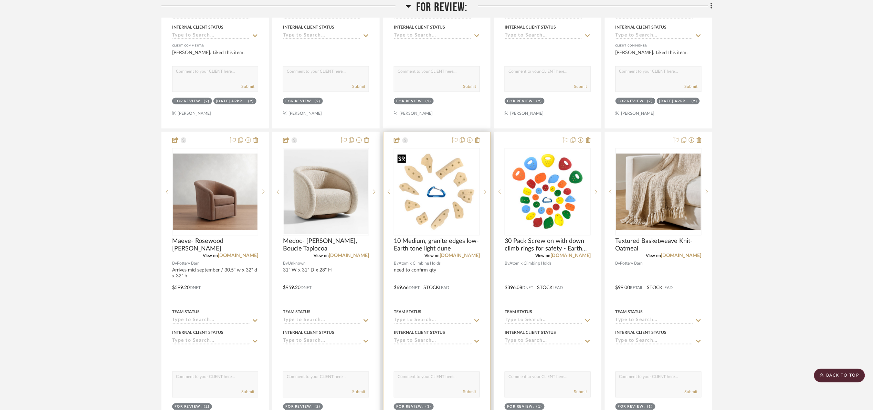
click at [400, 200] on img "0" at bounding box center [437, 191] width 85 height 85
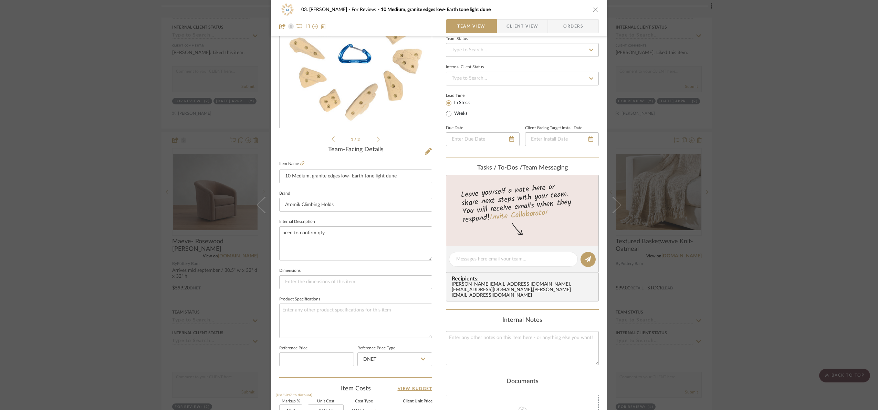
scroll to position [232, 0]
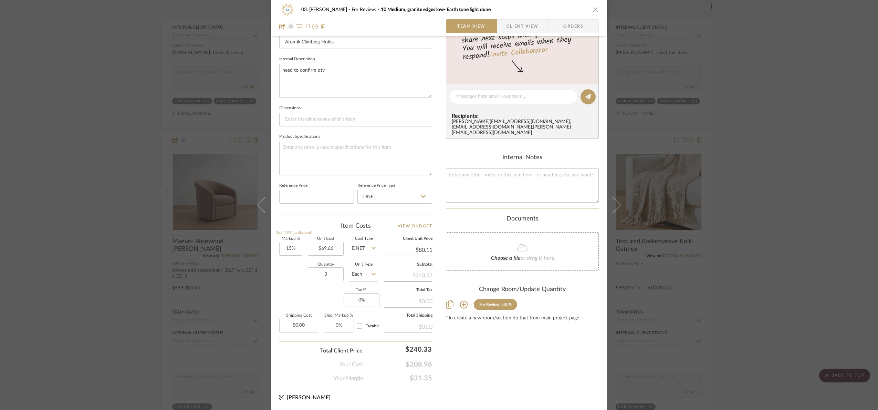
drag, startPoint x: 832, startPoint y: 265, endPoint x: 826, endPoint y: 262, distance: 7.0
click at [832, 265] on div "03. [PERSON_NAME] For Review: 10 Medium, granite edges low- Earth tone light du…" at bounding box center [439, 205] width 878 height 410
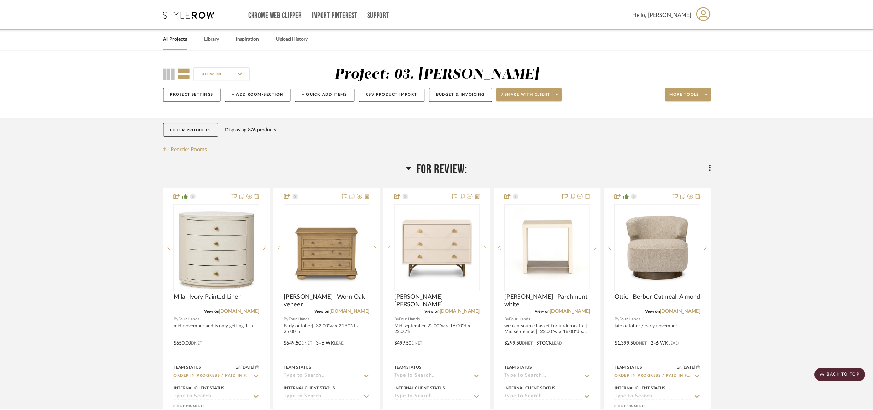
scroll to position [362, 0]
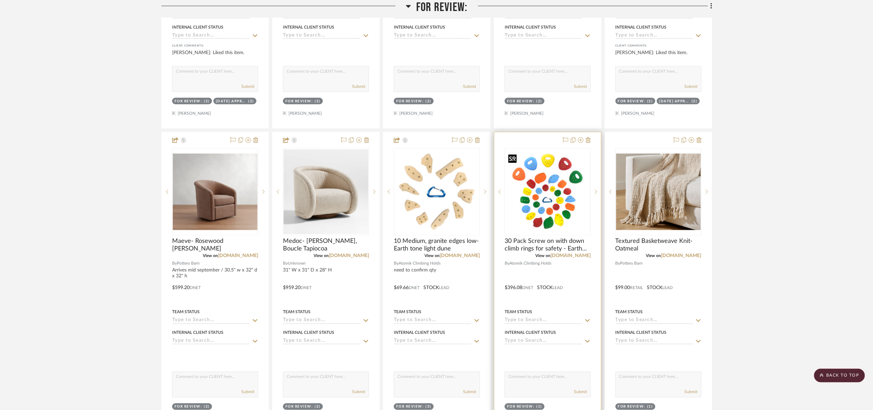
click at [553, 195] on img "0" at bounding box center [547, 191] width 85 height 85
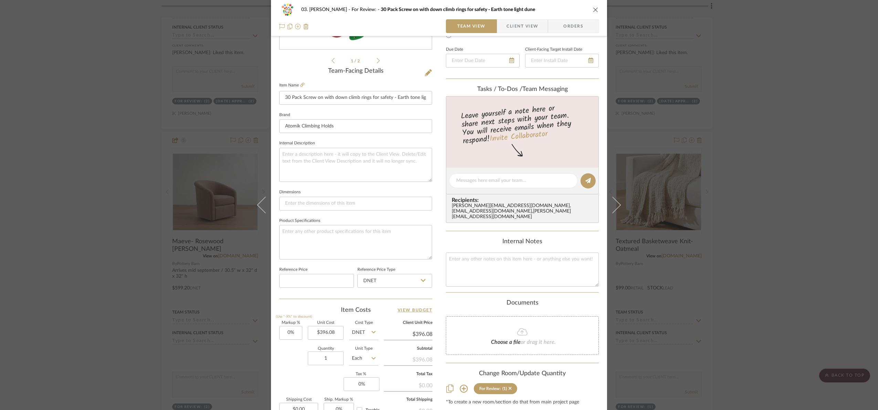
scroll to position [207, 0]
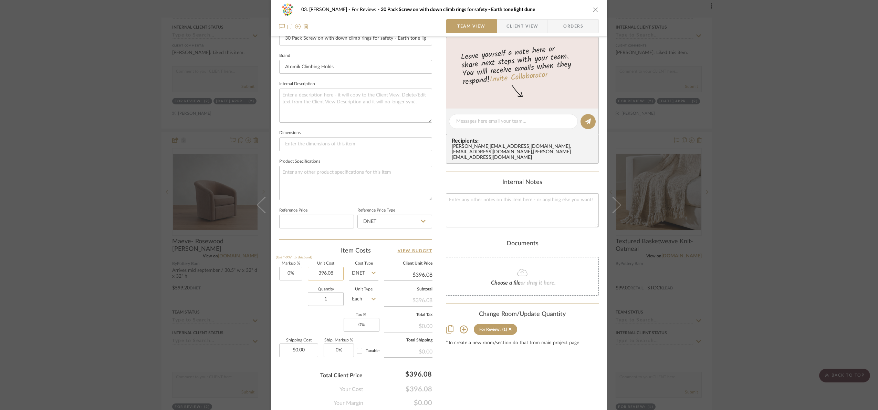
click at [330, 276] on input "396.08" at bounding box center [326, 274] width 36 height 14
type input "$396.08"
click at [363, 279] on input "DNET" at bounding box center [363, 274] width 29 height 14
click at [373, 307] on div "Retail" at bounding box center [389, 310] width 85 height 18
type input "Retail"
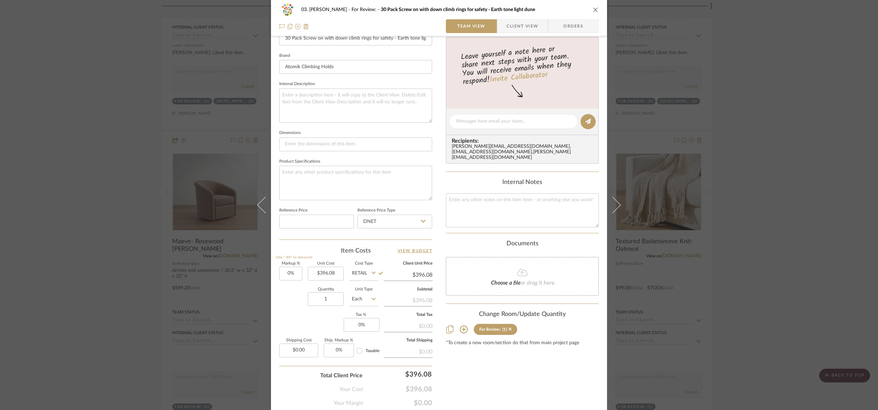
click at [364, 277] on input "Retail" at bounding box center [363, 274] width 29 height 14
drag, startPoint x: 371, startPoint y: 295, endPoint x: 289, endPoint y: 282, distance: 82.6
click at [371, 295] on div "DNET" at bounding box center [389, 292] width 85 height 18
type input "DNET"
click at [291, 273] on input "0" at bounding box center [290, 274] width 23 height 14
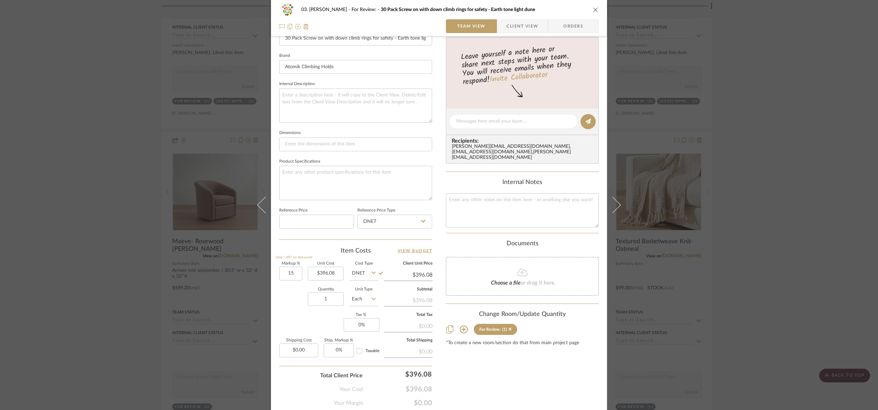
type input "15%"
click at [291, 302] on div "Quantity 1 Unit Type Each" at bounding box center [328, 300] width 99 height 24
type input "$455.49"
click at [787, 178] on div "03. [PERSON_NAME] For Review: 30 Pack Screw on with down climb rings for safety…" at bounding box center [439, 205] width 878 height 410
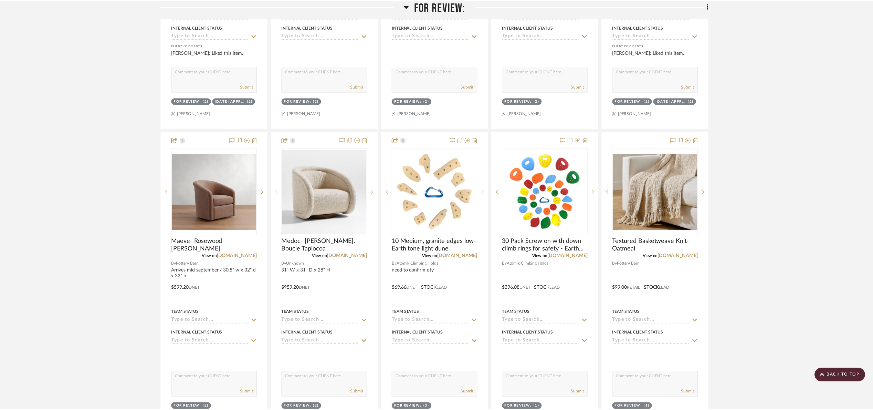
scroll to position [362, 0]
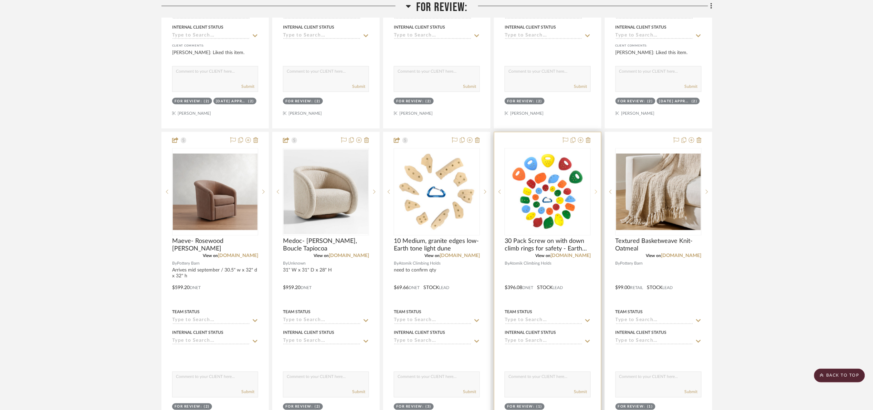
click at [594, 191] on sr-next-btn at bounding box center [596, 191] width 10 height 5
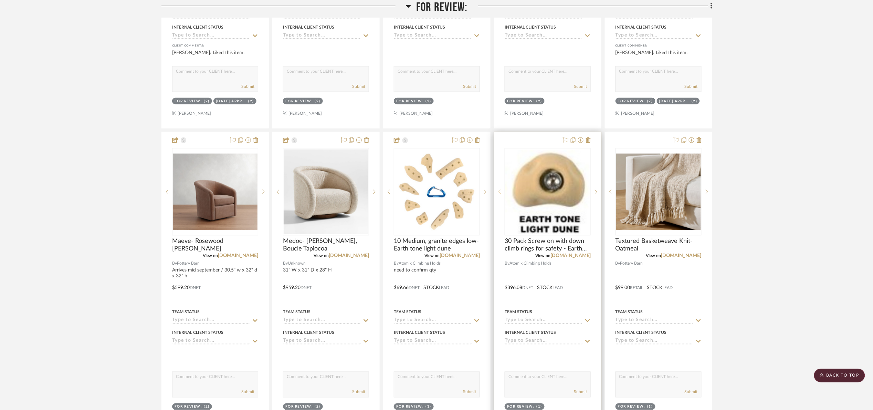
click at [500, 194] on icon at bounding box center [500, 191] width 2 height 5
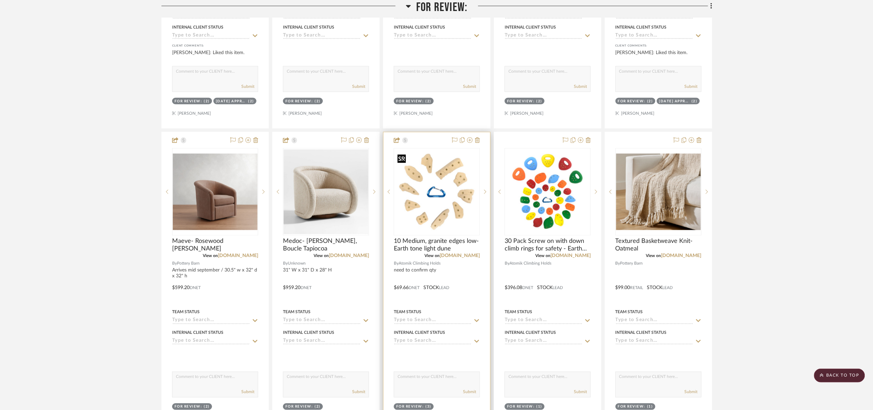
click at [421, 210] on img "0" at bounding box center [437, 191] width 85 height 85
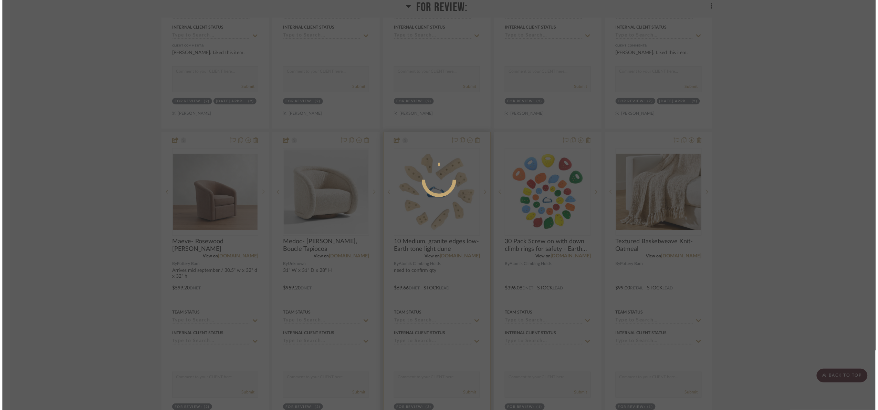
scroll to position [0, 0]
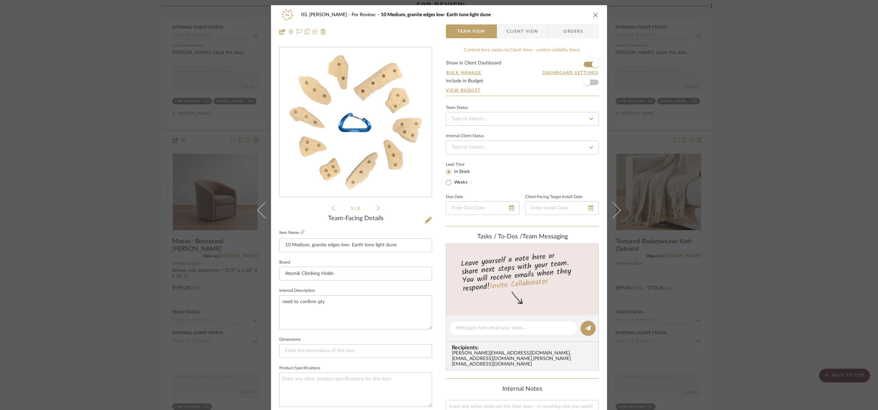
click at [588, 65] on span "button" at bounding box center [595, 64] width 15 height 15
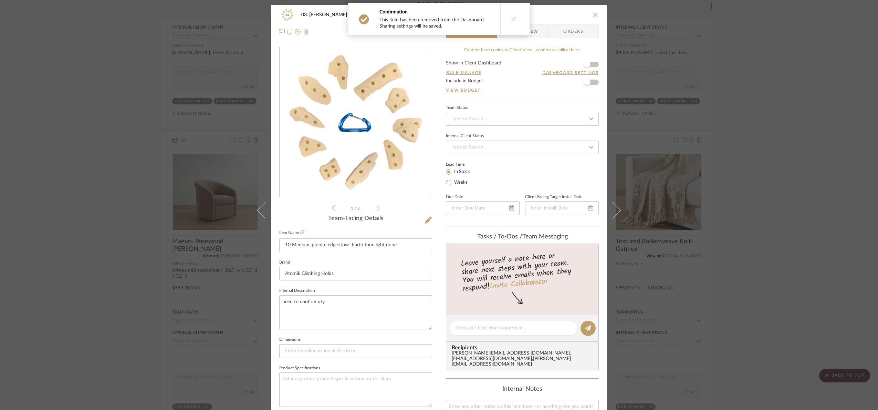
click at [807, 243] on div "03. [PERSON_NAME] For Review: 10 Medium, granite edges low- Earth tone light du…" at bounding box center [439, 205] width 878 height 410
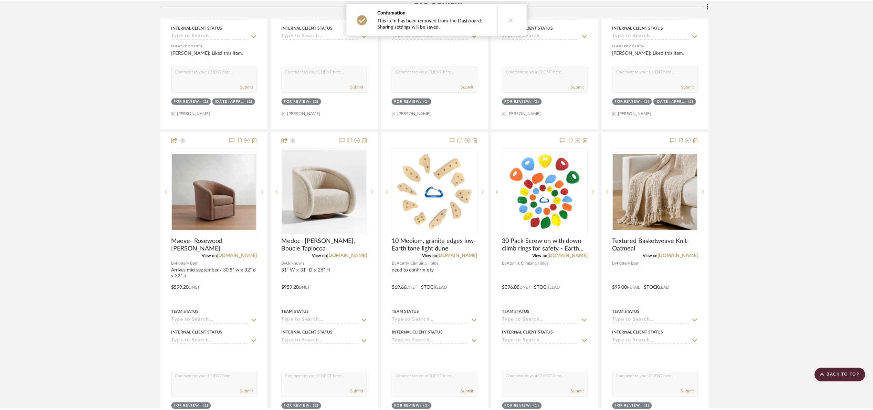
scroll to position [362, 0]
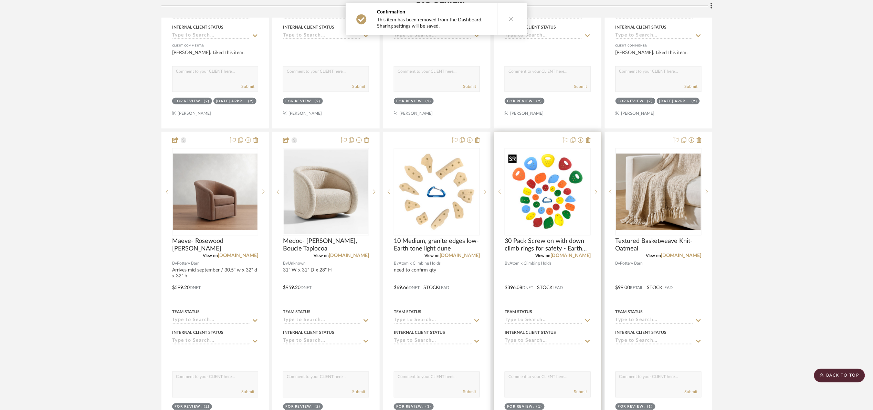
click at [556, 195] on img "0" at bounding box center [547, 191] width 85 height 85
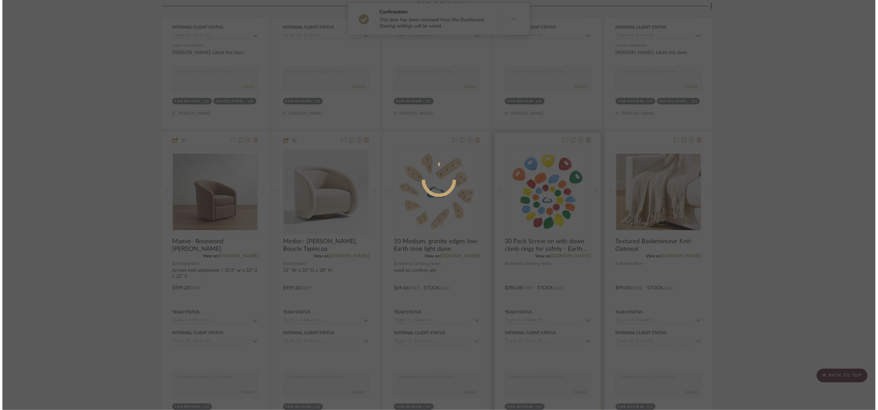
scroll to position [0, 0]
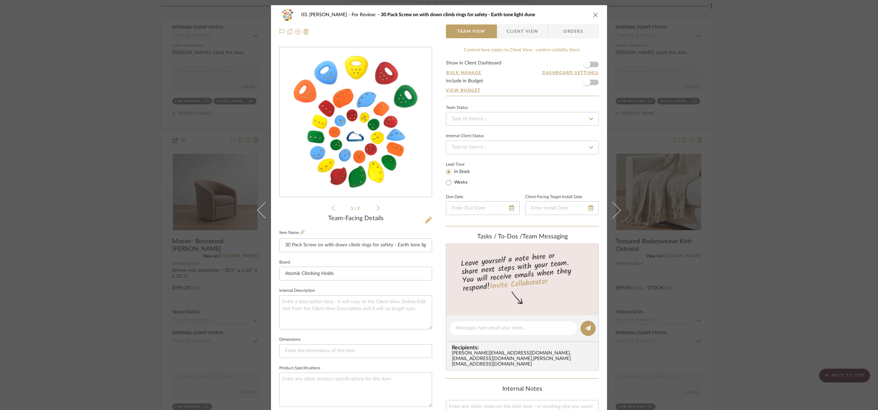
click at [425, 218] on icon at bounding box center [428, 220] width 7 height 7
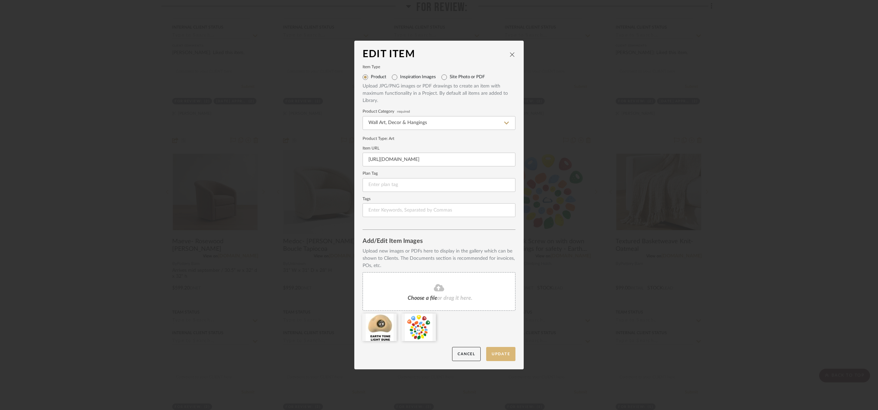
click at [497, 350] on button "Update" at bounding box center [500, 354] width 29 height 14
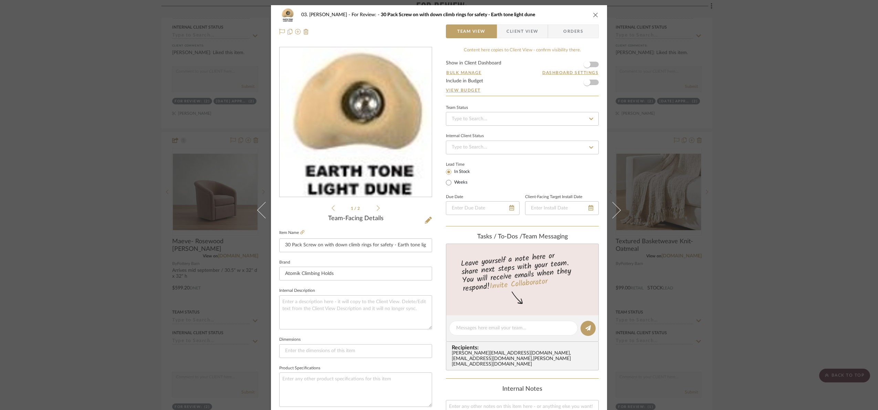
drag, startPoint x: 783, startPoint y: 174, endPoint x: 770, endPoint y: 169, distance: 13.4
click at [785, 172] on div "03. [PERSON_NAME] For Review: 30 Pack Screw on with down climb rings for safety…" at bounding box center [439, 205] width 878 height 410
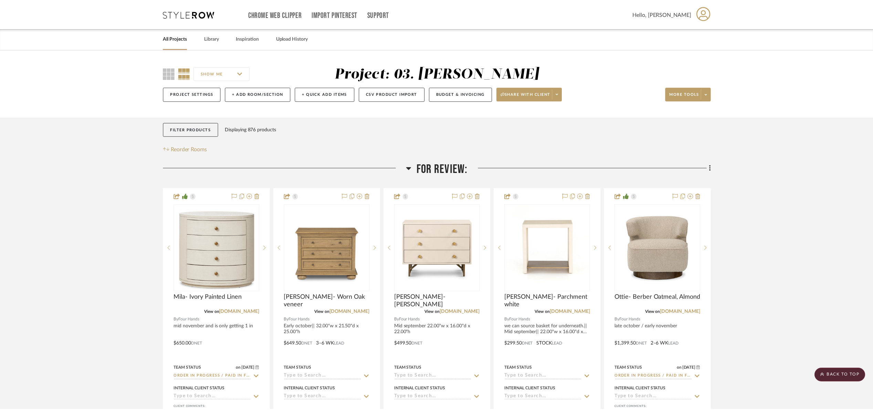
scroll to position [362, 0]
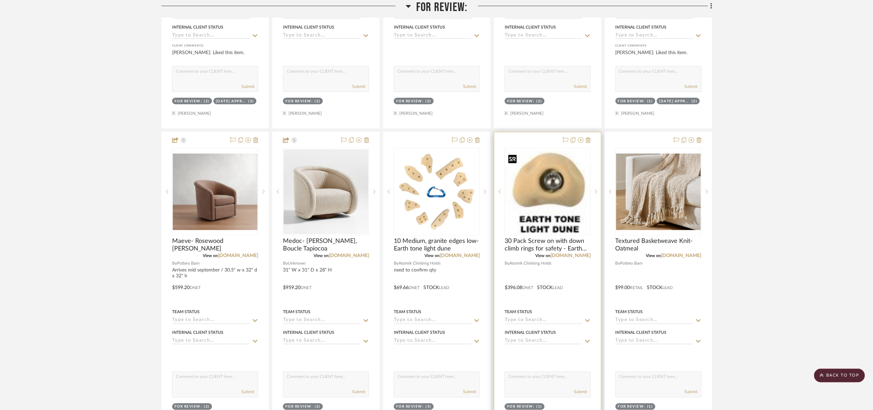
click at [551, 204] on img "0" at bounding box center [547, 192] width 85 height 84
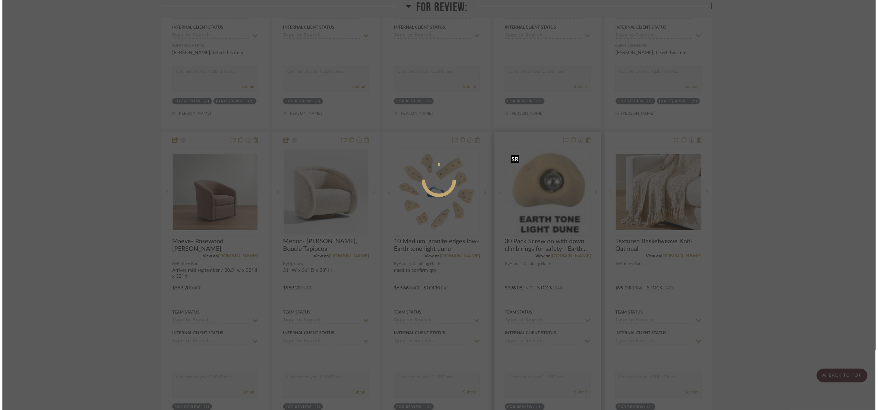
scroll to position [0, 0]
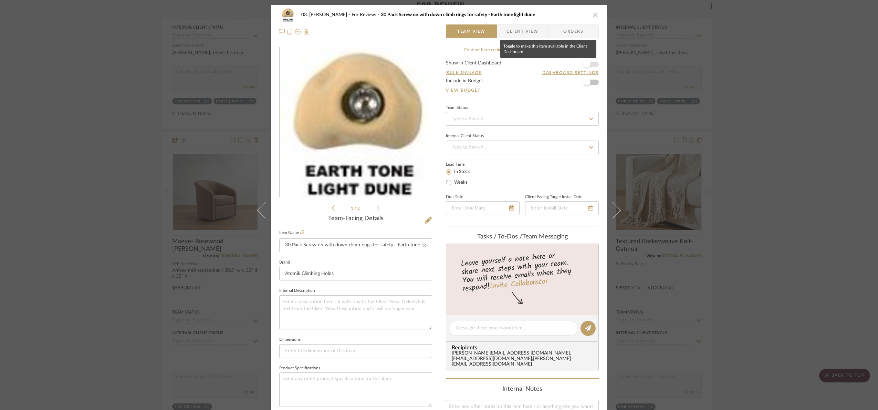
click at [586, 62] on span "button" at bounding box center [587, 64] width 7 height 7
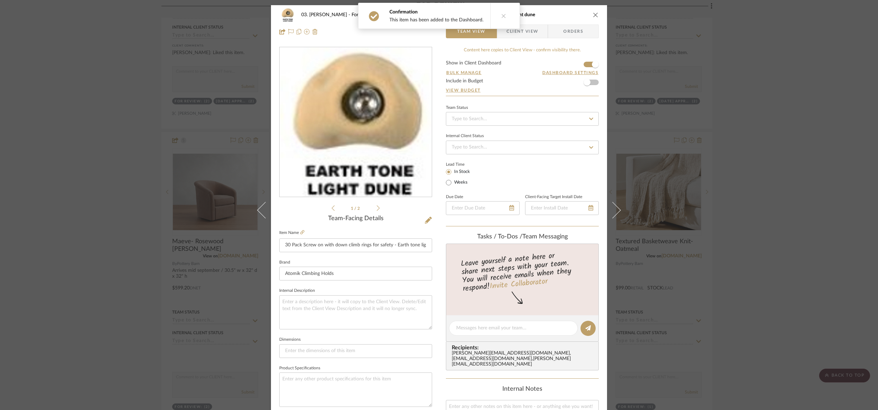
click at [531, 25] on span "Client View" at bounding box center [523, 31] width 32 height 14
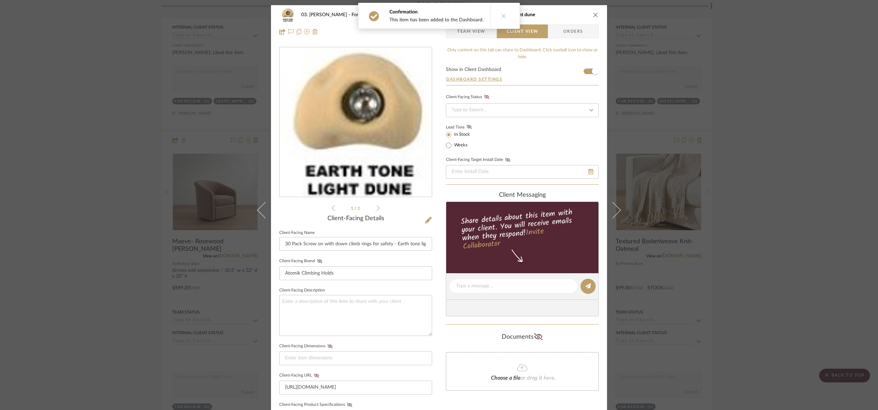
click at [503, 6] on button at bounding box center [503, 15] width 27 height 25
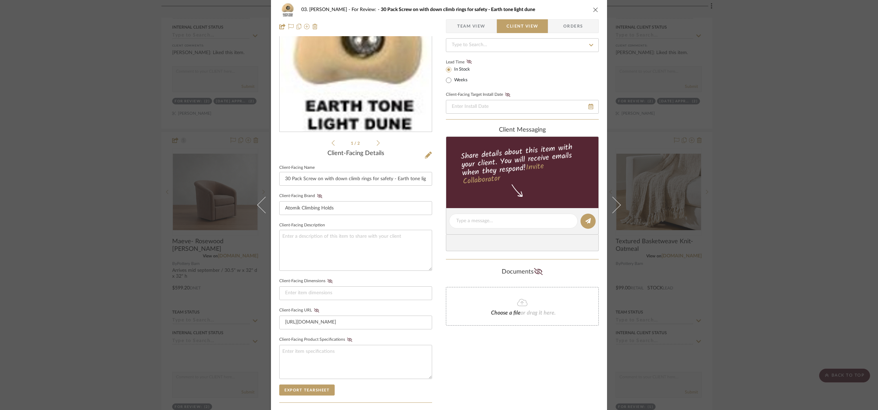
scroll to position [171, 0]
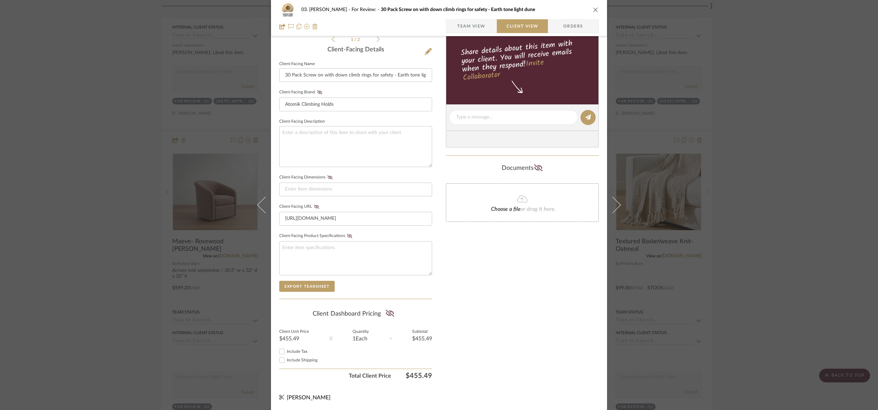
drag, startPoint x: 387, startPoint y: 310, endPoint x: 627, endPoint y: 299, distance: 240.2
click at [388, 310] on icon at bounding box center [390, 313] width 9 height 7
drag, startPoint x: 823, startPoint y: 186, endPoint x: 826, endPoint y: 176, distance: 10.2
click at [826, 176] on div "03. [PERSON_NAME] For Review: 30 Pack Screw on with down climb rings for safety…" at bounding box center [439, 205] width 878 height 410
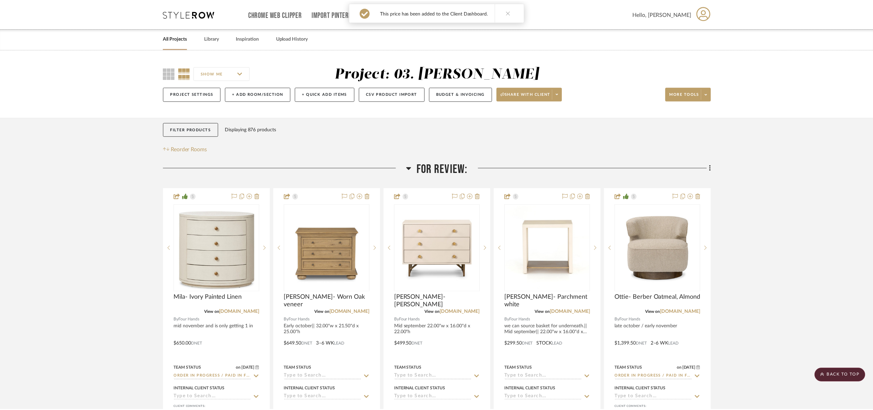
scroll to position [362, 0]
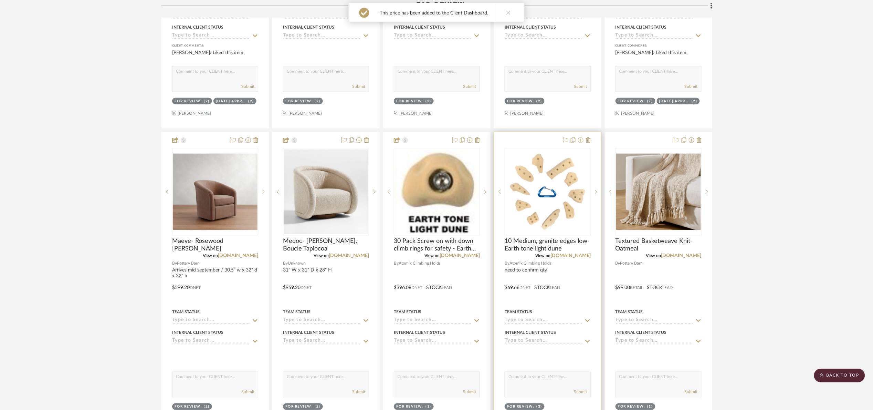
click at [581, 139] on icon at bounding box center [581, 140] width 6 height 6
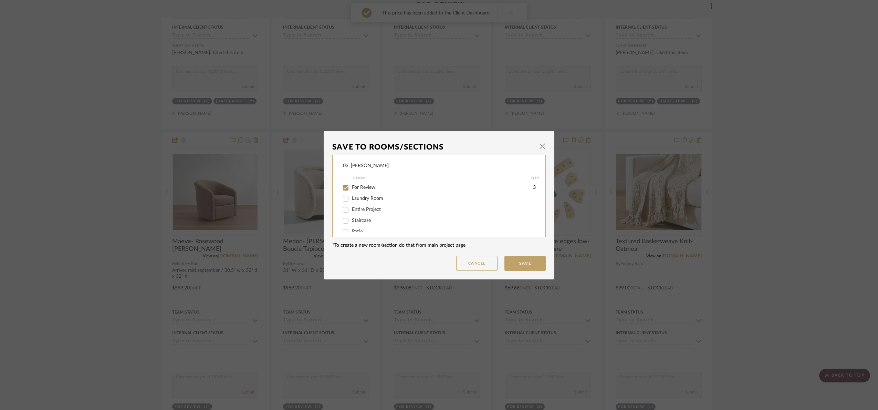
click at [364, 186] on span "For Review:" at bounding box center [364, 187] width 25 height 5
click at [351, 186] on input "For Review:" at bounding box center [345, 187] width 11 height 11
checkbox input "false"
click at [361, 225] on span "Will Not Use" at bounding box center [365, 224] width 27 height 5
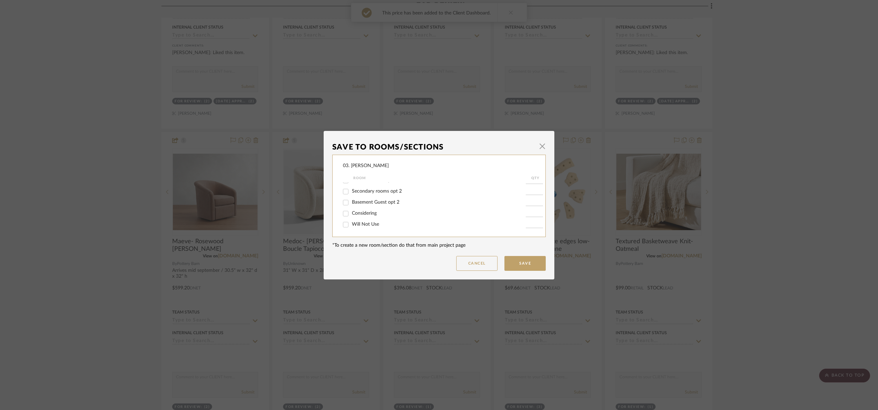
click at [351, 225] on input "Will Not Use" at bounding box center [345, 224] width 11 height 11
checkbox input "true"
type input "1"
drag, startPoint x: 522, startPoint y: 265, endPoint x: 688, endPoint y: 260, distance: 166.7
click at [524, 265] on button "Save" at bounding box center [524, 263] width 41 height 15
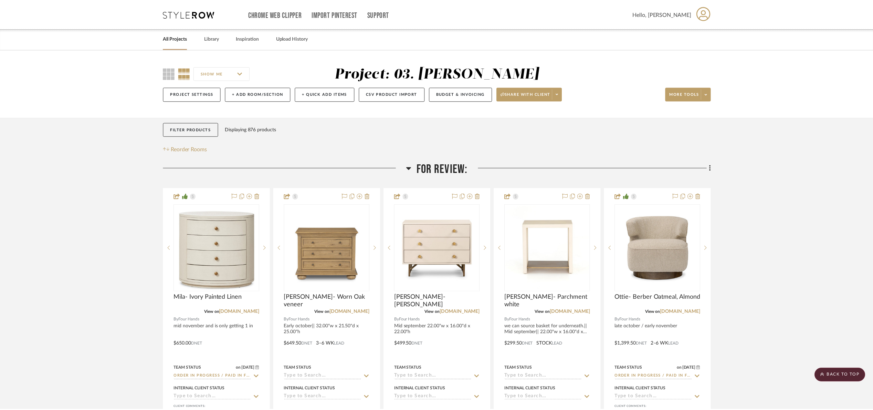
scroll to position [362, 0]
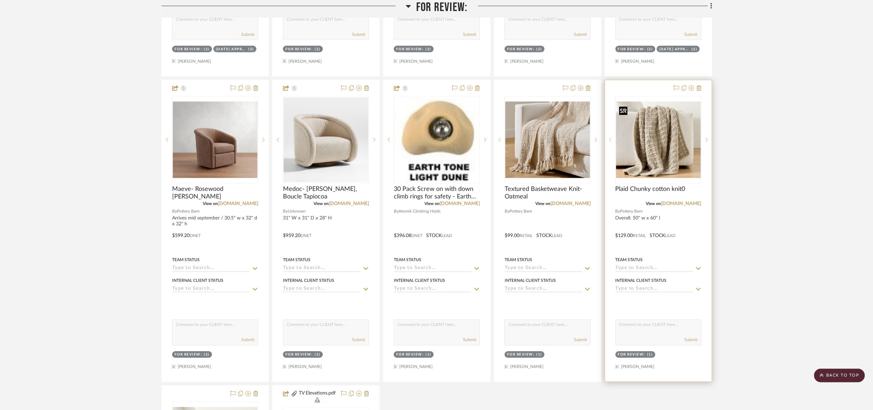
scroll to position [413, 0]
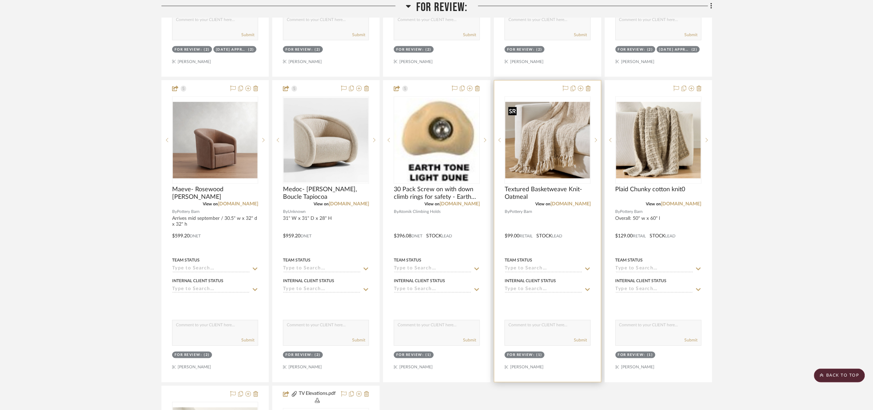
click at [580, 148] on img "0" at bounding box center [547, 140] width 85 height 76
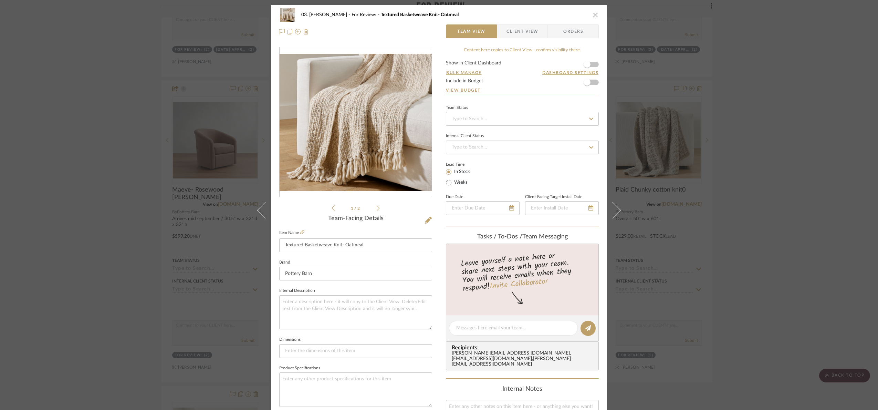
click at [764, 208] on div "03. [PERSON_NAME] For Review: Textured Basketweave Knit- Oatmeal Team View Clie…" at bounding box center [439, 205] width 878 height 410
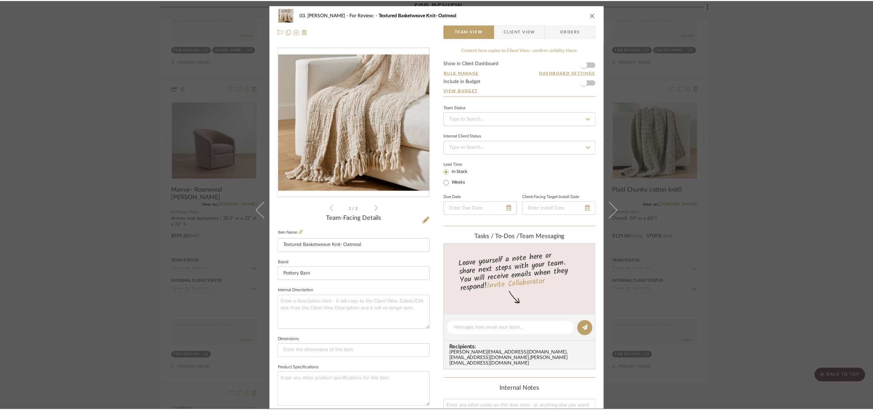
scroll to position [413, 0]
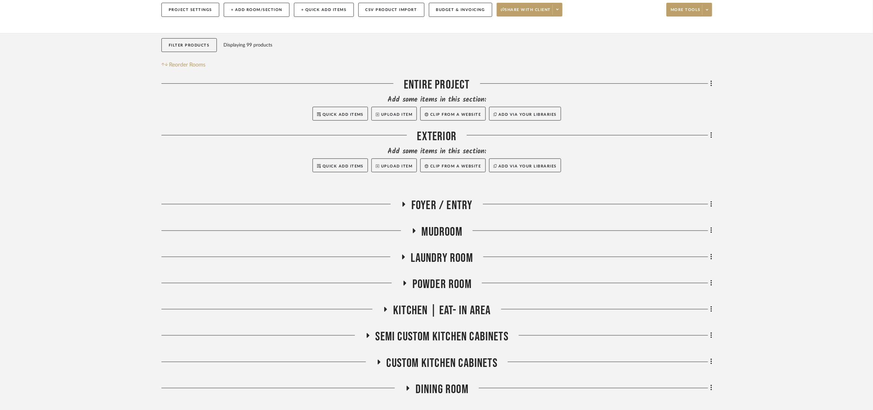
scroll to position [258, 0]
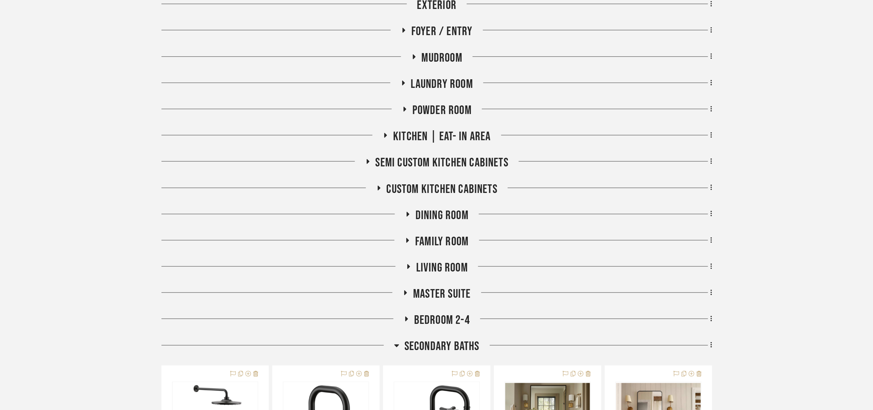
click at [426, 114] on span "Powder Room" at bounding box center [442, 110] width 59 height 15
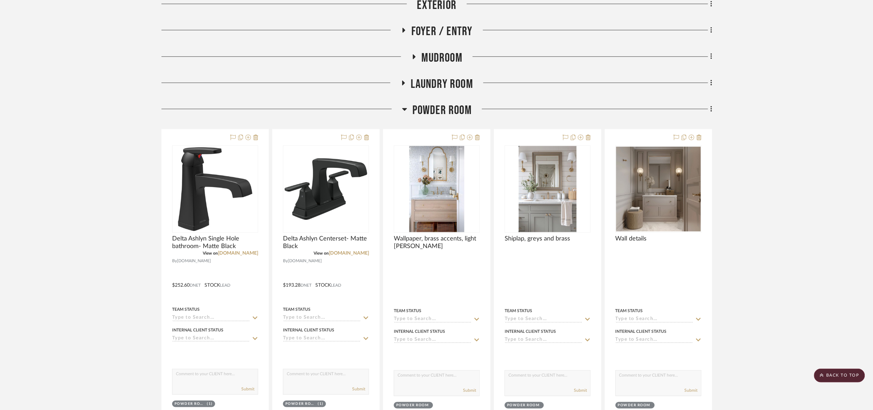
click at [426, 114] on span "Powder Room" at bounding box center [442, 110] width 59 height 15
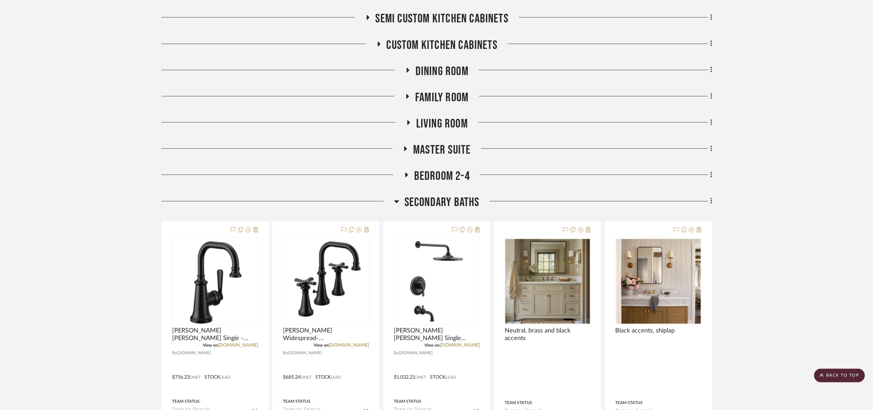
scroll to position [413, 0]
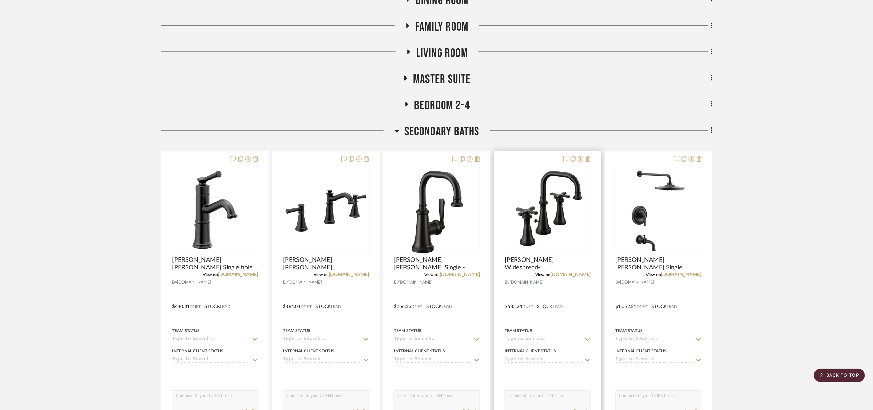
scroll to position [517, 0]
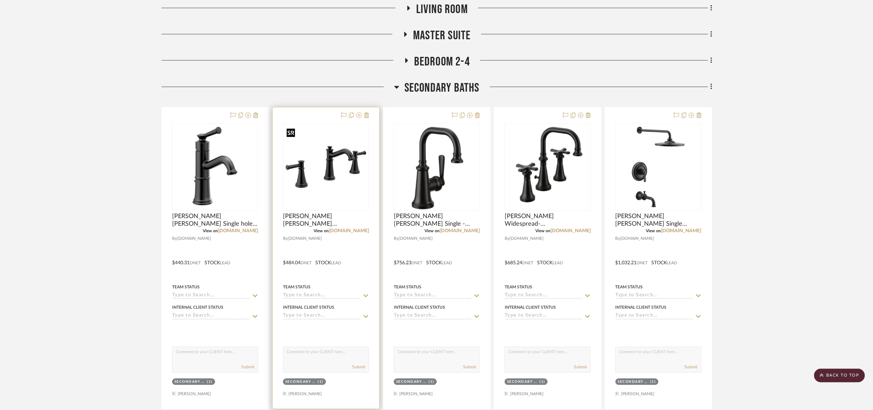
click at [302, 172] on img "0" at bounding box center [326, 167] width 85 height 85
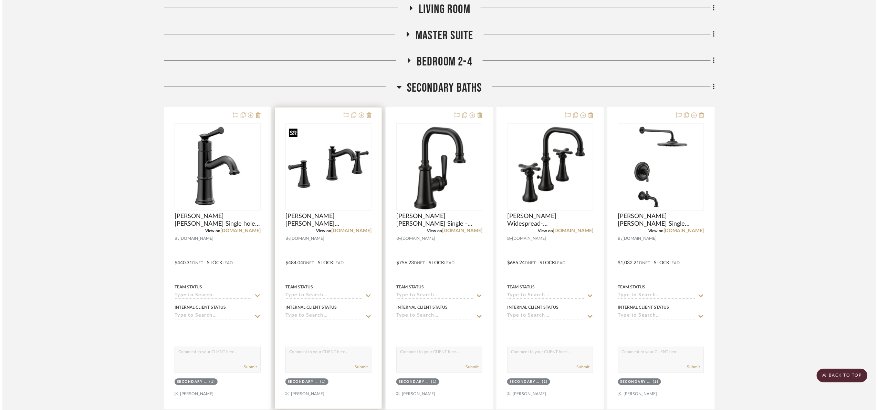
scroll to position [0, 0]
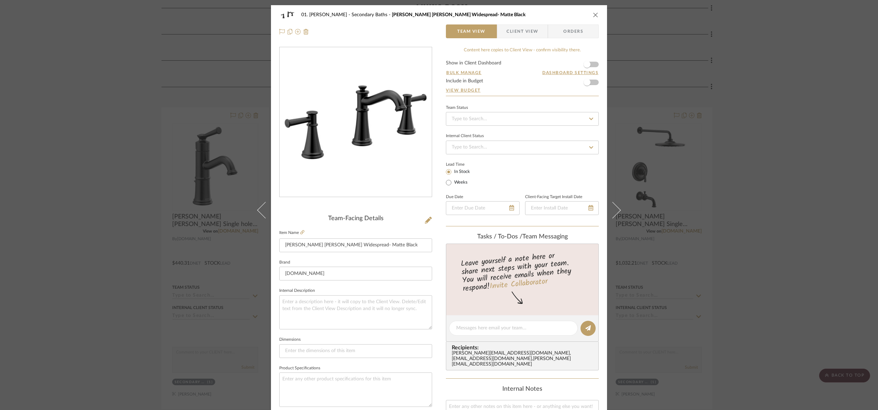
click at [758, 207] on div "01. [PERSON_NAME] Secondary Baths [PERSON_NAME] [PERSON_NAME] Widespread- Matte…" at bounding box center [439, 205] width 878 height 410
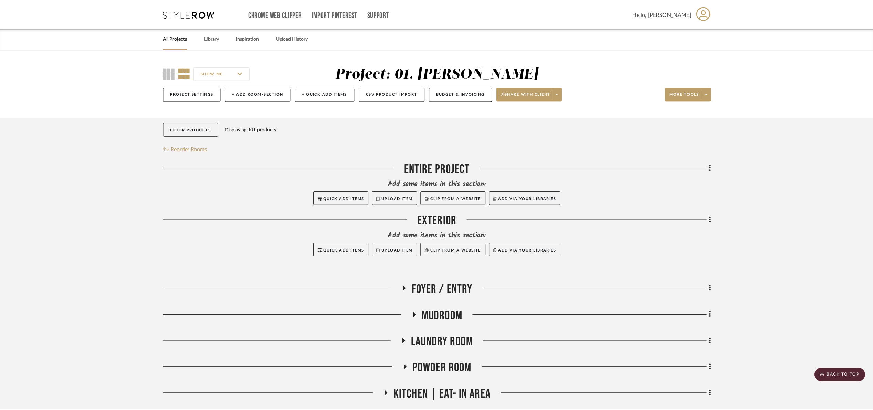
scroll to position [517, 0]
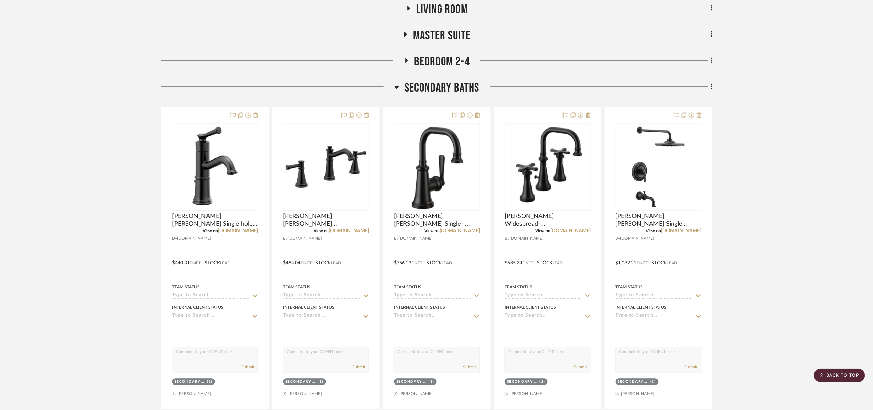
click at [449, 93] on span "Secondary Baths" at bounding box center [442, 88] width 75 height 15
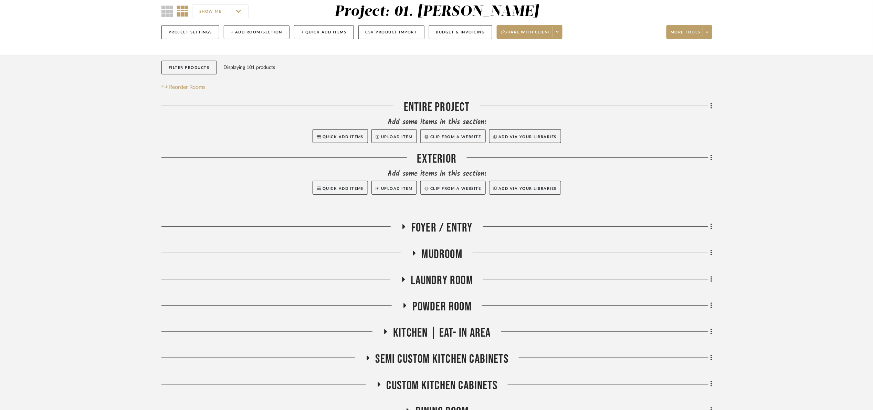
scroll to position [37, 0]
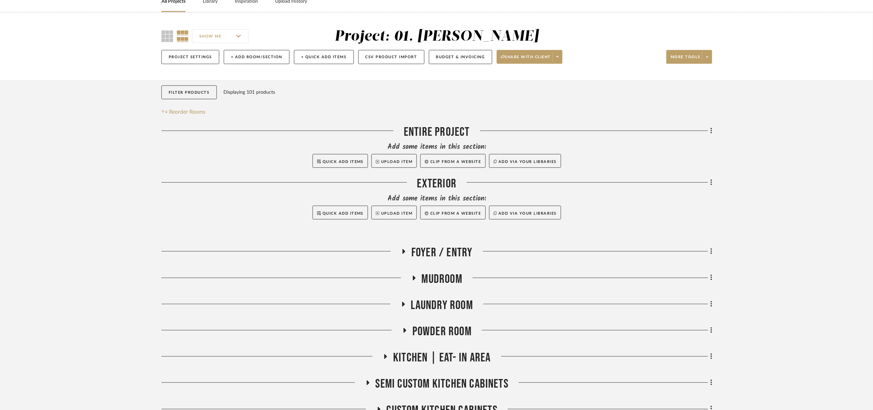
click at [561, 112] on div "Filter Products Displaying 101 products Reorder Rooms" at bounding box center [436, 100] width 551 height 31
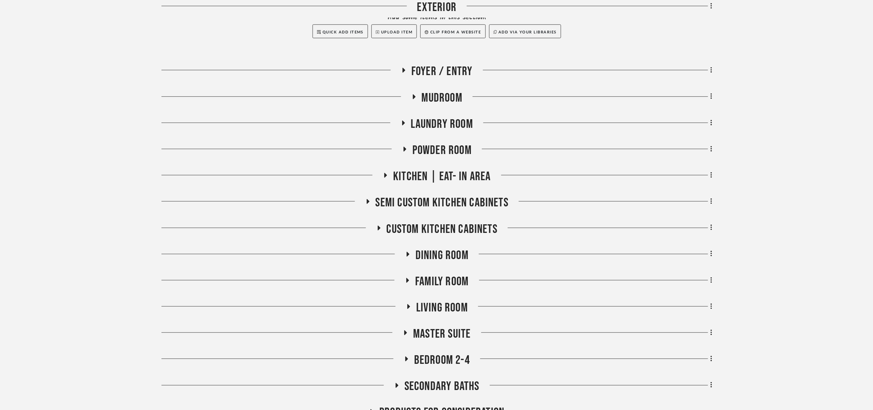
scroll to position [244, 0]
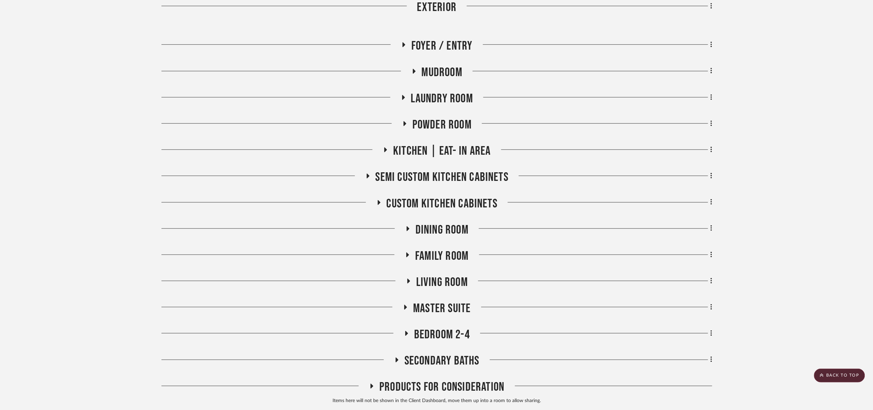
click at [426, 103] on span "Laundry Room" at bounding box center [442, 98] width 62 height 15
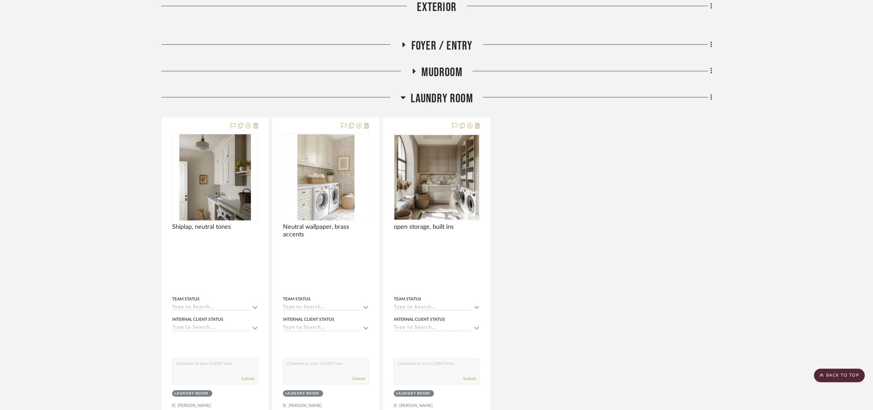
click at [424, 101] on span "Laundry Room" at bounding box center [442, 98] width 62 height 15
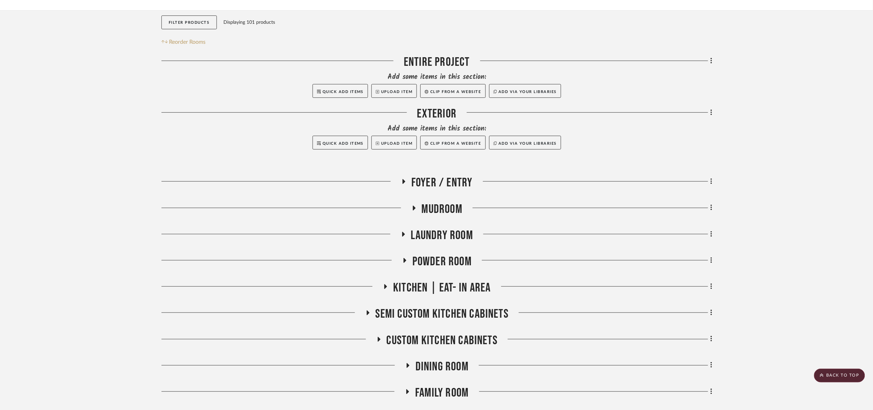
scroll to position [89, 0]
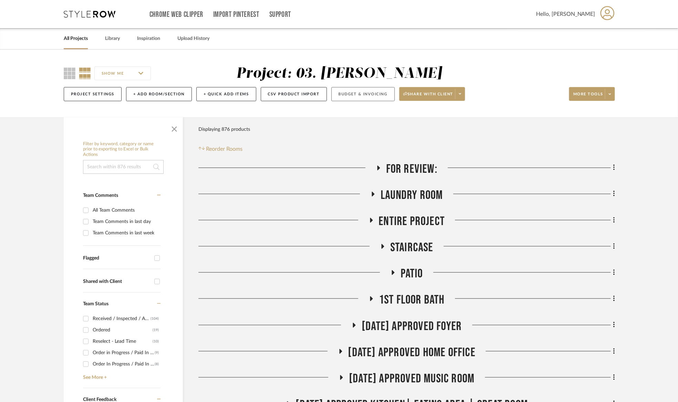
click at [368, 89] on button "Budget & Invoicing" at bounding box center [362, 94] width 63 height 14
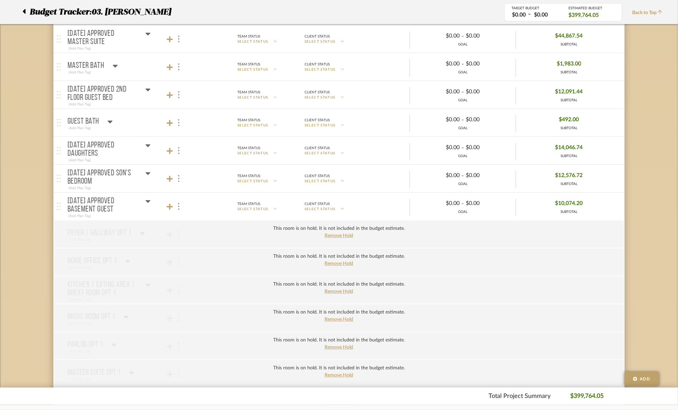
scroll to position [981, 0]
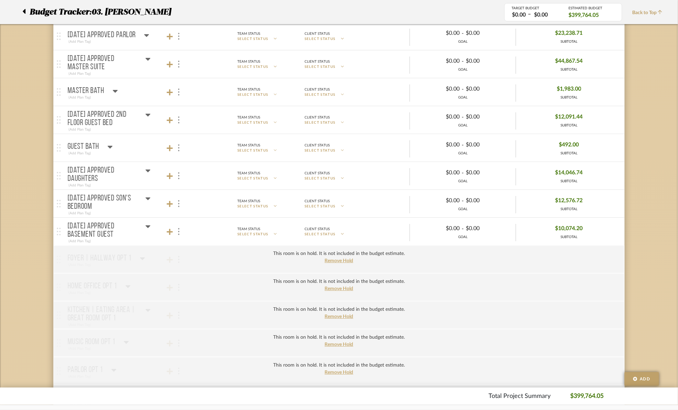
click at [113, 90] on div "Master bath (Add Plan Tag)" at bounding box center [92, 92] width 50 height 17
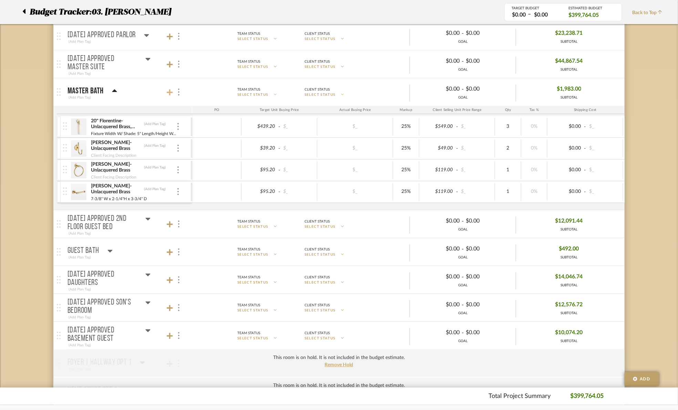
click at [169, 95] on icon at bounding box center [170, 92] width 6 height 7
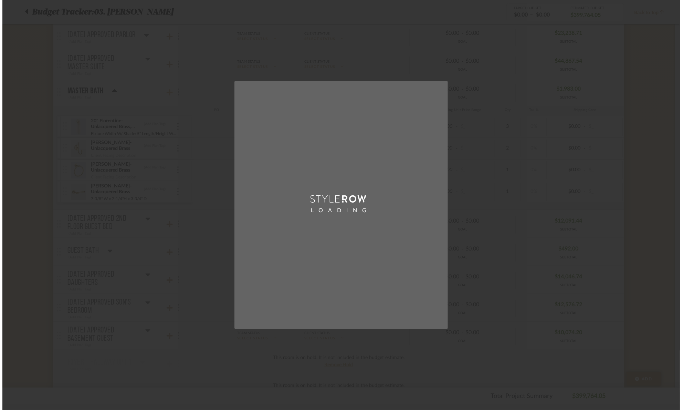
scroll to position [0, 0]
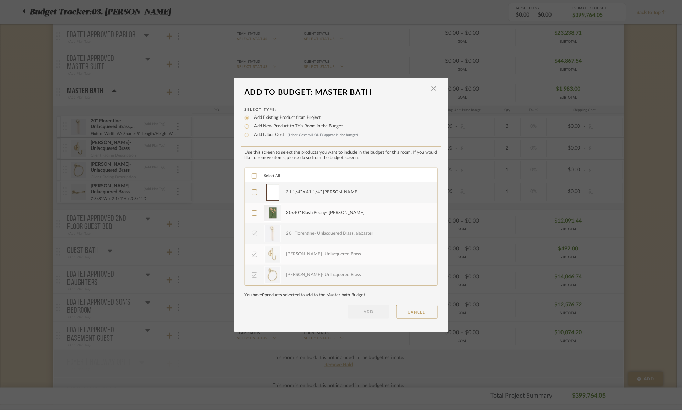
click at [252, 193] on icon at bounding box center [254, 192] width 5 height 5
click at [254, 211] on div at bounding box center [255, 213] width 6 height 6
click at [365, 313] on button "ADD" at bounding box center [368, 312] width 41 height 14
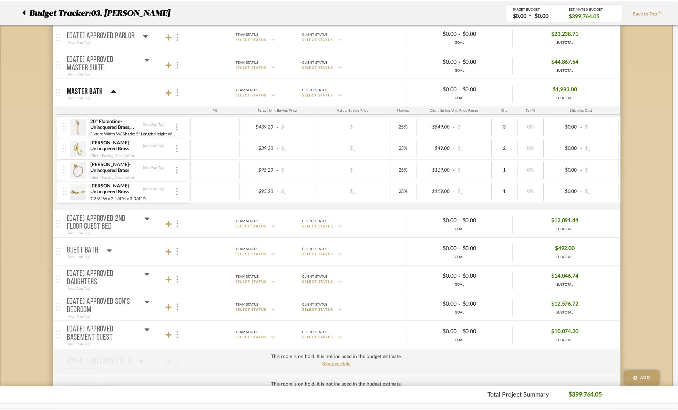
scroll to position [981, 0]
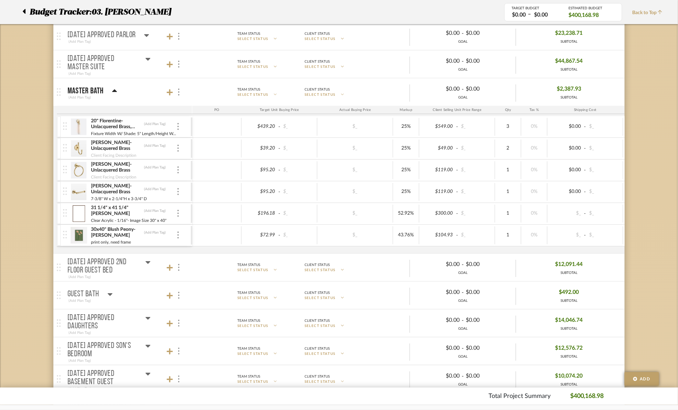
click at [157, 211] on div "31 1/4" x 41 1/4" [PERSON_NAME] (Add Plan Tag)" at bounding box center [134, 211] width 86 height 12
type input "Invoice"
type input "Invocie"
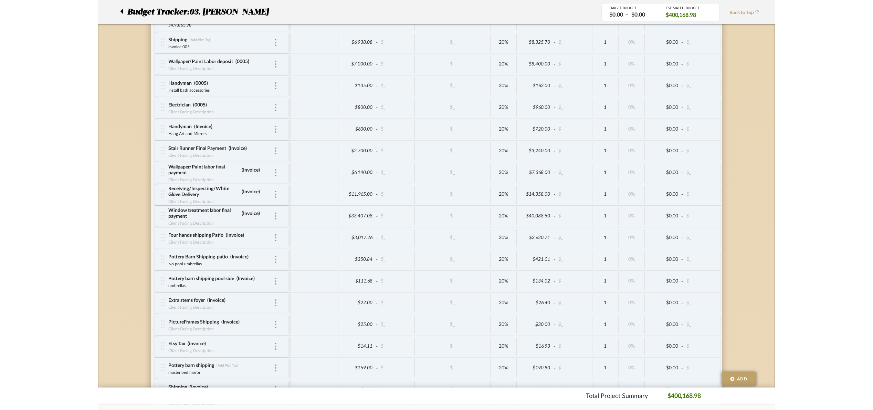
scroll to position [3202, 0]
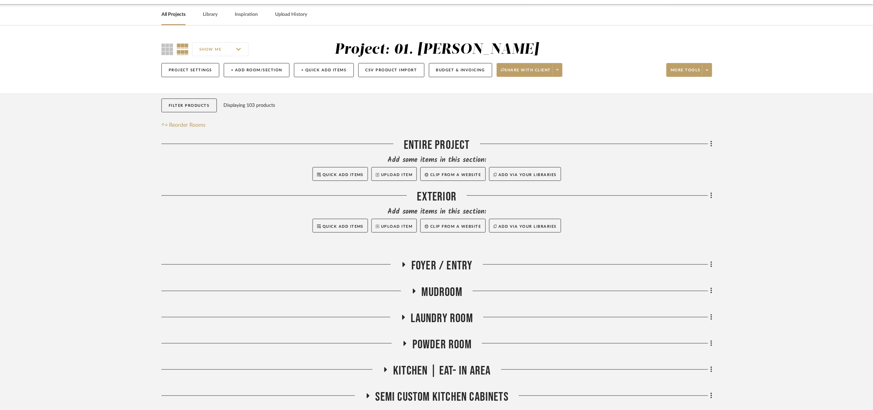
scroll to position [155, 0]
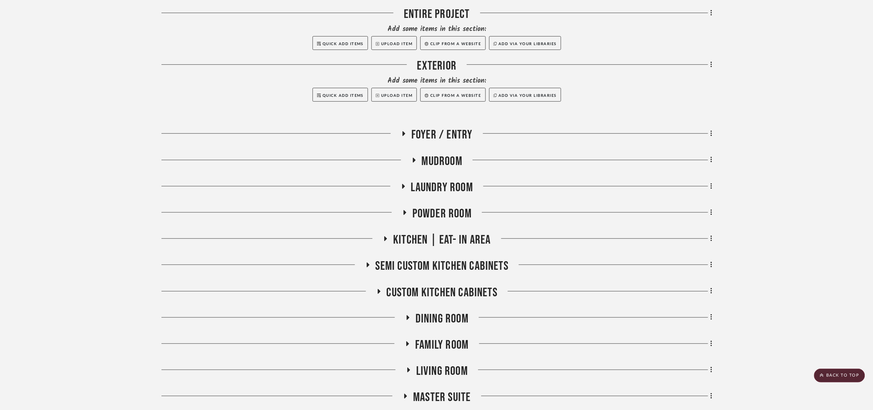
click at [439, 166] on span "Mudroom" at bounding box center [442, 161] width 41 height 15
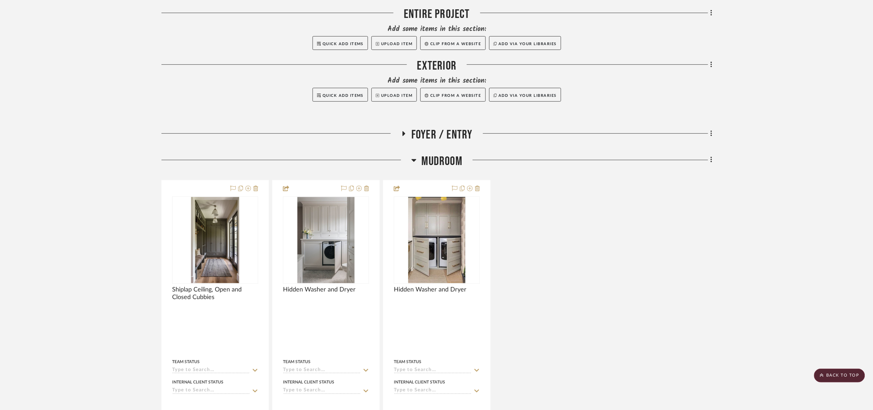
click at [439, 166] on span "Mudroom" at bounding box center [442, 161] width 41 height 15
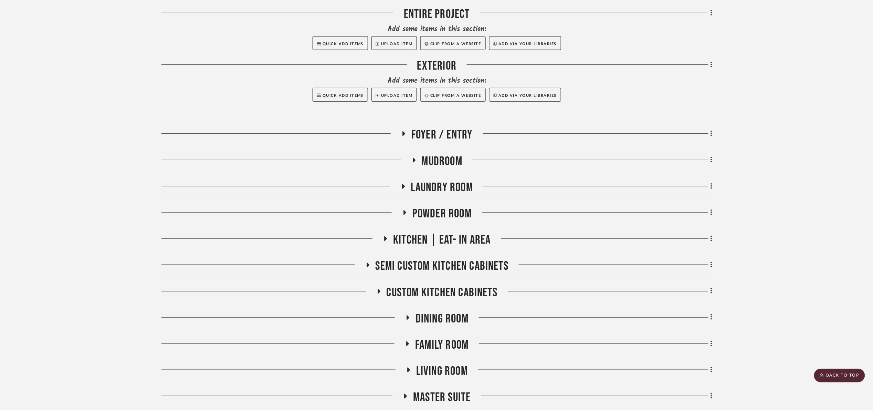
click at [462, 193] on span "Laundry Room" at bounding box center [442, 187] width 62 height 15
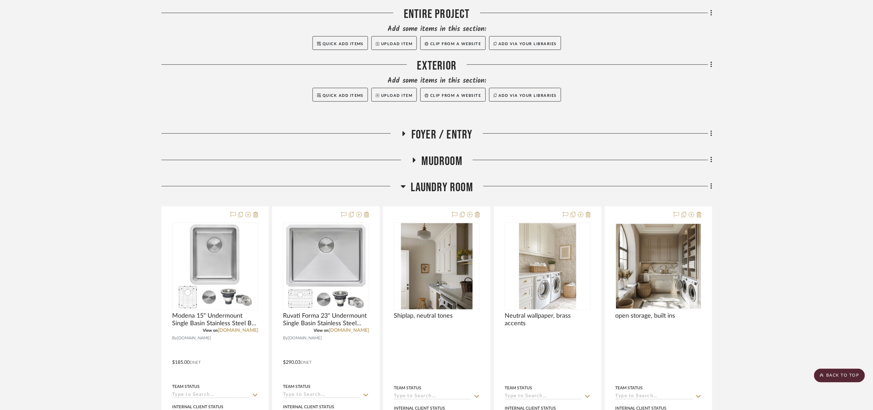
click at [461, 193] on span "Laundry Room" at bounding box center [442, 187] width 62 height 15
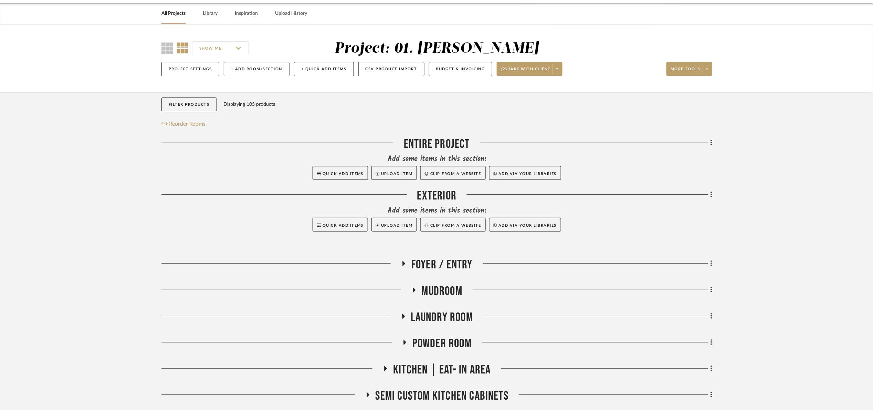
scroll to position [155, 0]
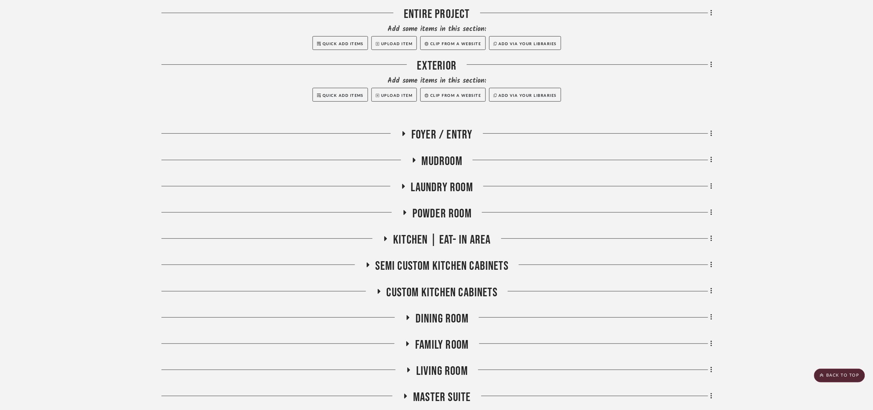
click at [452, 187] on span "Laundry Room" at bounding box center [442, 187] width 62 height 15
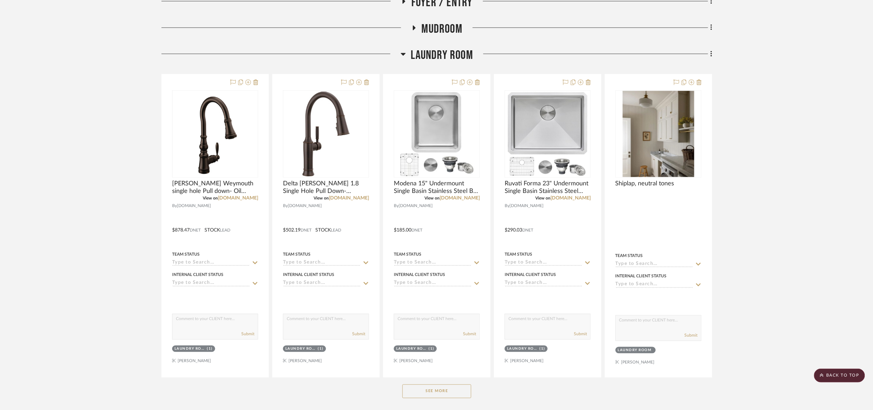
scroll to position [258, 0]
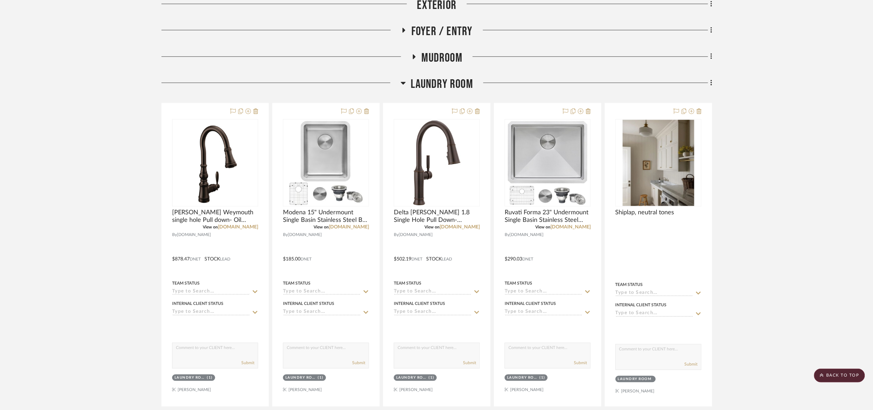
click at [446, 78] on span "Laundry Room" at bounding box center [442, 84] width 62 height 15
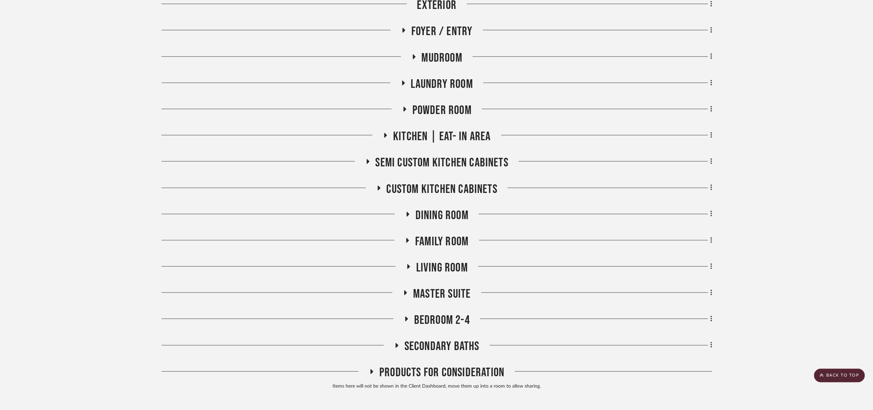
click at [438, 131] on span "Kitchen | Eat- In Area" at bounding box center [441, 136] width 97 height 15
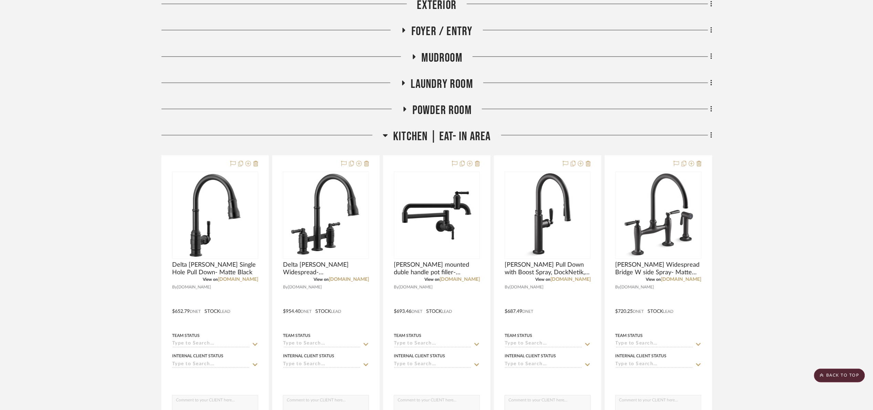
drag, startPoint x: 440, startPoint y: 136, endPoint x: 429, endPoint y: 168, distance: 34.0
click at [438, 137] on span "Kitchen | Eat- In Area" at bounding box center [441, 136] width 97 height 15
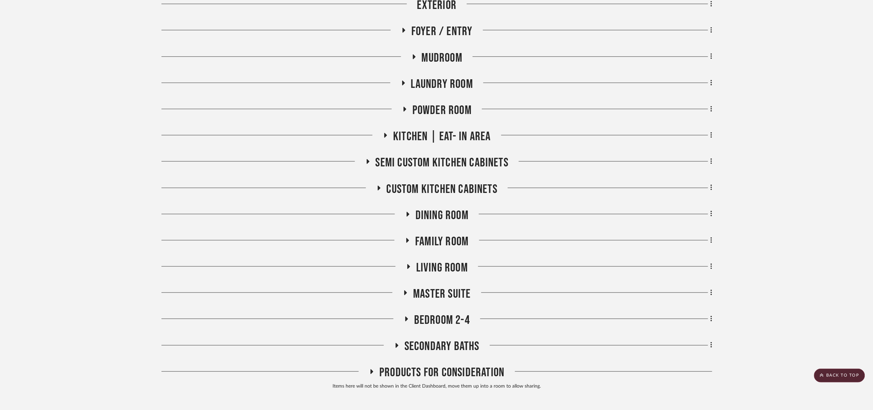
click at [429, 168] on span "Semi custom kitchen Cabinets" at bounding box center [442, 162] width 133 height 15
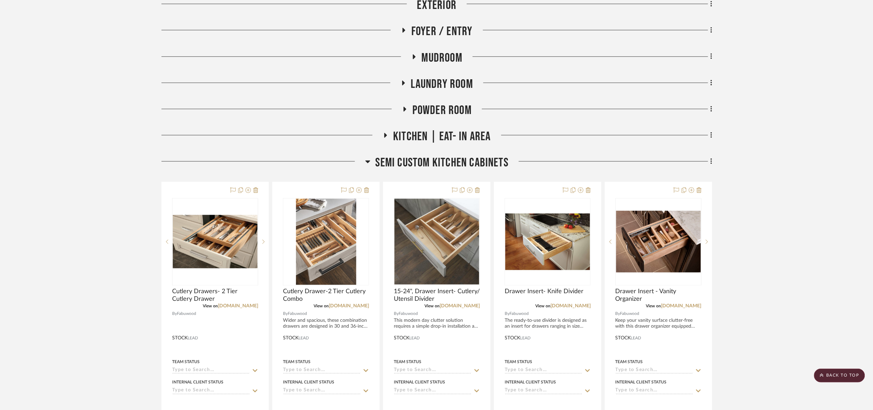
click at [429, 168] on span "Semi custom kitchen Cabinets" at bounding box center [442, 162] width 133 height 15
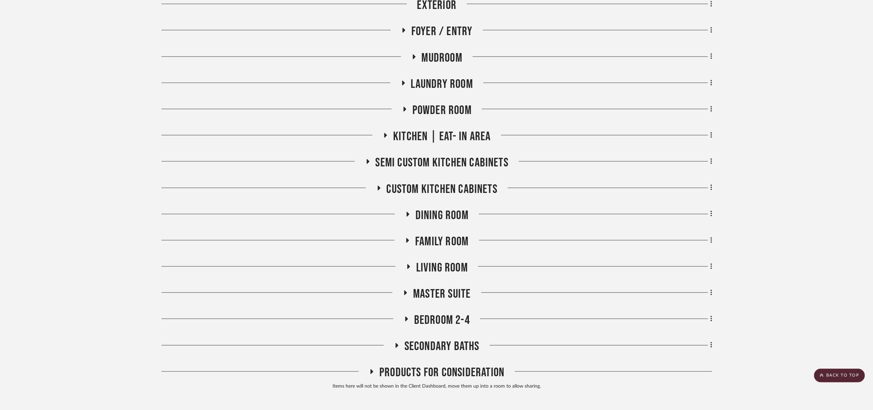
click at [439, 107] on span "Powder Room" at bounding box center [442, 110] width 59 height 15
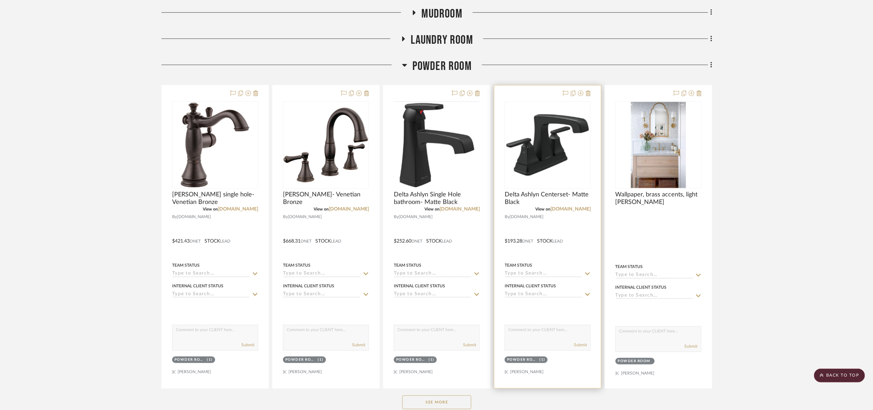
scroll to position [310, 0]
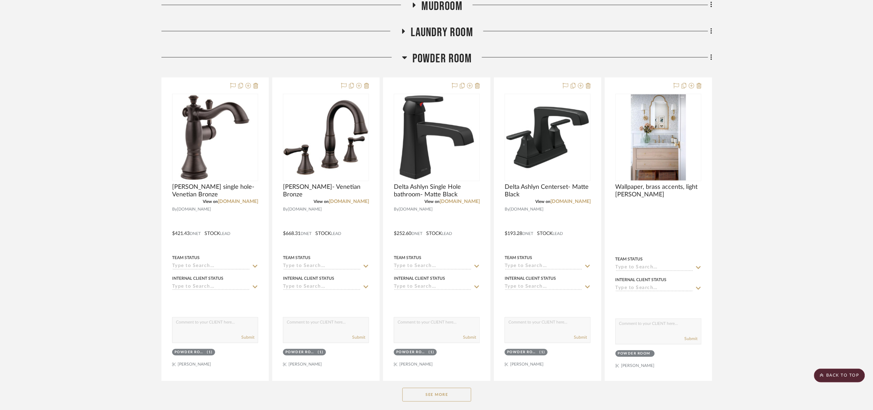
click at [415, 56] on span "Powder Room" at bounding box center [442, 58] width 59 height 15
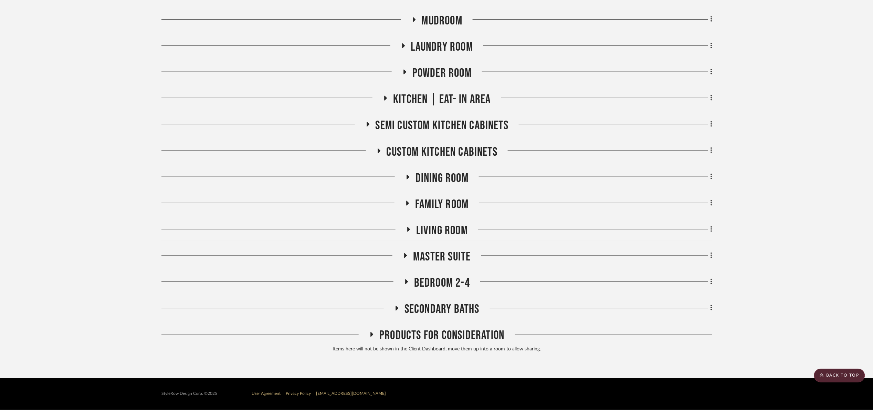
click at [456, 282] on span "Bedroom 2-4" at bounding box center [442, 282] width 56 height 15
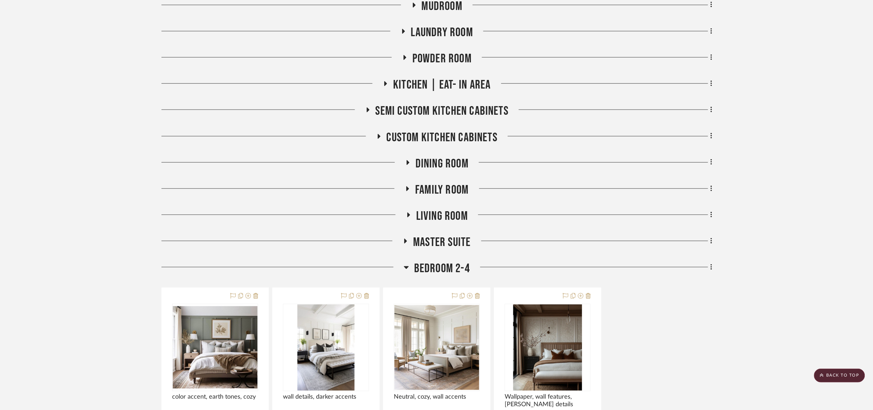
click at [453, 271] on span "Bedroom 2-4" at bounding box center [442, 268] width 56 height 15
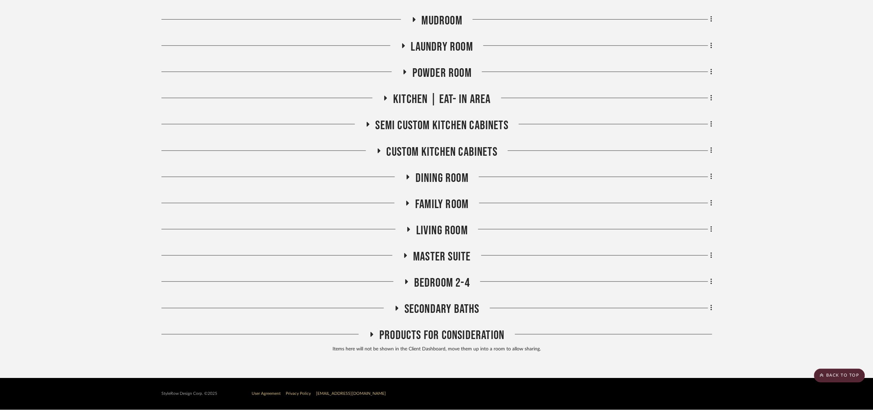
click at [450, 305] on span "Secondary Baths" at bounding box center [442, 309] width 75 height 15
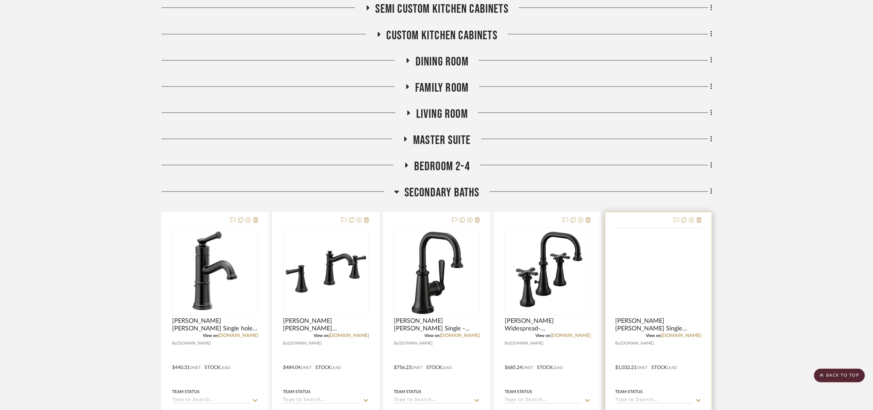
scroll to position [465, 0]
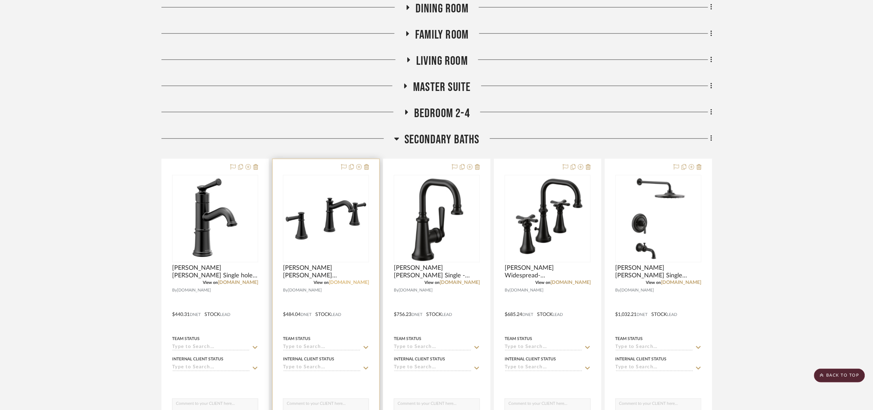
click at [361, 284] on link "[DOMAIN_NAME]" at bounding box center [349, 282] width 40 height 5
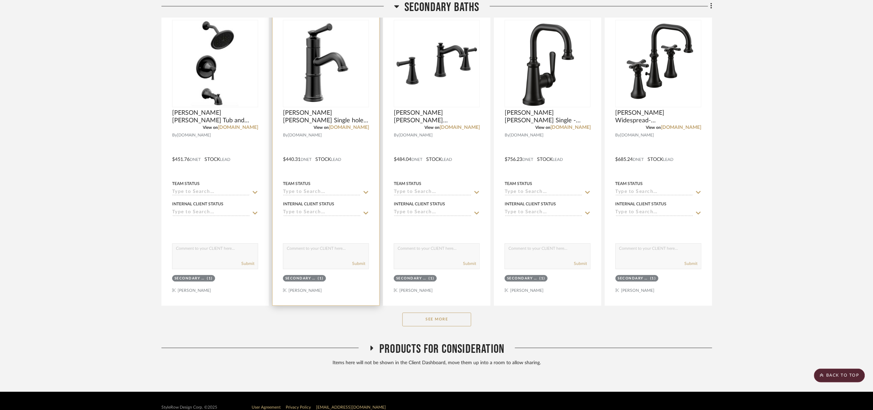
scroll to position [634, 0]
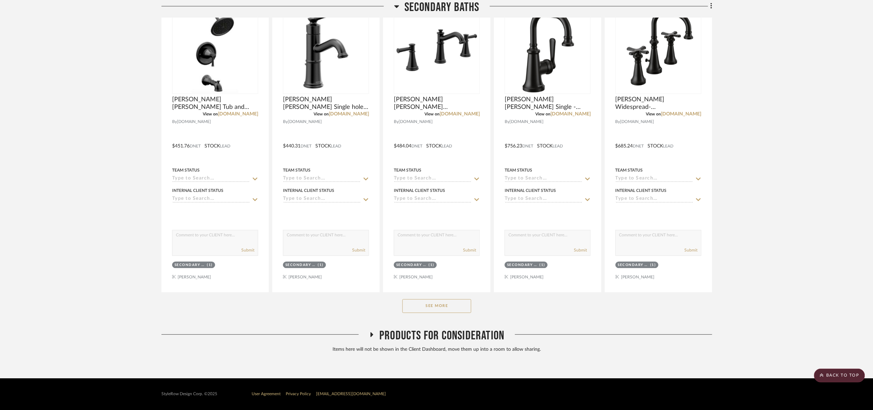
click at [440, 304] on button "See More" at bounding box center [437, 306] width 69 height 14
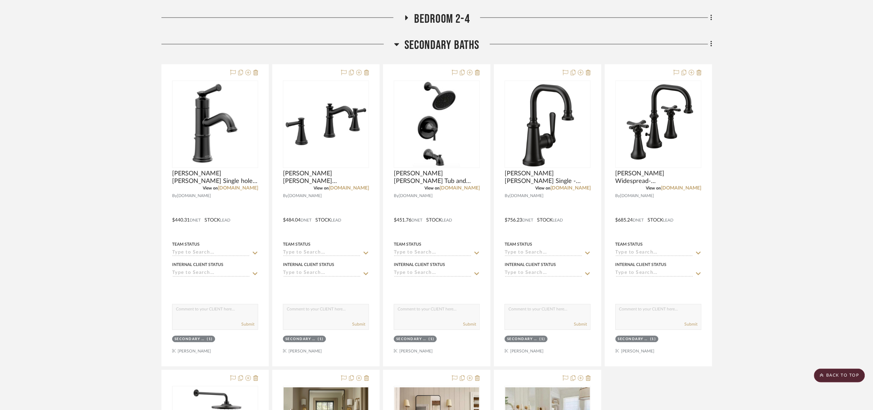
scroll to position [531, 0]
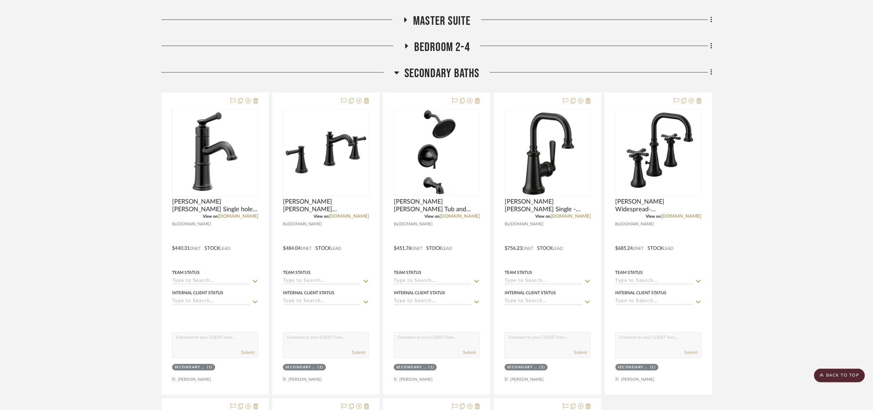
click at [461, 74] on span "Secondary Baths" at bounding box center [442, 73] width 75 height 15
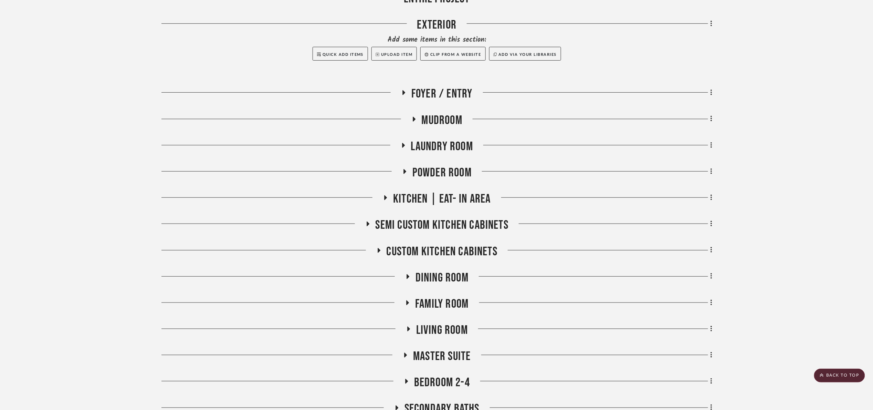
scroll to position [192, 0]
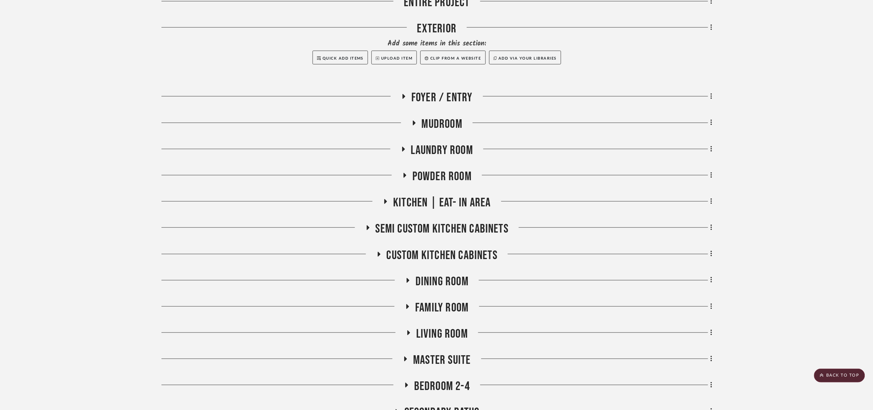
click at [451, 226] on span "Semi custom kitchen Cabinets" at bounding box center [442, 228] width 133 height 15
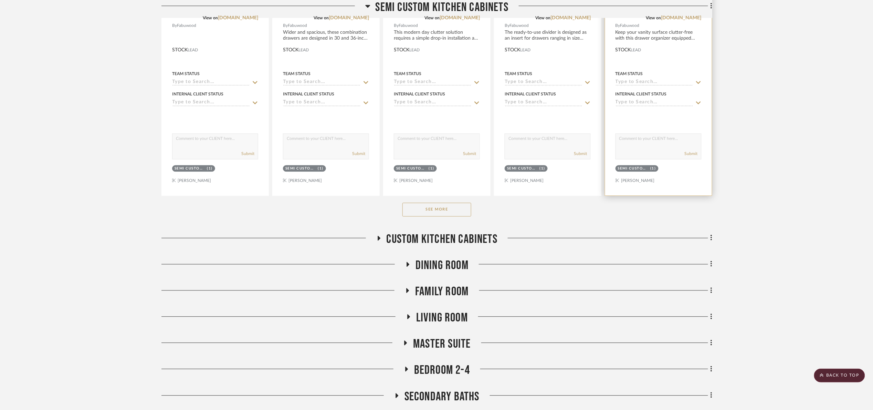
scroll to position [554, 0]
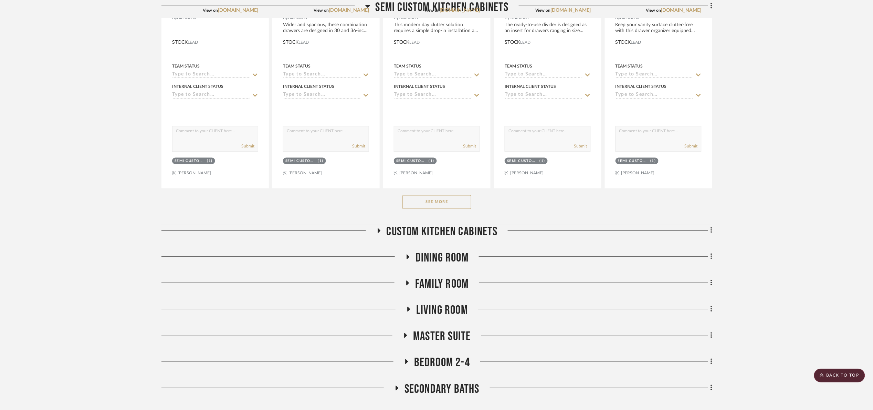
click at [433, 202] on button "See More" at bounding box center [437, 202] width 69 height 14
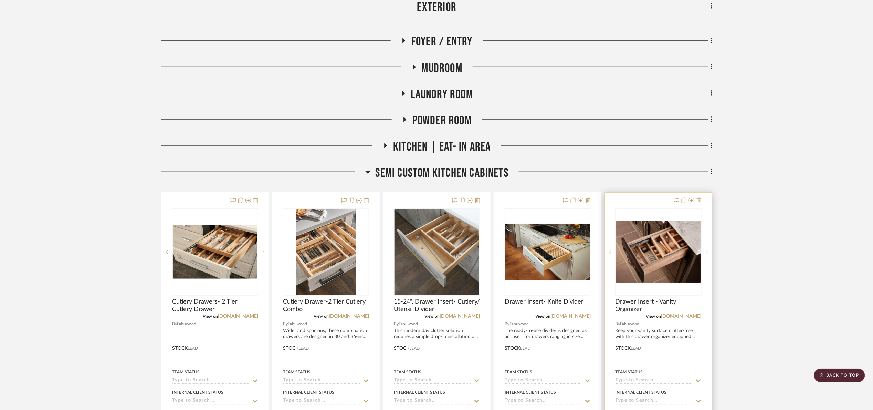
scroll to position [244, 0]
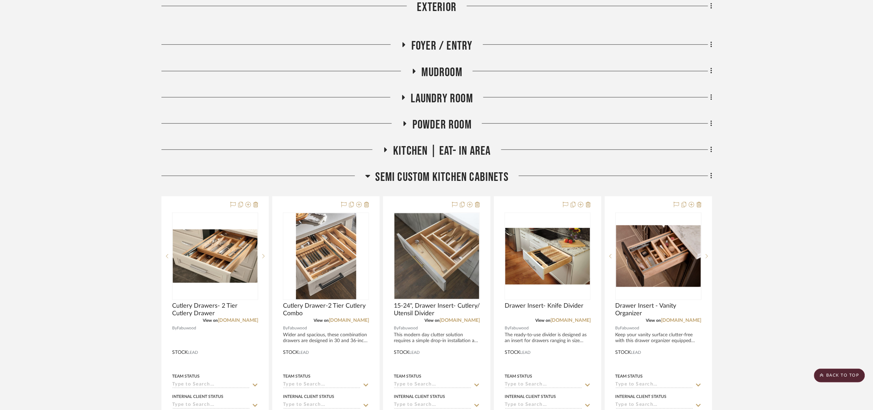
click at [429, 182] on span "Semi custom kitchen Cabinets" at bounding box center [442, 177] width 133 height 15
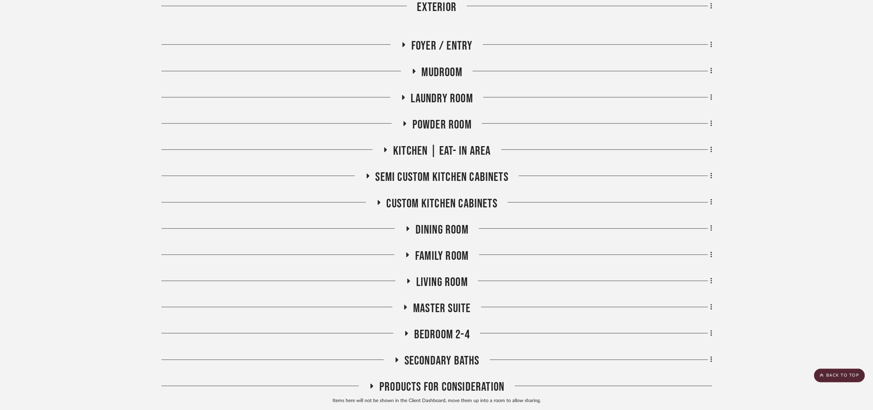
click at [446, 199] on span "Custom kitchen cabinets" at bounding box center [442, 203] width 111 height 15
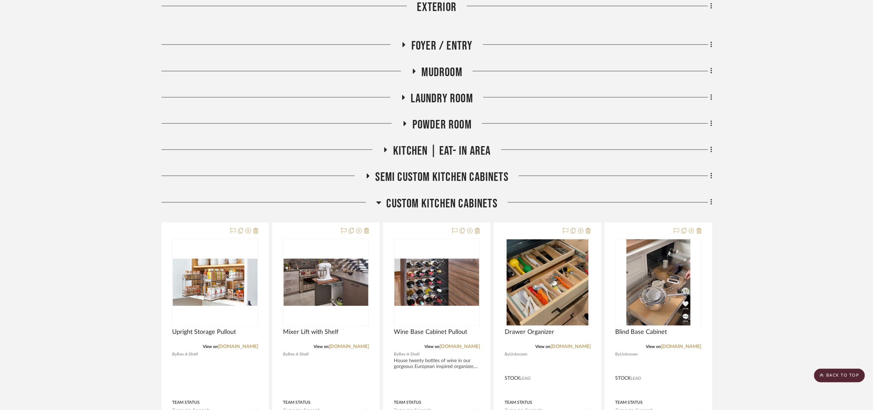
click at [445, 203] on span "Custom kitchen cabinets" at bounding box center [442, 203] width 111 height 15
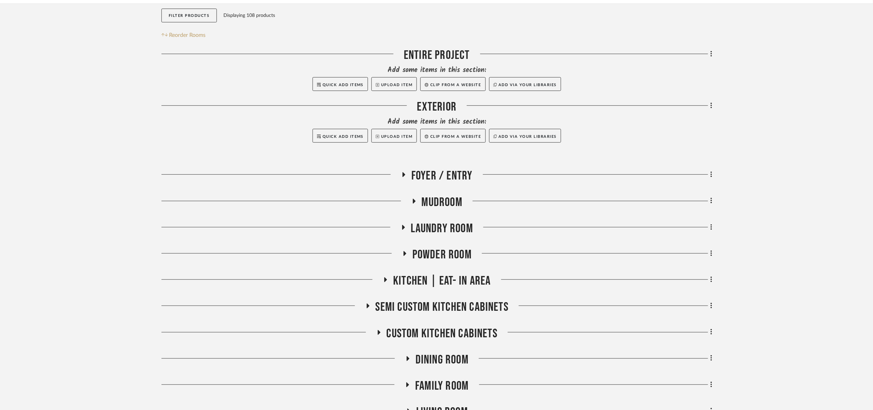
scroll to position [140, 0]
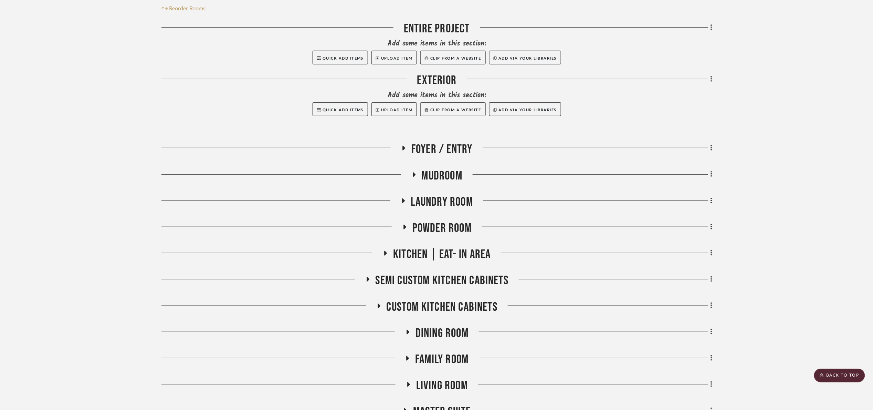
click at [713, 281] on div "Filter by keyword, category or name prior to exporting to Excel or Bulk Actions…" at bounding box center [436, 255] width 571 height 556
click at [712, 280] on icon at bounding box center [711, 279] width 1 height 6
drag, startPoint x: 693, startPoint y: 197, endPoint x: 530, endPoint y: 239, distance: 168.2
click at [692, 196] on span "Rename Room" at bounding box center [680, 197] width 54 height 6
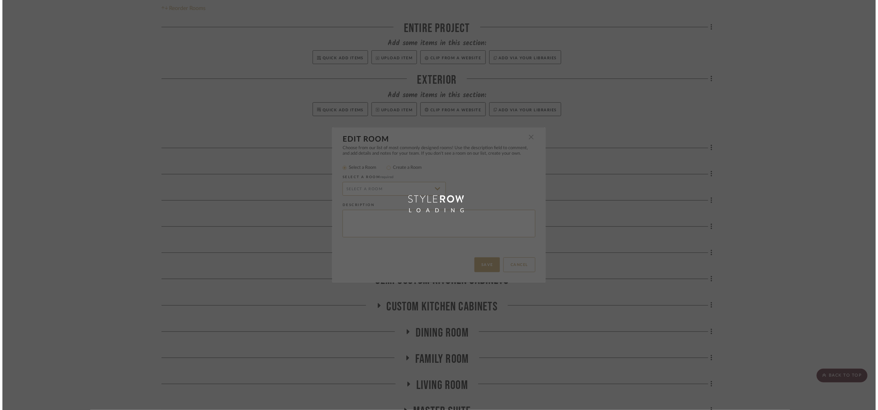
scroll to position [0, 0]
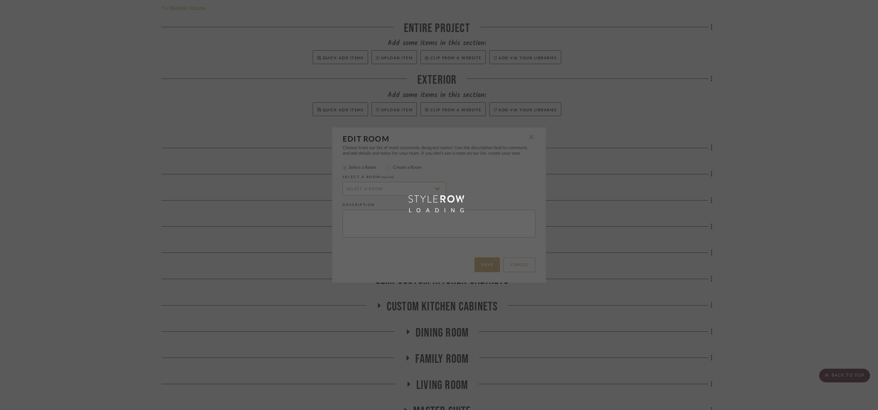
radio input "false"
radio input "true"
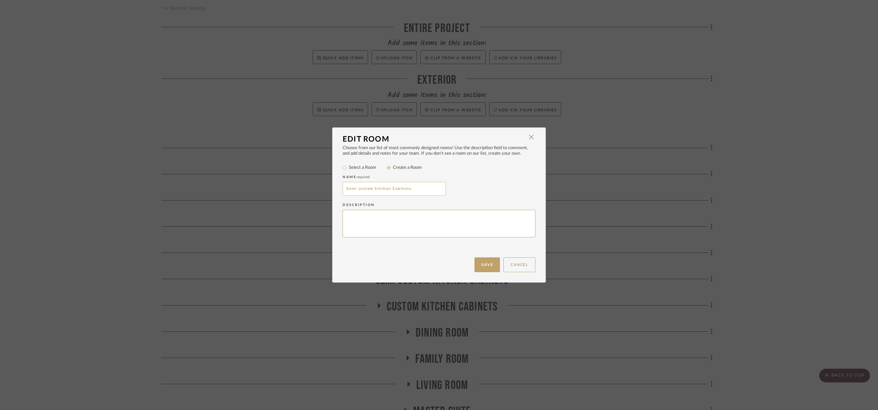
click at [433, 192] on input "Semi custom kitchen Cabinets" at bounding box center [394, 189] width 103 height 14
type input "Semi custom kitchen features"
click at [485, 260] on button "Save" at bounding box center [486, 264] width 25 height 15
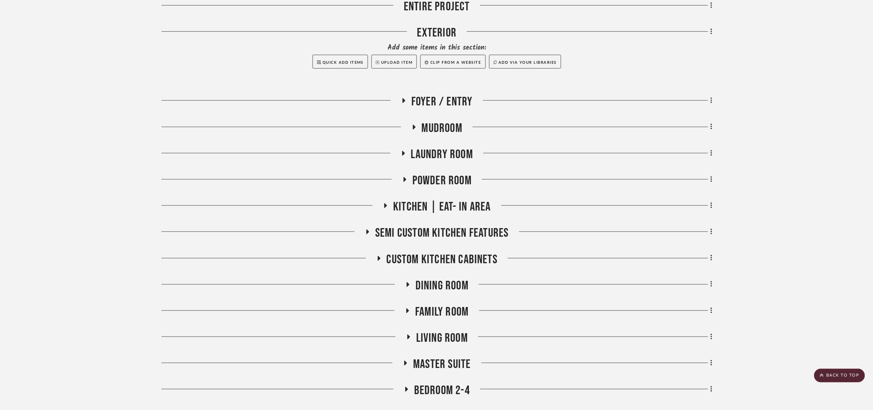
scroll to position [192, 0]
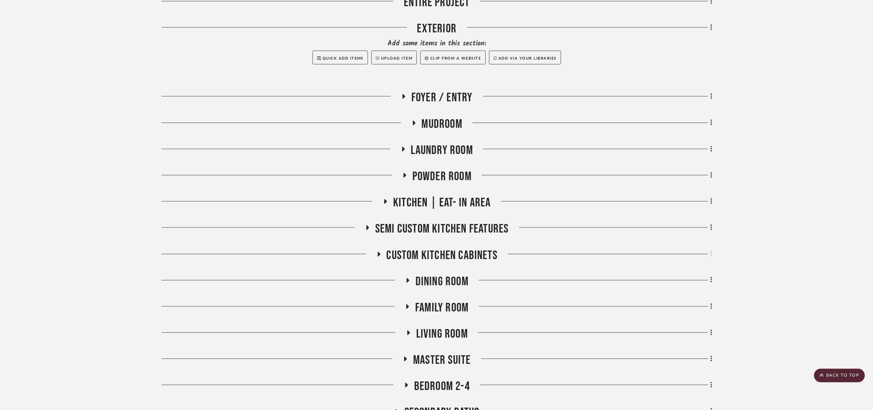
click at [711, 252] on icon at bounding box center [712, 254] width 2 height 8
click at [692, 324] on button "Rename Room" at bounding box center [680, 320] width 65 height 17
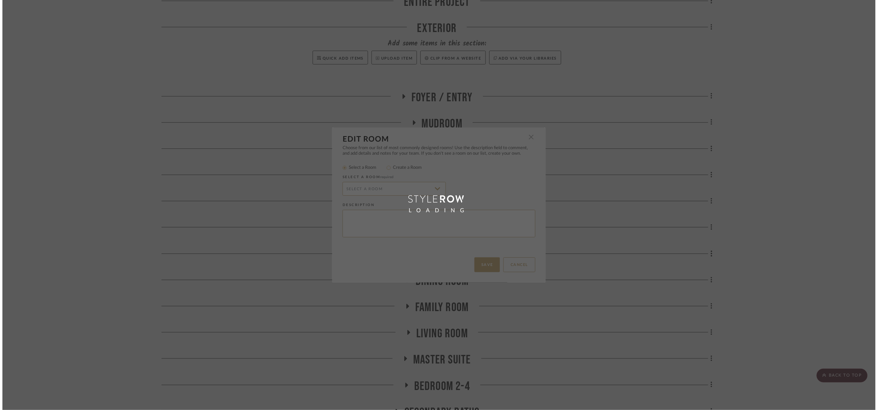
scroll to position [0, 0]
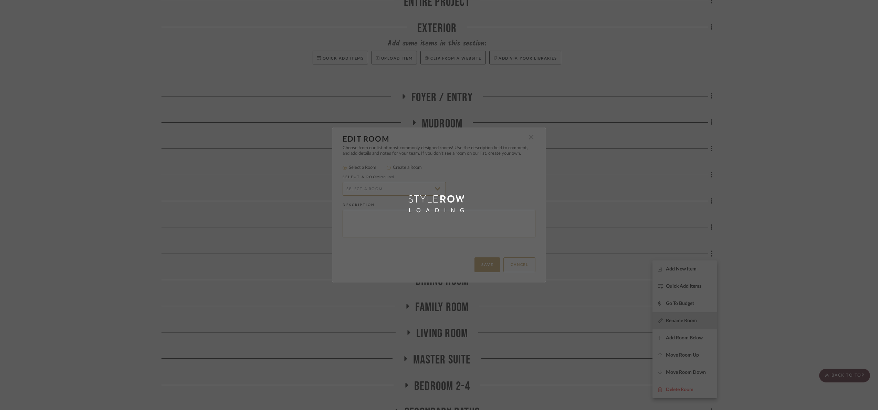
radio input "false"
radio input "true"
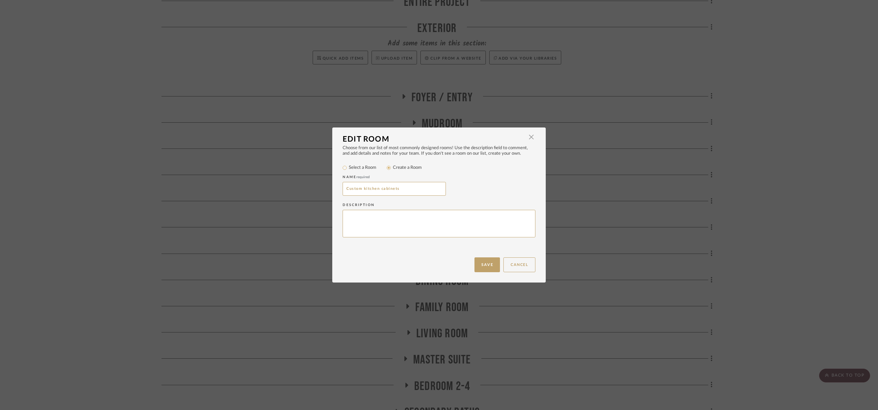
drag, startPoint x: 418, startPoint y: 192, endPoint x: 377, endPoint y: 197, distance: 41.3
click at [377, 197] on div "Name required Custom kitchen cabinets" at bounding box center [439, 186] width 193 height 28
type input "Custom kitchen features"
click at [478, 265] on button "Save" at bounding box center [486, 264] width 25 height 15
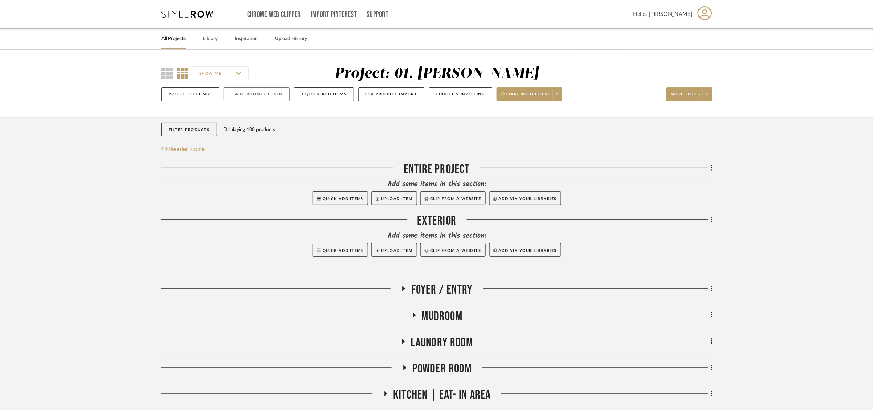
click at [278, 91] on button "+ Add Room/Section" at bounding box center [257, 94] width 66 height 14
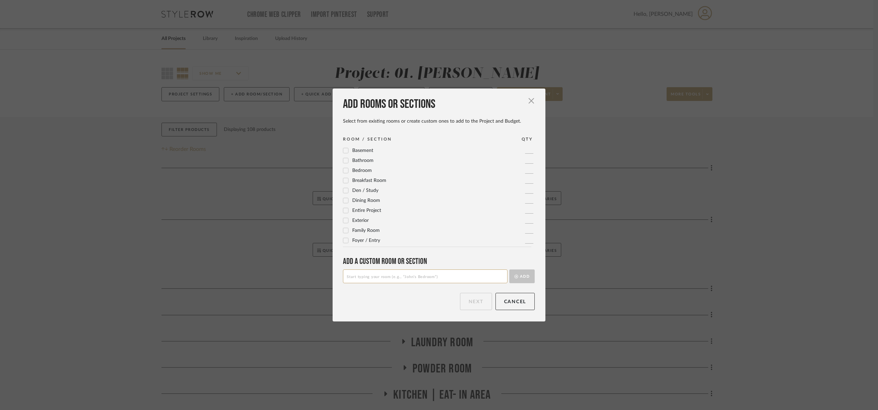
click at [383, 281] on input at bounding box center [425, 276] width 165 height 14
type input "Semi custom kitchen cabinets"
click at [520, 271] on button "Add" at bounding box center [521, 276] width 25 height 14
click at [469, 305] on button "Next" at bounding box center [476, 301] width 32 height 17
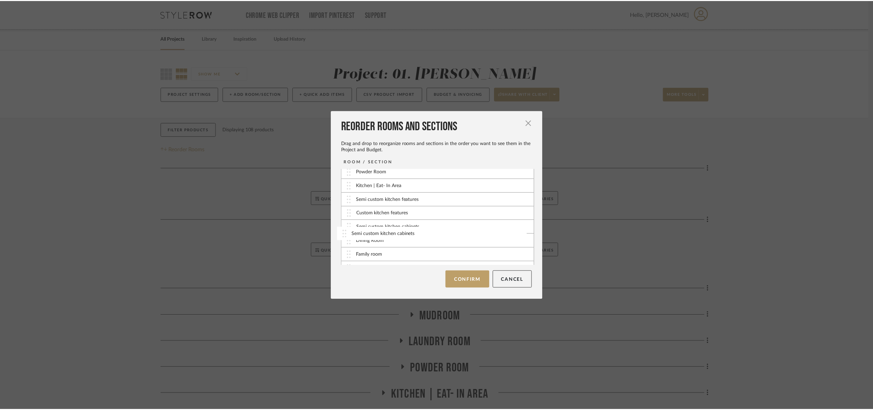
scroll to position [77, 0]
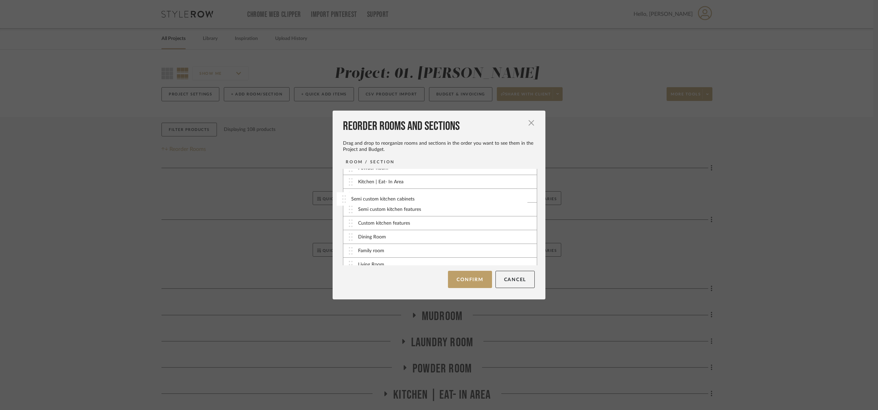
drag, startPoint x: 347, startPoint y: 260, endPoint x: 343, endPoint y: 201, distance: 59.1
click at [467, 277] on button "Confirm" at bounding box center [470, 279] width 44 height 17
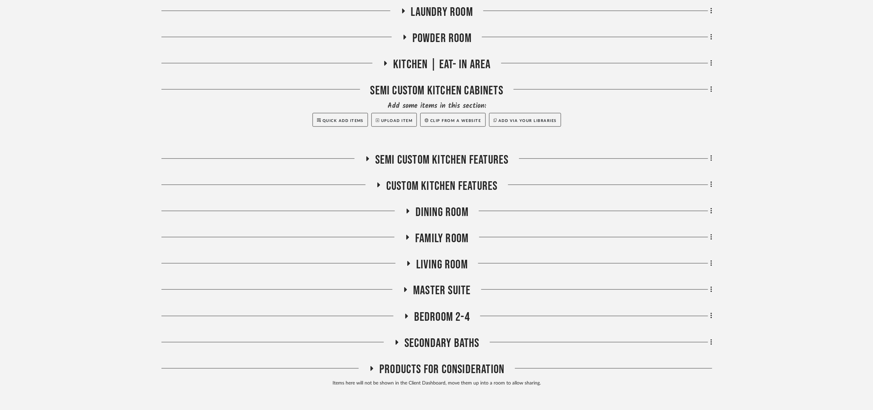
scroll to position [365, 0]
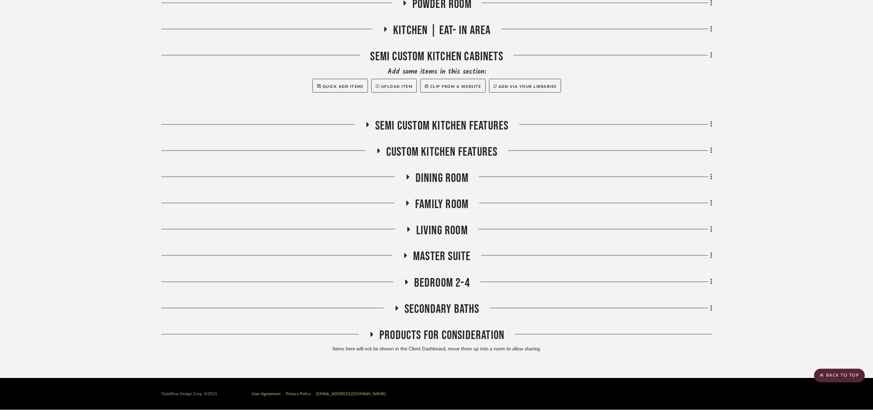
click at [445, 262] on span "Master Suite" at bounding box center [442, 256] width 58 height 15
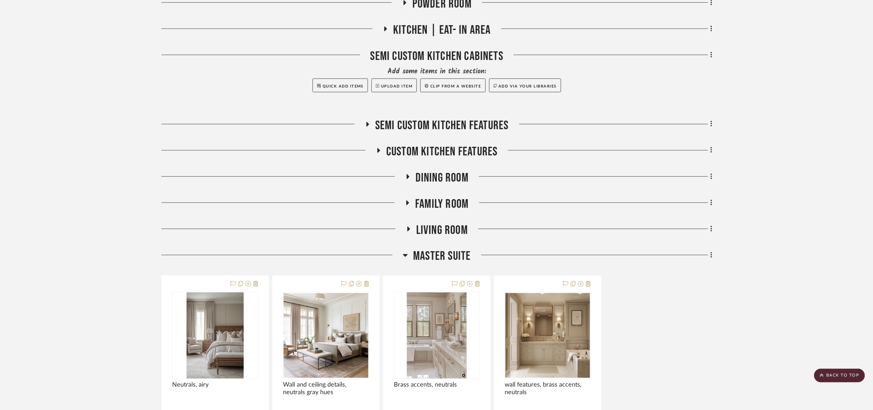
click at [422, 250] on span "Master Suite" at bounding box center [442, 256] width 58 height 15
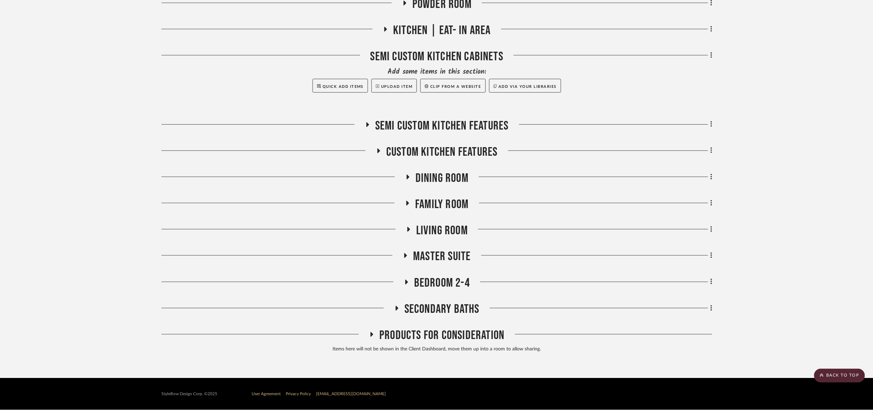
click at [447, 222] on div "Entire Project Add some items in this section: Quick Add Items Upload Item Clip…" at bounding box center [436, 77] width 551 height 558
click at [447, 225] on span "Living Room" at bounding box center [442, 230] width 52 height 15
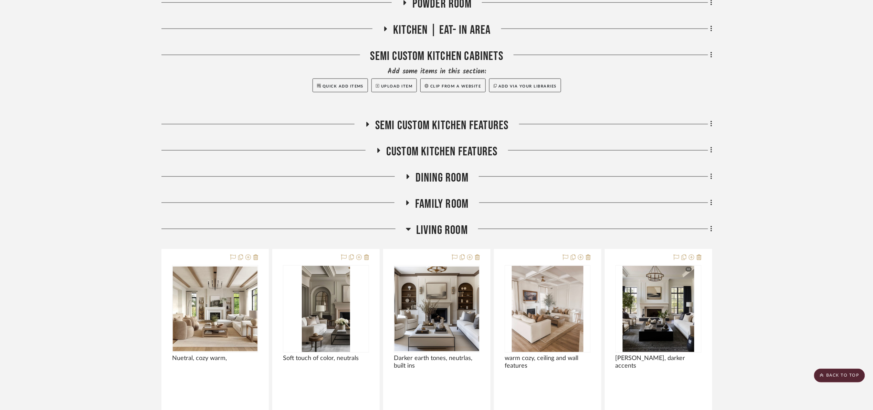
click at [447, 225] on span "Living Room" at bounding box center [442, 230] width 52 height 15
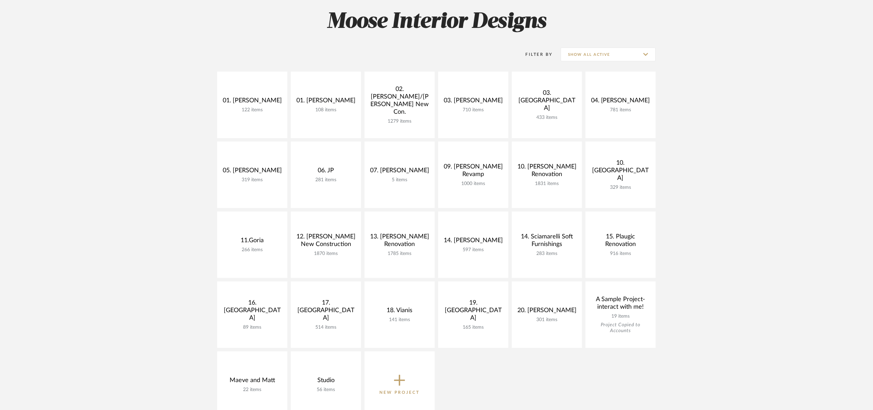
scroll to position [103, 0]
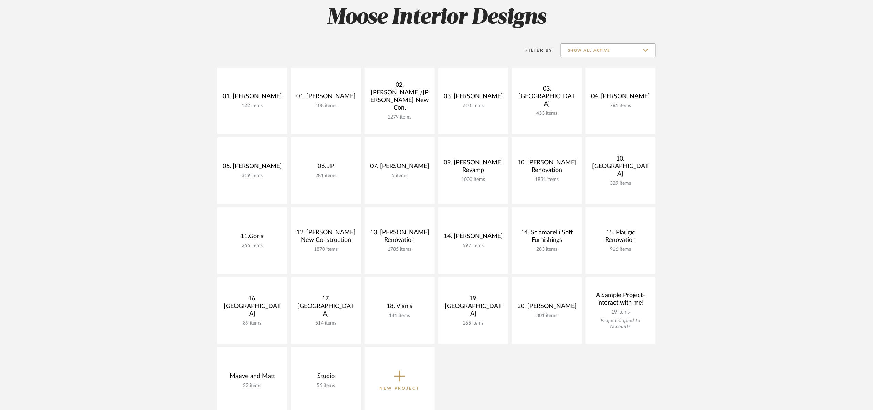
click at [578, 46] on input "Show All Active" at bounding box center [608, 50] width 95 height 14
click at [601, 98] on span "Archived" at bounding box center [610, 100] width 82 height 6
type input "Archived"
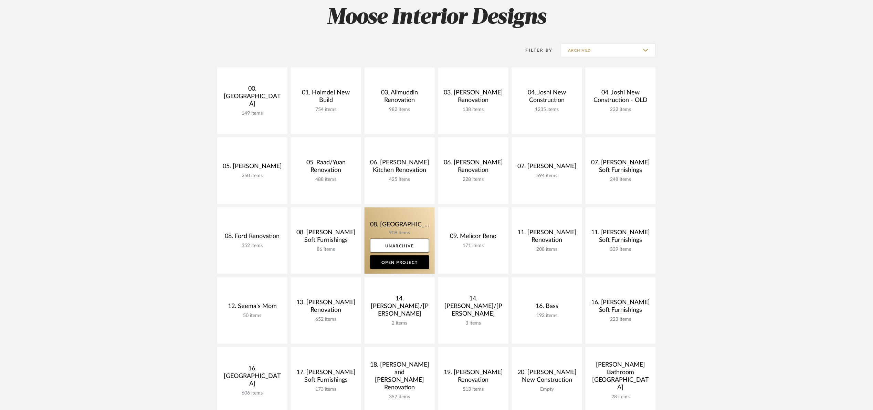
click at [385, 223] on link at bounding box center [400, 240] width 70 height 66
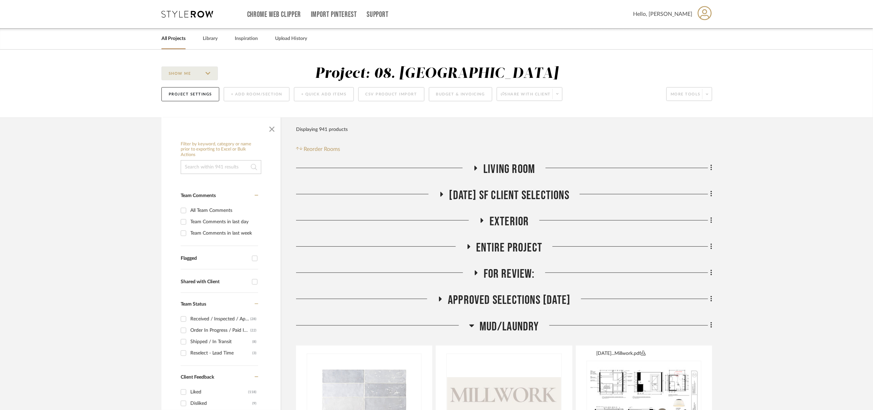
click at [515, 331] on span "Mud/Laundry" at bounding box center [510, 326] width 60 height 15
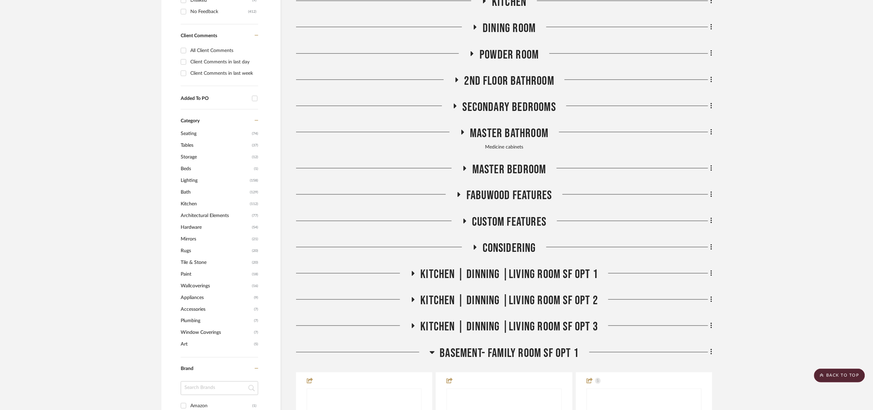
scroll to position [465, 0]
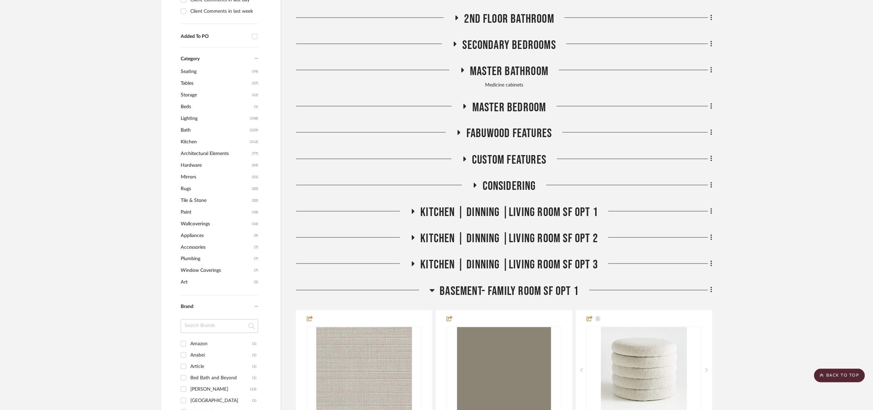
click at [467, 293] on span "Basement- Family Room SF Opt 1" at bounding box center [509, 291] width 139 height 15
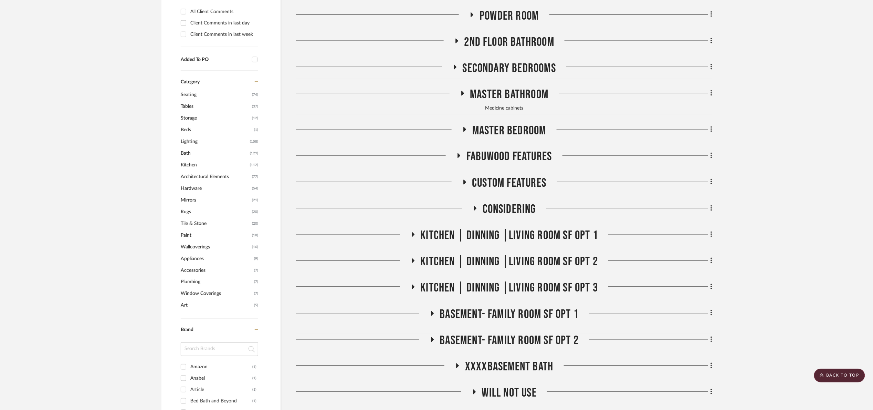
scroll to position [362, 0]
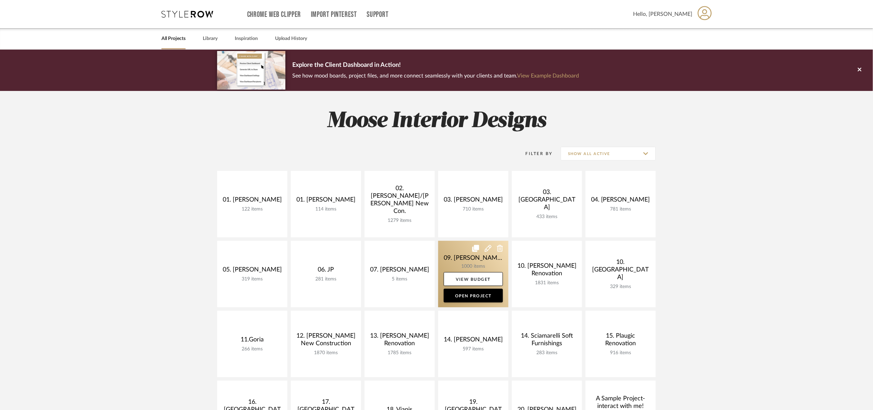
click at [447, 258] on link at bounding box center [473, 274] width 70 height 66
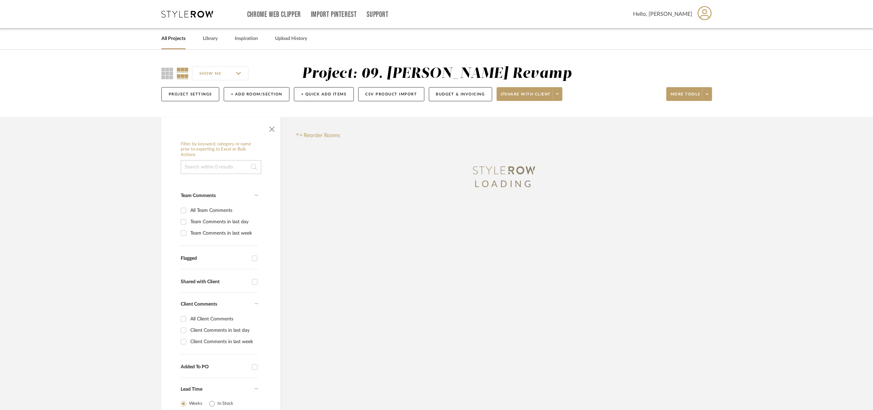
click at [201, 166] on input at bounding box center [221, 167] width 81 height 14
type input "f"
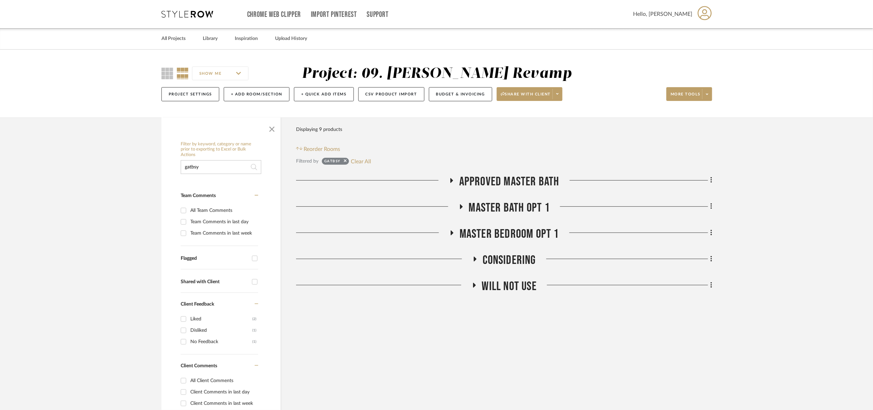
type input "gatbsy"
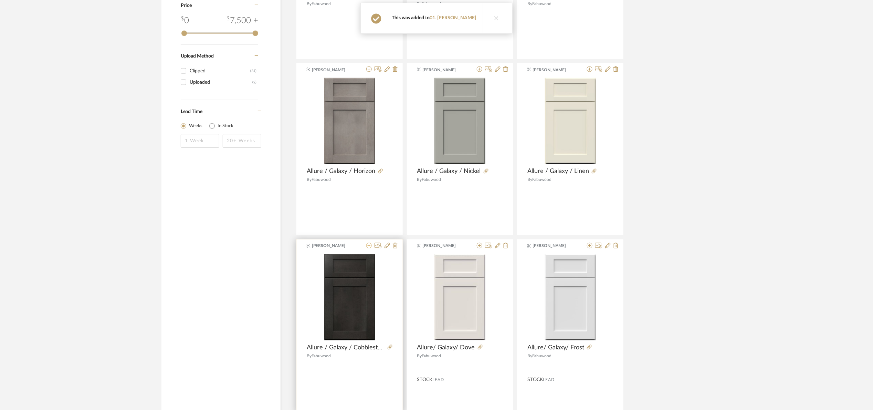
click at [371, 245] on icon at bounding box center [369, 246] width 6 height 6
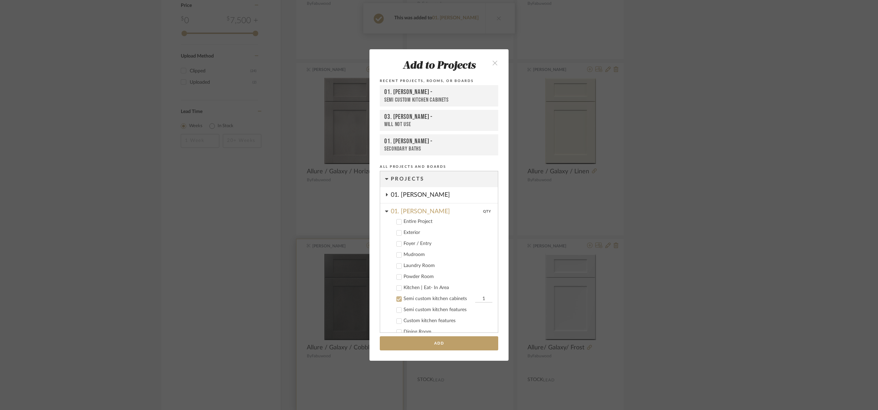
scroll to position [121, 0]
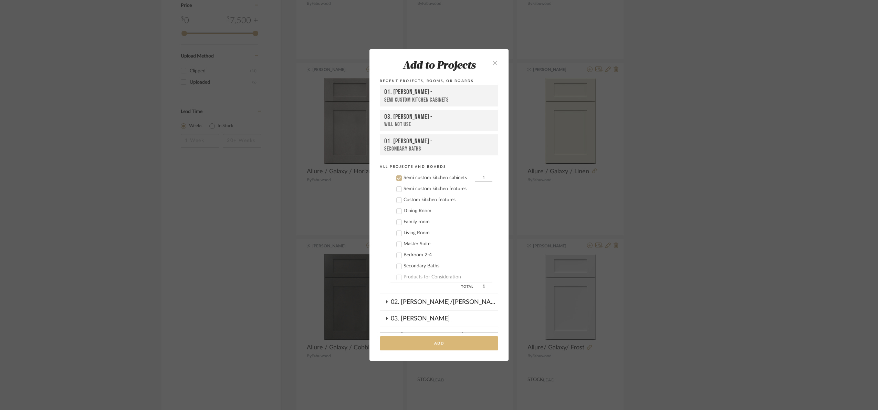
click at [400, 344] on button "Add" at bounding box center [439, 343] width 118 height 14
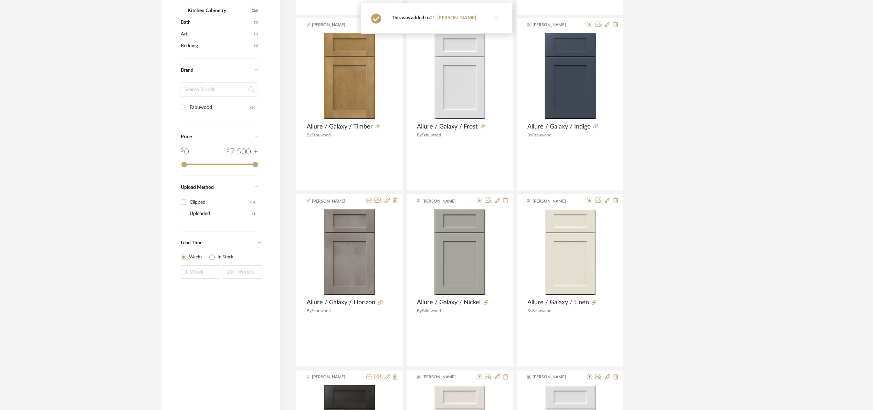
scroll to position [296, 0]
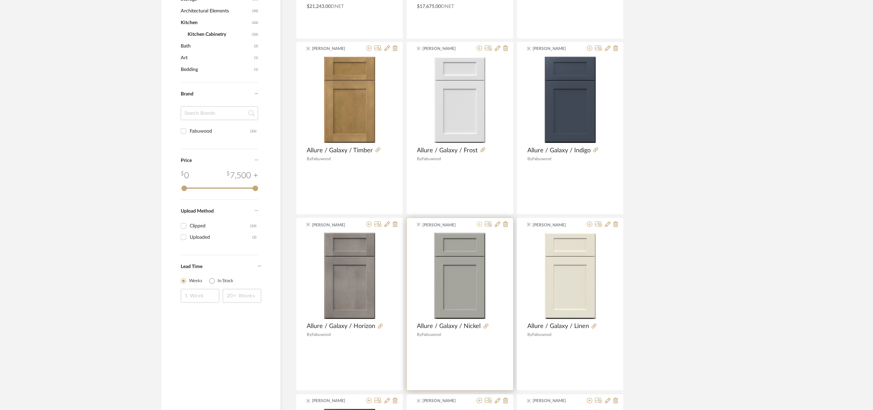
click at [477, 222] on icon at bounding box center [480, 224] width 6 height 6
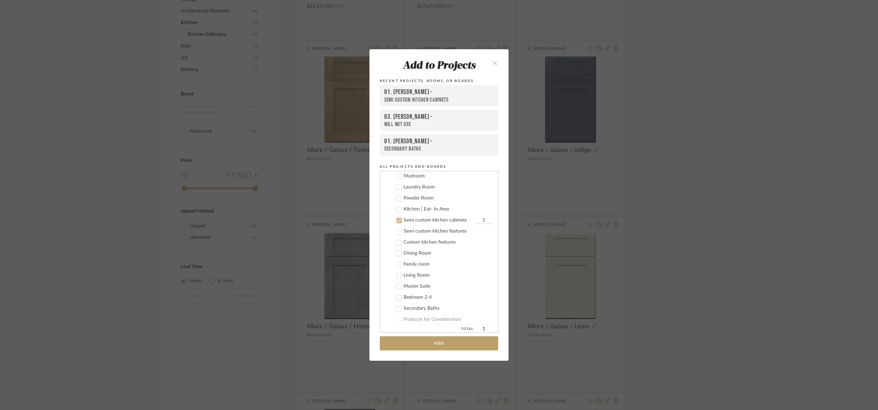
scroll to position [121, 0]
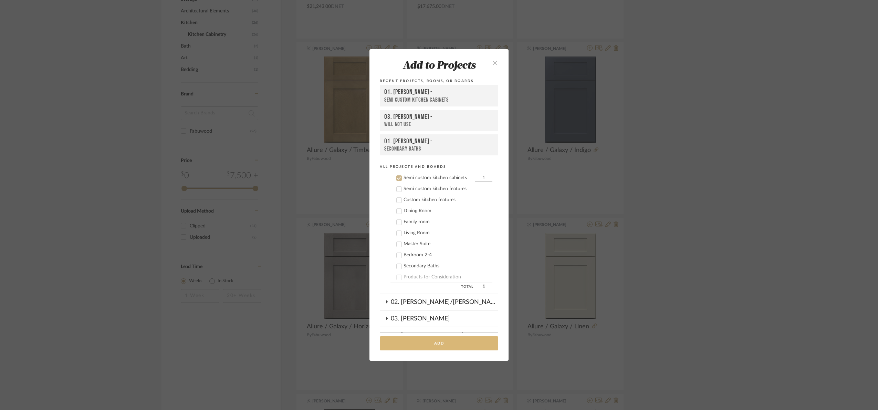
click at [471, 340] on button "Add" at bounding box center [439, 343] width 118 height 14
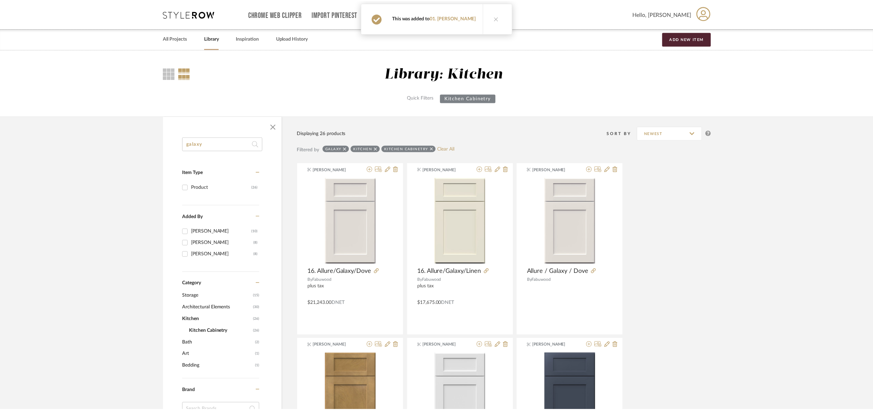
scroll to position [296, 0]
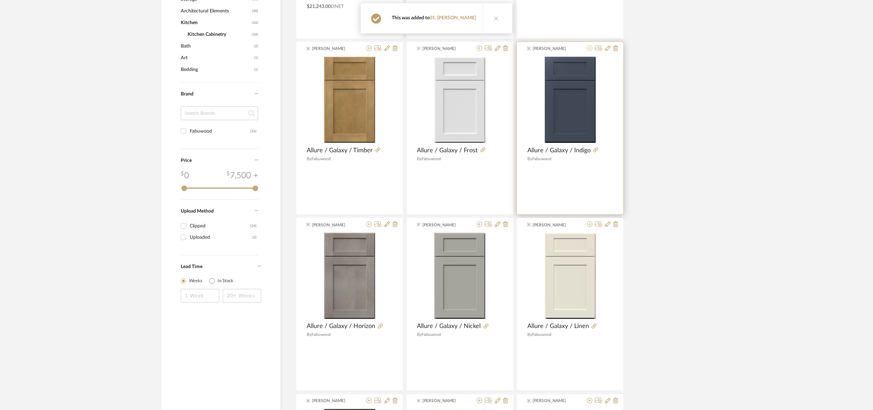
click at [588, 49] on icon at bounding box center [590, 48] width 6 height 6
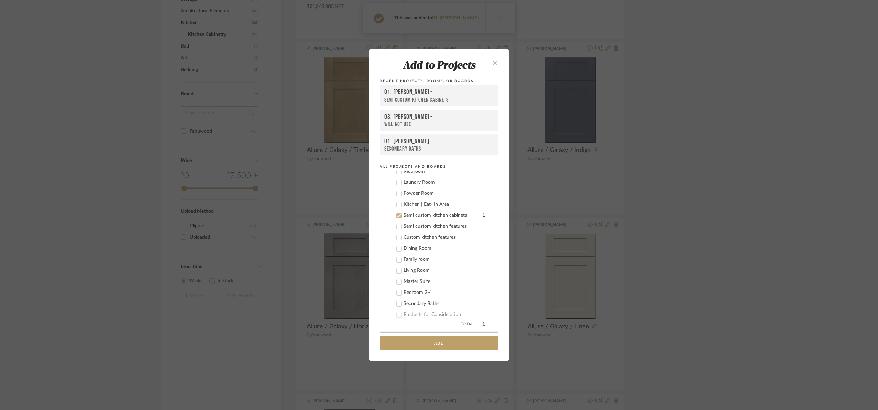
scroll to position [121, 0]
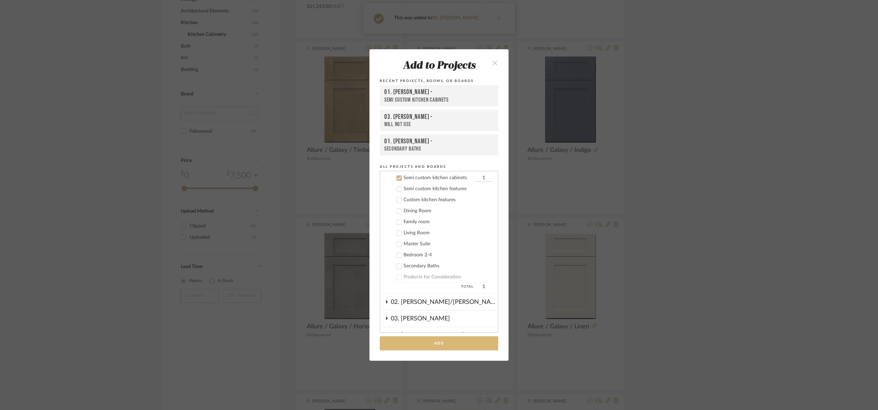
click at [465, 345] on button "Add" at bounding box center [439, 343] width 118 height 14
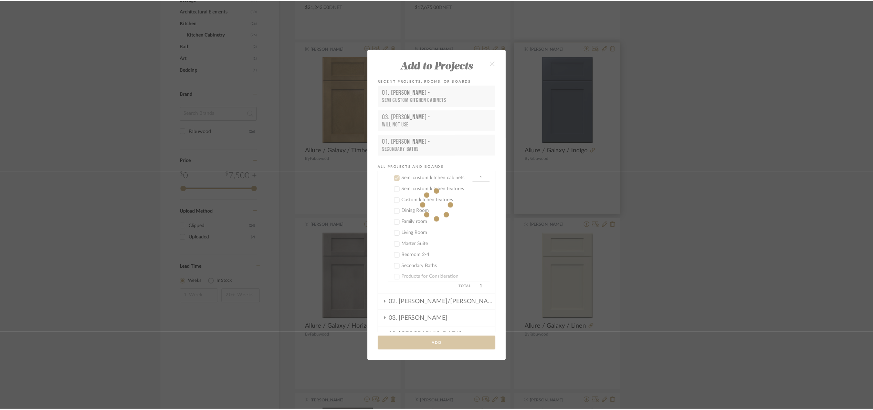
scroll to position [296, 0]
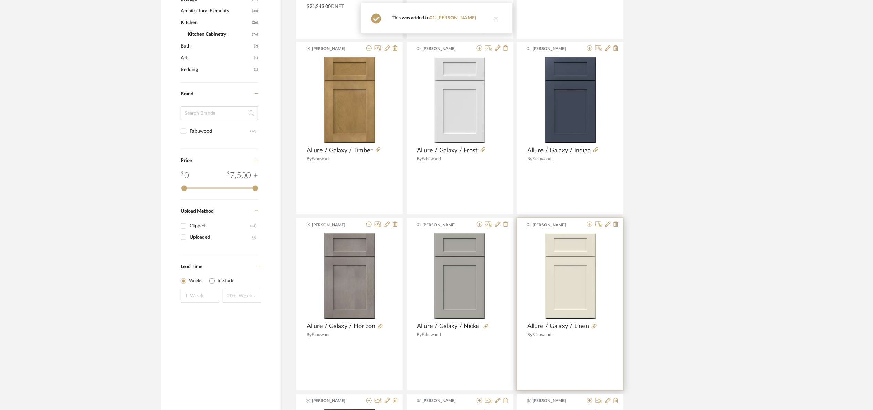
click at [589, 225] on icon at bounding box center [590, 224] width 6 height 6
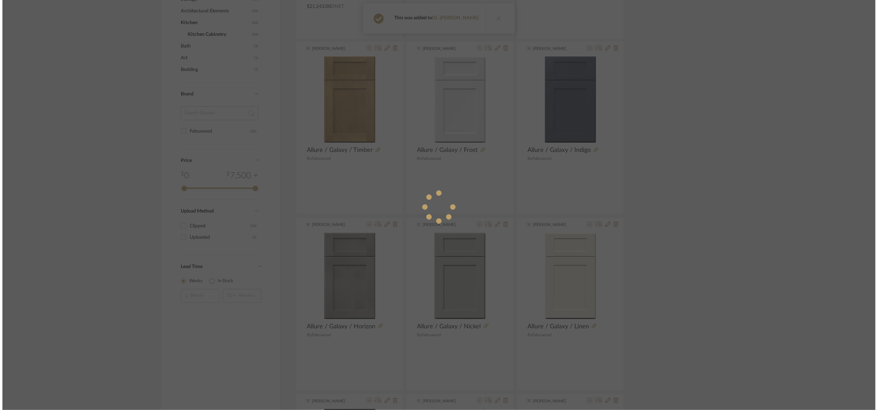
scroll to position [0, 0]
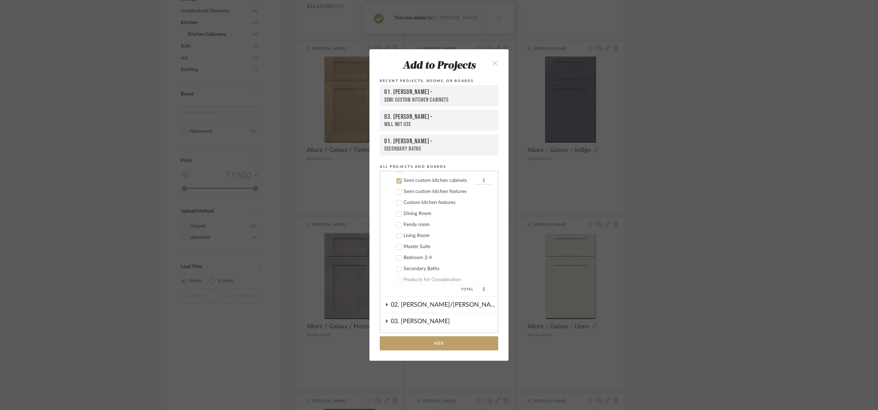
click at [718, 240] on div "Add to Projects Recent Projects, Rooms, or Boards 01. [PERSON_NAME] - Semi cust…" at bounding box center [439, 205] width 878 height 410
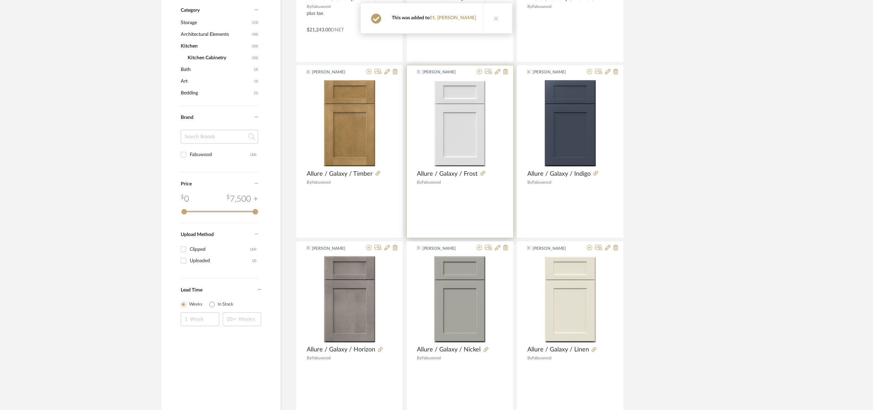
scroll to position [193, 0]
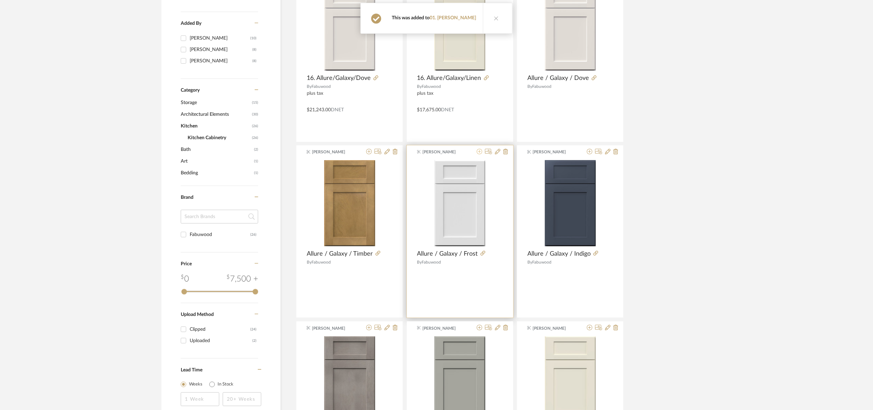
drag, startPoint x: 481, startPoint y: 150, endPoint x: 482, endPoint y: 154, distance: 3.6
click at [482, 153] on div "[PERSON_NAME] Allure / Galaxy / Frost By Fabuwood" at bounding box center [460, 231] width 106 height 172
click at [482, 155] on button at bounding box center [480, 152] width 6 height 7
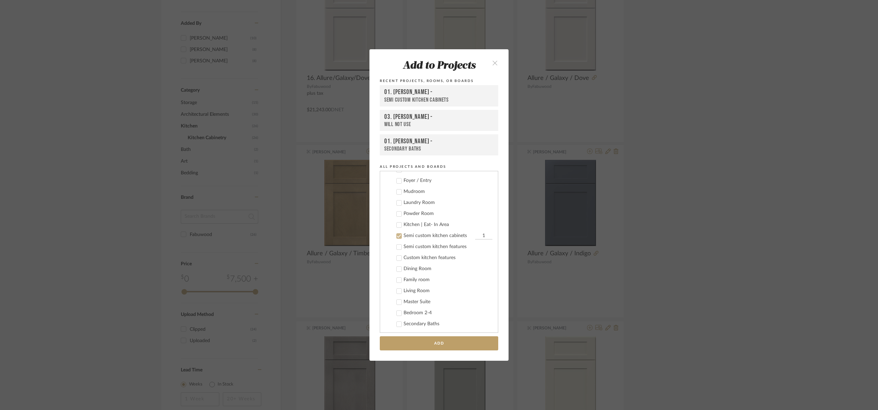
scroll to position [121, 0]
drag, startPoint x: 451, startPoint y: 340, endPoint x: 581, endPoint y: 272, distance: 146.8
click at [451, 340] on button "Add" at bounding box center [439, 343] width 118 height 14
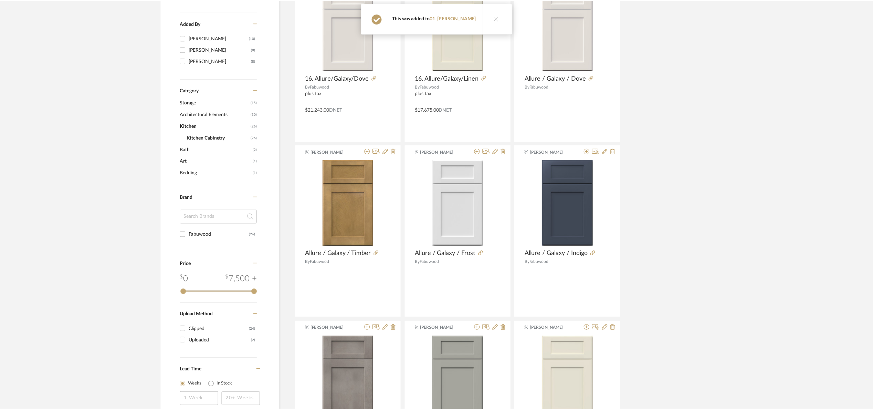
scroll to position [193, 0]
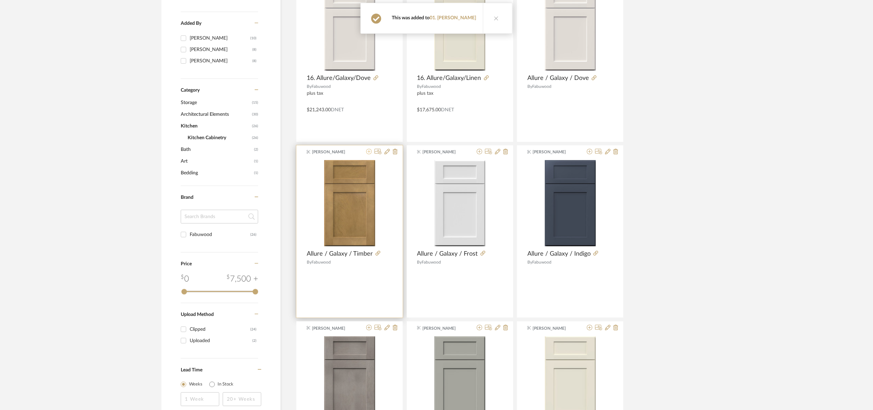
click at [367, 153] on icon at bounding box center [369, 152] width 6 height 6
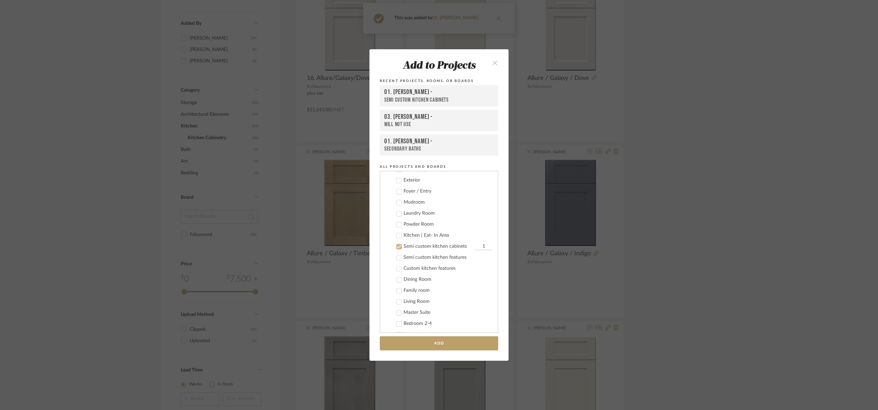
scroll to position [121, 0]
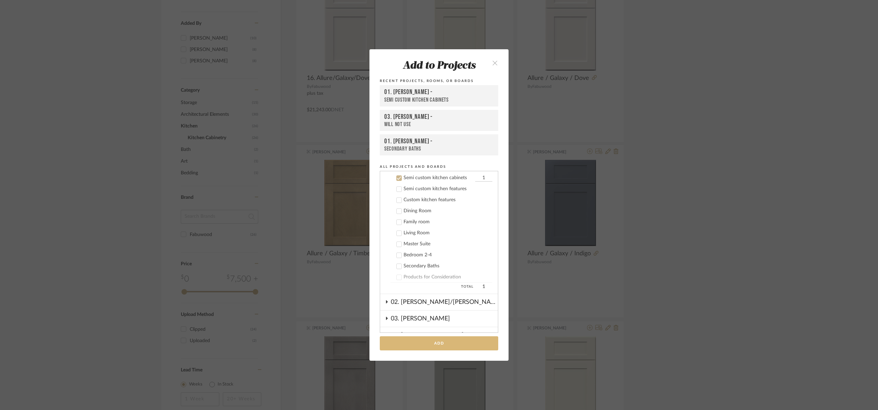
click at [457, 341] on button "Add" at bounding box center [439, 343] width 118 height 14
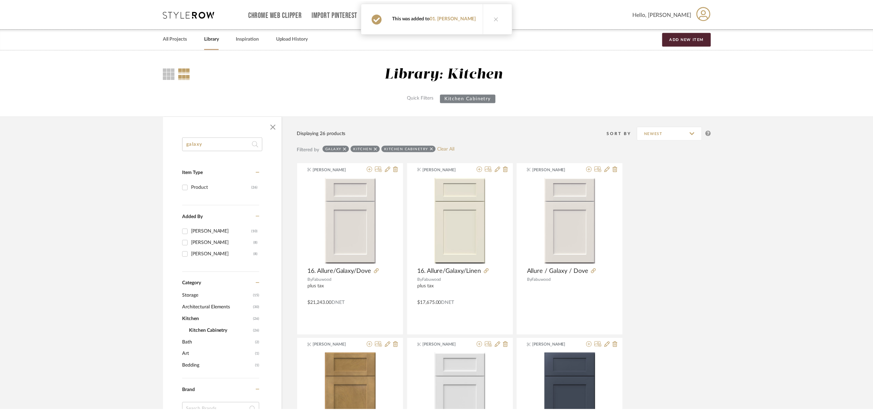
scroll to position [193, 0]
